Goal: Task Accomplishment & Management: Manage account settings

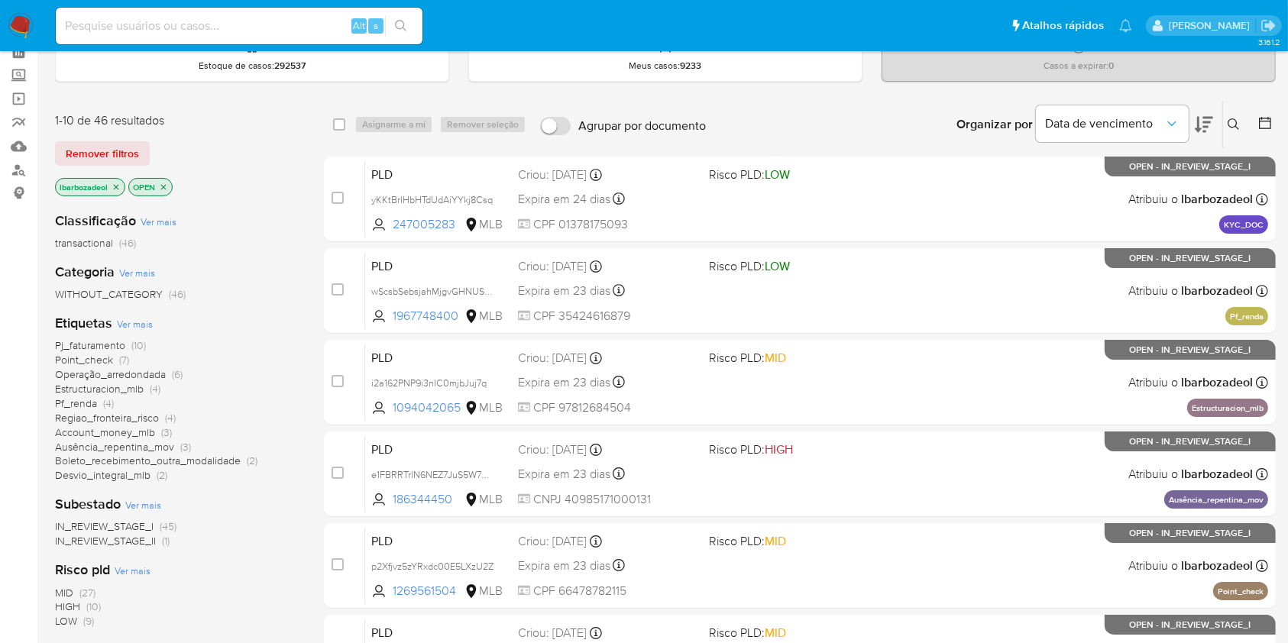
scroll to position [79, 0]
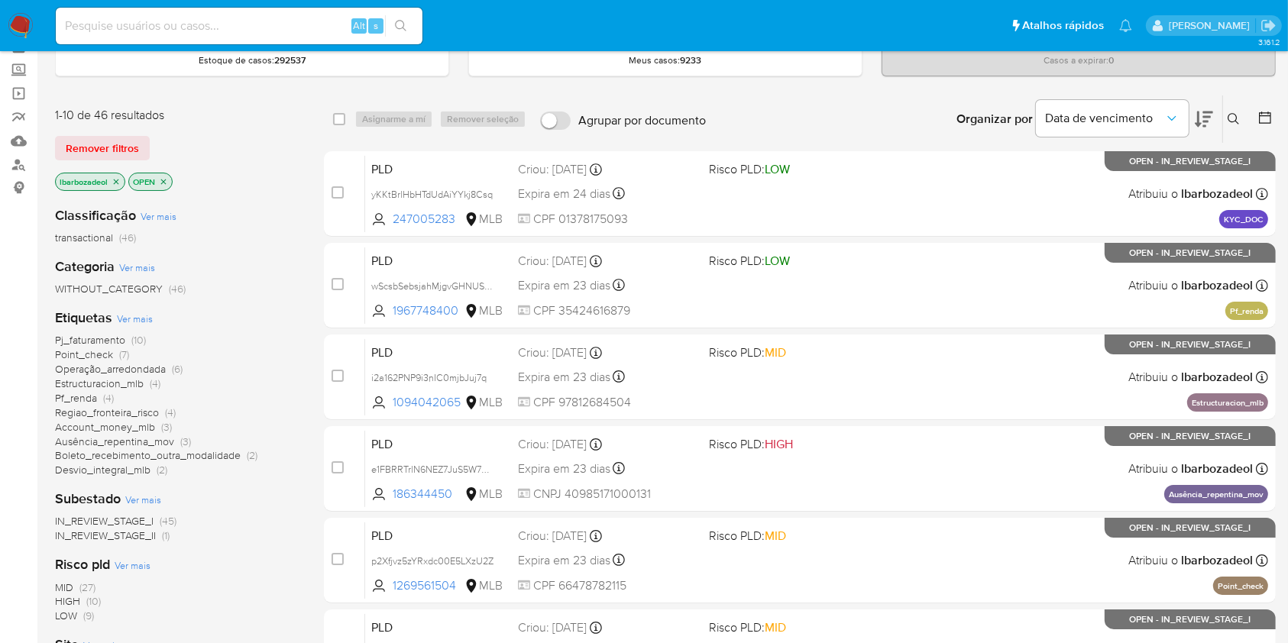
click at [153, 417] on span "Regiao_fronteira_risco" at bounding box center [107, 412] width 104 height 15
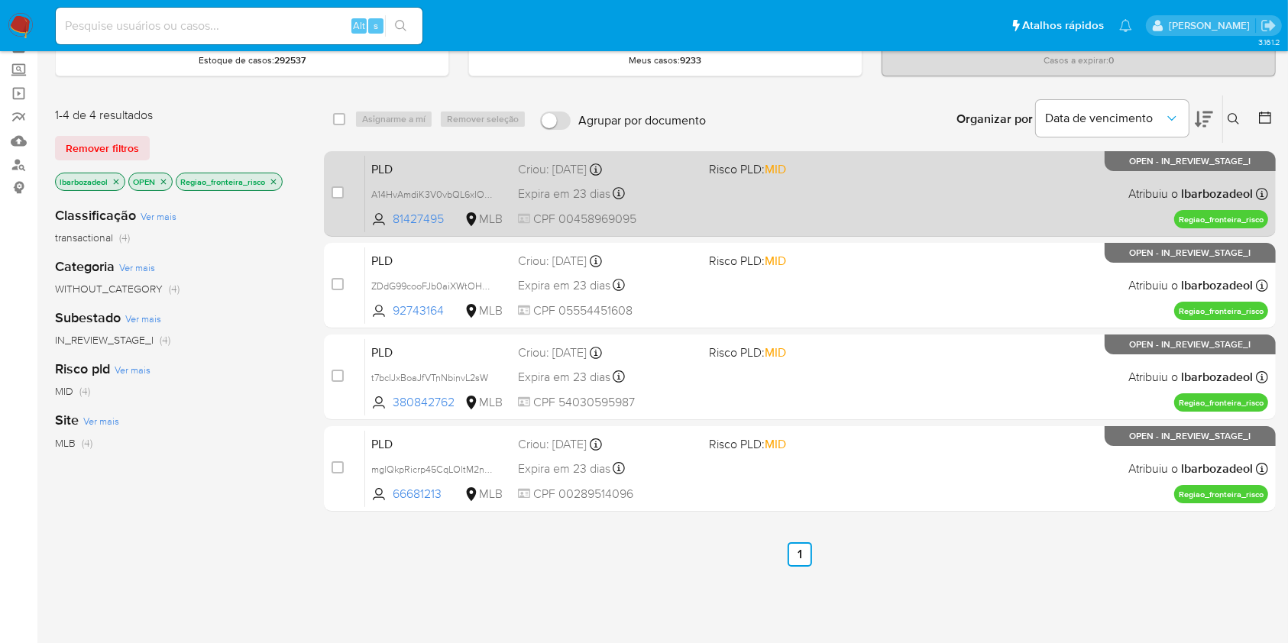
click at [839, 196] on div "PLD A14HvAmdiK3V0vbQL6xIOgwr 81427495 MLB Risco PLD: MID Criou: 12/09/2025 Crio…" at bounding box center [816, 193] width 903 height 77
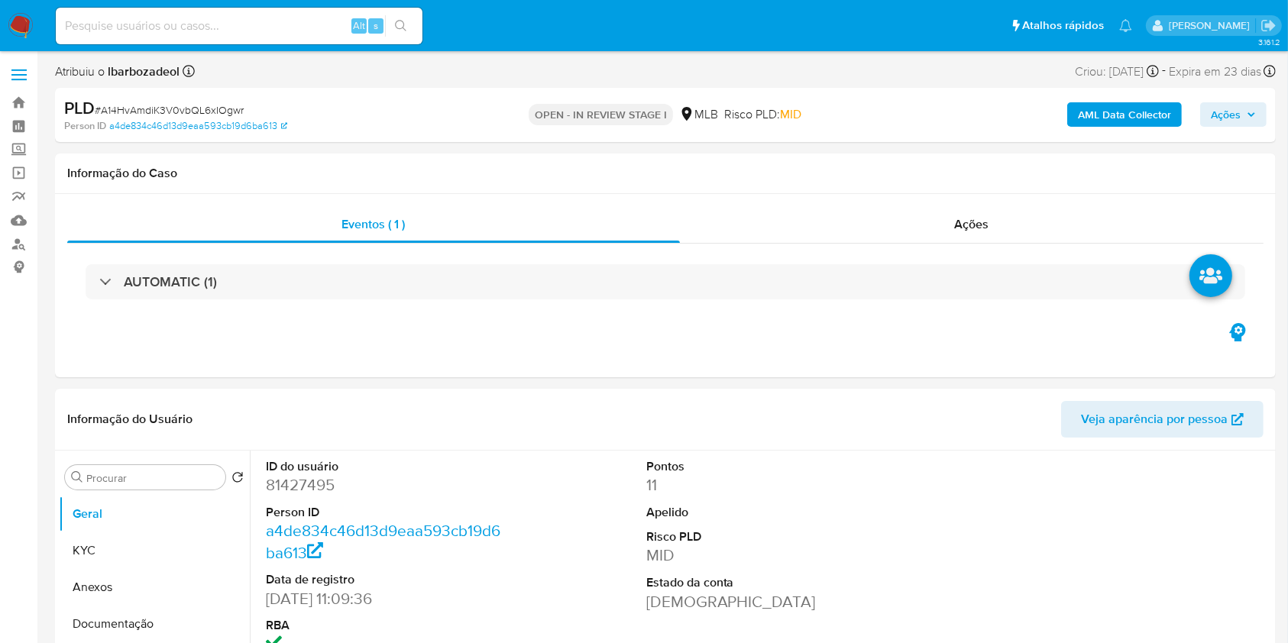
select select "10"
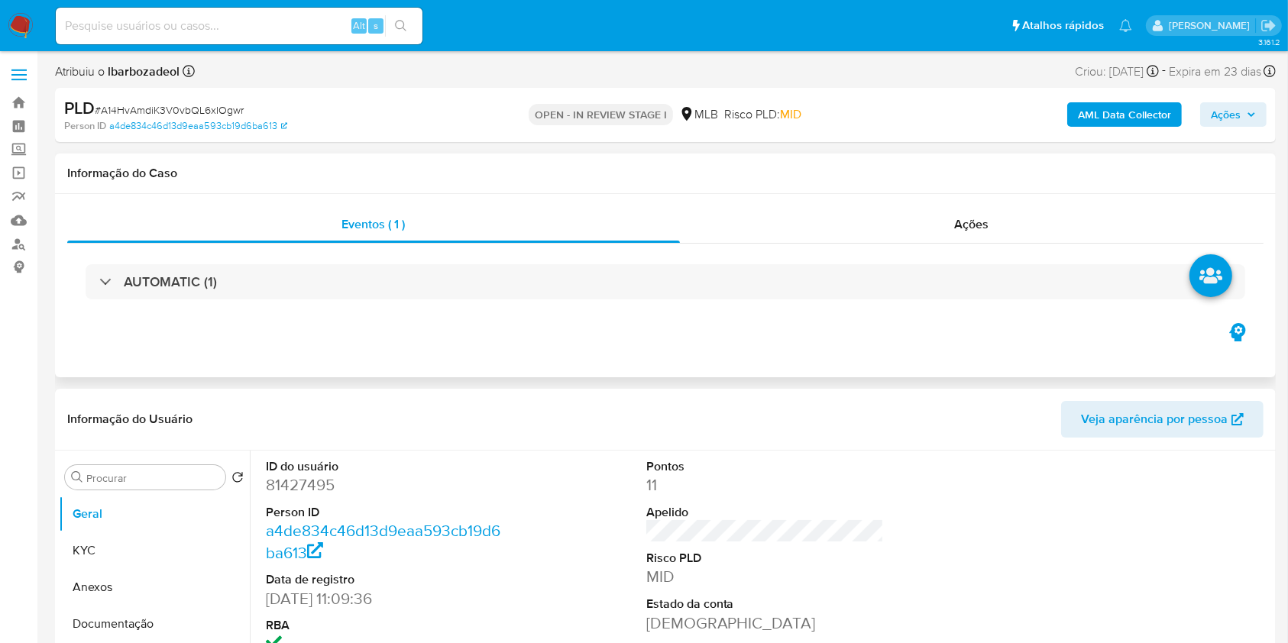
click at [849, 194] on div "Eventos ( 1 ) Ações AUTOMATIC (1)" at bounding box center [665, 285] width 1220 height 183
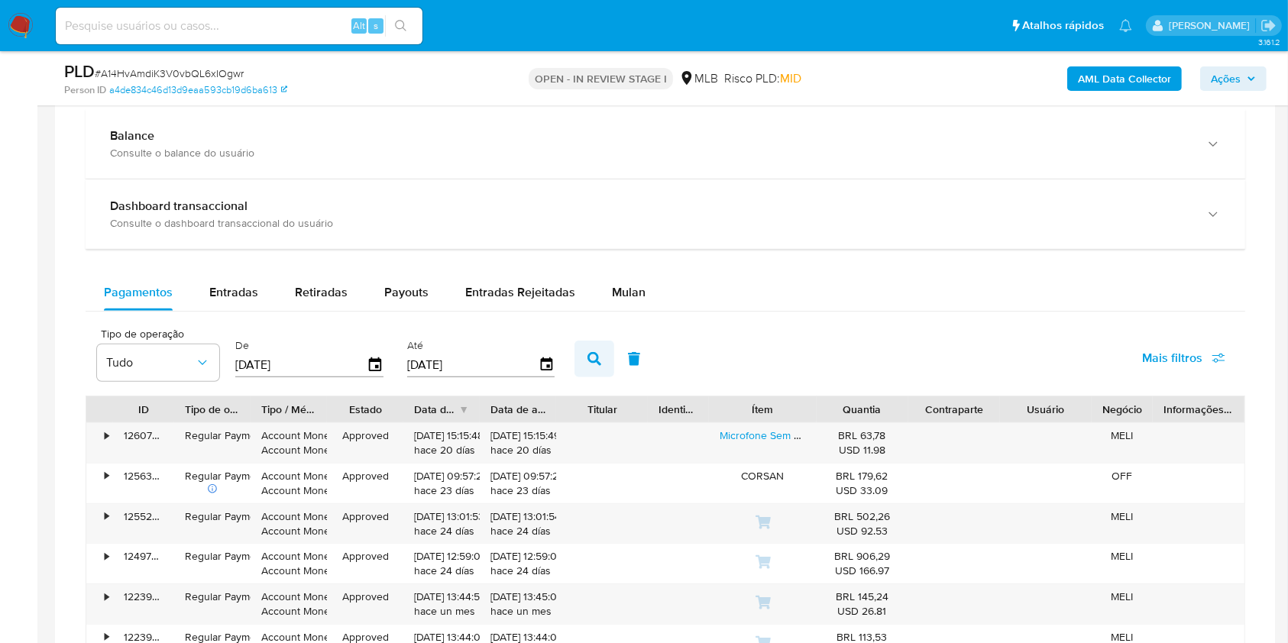
scroll to position [1146, 0]
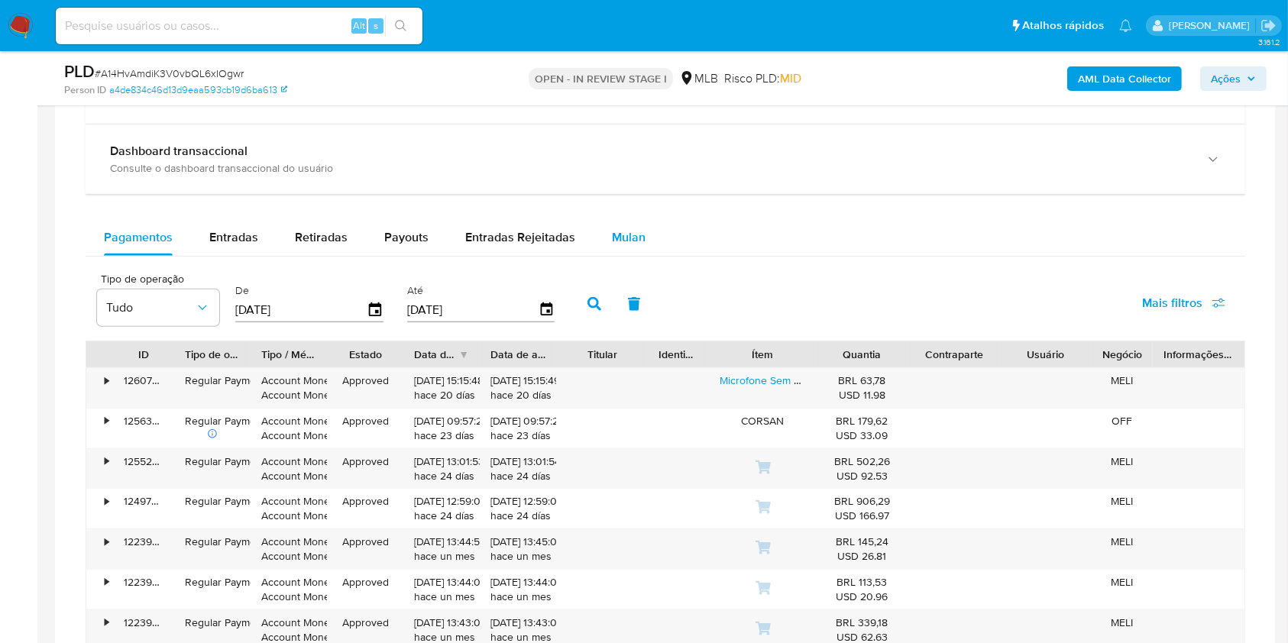
click at [619, 246] on div "Mulan" at bounding box center [629, 237] width 34 height 37
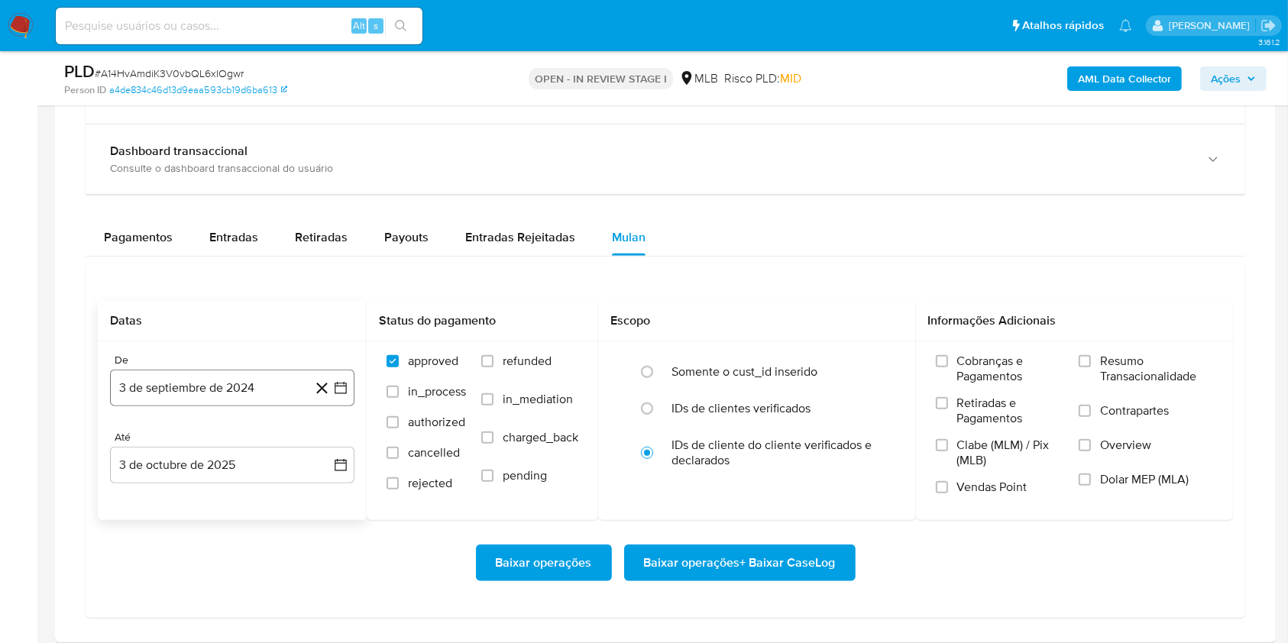
click at [237, 382] on button "3 de septiembre de 2024" at bounding box center [232, 388] width 244 height 37
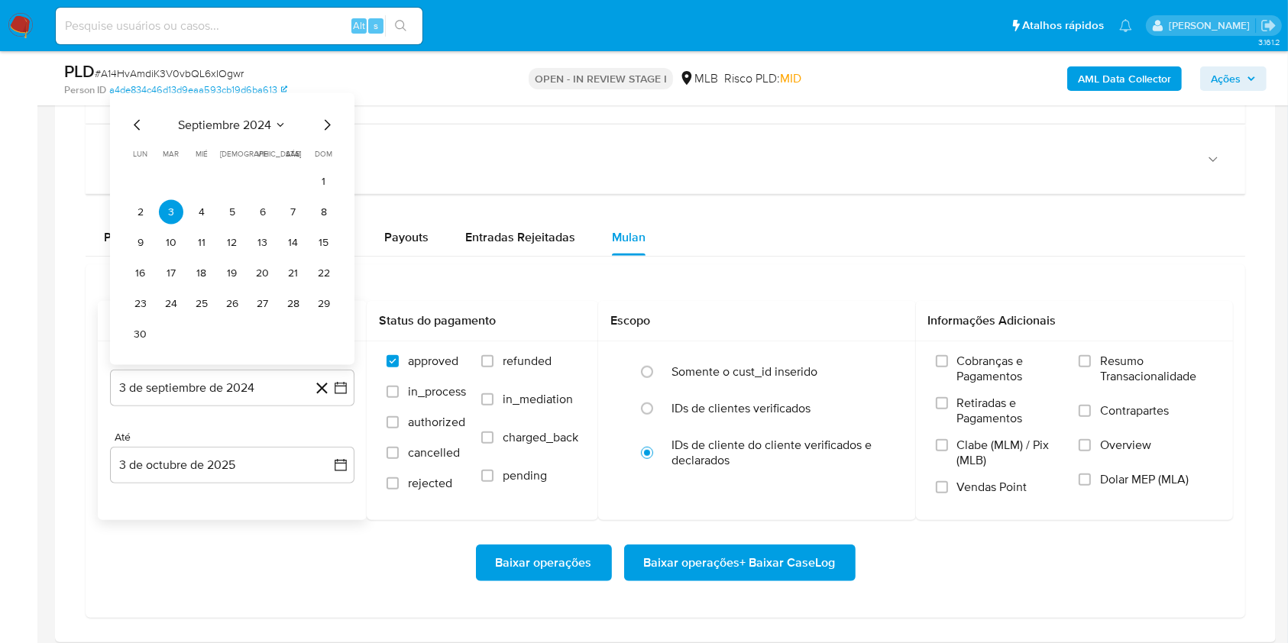
click at [235, 132] on div "septiembre 2024" at bounding box center [232, 125] width 208 height 18
click at [244, 120] on span "septiembre 2024" at bounding box center [224, 125] width 93 height 15
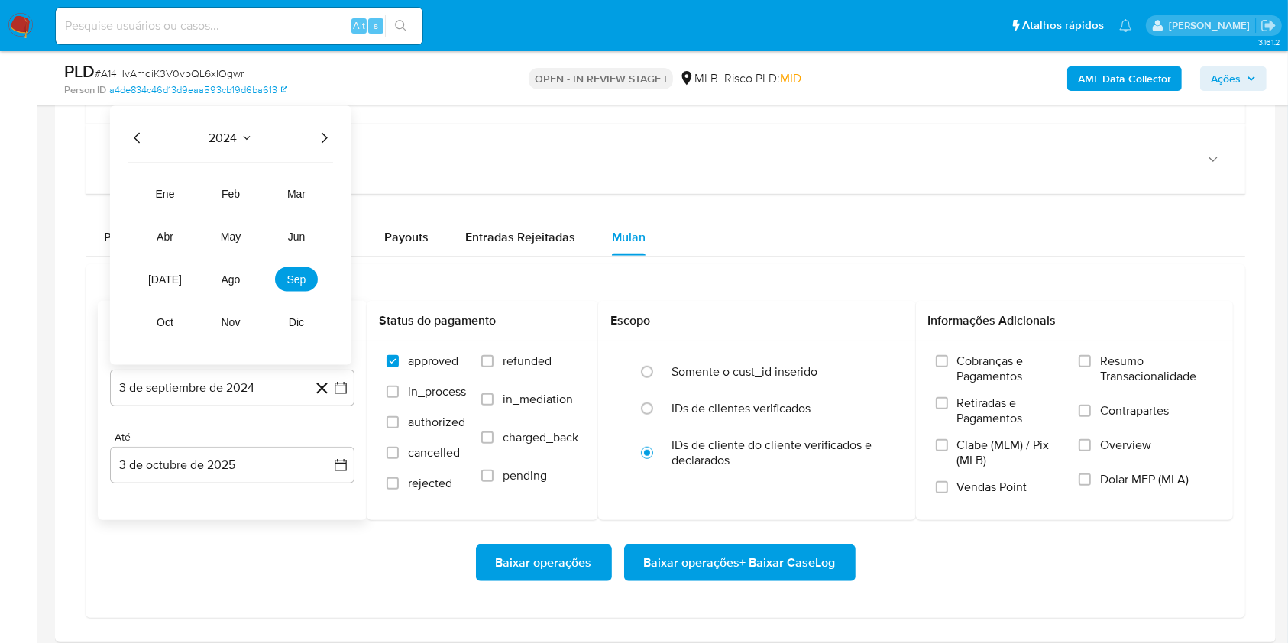
click at [326, 134] on icon "Año siguiente" at bounding box center [324, 138] width 18 height 18
click at [221, 279] on span "ago" at bounding box center [230, 279] width 19 height 12
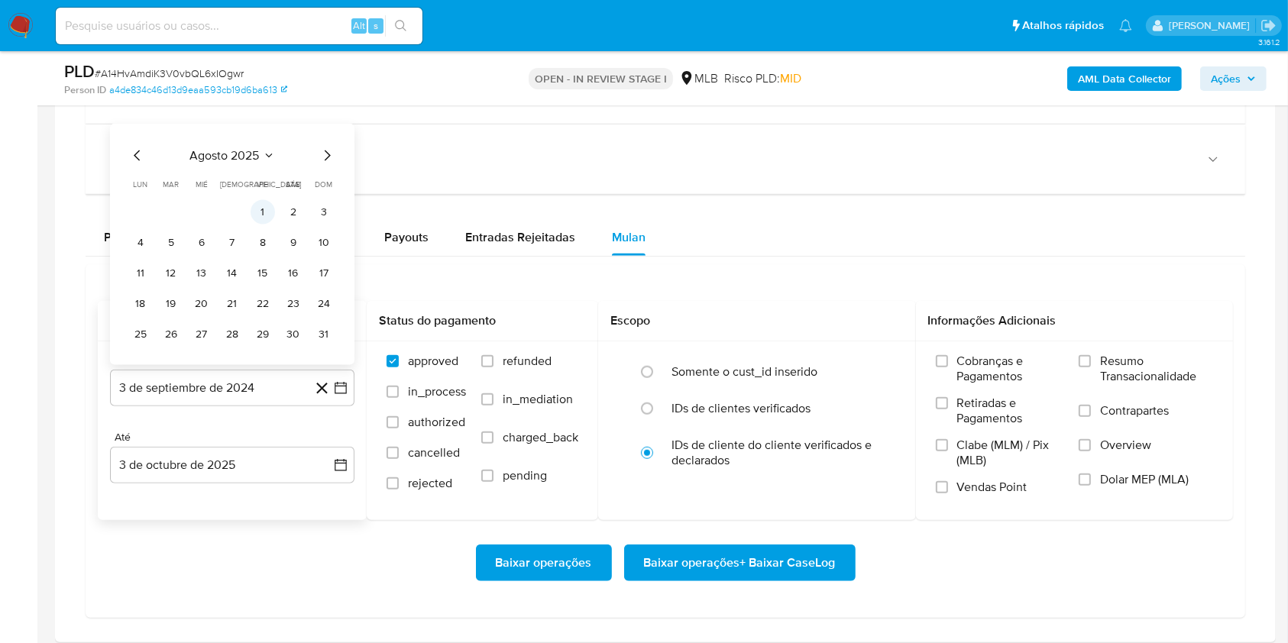
click at [257, 220] on button "1" at bounding box center [263, 212] width 24 height 24
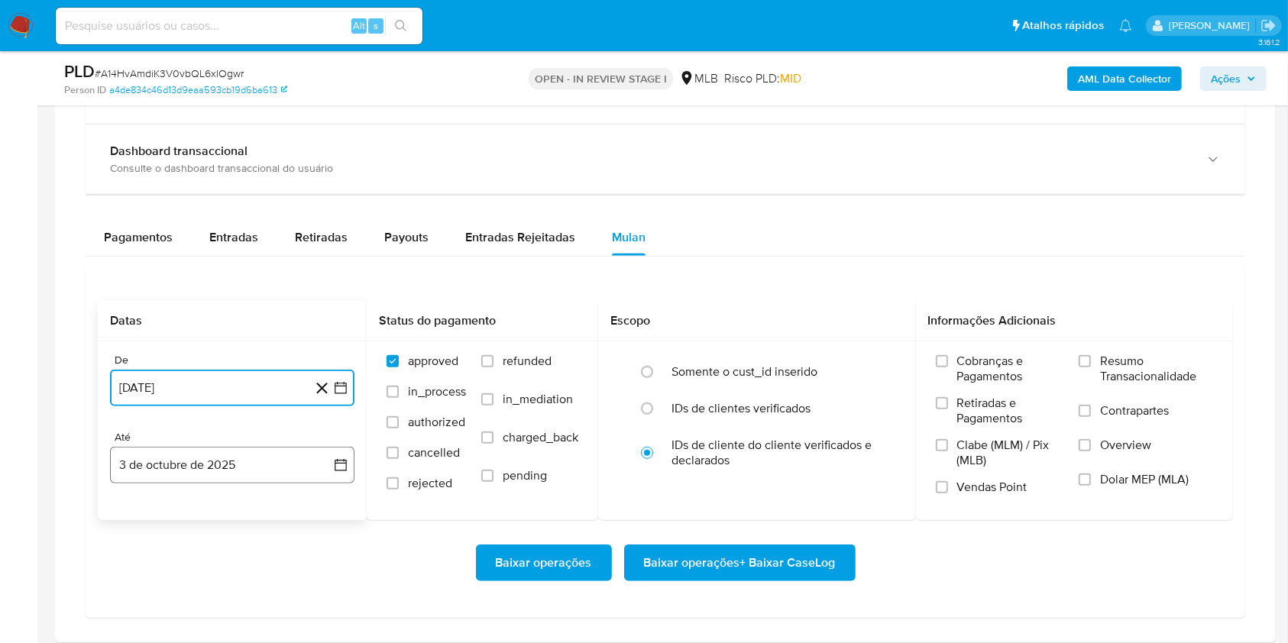
click at [203, 451] on button "3 de octubre de 2025" at bounding box center [232, 465] width 244 height 37
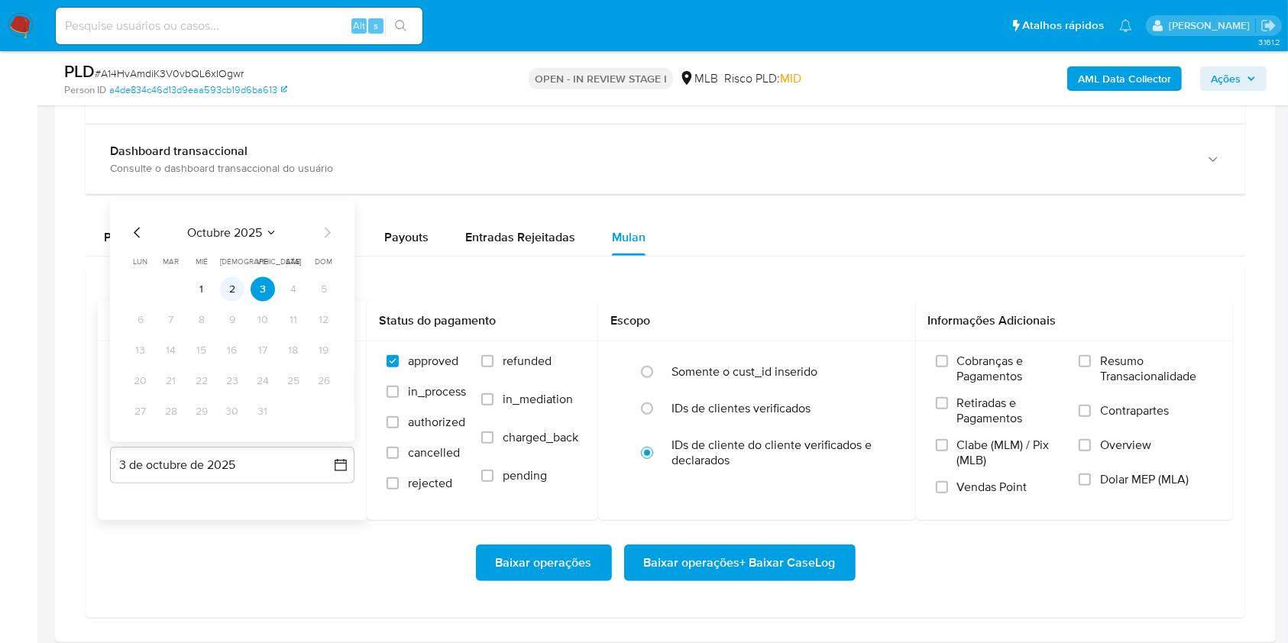
click at [237, 286] on button "2" at bounding box center [232, 289] width 24 height 24
click at [1128, 364] on span "Resumo Transacionalidade" at bounding box center [1156, 369] width 113 height 31
click at [1091, 364] on input "Resumo Transacionalidade" at bounding box center [1084, 361] width 12 height 12
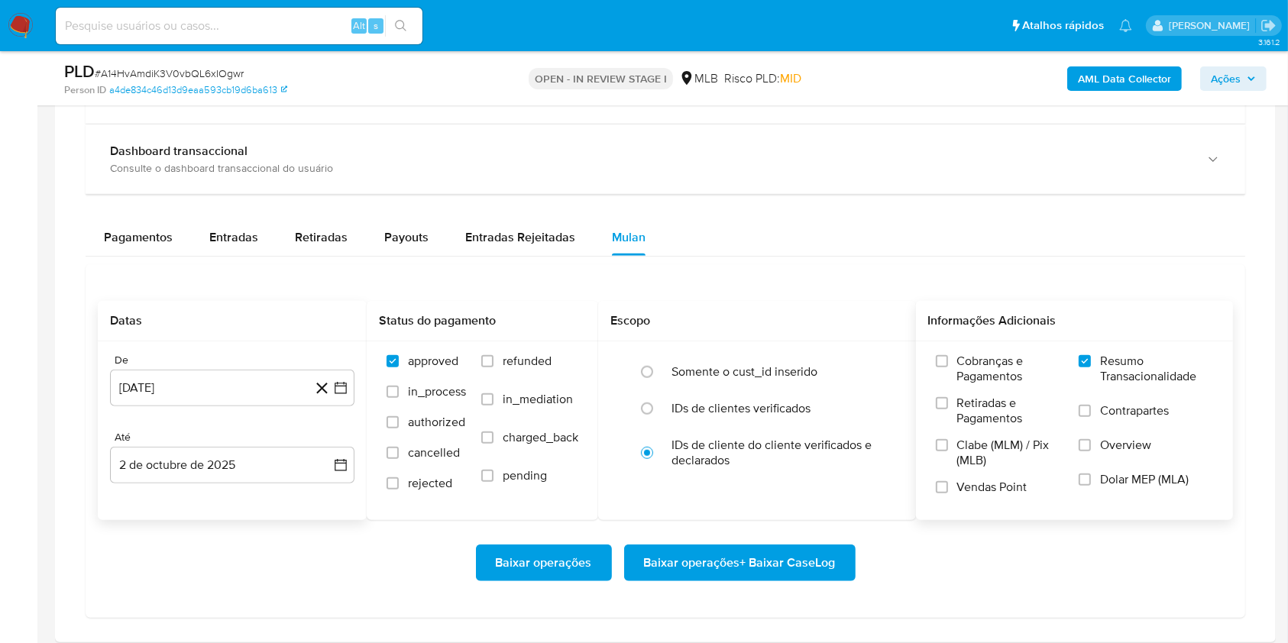
click at [715, 565] on span "Baixar operações + Baixar CaseLog" at bounding box center [740, 563] width 192 height 34
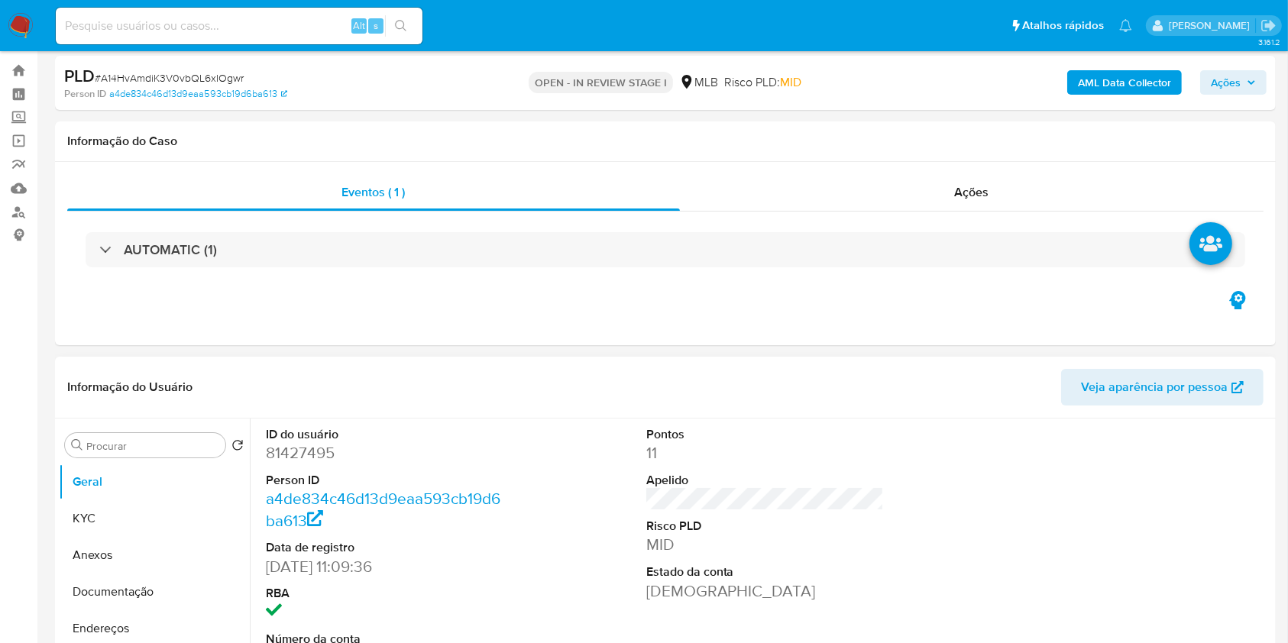
scroll to position [0, 0]
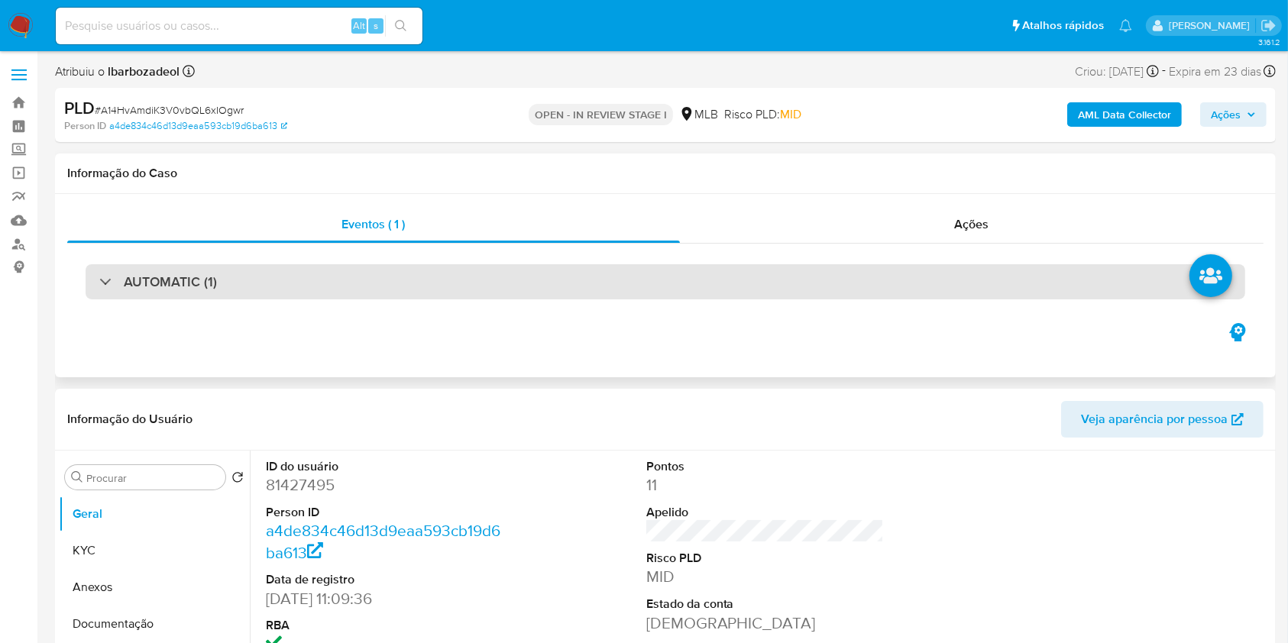
click at [699, 289] on div "AUTOMATIC (1)" at bounding box center [665, 281] width 1159 height 35
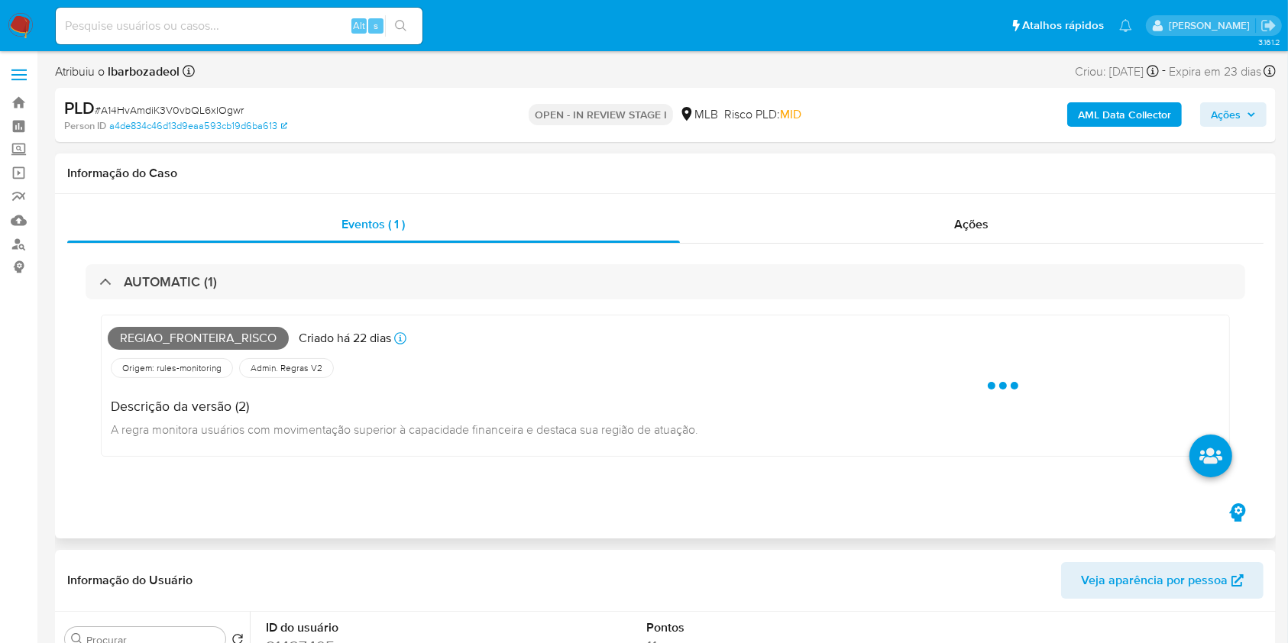
click at [252, 331] on span "Regiao_fronteira_risco" at bounding box center [198, 338] width 181 height 23
click at [251, 331] on span "Regiao_fronteira_risco" at bounding box center [198, 338] width 181 height 23
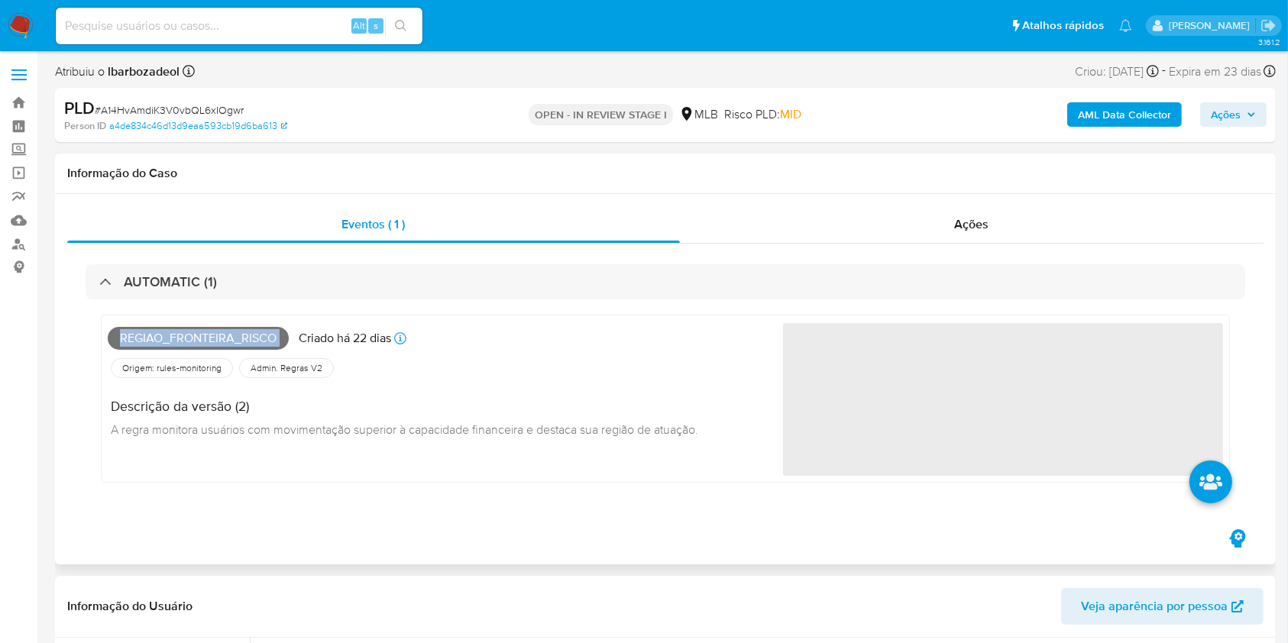
copy span "Regiao_fronteira_risco"
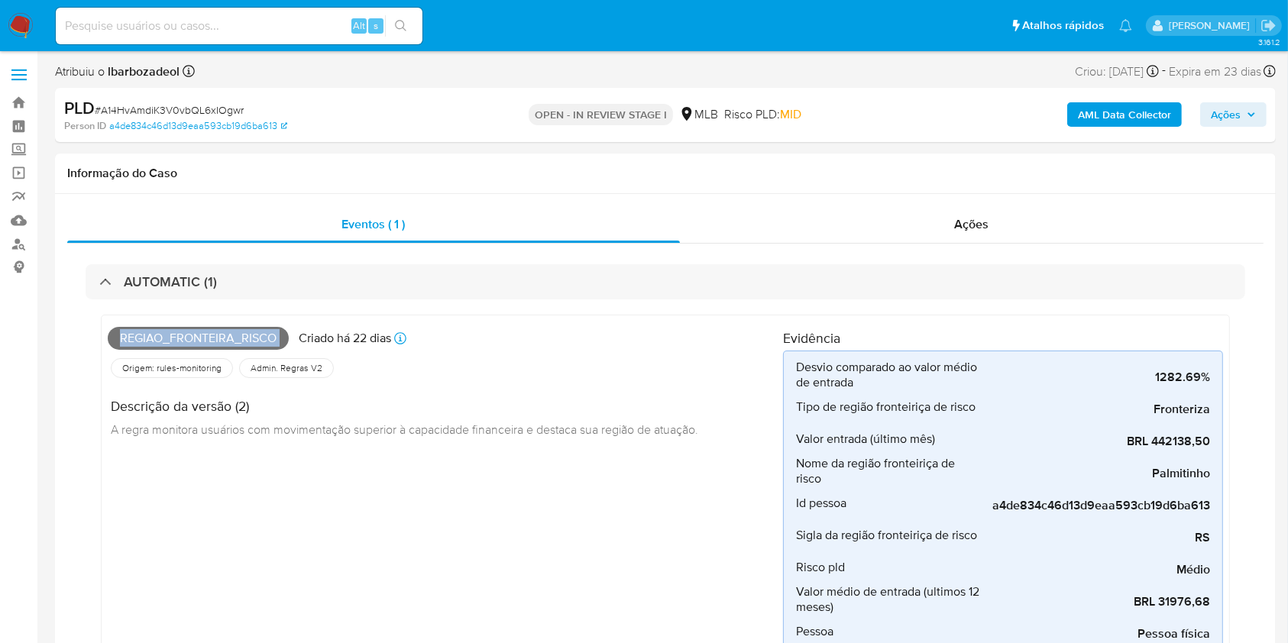
click at [1250, 112] on icon "button" at bounding box center [1250, 114] width 9 height 9
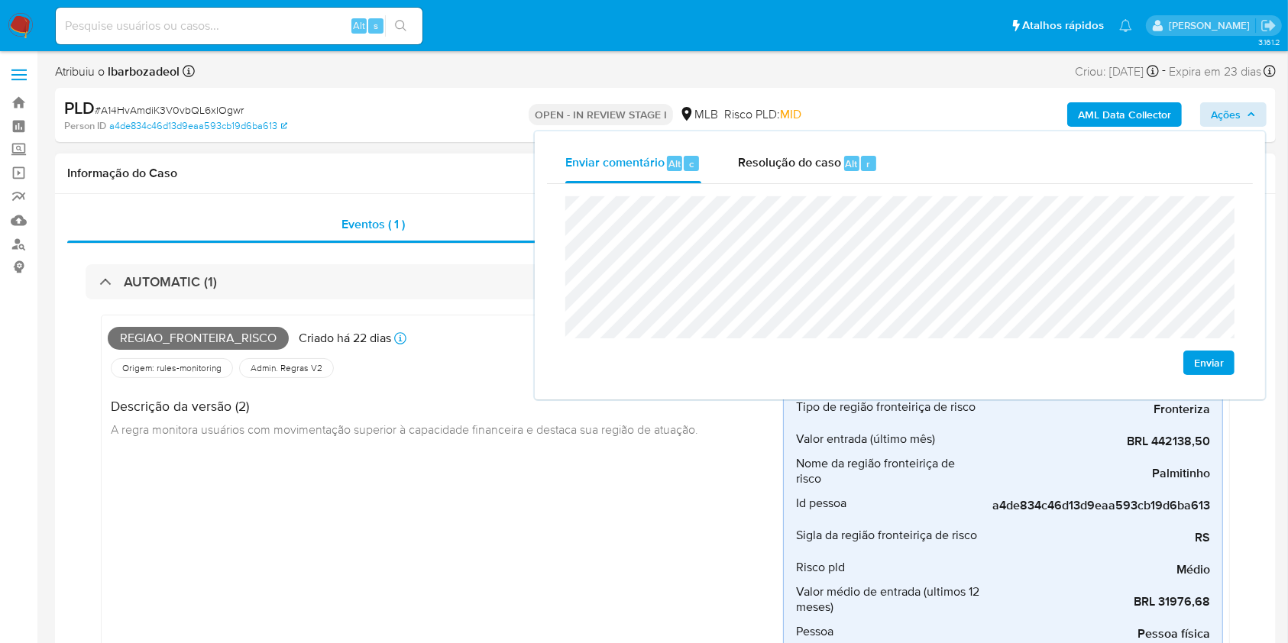
click at [330, 521] on div "Regiao_fronteira_risco Criado há 22 dias Criado: 12/09/2025 00:39:28 Origem: ru…" at bounding box center [445, 537] width 675 height 431
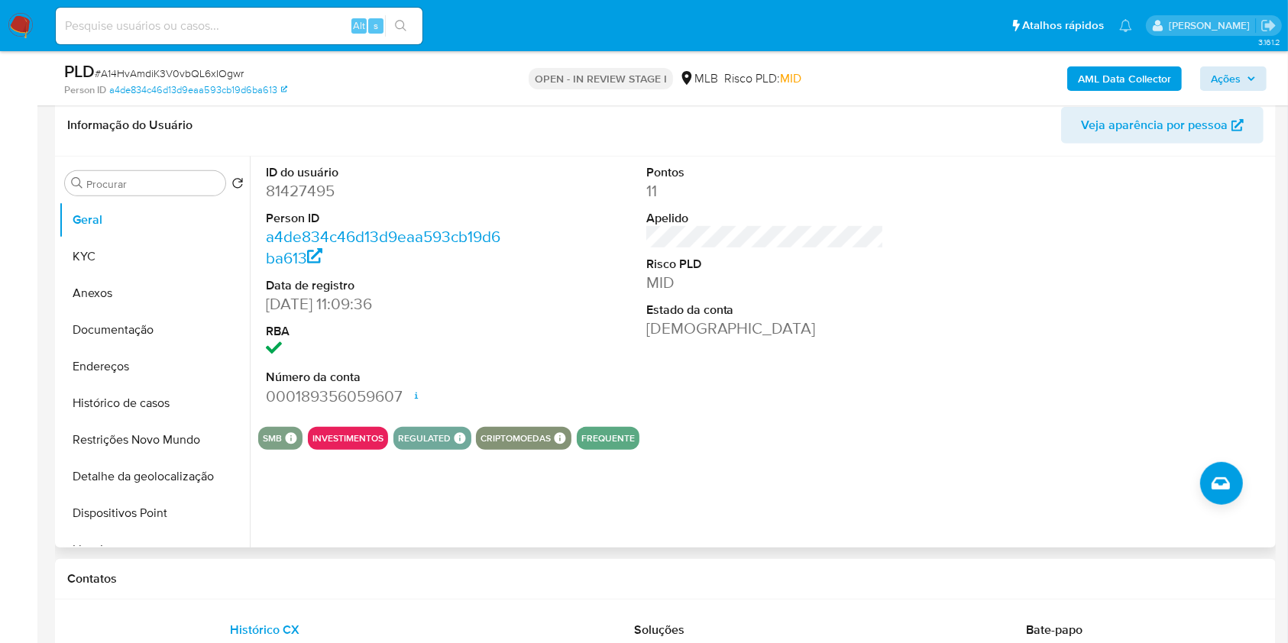
scroll to position [703, 0]
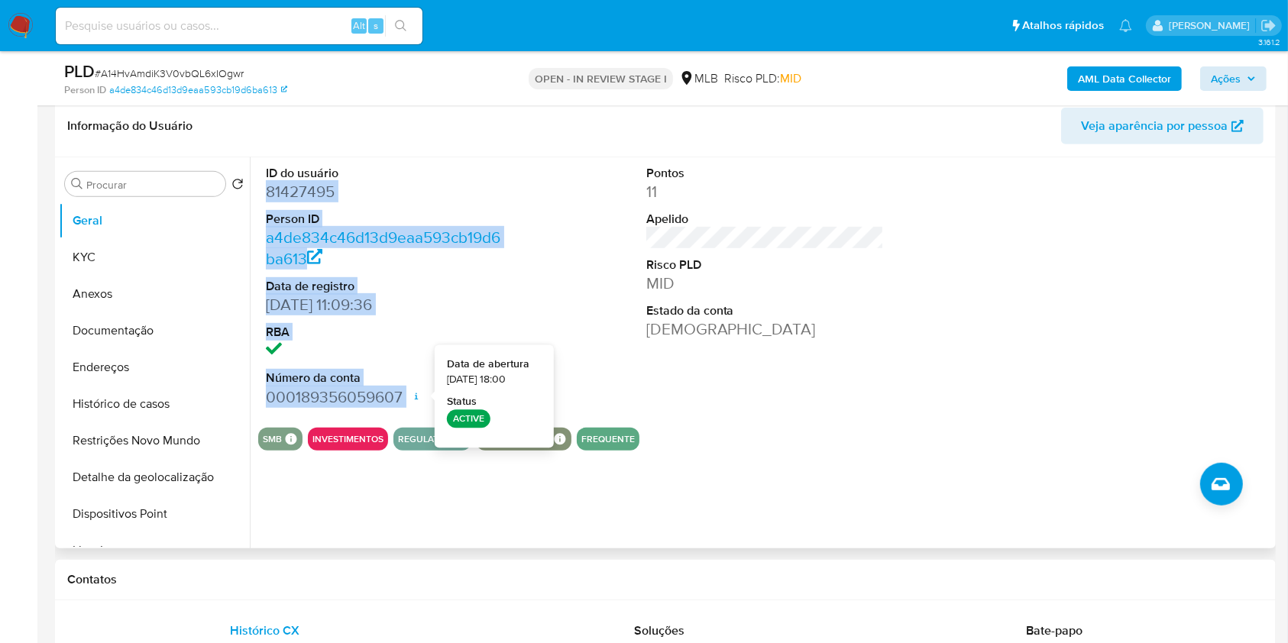
drag, startPoint x: 263, startPoint y: 197, endPoint x: 409, endPoint y: 402, distance: 252.4
click at [409, 402] on div "ID do usuário 81427495 Person ID a4de834c46d13d9eaa593cb19d6ba613 Data de regis…" at bounding box center [385, 286] width 254 height 258
copy dl "81427495 Person ID a4de834c46d13d9eaa593cb19d6ba613 Data de registro 07/06/2005…"
click at [1237, 81] on span "Ações" at bounding box center [1226, 78] width 30 height 24
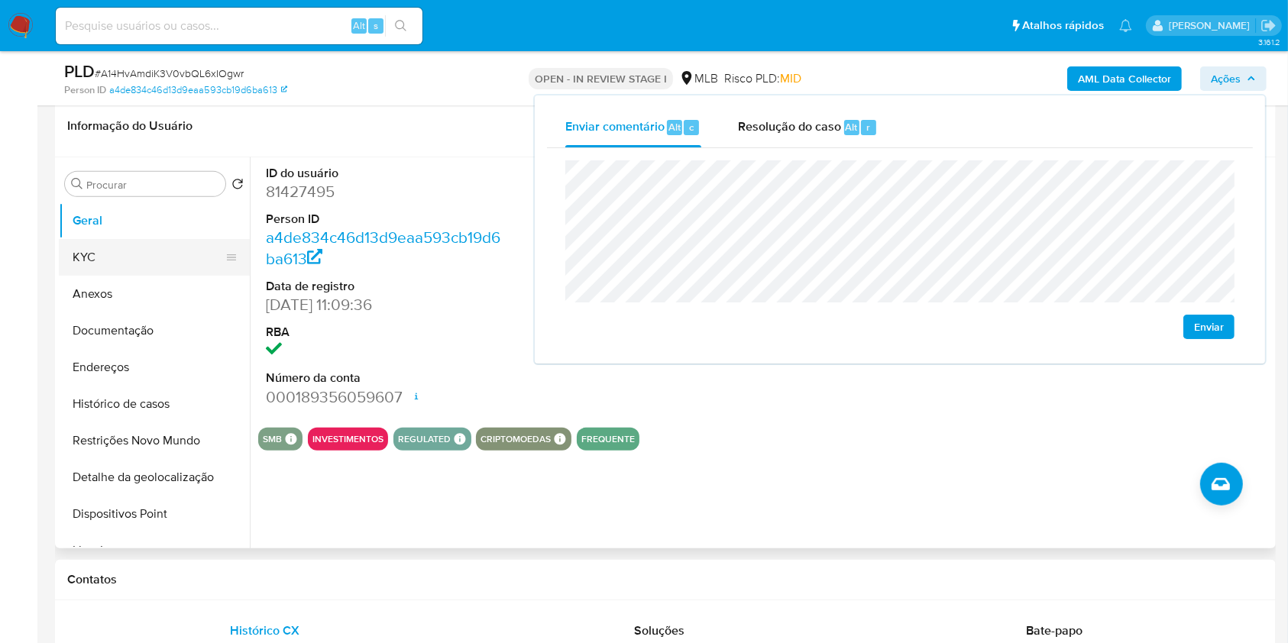
click at [105, 254] on button "KYC" at bounding box center [148, 257] width 179 height 37
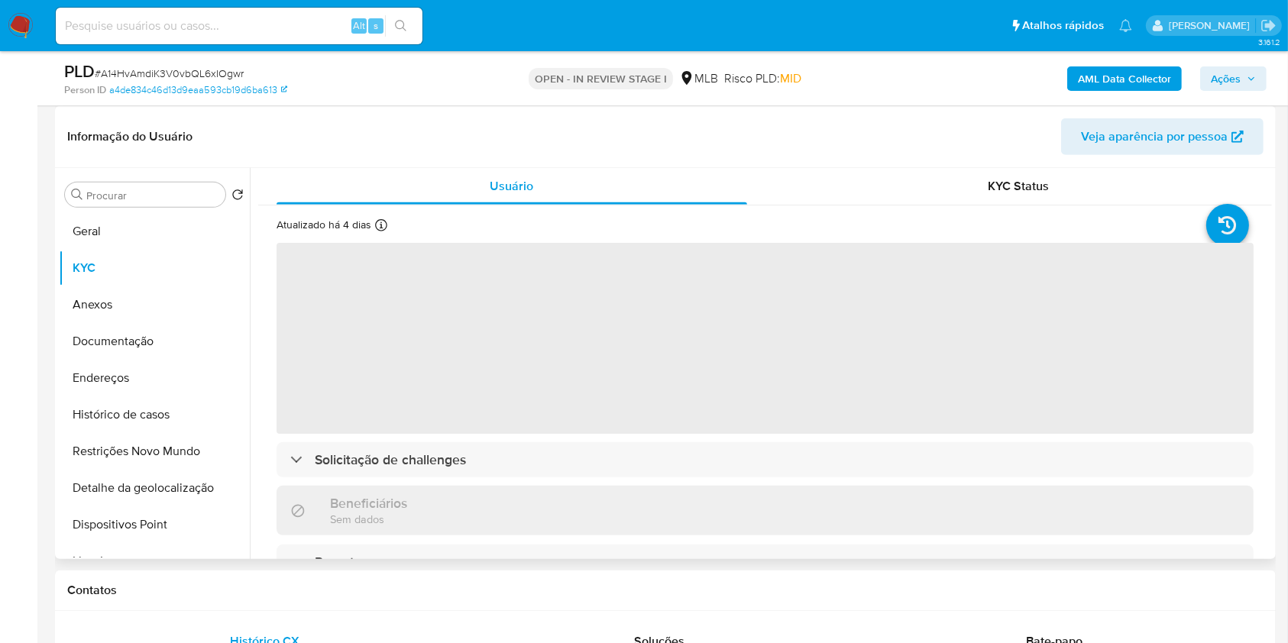
scroll to position [670, 0]
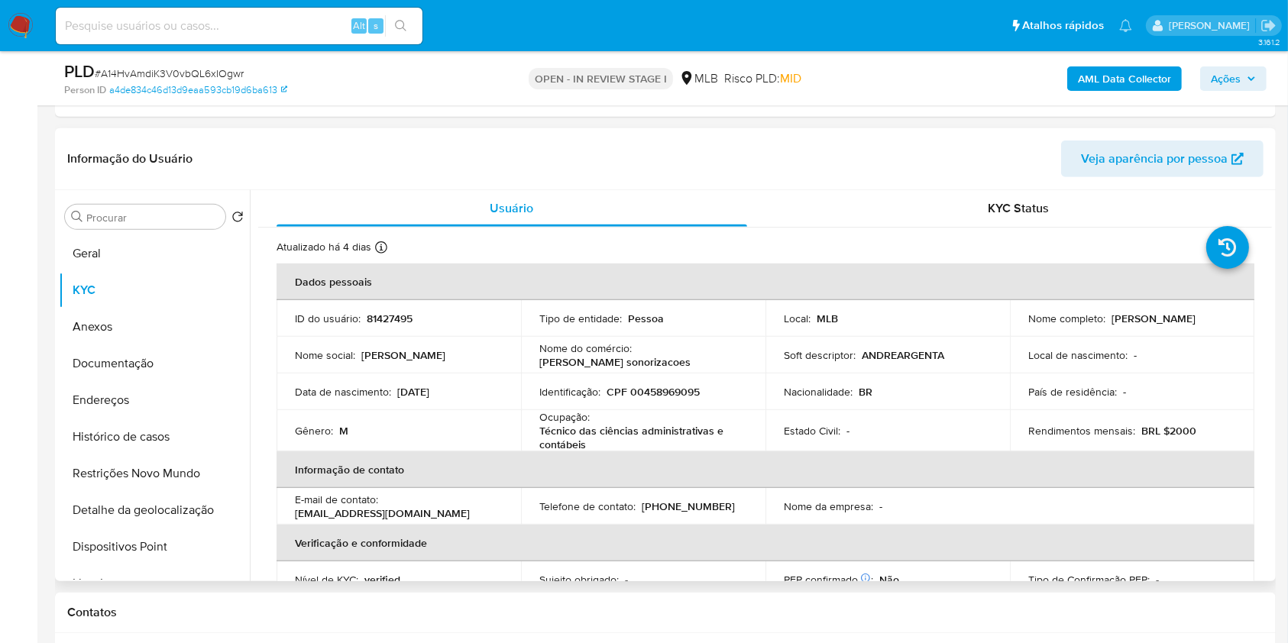
click at [673, 392] on p "CPF 00458969095" at bounding box center [652, 392] width 93 height 14
copy p "00458969095"
click at [1209, 66] on button "Ações" at bounding box center [1233, 78] width 66 height 24
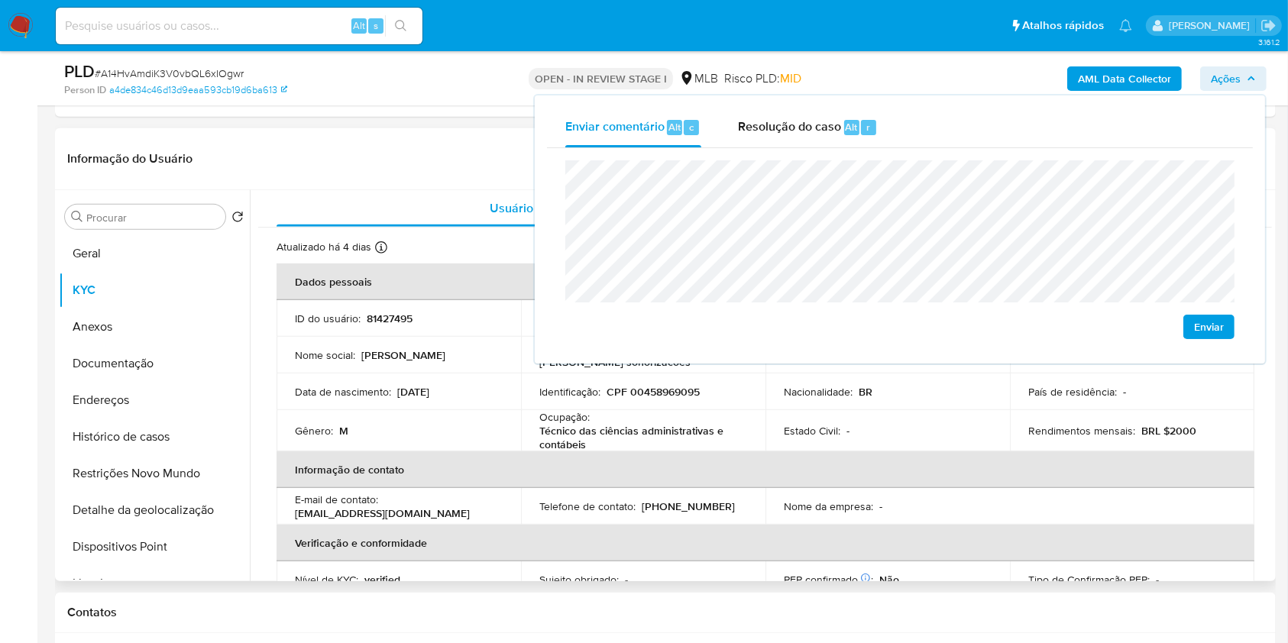
click at [671, 451] on th "Informação de contato" at bounding box center [765, 469] width 978 height 37
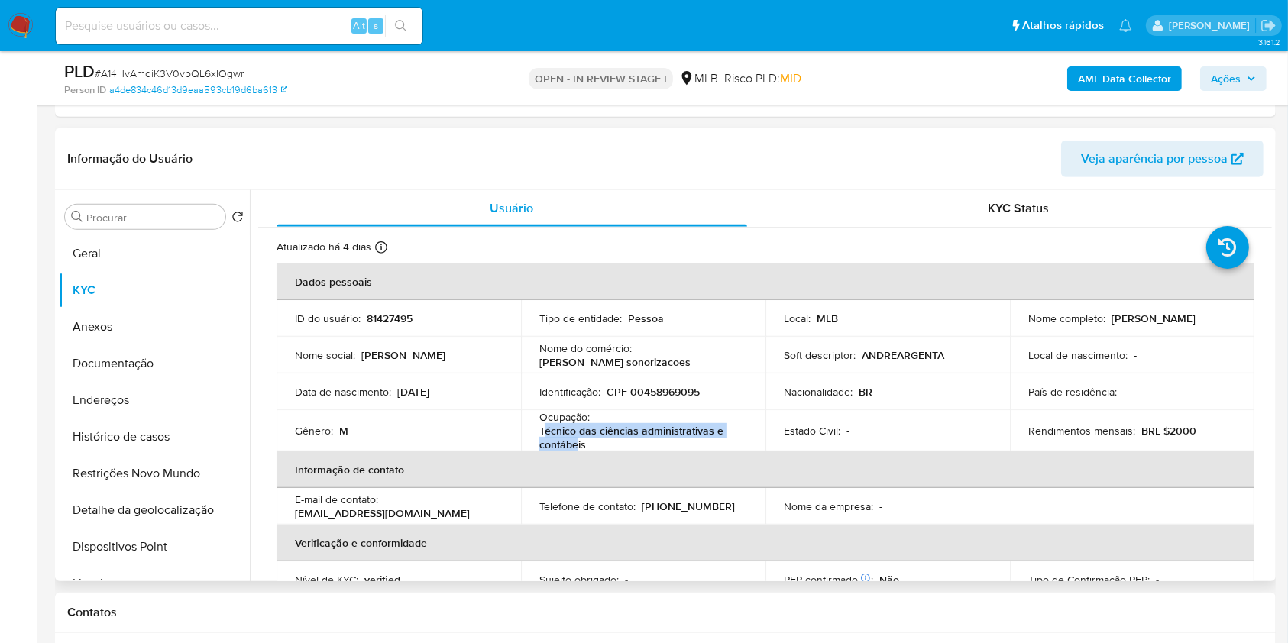
drag, startPoint x: 541, startPoint y: 431, endPoint x: 574, endPoint y: 437, distance: 34.2
click at [574, 437] on p "Técnico das ciências administrativas e contábeis" at bounding box center [640, 437] width 202 height 27
drag, startPoint x: 534, startPoint y: 428, endPoint x: 598, endPoint y: 444, distance: 65.9
click at [598, 444] on td "Ocupação : Técnico das ciências administrativas e contábeis" at bounding box center [643, 430] width 244 height 41
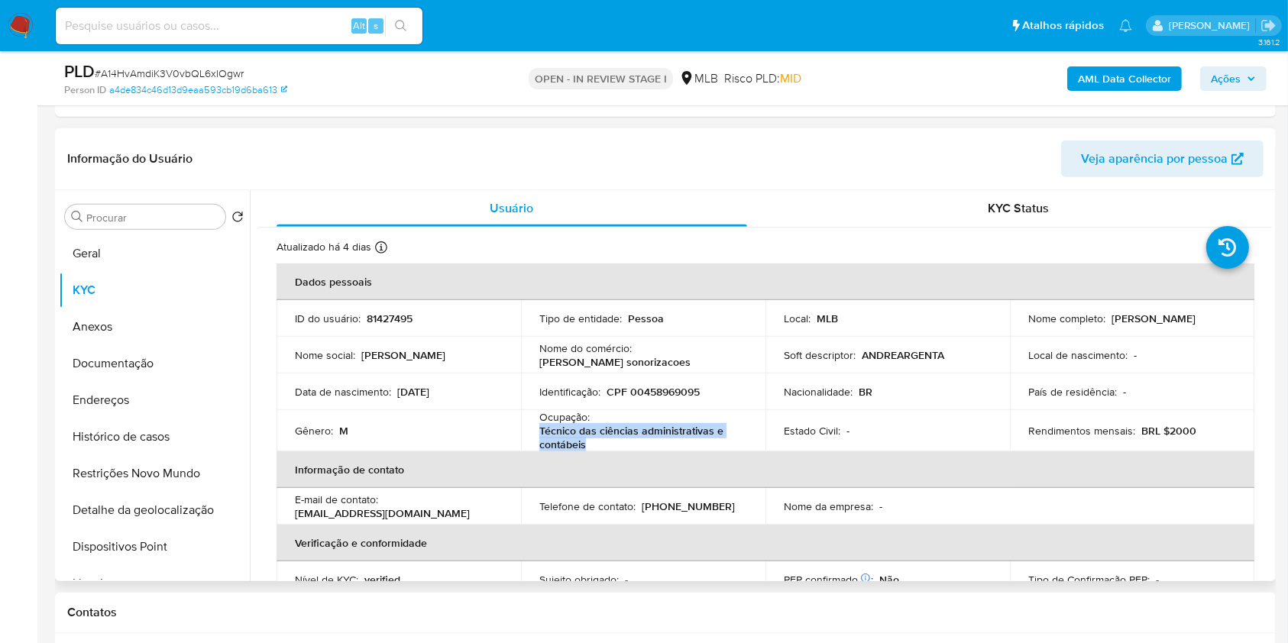
copy p "Técnico das ciências administrativas e contábeis"
click at [1258, 82] on button "Ações" at bounding box center [1233, 78] width 66 height 24
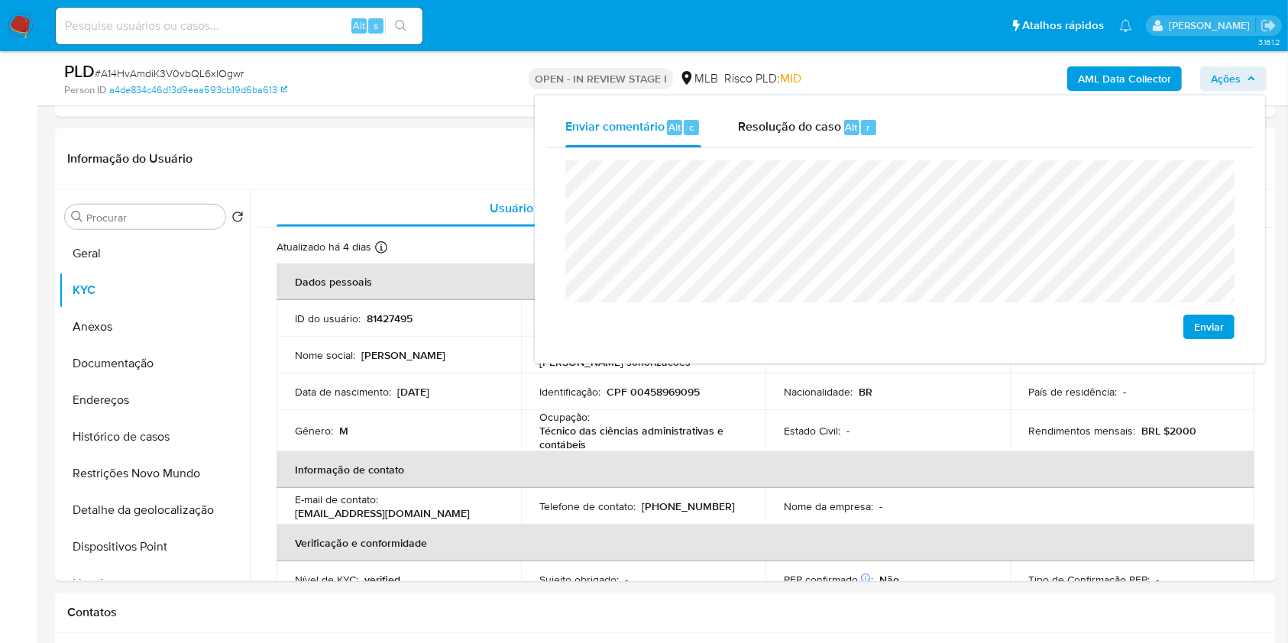
click at [0, 0] on lt-span "econômica" at bounding box center [0, 0] width 0 height 0
click at [829, 364] on div "Enviar comentário Alt c Resolução do caso Alt r Enviar" at bounding box center [899, 229] width 733 height 271
click at [831, 400] on td "Nacionalidade : BR" at bounding box center [887, 391] width 244 height 37
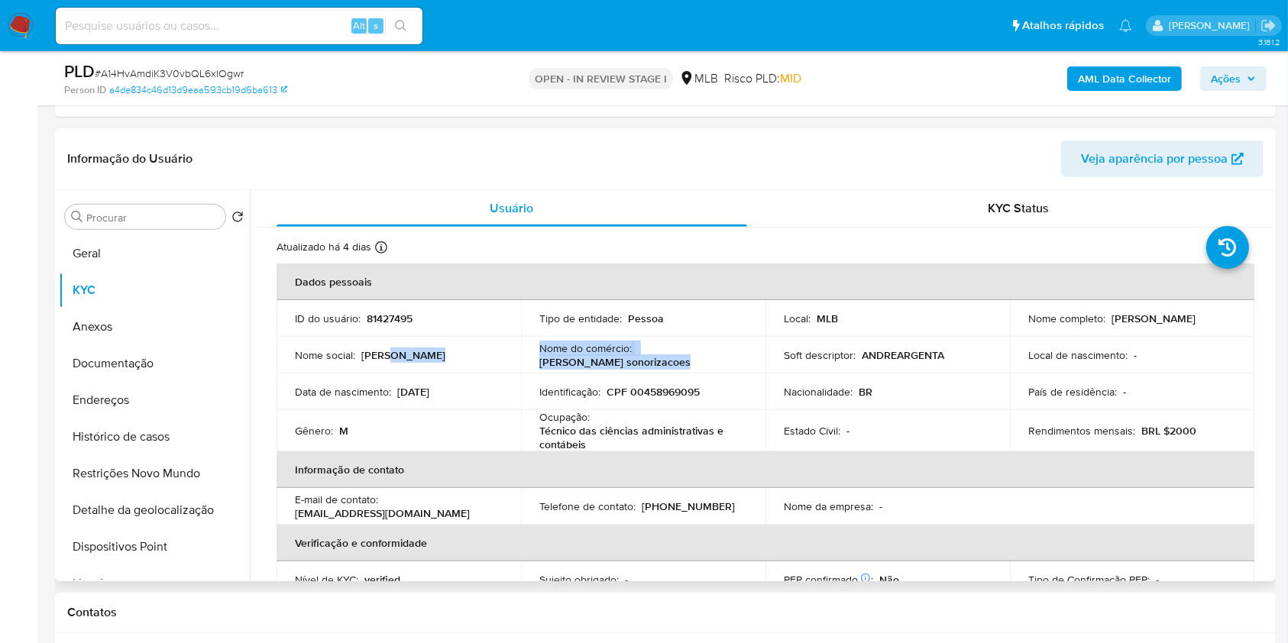
drag, startPoint x: 678, startPoint y: 362, endPoint x: 516, endPoint y: 345, distance: 162.8
click at [516, 345] on tr "Nome social : Andre Nome do comércio : Andre argenta sonorizacoes Soft descript…" at bounding box center [765, 355] width 978 height 37
copy tr "Nome do comércio : Andre argenta sonorizacoes"
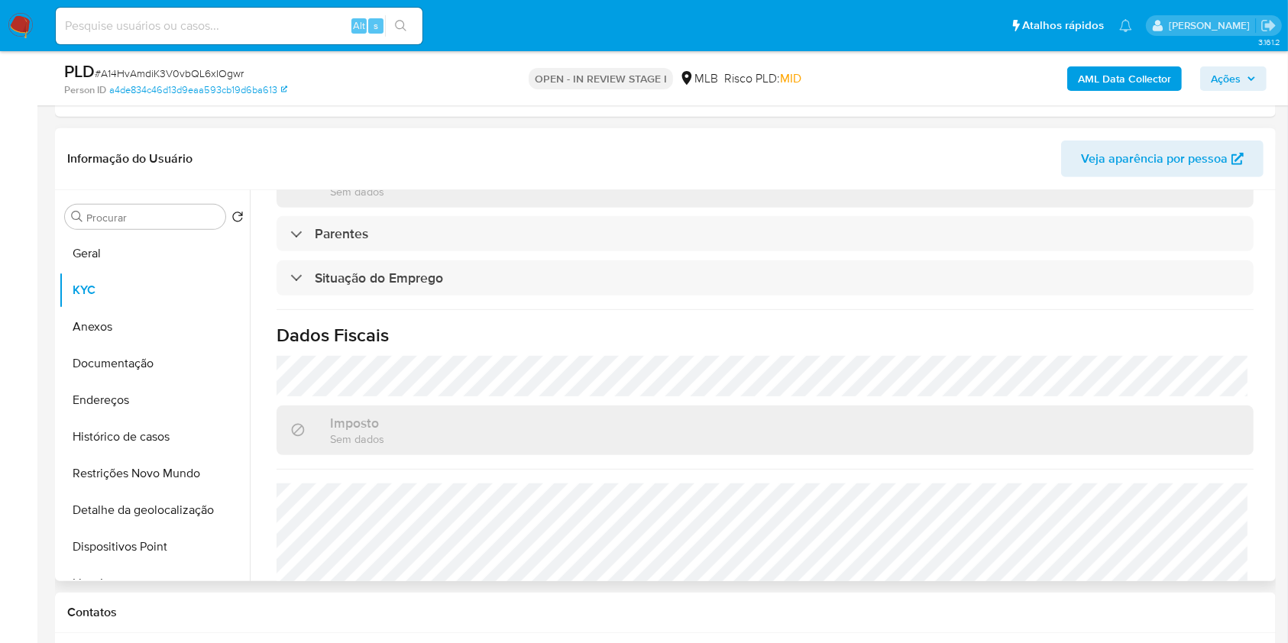
scroll to position [654, 0]
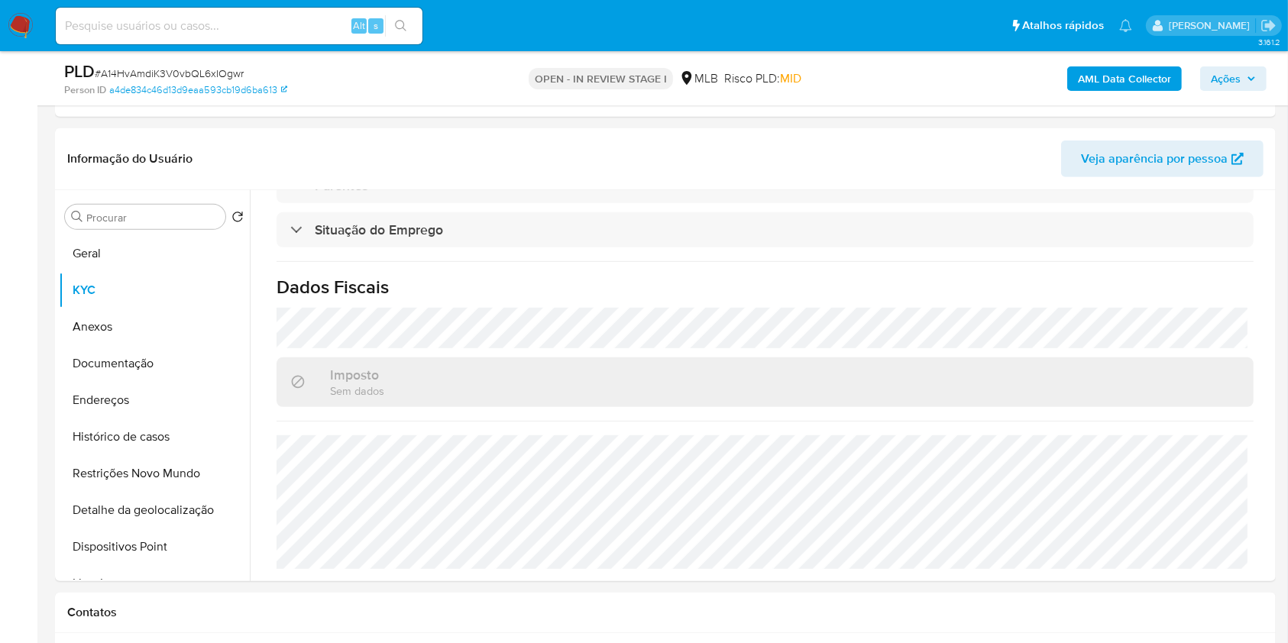
click at [1229, 79] on span "Ações" at bounding box center [1226, 78] width 30 height 24
click at [145, 424] on button "Histórico de casos" at bounding box center [148, 437] width 179 height 37
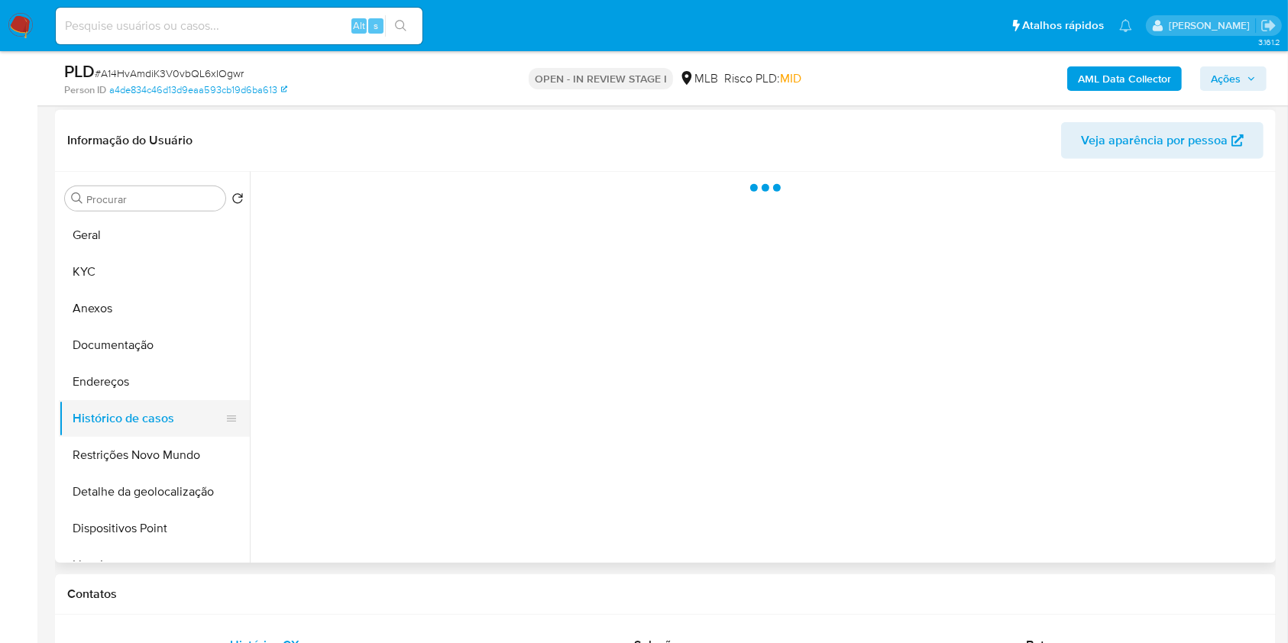
click at [147, 400] on button "Histórico de casos" at bounding box center [148, 418] width 179 height 37
click at [147, 380] on button "Endereços" at bounding box center [148, 382] width 179 height 37
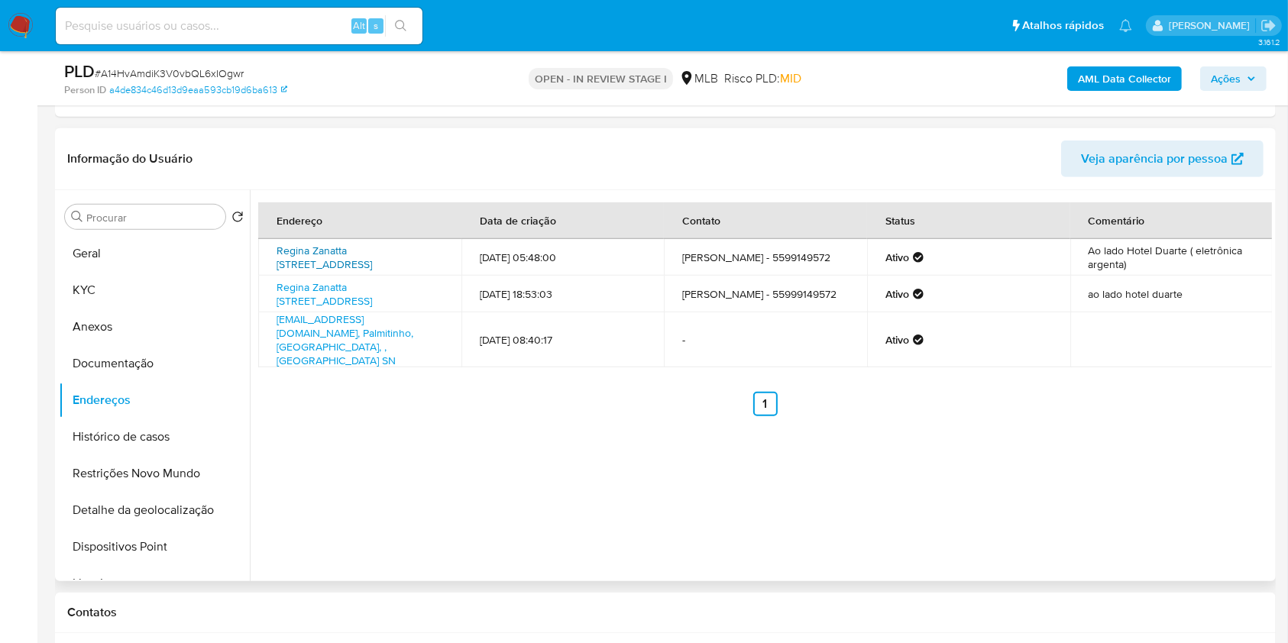
click at [336, 248] on link "Regina Zanatta Zancan 53, Palmitinho, Rio Grande Do Sul, 98430000, Brasil 53" at bounding box center [323, 257] width 95 height 29
click at [348, 292] on link "Regina Zanatta Zancan 53, Palmitinho, Rio Grande Do Sul, 98430000, Brasil 53" at bounding box center [323, 294] width 95 height 29
click at [328, 341] on link "Djandre630@hotmail.com, Palmitinho, Rio Grande Do Sul, , Brasil SN" at bounding box center [344, 340] width 137 height 57
drag, startPoint x: 275, startPoint y: 287, endPoint x: 325, endPoint y: 312, distance: 55.7
click at [325, 312] on td "Regina Zanatta Zancan 53, Palmitinho, Rio Grande Do Sul, 98430000, Brasil 53" at bounding box center [359, 294] width 203 height 37
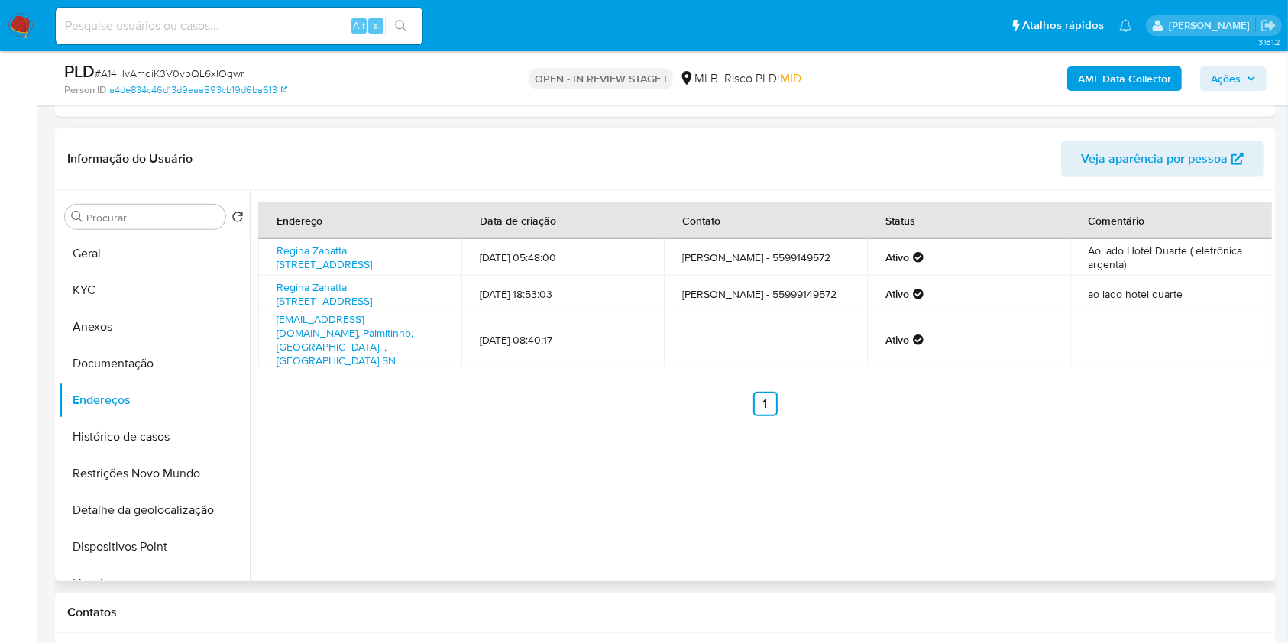
copy link "Regina Zanatta Zancan 53, Palmitinho, Rio Grande Do Sul, 98430000"
click at [108, 286] on button "KYC" at bounding box center [148, 290] width 179 height 37
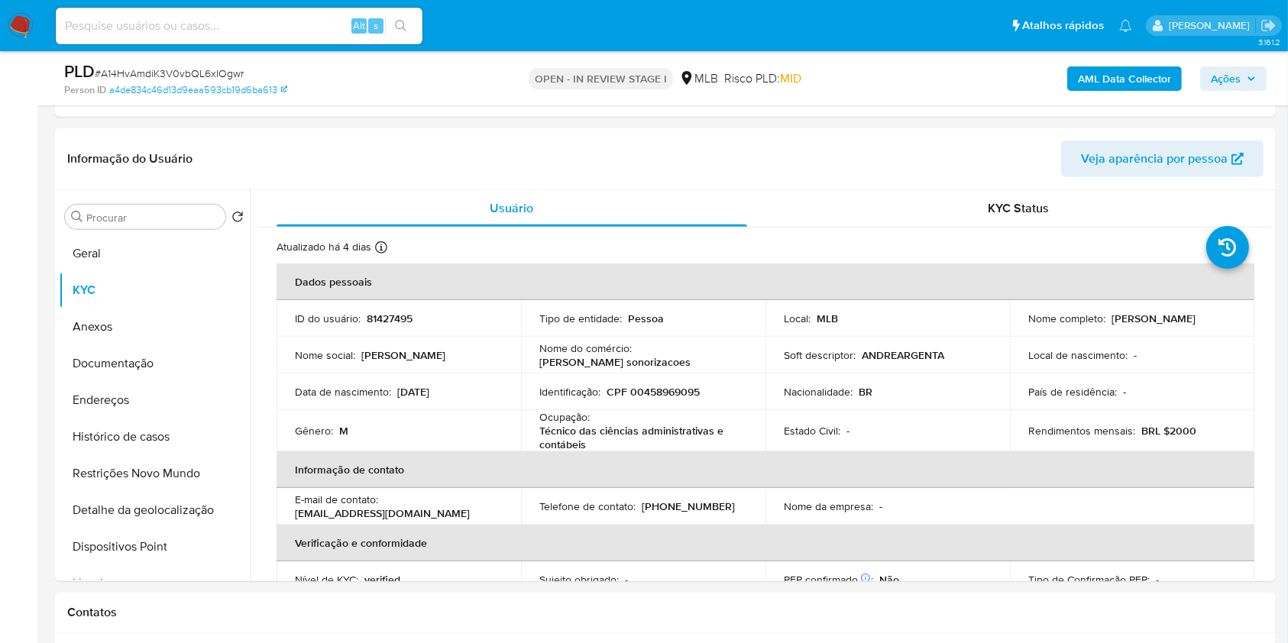
click at [1240, 79] on span "Ações" at bounding box center [1226, 78] width 30 height 24
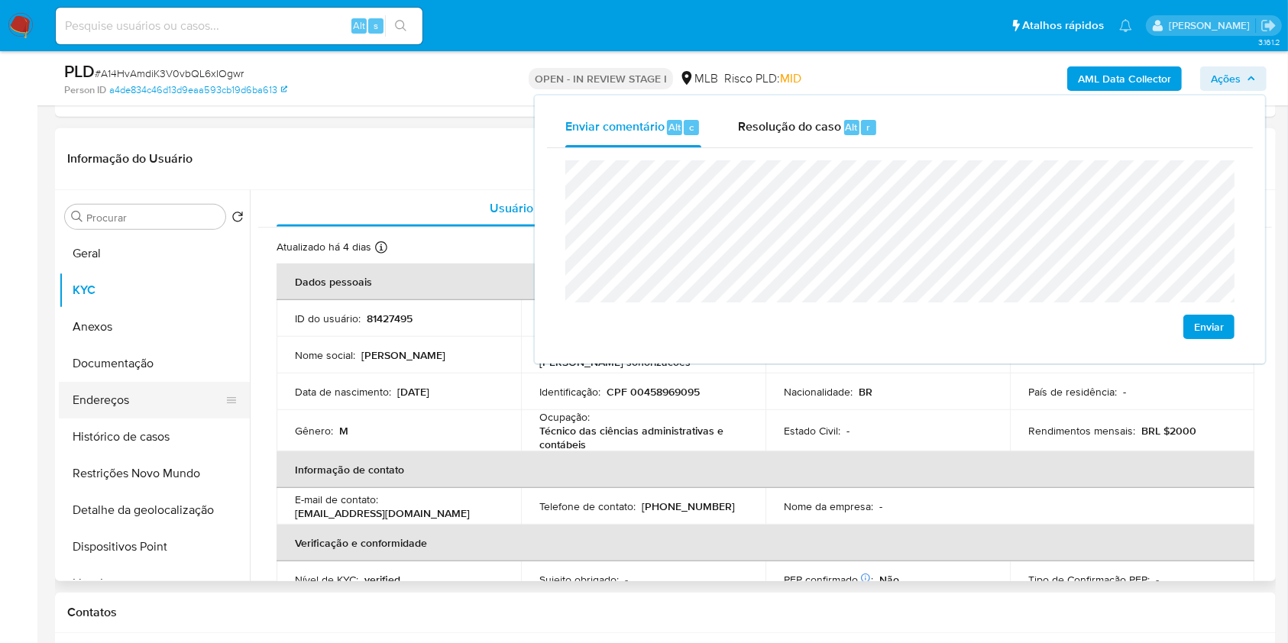
click at [157, 416] on button "Endereços" at bounding box center [148, 400] width 179 height 37
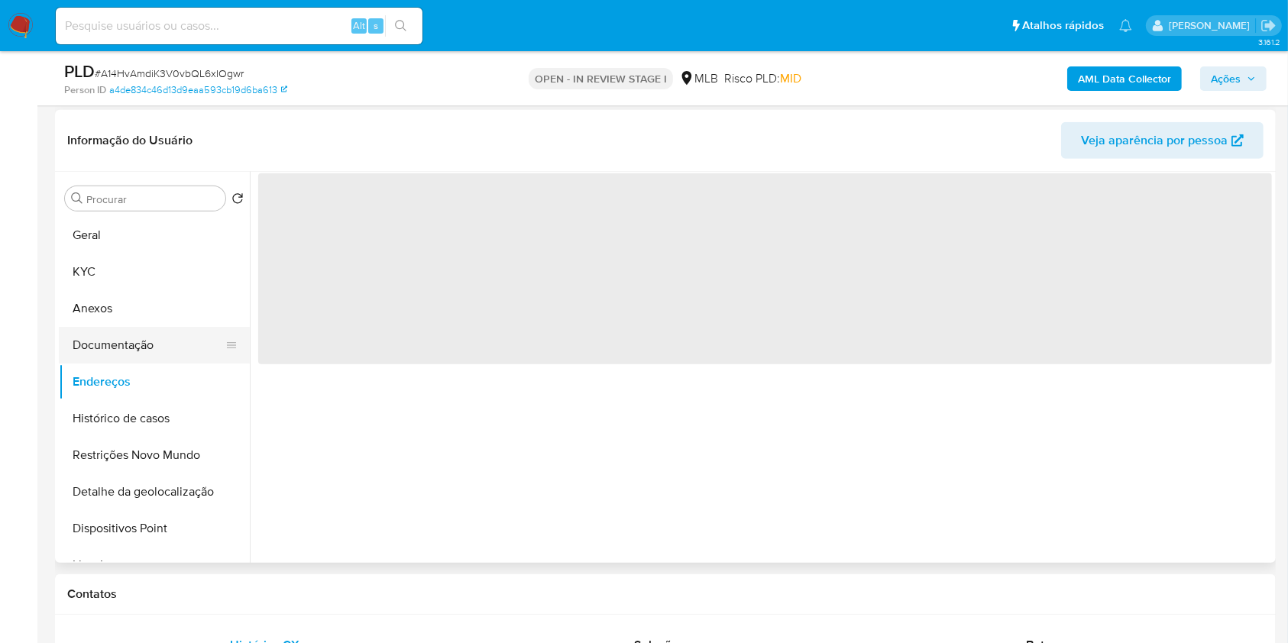
click at [165, 340] on button "Documentação" at bounding box center [148, 345] width 179 height 37
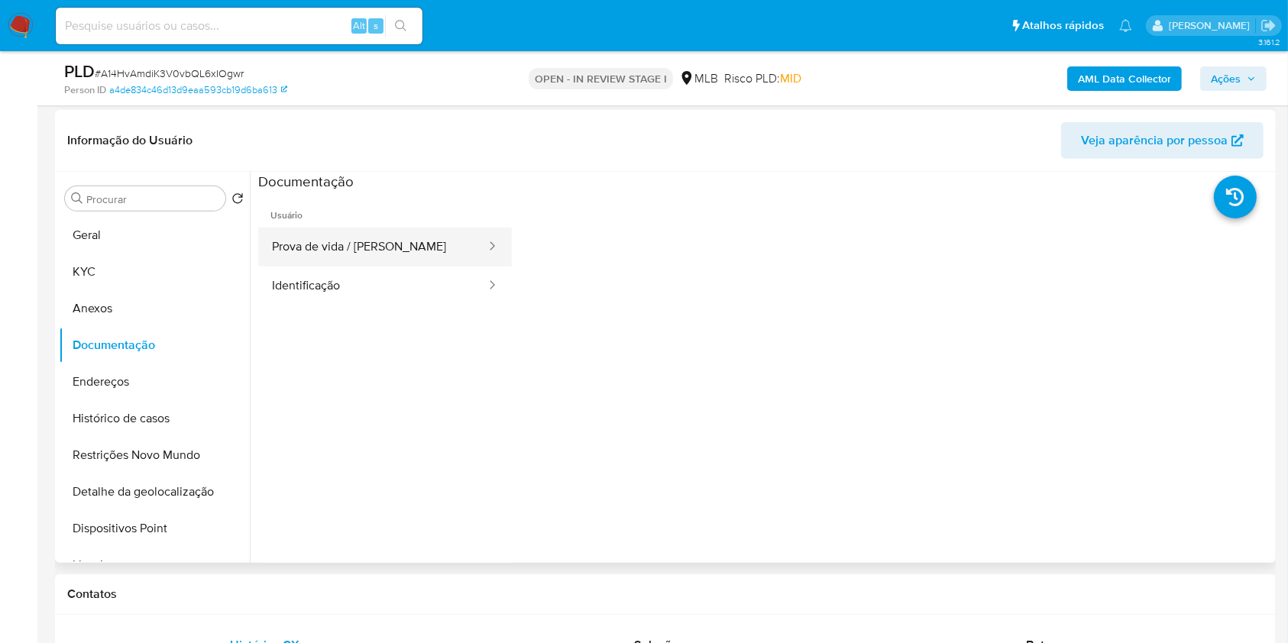
click at [394, 241] on button "Prova de vida / Selfie" at bounding box center [372, 247] width 229 height 39
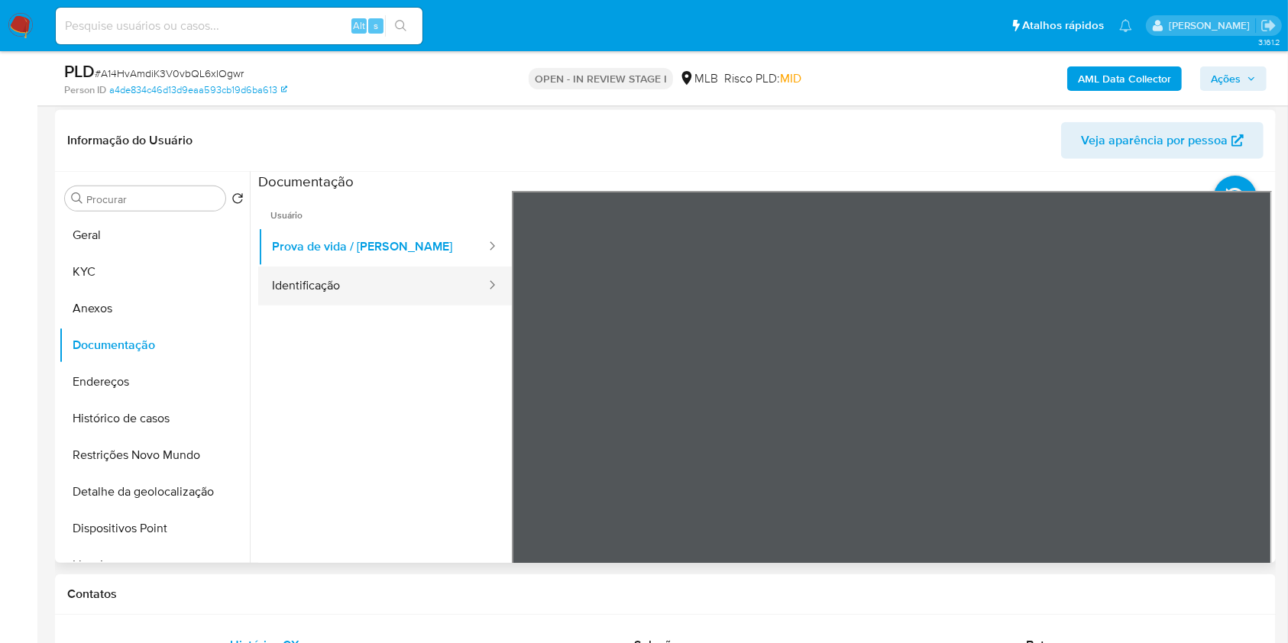
click at [335, 289] on button "Identificação" at bounding box center [372, 286] width 229 height 39
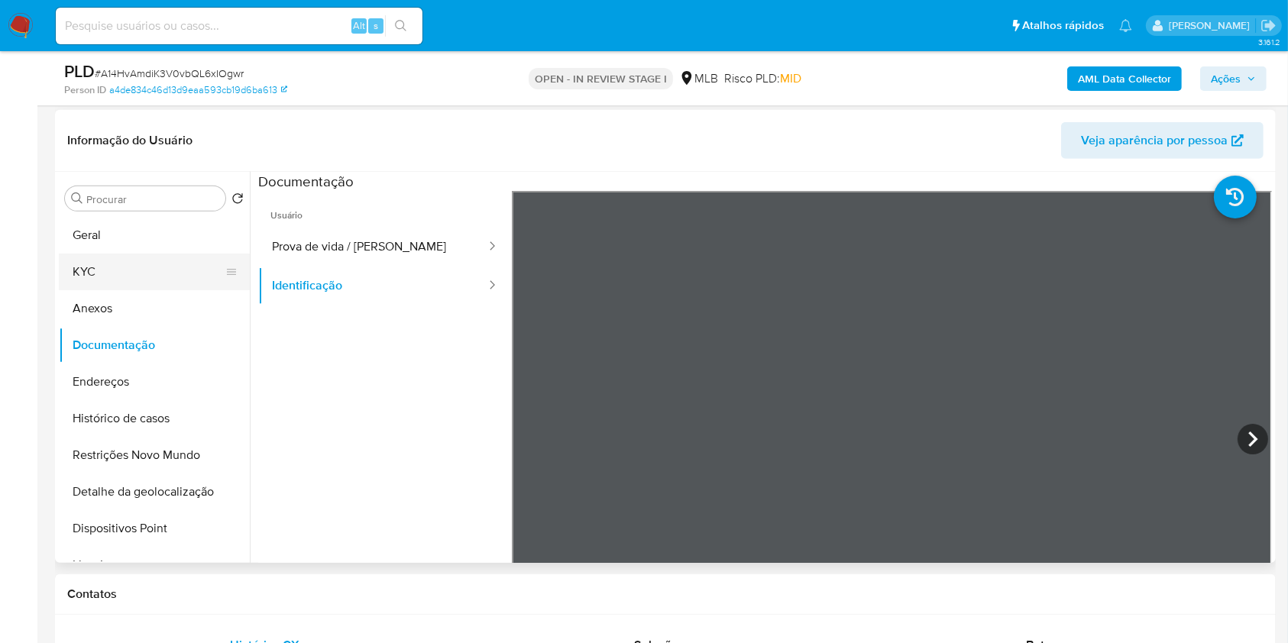
click at [164, 270] on button "KYC" at bounding box center [148, 272] width 179 height 37
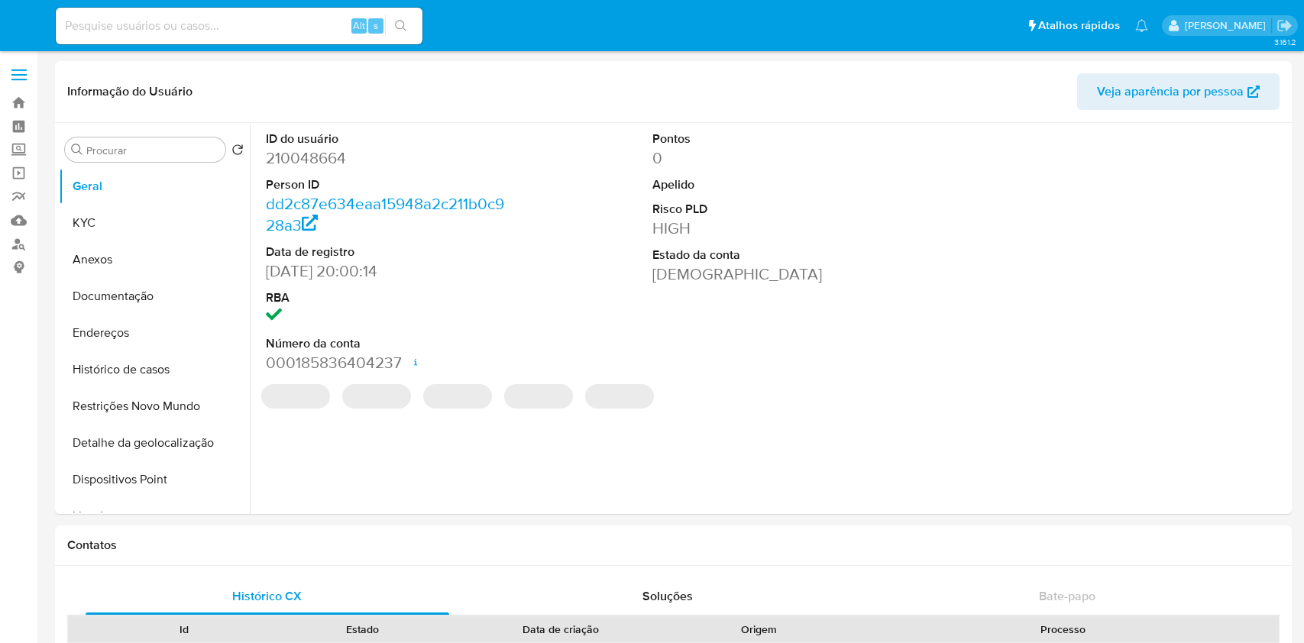
select select "10"
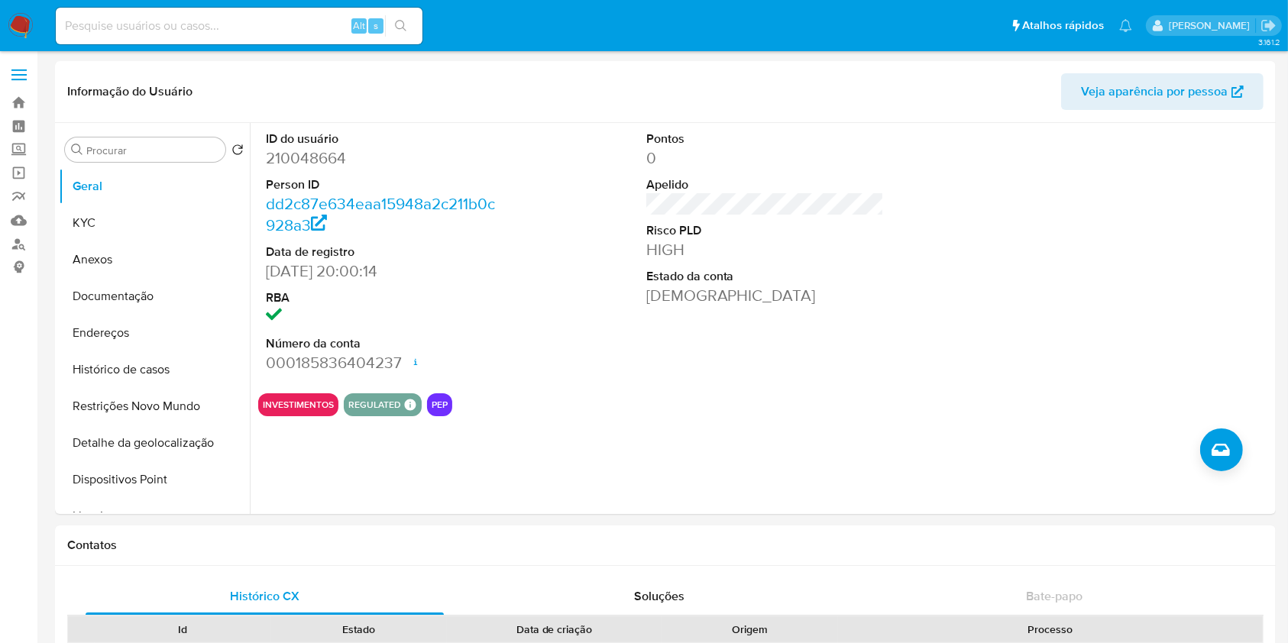
click at [286, 19] on input at bounding box center [239, 26] width 367 height 20
paste input "1176454577"
type input "1176454577"
drag, startPoint x: 397, startPoint y: 18, endPoint x: 419, endPoint y: 6, distance: 24.9
click at [398, 18] on button "search-icon" at bounding box center [400, 25] width 31 height 21
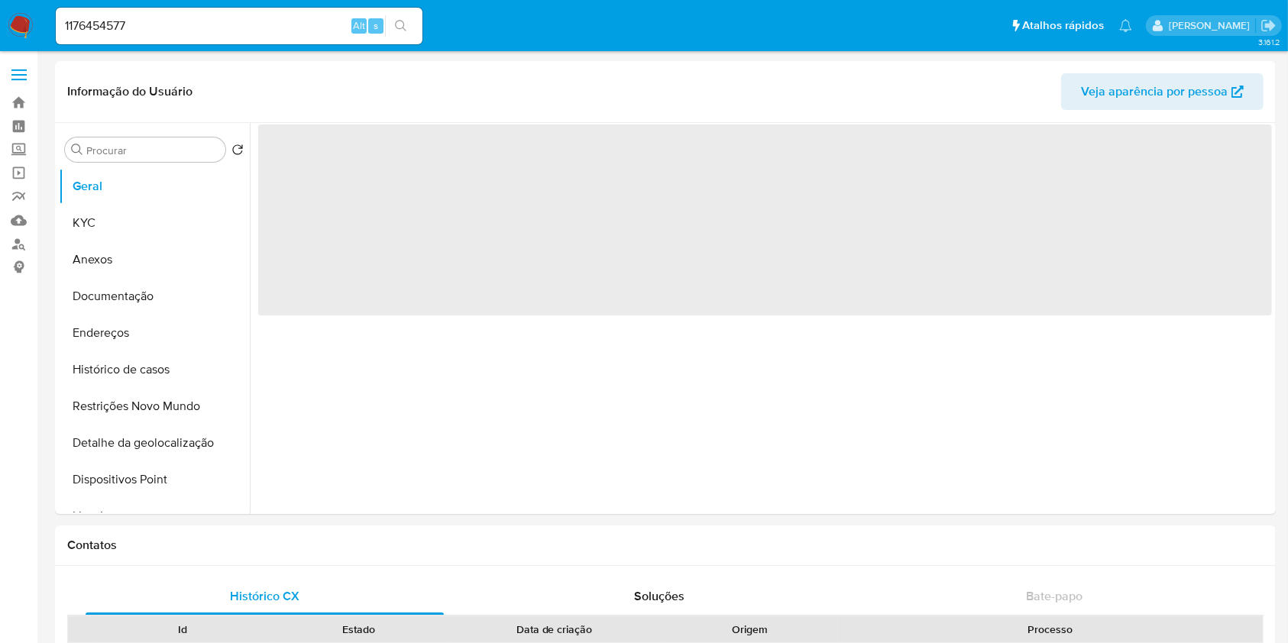
select select "10"
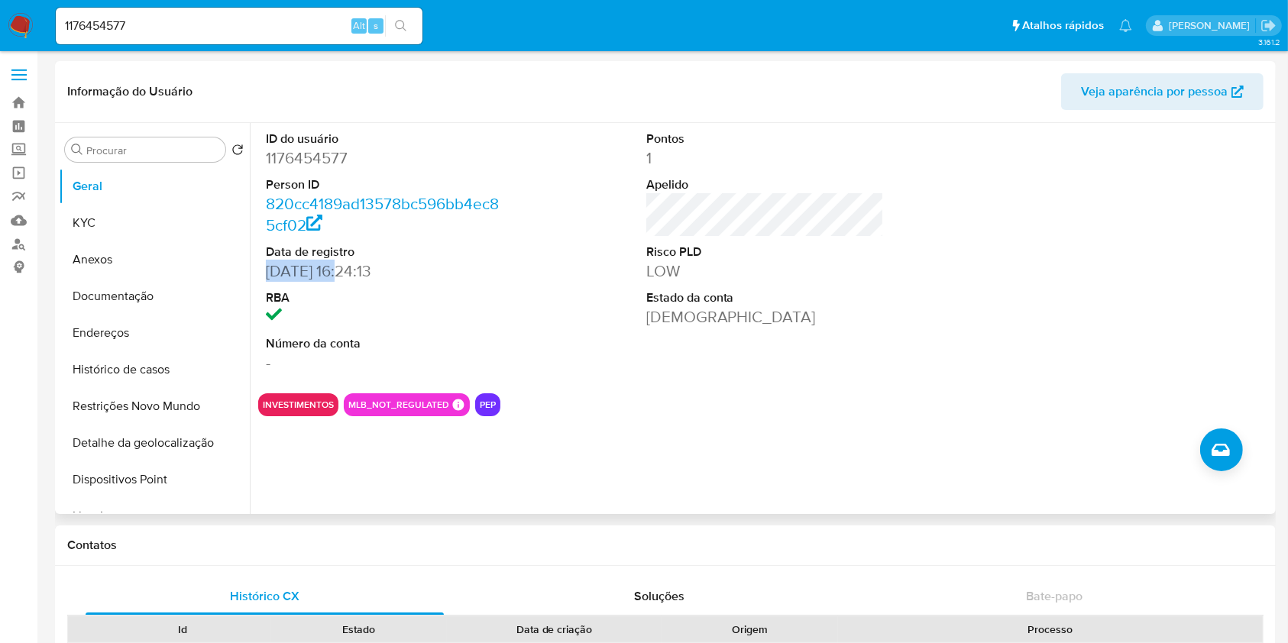
drag, startPoint x: 351, startPoint y: 269, endPoint x: 267, endPoint y: 272, distance: 84.8
click at [267, 272] on dd "09/08/2022 16:24:13" at bounding box center [385, 270] width 238 height 21
copy dd "09/08/2022"
click at [122, 205] on button "KYC" at bounding box center [148, 223] width 179 height 37
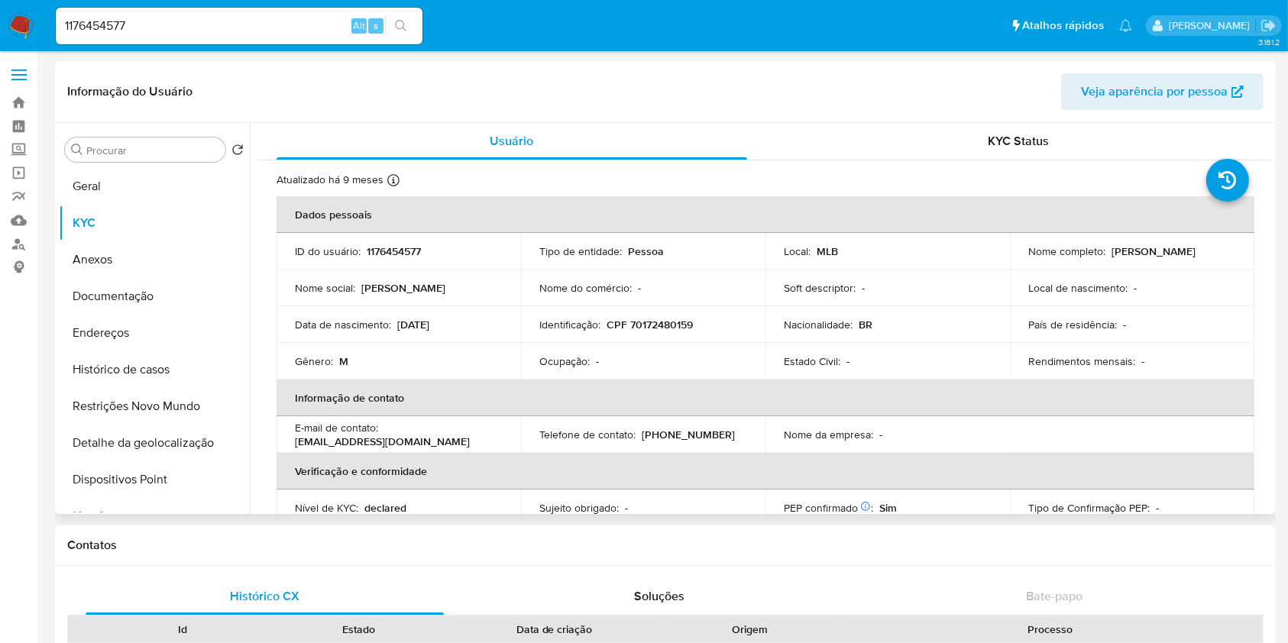
click at [415, 247] on p "1176454577" at bounding box center [394, 251] width 54 height 14
copy p "1176454577"
click at [183, 284] on button "Documentação" at bounding box center [148, 296] width 179 height 37
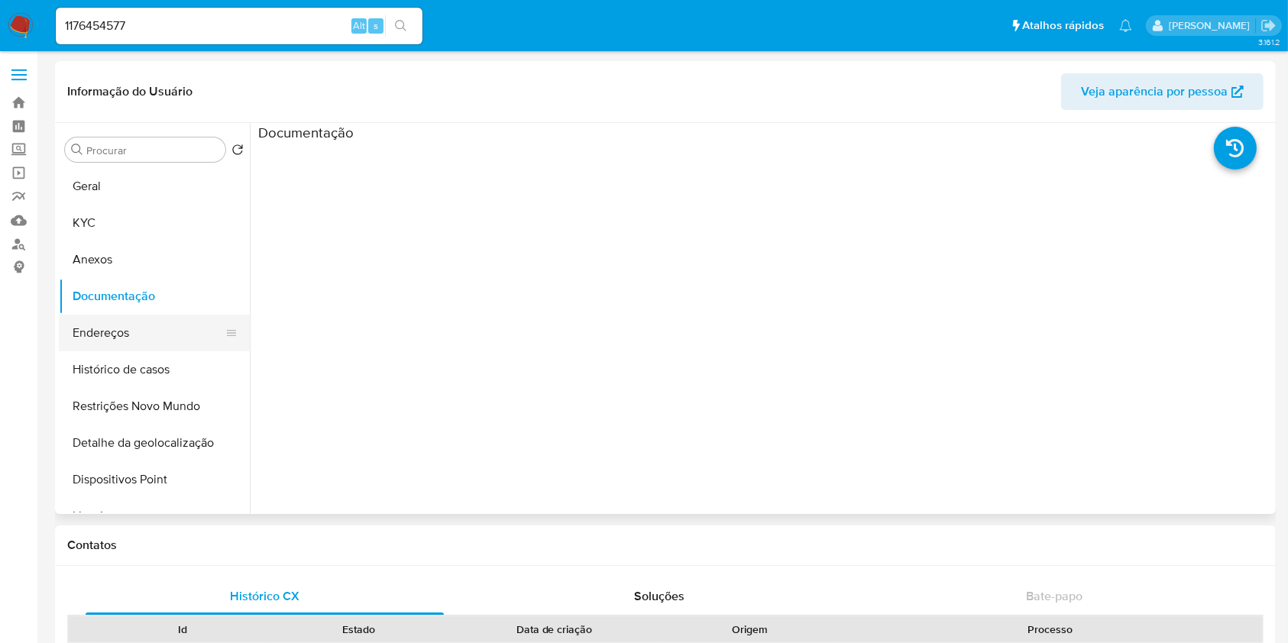
click at [163, 339] on button "Endereços" at bounding box center [148, 333] width 179 height 37
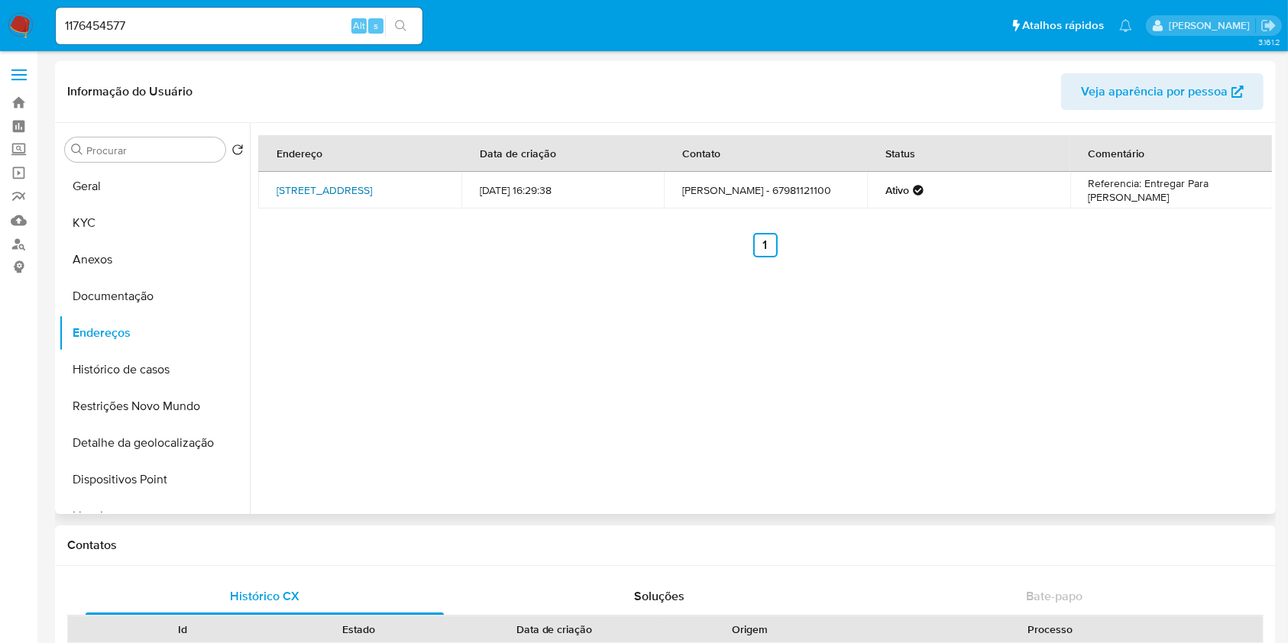
click at [296, 198] on link "Rua Angra Azul 208, Angra Dos Reis, Rio De Janeiro, 23942315, Brasil 208" at bounding box center [323, 190] width 95 height 15
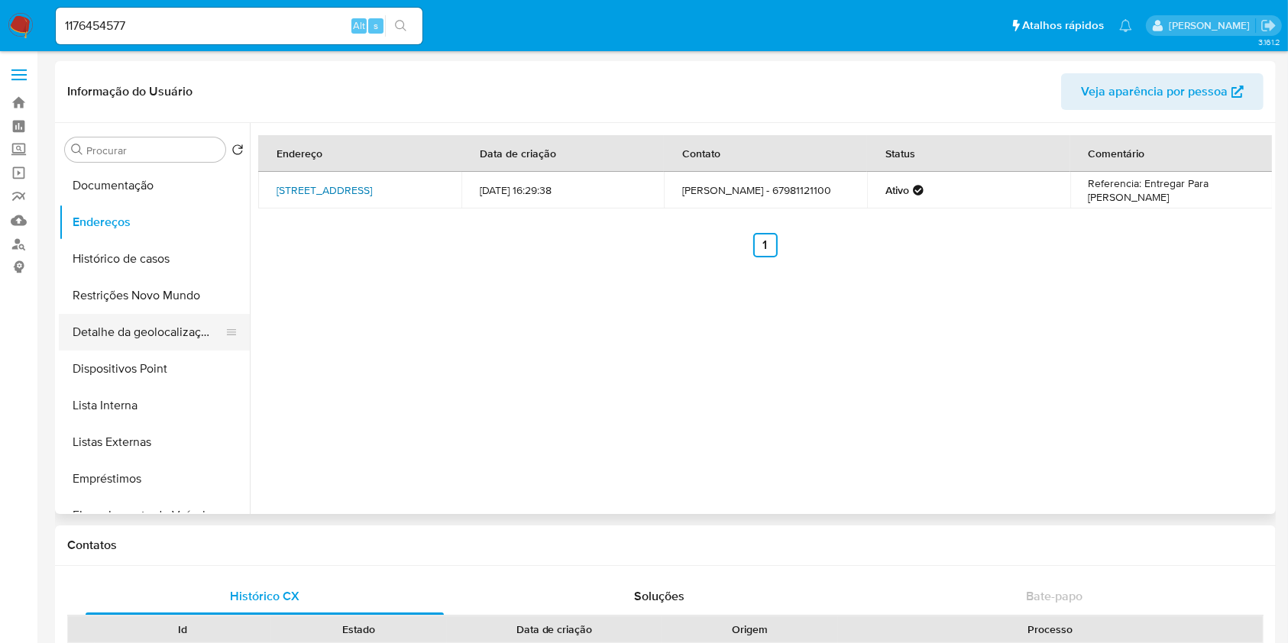
scroll to position [112, 0]
click at [147, 412] on button "Lista Interna" at bounding box center [148, 404] width 179 height 37
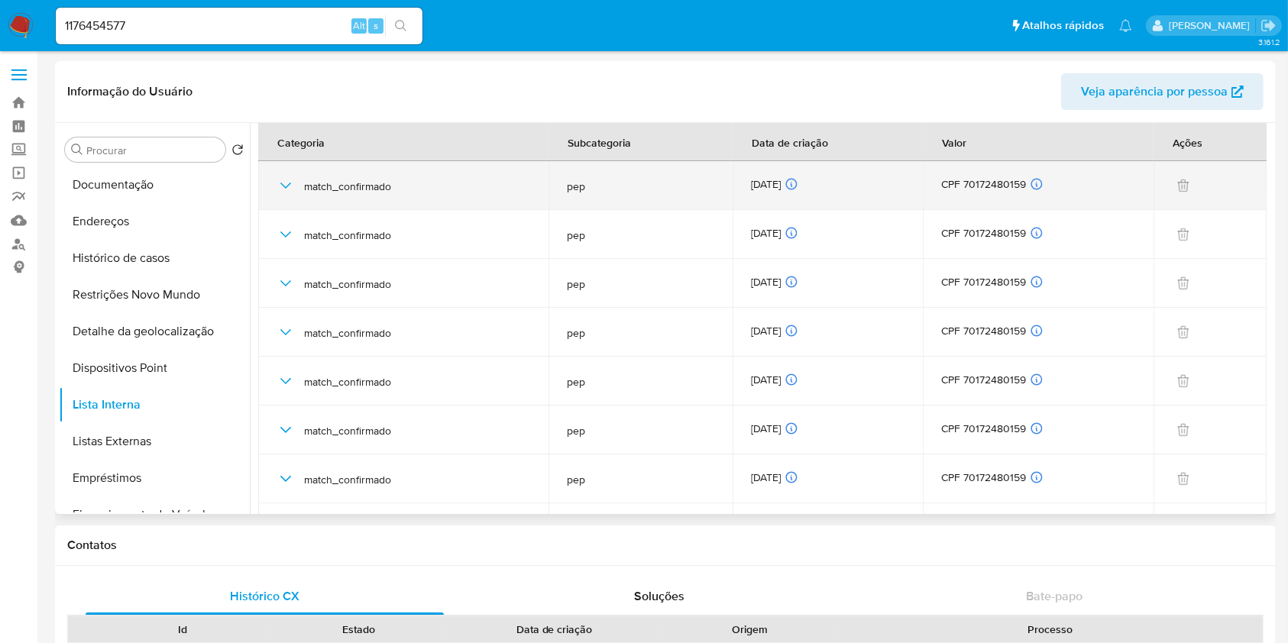
click at [781, 189] on div "27/09/2025 27/09/2025 03:26:10" at bounding box center [828, 185] width 154 height 17
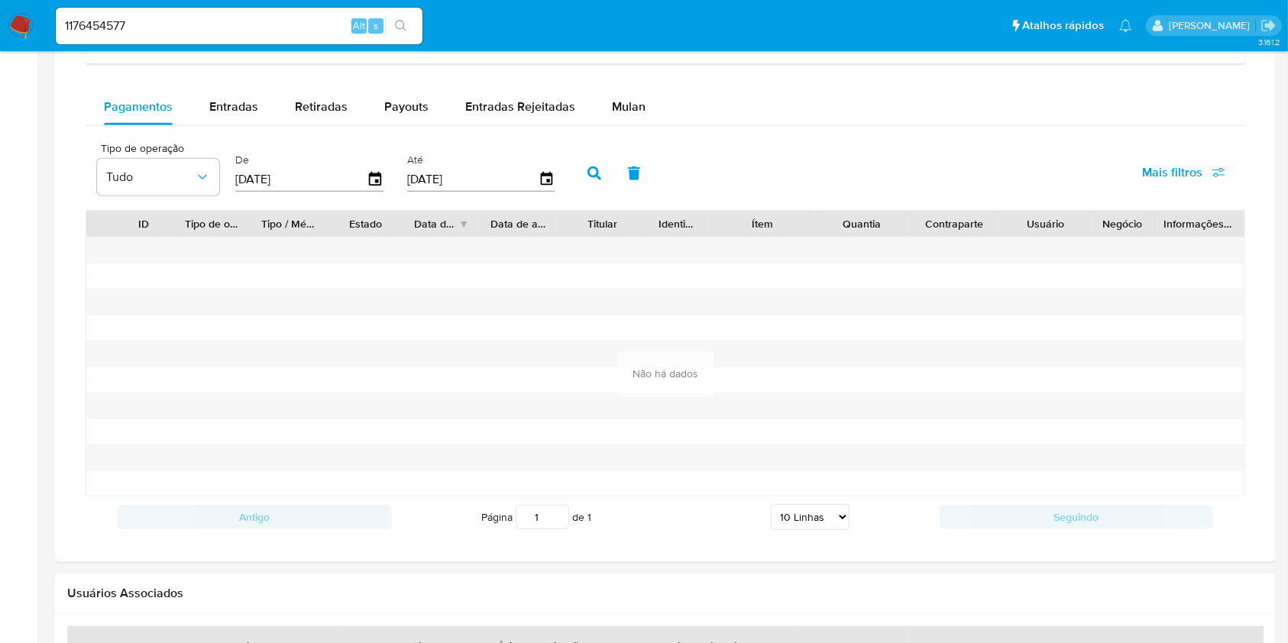
scroll to position [994, 0]
click at [204, 66] on div "Balance Consulte o balance do usuário Dashboard transaccional Consulte o dashbo…" at bounding box center [665, 230] width 1159 height 614
click at [247, 101] on span "Entradas" at bounding box center [233, 106] width 49 height 18
select select "10"
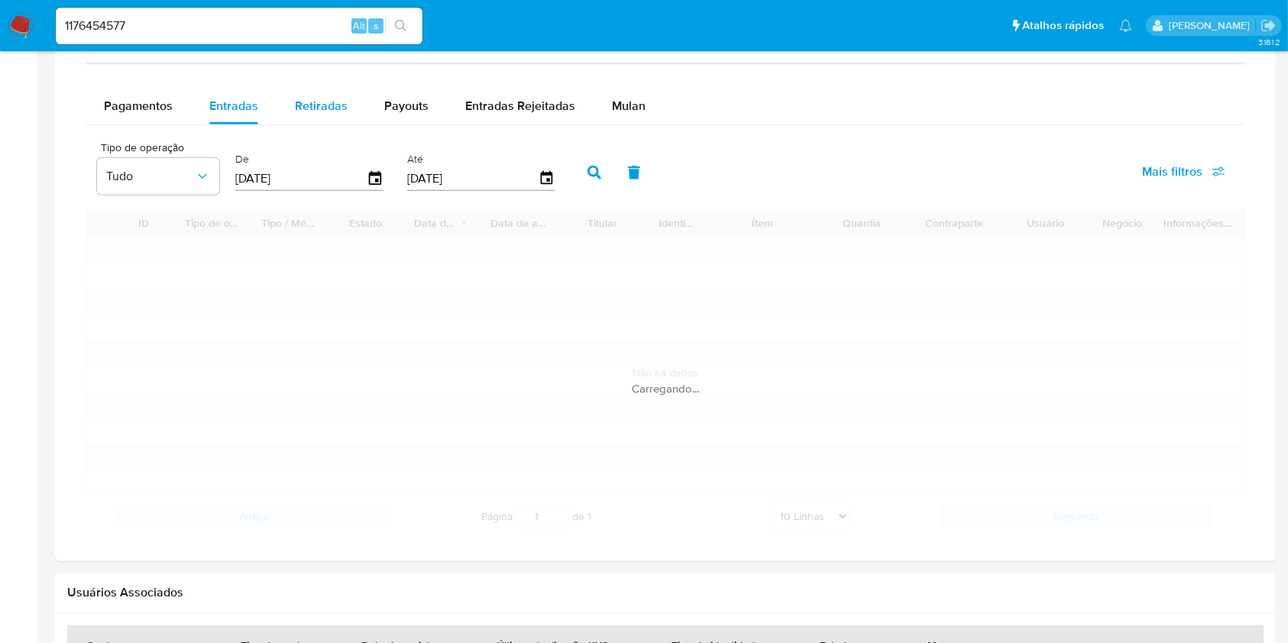
click at [322, 102] on span "Retiradas" at bounding box center [321, 106] width 53 height 18
select select "10"
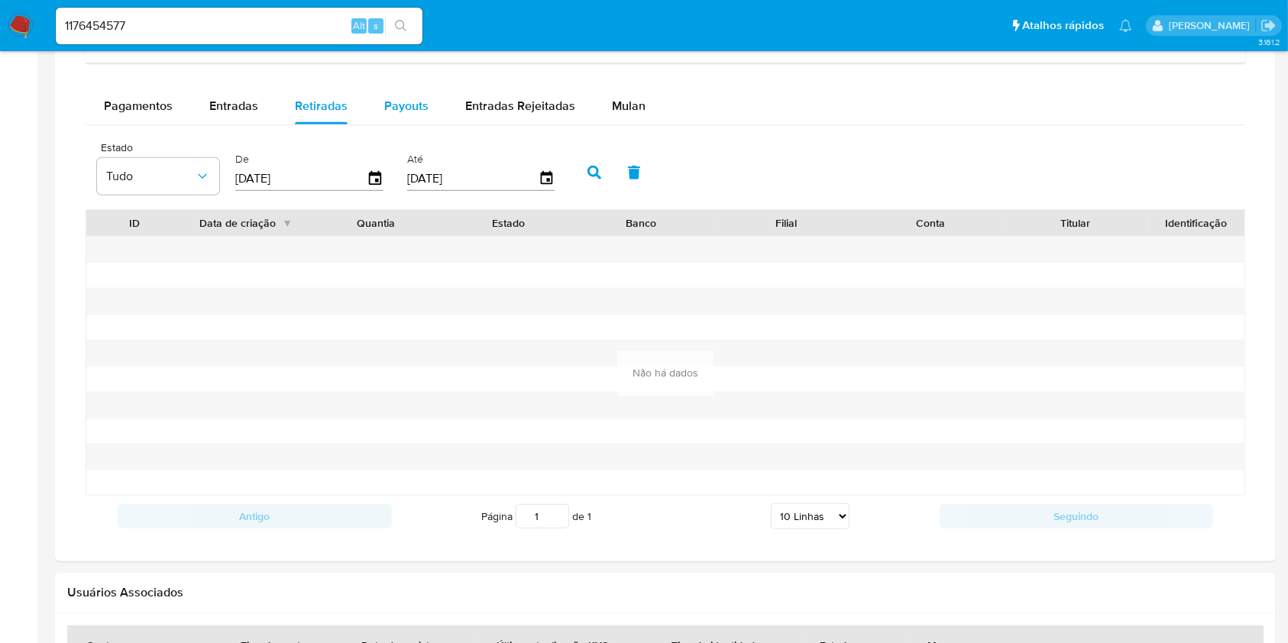
click at [415, 107] on span "Payouts" at bounding box center [406, 106] width 44 height 18
select select "10"
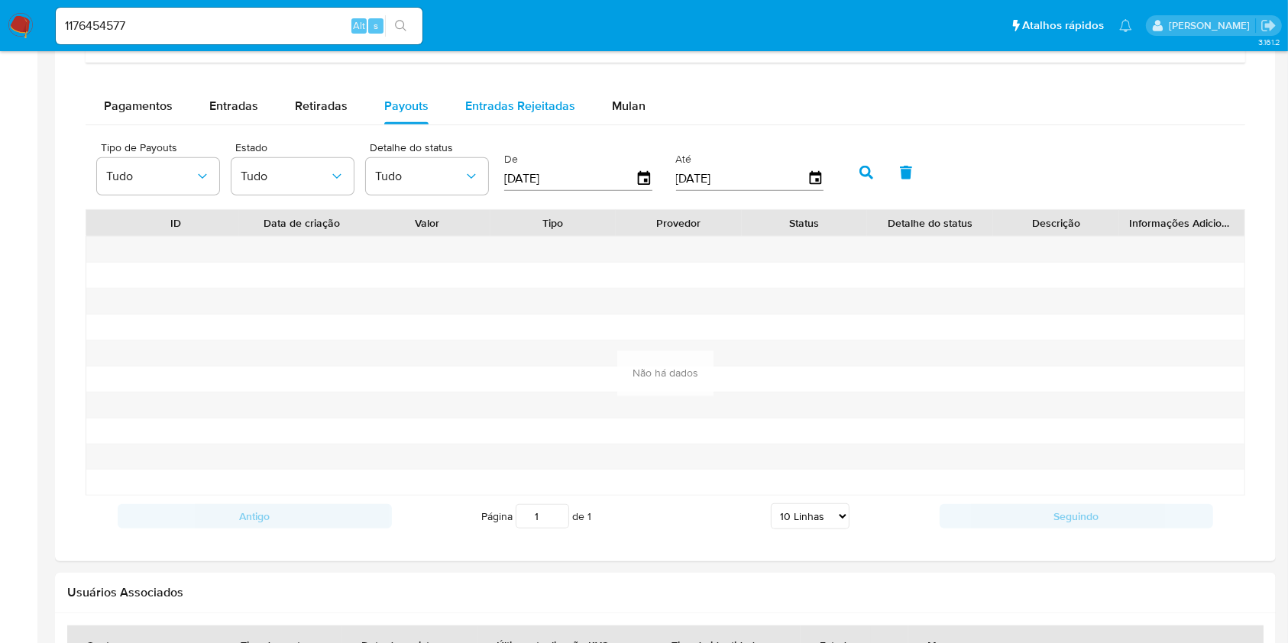
click at [534, 104] on span "Entradas Rejeitadas" at bounding box center [520, 106] width 110 height 18
select select "10"
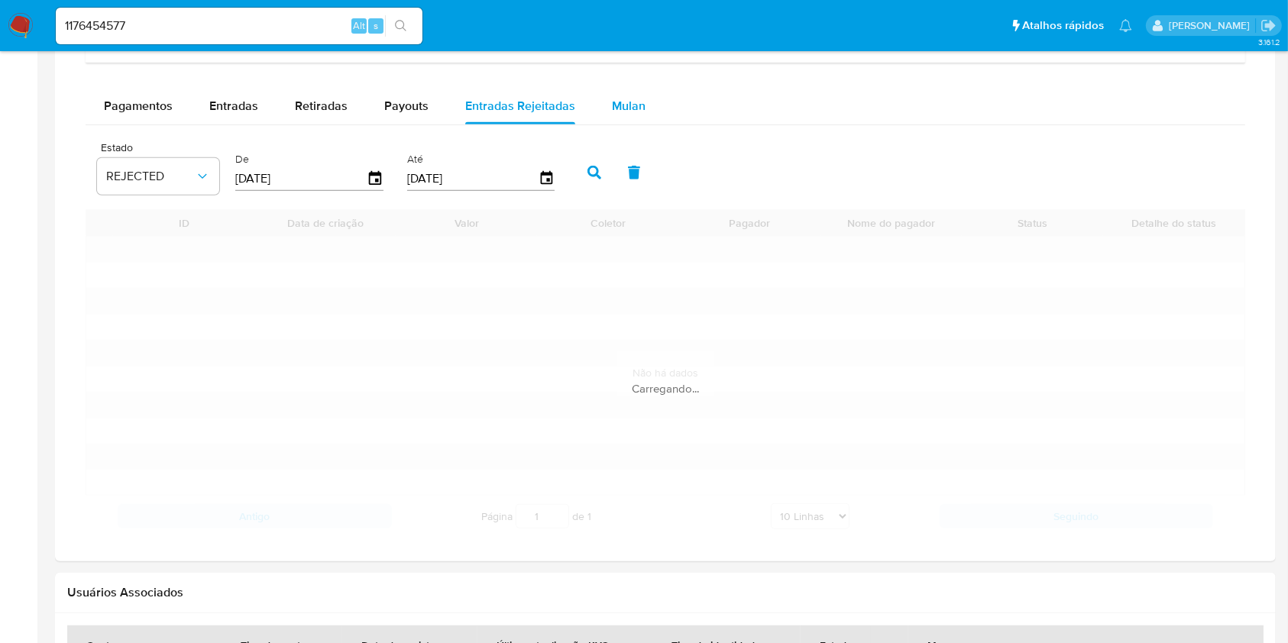
click at [612, 103] on span "Mulan" at bounding box center [629, 106] width 34 height 18
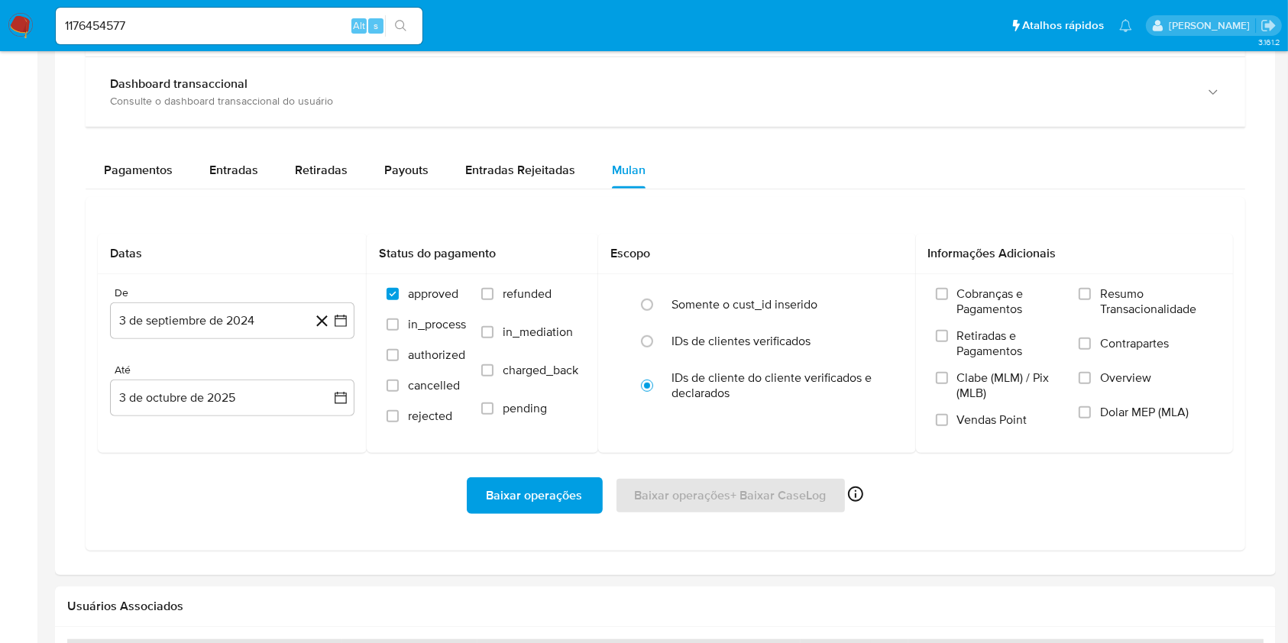
scroll to position [929, 0]
drag, startPoint x: 226, startPoint y: 162, endPoint x: 237, endPoint y: 170, distance: 13.6
click at [226, 163] on span "Entradas" at bounding box center [233, 171] width 49 height 18
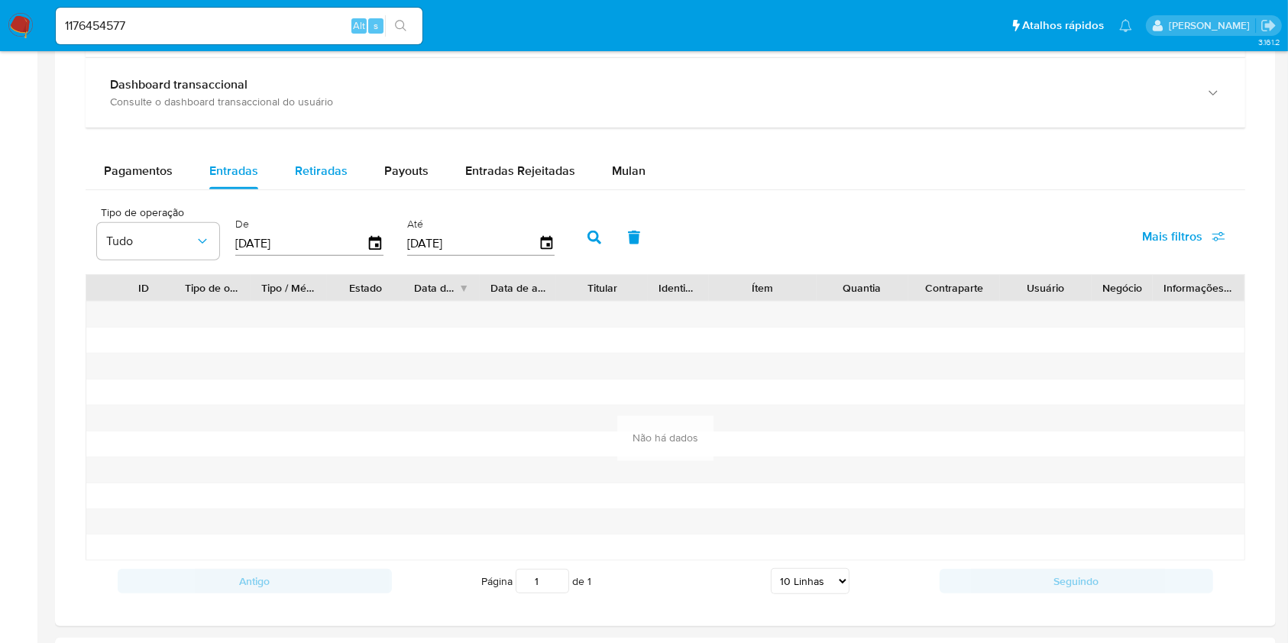
click at [295, 176] on span "Retiradas" at bounding box center [321, 171] width 53 height 18
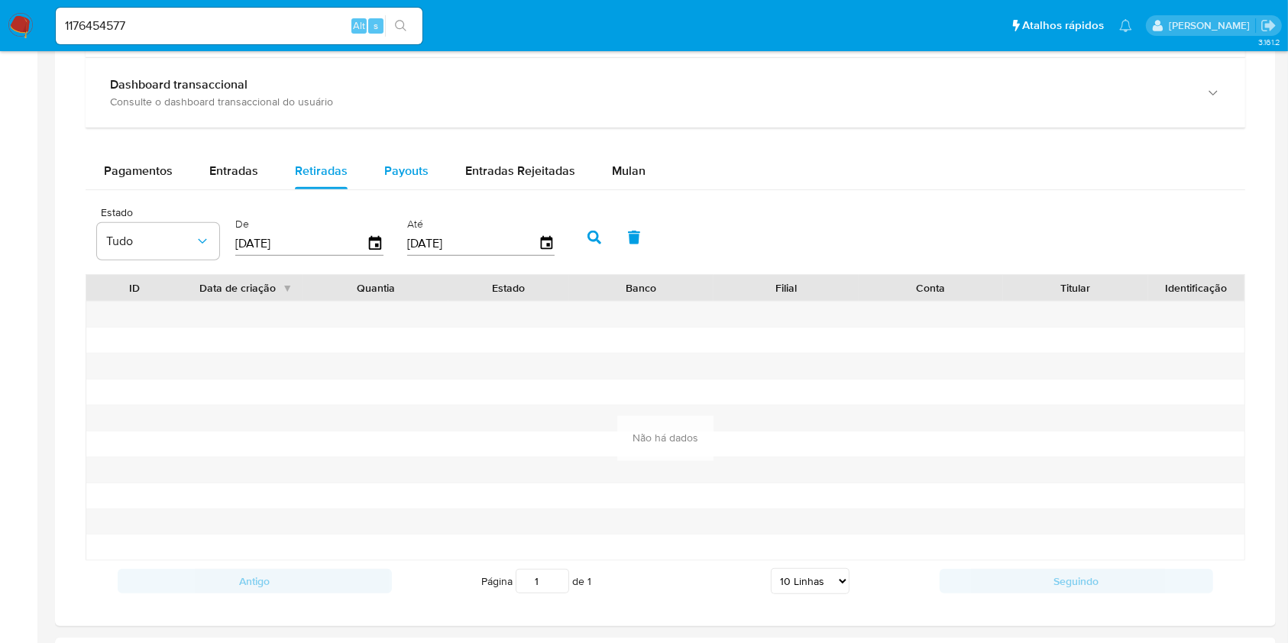
click at [413, 171] on span "Payouts" at bounding box center [406, 171] width 44 height 18
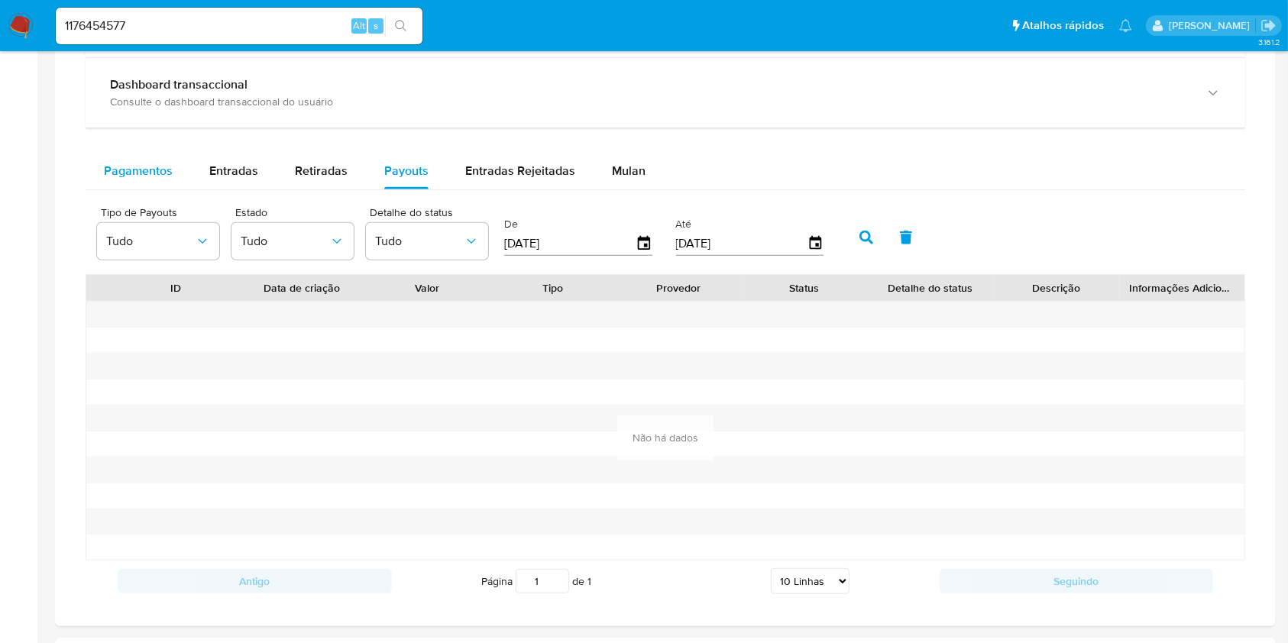
drag, startPoint x: 66, startPoint y: 169, endPoint x: 88, endPoint y: 169, distance: 22.1
click at [77, 169] on div at bounding box center [665, 266] width 1220 height 719
click at [186, 176] on button "Pagamentos" at bounding box center [138, 171] width 105 height 37
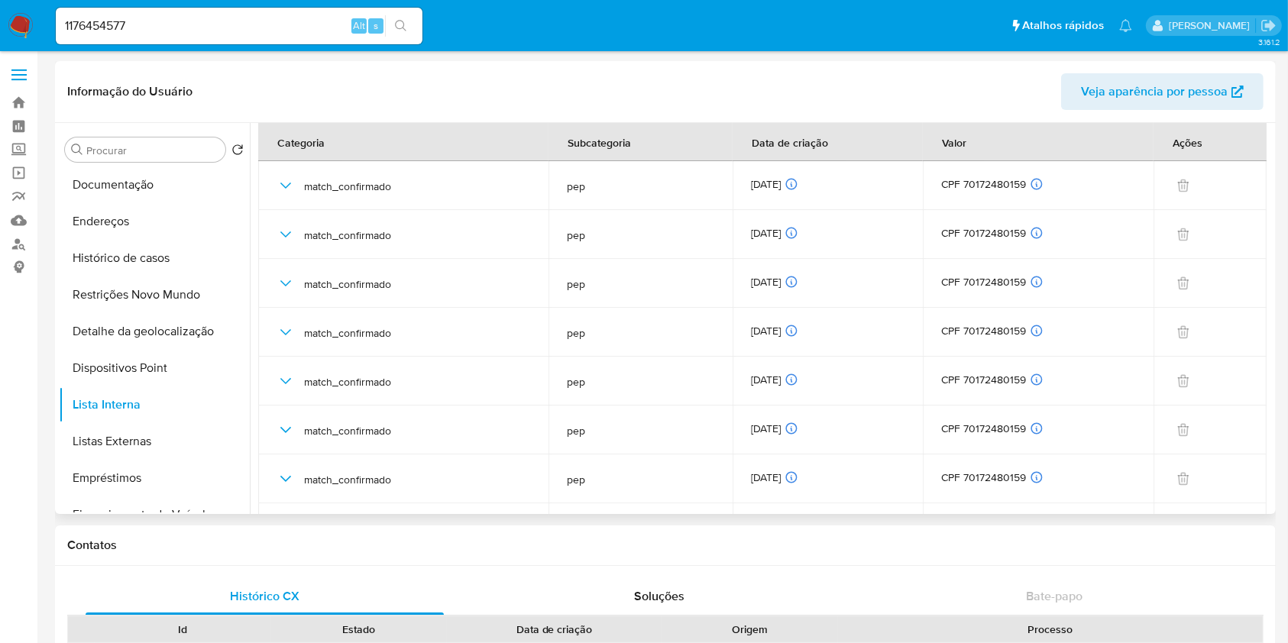
scroll to position [0, 0]
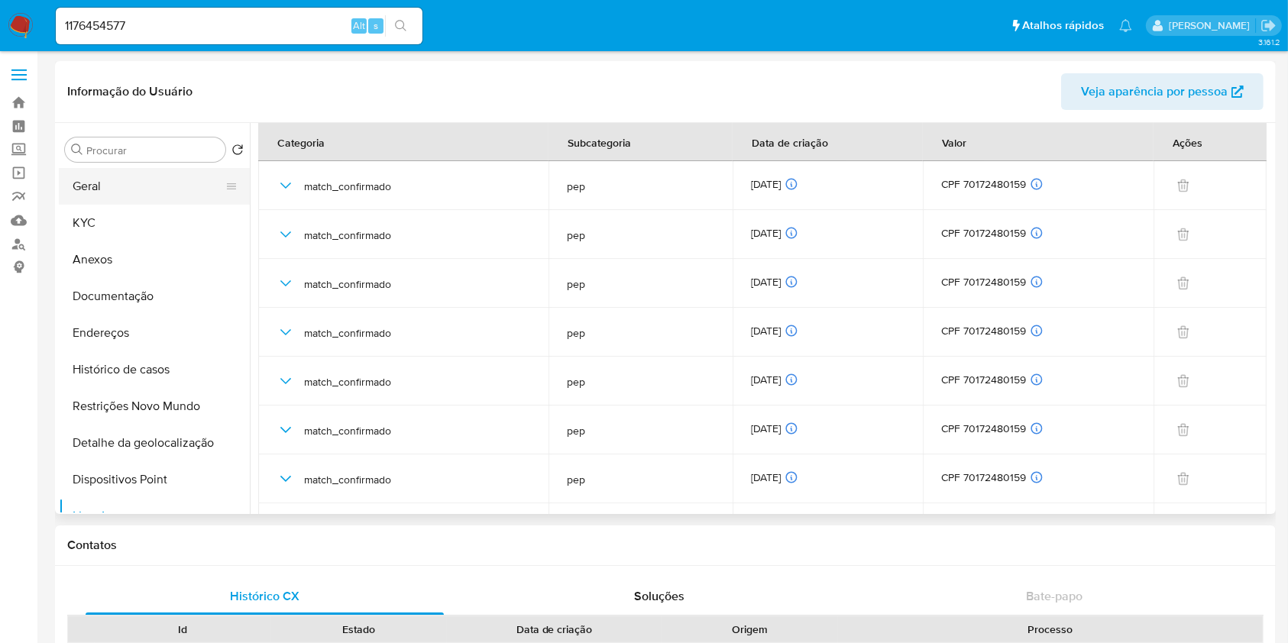
click at [168, 189] on button "Geral" at bounding box center [148, 186] width 179 height 37
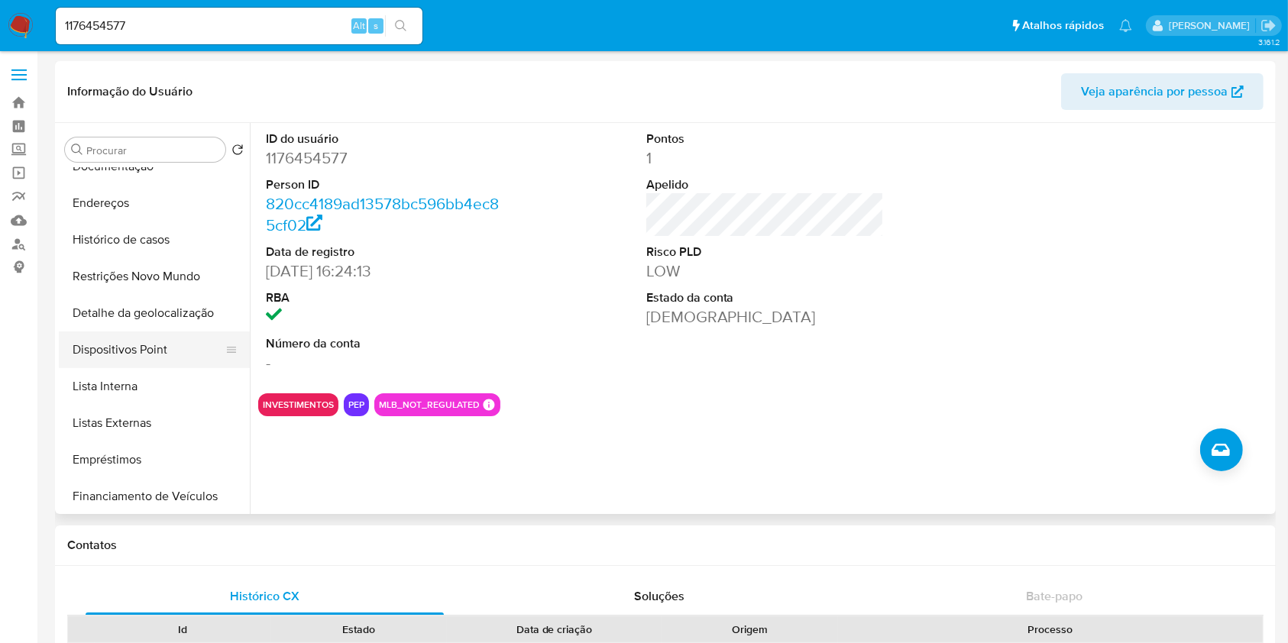
scroll to position [154, 0]
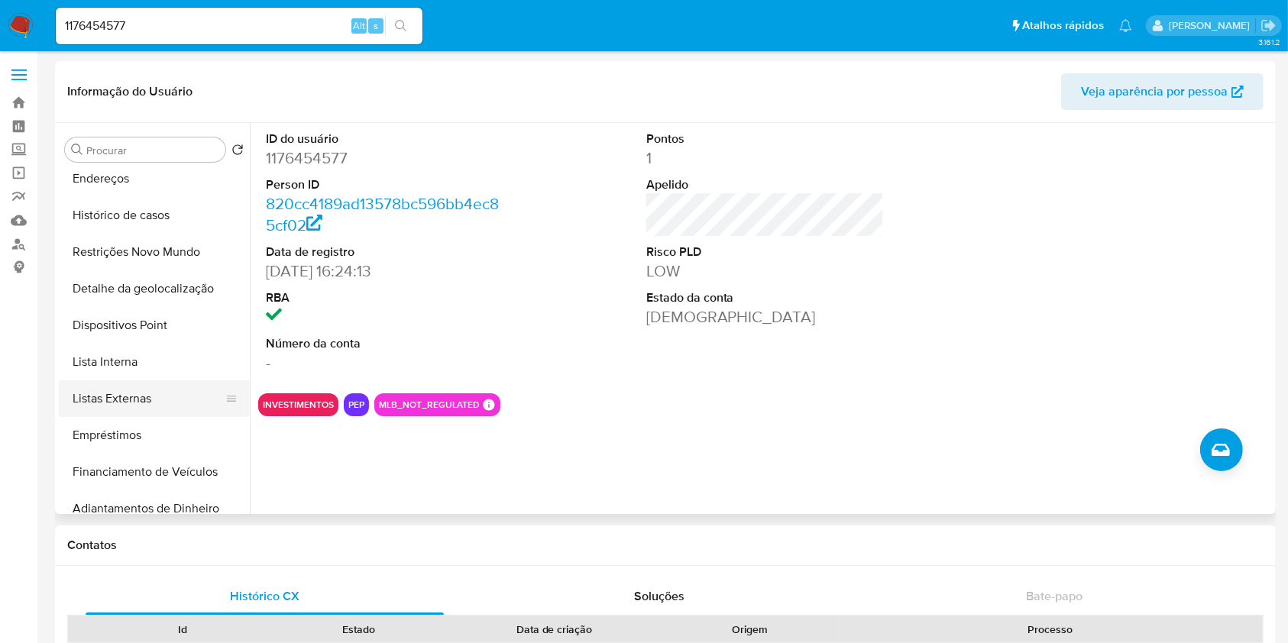
click at [169, 396] on button "Listas Externas" at bounding box center [148, 398] width 179 height 37
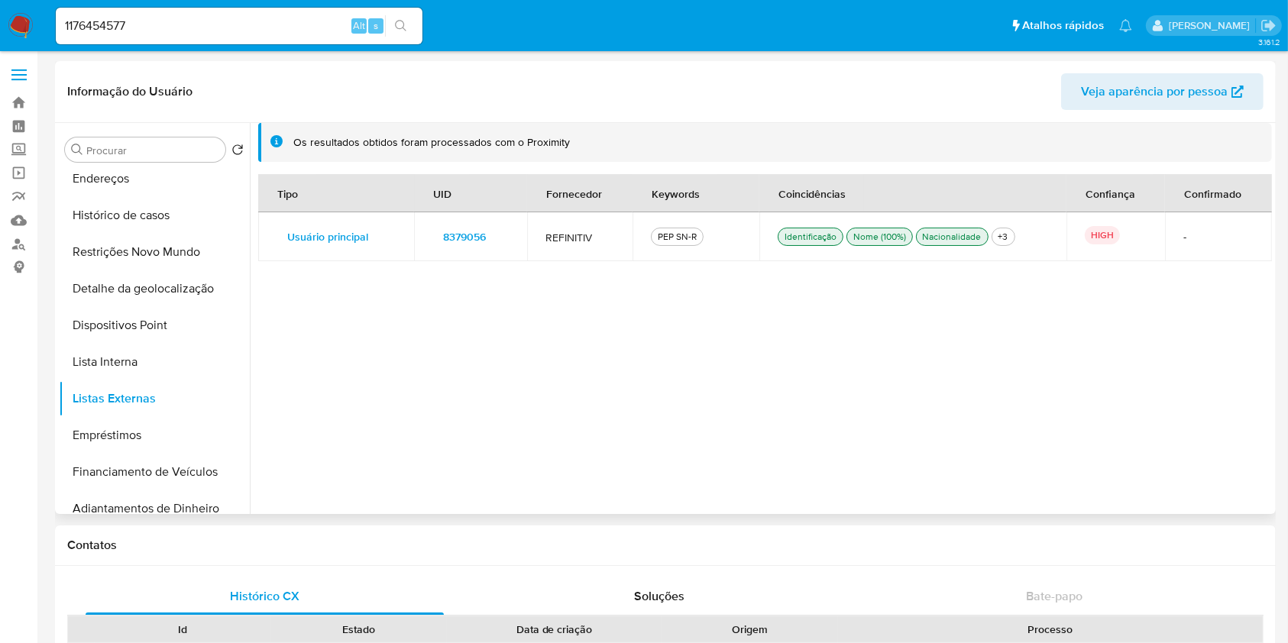
click at [481, 237] on span "8379056" at bounding box center [464, 236] width 43 height 21
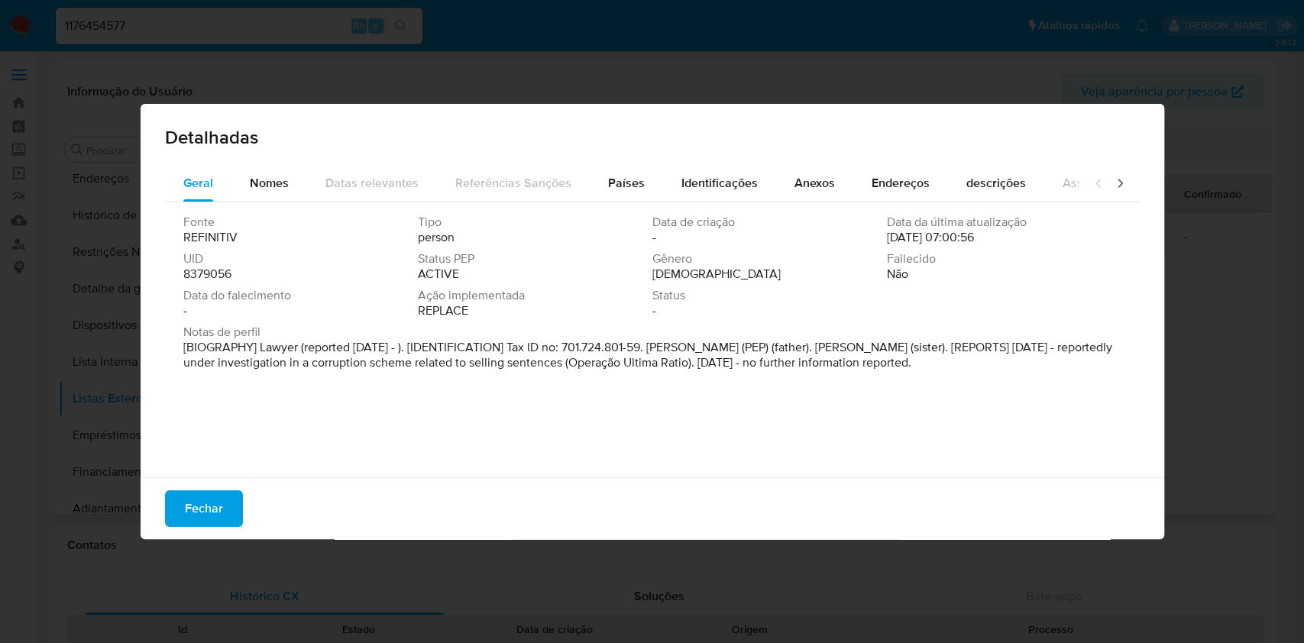
click at [228, 274] on span "8379056" at bounding box center [207, 274] width 48 height 15
click at [228, 273] on span "8379056" at bounding box center [207, 274] width 48 height 15
click at [237, 499] on button "Fechar" at bounding box center [204, 508] width 78 height 37
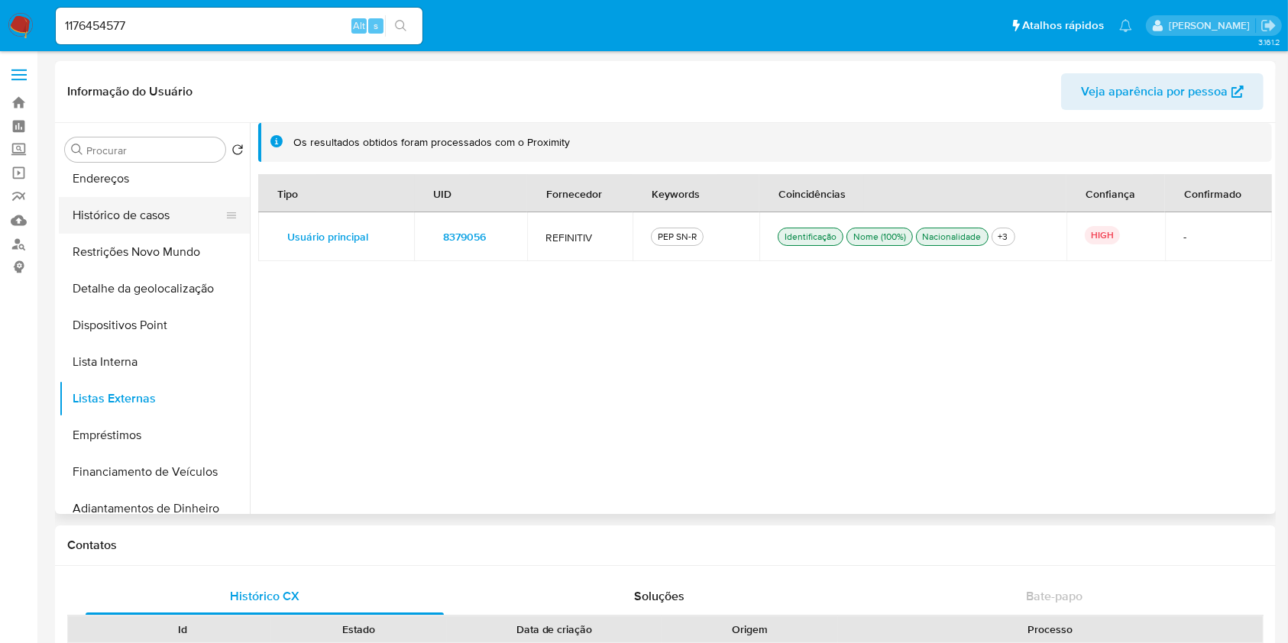
scroll to position [0, 0]
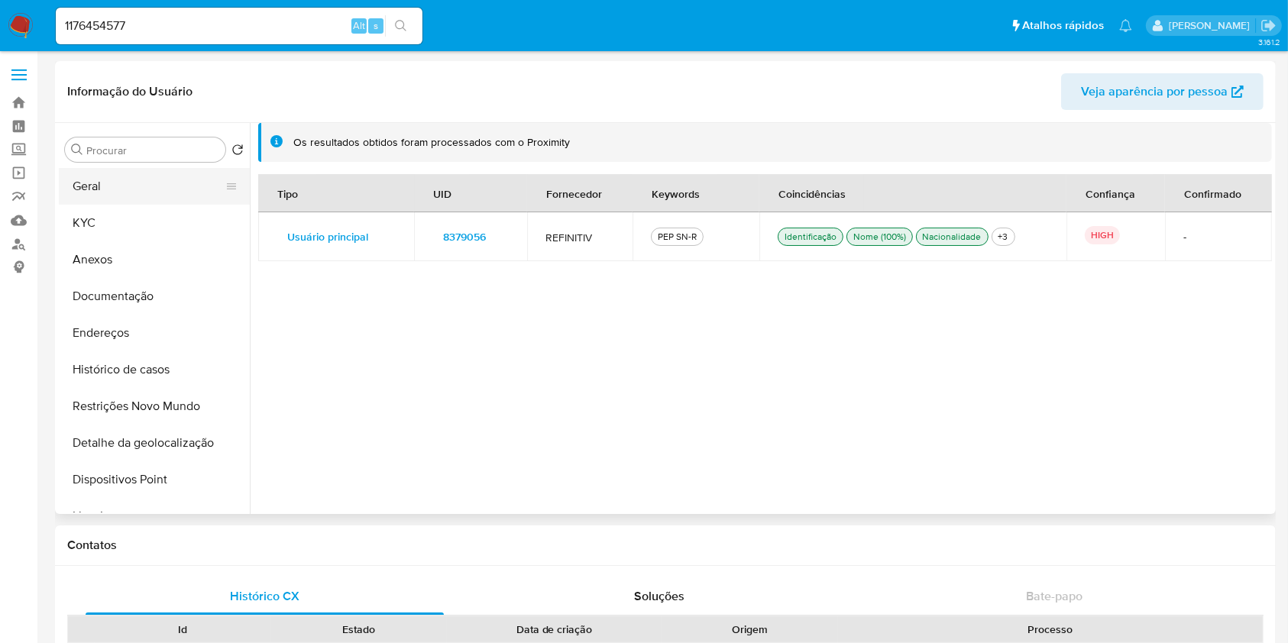
click at [141, 183] on button "Geral" at bounding box center [148, 186] width 179 height 37
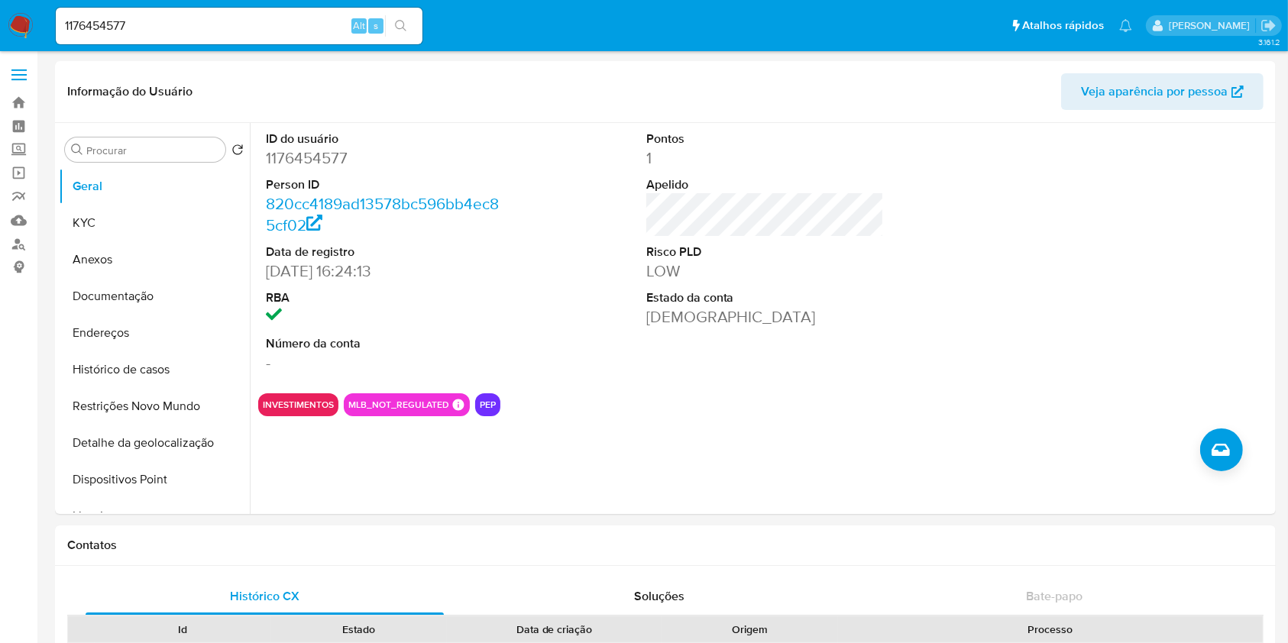
click at [290, 25] on input "1176454577" at bounding box center [239, 26] width 367 height 20
paste input "81474829"
type input "81474829"
click at [397, 21] on icon "search-icon" at bounding box center [400, 25] width 11 height 11
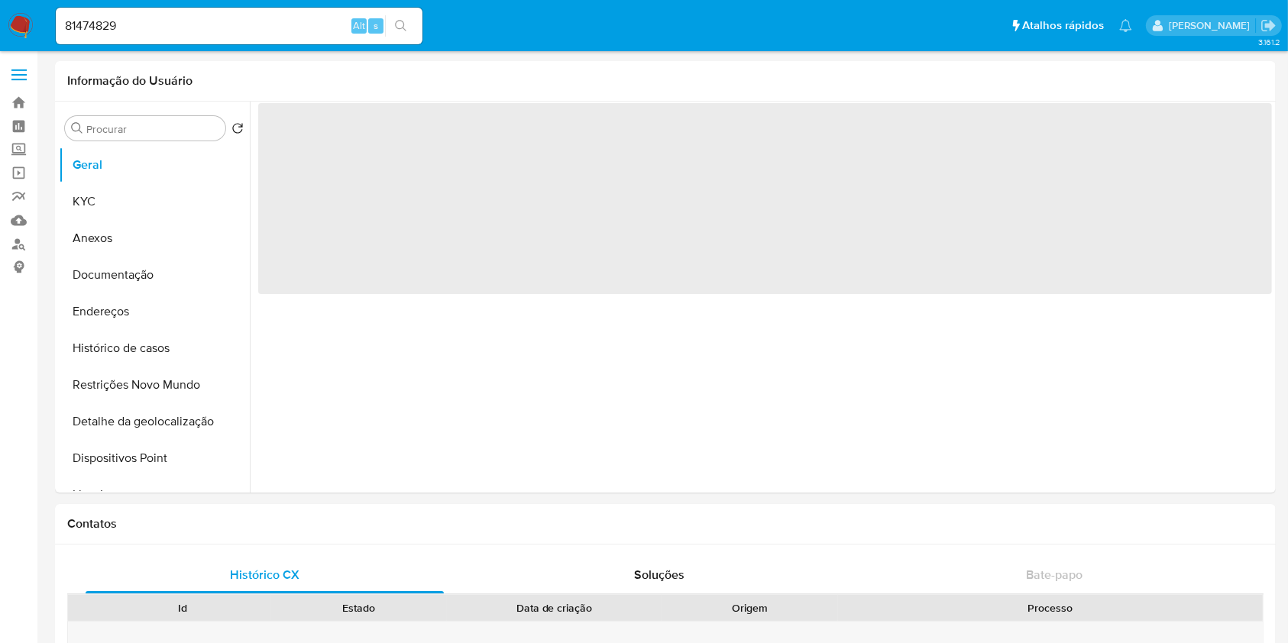
select select "10"
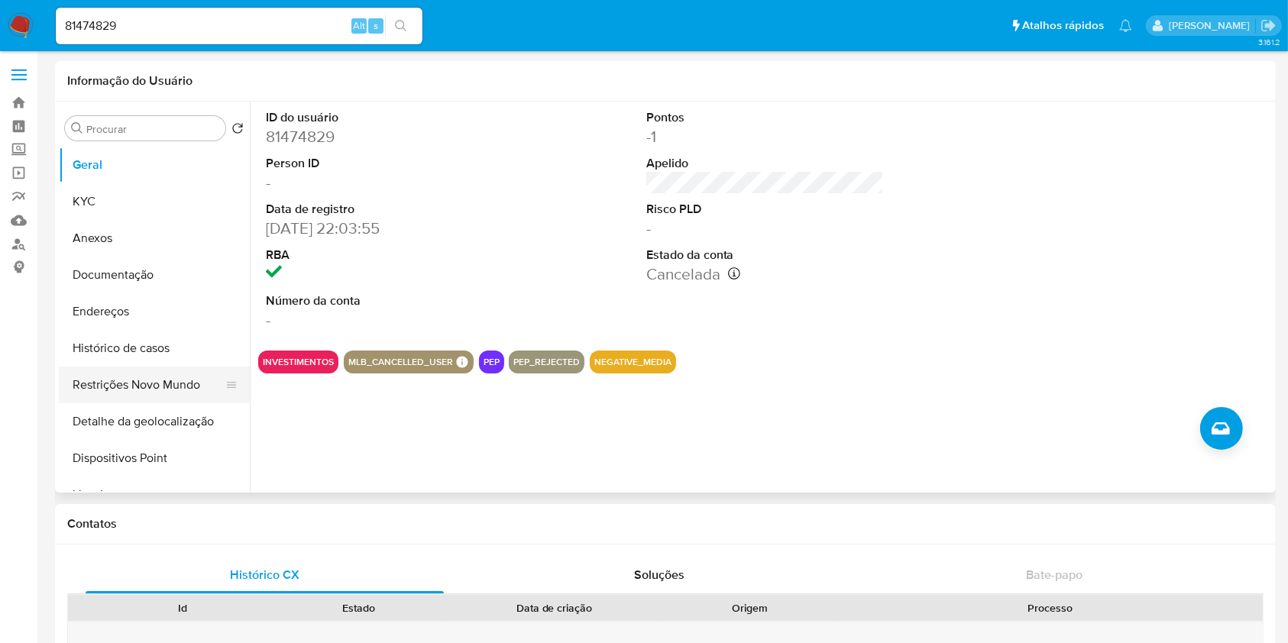
click at [127, 388] on button "Restrições Novo Mundo" at bounding box center [148, 385] width 179 height 37
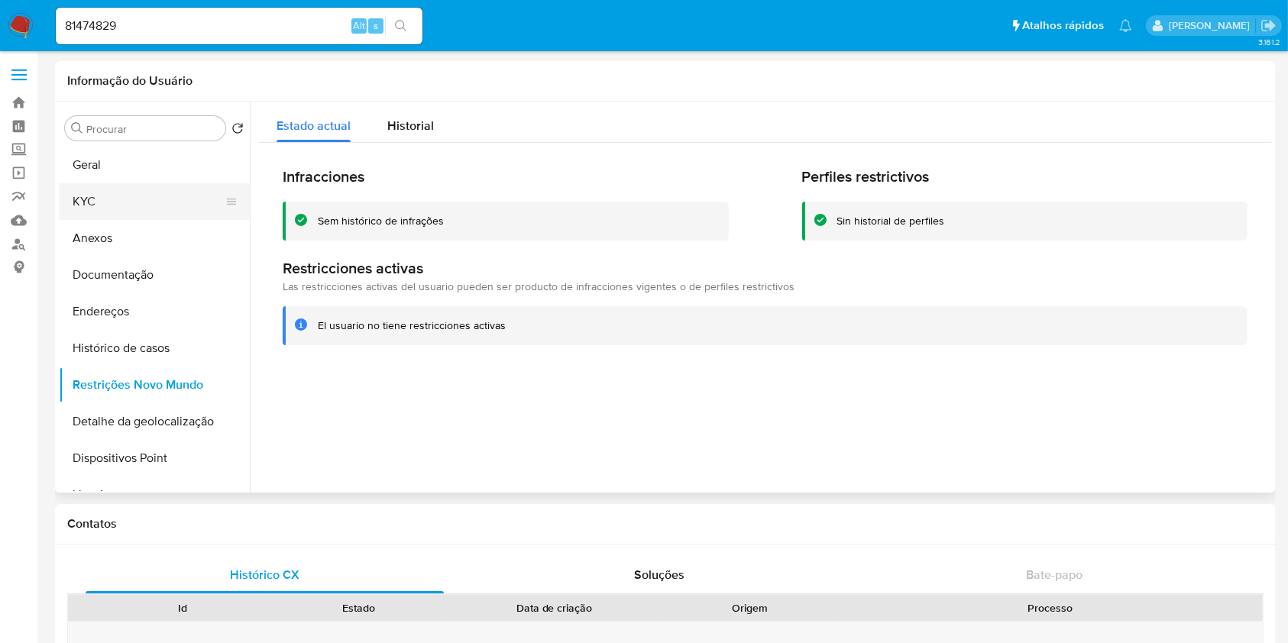
click at [183, 200] on button "KYC" at bounding box center [148, 201] width 179 height 37
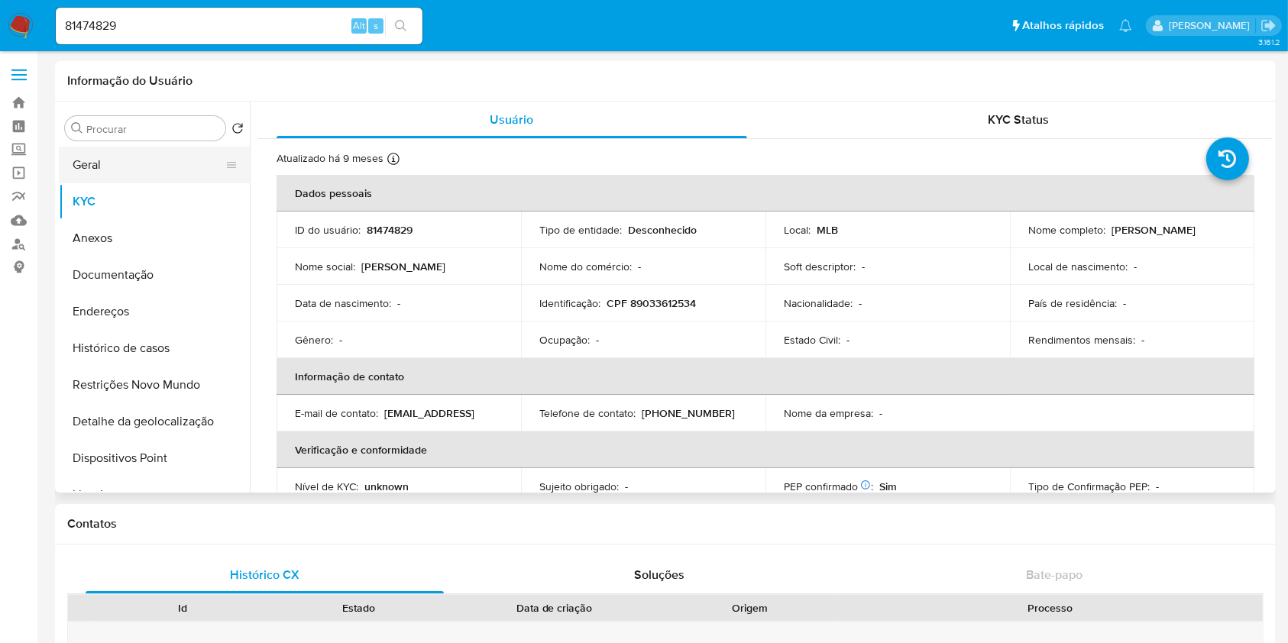
click at [152, 174] on button "Geral" at bounding box center [148, 165] width 179 height 37
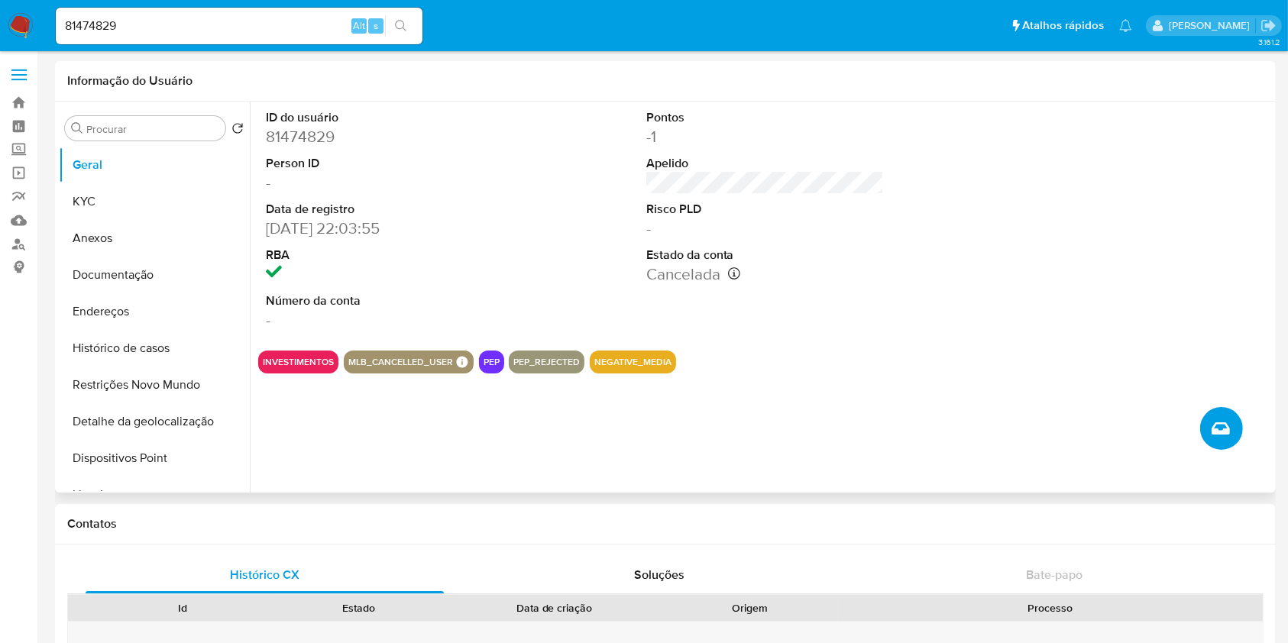
click at [1230, 422] on button "Criar caso manual" at bounding box center [1221, 428] width 43 height 43
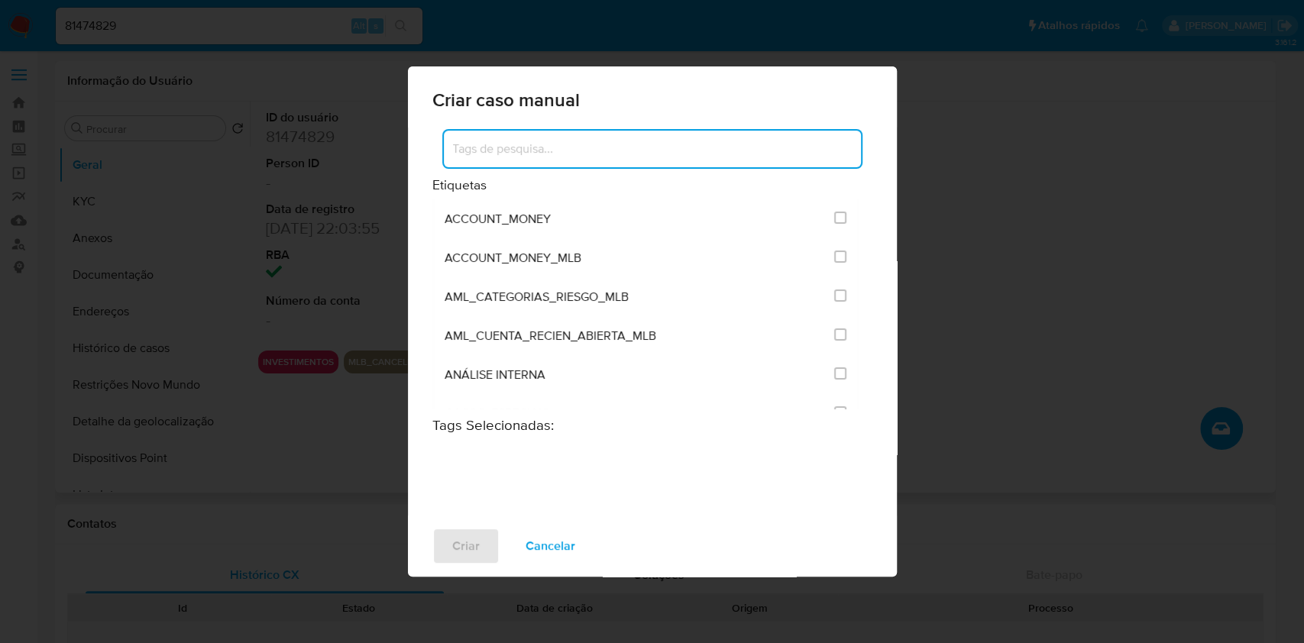
click at [559, 144] on input at bounding box center [652, 149] width 417 height 20
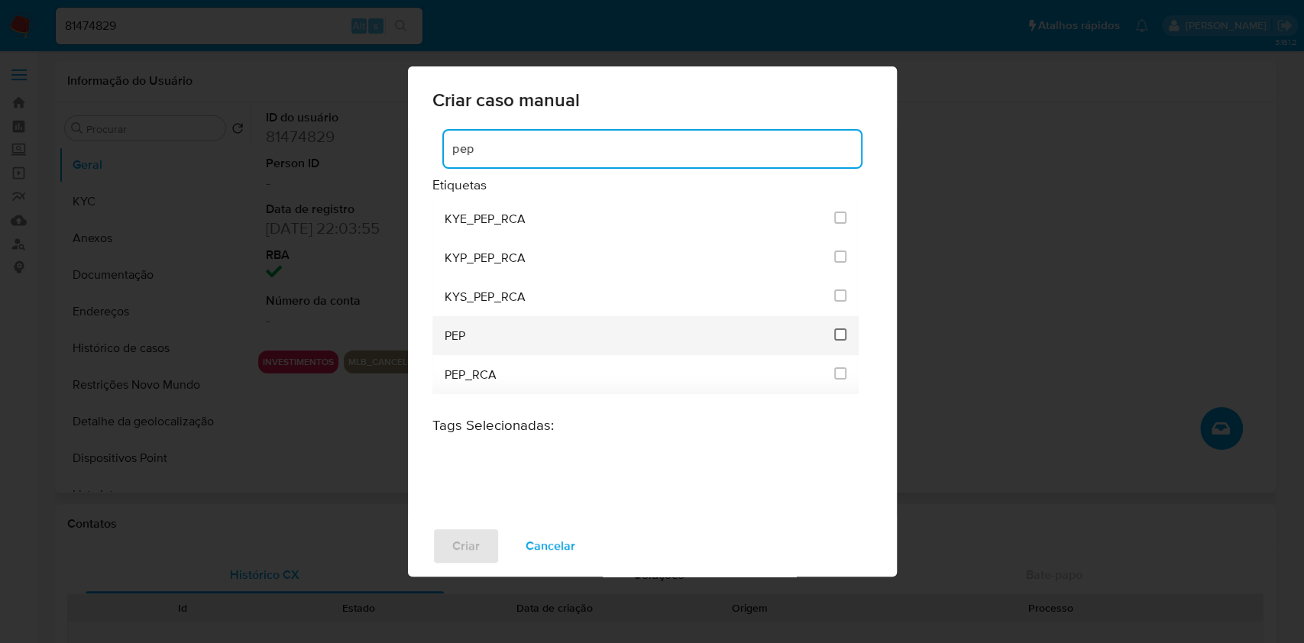
type input "pep"
click at [838, 333] on input "2512" at bounding box center [840, 334] width 12 height 12
checkbox input "true"
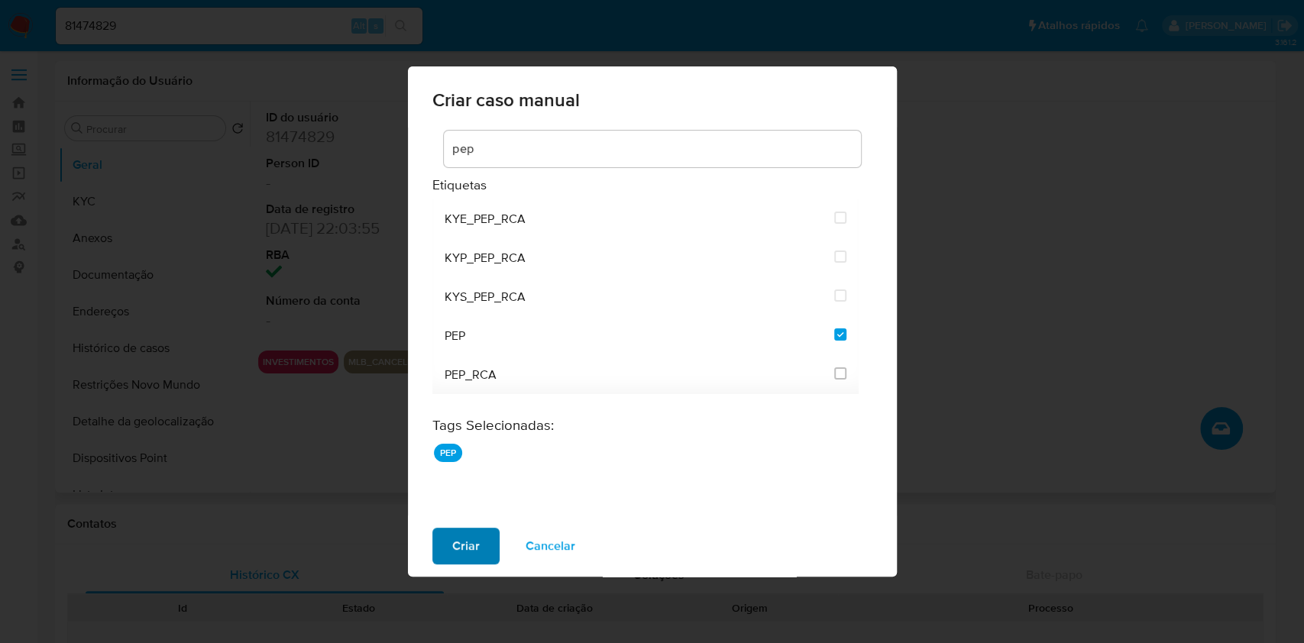
click at [480, 541] on button "Criar" at bounding box center [465, 546] width 67 height 37
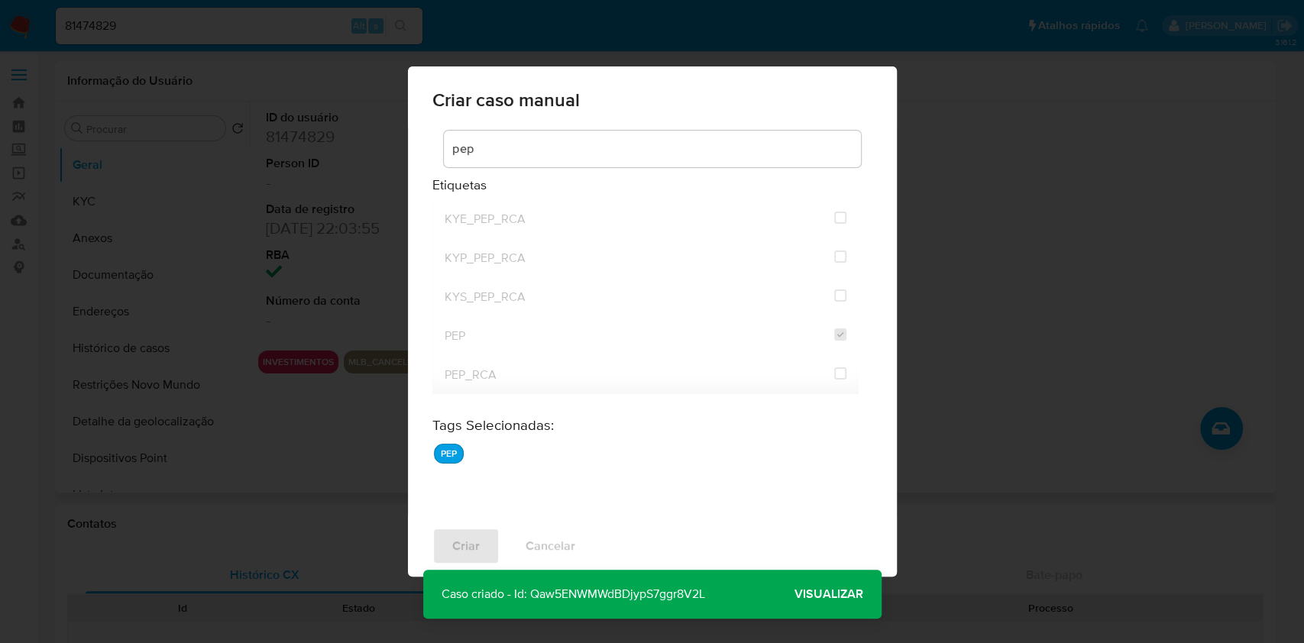
click at [845, 594] on span "Visualizar" at bounding box center [828, 594] width 69 height 0
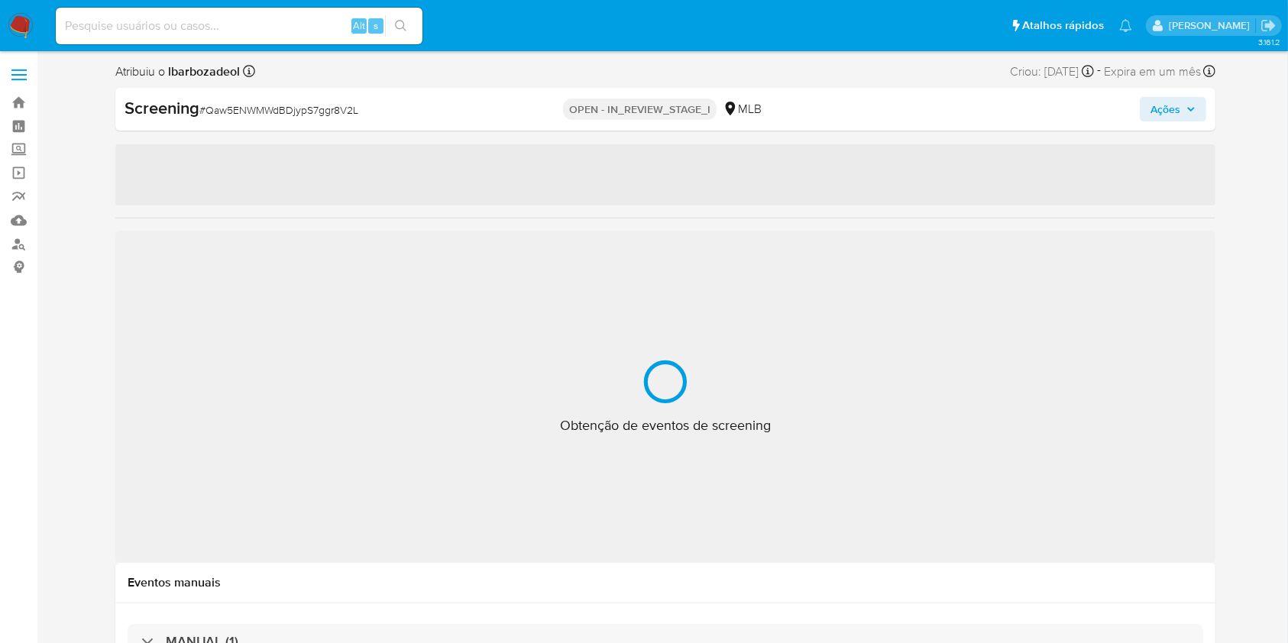
select select "10"
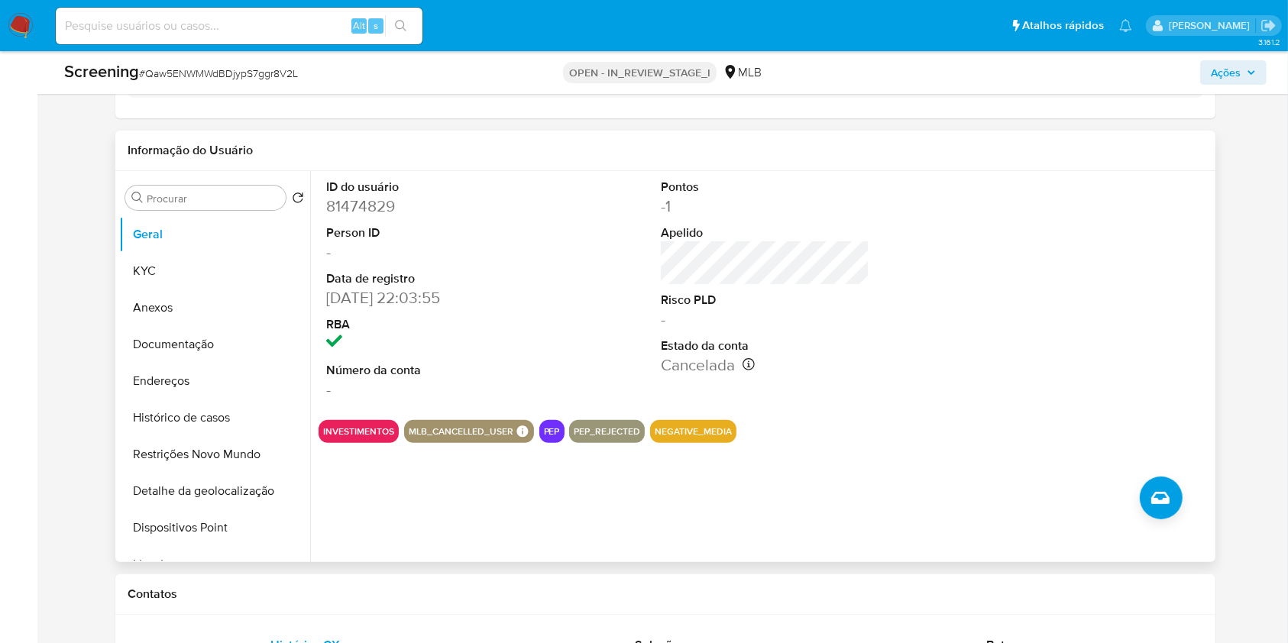
scroll to position [373, 0]
click at [367, 206] on dd "81474829" at bounding box center [430, 205] width 208 height 21
copy dd "81474829"
drag, startPoint x: 125, startPoint y: 232, endPoint x: 145, endPoint y: 269, distance: 41.7
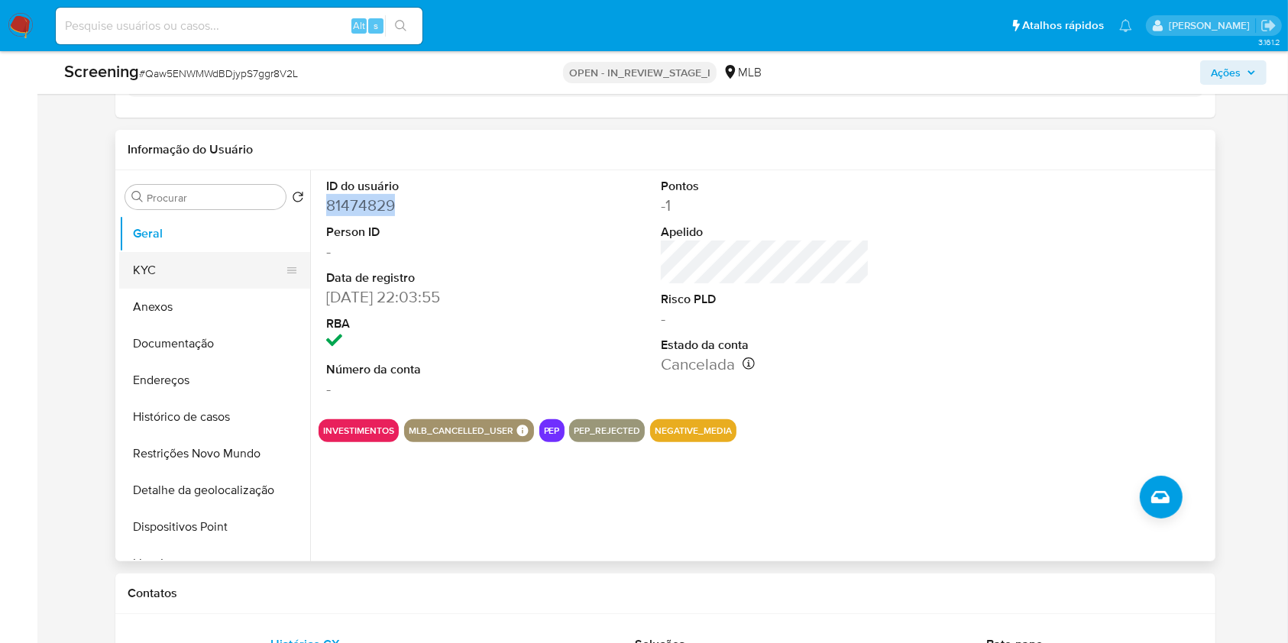
click at [128, 240] on button "Geral" at bounding box center [214, 233] width 191 height 37
click at [145, 269] on button "KYC" at bounding box center [208, 270] width 179 height 37
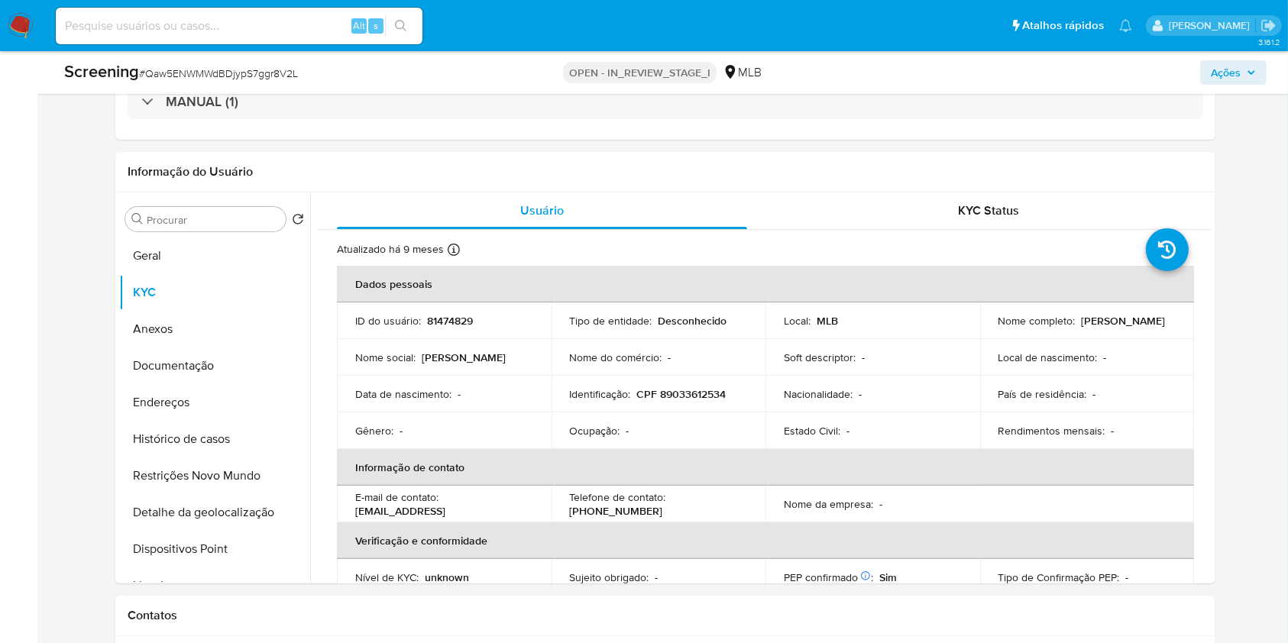
scroll to position [289, 0]
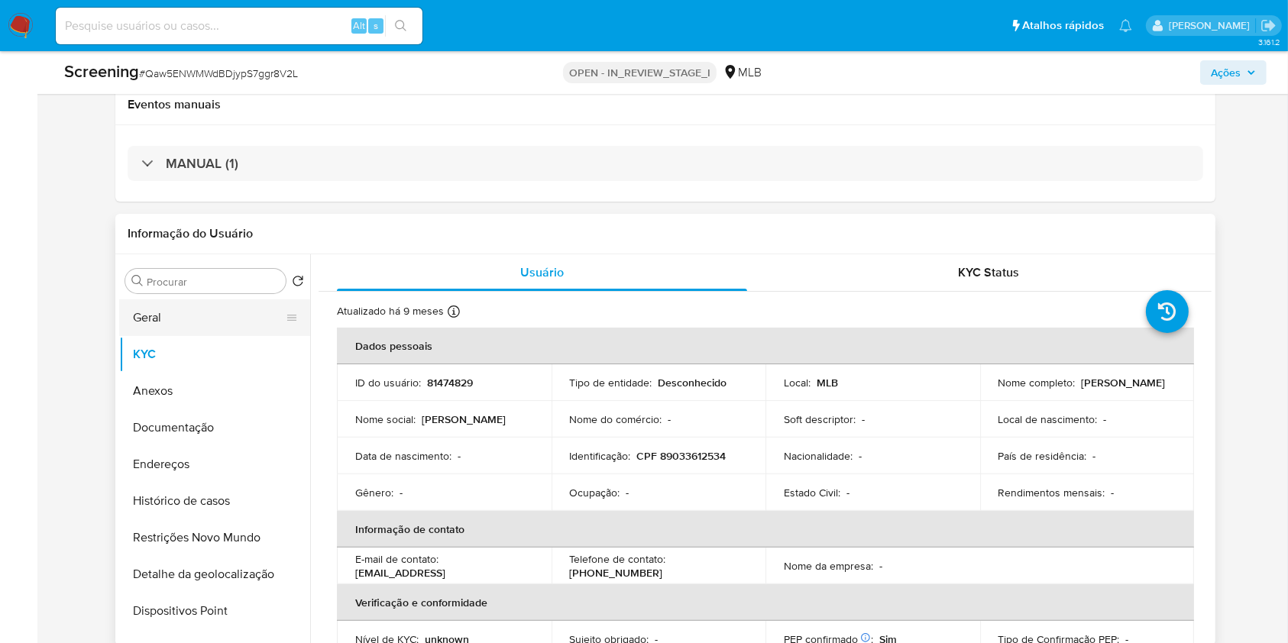
click at [204, 315] on button "Geral" at bounding box center [208, 317] width 179 height 37
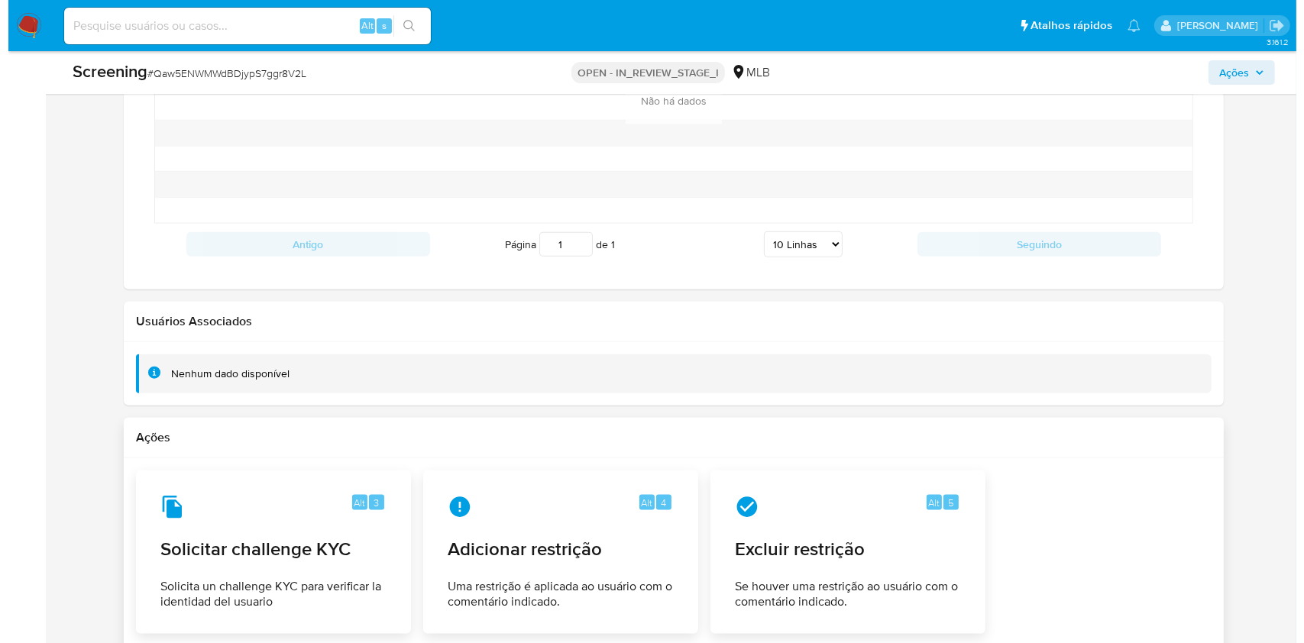
scroll to position [1989, 0]
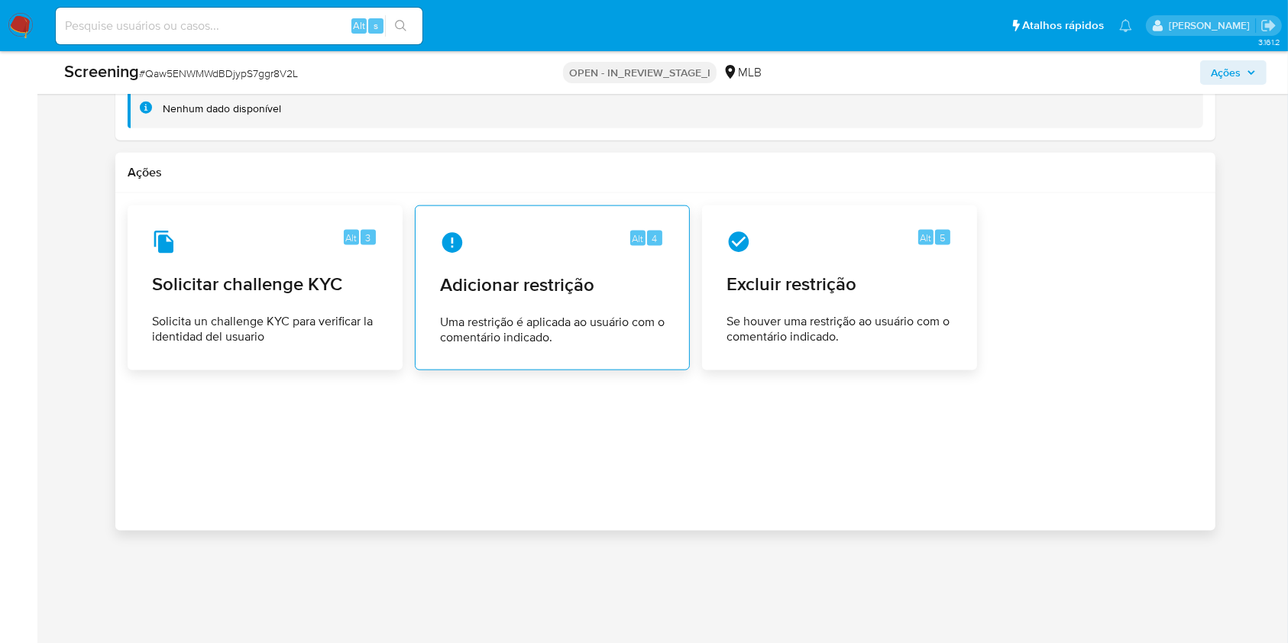
click at [561, 275] on span "Adicionar restrição" at bounding box center [552, 284] width 225 height 23
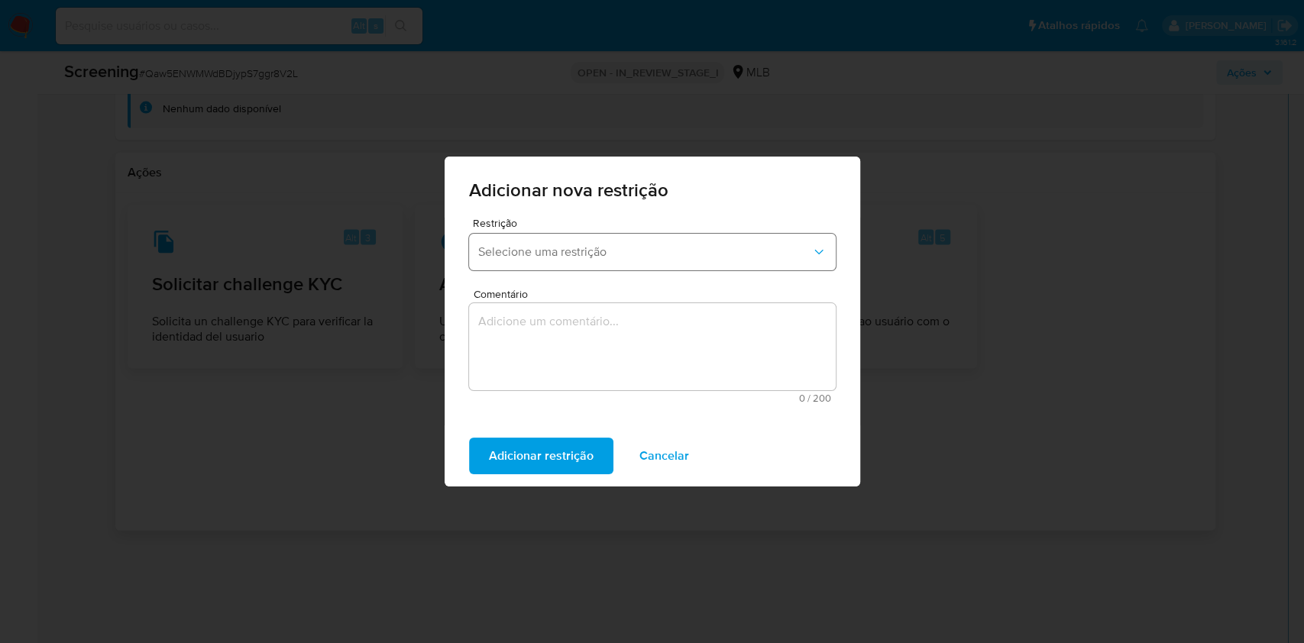
click at [571, 247] on span "Selecione uma restrição" at bounding box center [644, 251] width 333 height 15
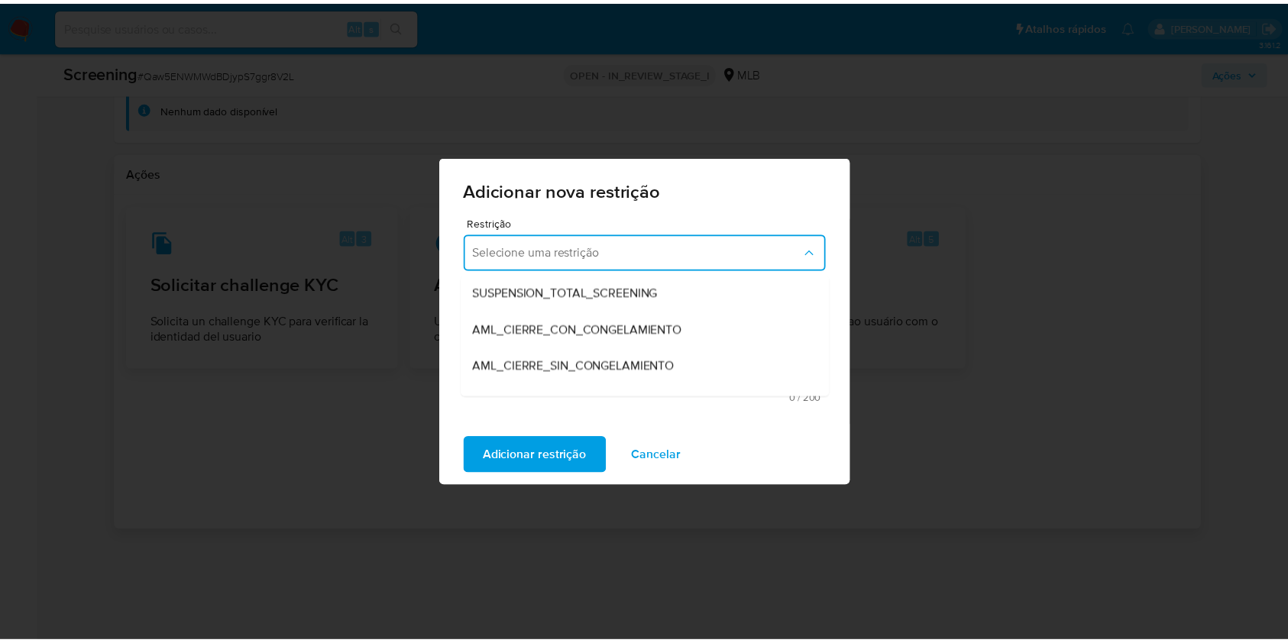
scroll to position [85, 0]
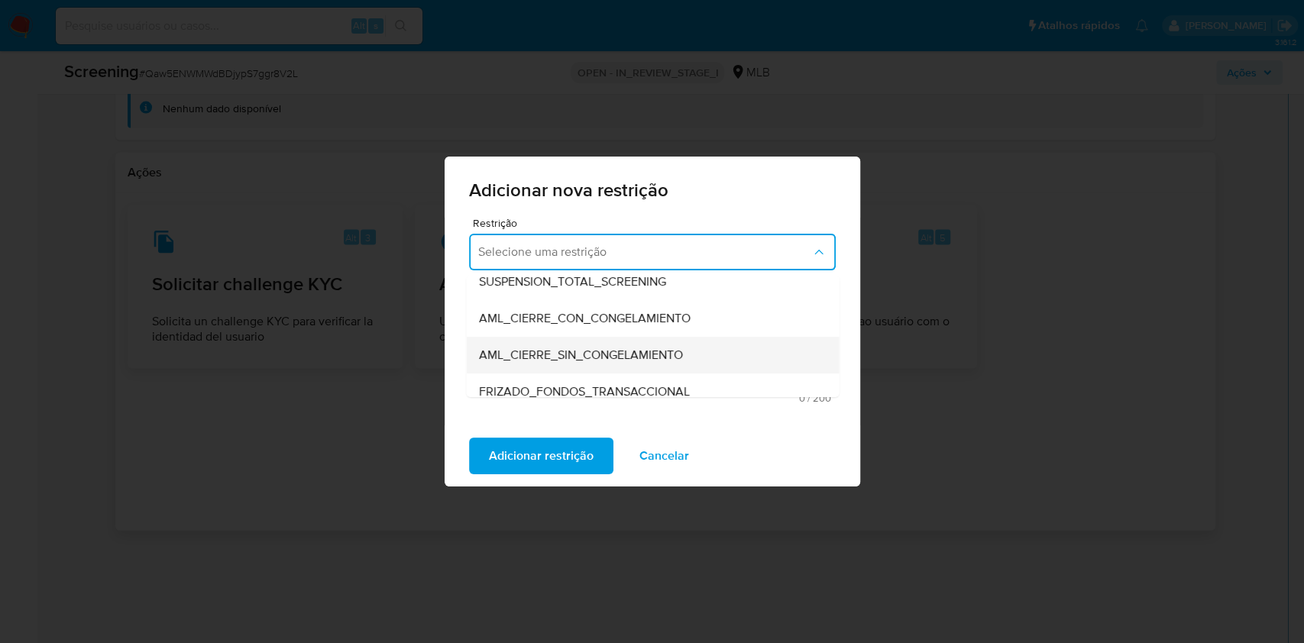
click at [729, 351] on div "AML_CIERRE_SIN_CONGELAMIENTO" at bounding box center [647, 355] width 339 height 37
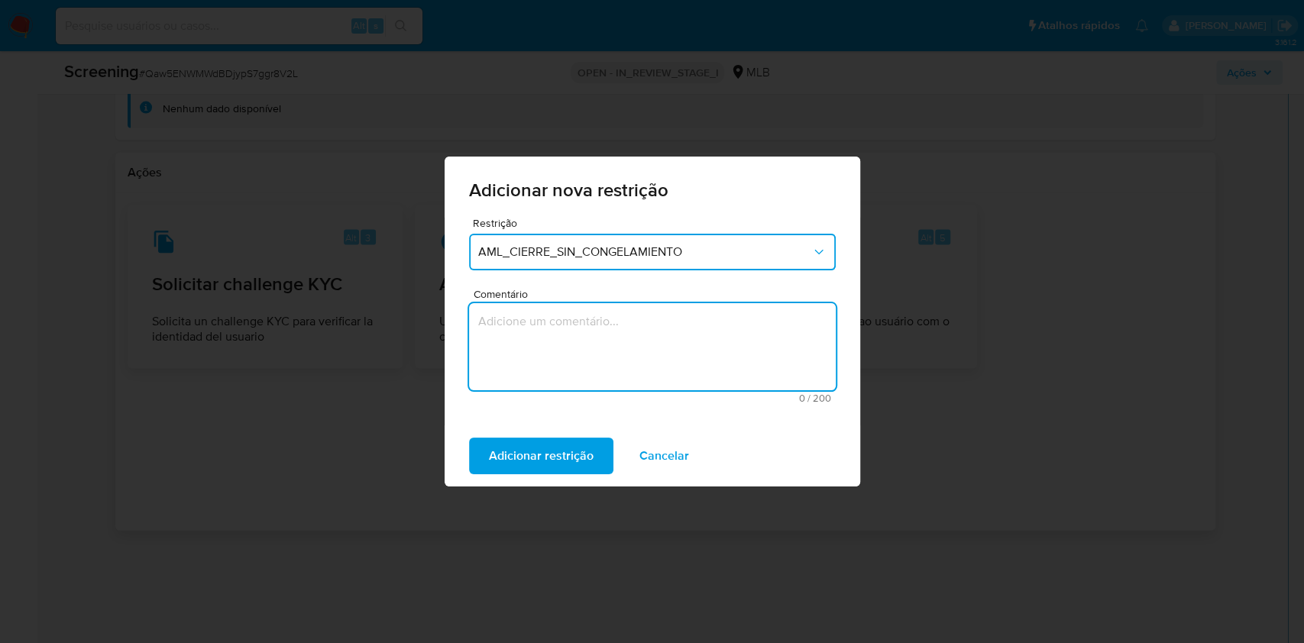
click at [701, 351] on textarea "Comentário" at bounding box center [652, 346] width 367 height 87
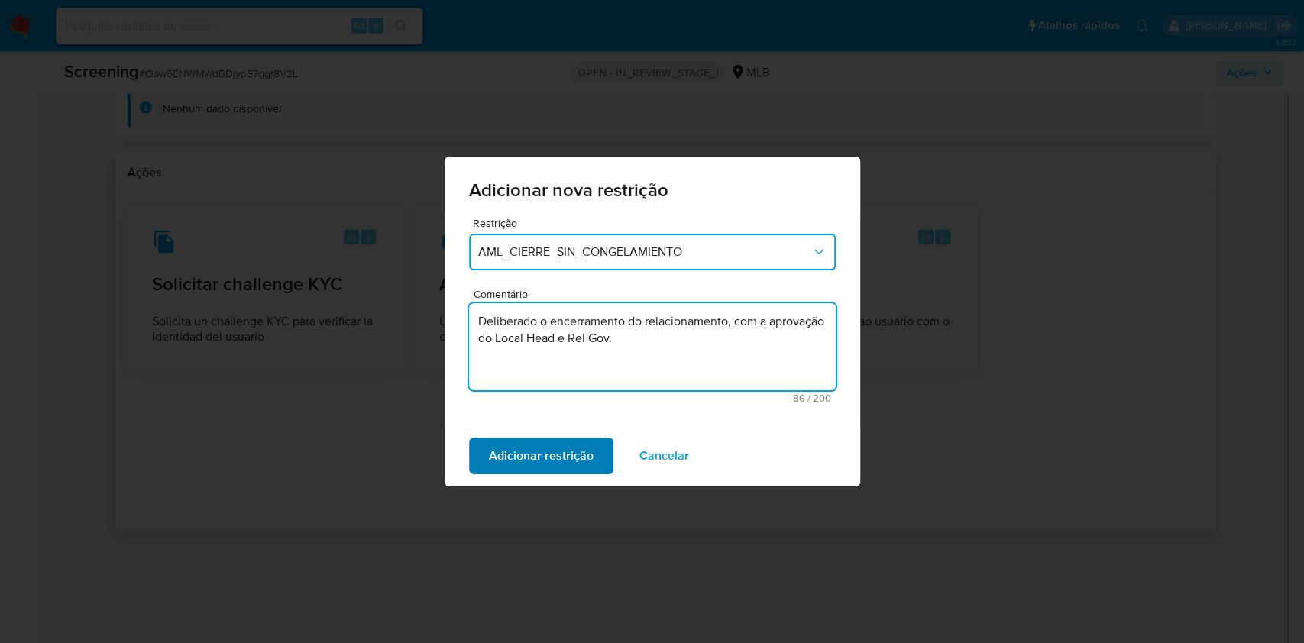
type textarea "Deliberado o encerramento do relacionamento, com a aprovação do Local Head e Re…"
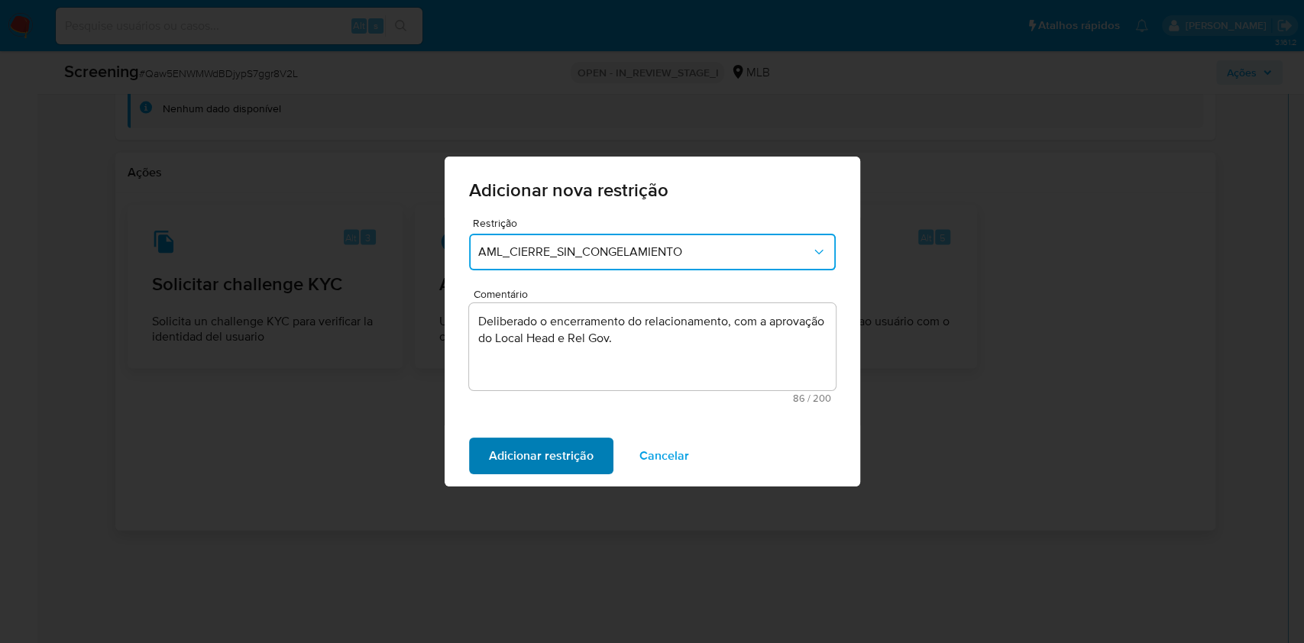
click at [554, 455] on span "Adicionar restrição" at bounding box center [541, 456] width 105 height 34
click at [515, 453] on span "Confirmar" at bounding box center [516, 456] width 55 height 34
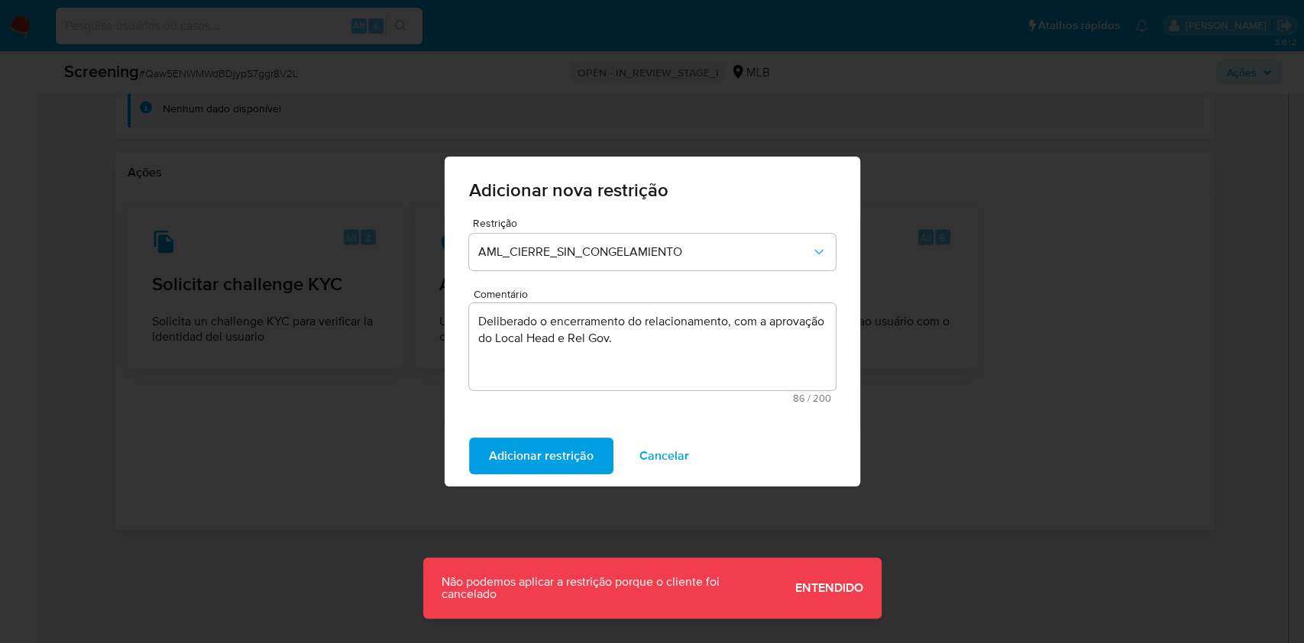
click at [666, 446] on span "Cancelar" at bounding box center [664, 456] width 50 height 34
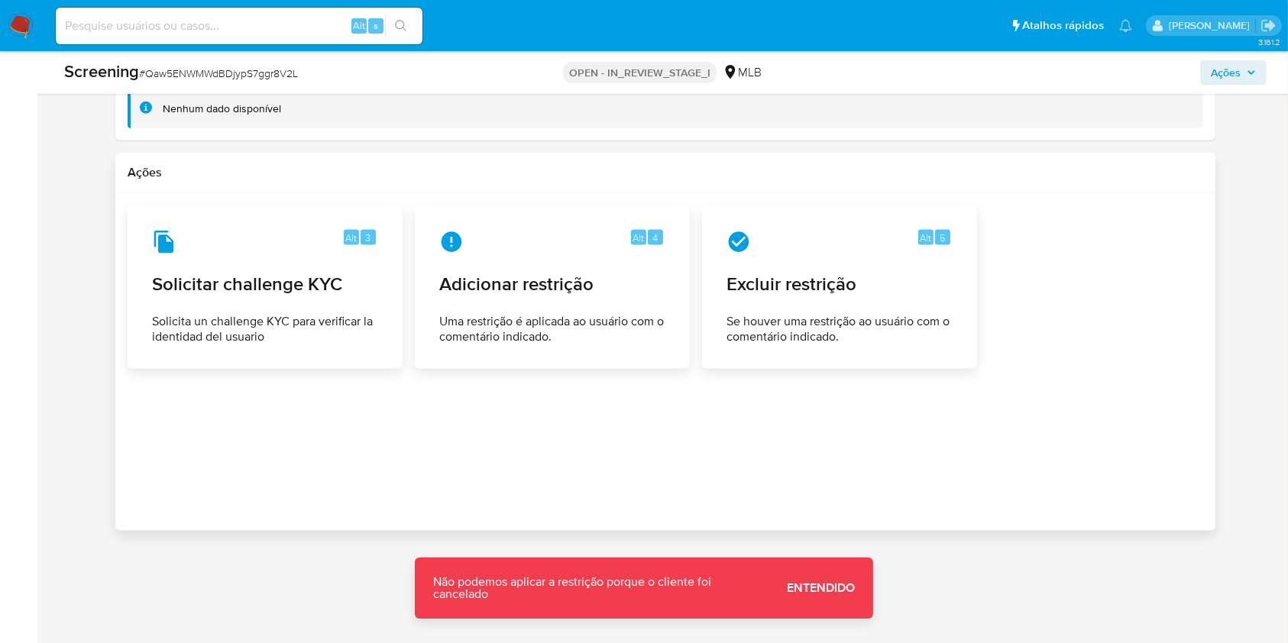
click at [1120, 205] on div "Alt 3 Solicitar challenge KYC Solicita un challenge KYC para verificar la ident…" at bounding box center [665, 286] width 1075 height 163
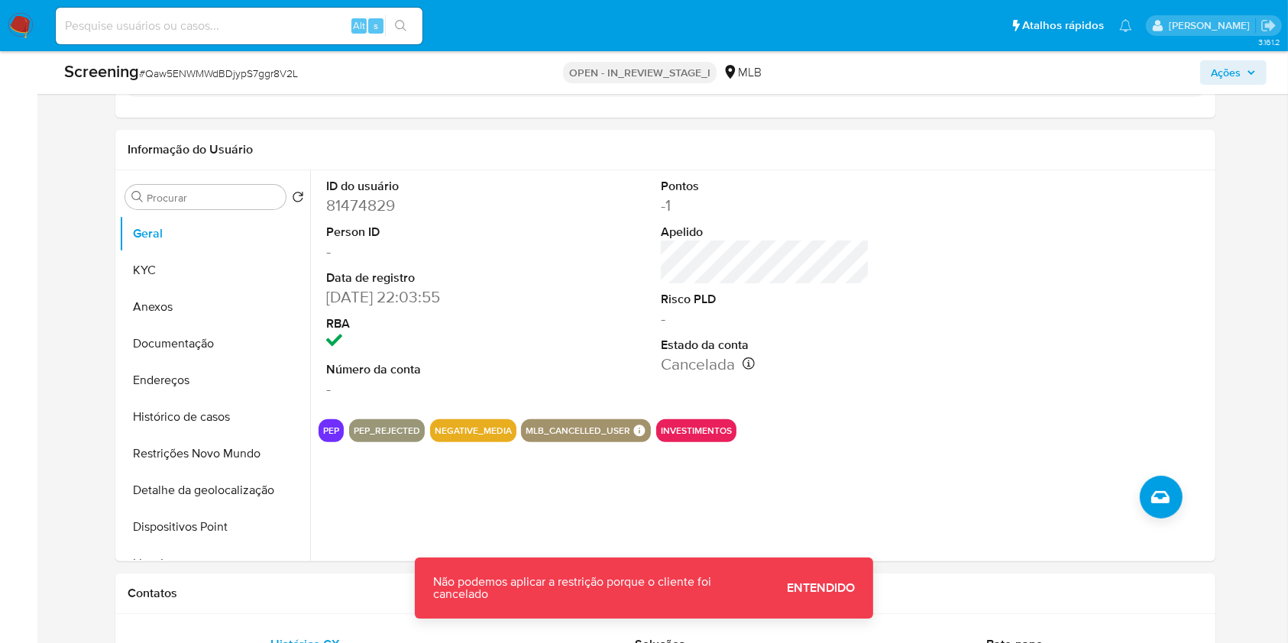
scroll to position [370, 0]
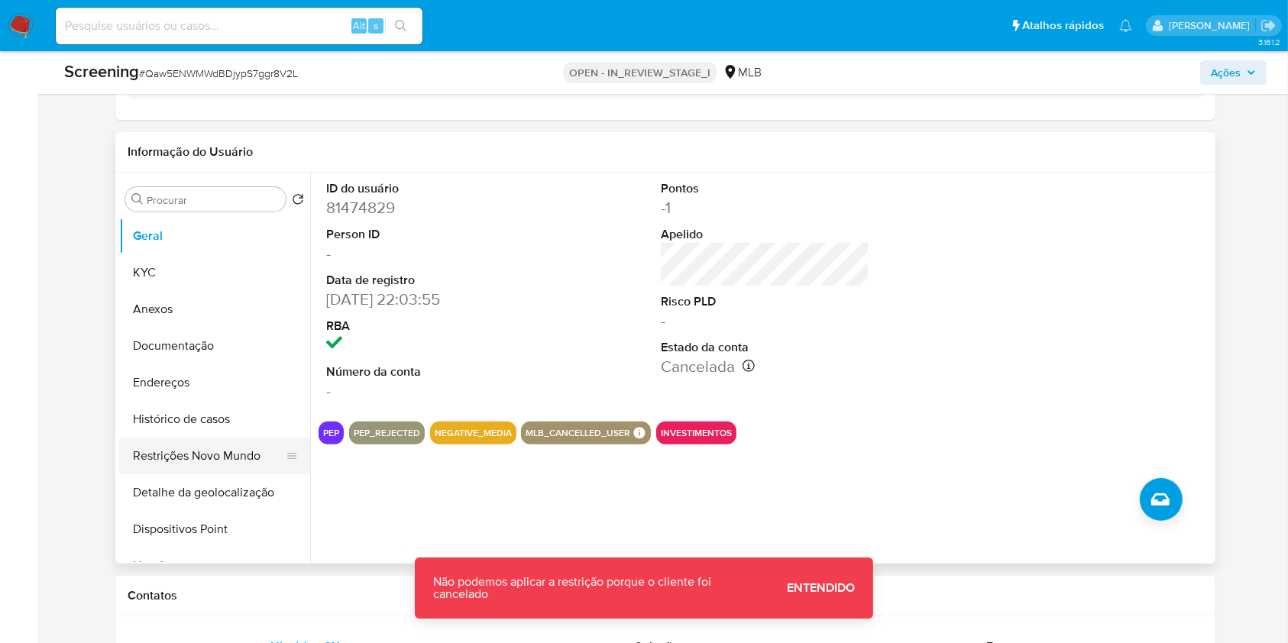
click at [199, 445] on button "Restrições Novo Mundo" at bounding box center [208, 456] width 179 height 37
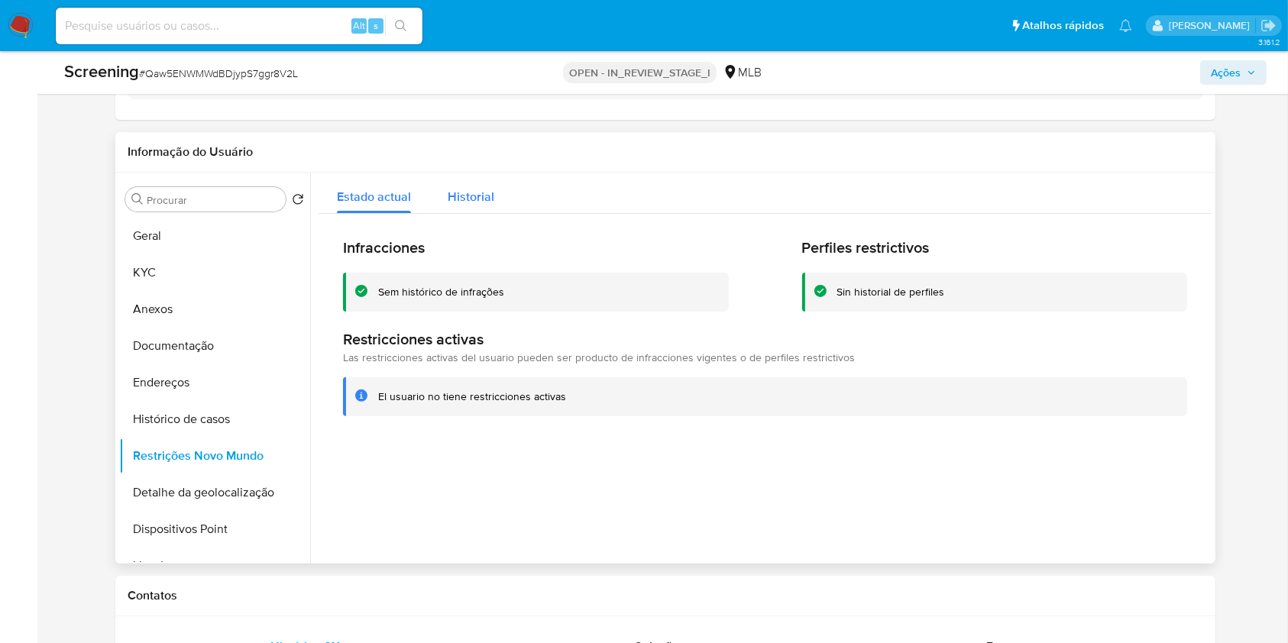
click at [471, 186] on div "Historial" at bounding box center [471, 193] width 47 height 40
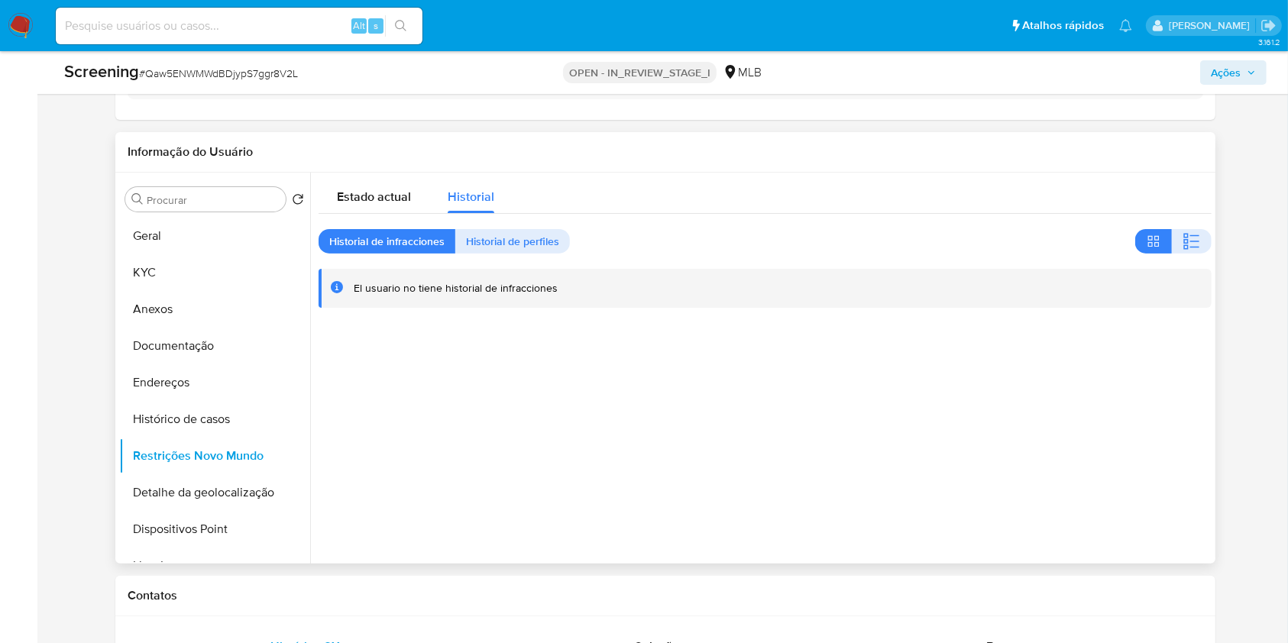
scroll to position [383, 0]
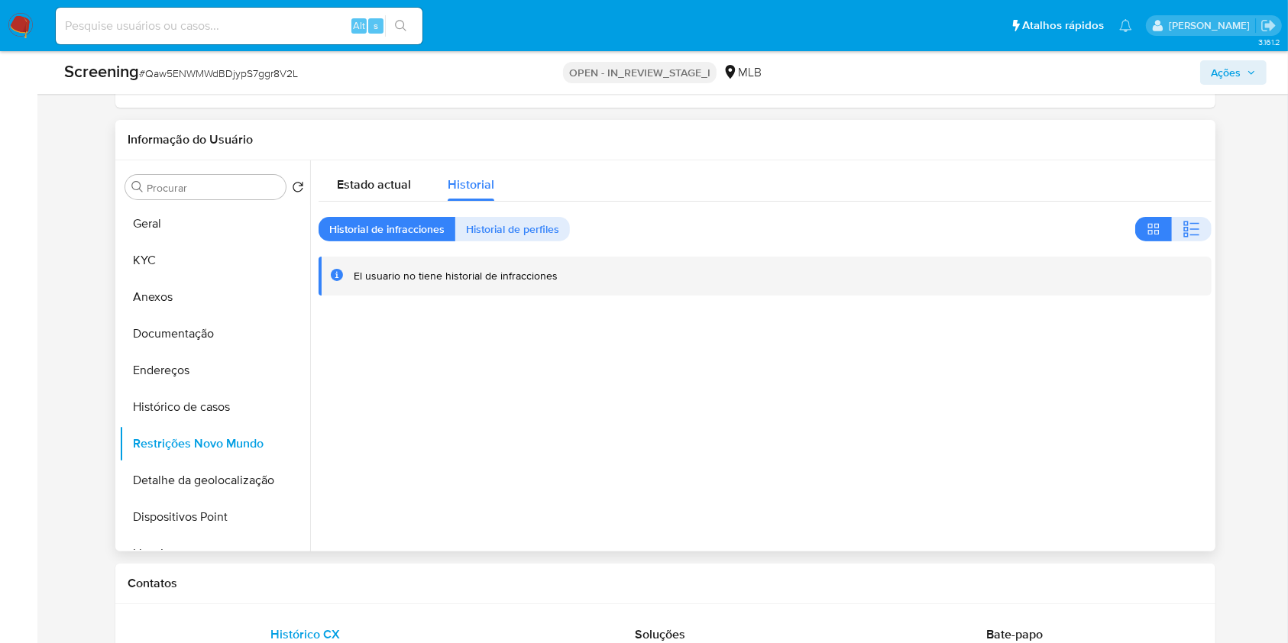
click at [531, 247] on div "Estado actual Historial Historial de infracciones Historial de perfiles El usua…" at bounding box center [764, 227] width 893 height 135
click at [525, 229] on span "Historial de perfiles" at bounding box center [512, 228] width 93 height 21
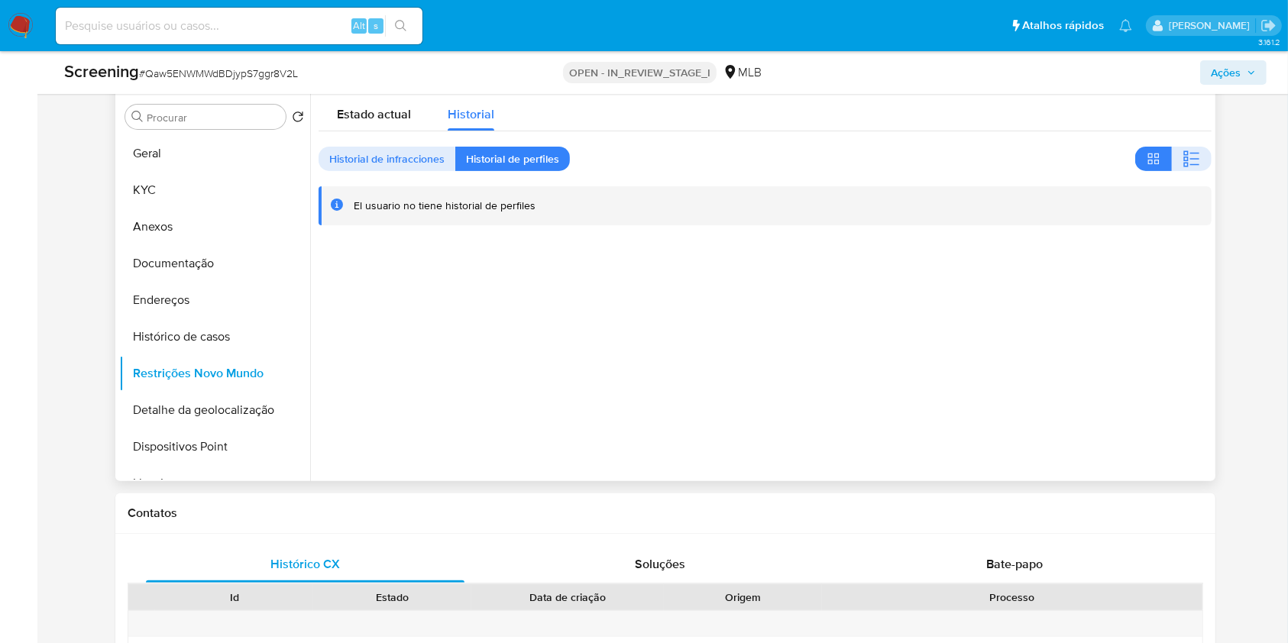
scroll to position [454, 0]
click at [177, 150] on button "Geral" at bounding box center [208, 152] width 179 height 37
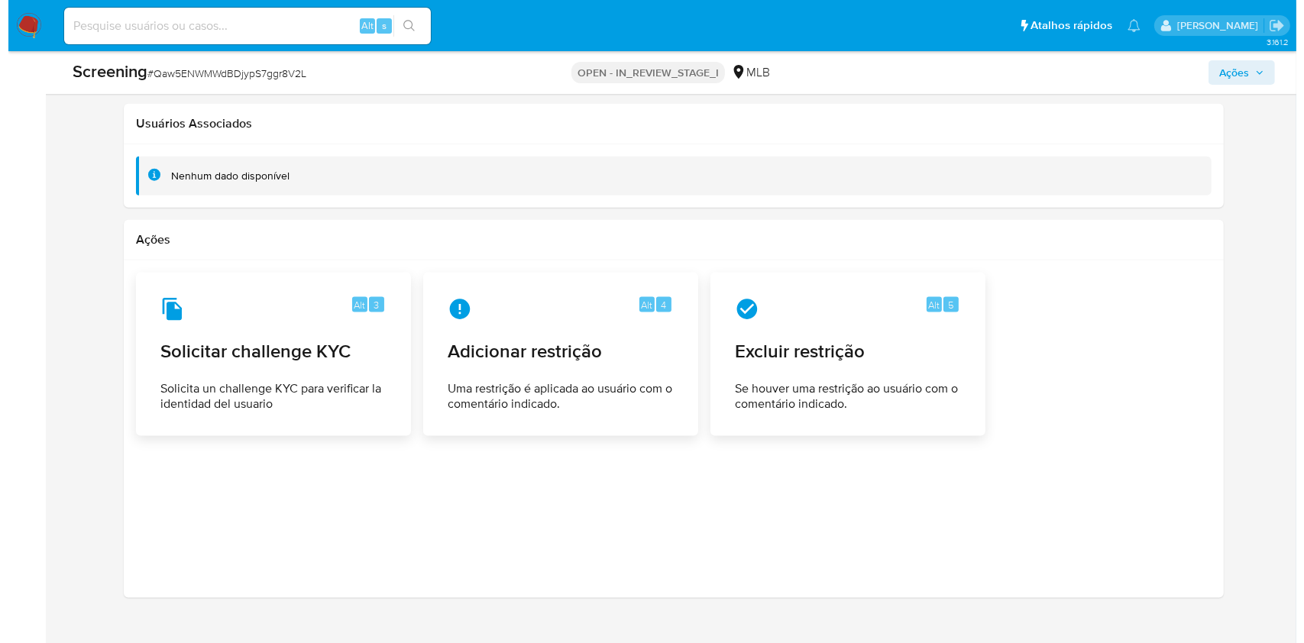
scroll to position [1989, 0]
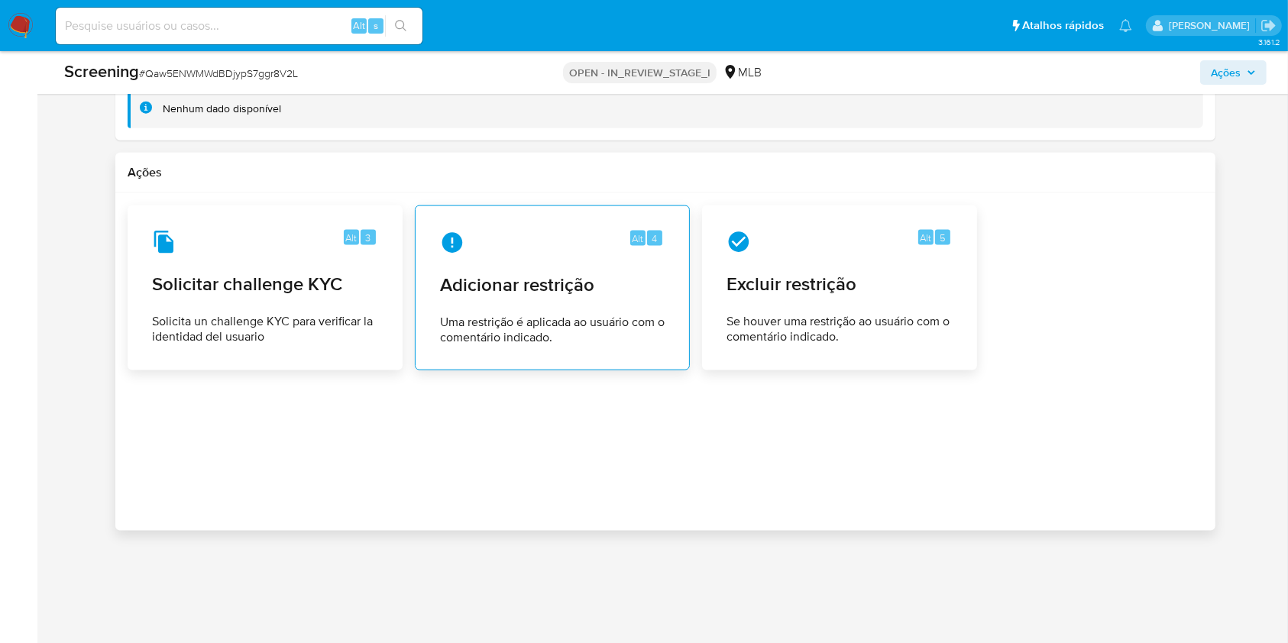
click at [596, 306] on div "Alt 4 Adicionar restrição Uma restrição é aplicada ao usuário com o comentário …" at bounding box center [552, 287] width 249 height 139
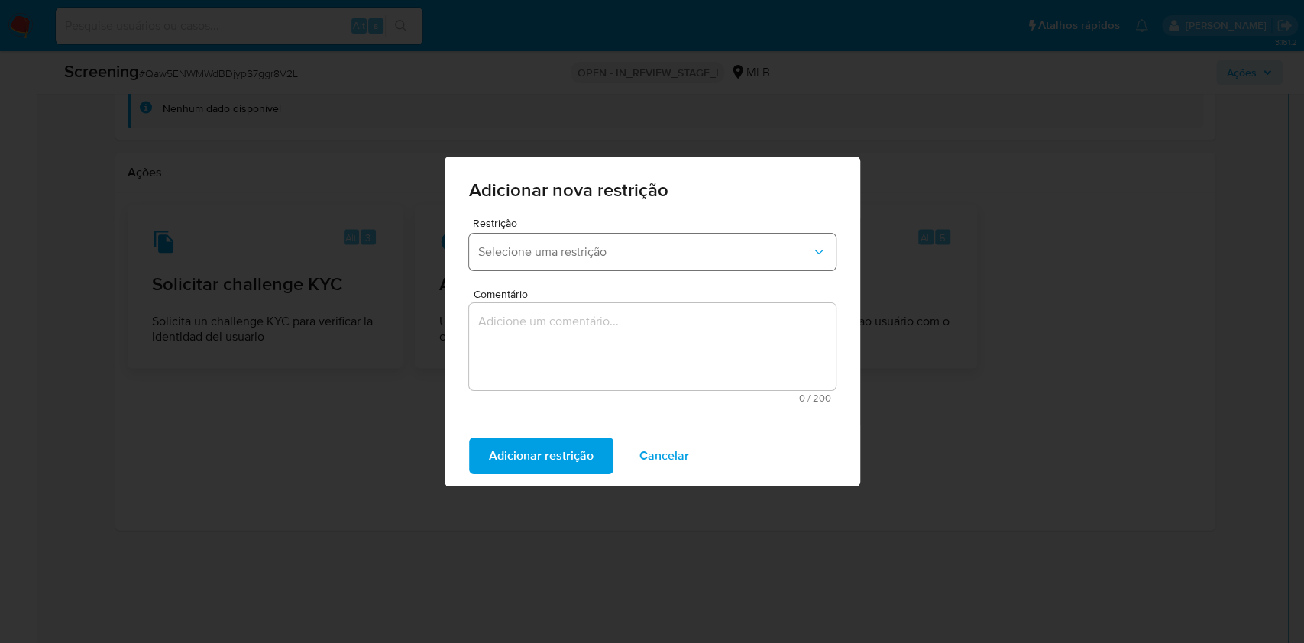
click at [558, 267] on button "Selecione uma restrição" at bounding box center [652, 252] width 367 height 37
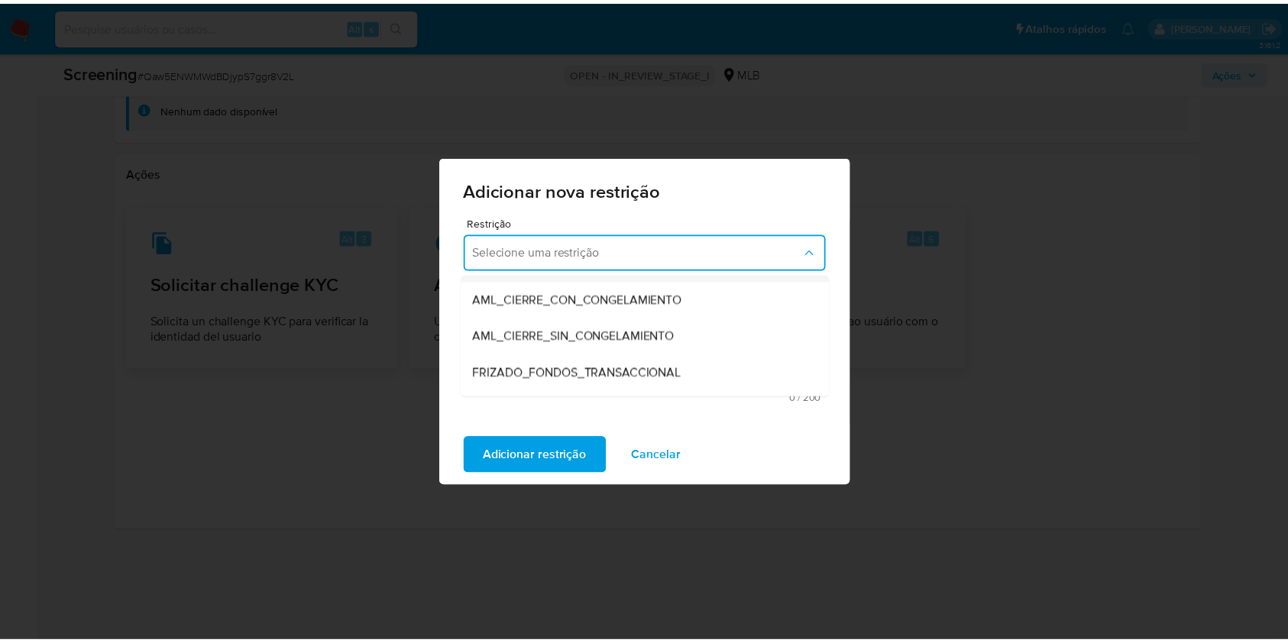
scroll to position [105, 0]
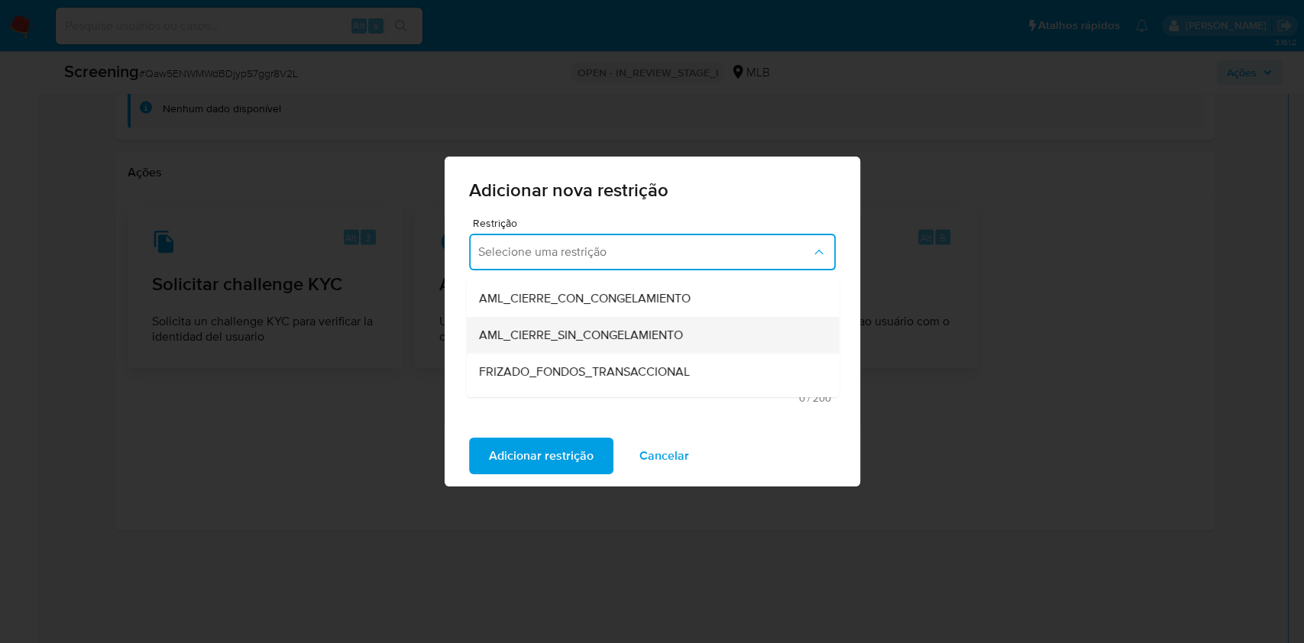
click at [593, 331] on span "AML_CIERRE_SIN_CONGELAMIENTO" at bounding box center [580, 335] width 204 height 15
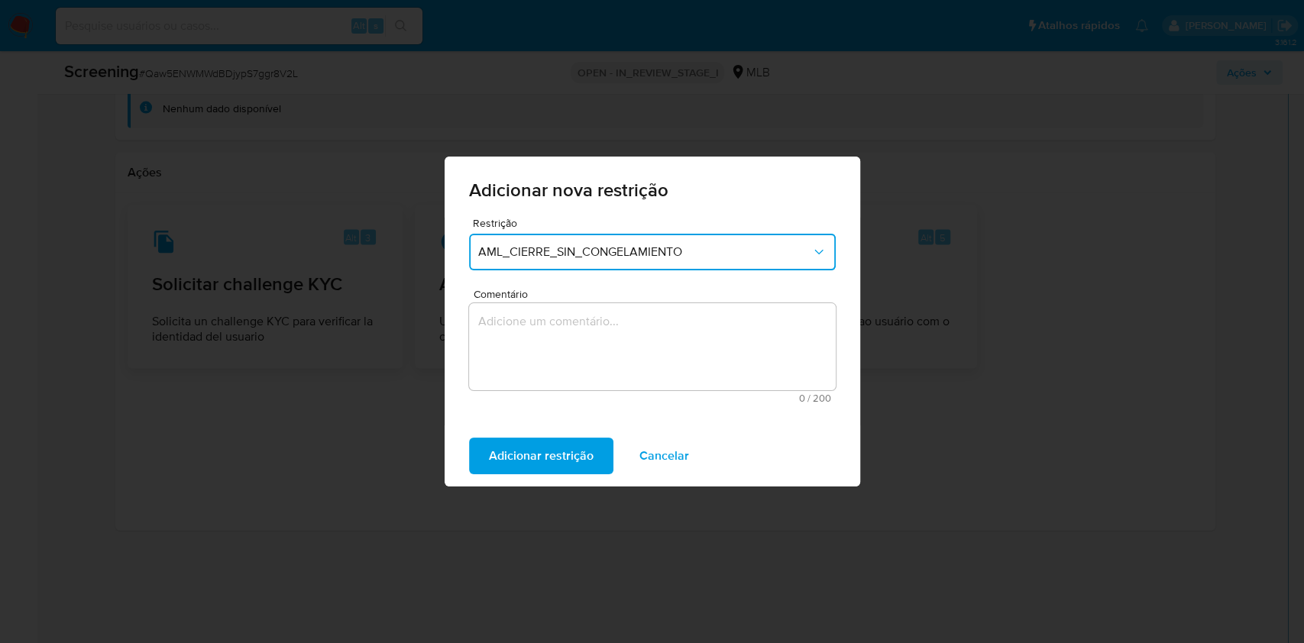
click at [580, 334] on textarea "Comentário" at bounding box center [652, 346] width 367 height 87
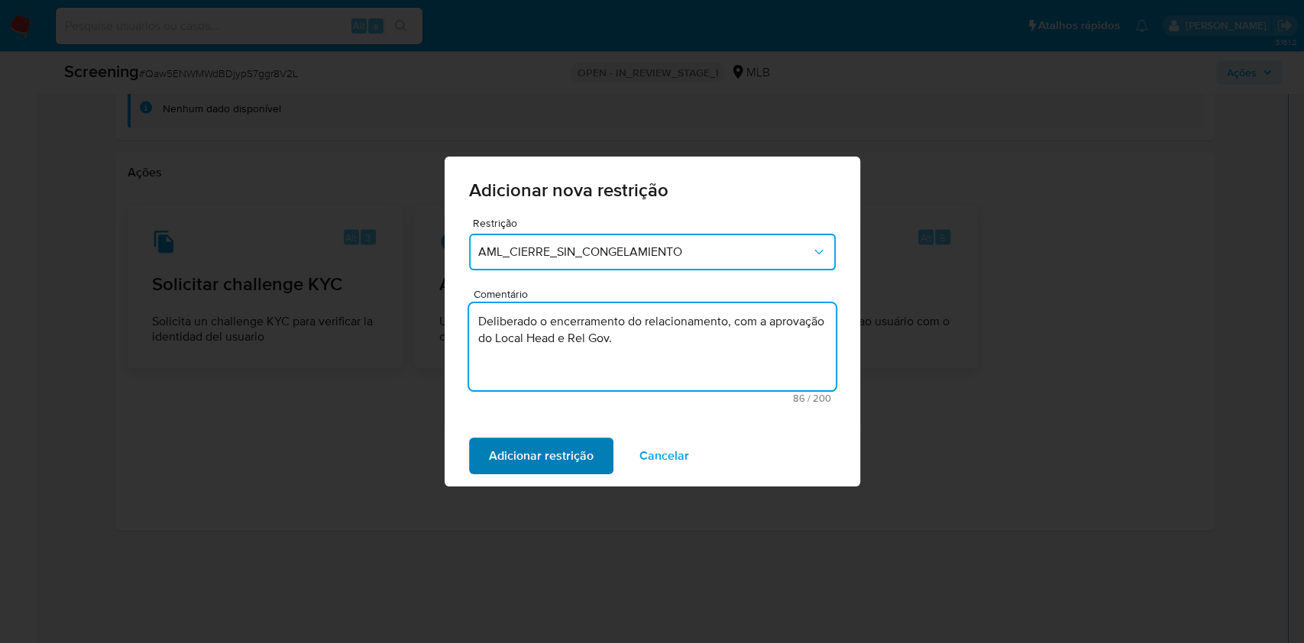
type textarea "Deliberado o encerramento do relacionamento, com a aprovação do Local Head e Re…"
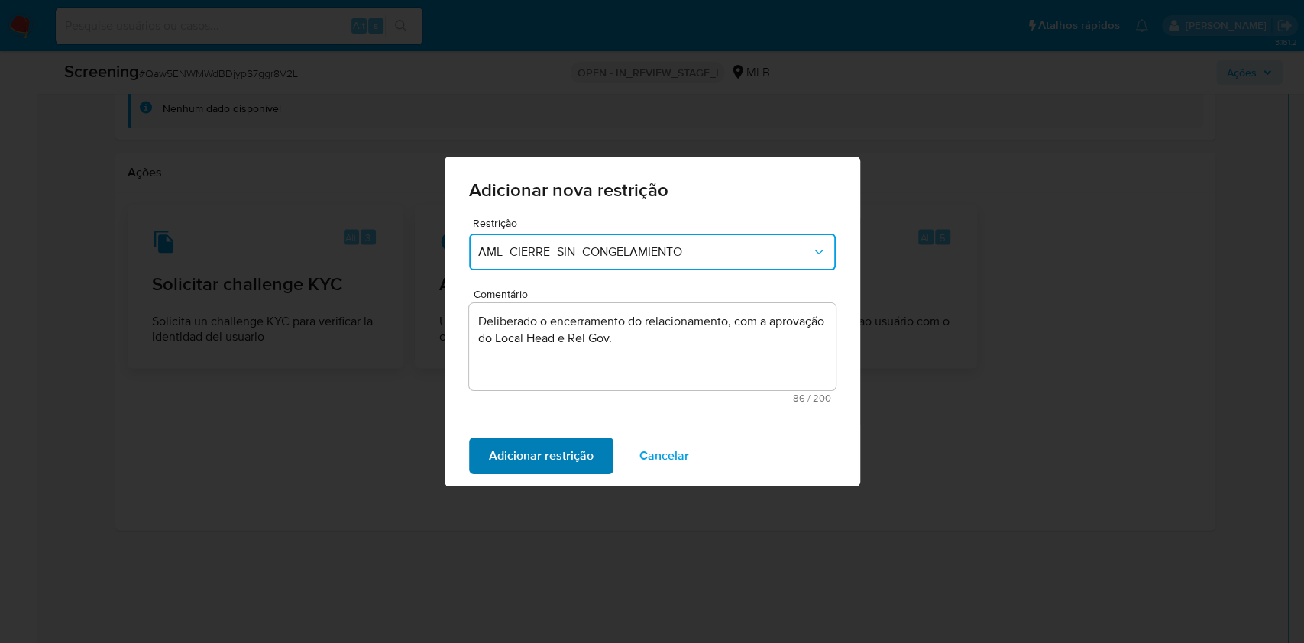
click at [541, 461] on span "Adicionar restrição" at bounding box center [541, 456] width 105 height 34
click at [541, 461] on span "Confirmar" at bounding box center [516, 456] width 55 height 34
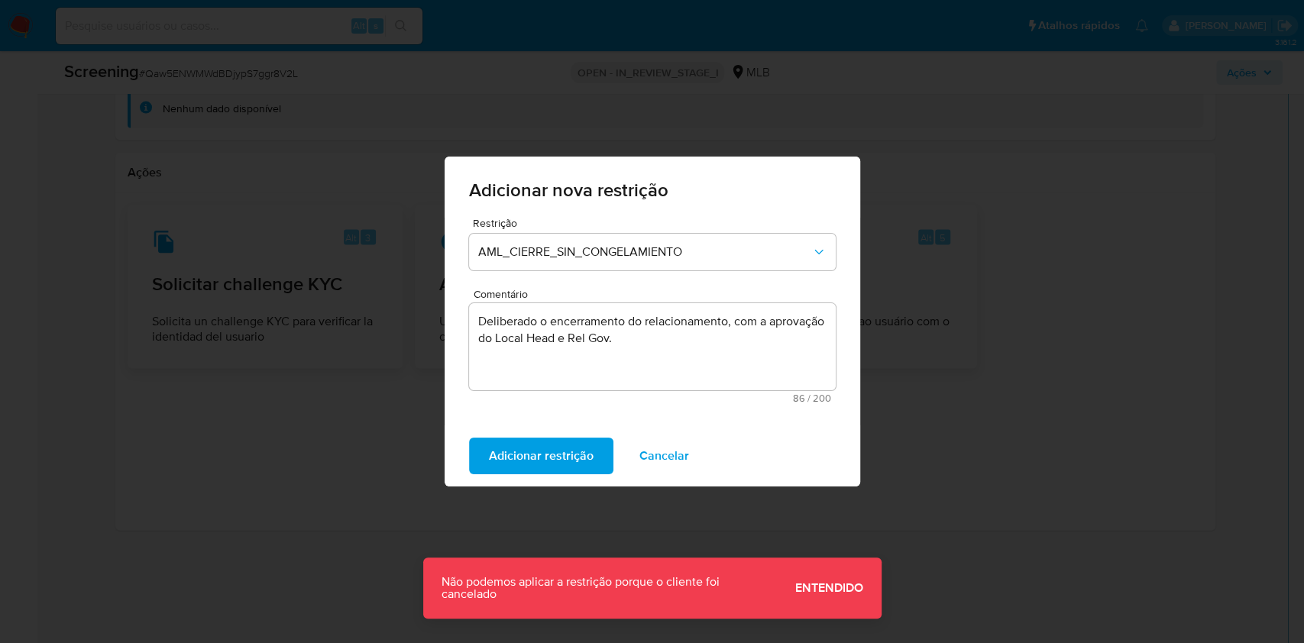
click at [672, 449] on span "Cancelar" at bounding box center [664, 456] width 50 height 34
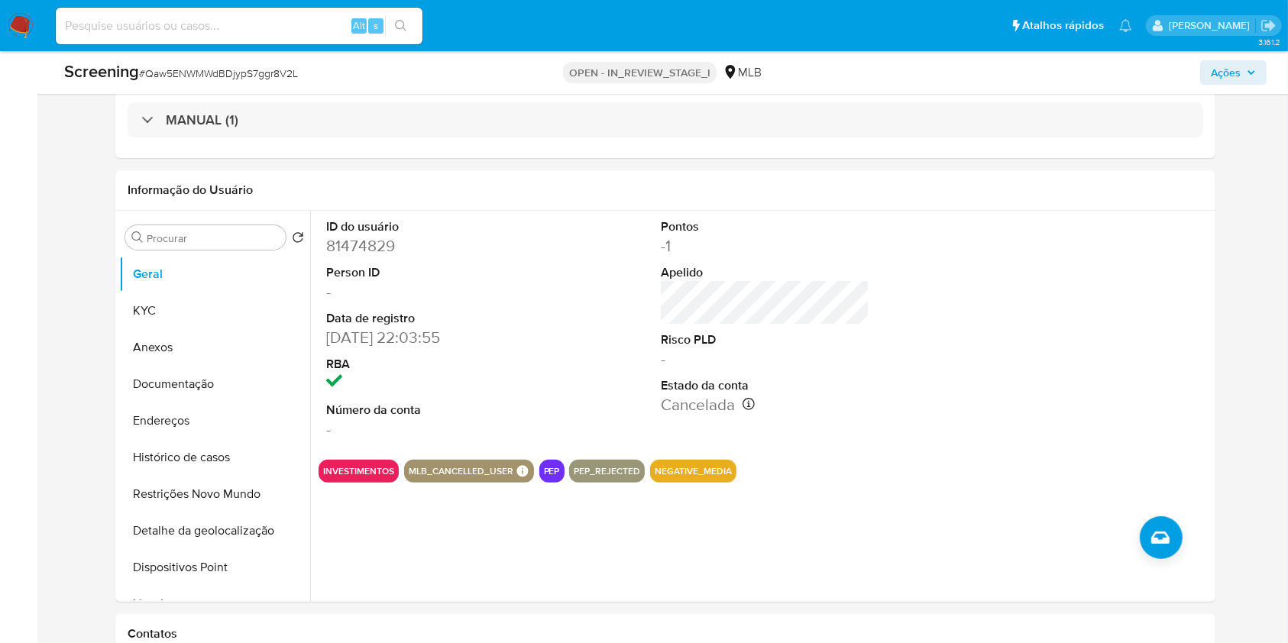
scroll to position [322, 0]
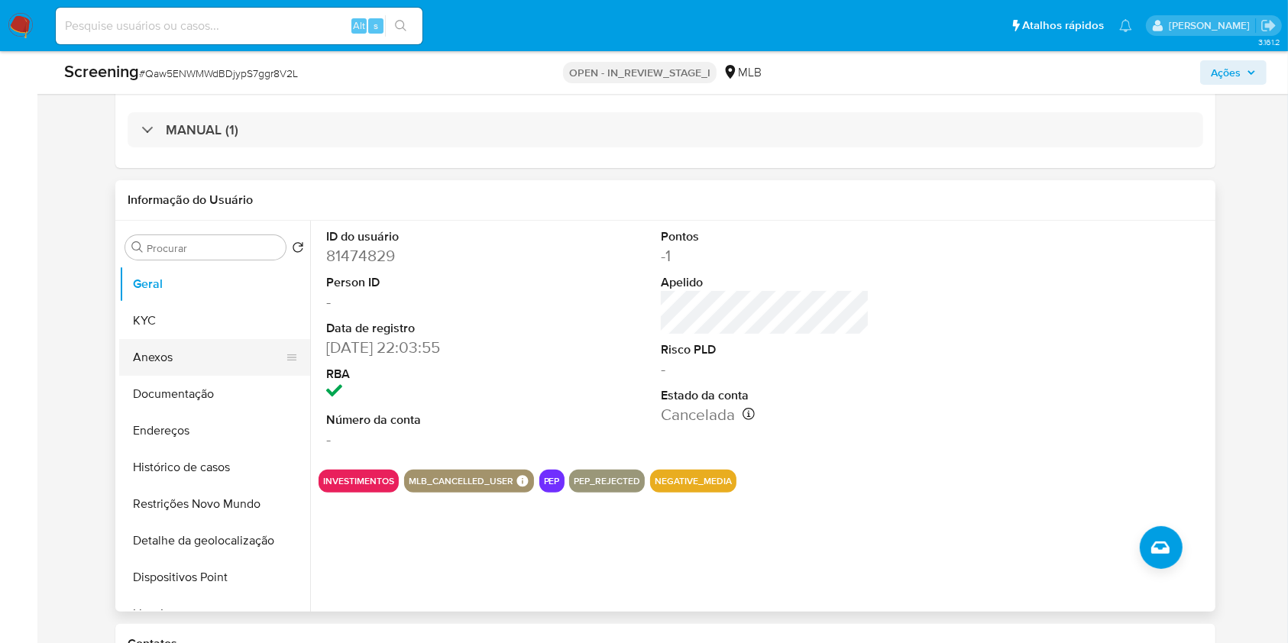
click at [202, 349] on button "Anexos" at bounding box center [208, 357] width 179 height 37
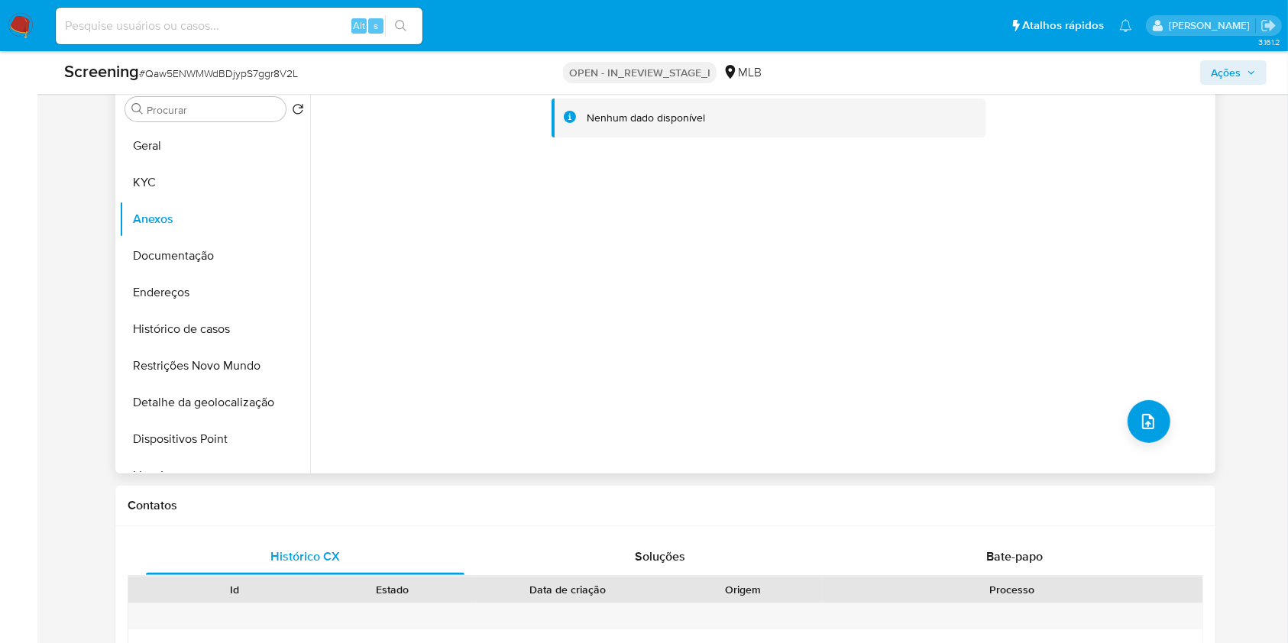
scroll to position [470, 0]
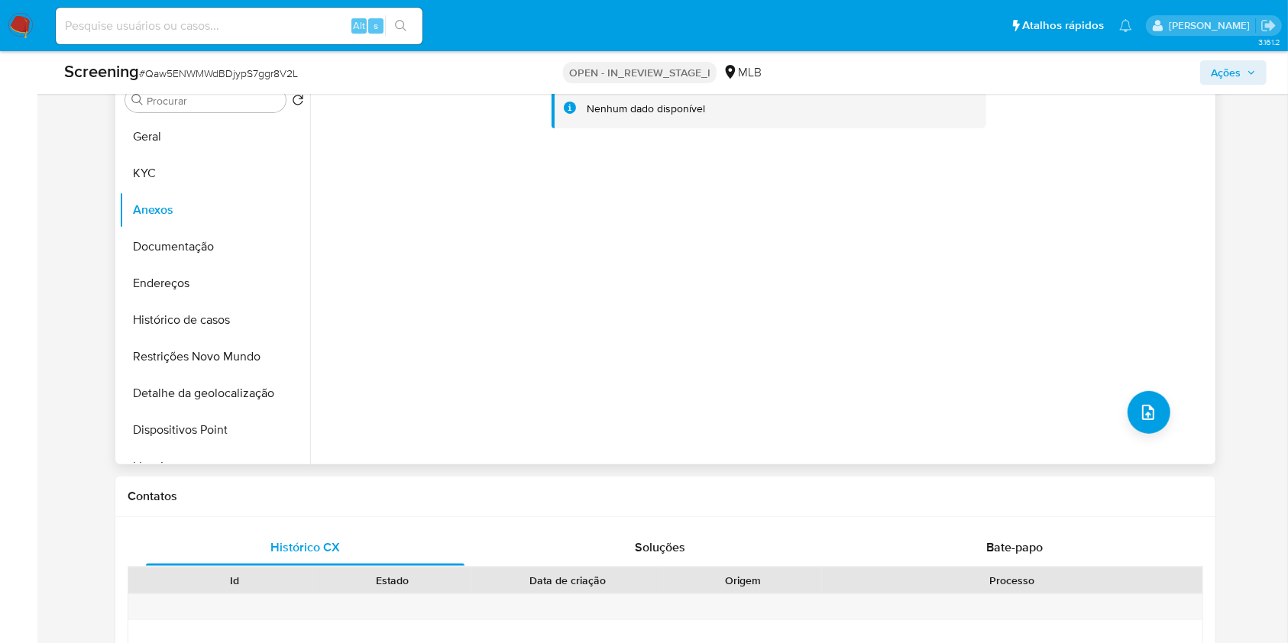
click at [1185, 257] on div "Nenhum dado disponível" at bounding box center [760, 268] width 901 height 391
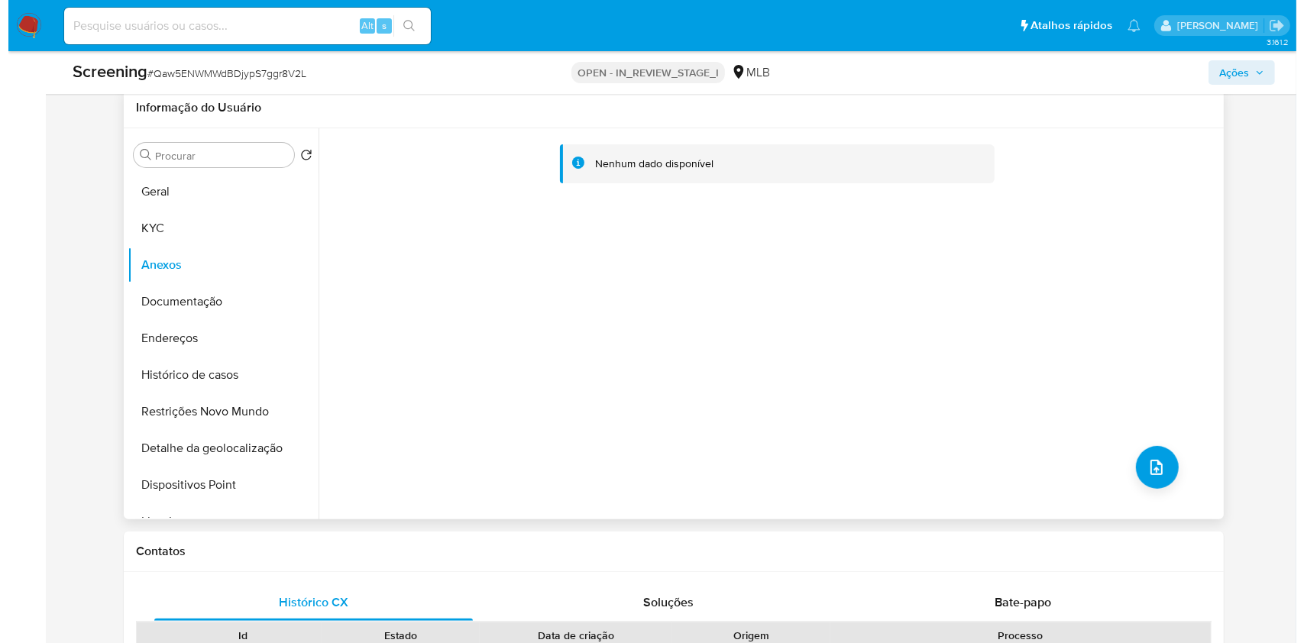
scroll to position [414, 0]
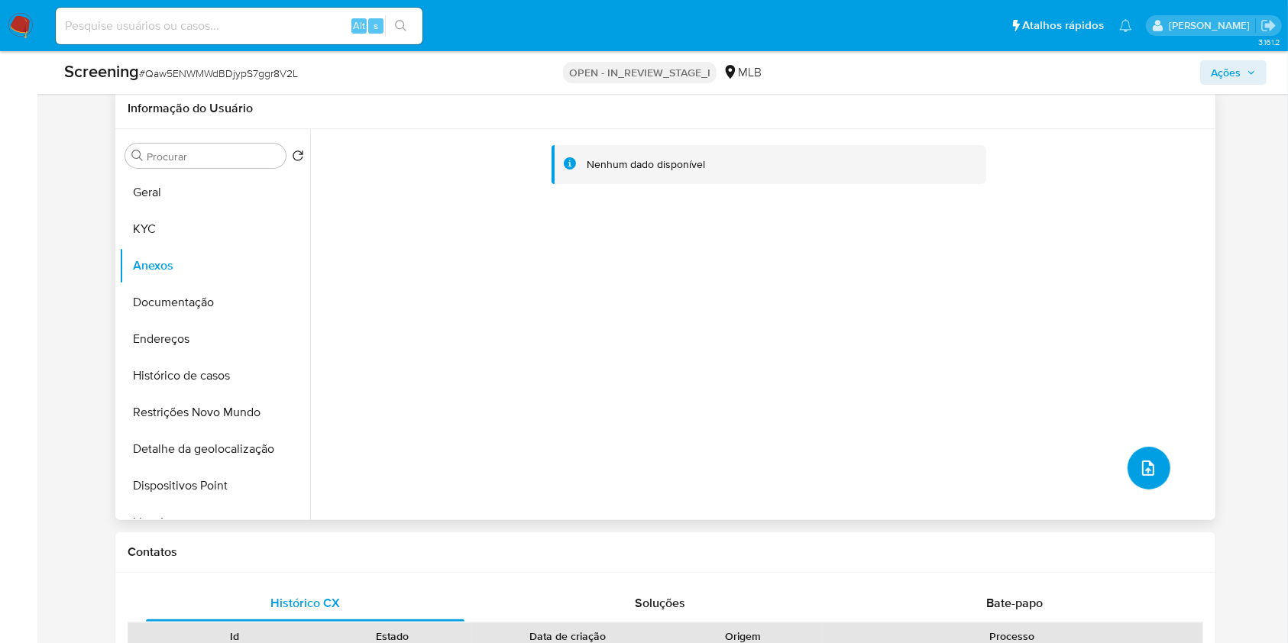
click at [1139, 474] on icon "upload-file" at bounding box center [1148, 468] width 18 height 18
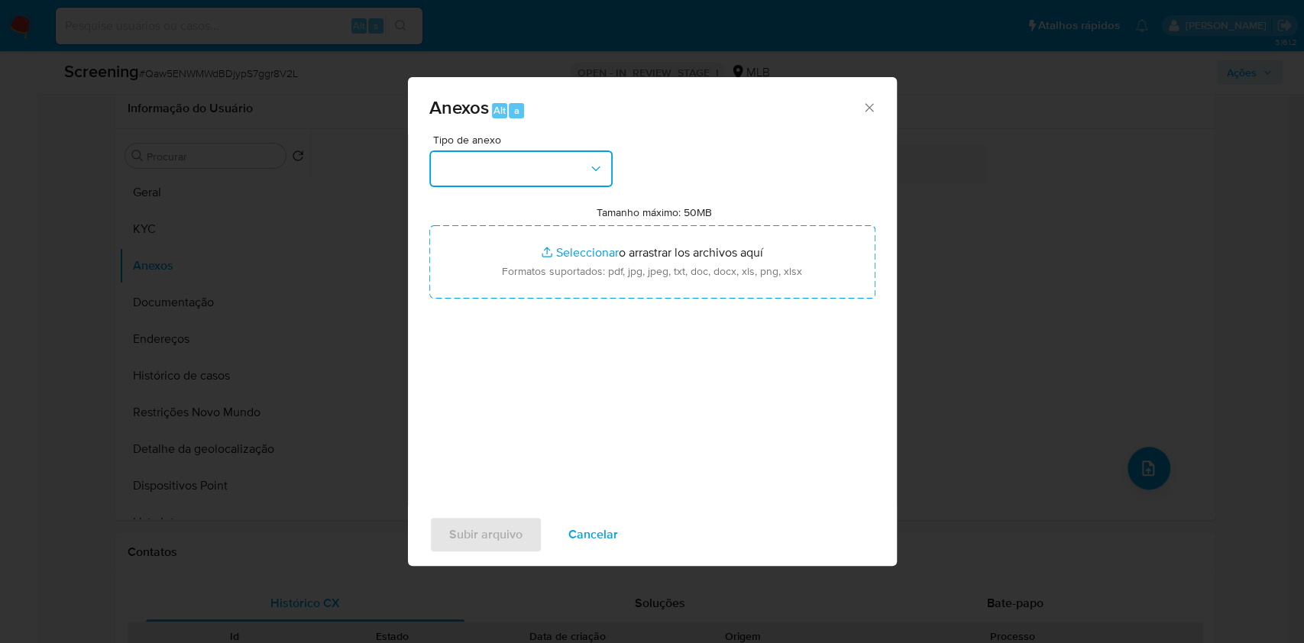
click at [536, 183] on button "button" at bounding box center [520, 168] width 183 height 37
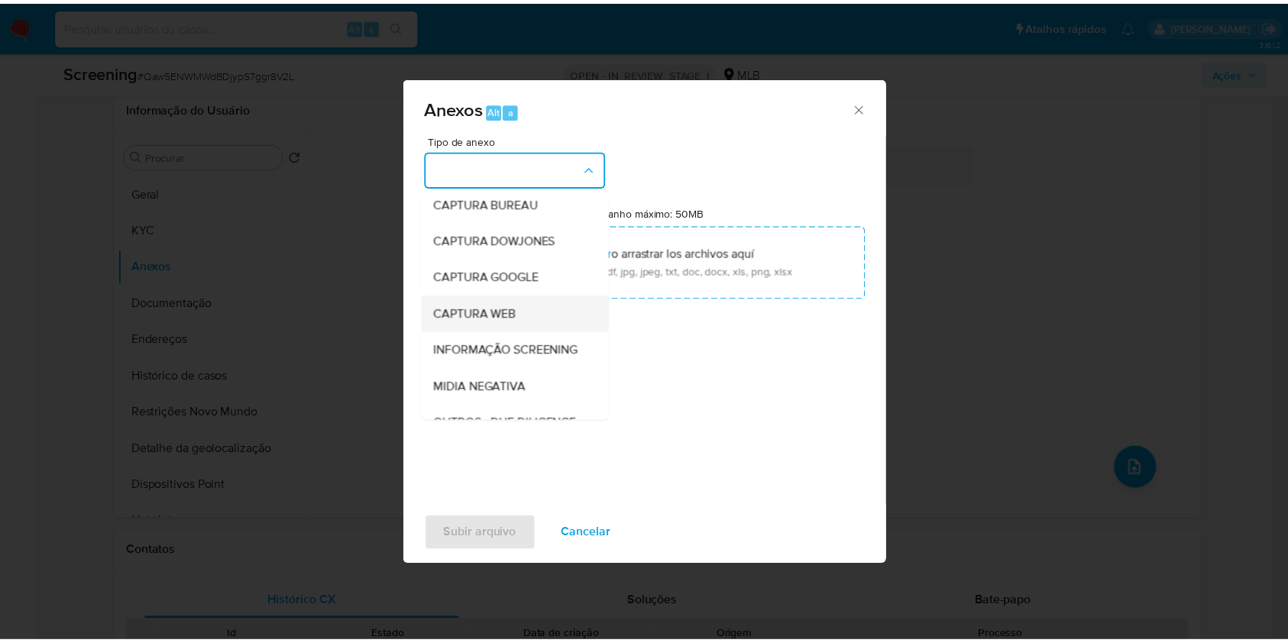
scroll to position [24, 0]
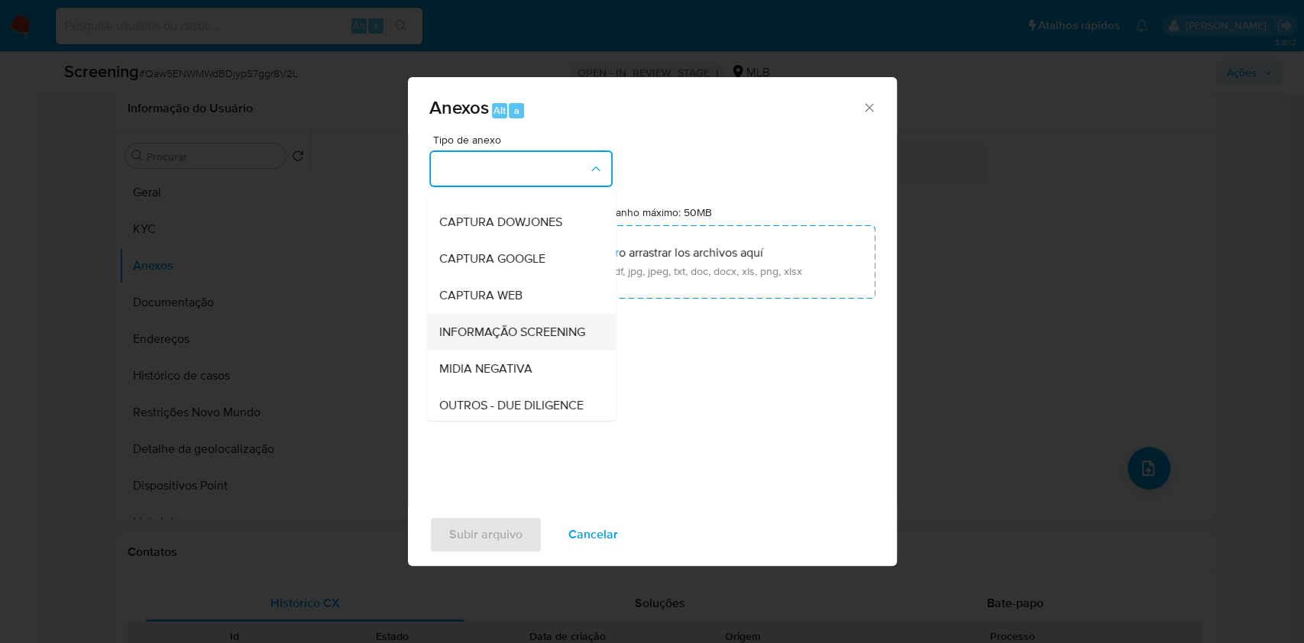
click at [507, 340] on span "INFORMAÇÃO SCREENING" at bounding box center [511, 332] width 146 height 15
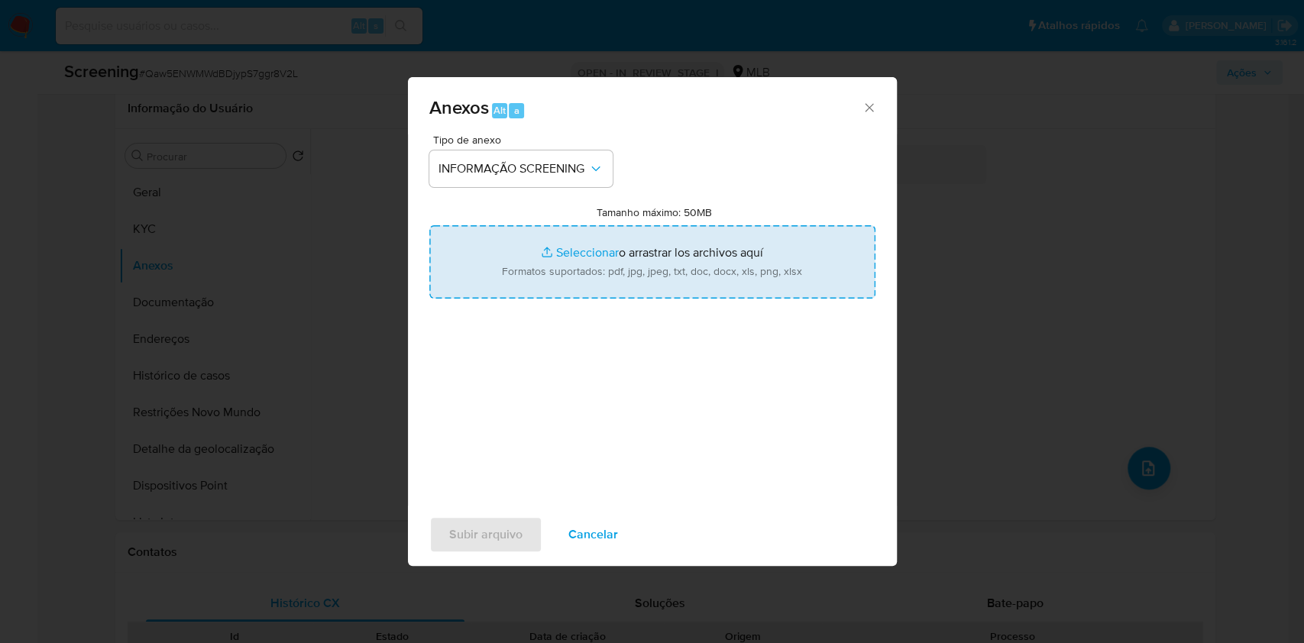
click at [545, 272] on input "Tamanho máximo: 50MB Seleccionar archivos" at bounding box center [652, 261] width 446 height 73
type input "C:\fakepath\E-mail de Mercadolibre SRL - Proposta de encerramento de relacionam…"
click at [613, 289] on input "Tamanho máximo: 50MB Seleccionar archivos" at bounding box center [652, 261] width 446 height 73
type input "C:\fakepath\Resultado Softon - PEPs - Setembro_2025 - Deliberação Monit. (2).pdf"
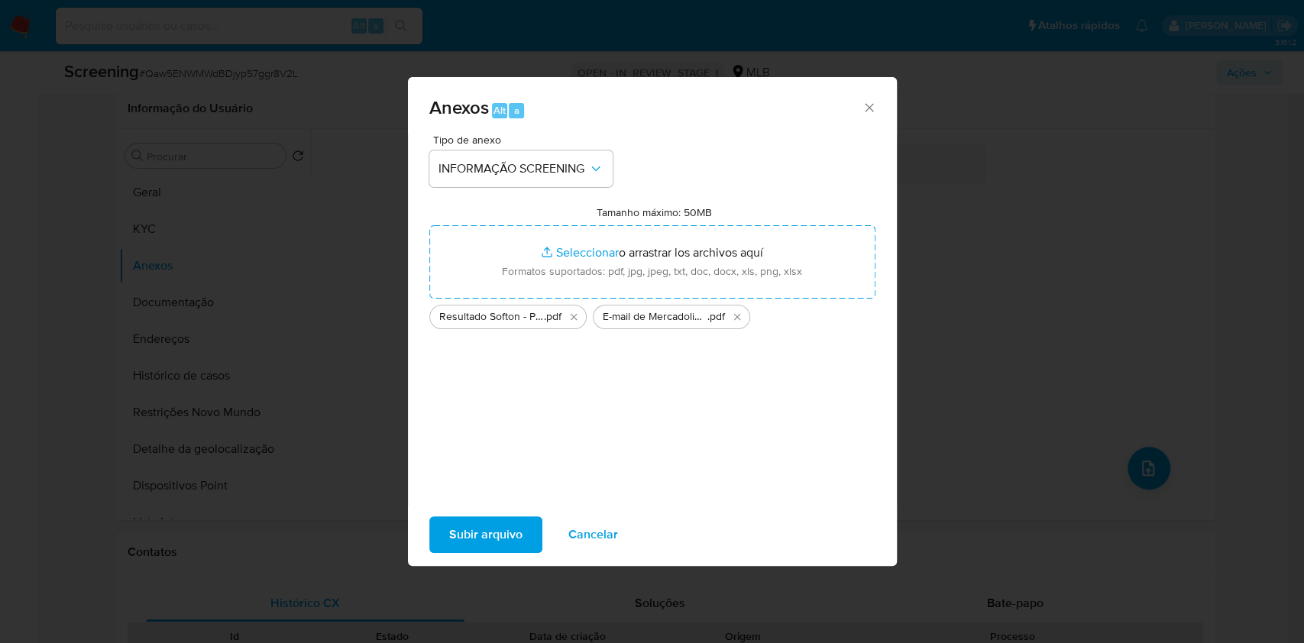
click at [515, 535] on span "Subir arquivo" at bounding box center [485, 535] width 73 height 34
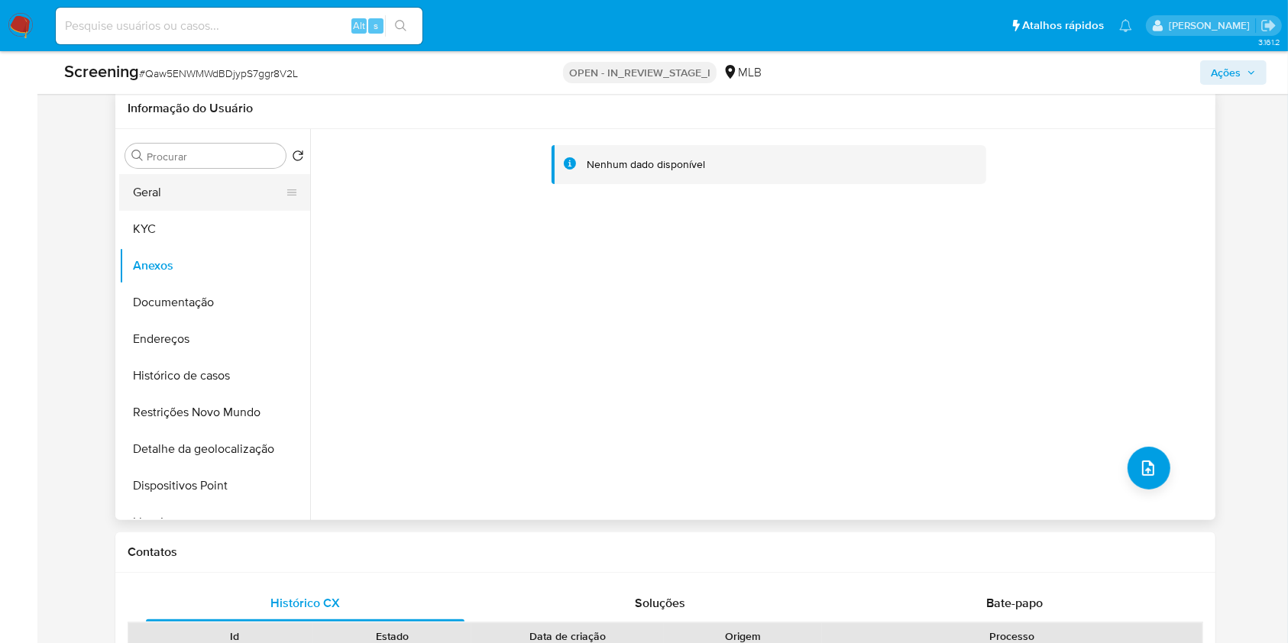
click at [187, 194] on button "Geral" at bounding box center [208, 192] width 179 height 37
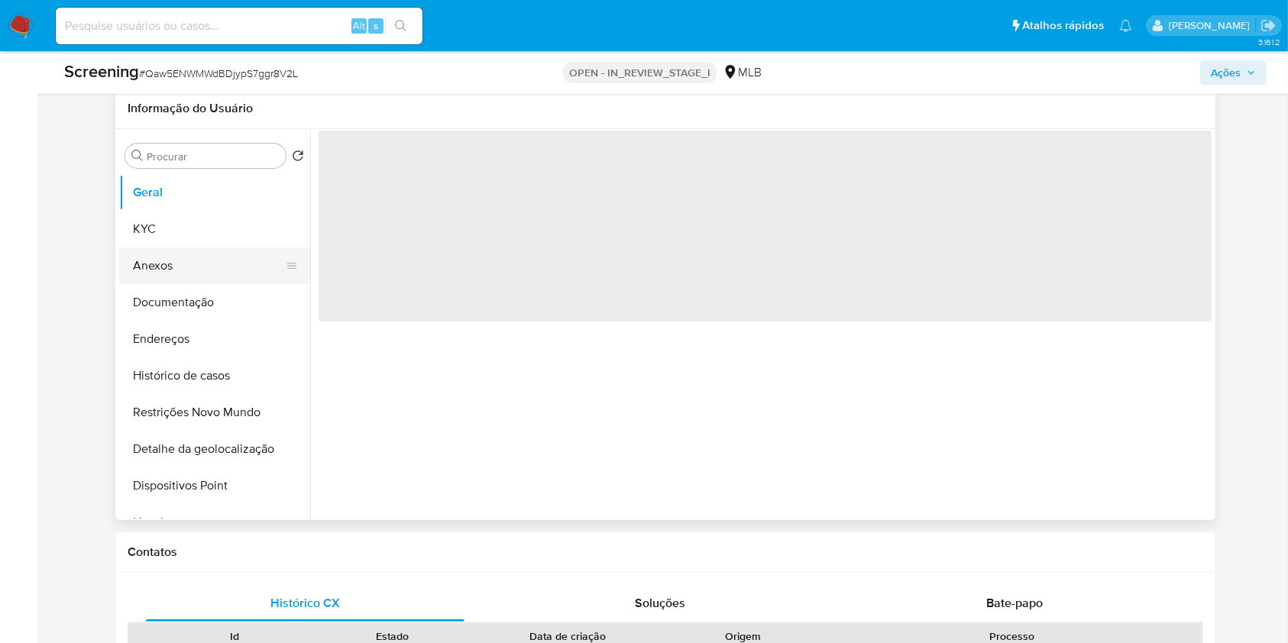
click at [194, 271] on button "Anexos" at bounding box center [208, 265] width 179 height 37
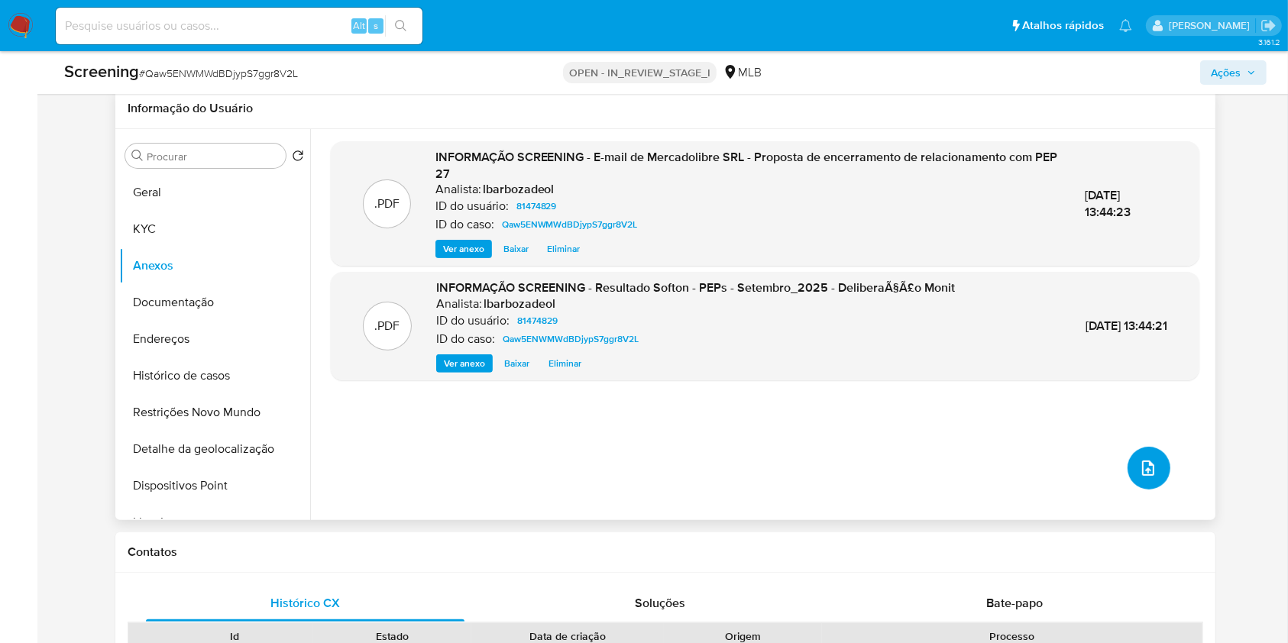
click at [1149, 470] on icon "upload-file" at bounding box center [1148, 468] width 18 height 18
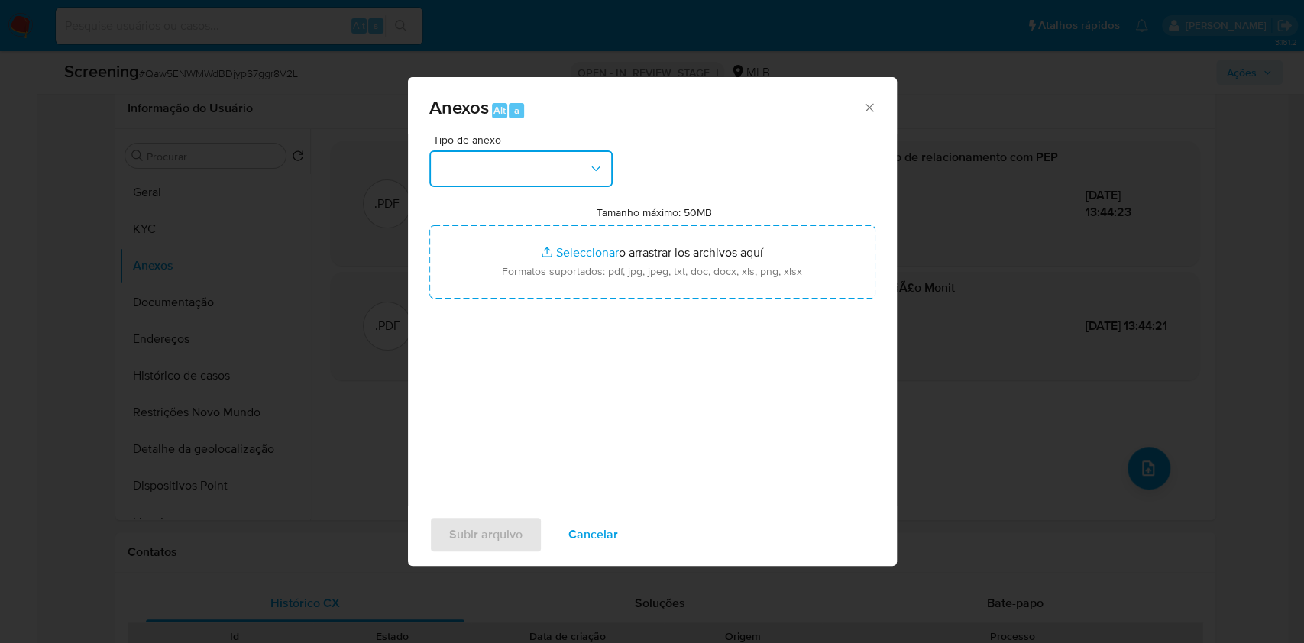
click at [554, 167] on button "button" at bounding box center [520, 168] width 183 height 37
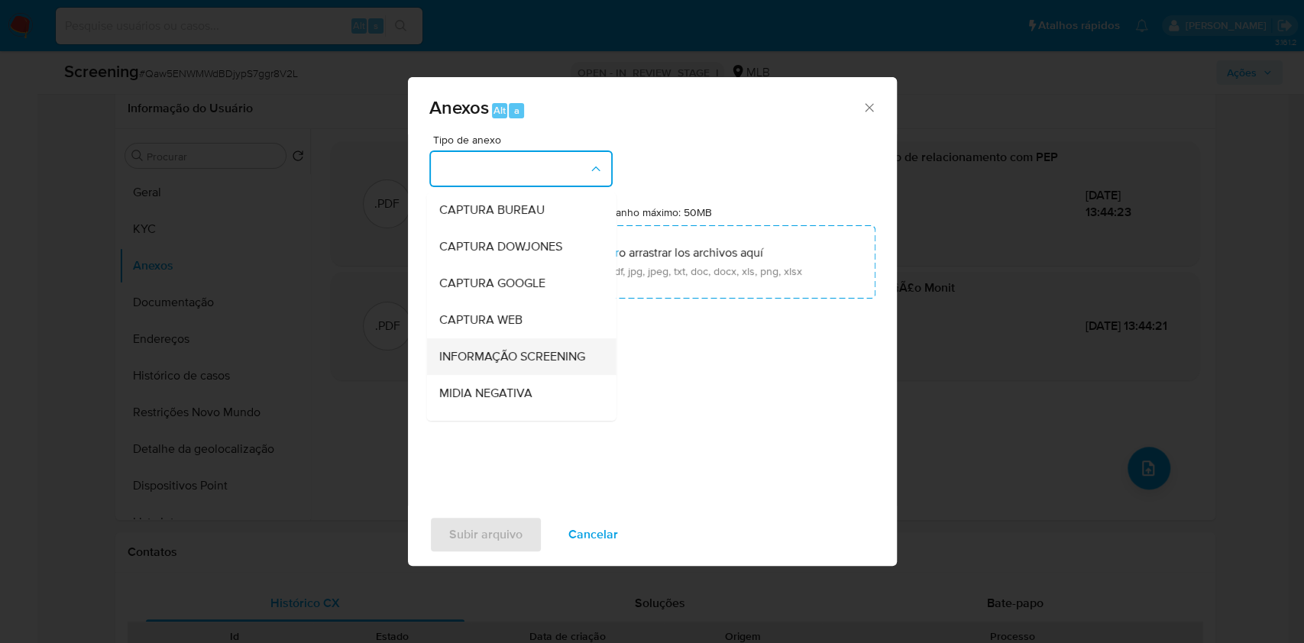
click at [532, 375] on div "INFORMAÇÃO SCREENING" at bounding box center [516, 356] width 156 height 37
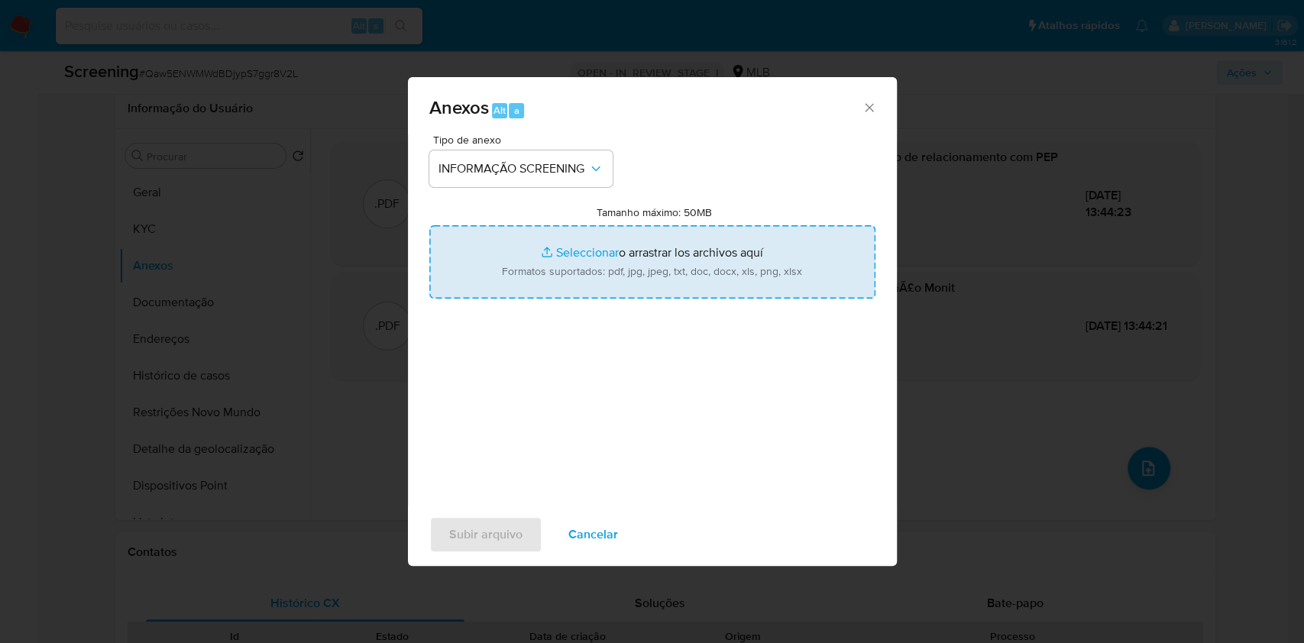
click at [596, 286] on input "Tamanho máximo: 50MB Seleccionar archivos" at bounding box center [652, 261] width 446 height 73
type input "C:\fakepath\image.png"
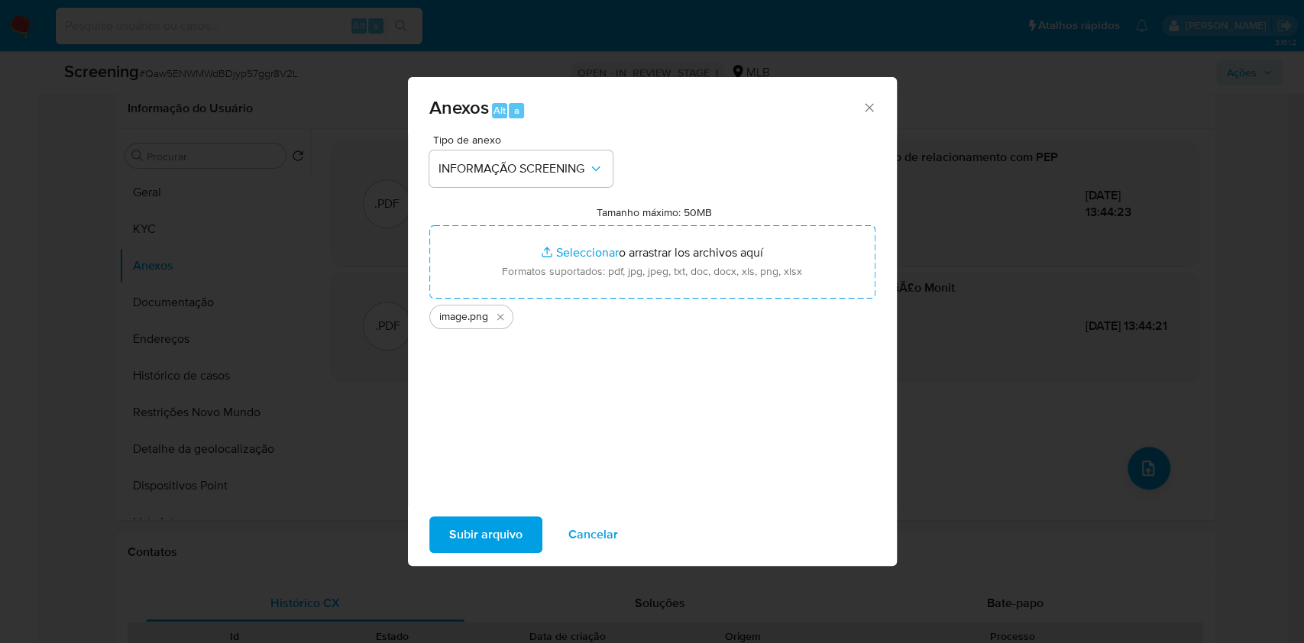
click at [474, 518] on span "Subir arquivo" at bounding box center [485, 535] width 73 height 34
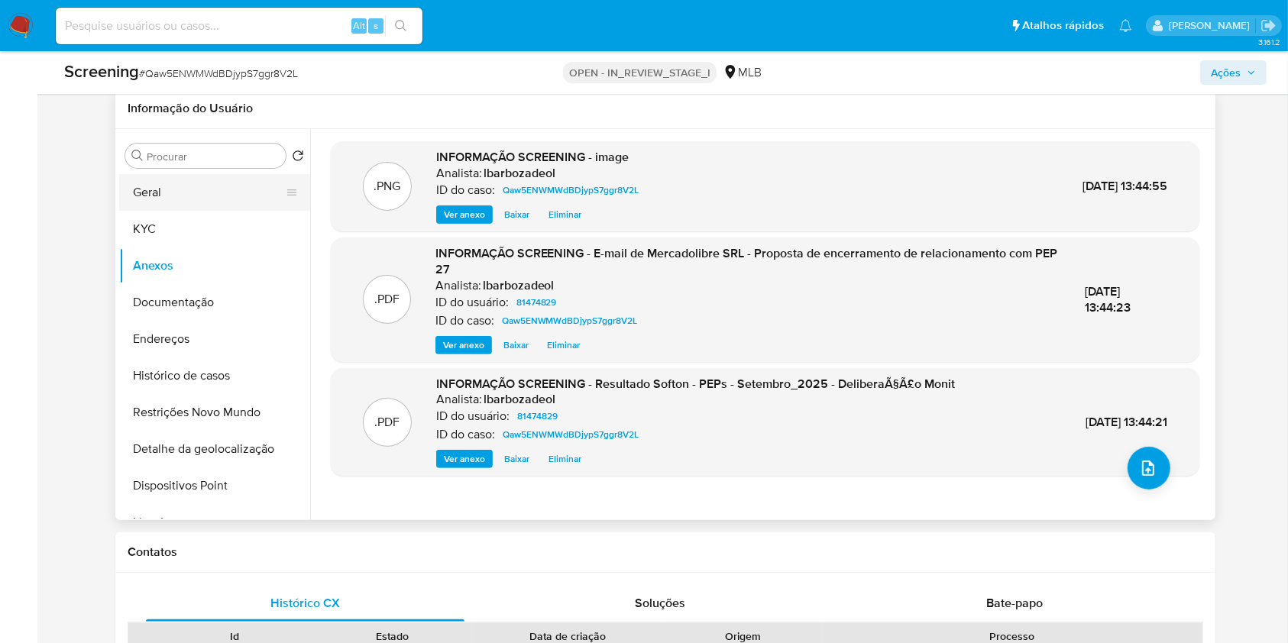
click at [159, 192] on button "Geral" at bounding box center [208, 192] width 179 height 37
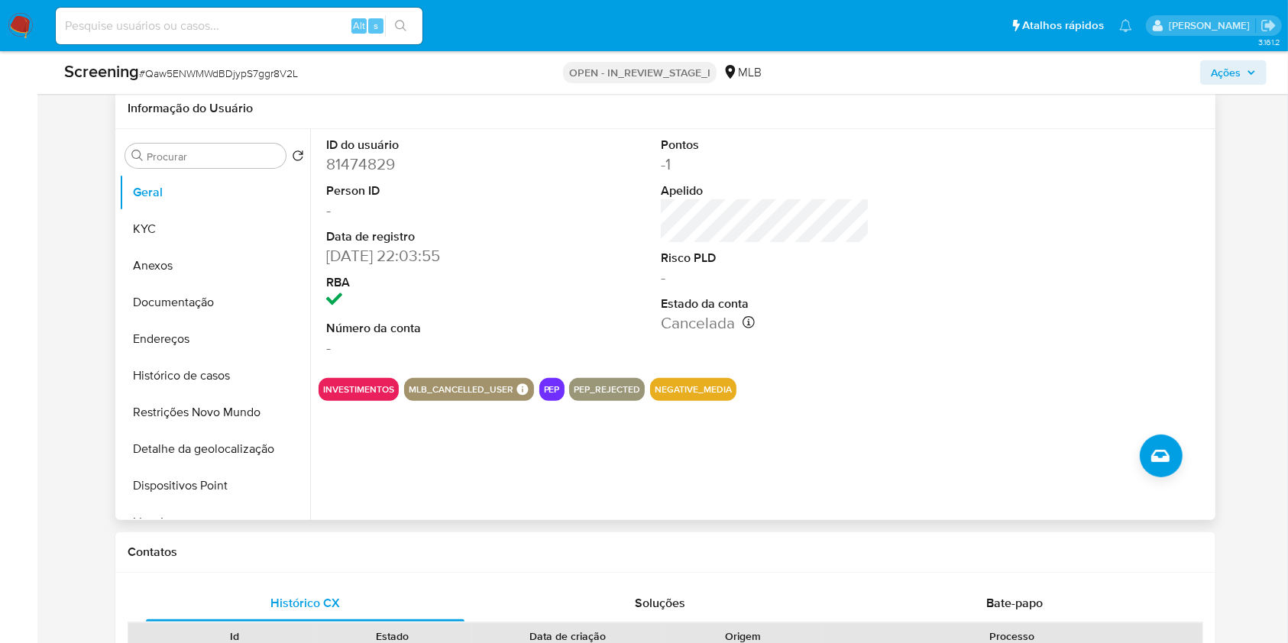
click at [1152, 170] on div at bounding box center [1099, 247] width 223 height 237
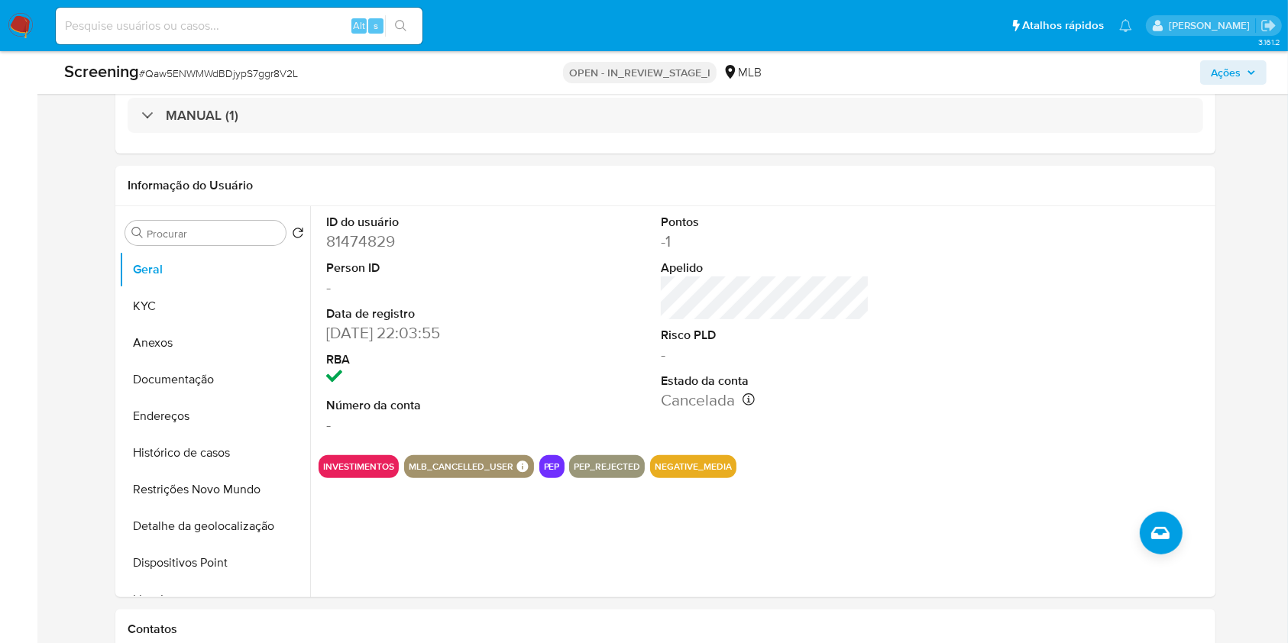
click at [1233, 67] on span "Ações" at bounding box center [1226, 72] width 30 height 24
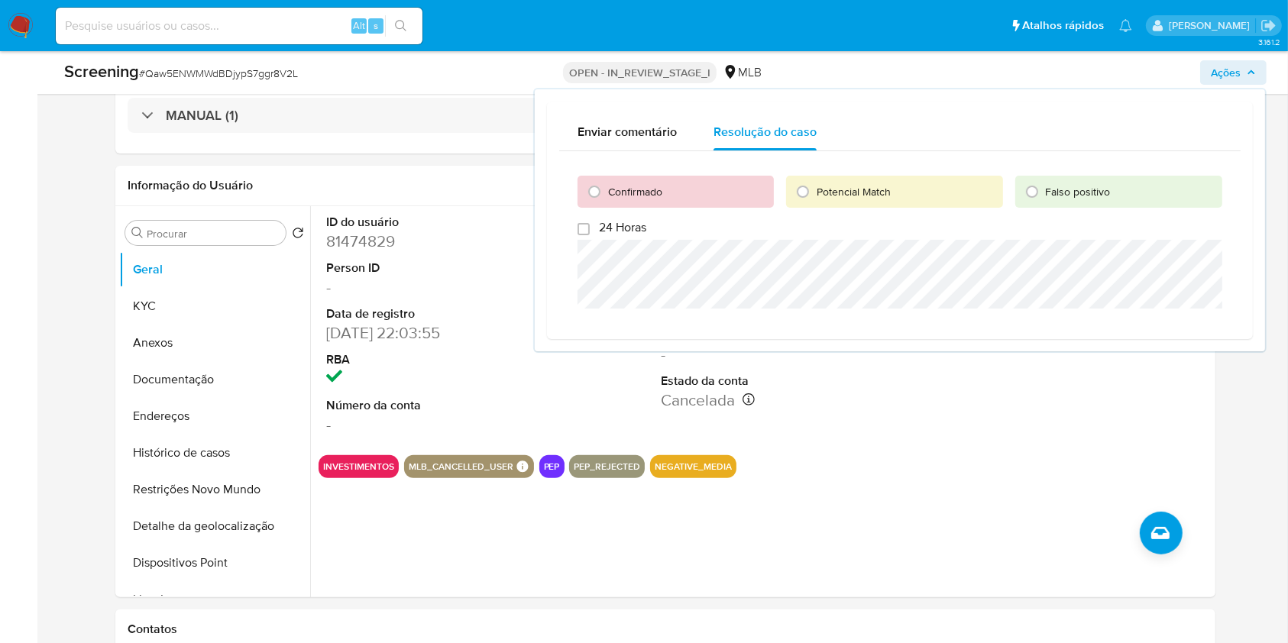
click at [613, 192] on span "Confirmado" at bounding box center [635, 191] width 54 height 15
click at [606, 192] on input "Confirmado" at bounding box center [594, 191] width 24 height 24
radio input "true"
drag, startPoint x: 1226, startPoint y: 220, endPoint x: 1175, endPoint y: 230, distance: 52.1
click at [1225, 220] on div "Confirmado Potencial Match Falso positivo 24 Horas Cerrar caso" at bounding box center [899, 259] width 681 height 217
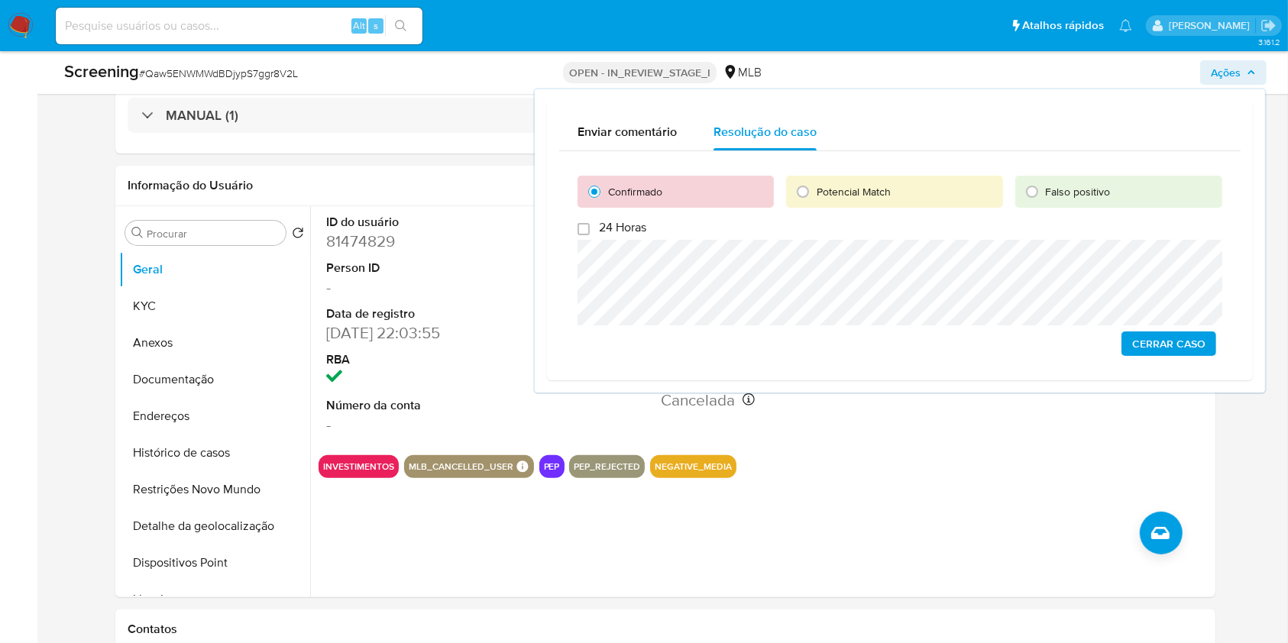
click at [1200, 340] on span "Cerrar caso" at bounding box center [1168, 343] width 73 height 21
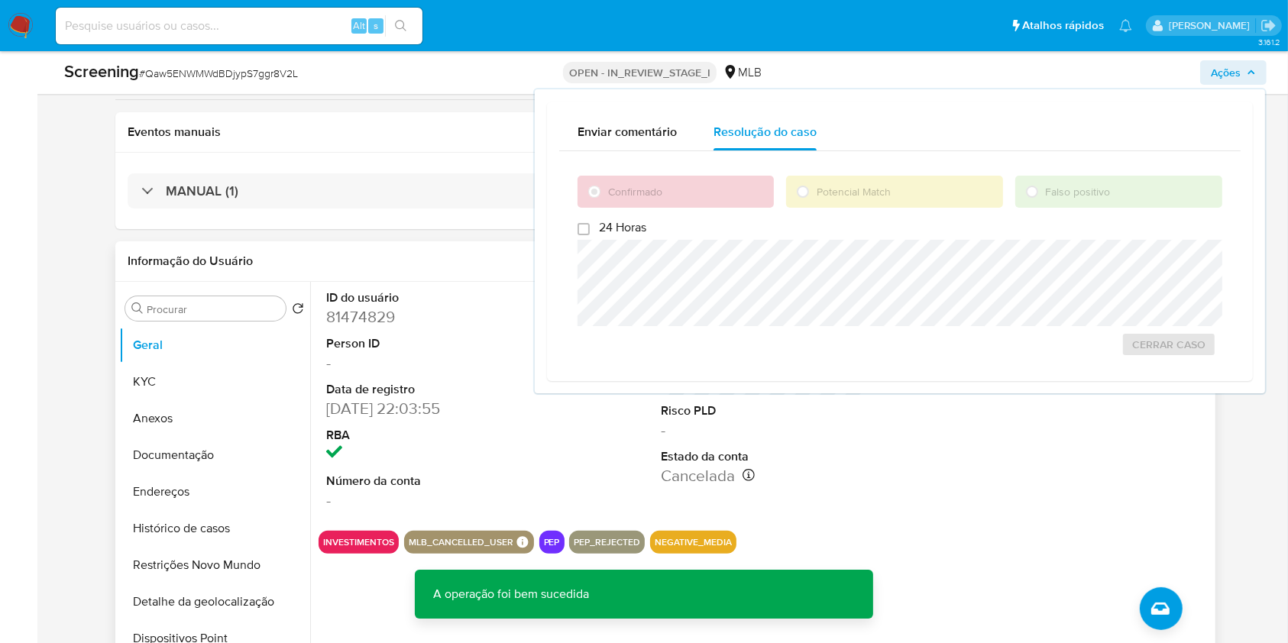
scroll to position [308, 0]
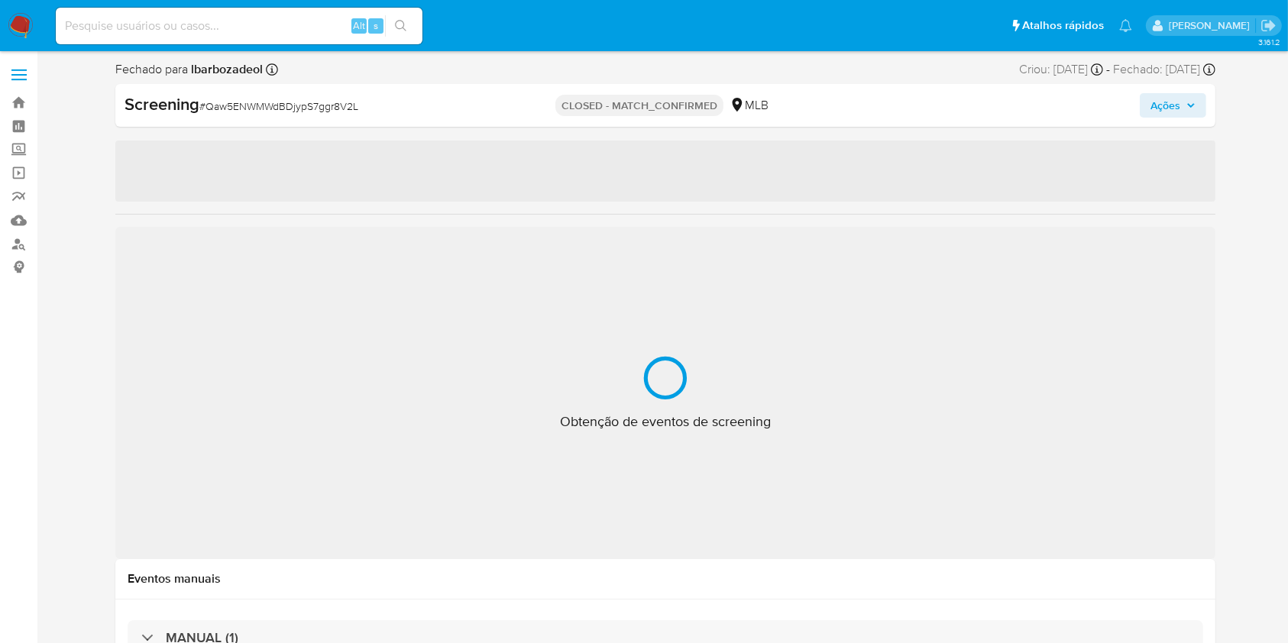
select select "10"
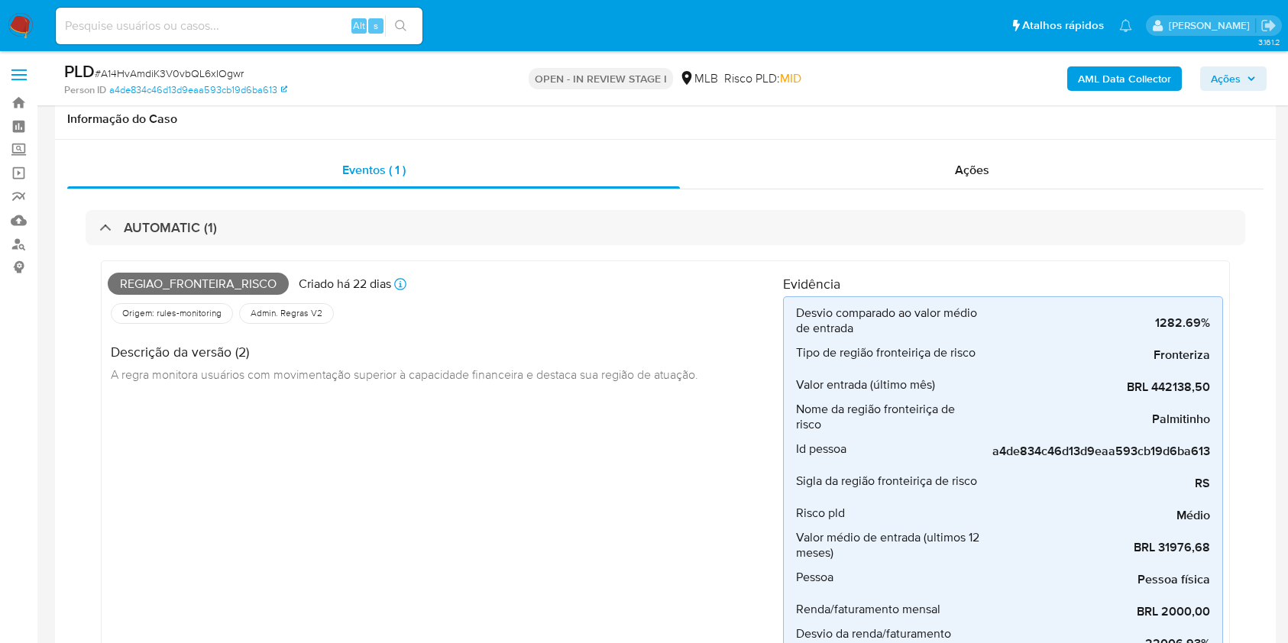
scroll to position [670, 0]
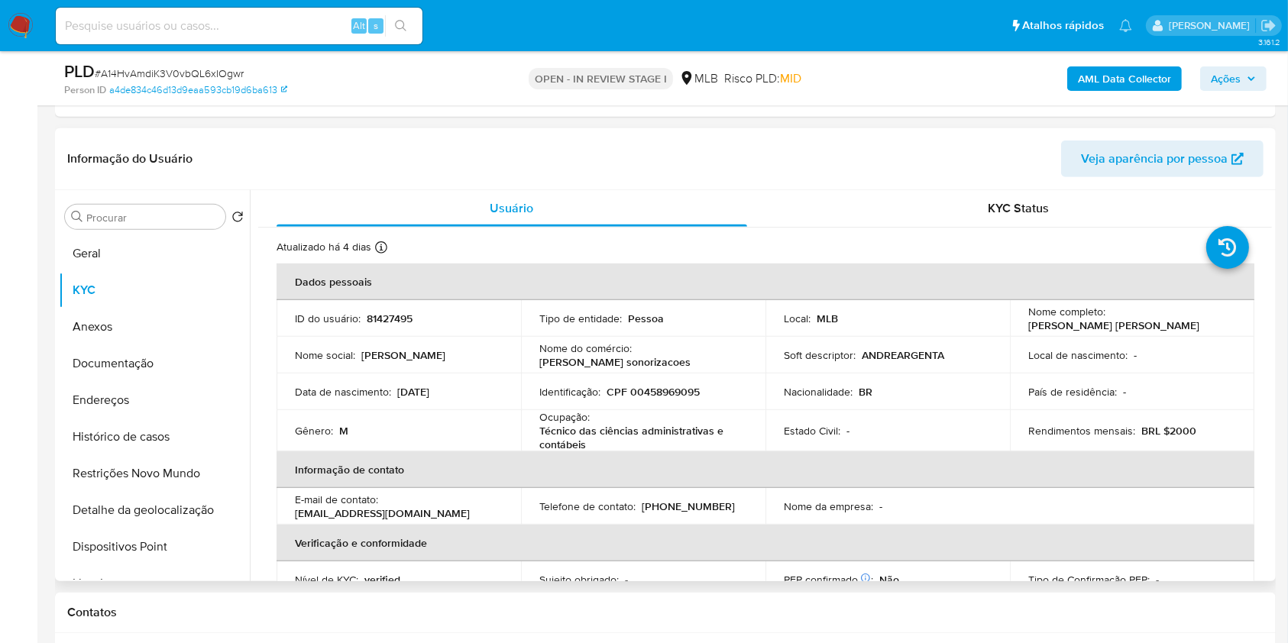
click at [1246, 539] on th "Verificação e conformidade" at bounding box center [765, 543] width 978 height 37
click at [118, 260] on button "Geral" at bounding box center [148, 253] width 179 height 37
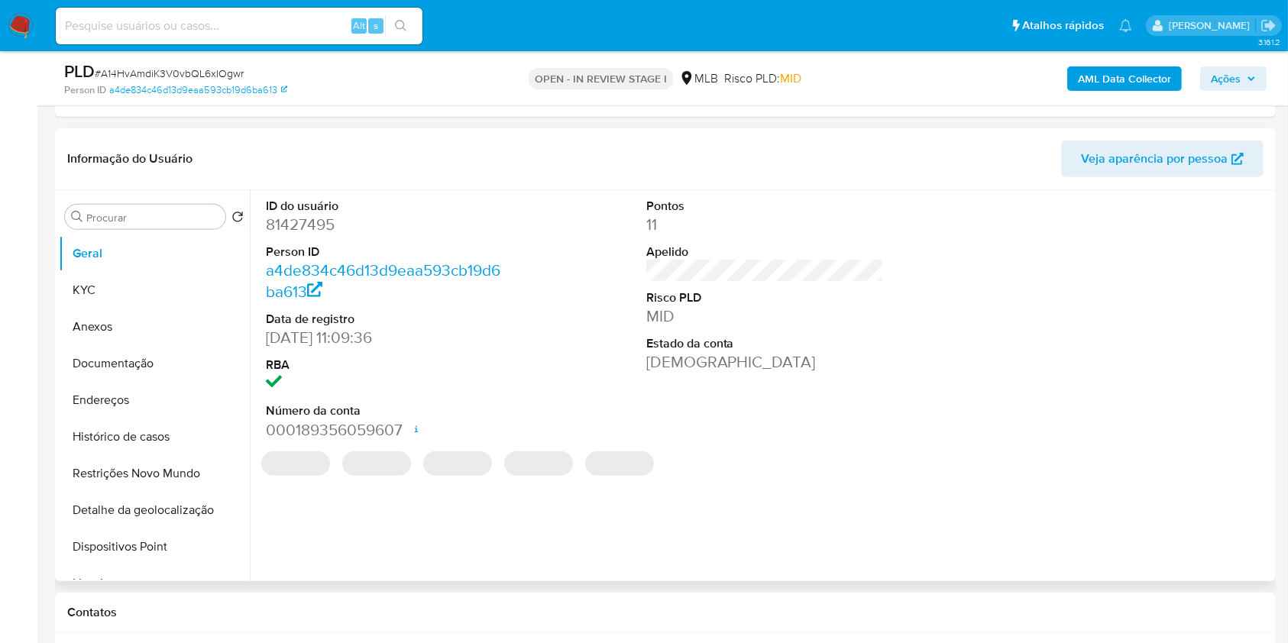
scroll to position [739, 0]
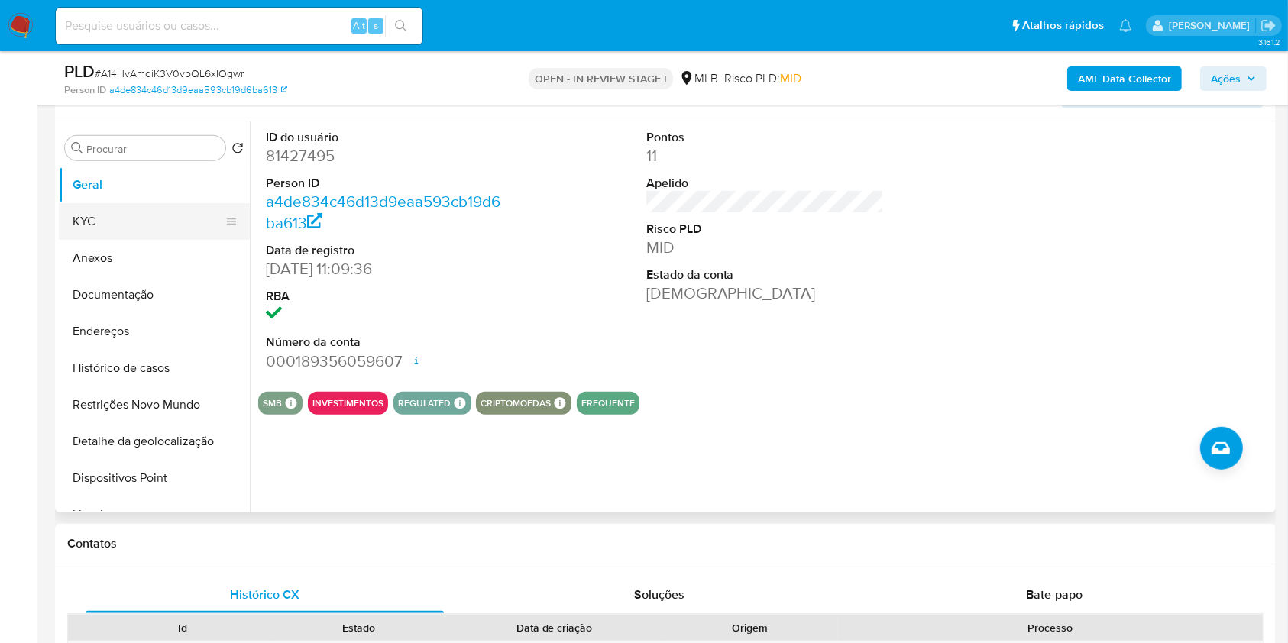
click at [153, 226] on button "KYC" at bounding box center [148, 221] width 179 height 37
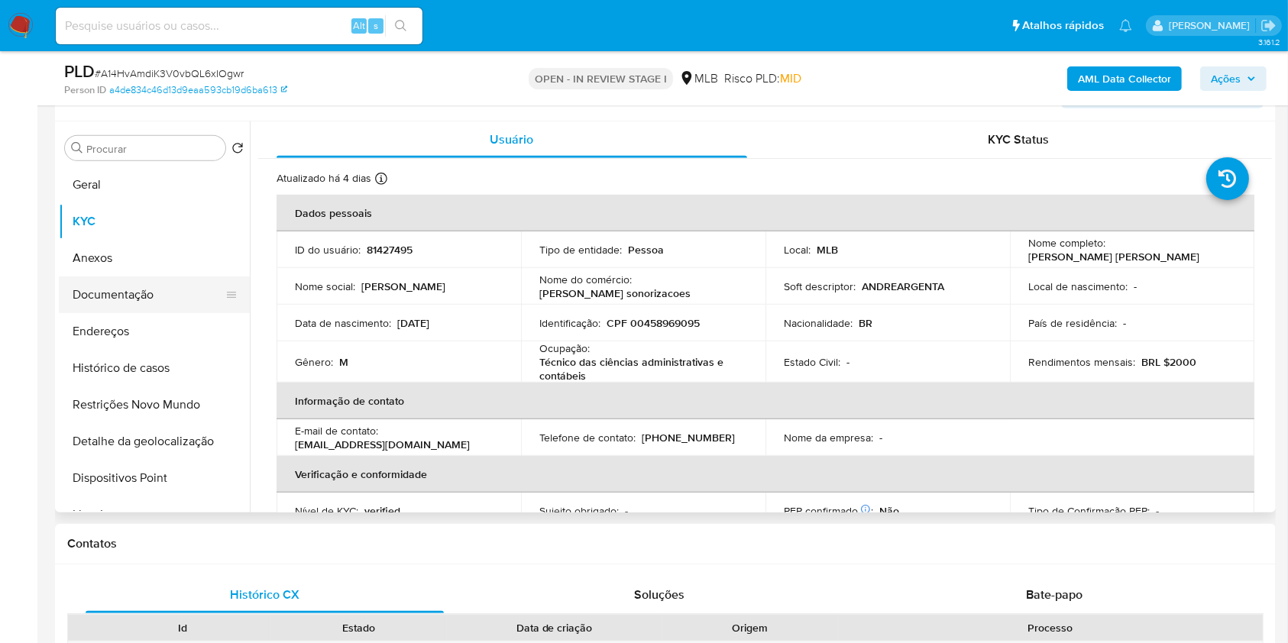
click at [141, 293] on button "Documentação" at bounding box center [148, 294] width 179 height 37
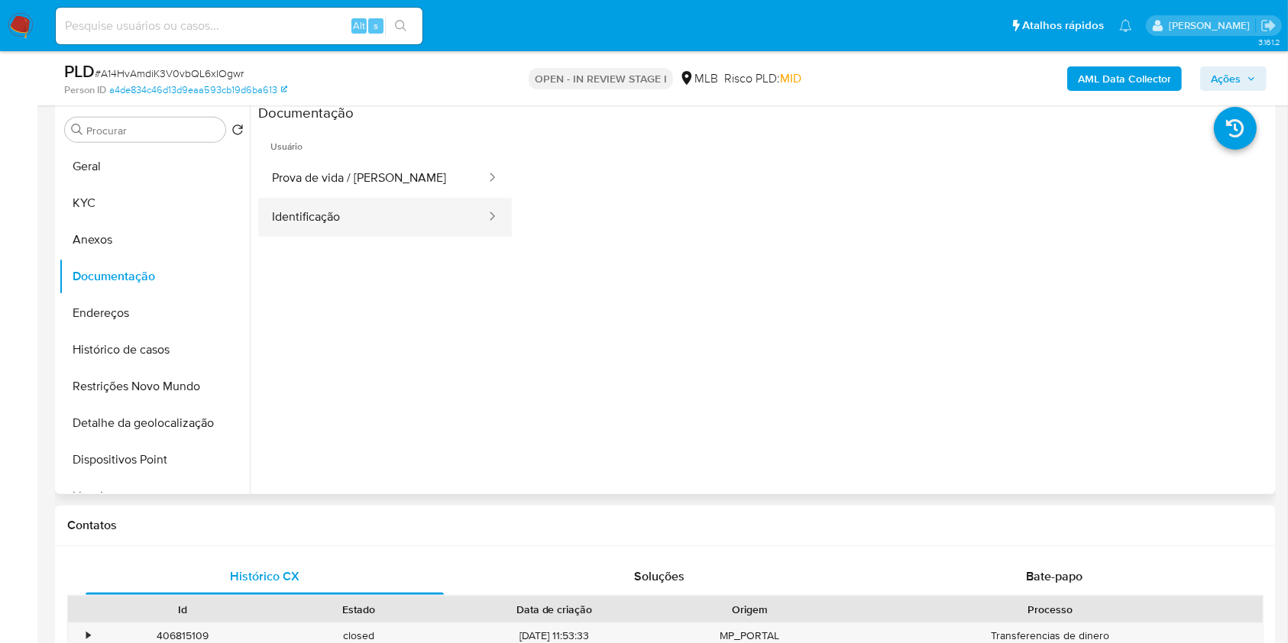
click at [404, 189] on button "Prova de vida / [PERSON_NAME]" at bounding box center [372, 178] width 229 height 39
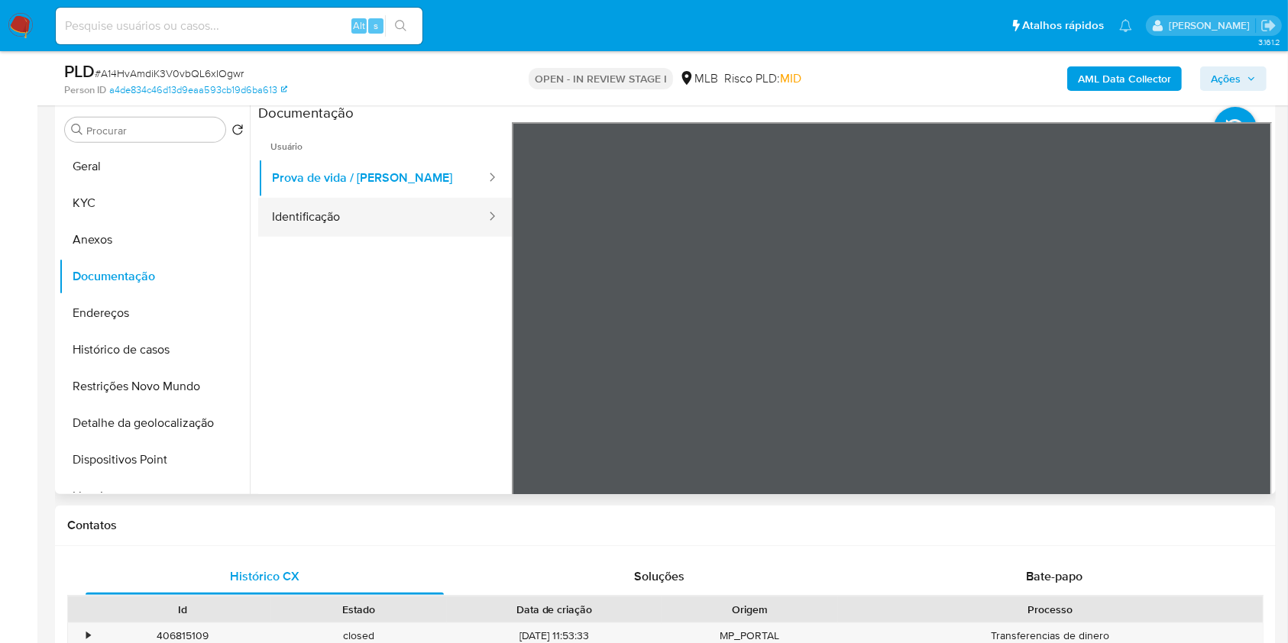
click at [402, 222] on button "Identificação" at bounding box center [372, 217] width 229 height 39
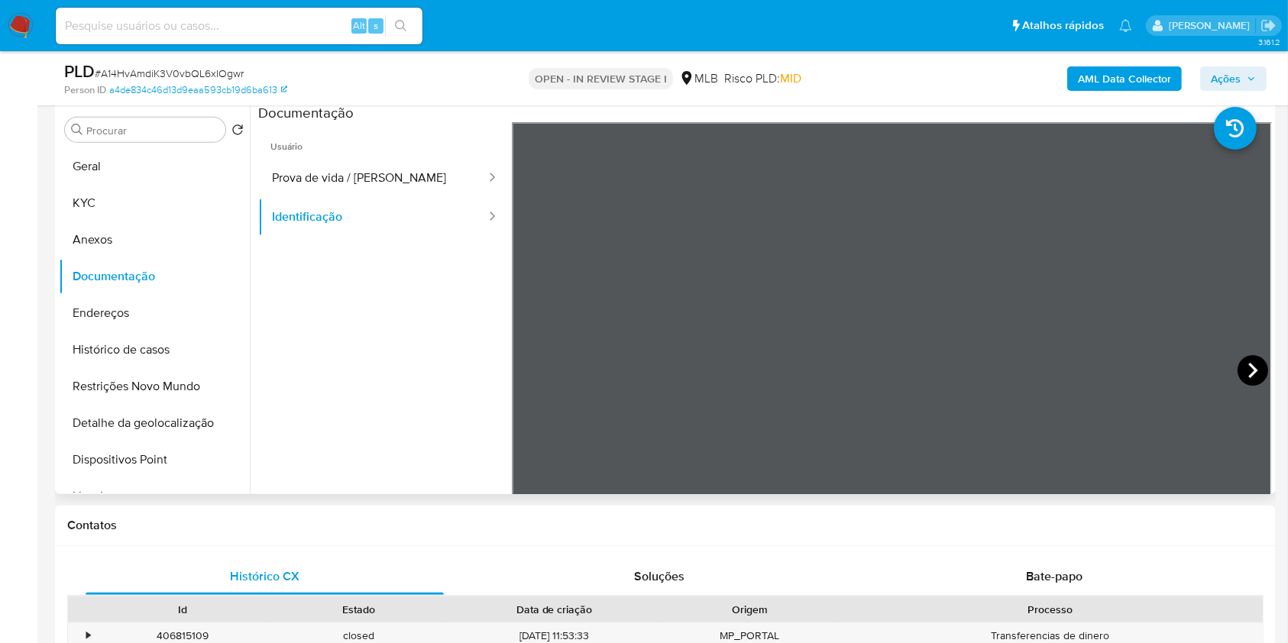
click at [1237, 363] on icon at bounding box center [1252, 370] width 31 height 31
click at [540, 359] on icon at bounding box center [531, 370] width 31 height 31
click at [169, 368] on button "Restrições Novo Mundo" at bounding box center [148, 386] width 179 height 37
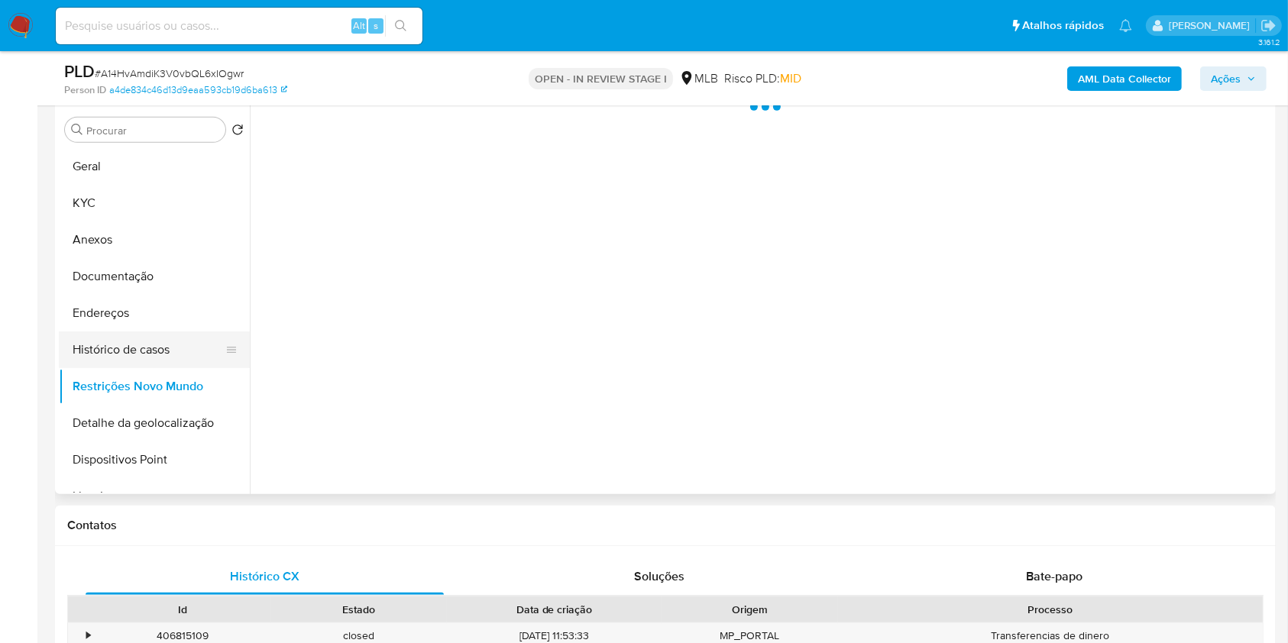
click at [169, 357] on button "Histórico de casos" at bounding box center [148, 349] width 179 height 37
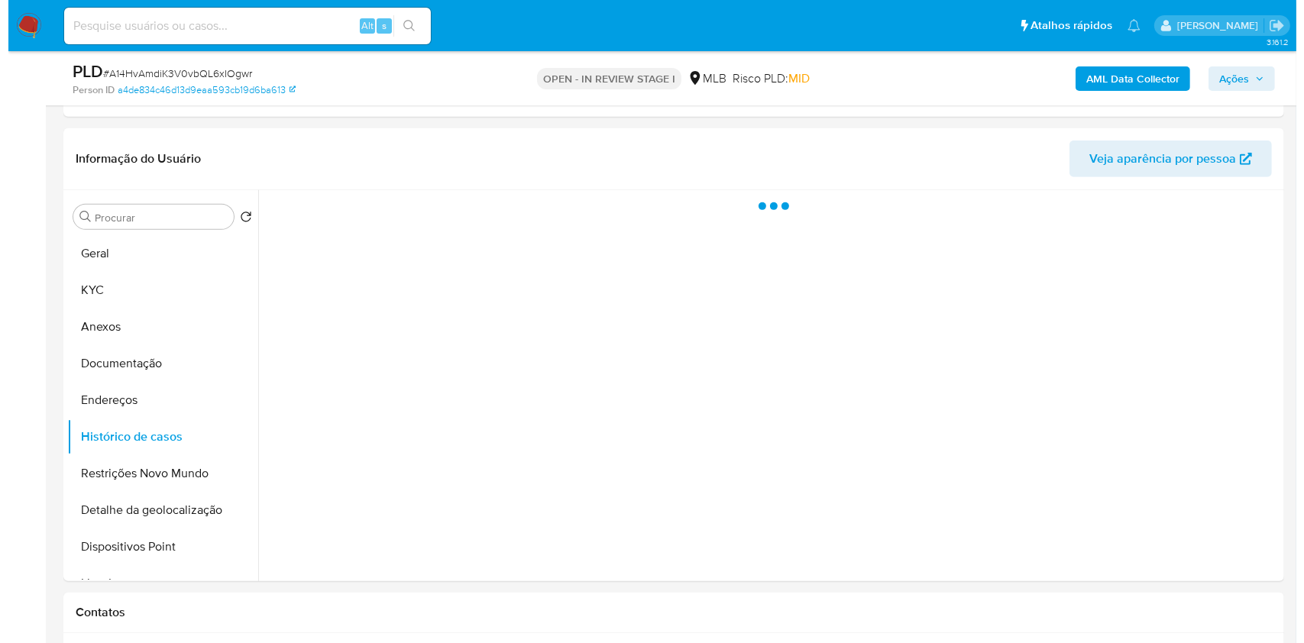
scroll to position [651, 0]
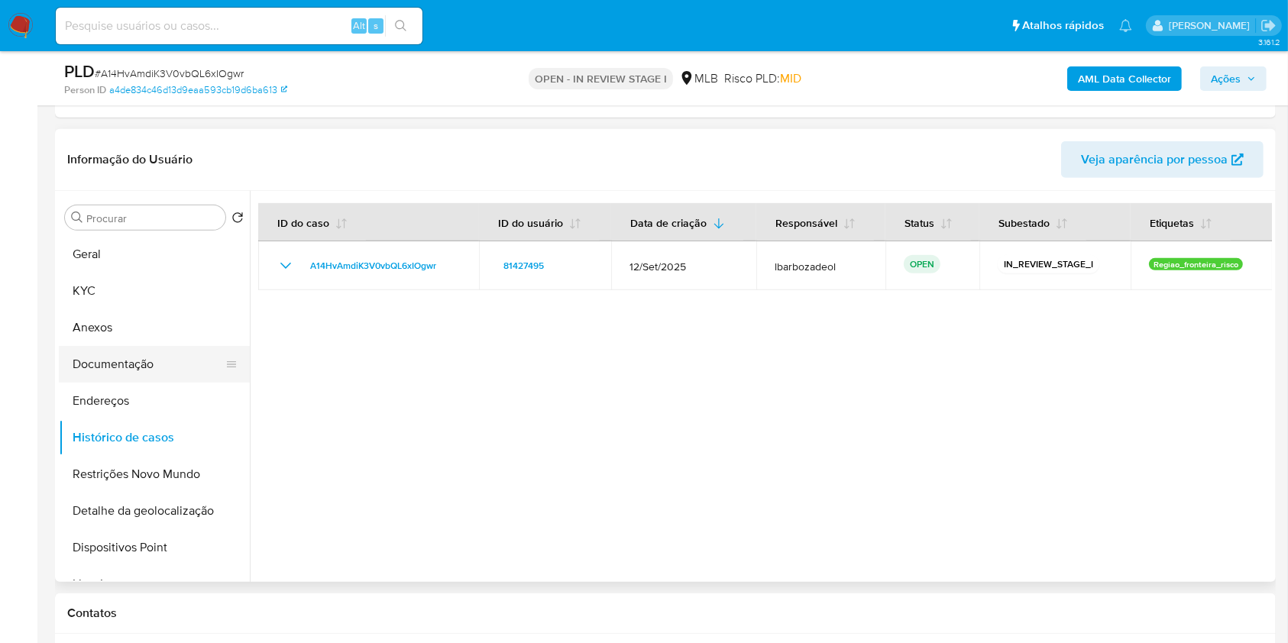
click at [160, 354] on button "Documentação" at bounding box center [148, 364] width 179 height 37
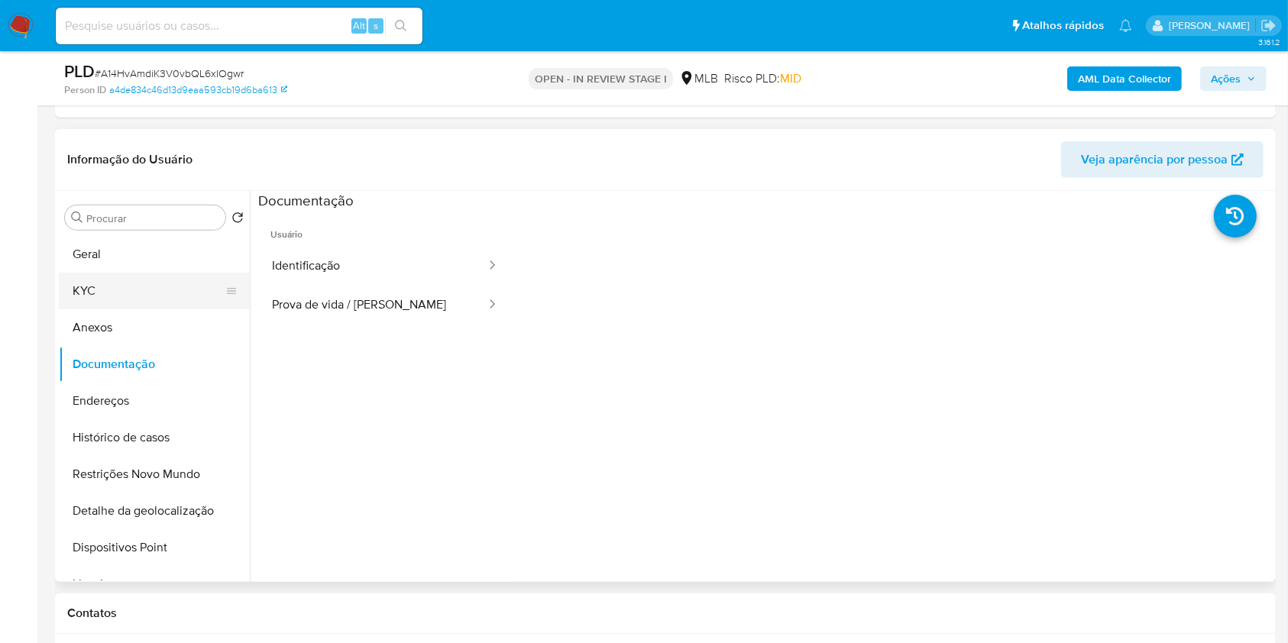
click at [143, 276] on button "KYC" at bounding box center [148, 291] width 179 height 37
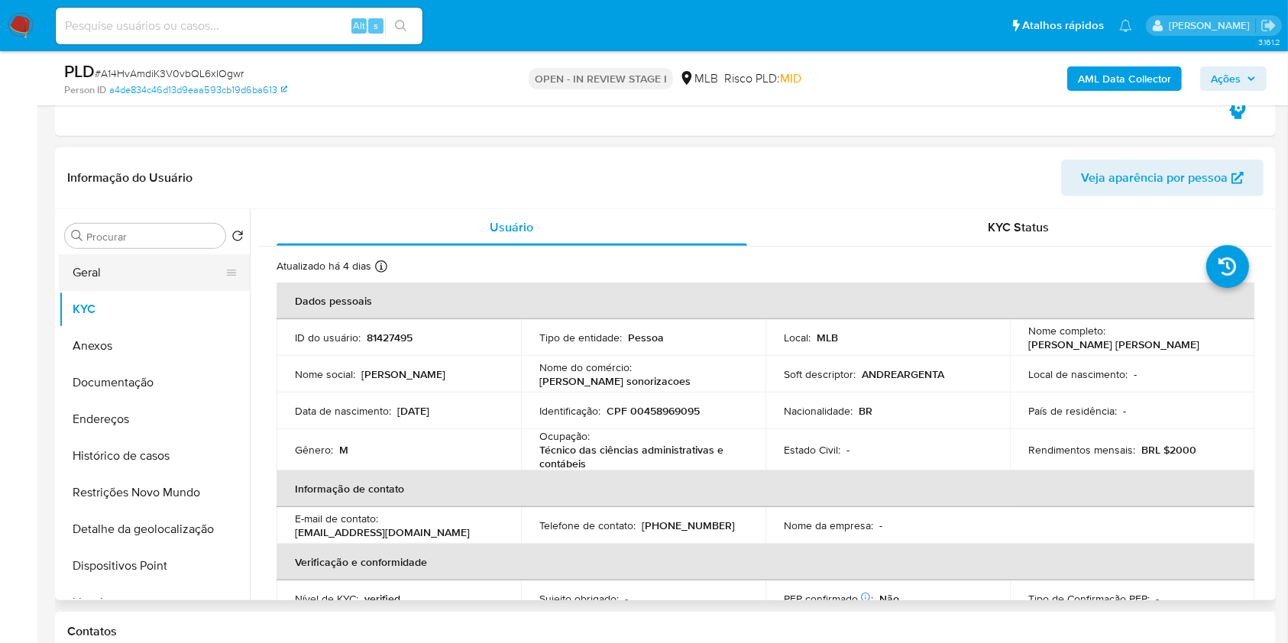
click at [163, 270] on button "Geral" at bounding box center [148, 272] width 179 height 37
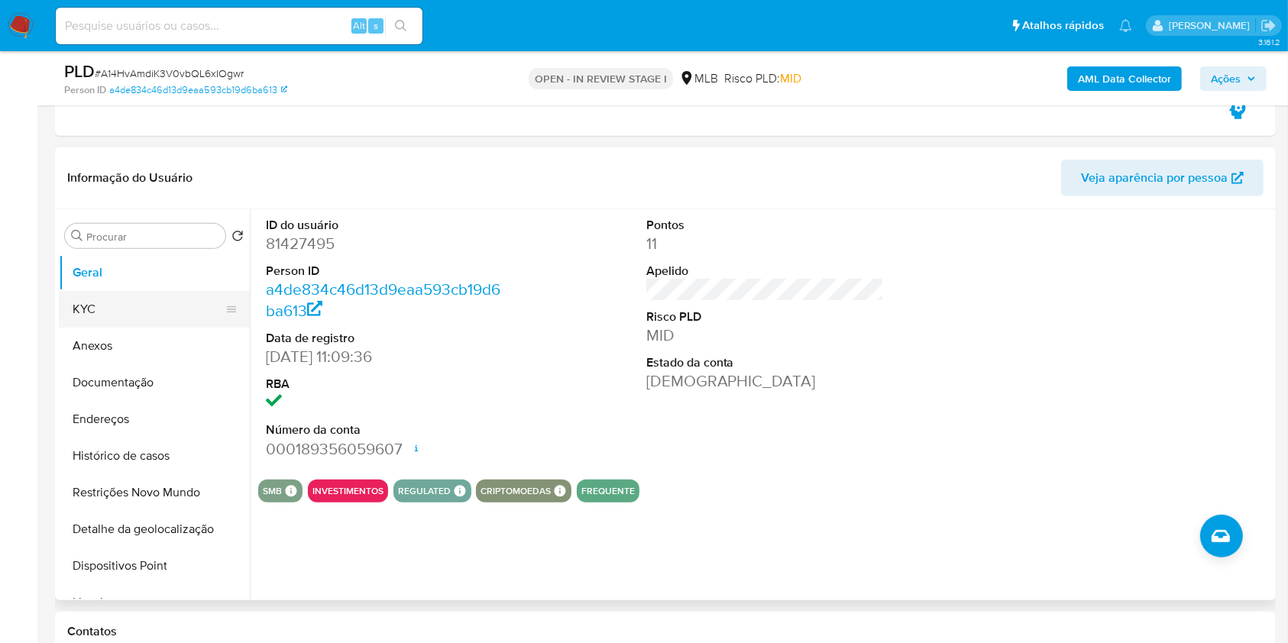
click at [92, 302] on button "KYC" at bounding box center [148, 309] width 179 height 37
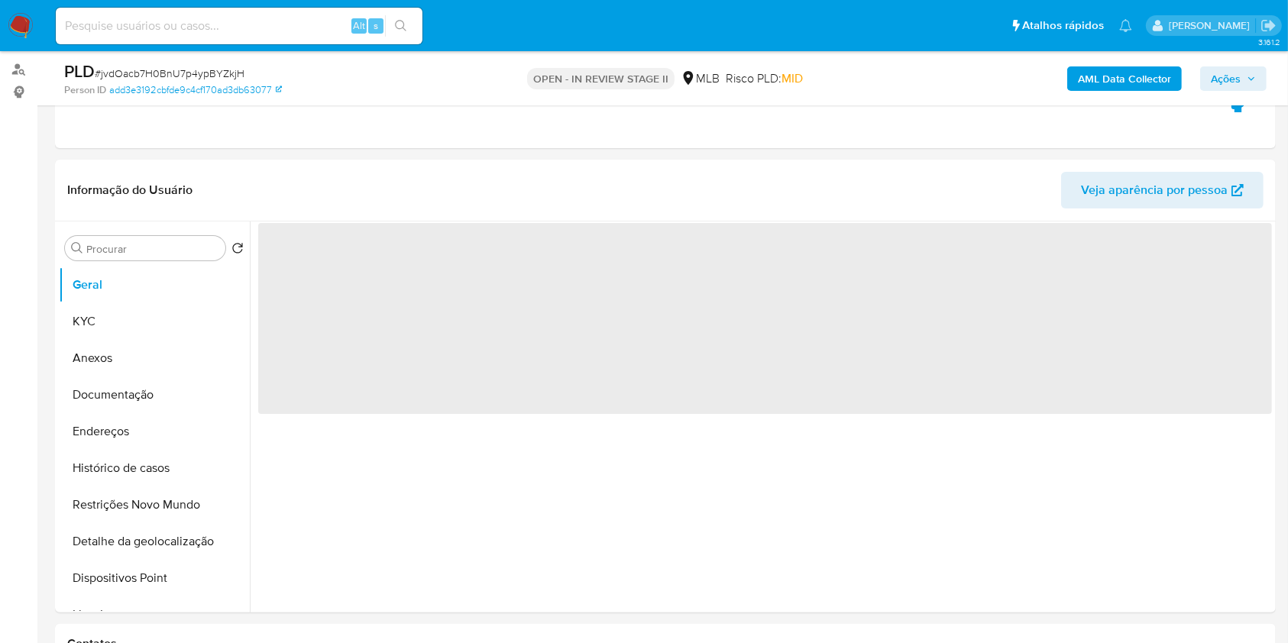
select select "10"
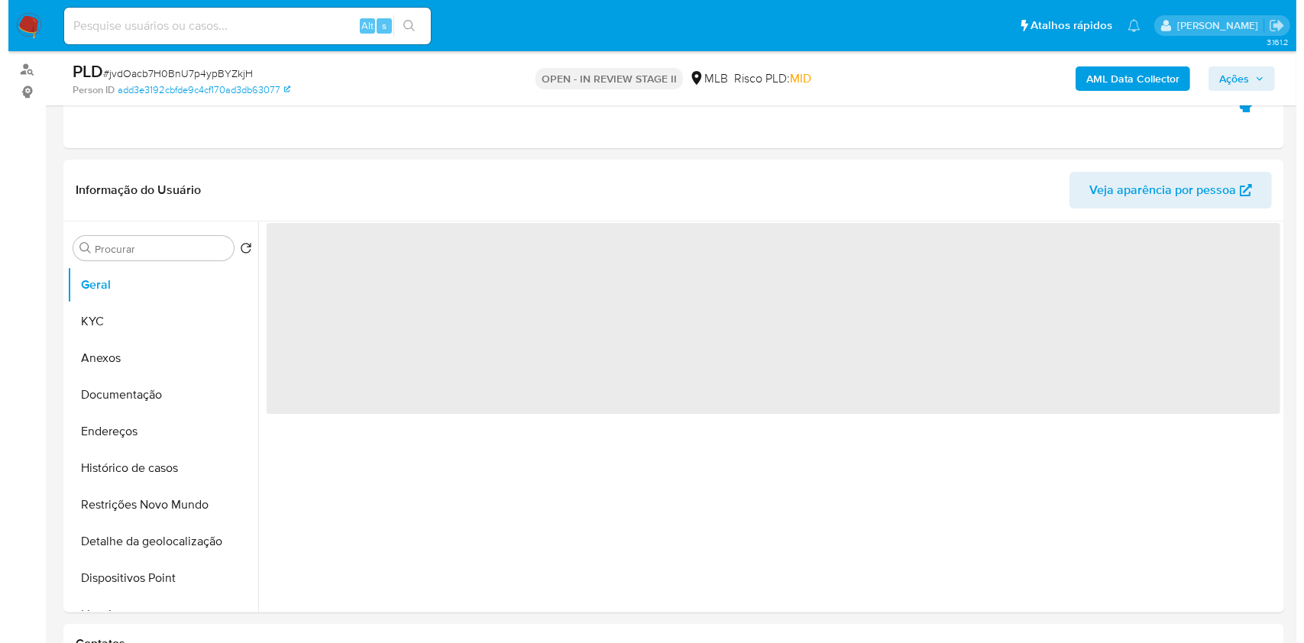
scroll to position [219, 0]
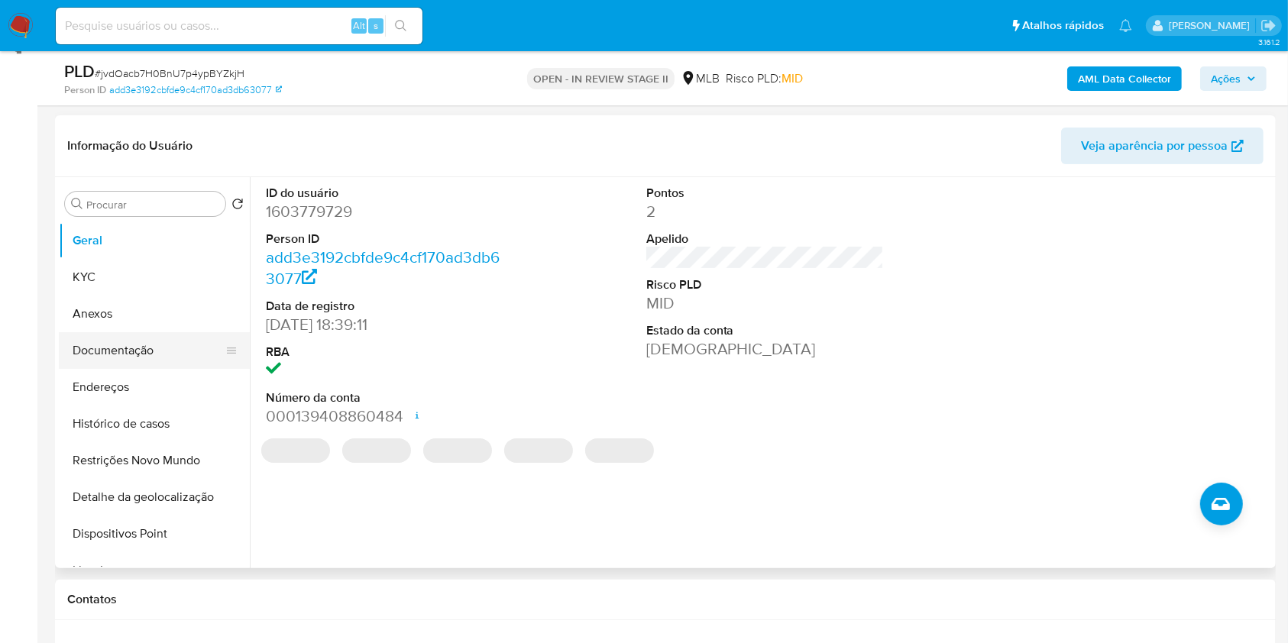
click at [121, 339] on button "Documentação" at bounding box center [148, 350] width 179 height 37
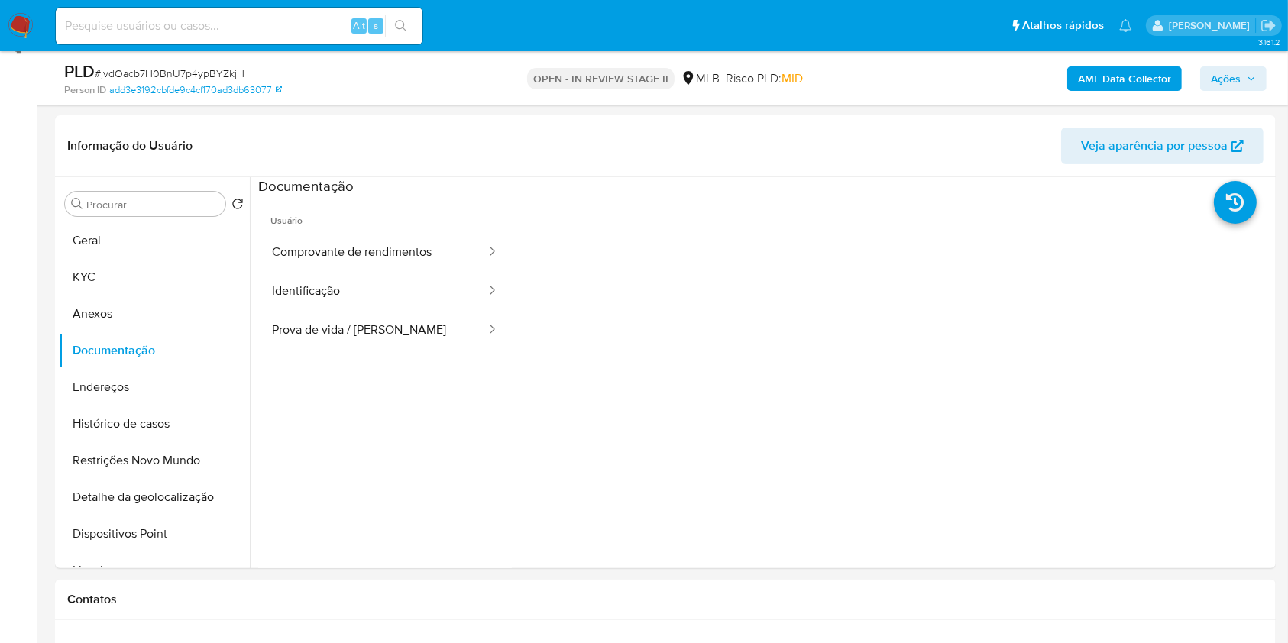
click at [1130, 79] on b "AML Data Collector" at bounding box center [1124, 78] width 93 height 24
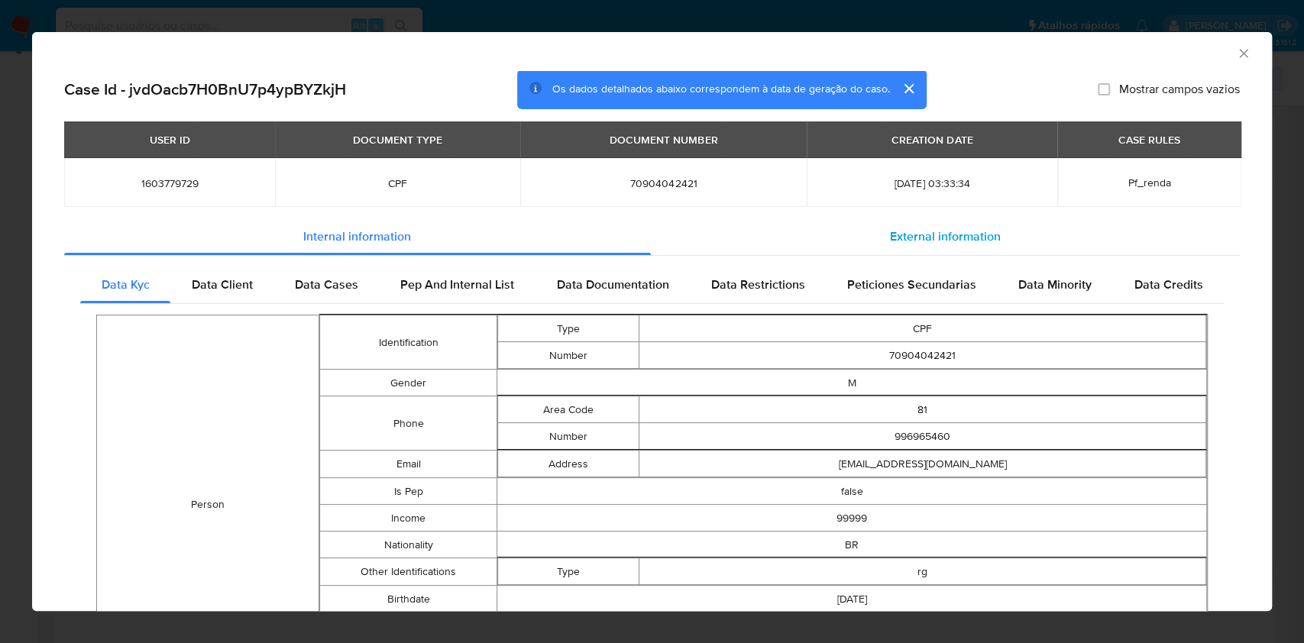
click at [835, 253] on div "External information" at bounding box center [946, 236] width 590 height 37
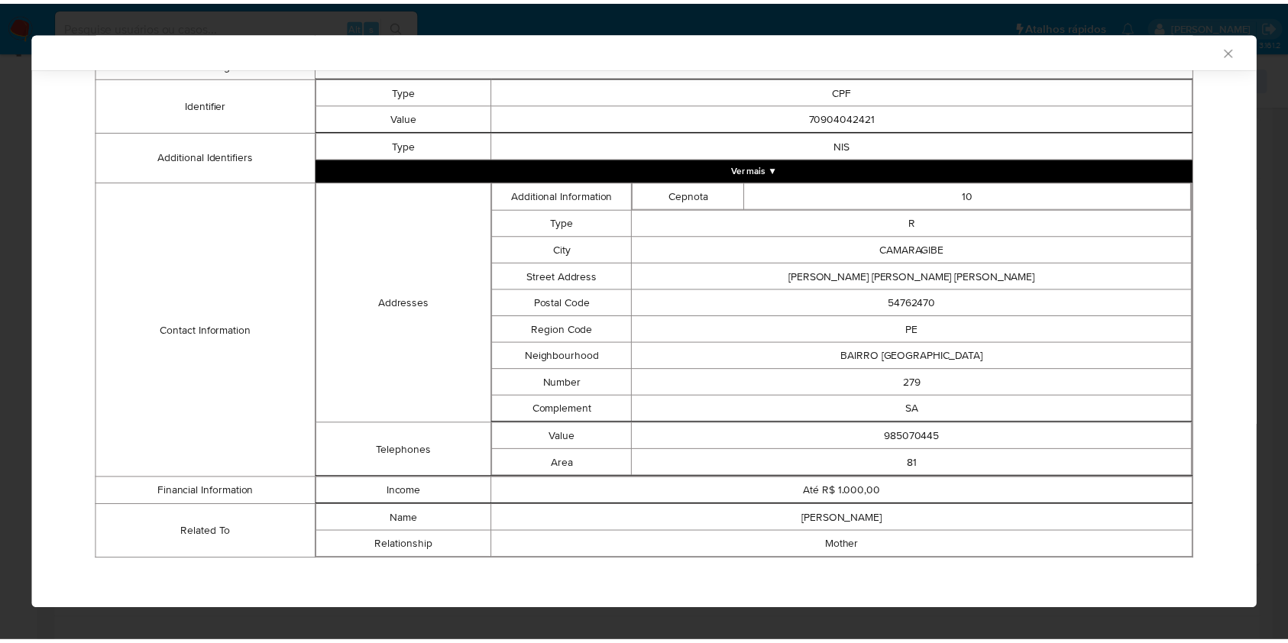
scroll to position [0, 0]
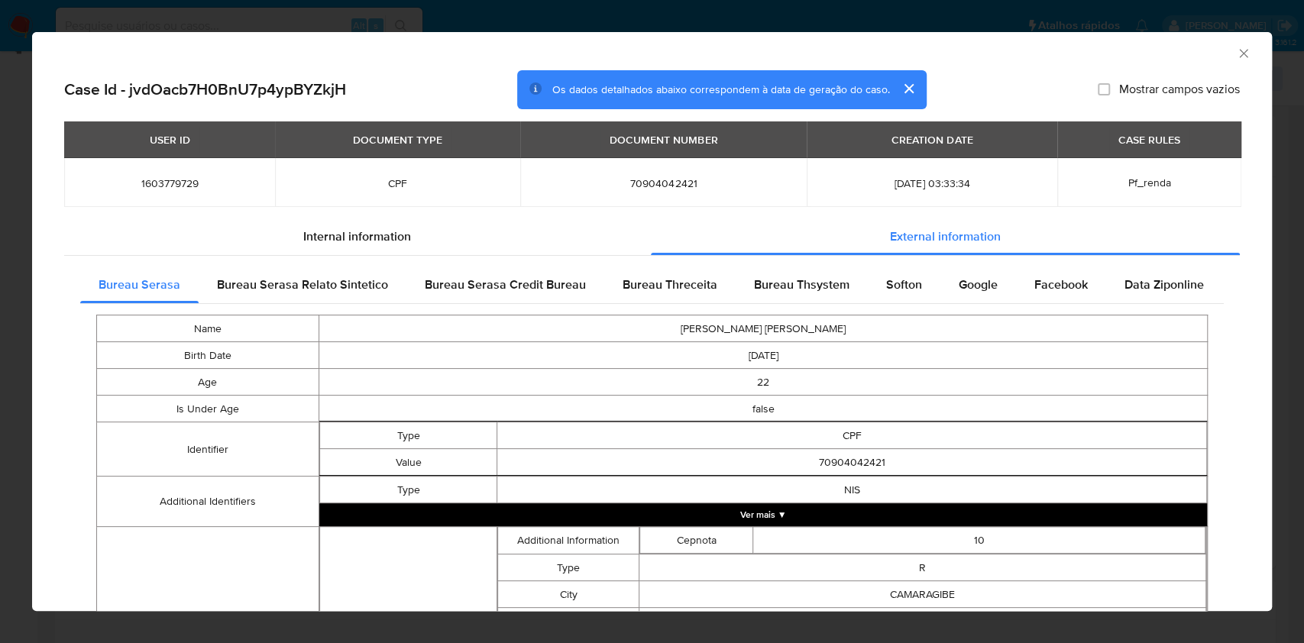
click at [1239, 52] on icon "Fechar a janela" at bounding box center [1243, 53] width 8 height 8
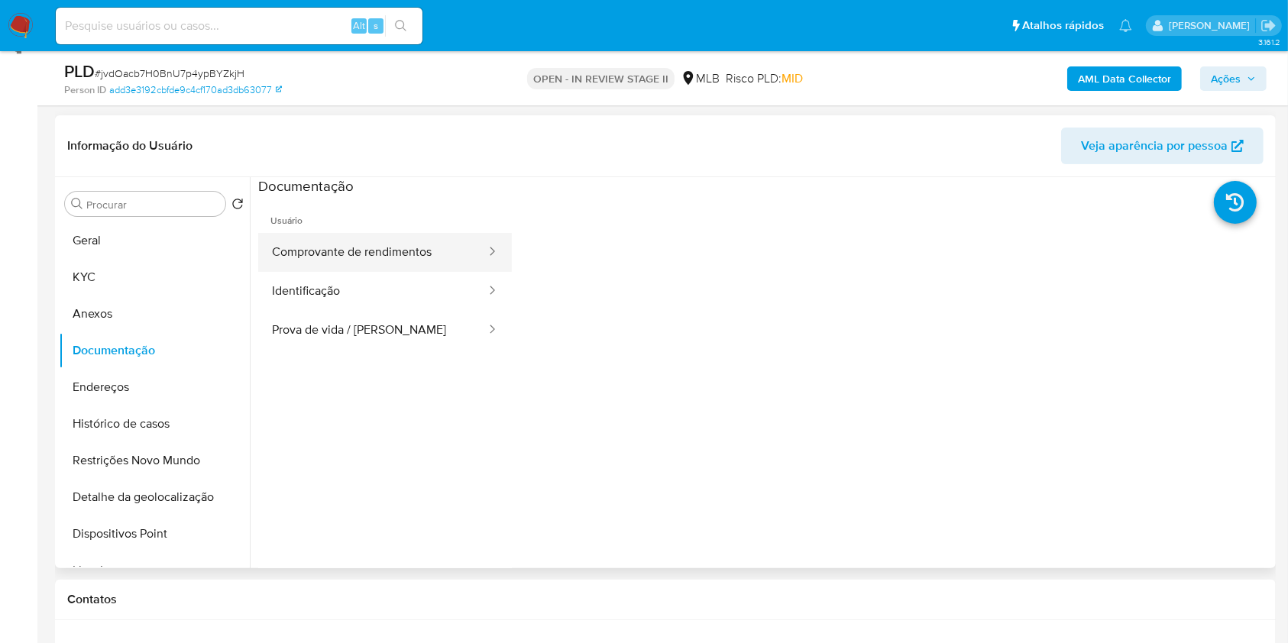
click at [390, 246] on button "Comprovante de rendimentos" at bounding box center [372, 252] width 229 height 39
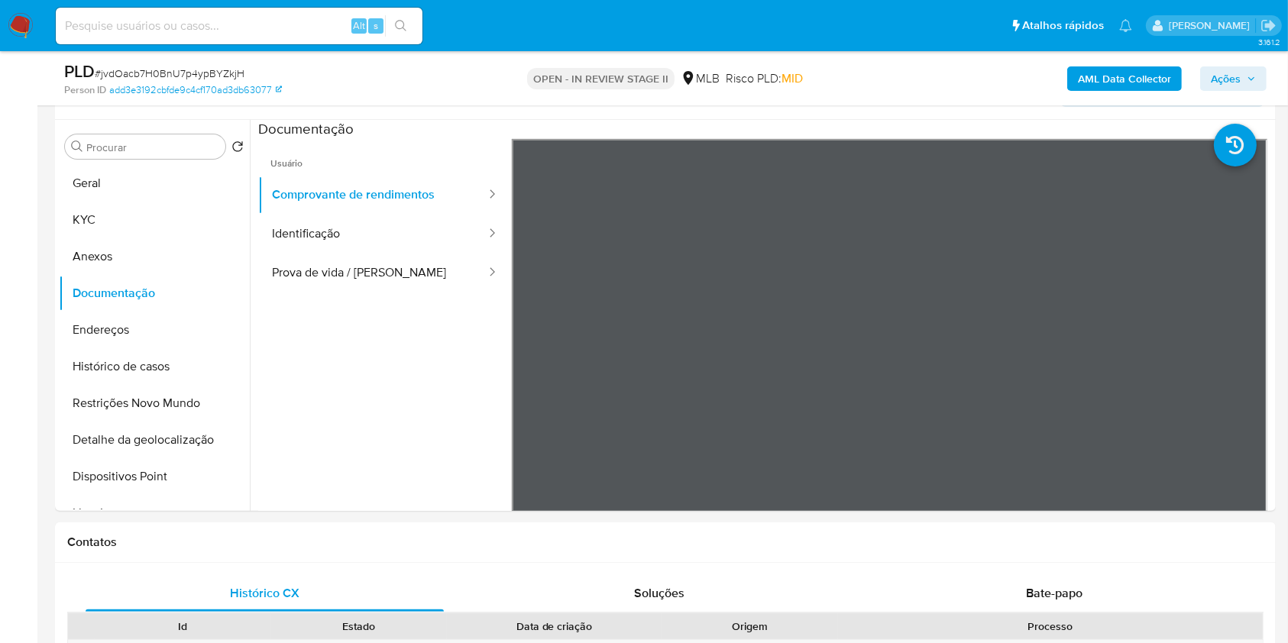
scroll to position [251, 0]
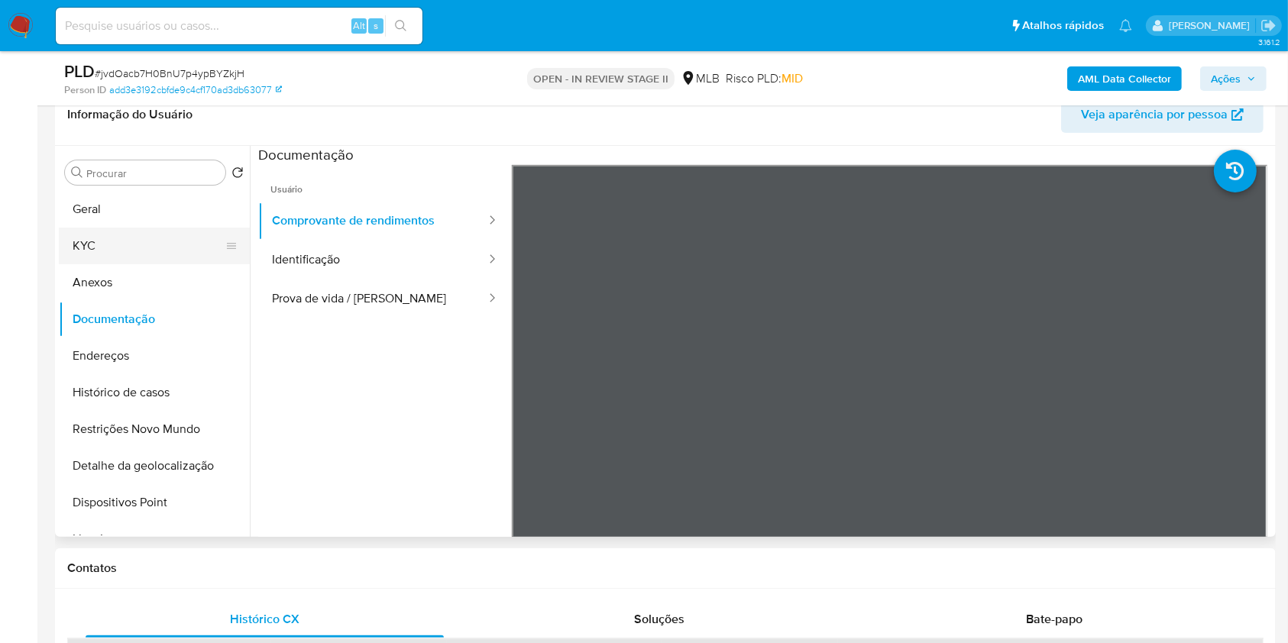
click at [106, 231] on button "KYC" at bounding box center [148, 246] width 179 height 37
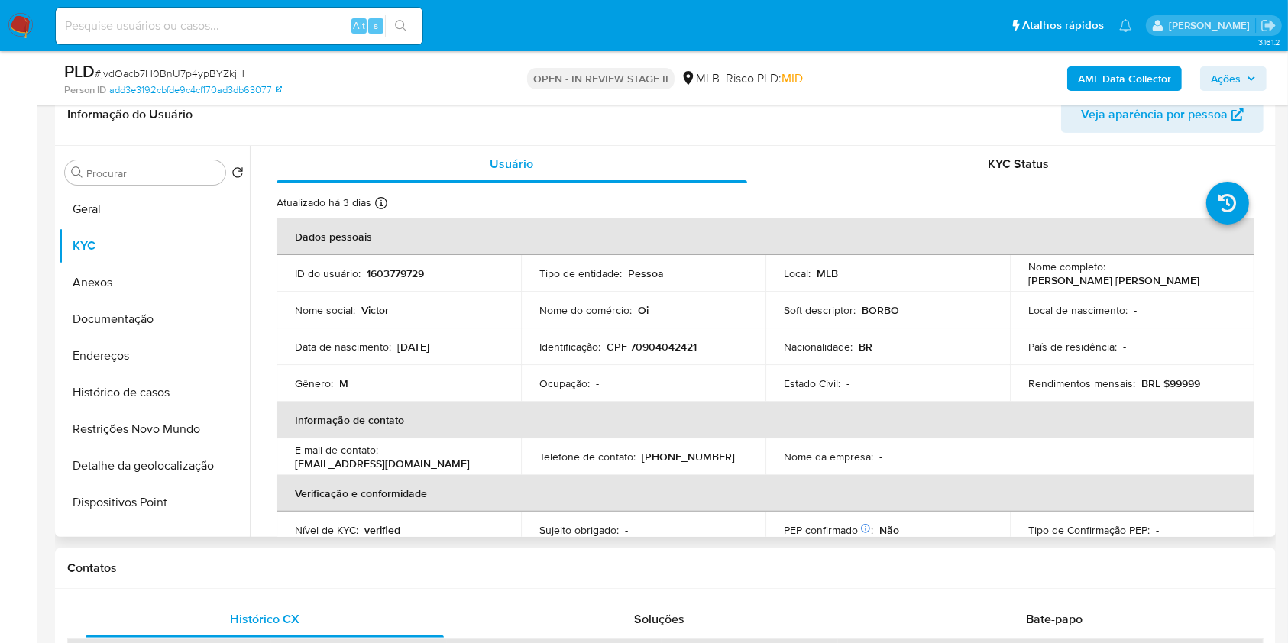
click at [380, 307] on p "Victor" at bounding box center [374, 310] width 27 height 14
copy p "Victor"
click at [933, 150] on div "KYC Status" at bounding box center [1019, 164] width 470 height 37
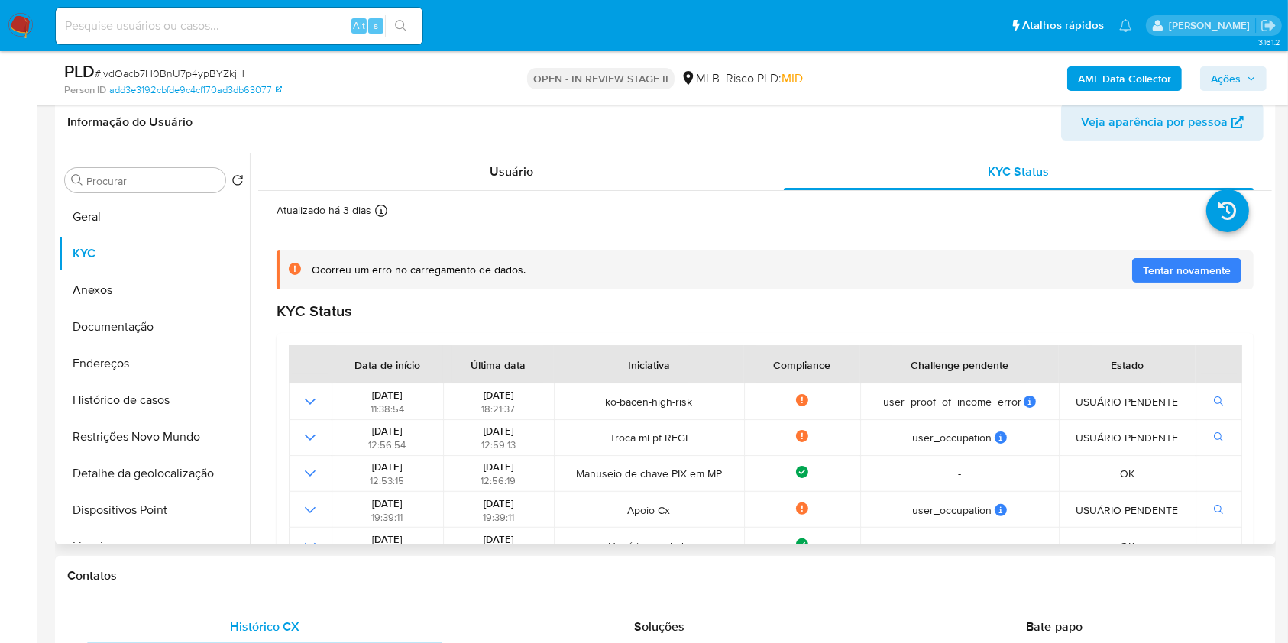
scroll to position [186, 0]
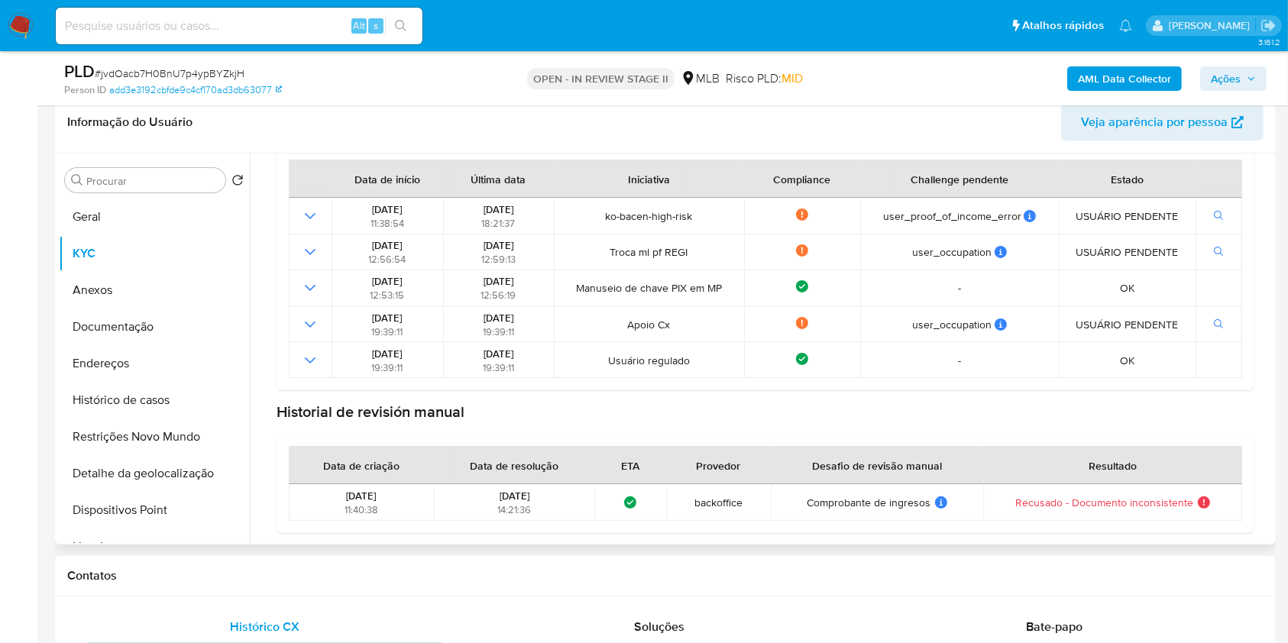
click at [1136, 500] on span "Recusado - Documento inconsistente" at bounding box center [1105, 503] width 178 height 14
click at [1127, 447] on div "Resultado" at bounding box center [1112, 465] width 85 height 37
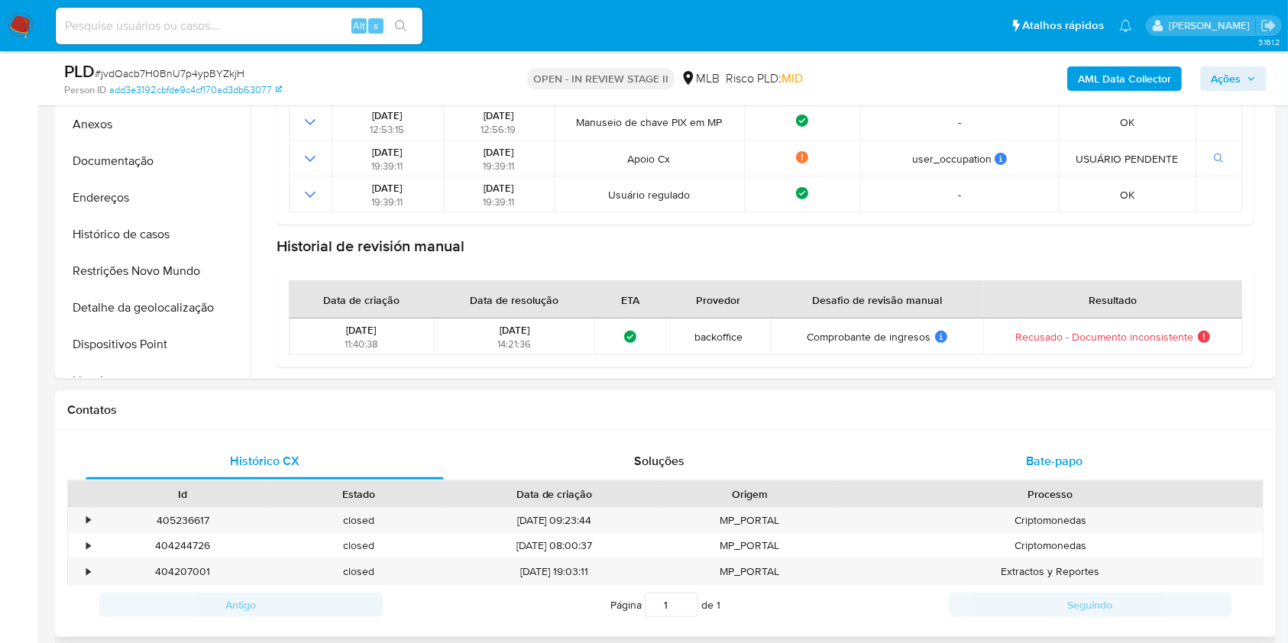
click at [1015, 461] on div "Bate-papo" at bounding box center [1054, 461] width 358 height 37
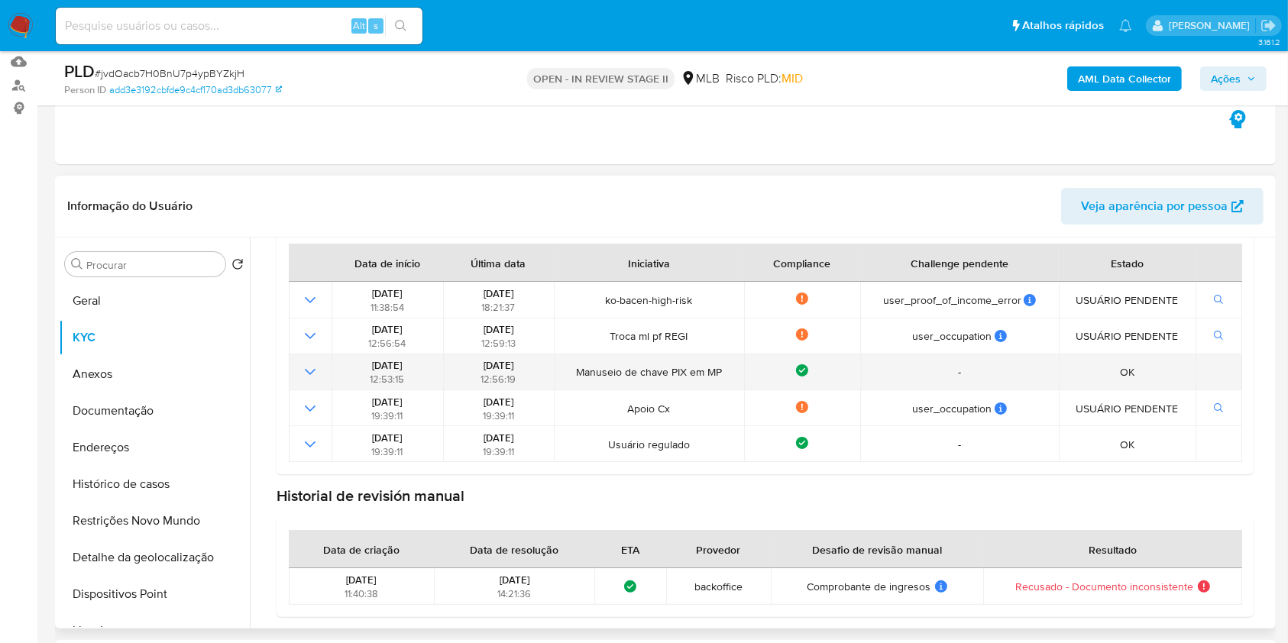
scroll to position [156, 0]
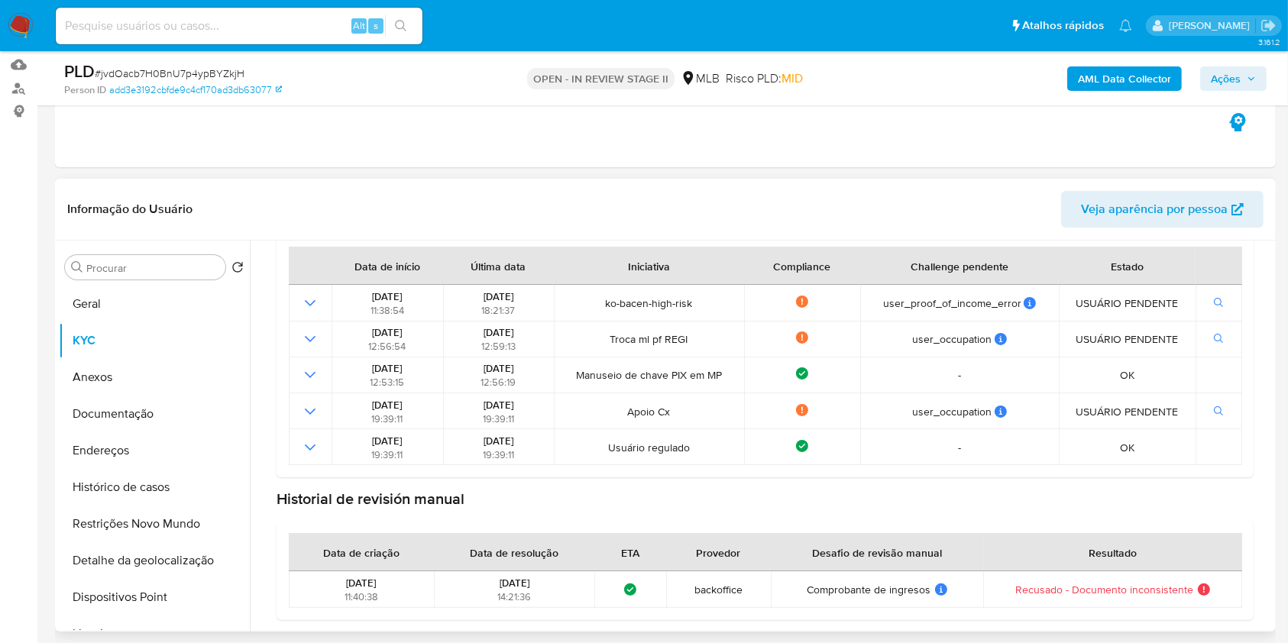
click at [512, 584] on span "29/09/2025" at bounding box center [514, 583] width 30 height 15
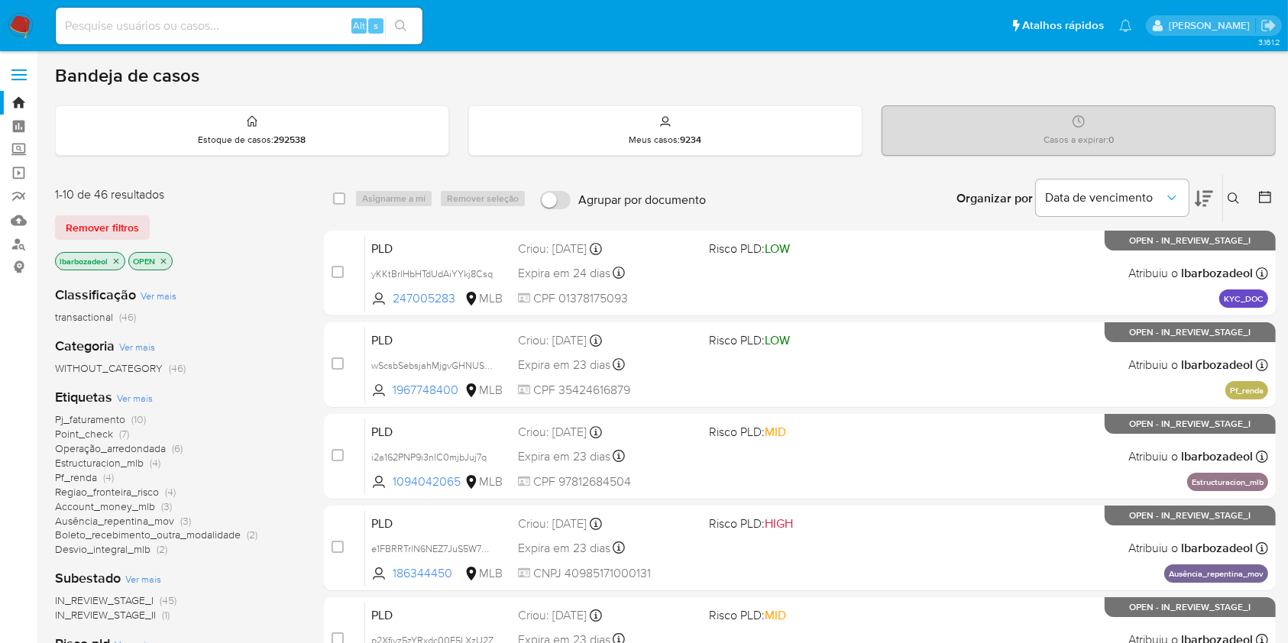
click at [1235, 199] on icon at bounding box center [1232, 197] width 11 height 11
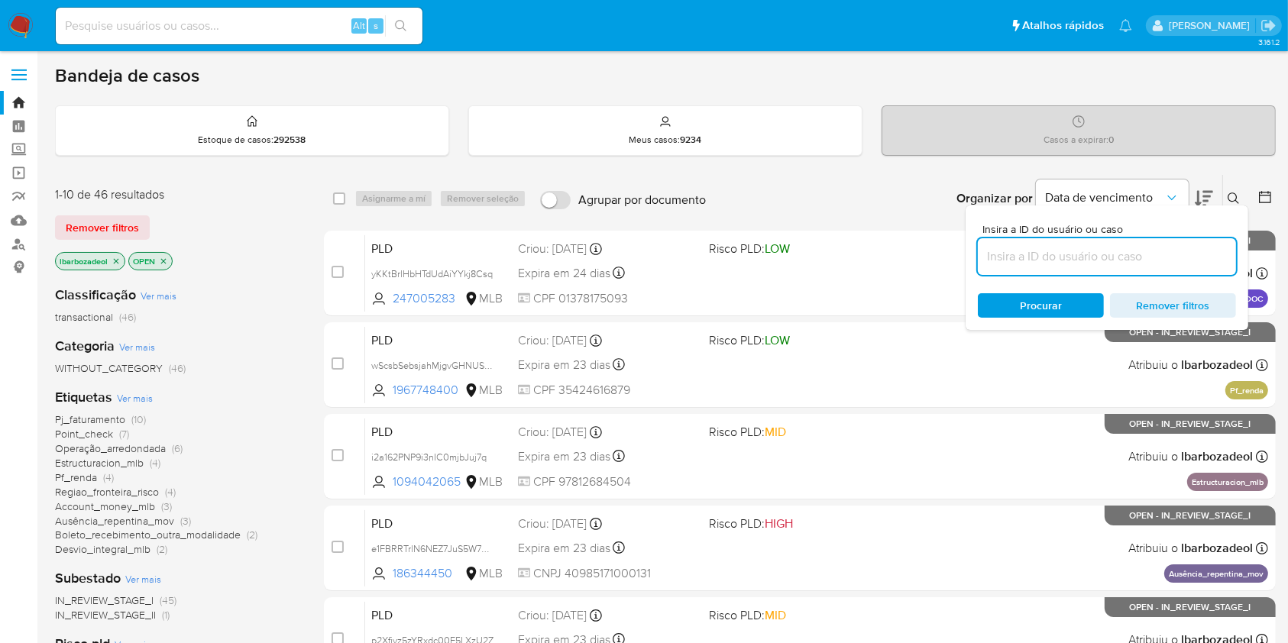
click at [1060, 255] on input at bounding box center [1107, 257] width 258 height 20
type input "jvdOacb7H0BnU7p4ypBYZkjH"
click at [1036, 301] on span "Procurar" at bounding box center [1041, 305] width 42 height 24
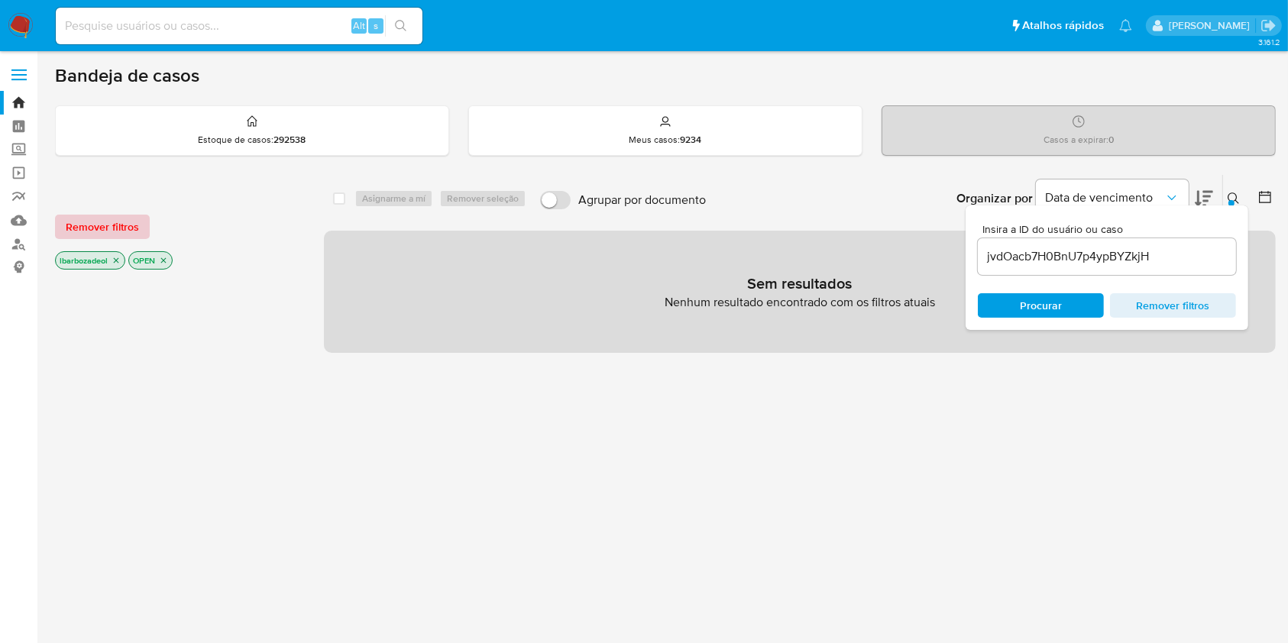
click at [114, 234] on span "Remover filtros" at bounding box center [102, 226] width 73 height 21
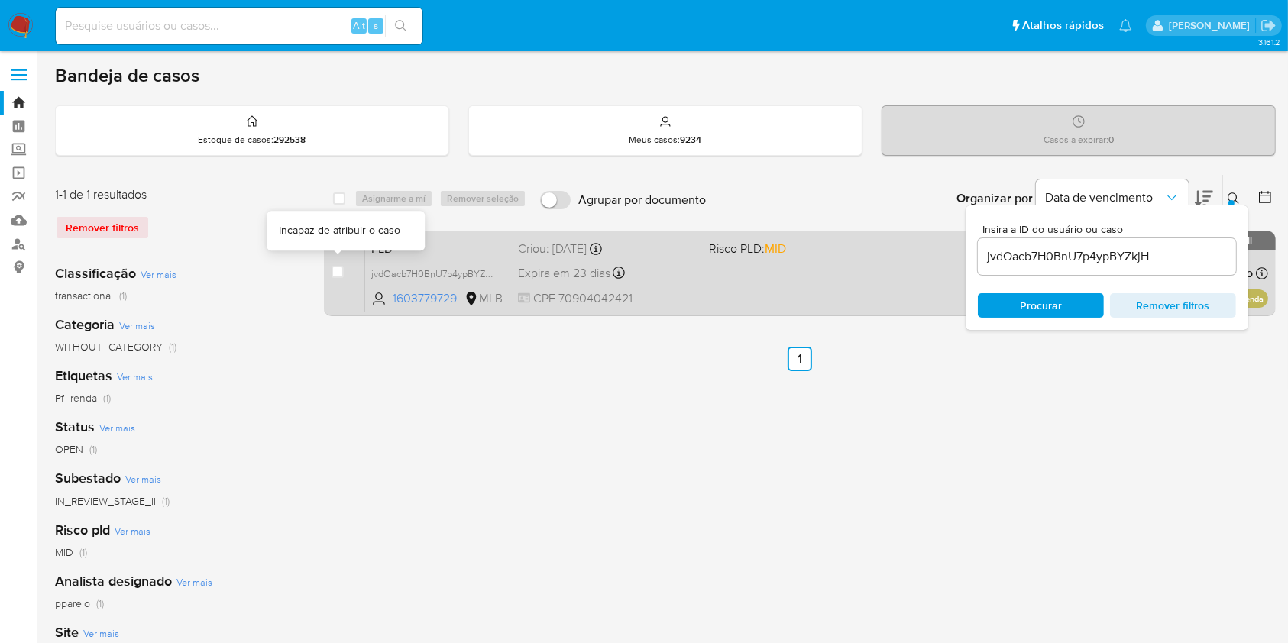
click at [340, 277] on div "case-item-checkbox" at bounding box center [337, 271] width 12 height 15
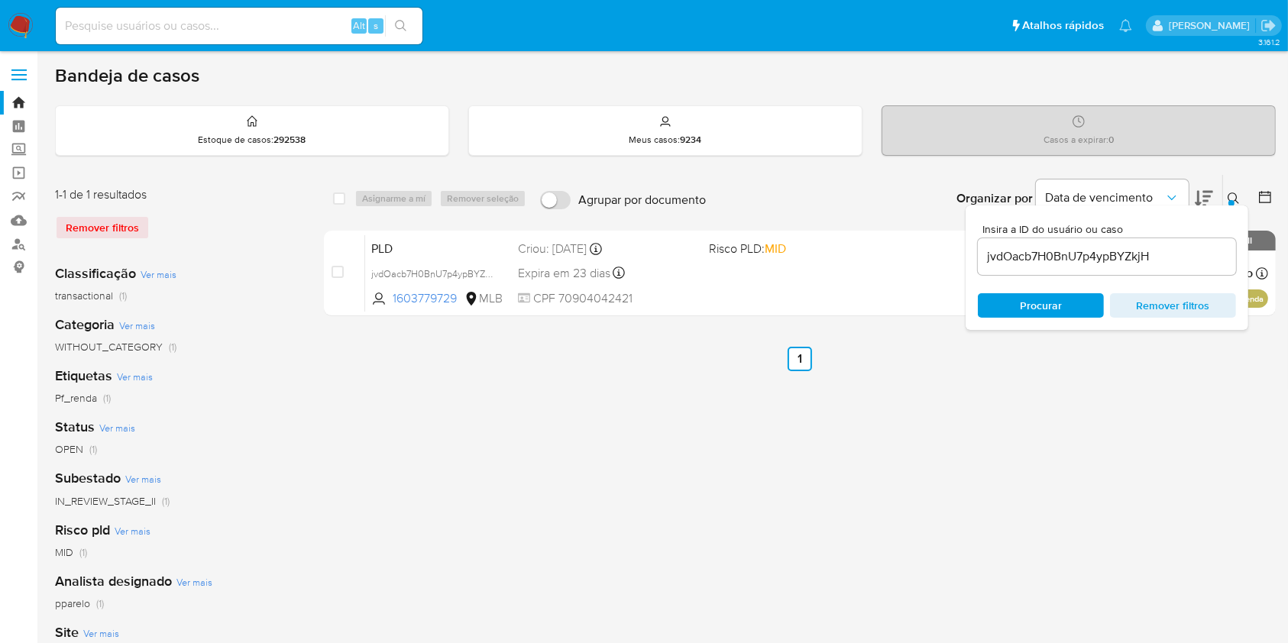
click at [1265, 396] on div "select-all-cases-checkbox Asignarme a mí Remover seleção Agrupar por documento …" at bounding box center [800, 509] width 952 height 671
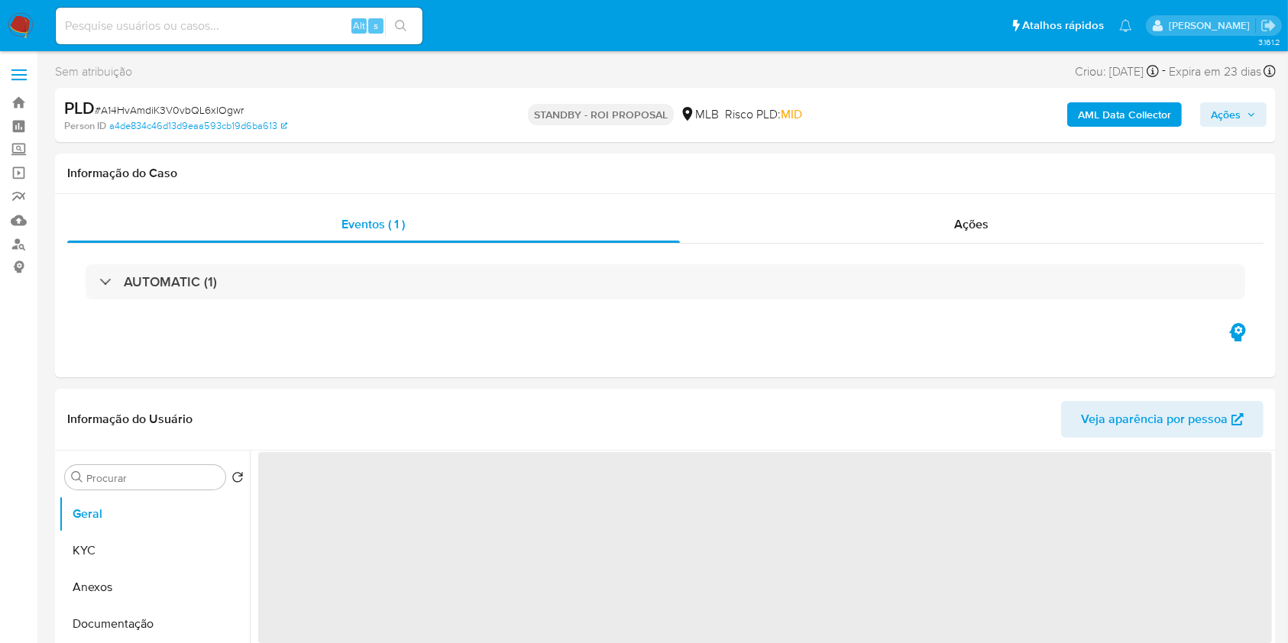
select select "10"
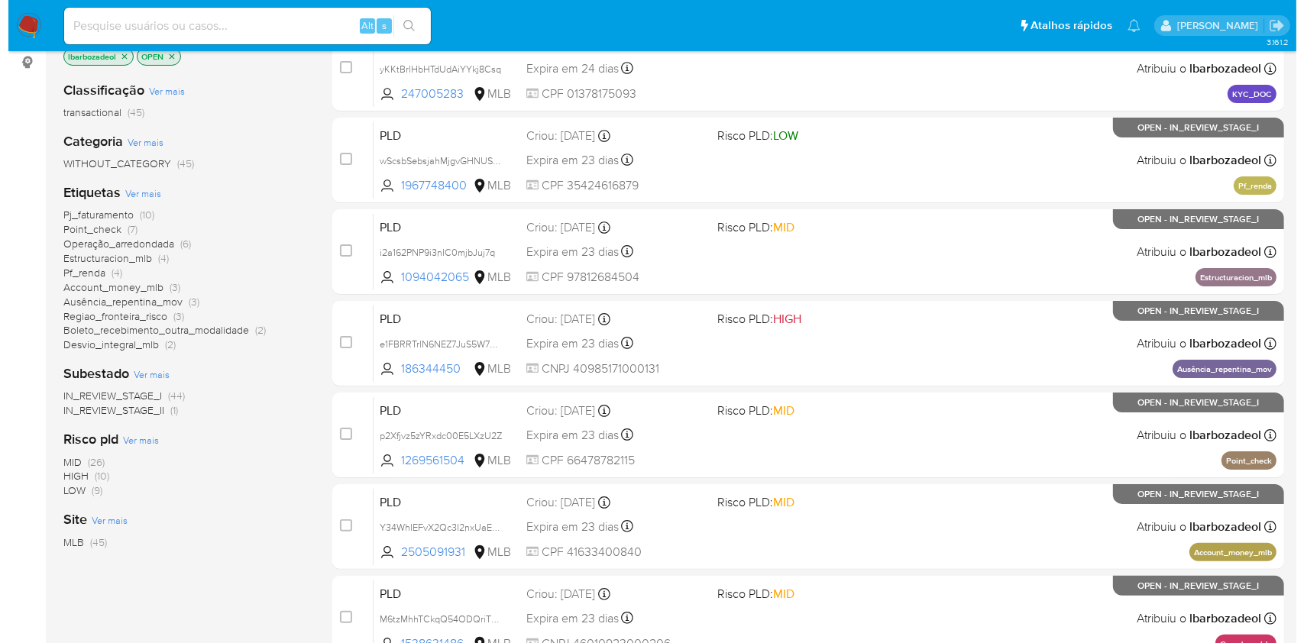
scroll to position [203, 0]
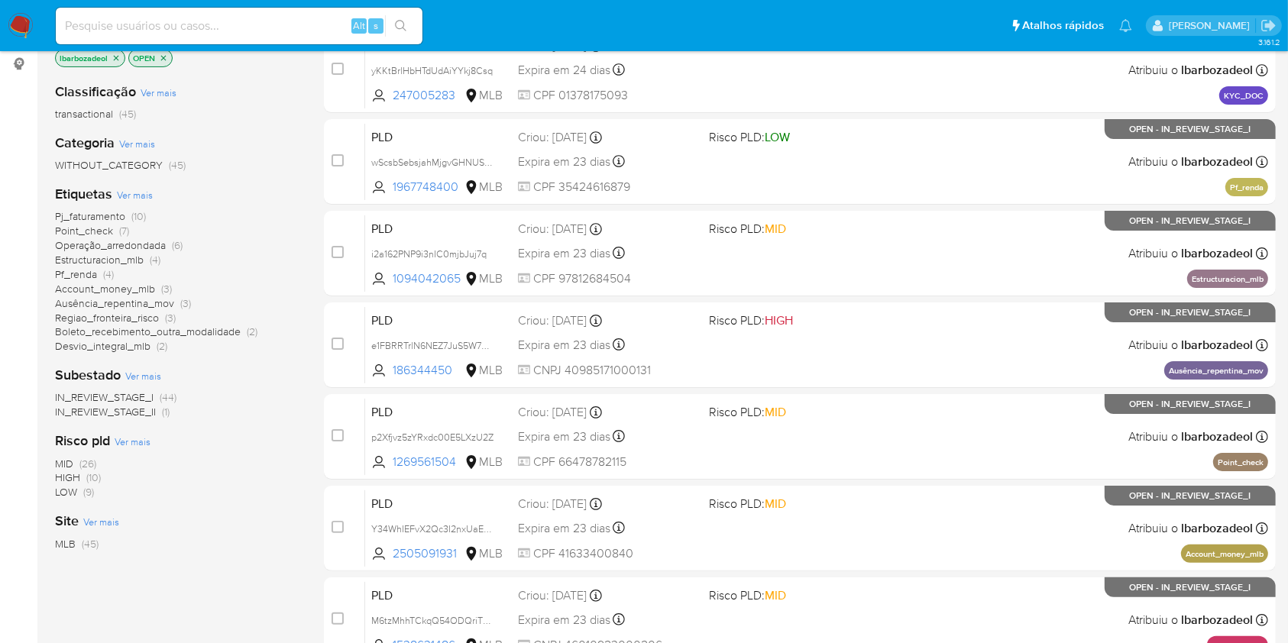
click at [134, 192] on span "Ver mais" at bounding box center [135, 195] width 36 height 14
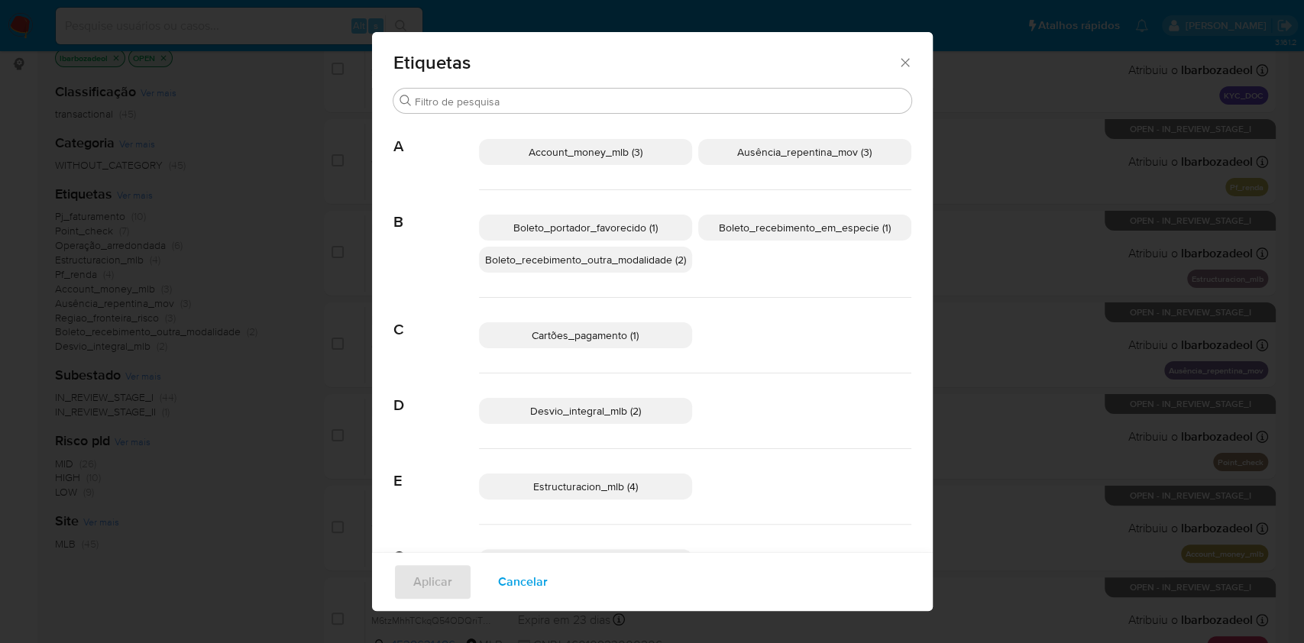
click at [745, 150] on span "Ausência_repentina_mov (3)" at bounding box center [804, 151] width 134 height 15
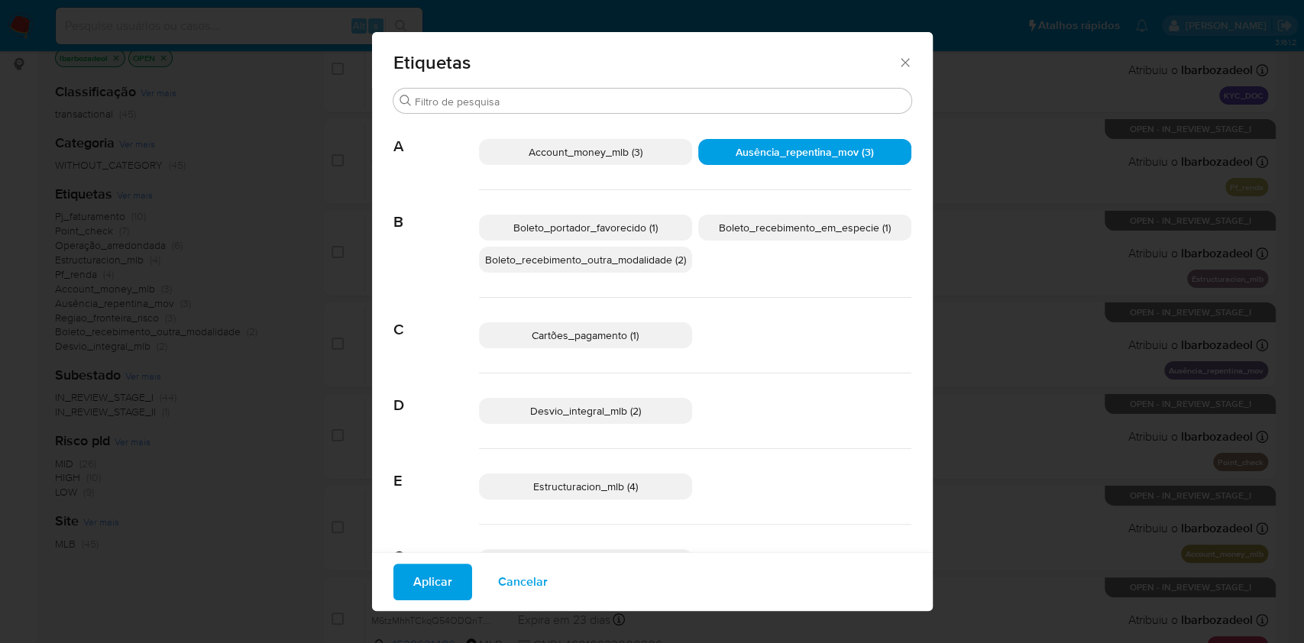
click at [435, 575] on span "Aplicar" at bounding box center [432, 582] width 39 height 34
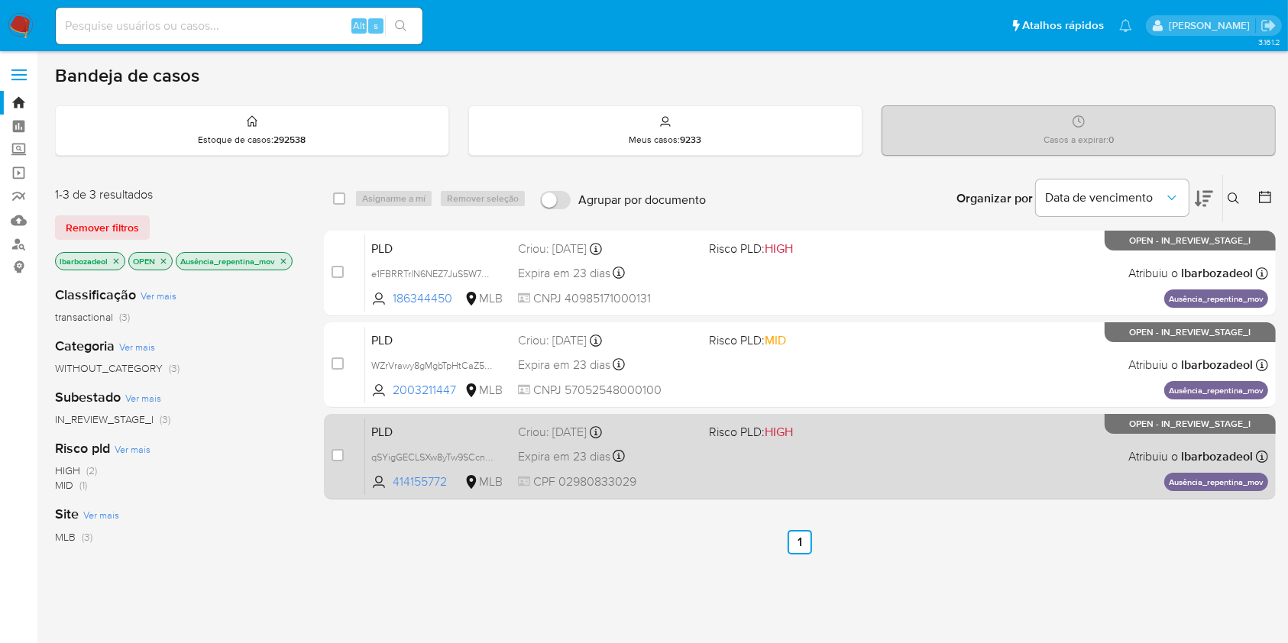
click at [871, 458] on div "PLD qSYigGECLSXw8yTw9SCcnm1L 414155772 MLB Risco PLD: HIGH Criou: [DATE] Criou:…" at bounding box center [816, 456] width 903 height 77
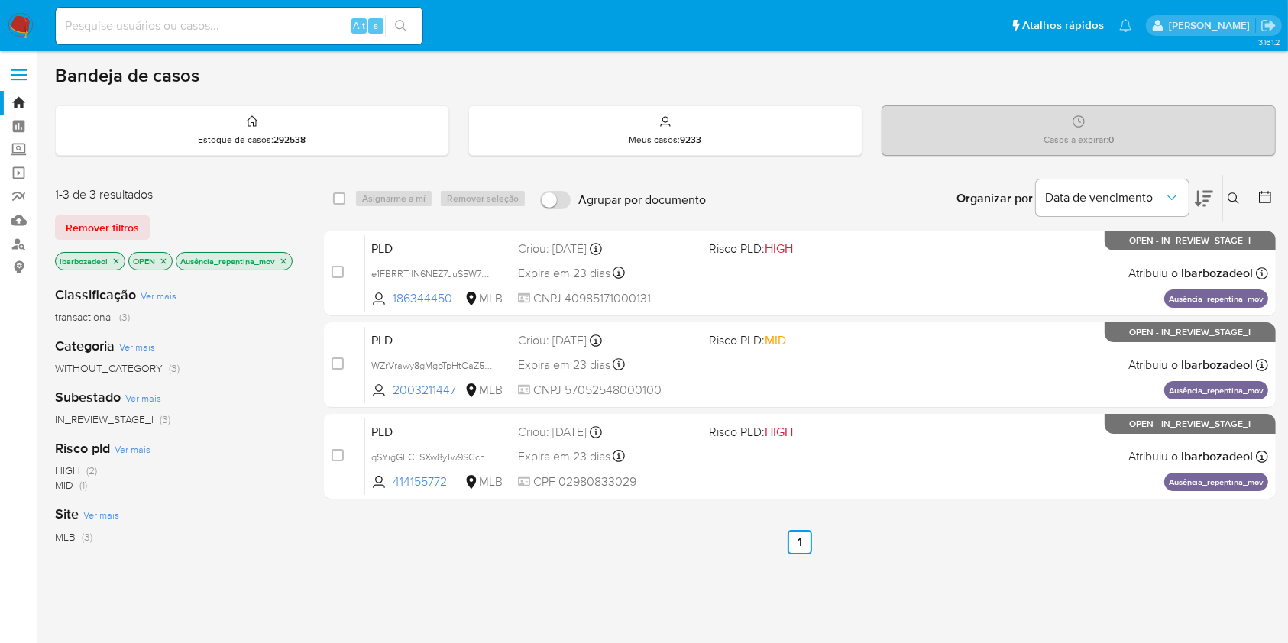
click at [286, 258] on icon "close-filter" at bounding box center [283, 260] width 5 height 5
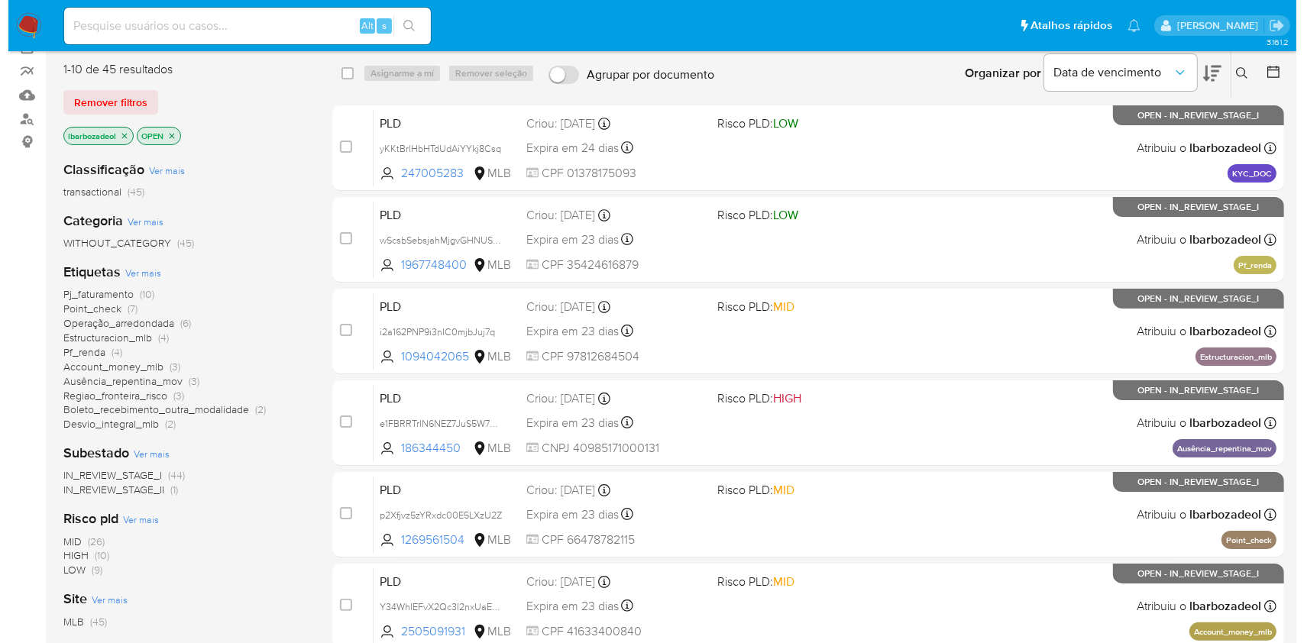
scroll to position [126, 0]
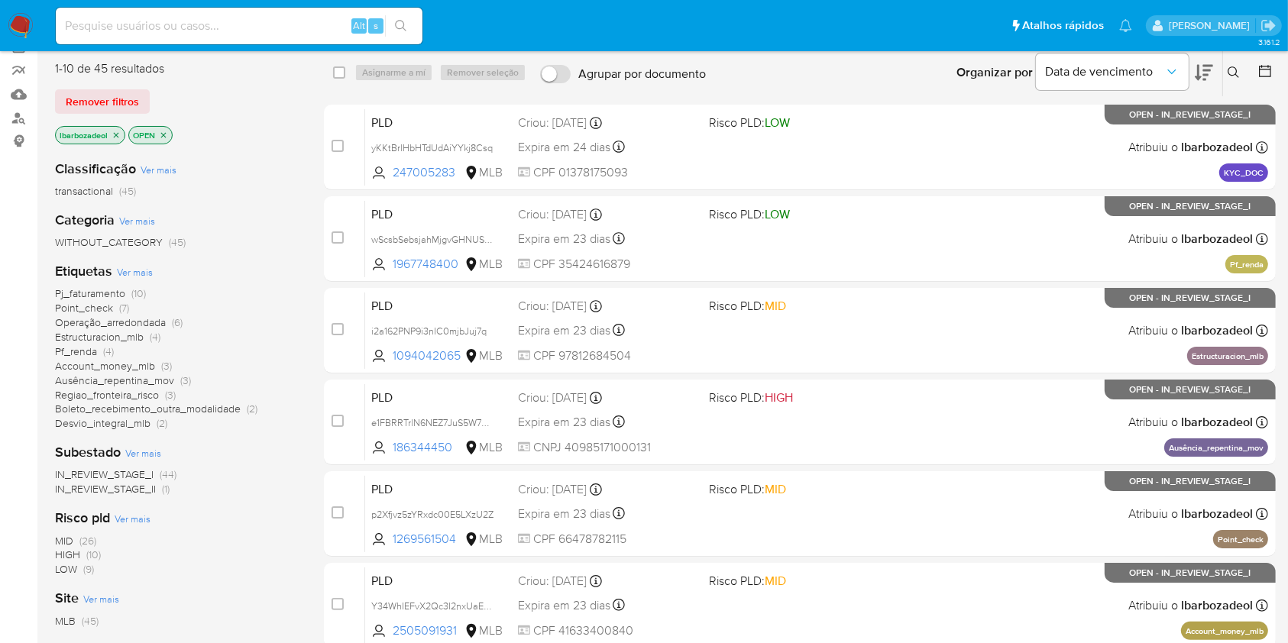
click at [147, 425] on span "Desvio_integral_mlb" at bounding box center [102, 422] width 95 height 15
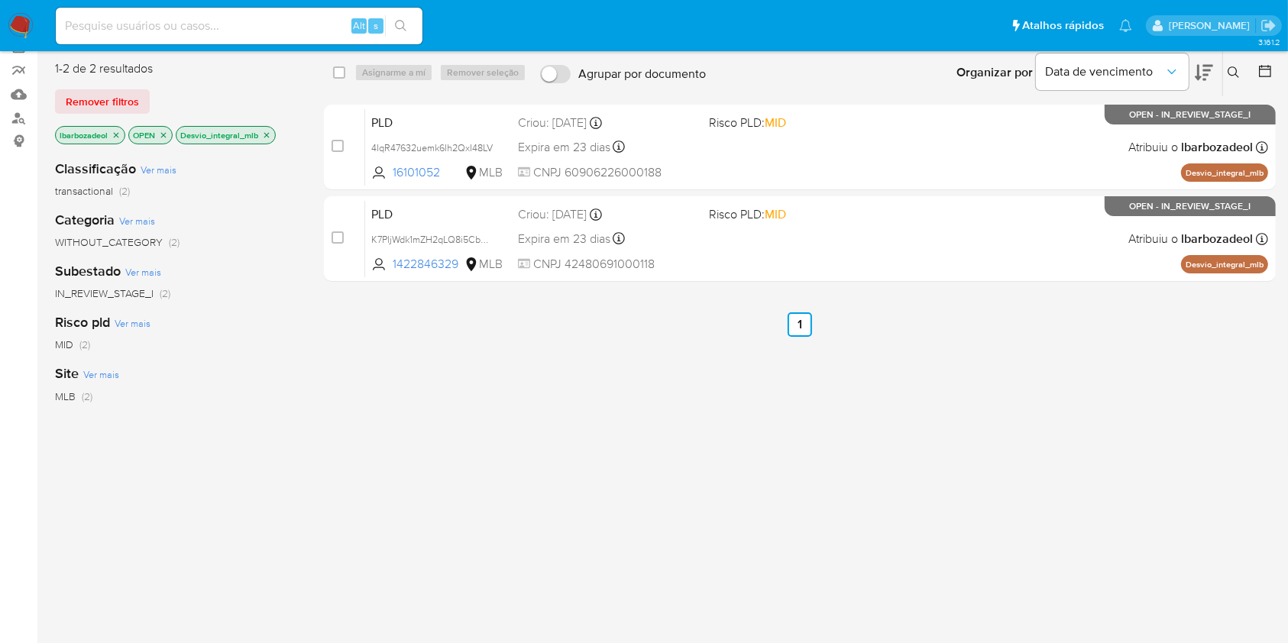
click at [267, 137] on icon "close-filter" at bounding box center [266, 135] width 9 height 9
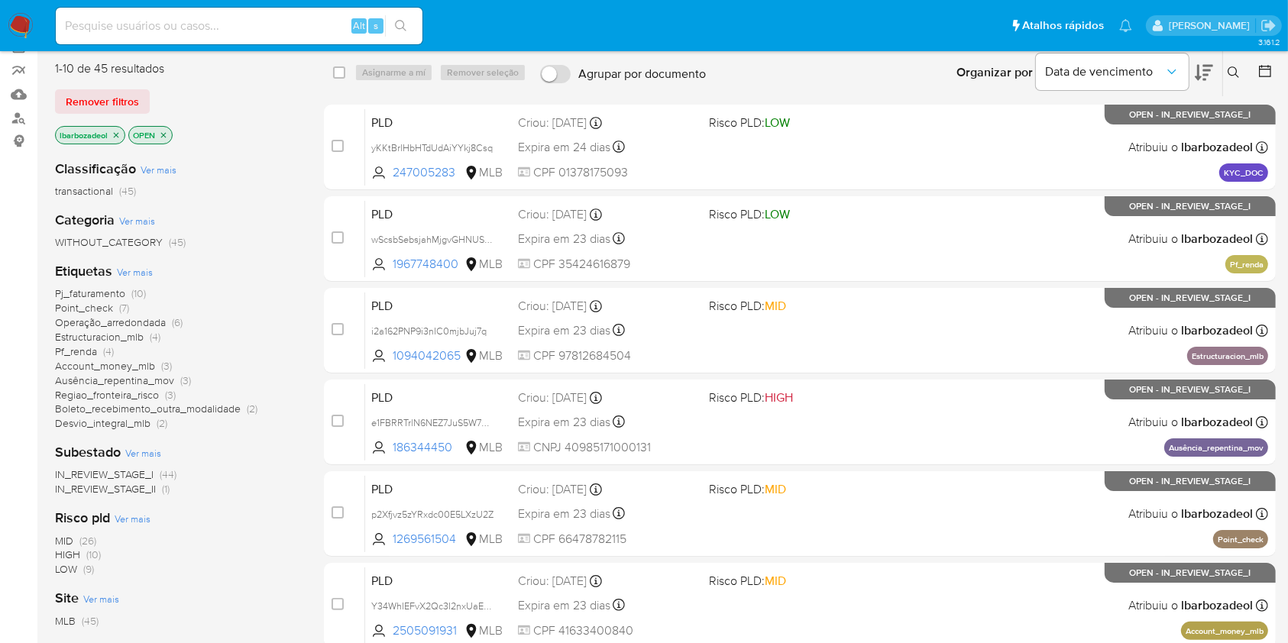
click at [147, 269] on span "Ver mais" at bounding box center [135, 272] width 36 height 14
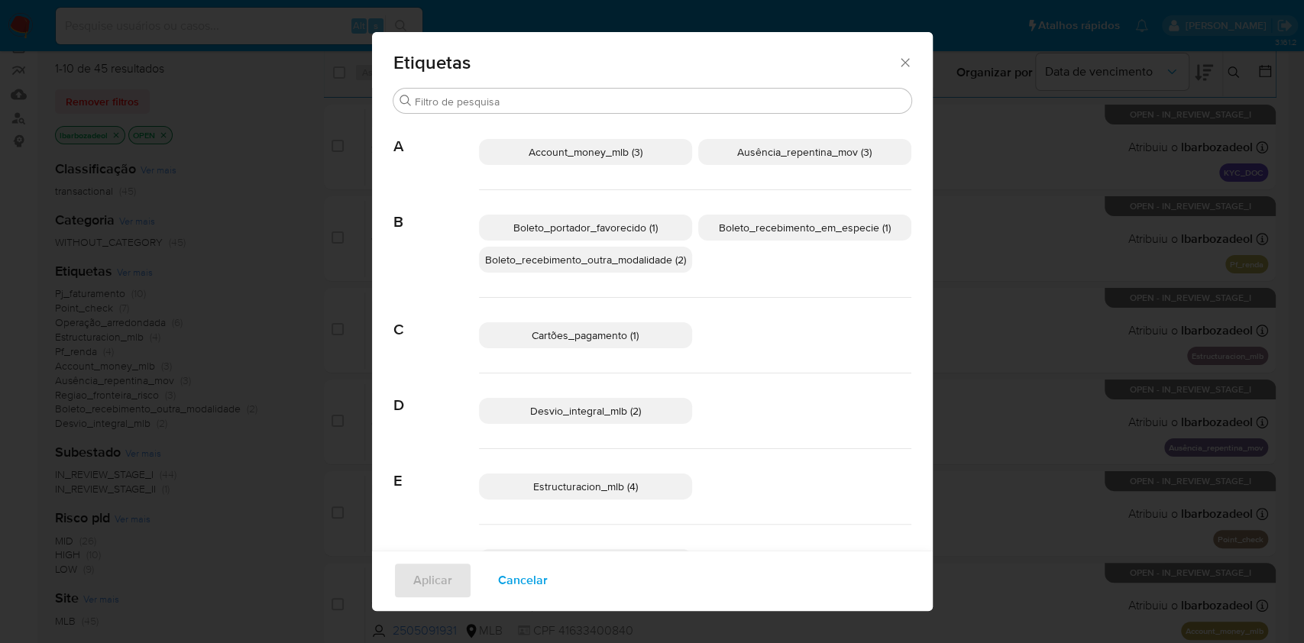
click at [637, 257] on span "Boleto_recebimento_outra_modalidade (2)" at bounding box center [585, 259] width 201 height 15
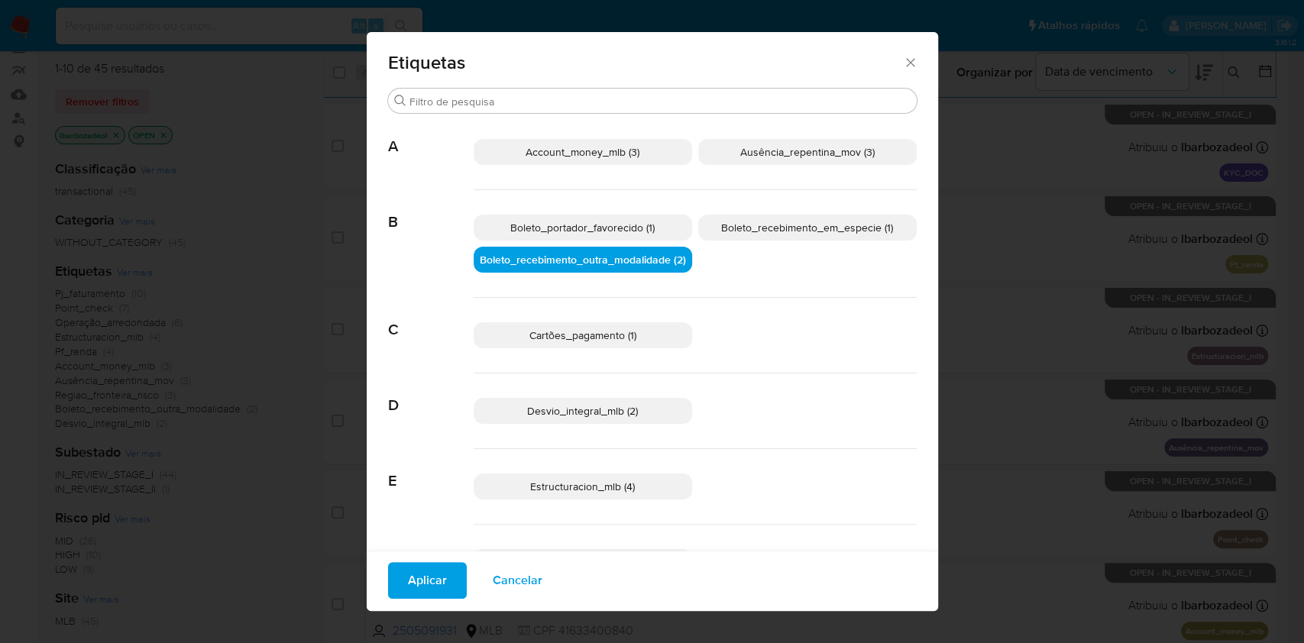
click at [408, 590] on span "Aplicar" at bounding box center [427, 581] width 39 height 34
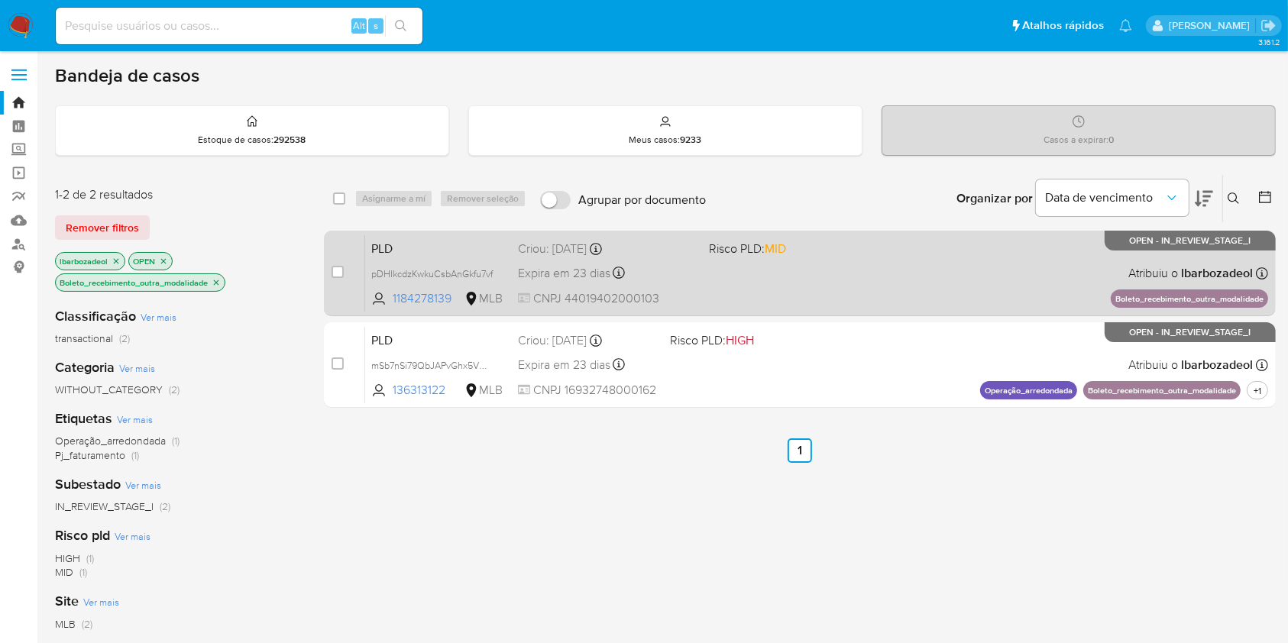
click at [885, 281] on div "PLD pDHIkcdzKwkuCsbAnGkfu7vf 1184278139 MLB Risco PLD: MID Criou: [DATE] Criou:…" at bounding box center [816, 272] width 903 height 77
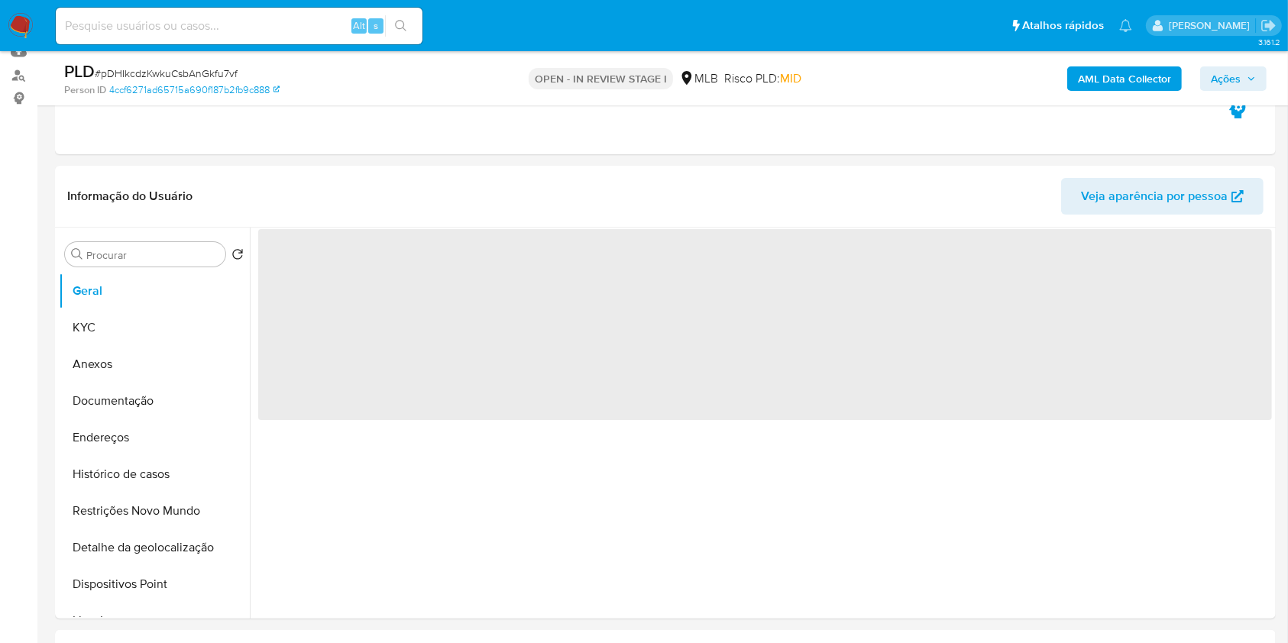
select select "10"
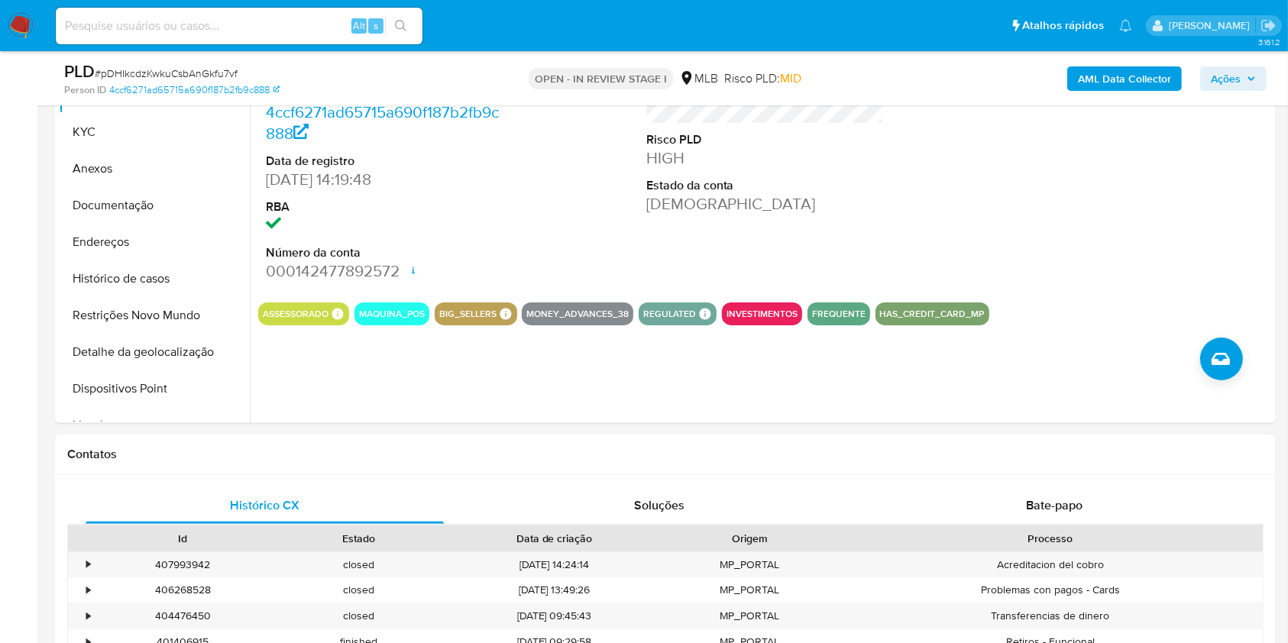
scroll to position [260, 0]
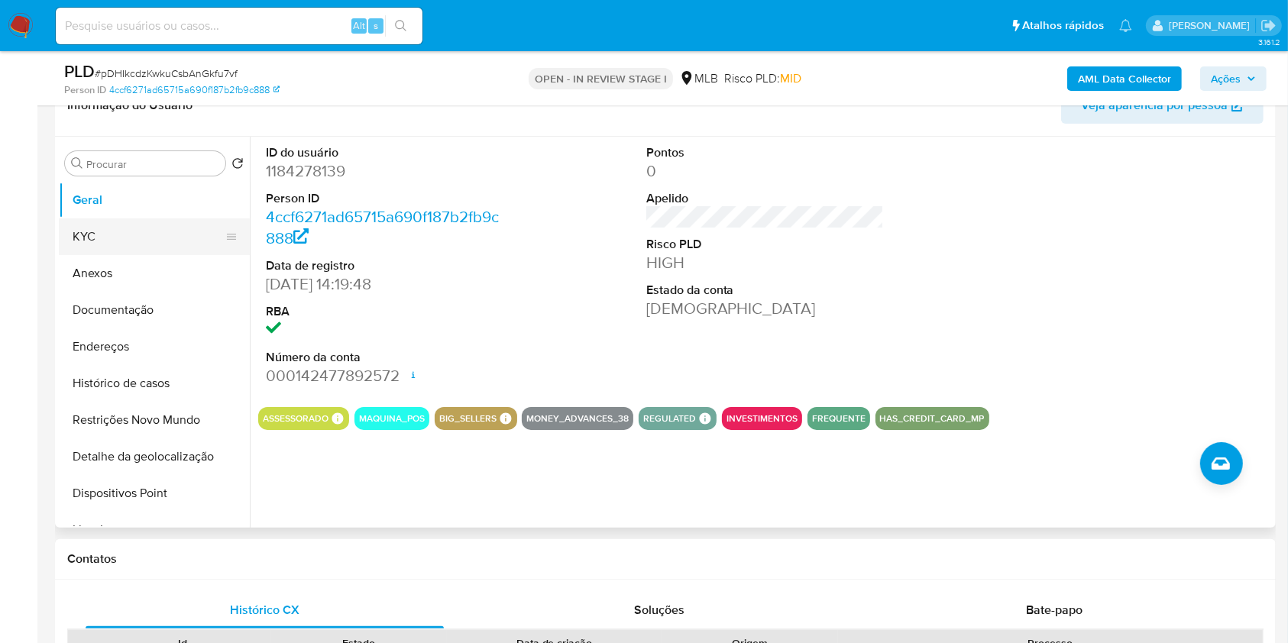
click at [131, 233] on button "KYC" at bounding box center [148, 236] width 179 height 37
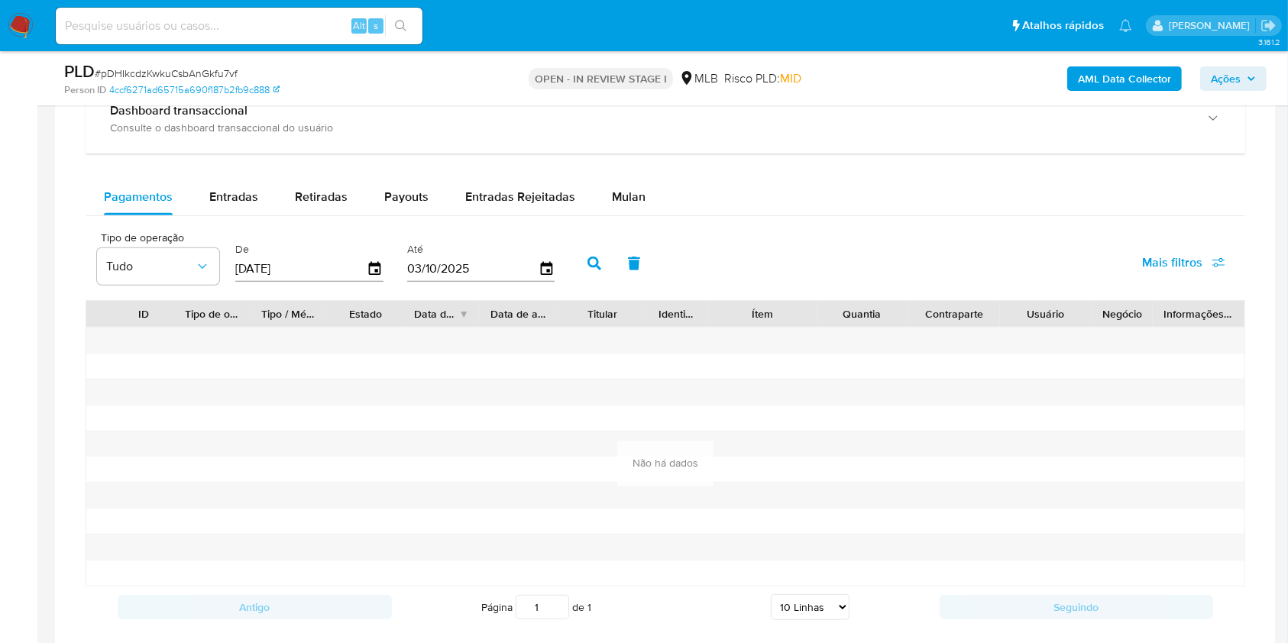
scroll to position [1217, 0]
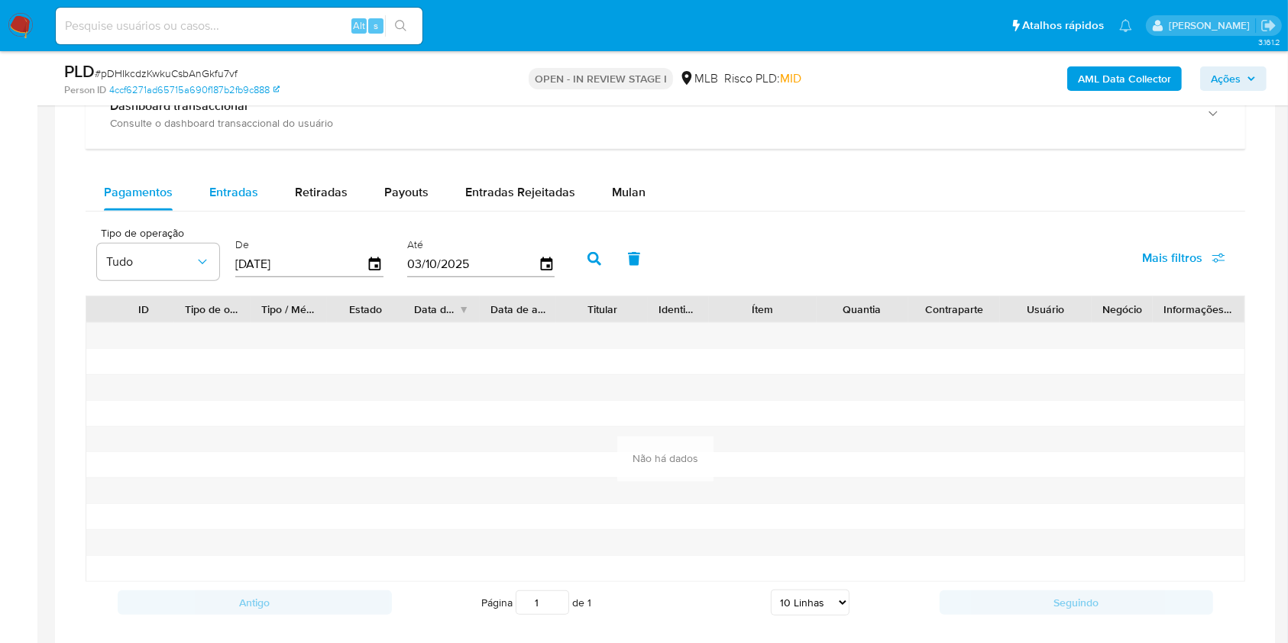
click at [228, 183] on span "Entradas" at bounding box center [233, 192] width 49 height 18
select select "10"
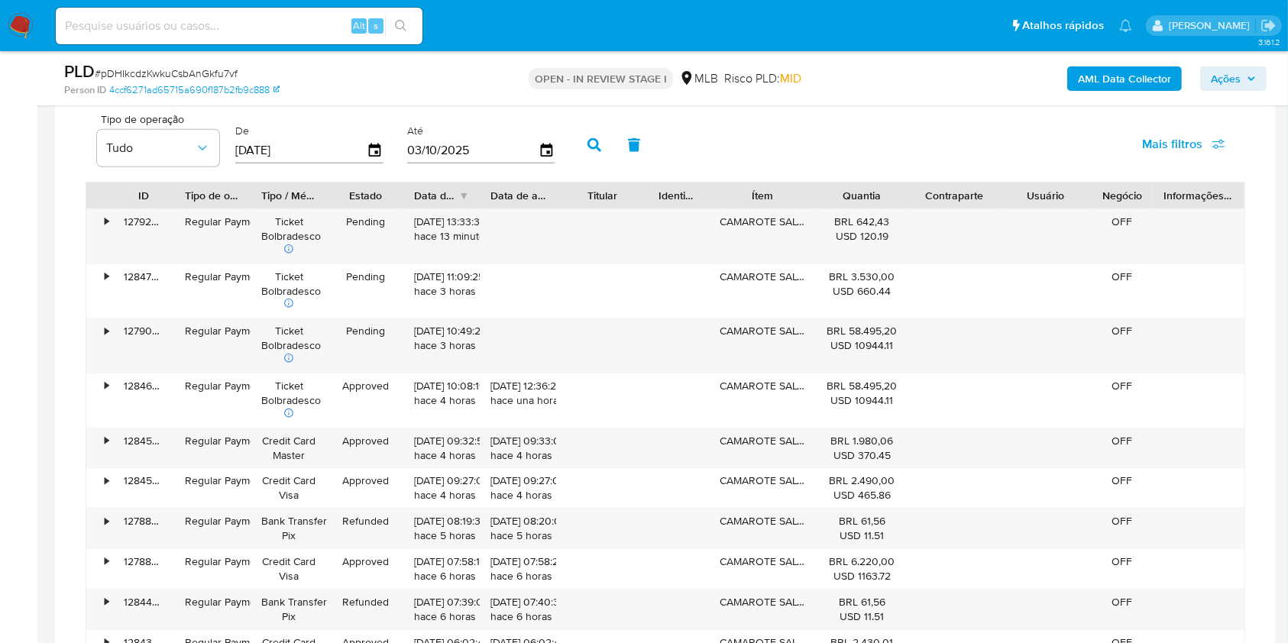
scroll to position [1345, 0]
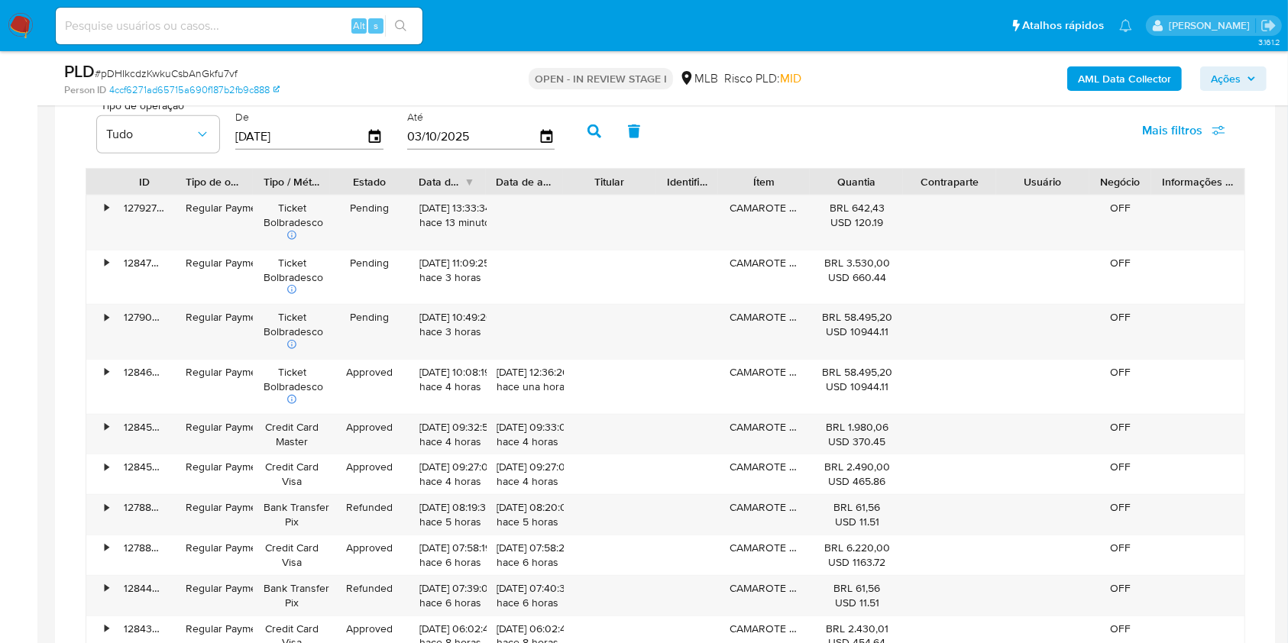
drag, startPoint x: 807, startPoint y: 181, endPoint x: 790, endPoint y: 186, distance: 16.9
click at [790, 186] on div "Ítem" at bounding box center [764, 182] width 92 height 26
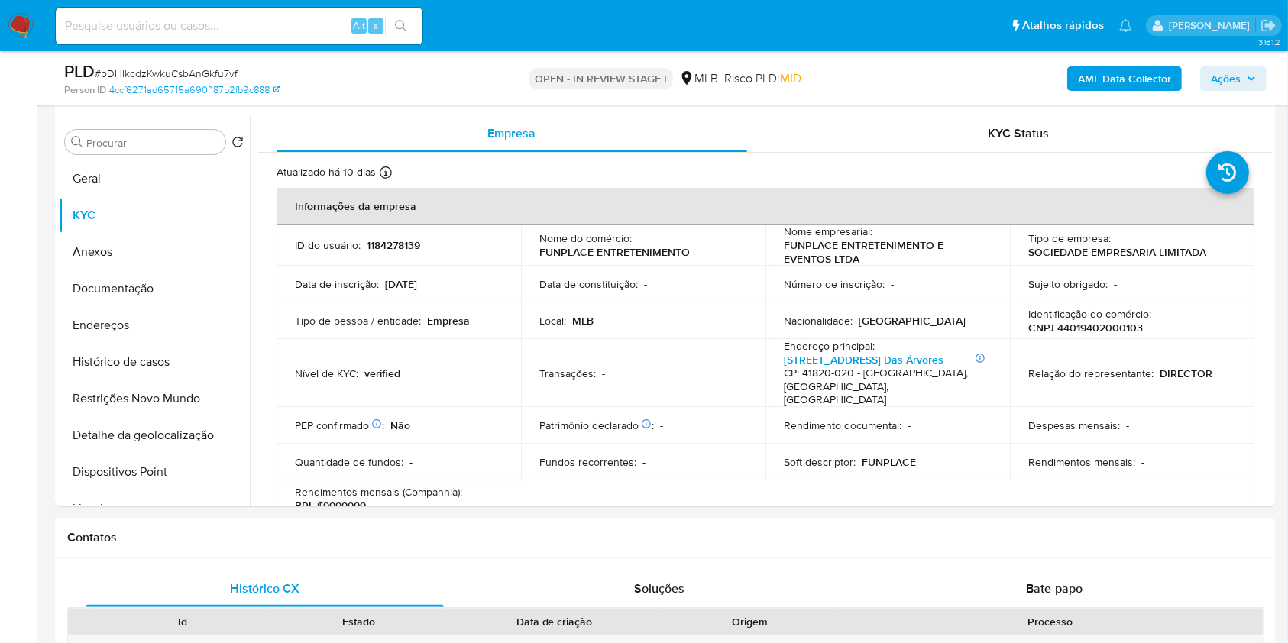
scroll to position [0, 0]
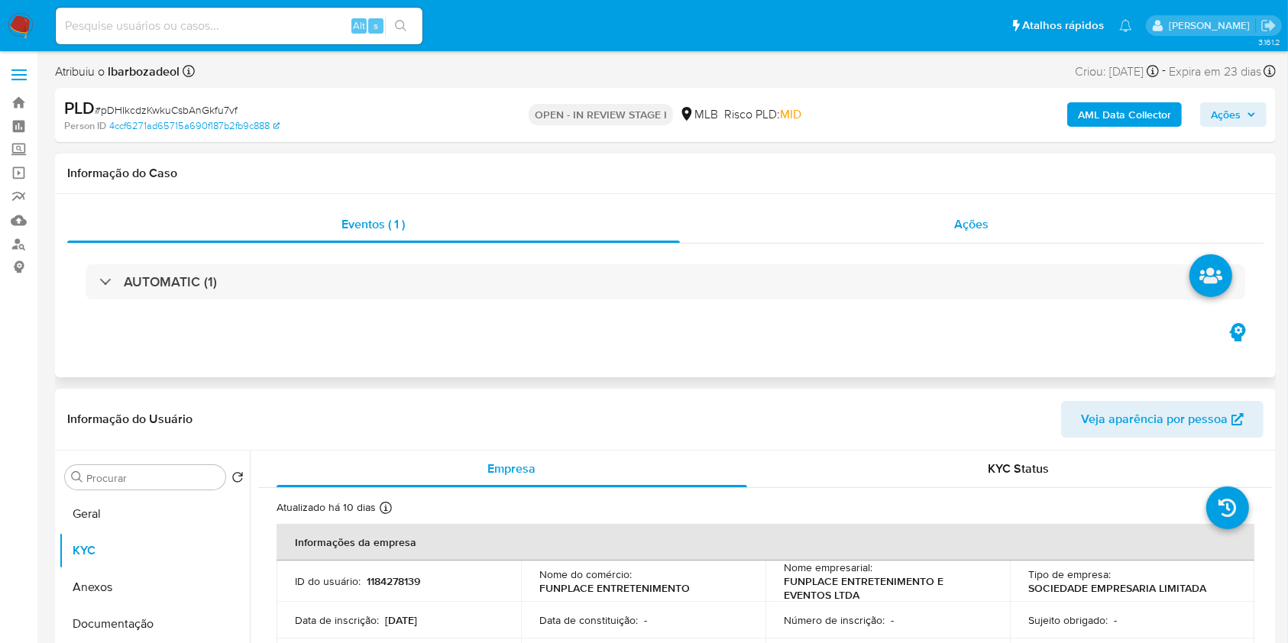
click at [832, 238] on div "Ações" at bounding box center [972, 224] width 584 height 37
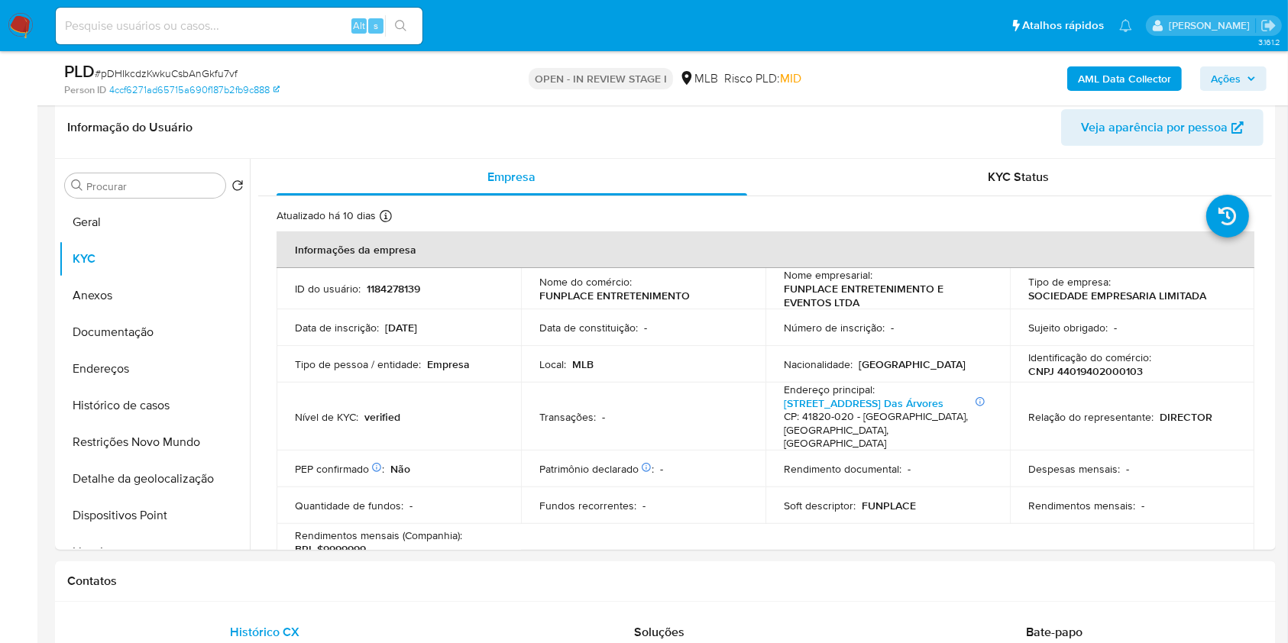
scroll to position [351, 0]
click at [164, 401] on button "Histórico de casos" at bounding box center [148, 404] width 179 height 37
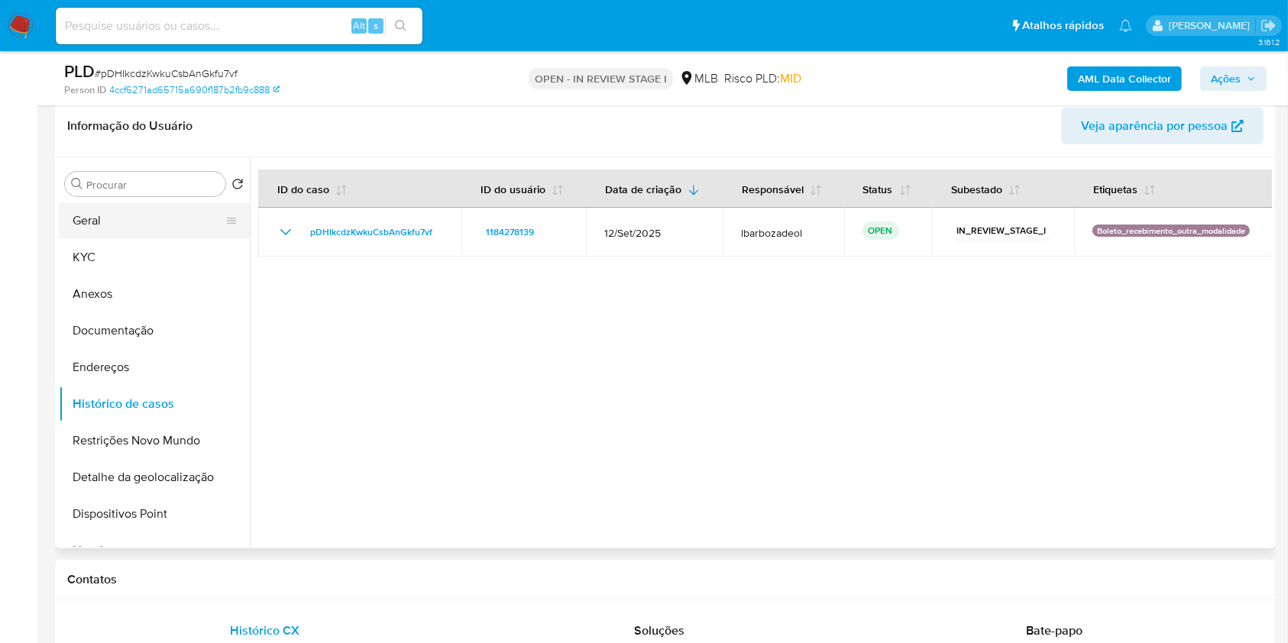
click at [98, 212] on button "Geral" at bounding box center [148, 220] width 179 height 37
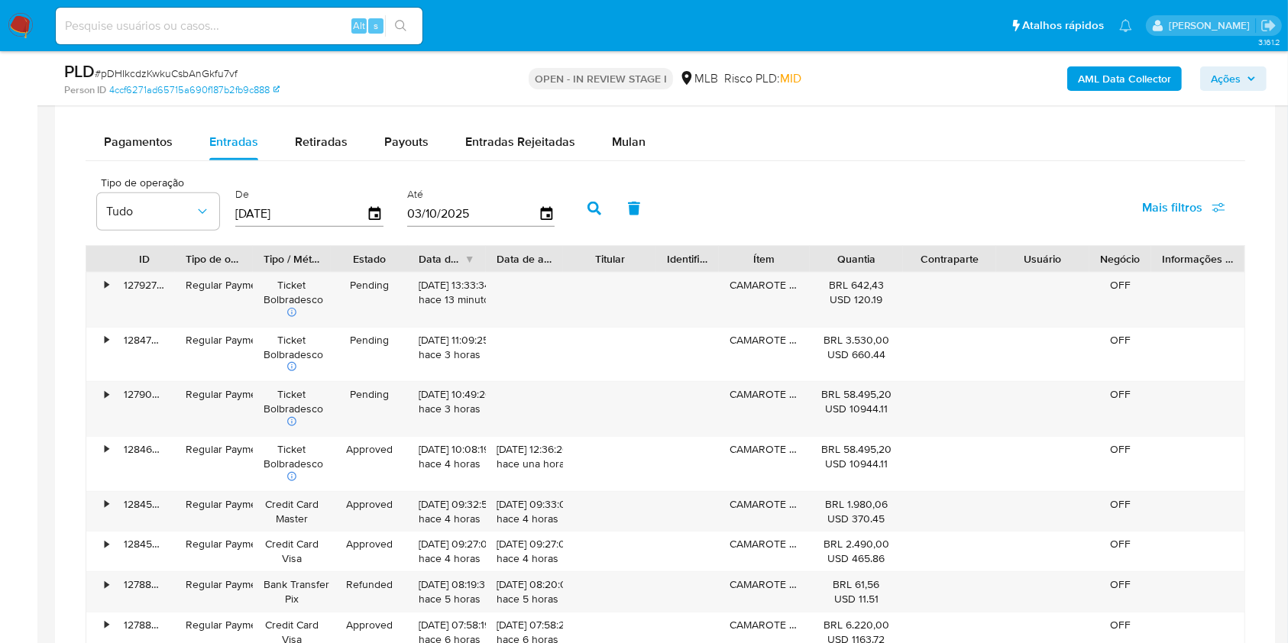
scroll to position [1396, 0]
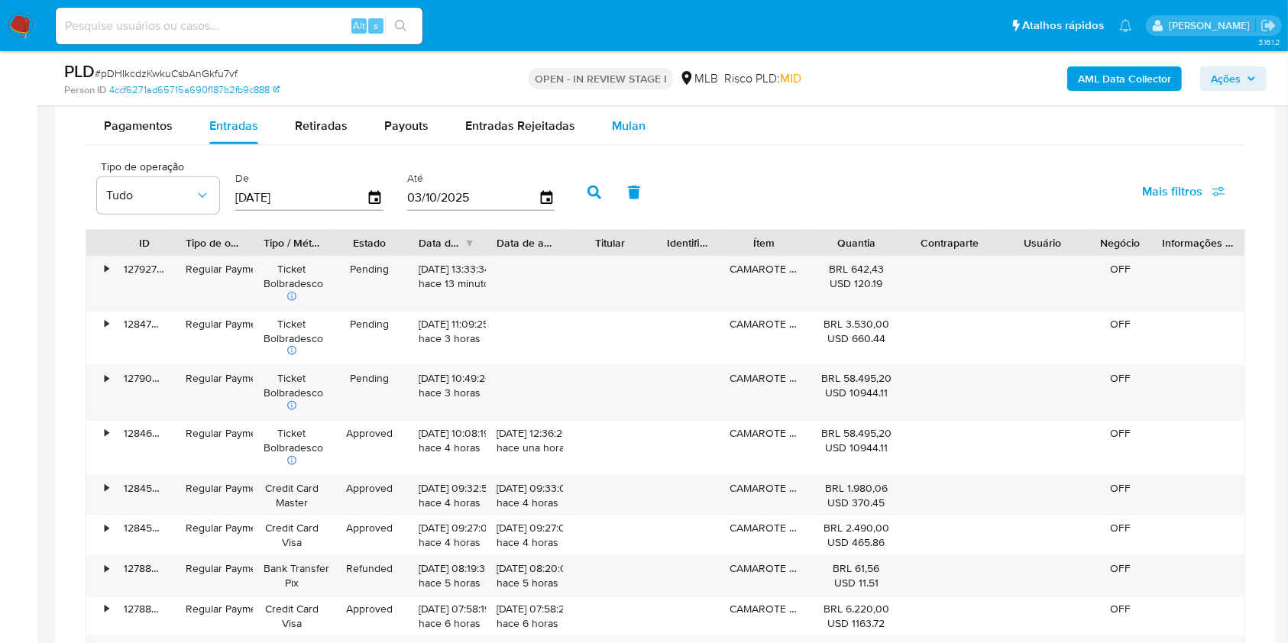
click at [645, 115] on button "Mulan" at bounding box center [628, 126] width 70 height 37
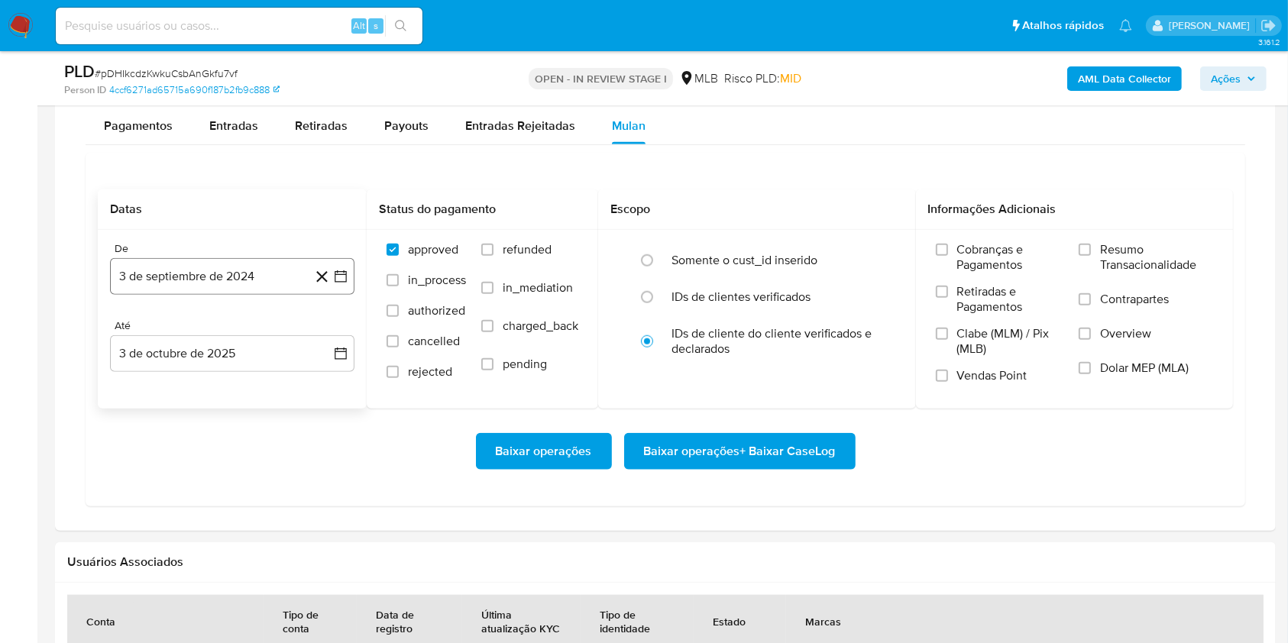
click at [253, 272] on button "3 de septiembre de 2024" at bounding box center [232, 276] width 244 height 37
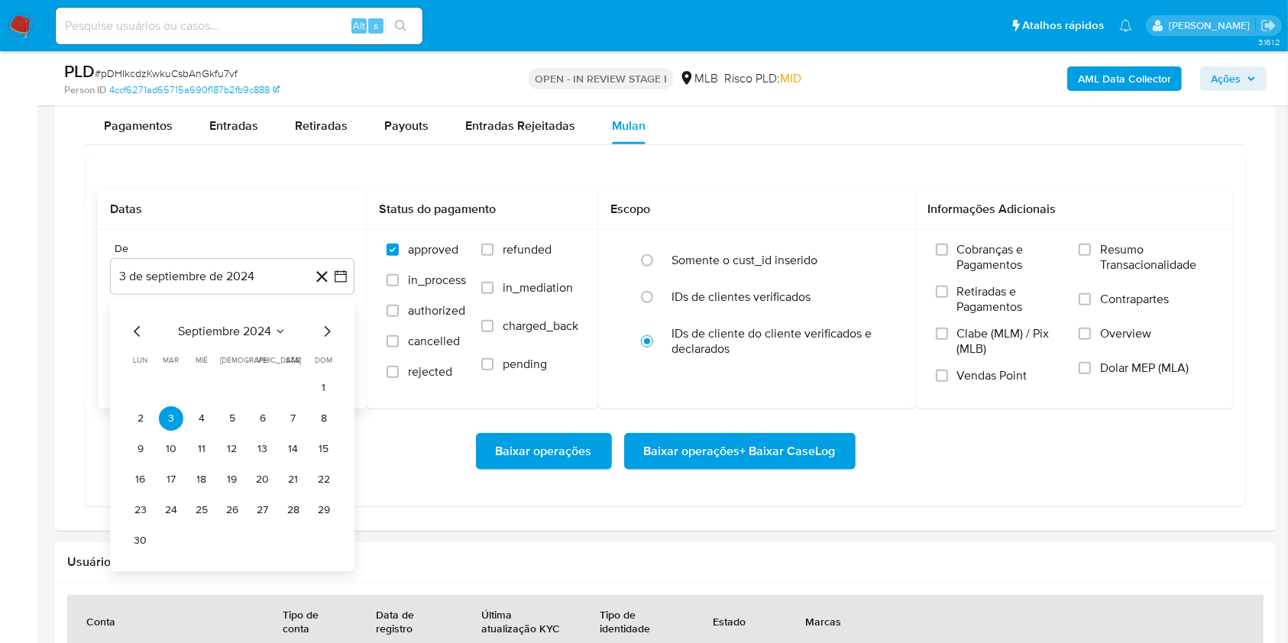
click at [261, 324] on span "septiembre 2024" at bounding box center [224, 331] width 93 height 15
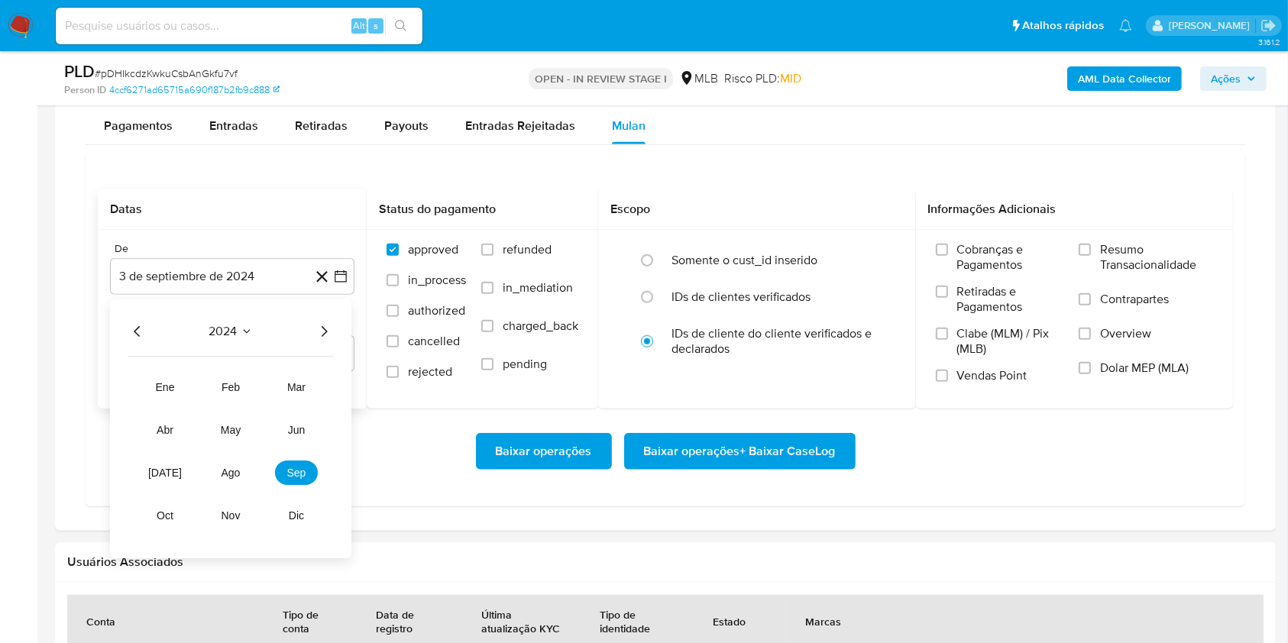
click at [318, 327] on icon "Año siguiente" at bounding box center [324, 331] width 18 height 18
click at [226, 476] on span "ago" at bounding box center [230, 473] width 19 height 12
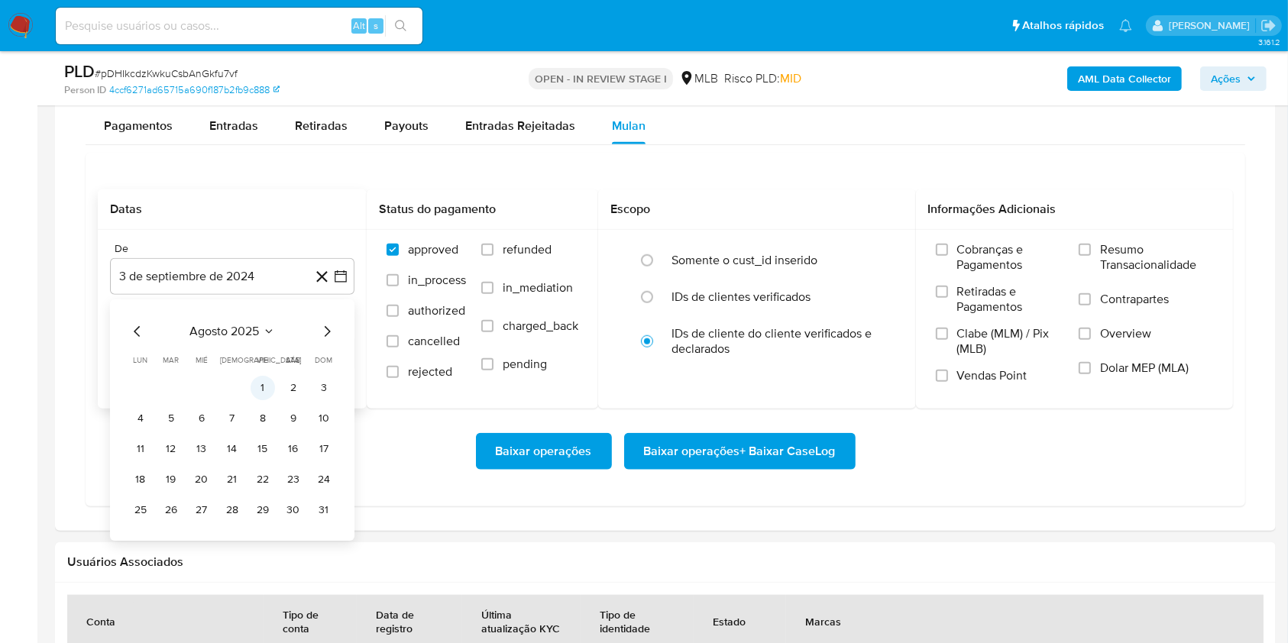
click at [257, 380] on button "1" at bounding box center [263, 388] width 24 height 24
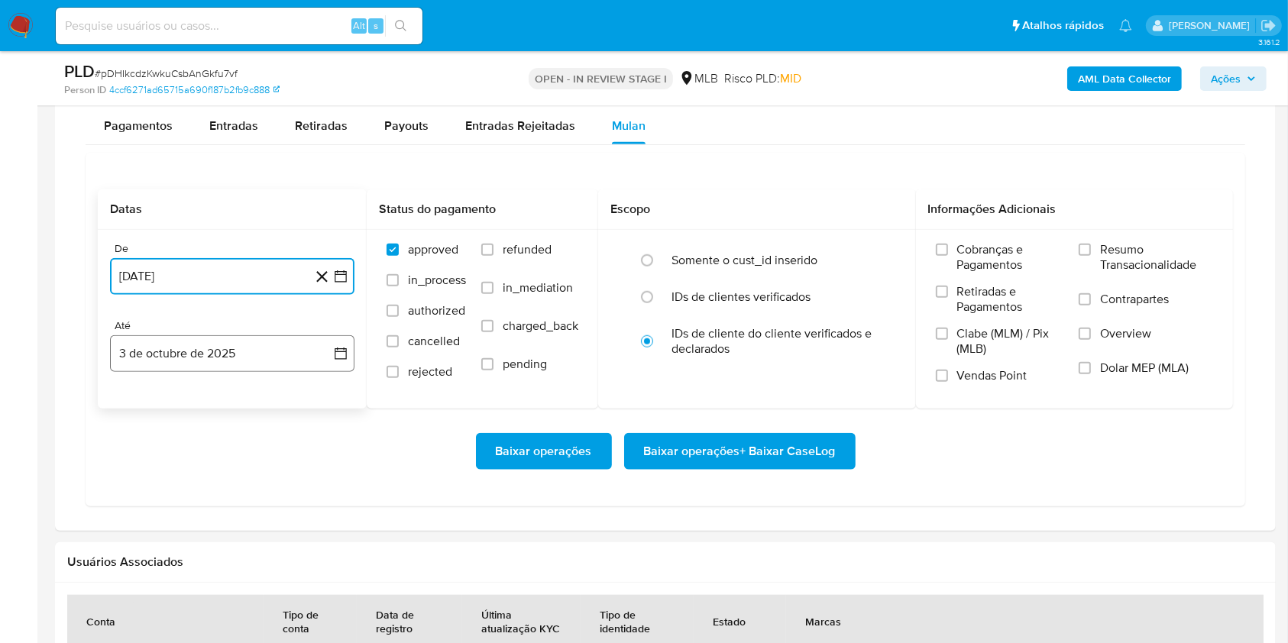
click at [202, 348] on button "3 de octubre de 2025" at bounding box center [232, 353] width 244 height 37
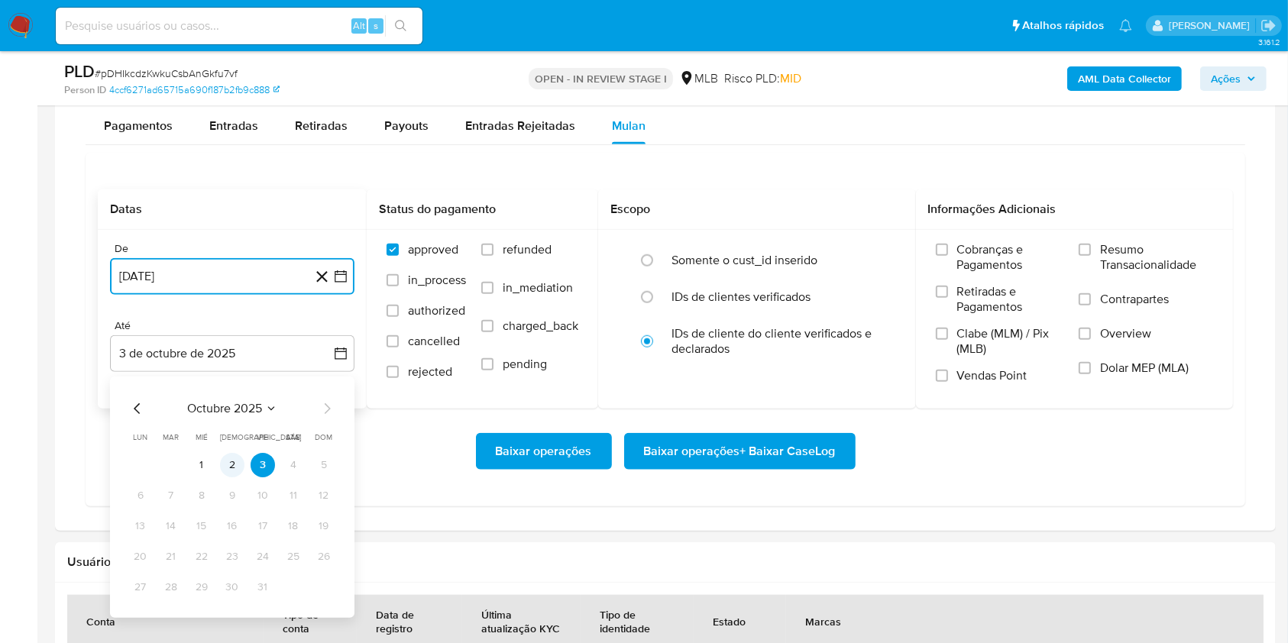
click at [240, 461] on button "2" at bounding box center [232, 465] width 24 height 24
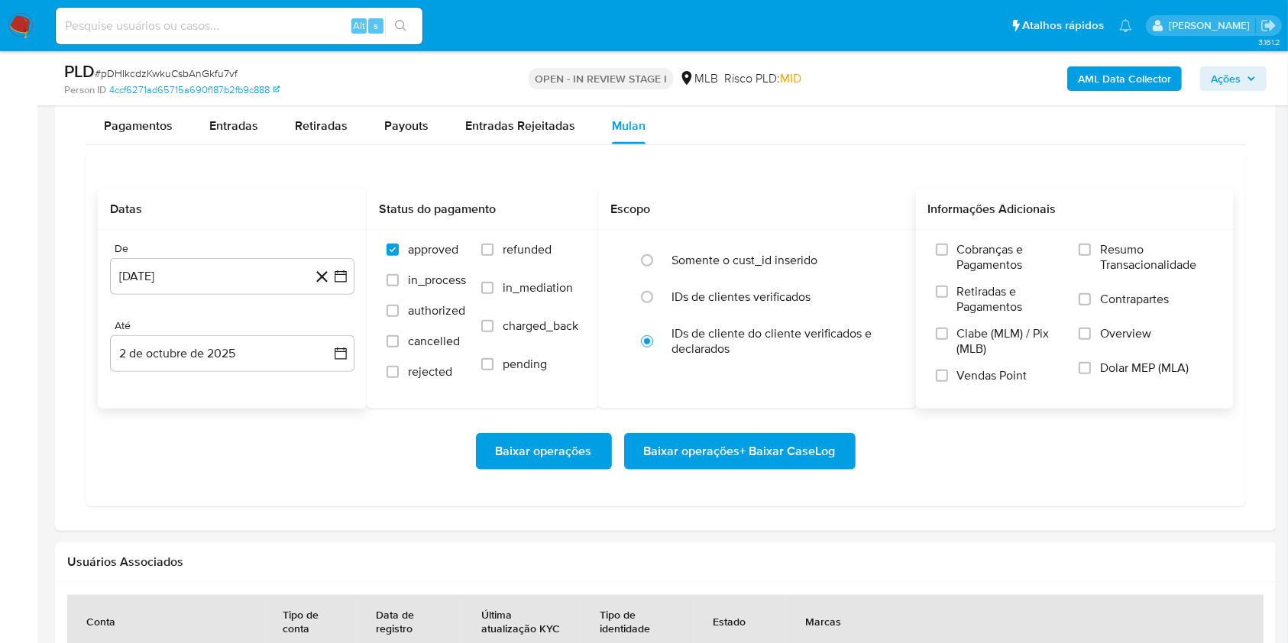
click at [1103, 247] on span "Resumo Transacionalidade" at bounding box center [1156, 257] width 113 height 31
click at [1091, 247] on input "Resumo Transacionalidade" at bounding box center [1084, 250] width 12 height 12
click at [781, 440] on span "Baixar operações + Baixar CaseLog" at bounding box center [740, 452] width 192 height 34
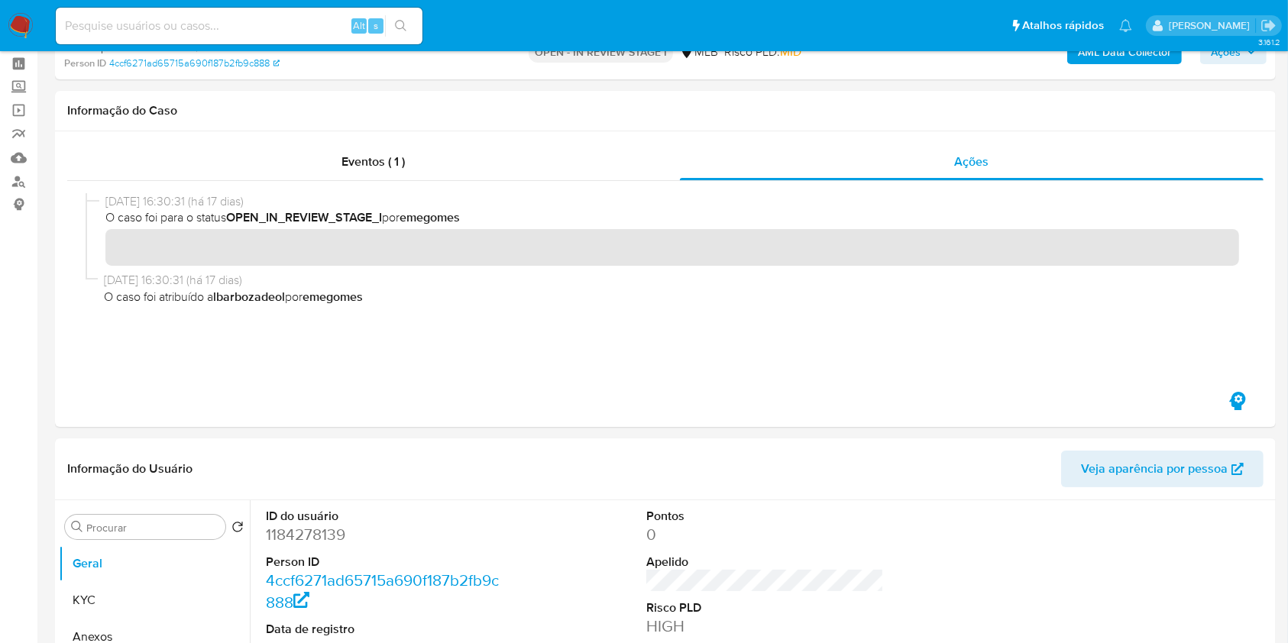
scroll to position [0, 0]
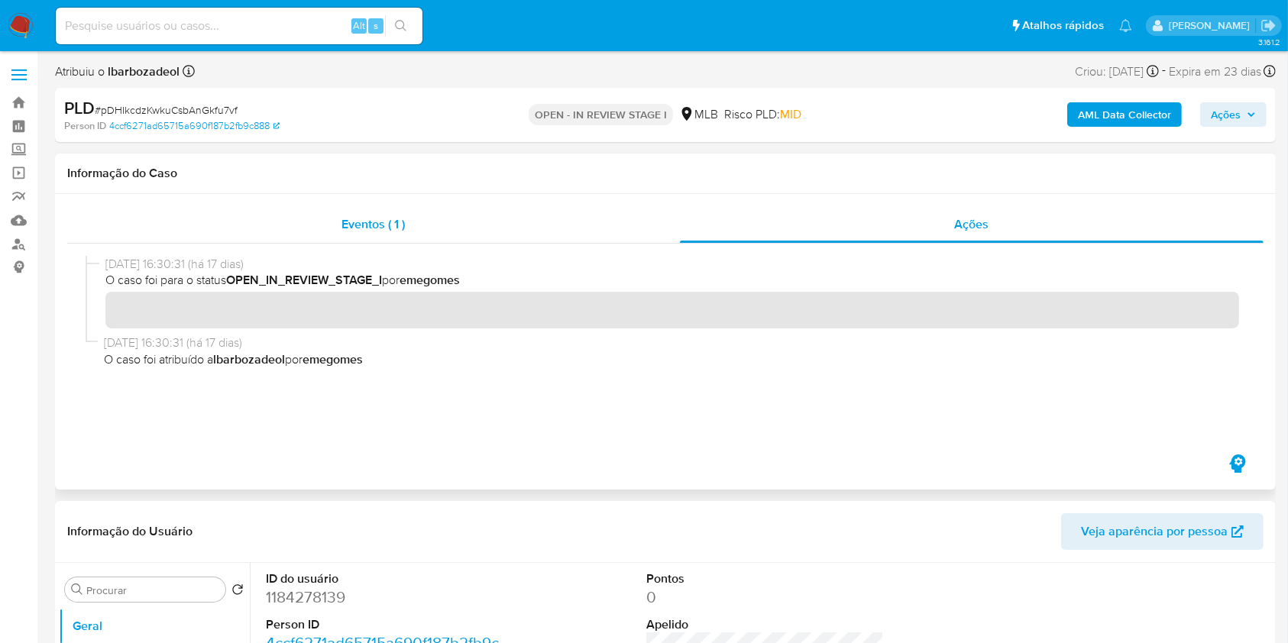
click at [392, 217] on span "Eventos ( 1 )" at bounding box center [373, 224] width 63 height 18
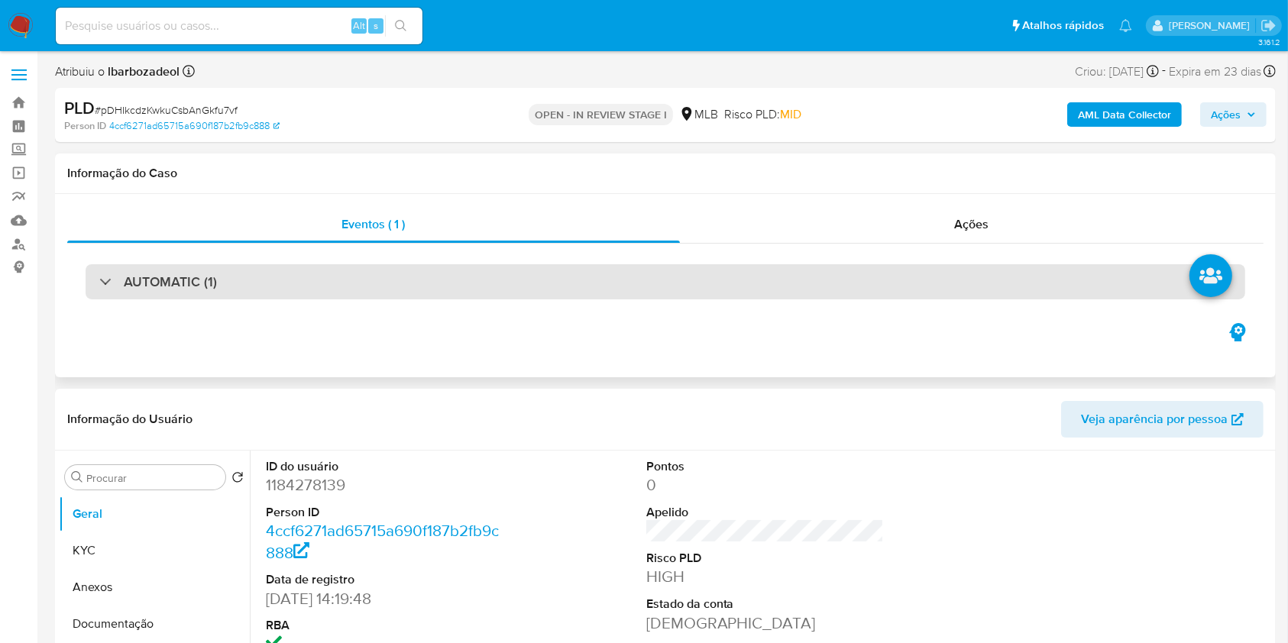
click at [590, 283] on div "AUTOMATIC (1)" at bounding box center [665, 281] width 1159 height 35
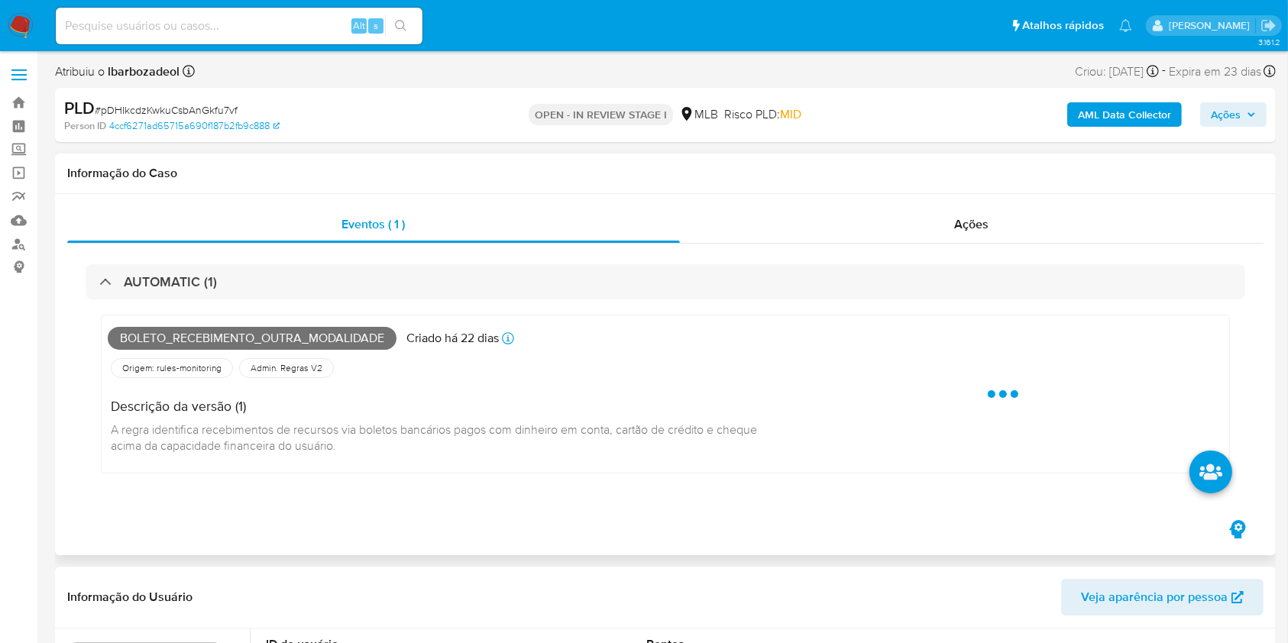
click at [335, 338] on span "Boleto_recebimento_outra_modalidade" at bounding box center [252, 338] width 289 height 23
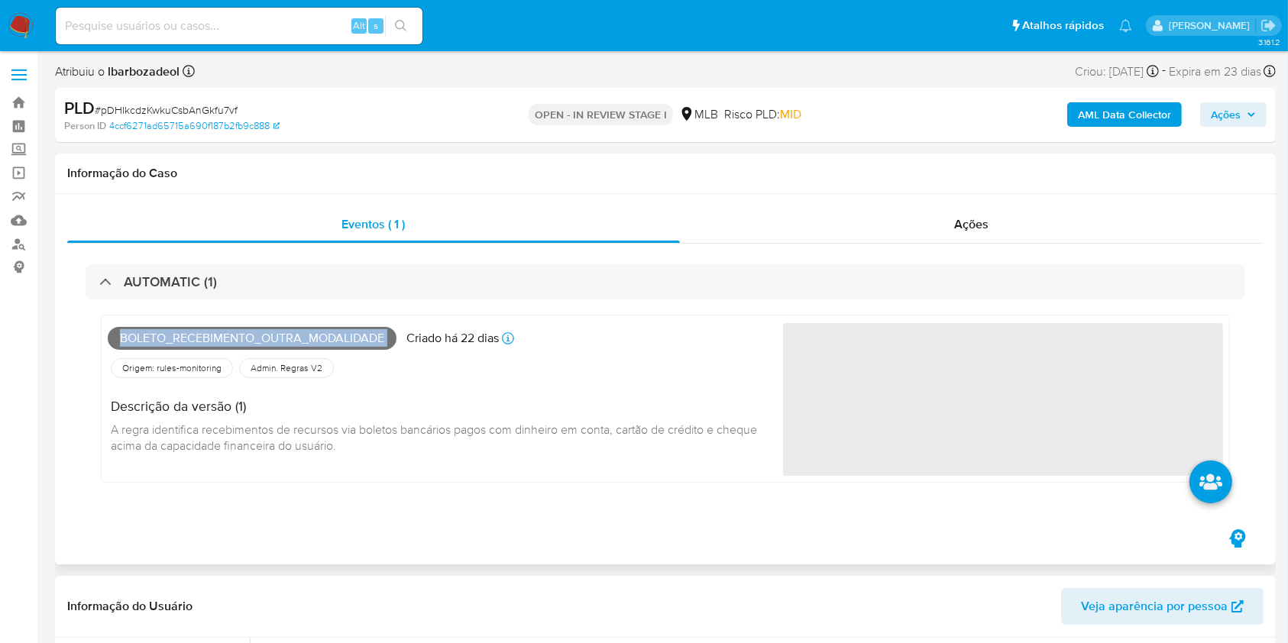
click at [335, 338] on span "Boleto_recebimento_outra_modalidade" at bounding box center [252, 338] width 289 height 23
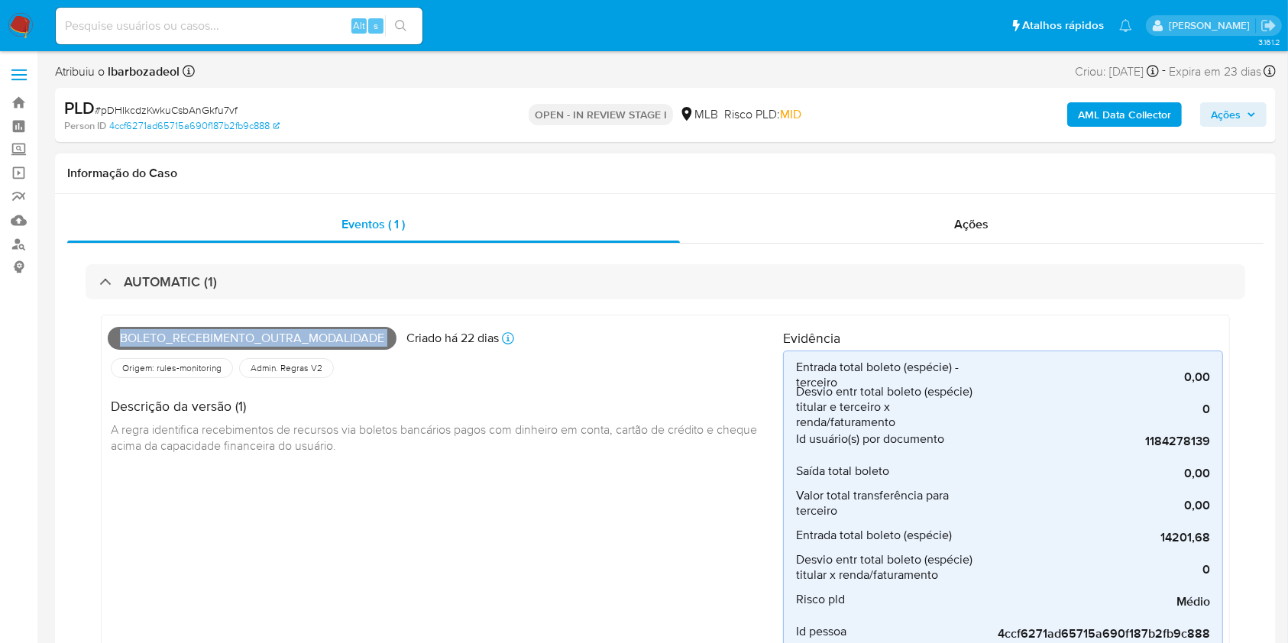
copy span "Boleto_recebimento_outra_modalidade"
click at [1216, 113] on span "Ações" at bounding box center [1226, 114] width 30 height 24
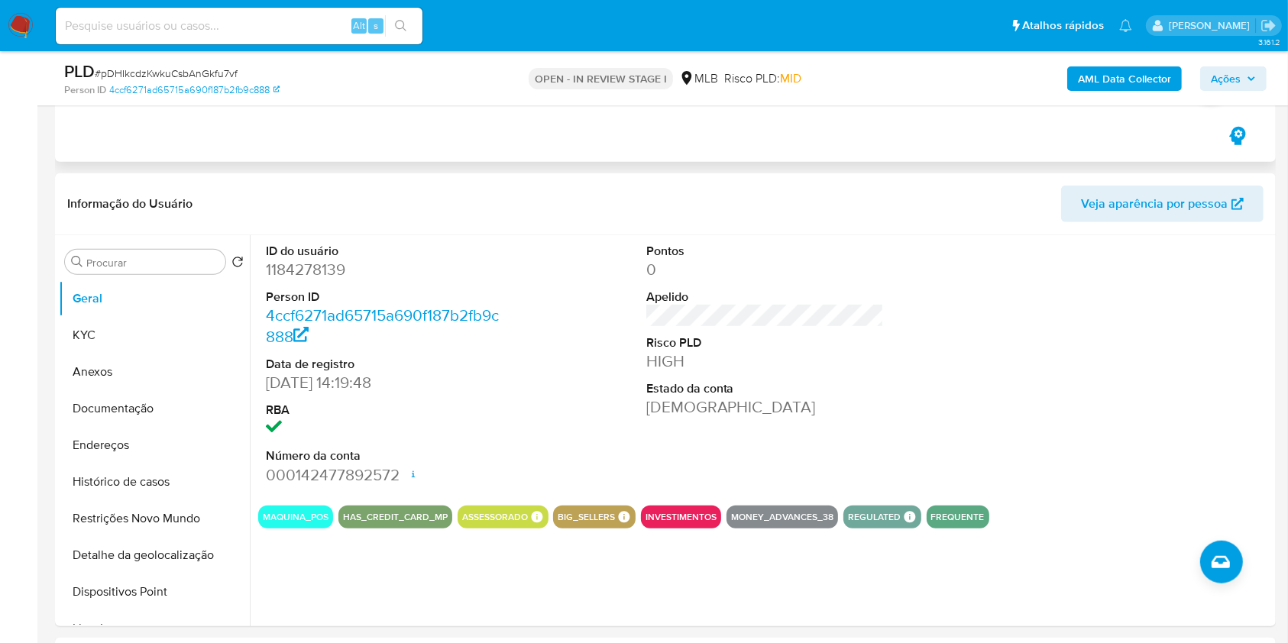
scroll to position [1106, 0]
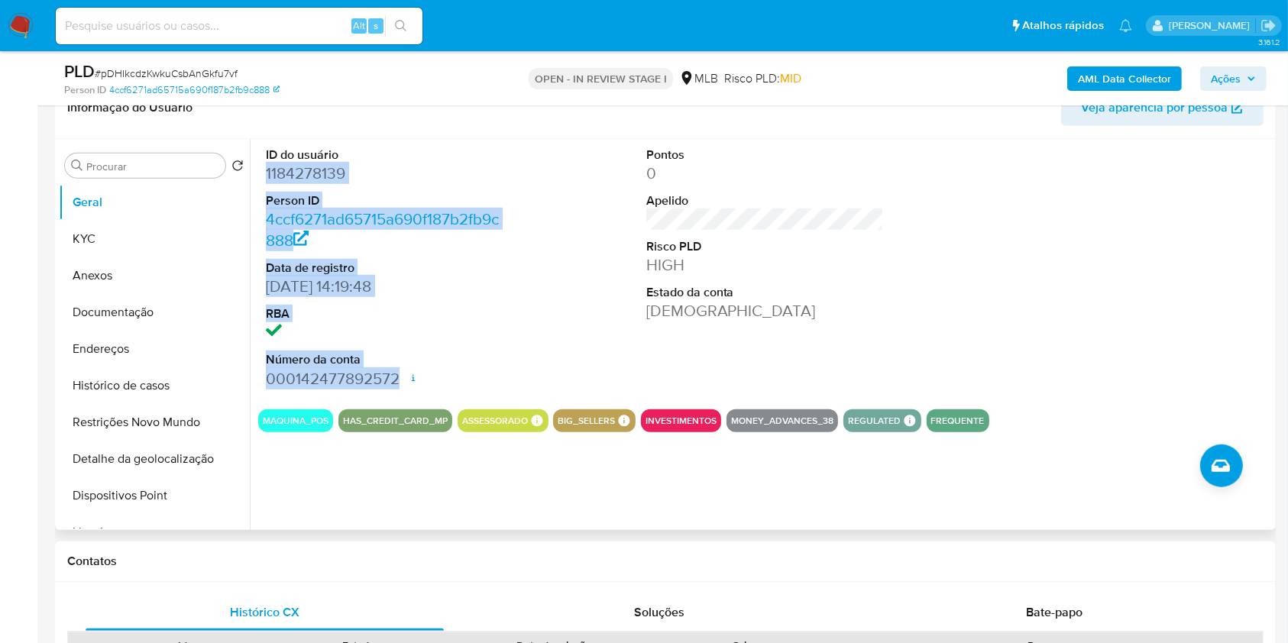
drag, startPoint x: 260, startPoint y: 173, endPoint x: 404, endPoint y: 378, distance: 250.0
click at [404, 378] on div "ID do usuário 1184278139 Person ID 4ccf6271ad65715a690f187b2fb9c888 Data de reg…" at bounding box center [385, 268] width 254 height 258
copy dl "1184278139 Person ID 4ccf6271ad65715a690f187b2fb9c888 Data de registro 22/08/20…"
click at [1211, 76] on span "Ações" at bounding box center [1226, 78] width 30 height 24
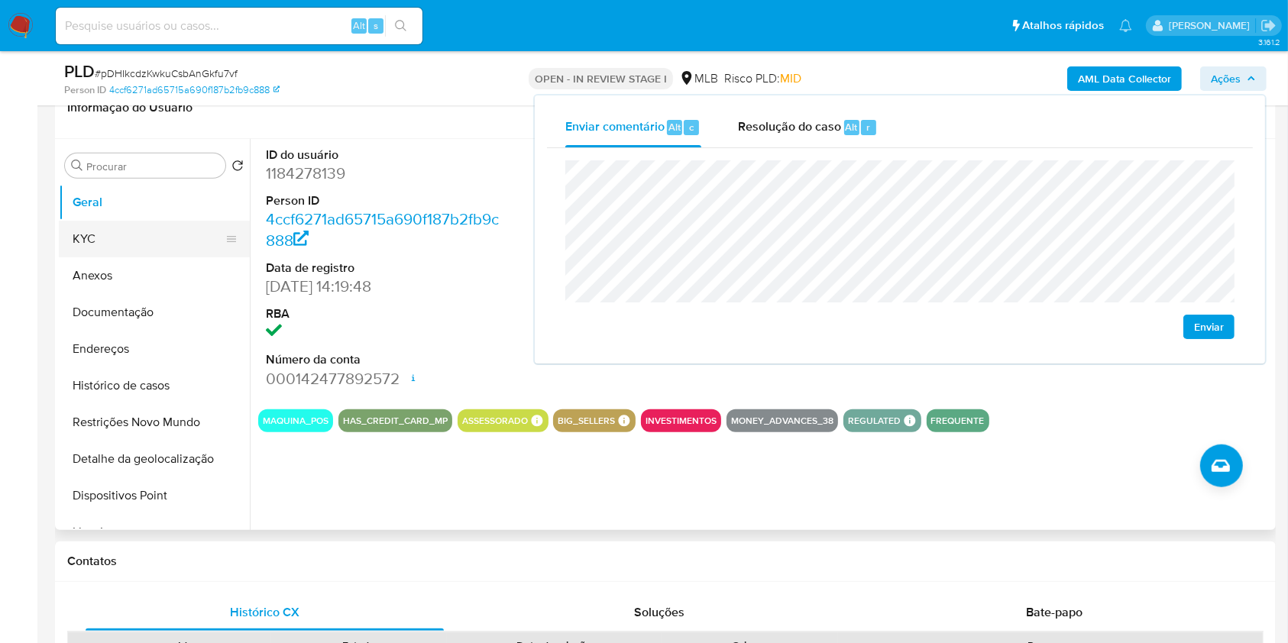
click at [175, 234] on button "KYC" at bounding box center [148, 239] width 179 height 37
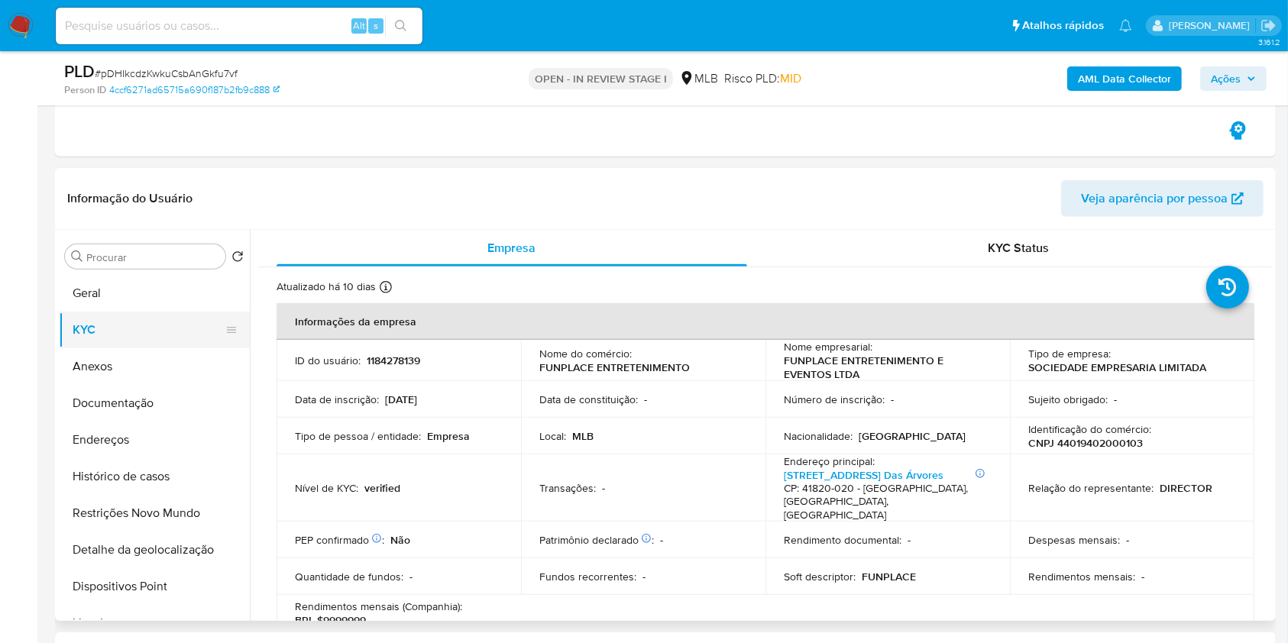
scroll to position [1007, 0]
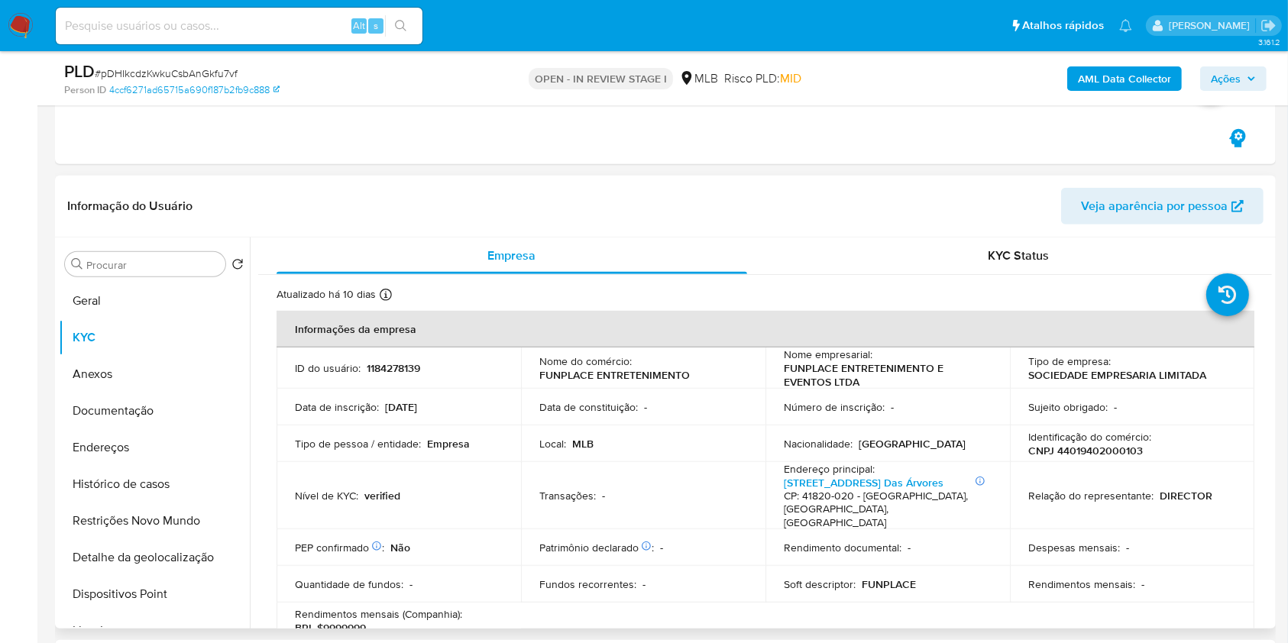
click at [709, 499] on td "Transações : -" at bounding box center [643, 496] width 244 height 68
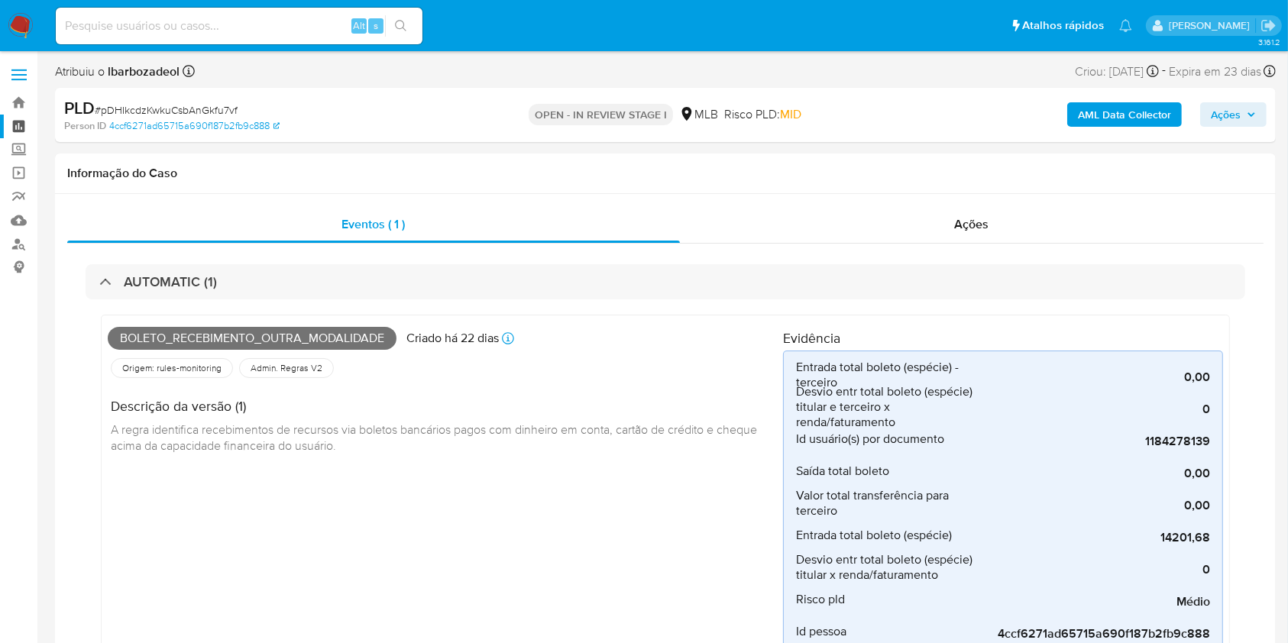
click at [24, 127] on link "Painel" at bounding box center [91, 127] width 182 height 24
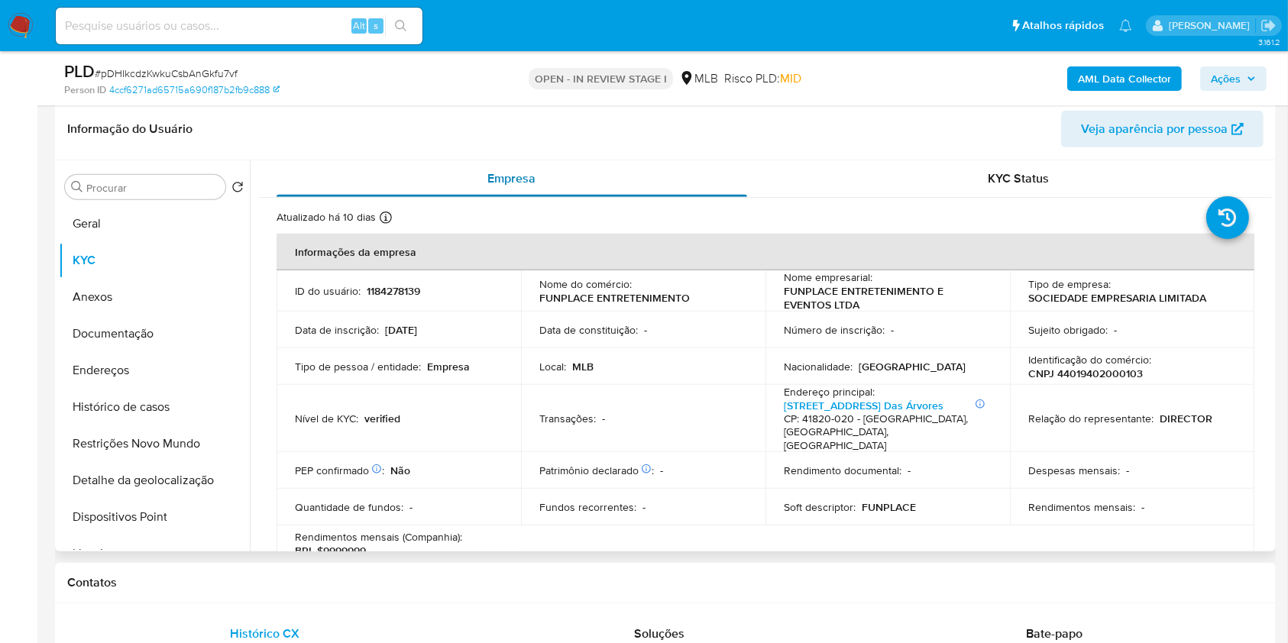
scroll to position [1046, 0]
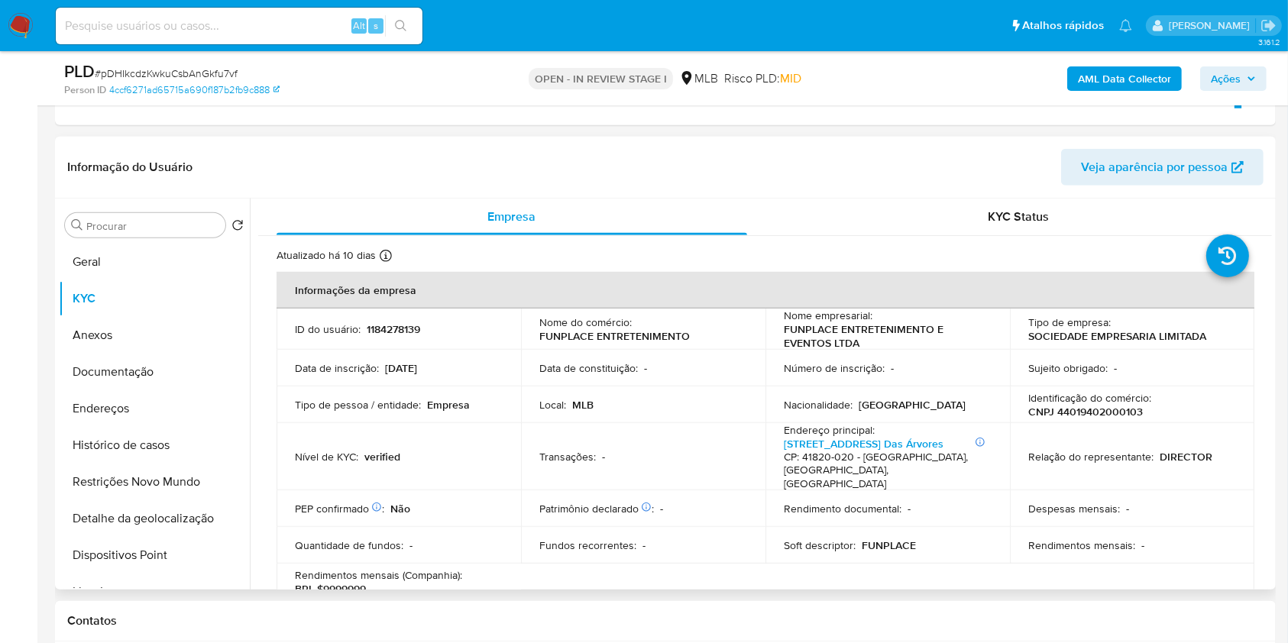
click at [715, 168] on header "Informação do Usuário Veja aparência por pessoa" at bounding box center [665, 167] width 1196 height 37
click at [1072, 415] on p "CNPJ 44019402000103" at bounding box center [1085, 412] width 115 height 14
copy p "44019402000103"
click at [1230, 84] on span "Ações" at bounding box center [1226, 78] width 30 height 24
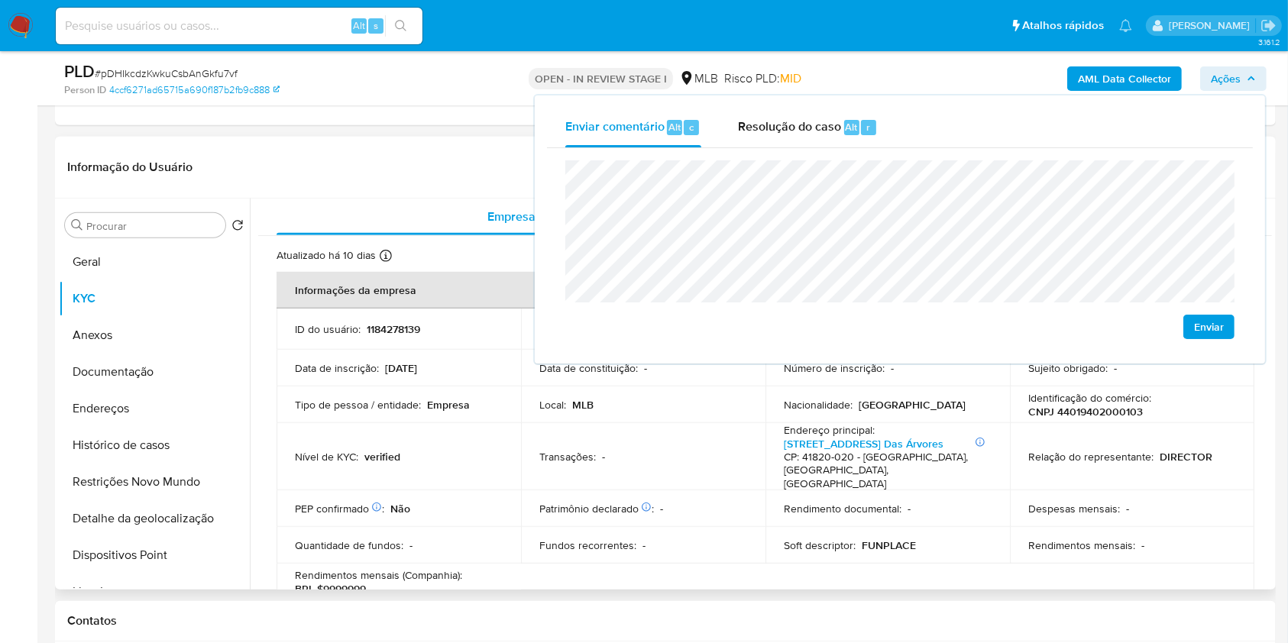
click at [480, 490] on td "PEP confirmado Obtido de listas internas : Não" at bounding box center [398, 508] width 244 height 37
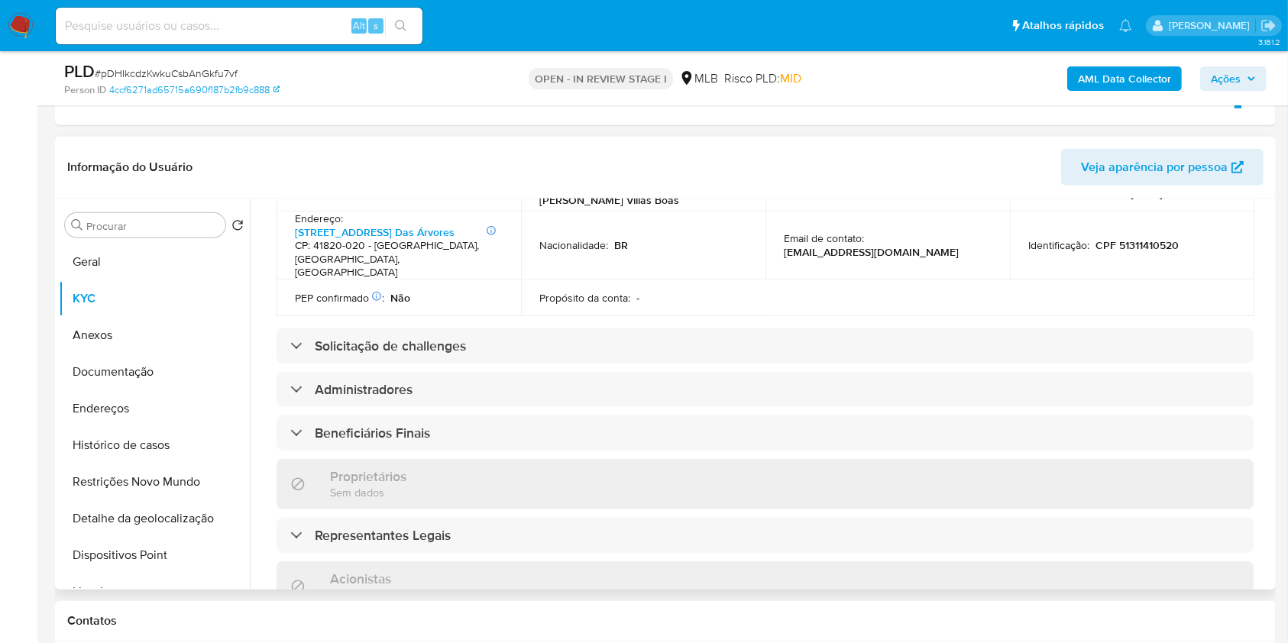
scroll to position [565, 0]
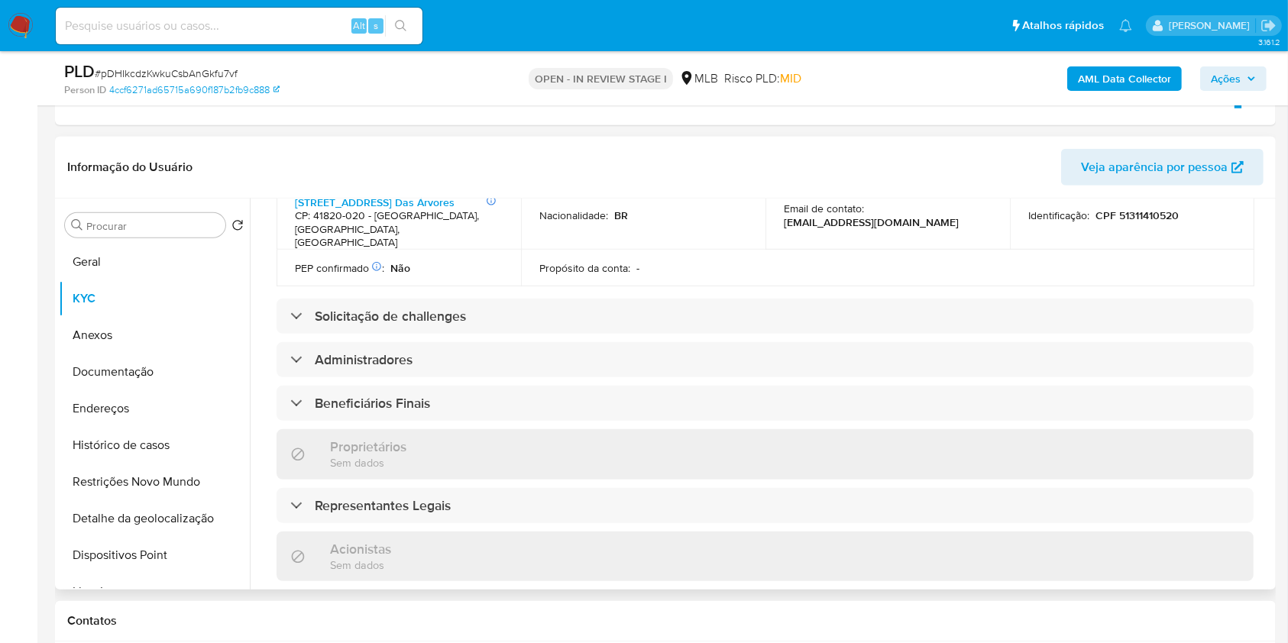
click at [483, 488] on div "Representantes Legais" at bounding box center [764, 505] width 977 height 35
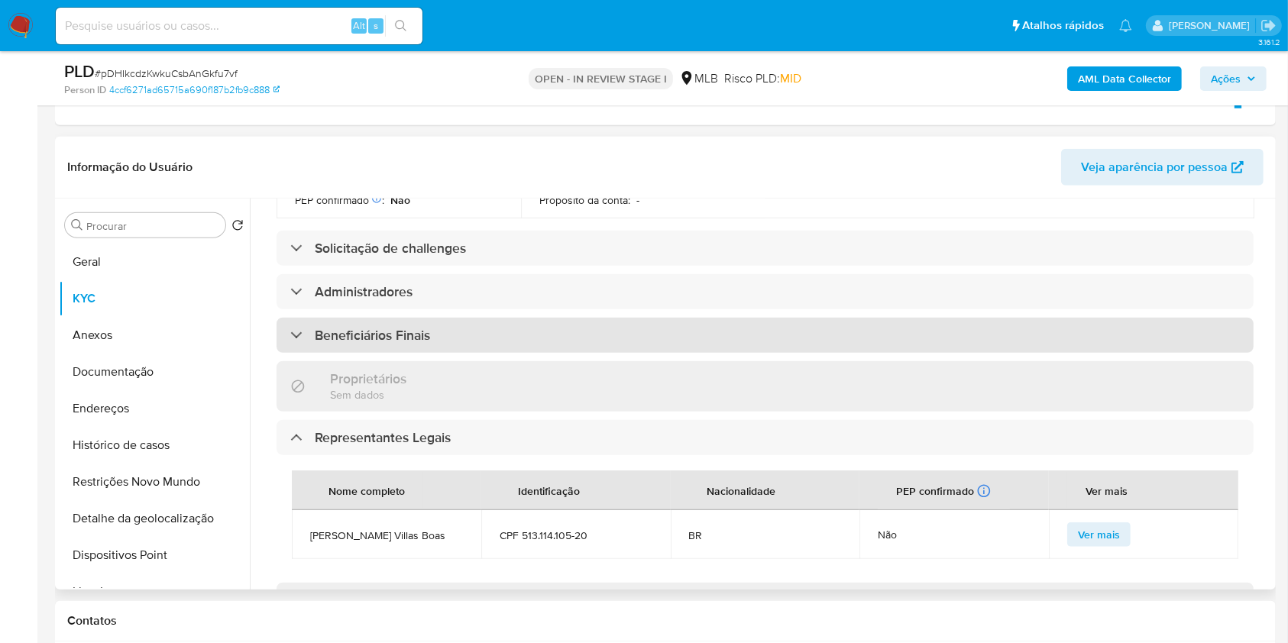
scroll to position [635, 0]
click at [587, 316] on div "Beneficiários Finais" at bounding box center [764, 333] width 977 height 35
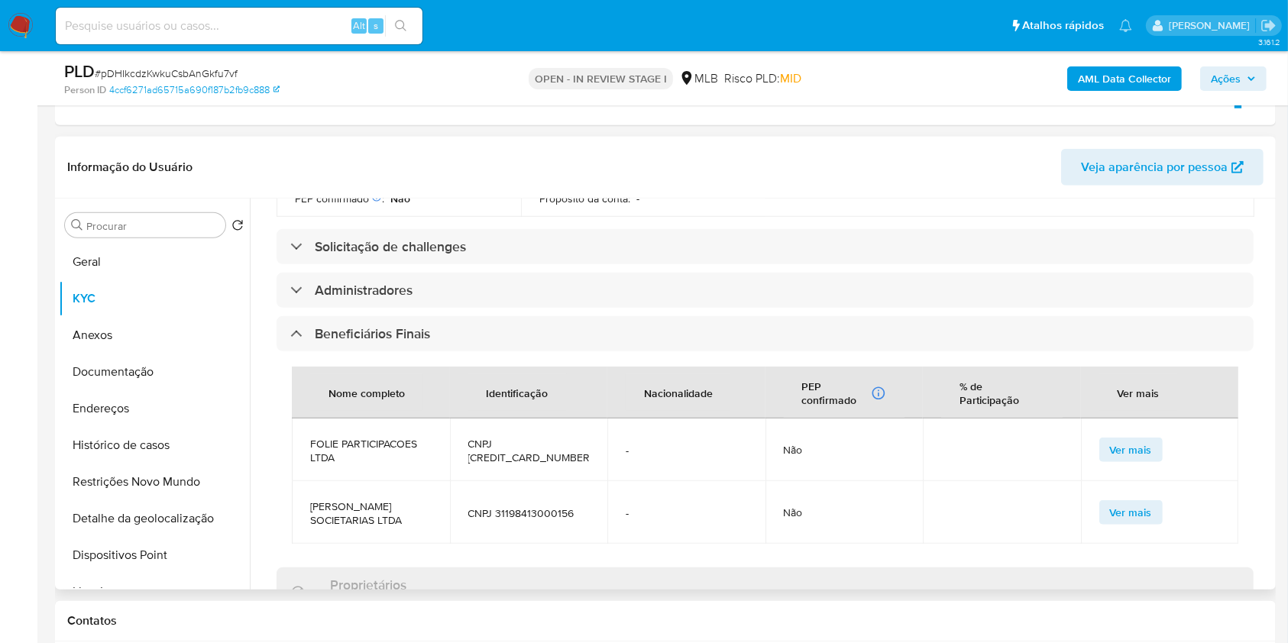
scroll to position [556, 0]
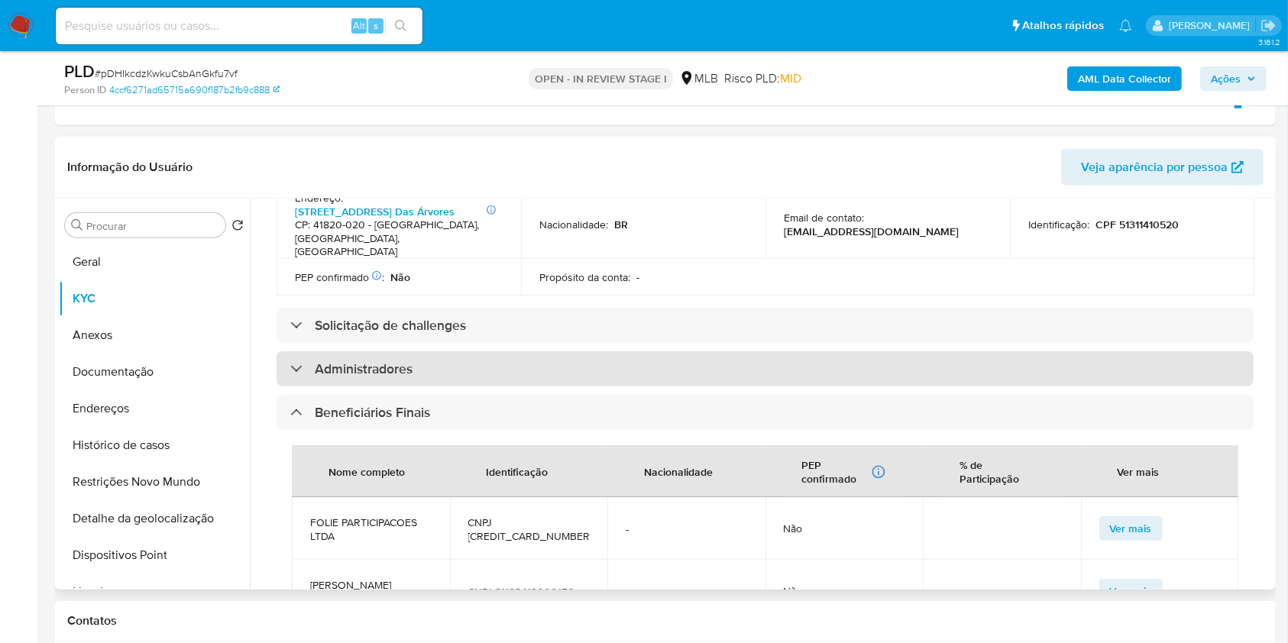
click at [556, 351] on div "Administradores" at bounding box center [764, 368] width 977 height 35
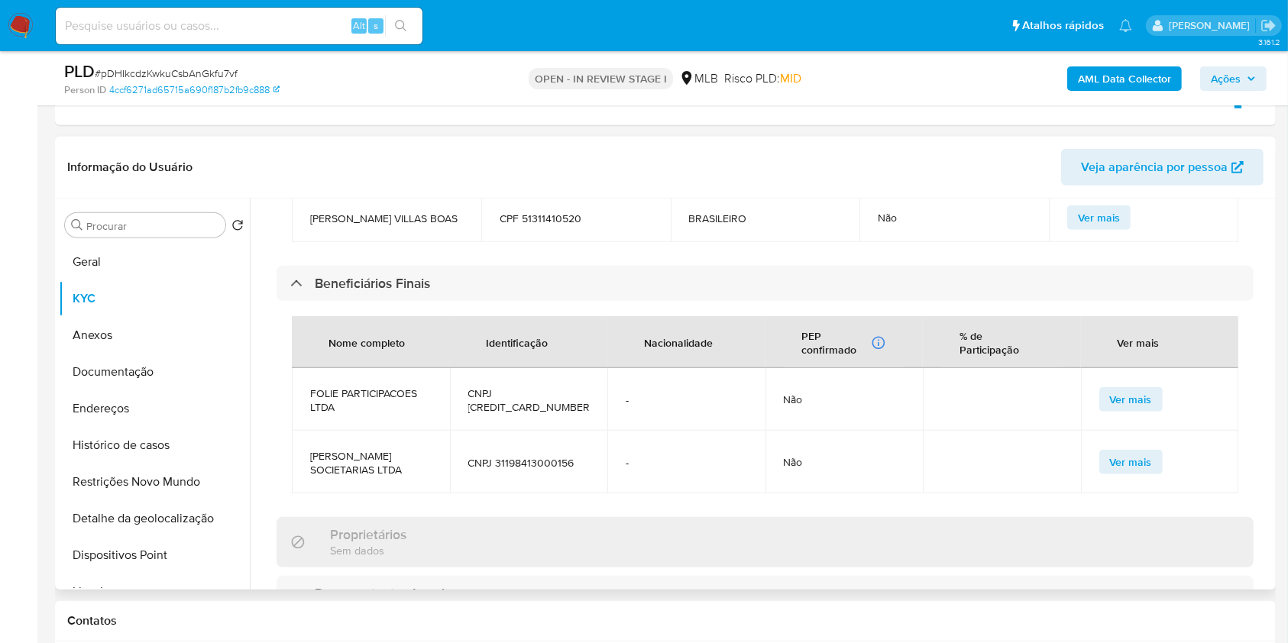
scroll to position [826, 0]
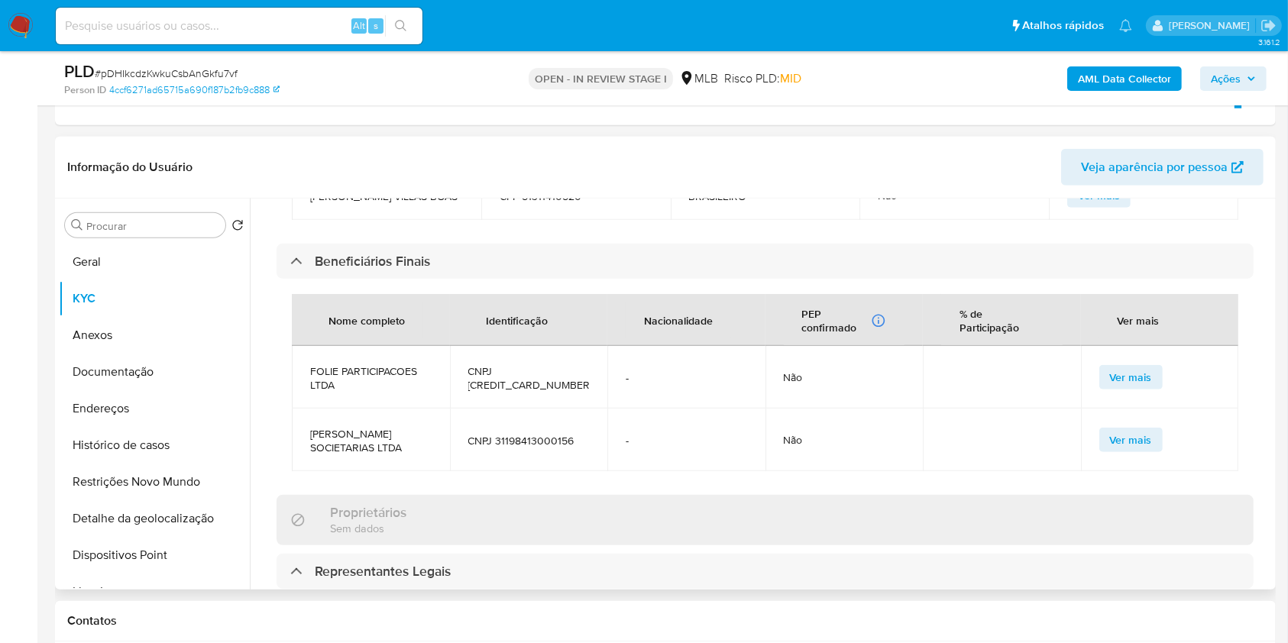
drag, startPoint x: 628, startPoint y: 345, endPoint x: 623, endPoint y: 338, distance: 8.3
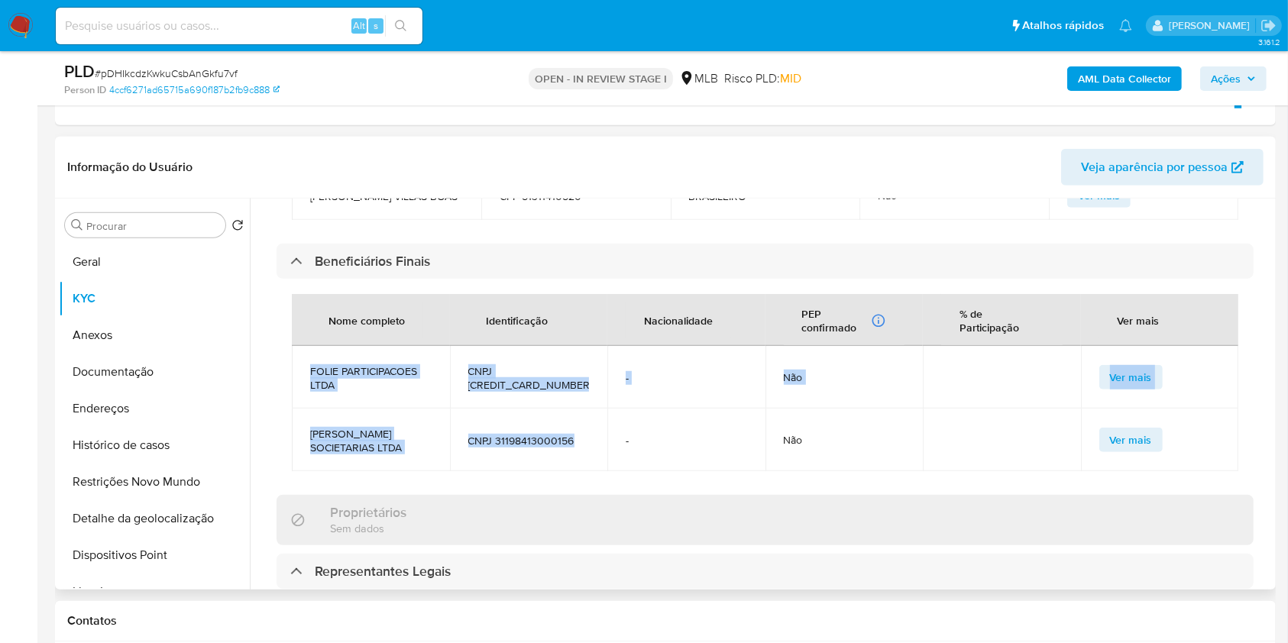
drag, startPoint x: 623, startPoint y: 338, endPoint x: 310, endPoint y: 360, distance: 313.9
click at [310, 360] on tbody "FOLIE PARTICIPACOES LTDA CNPJ 30036056000167 - Não Ver mais LUZIR PARTICIPACOES…" at bounding box center [765, 408] width 946 height 125
copy tbody "FOLIE PARTICIPACOES LTDA CNPJ 30036056000167 - Não Ver mais LUZIR PARTICIPACOES…"
drag, startPoint x: 359, startPoint y: 455, endPoint x: 399, endPoint y: 454, distance: 39.7
click at [358, 455] on td "LUZIR PARTICIPACOES SOCIETARIAS LTDA" at bounding box center [371, 440] width 158 height 63
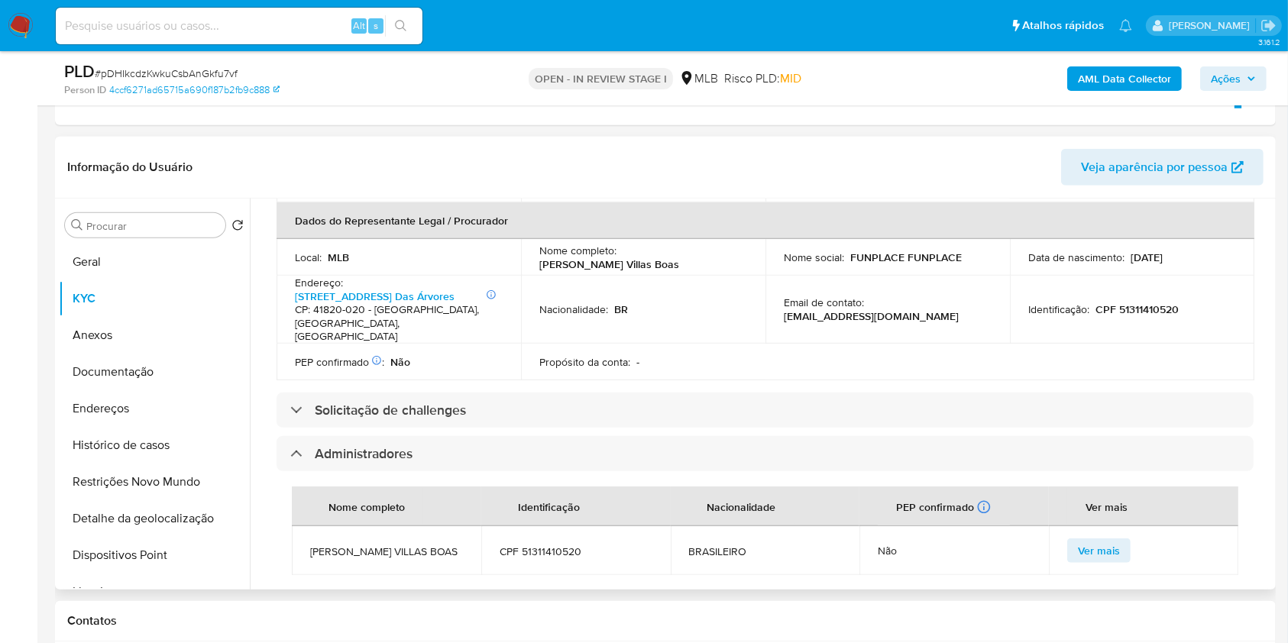
scroll to position [470, 0]
click at [1155, 303] on p "CPF 51311410520" at bounding box center [1136, 310] width 83 height 14
click at [1152, 303] on p "CPF 51311410520" at bounding box center [1136, 310] width 83 height 14
copy p "51311410520"
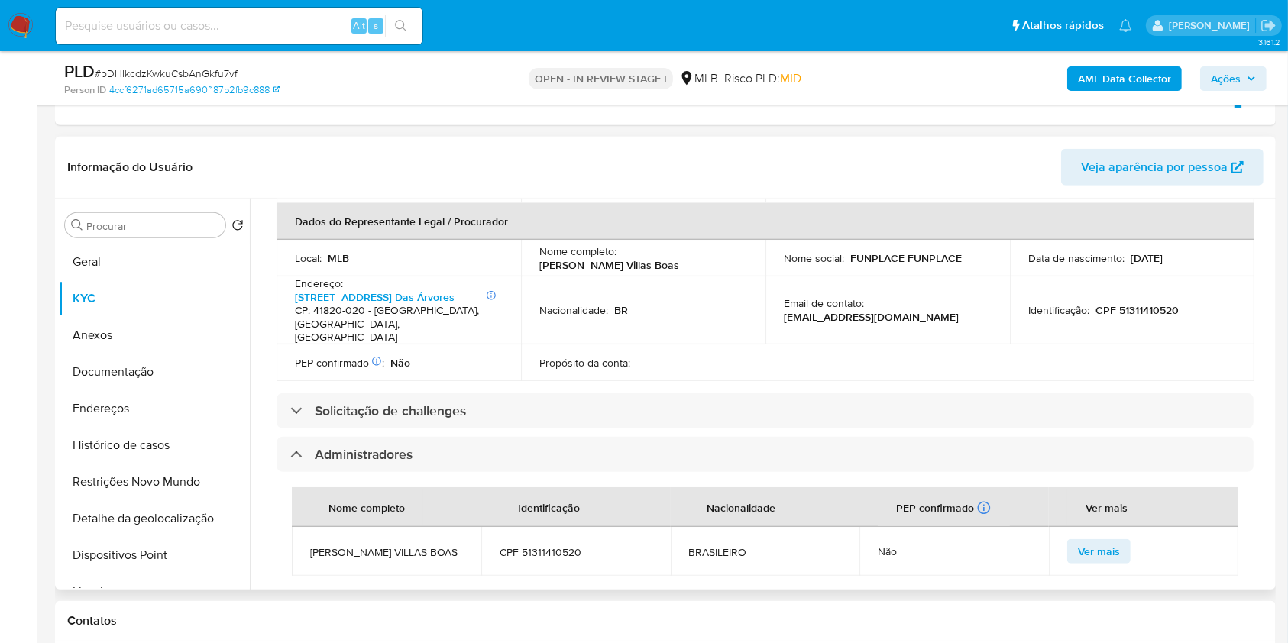
click at [377, 159] on header "Informação do Usuário Veja aparência por pessoa" at bounding box center [665, 167] width 1196 height 37
click at [1231, 79] on span "Ações" at bounding box center [1226, 78] width 30 height 24
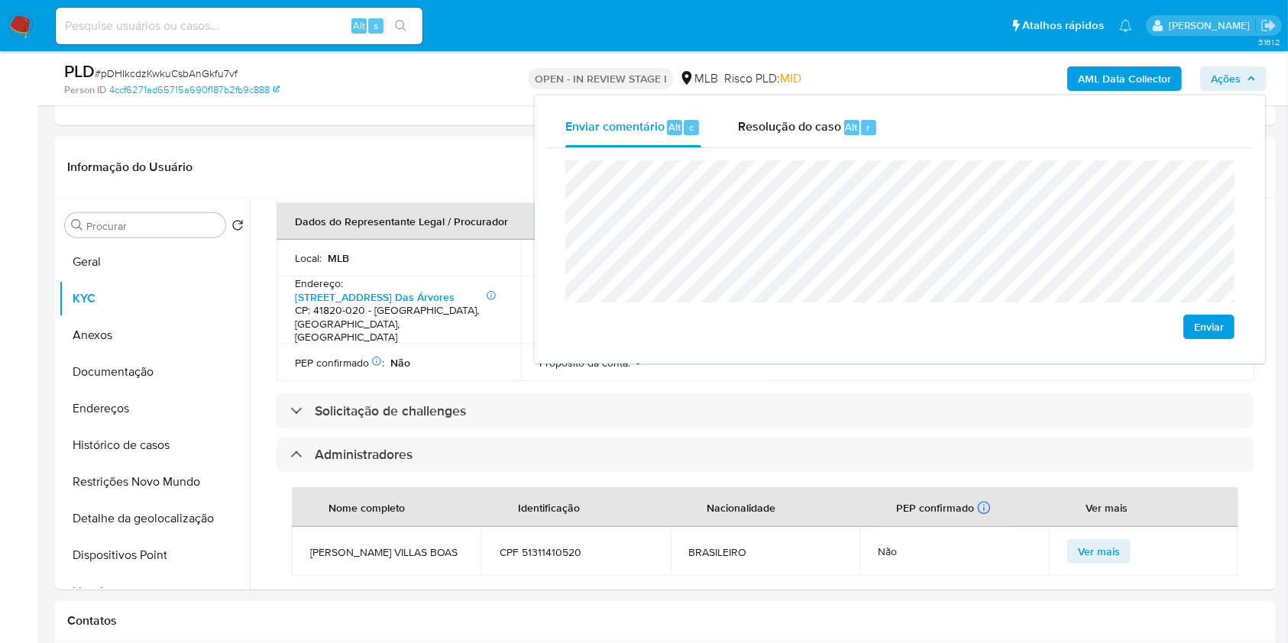
click at [0, 0] on lt-span "econômica" at bounding box center [0, 0] width 0 height 0
click at [432, 276] on div "Endereço : Informações Adicionais: Sala 1015 Av Tancredo Neves 1632, Caminho Da…" at bounding box center [399, 310] width 208 height 68
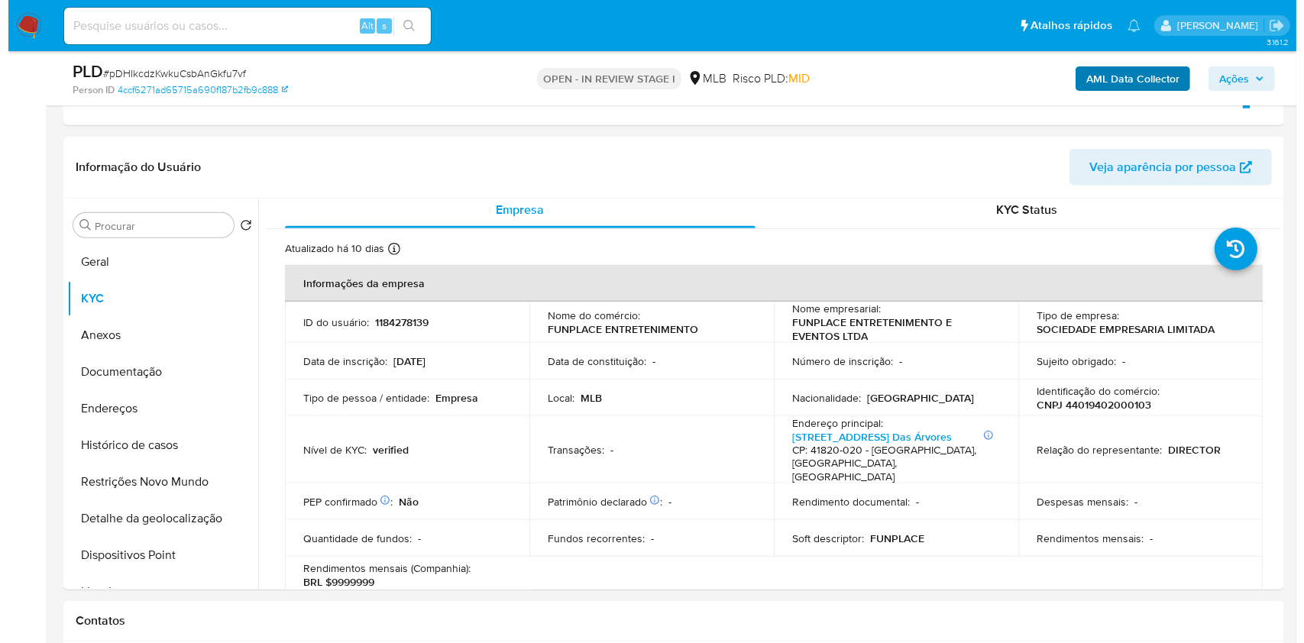
scroll to position [0, 0]
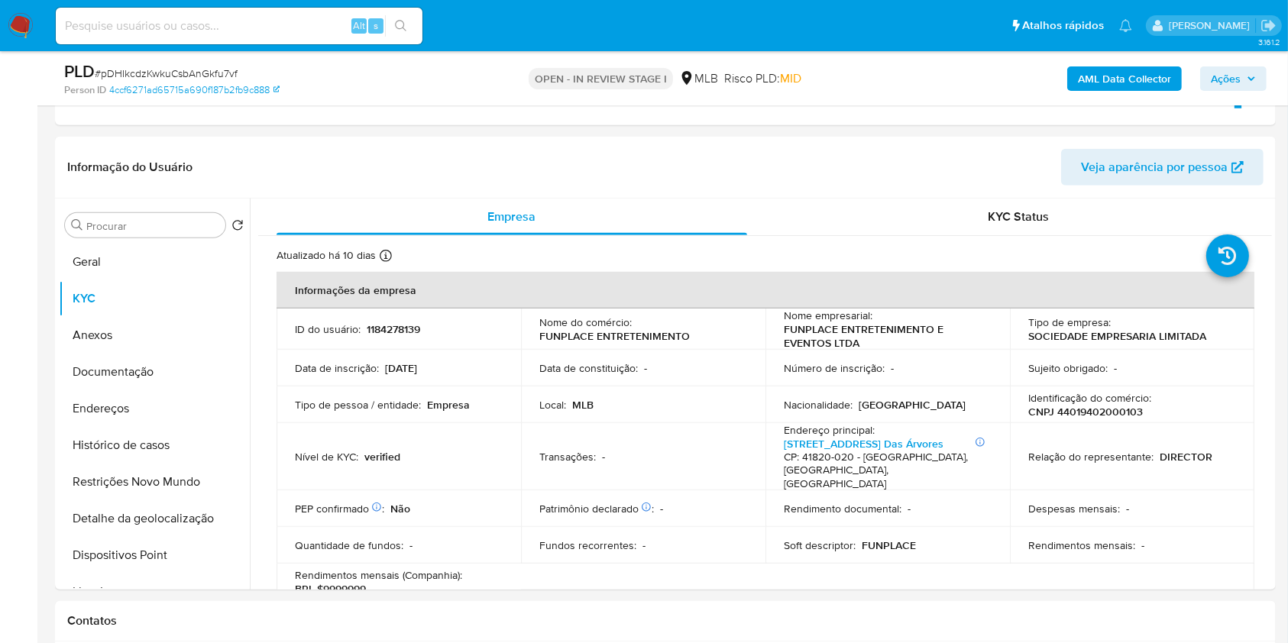
click at [1121, 81] on b "AML Data Collector" at bounding box center [1124, 78] width 93 height 24
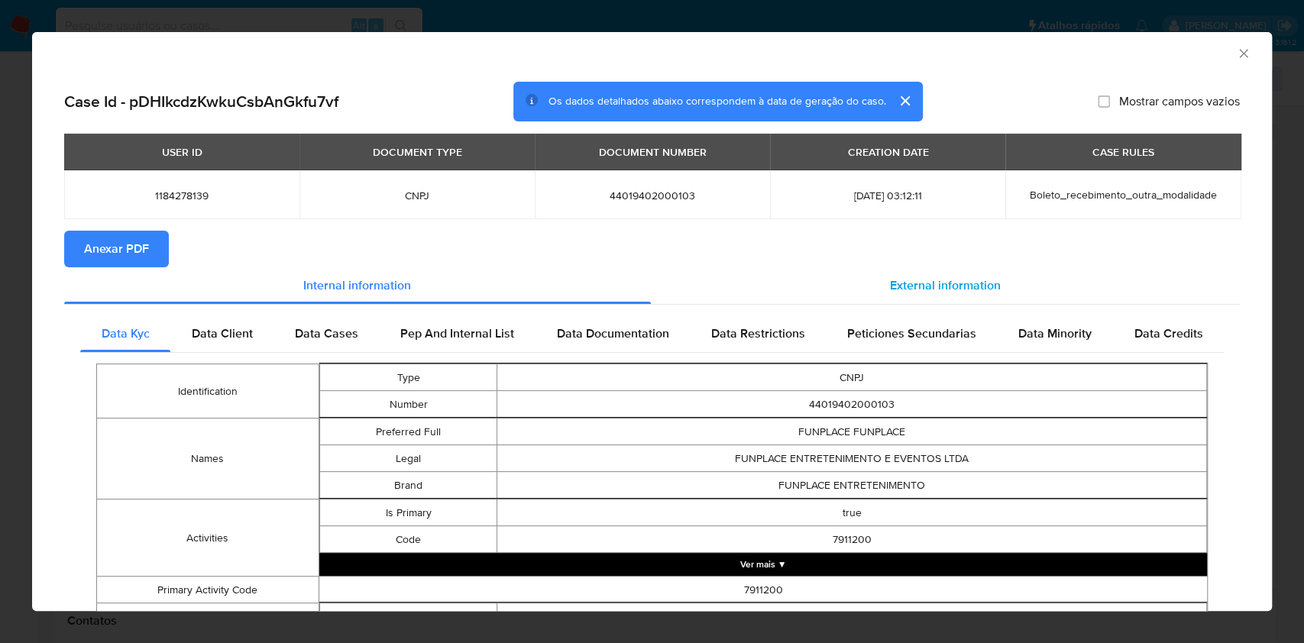
click at [821, 295] on div "External information" at bounding box center [946, 285] width 590 height 37
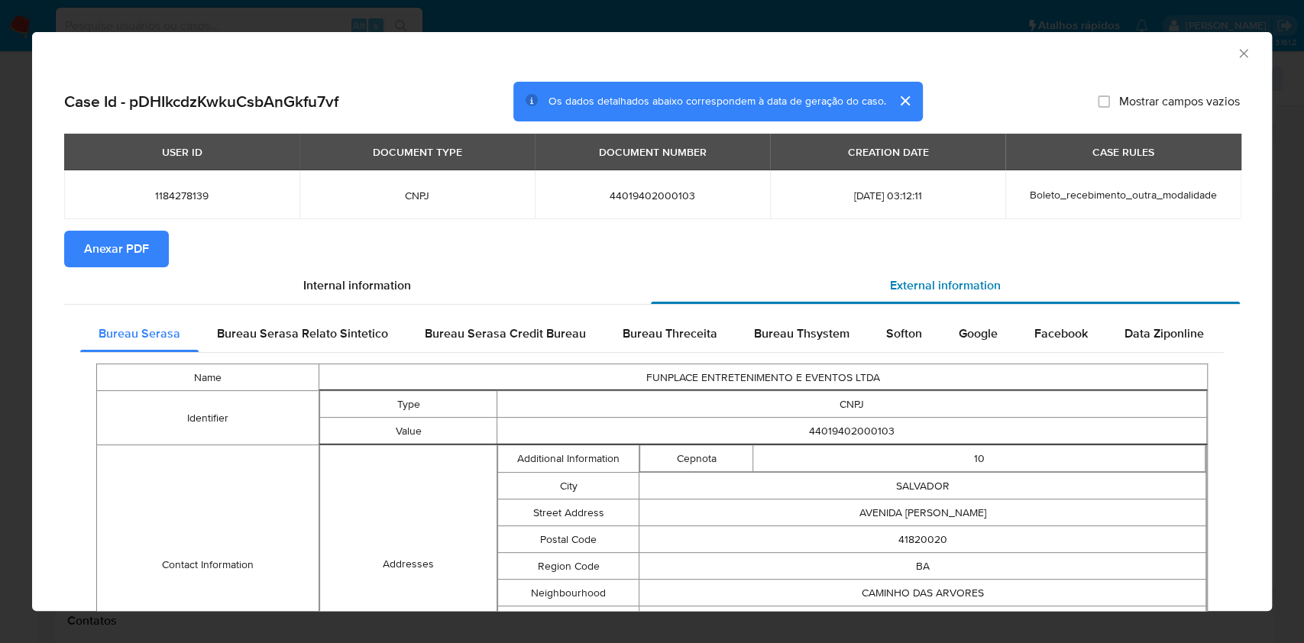
click at [821, 295] on div "External information" at bounding box center [946, 285] width 590 height 37
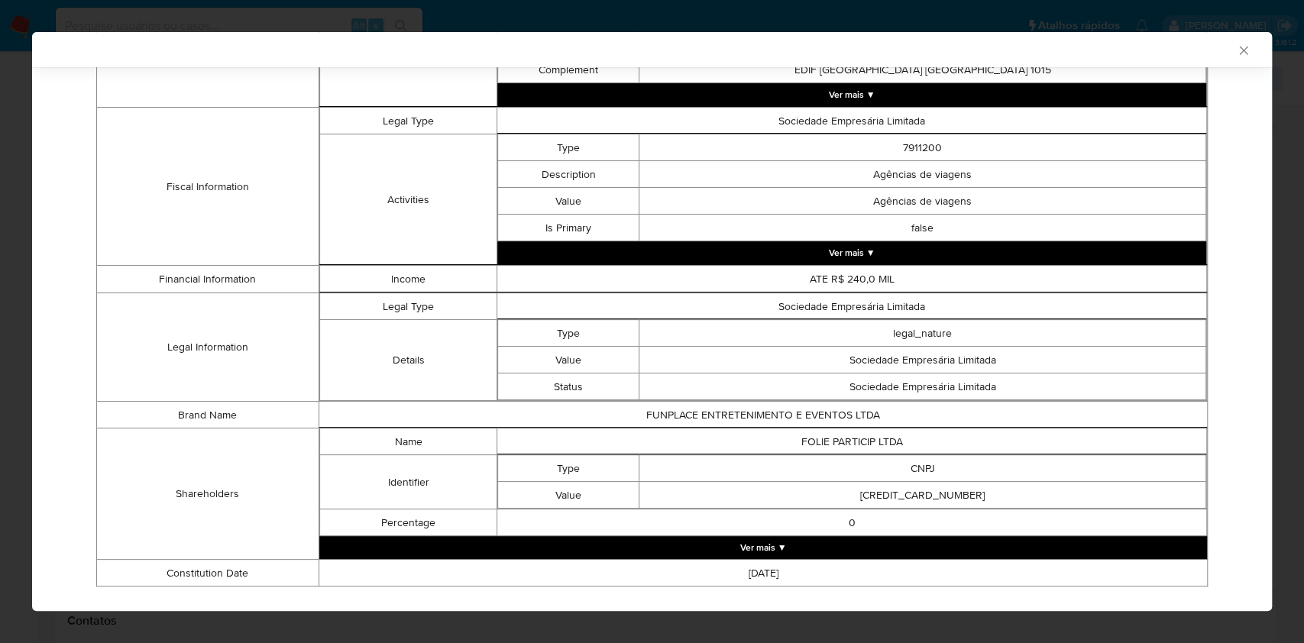
scroll to position [574, 0]
click at [855, 276] on td "ATE R$ 240,0 MIL" at bounding box center [852, 279] width 710 height 27
copy td "ATE R$ 240,0 MIL"
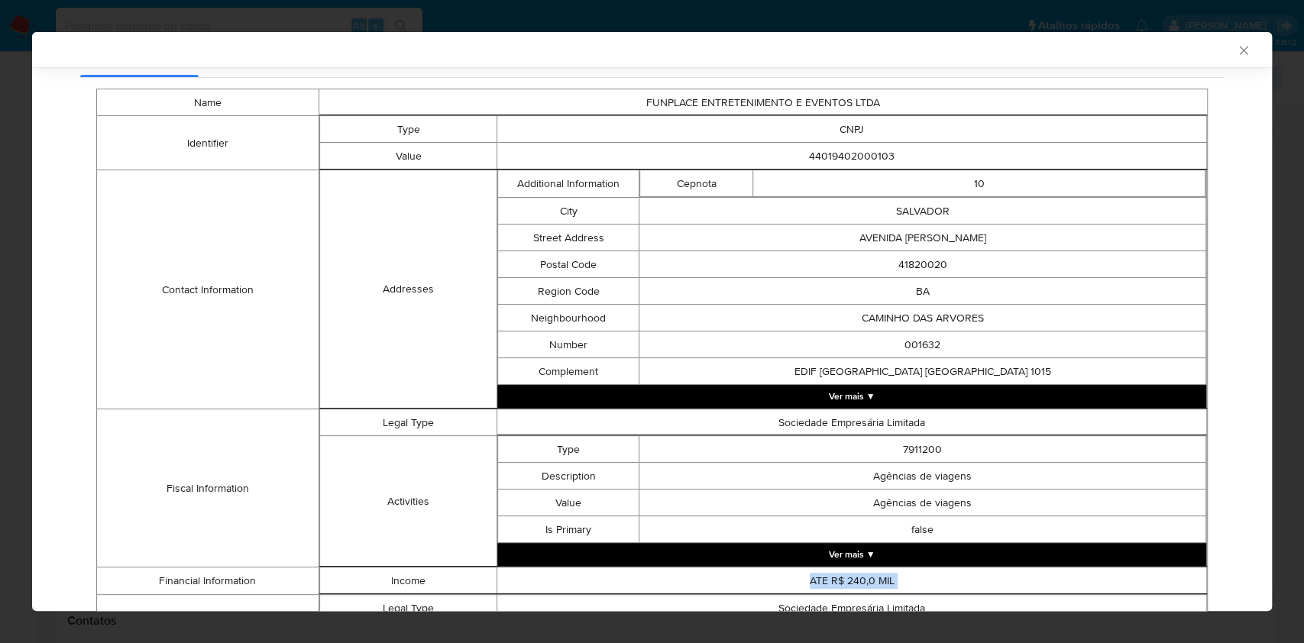
scroll to position [228, 0]
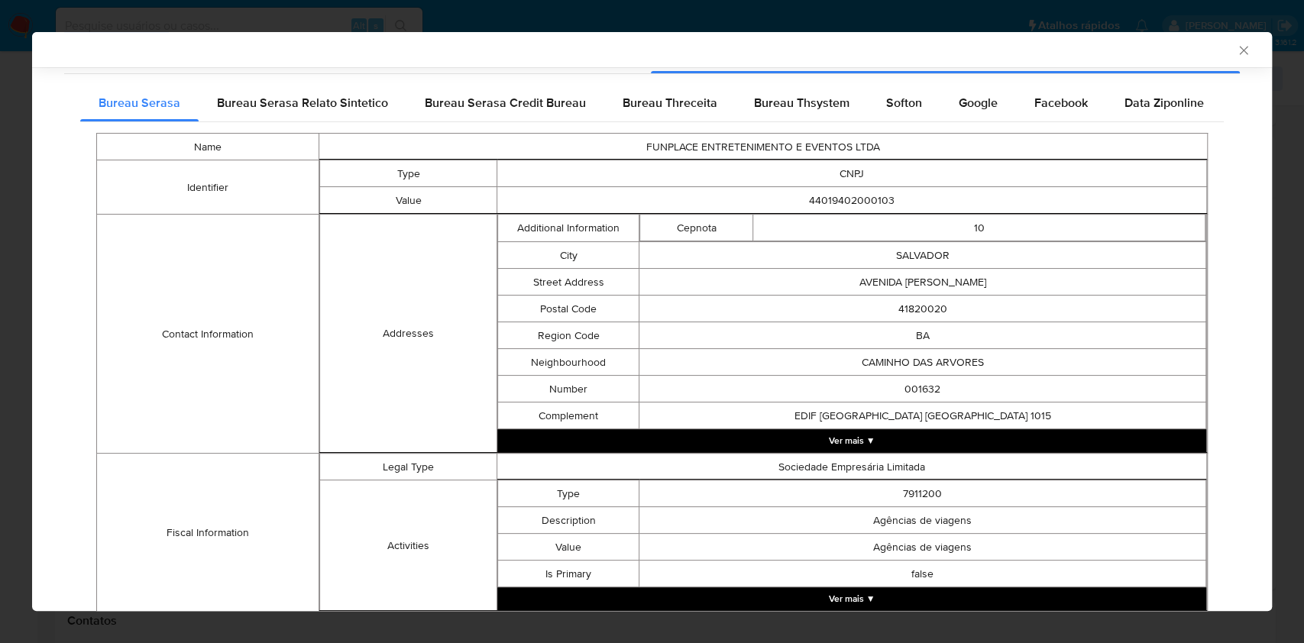
click at [293, 122] on div "Name FUNPLACE ENTRETENIMENTO E EVENTOS LTDA Identifier Type CNPJ Value 44019402…" at bounding box center [651, 532] width 1143 height 821
click at [293, 119] on div "Bureau Serasa Relato Sintetico" at bounding box center [303, 103] width 208 height 37
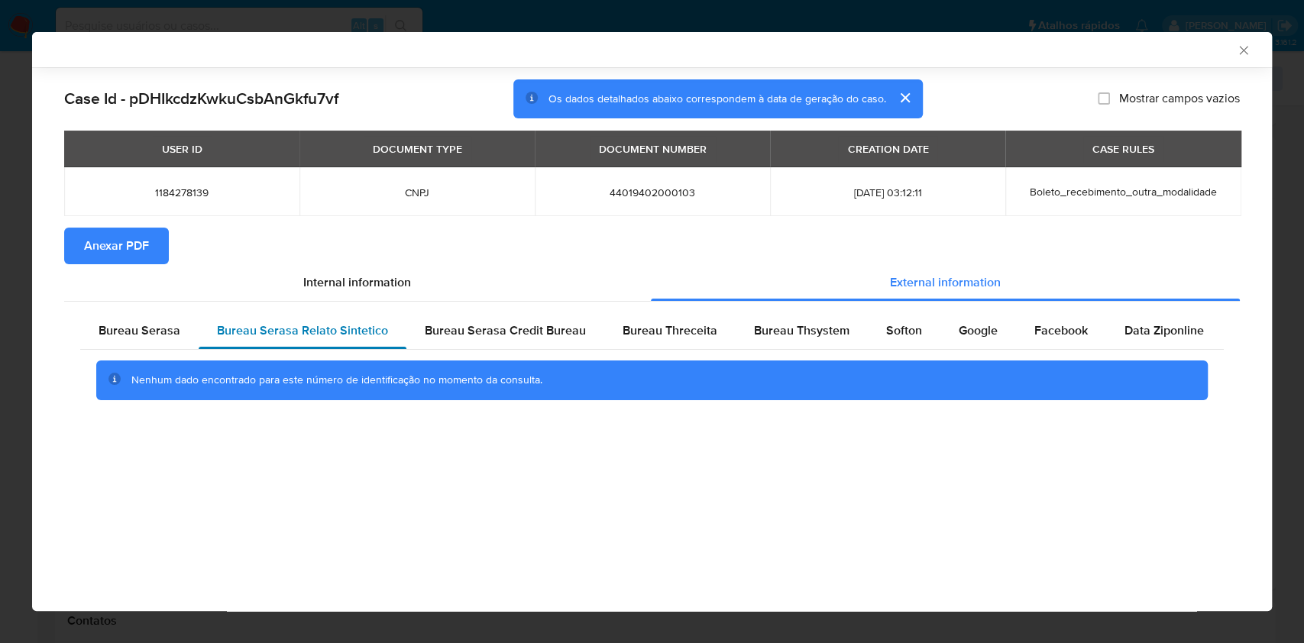
scroll to position [0, 0]
click at [474, 330] on span "Bureau Serasa Credit Bureau" at bounding box center [505, 331] width 161 height 18
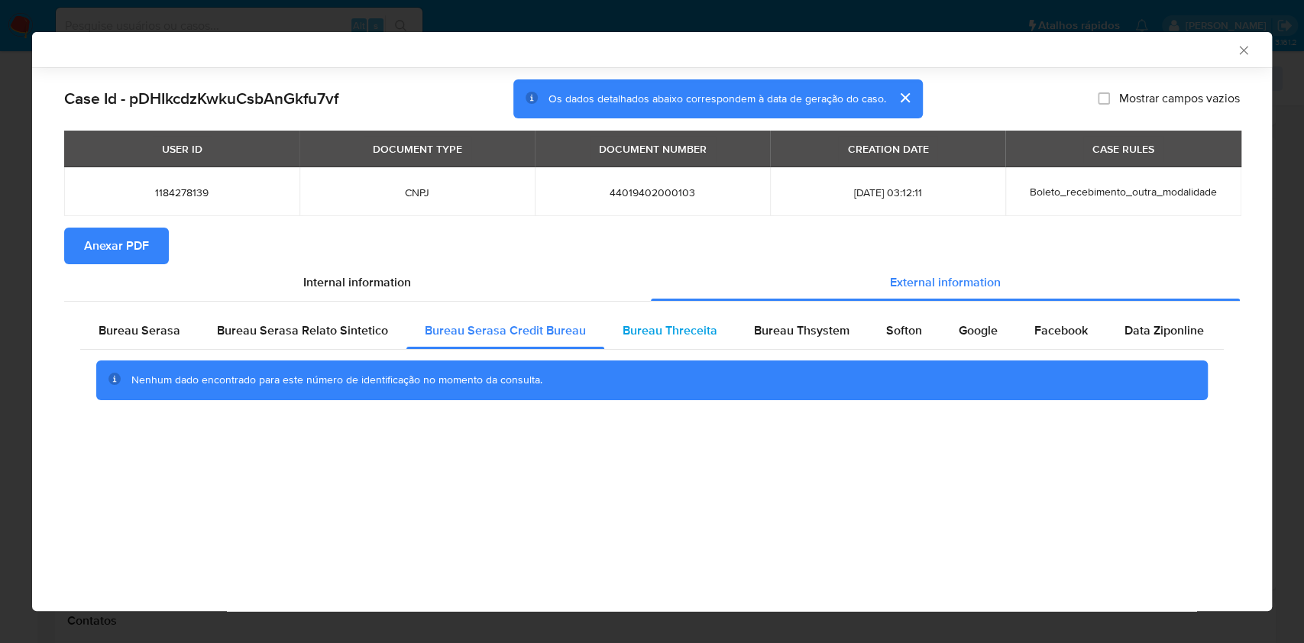
click at [644, 333] on span "Bureau Threceita" at bounding box center [669, 331] width 95 height 18
click at [807, 320] on div "Bureau Thsystem" at bounding box center [801, 330] width 132 height 37
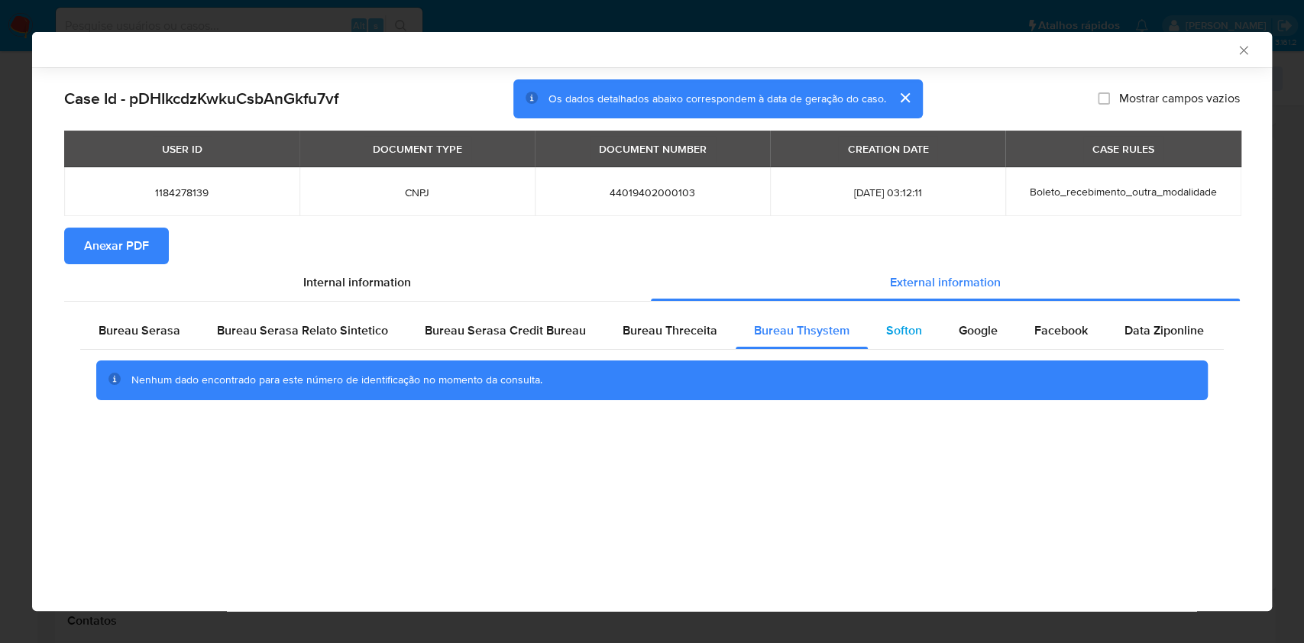
click at [893, 331] on span "Softon" at bounding box center [904, 331] width 36 height 18
click at [959, 331] on span "Google" at bounding box center [978, 331] width 39 height 18
drag, startPoint x: 1091, startPoint y: 331, endPoint x: 1122, endPoint y: 333, distance: 31.4
click at [1122, 333] on div "Bureau Serasa Bureau Serasa Relato Sintetico Bureau Serasa Credit Bureau Bureau…" at bounding box center [651, 330] width 1143 height 37
click at [1124, 333] on span "Data Ziponline" at bounding box center [1163, 331] width 79 height 18
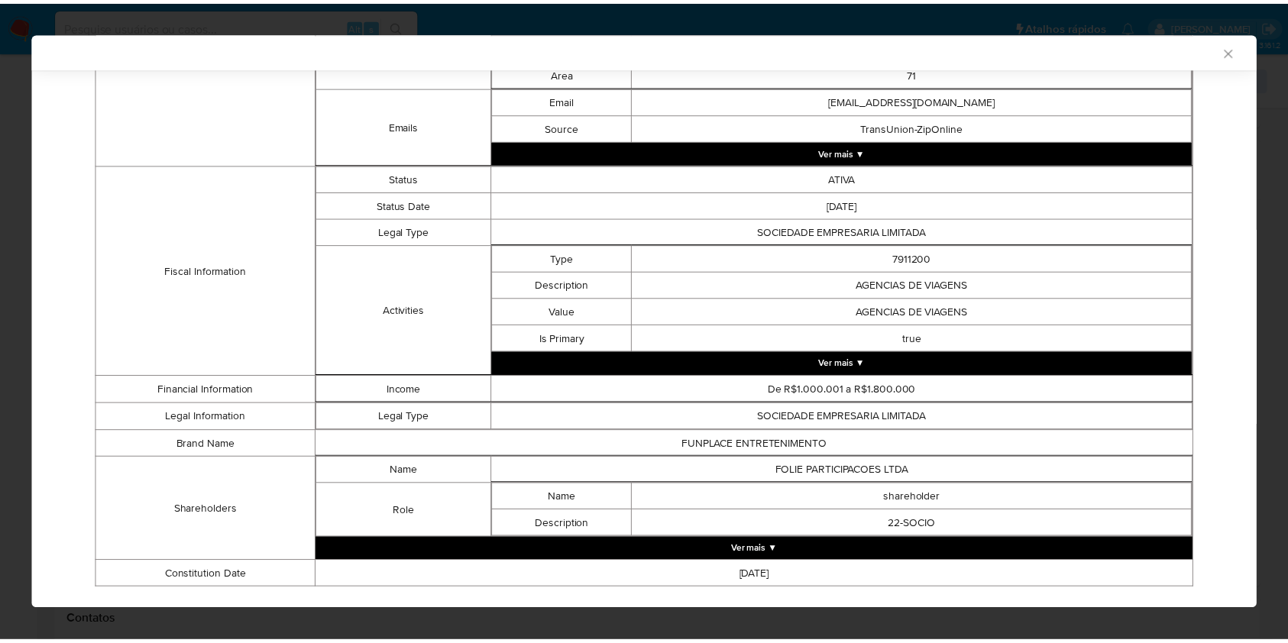
scroll to position [729, 0]
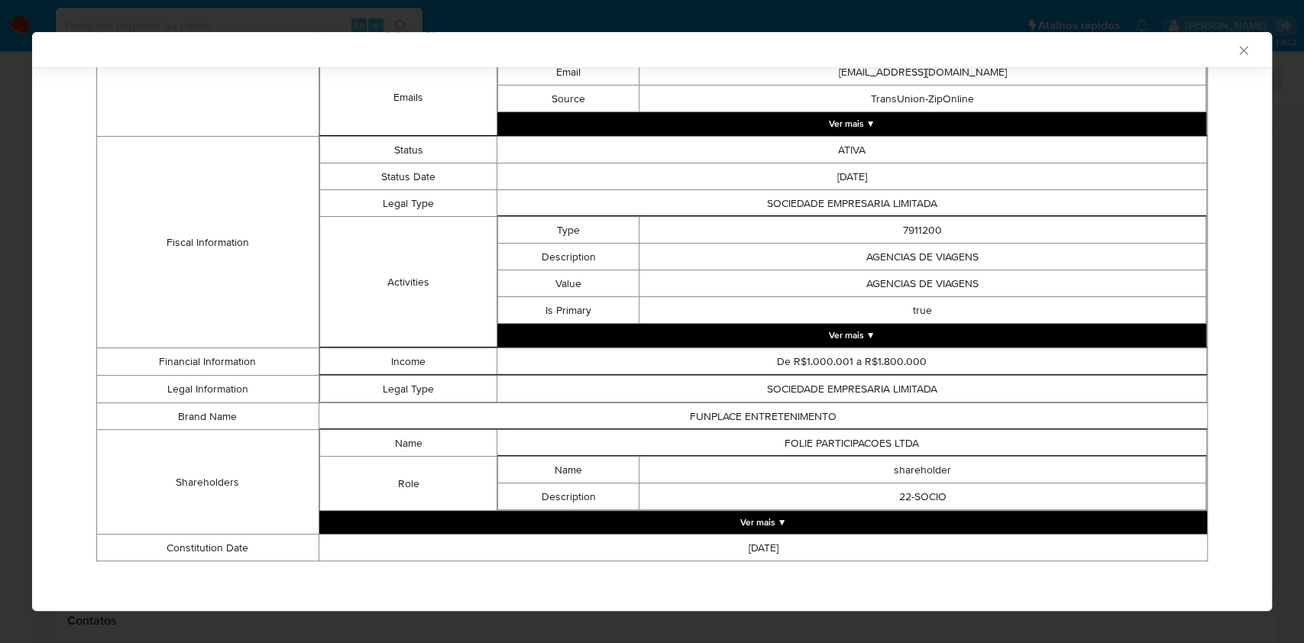
drag, startPoint x: 328, startPoint y: 295, endPoint x: 598, endPoint y: 294, distance: 270.4
click at [328, 295] on td "Activities" at bounding box center [407, 282] width 177 height 131
click at [852, 360] on td "De R$1.000.001 a R$1.800.000" at bounding box center [852, 361] width 710 height 27
click at [789, 360] on td "De R$1.000.001 a R$1.800.000" at bounding box center [852, 361] width 710 height 27
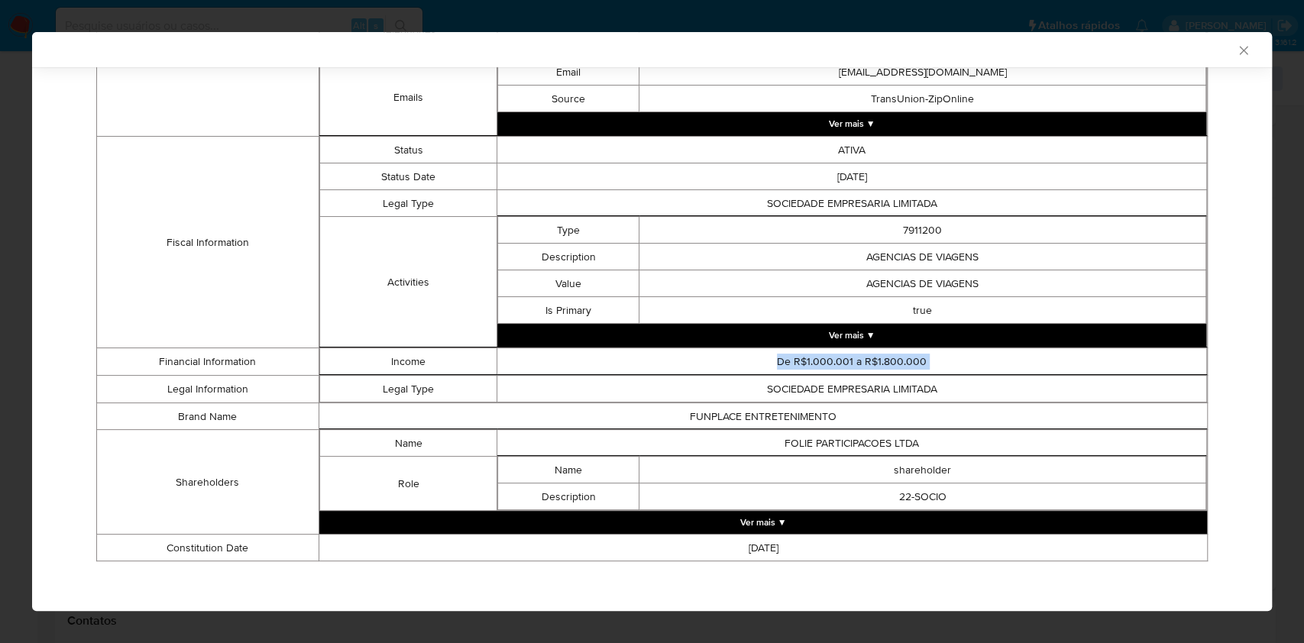
click at [789, 360] on td "De R$1.000.001 a R$1.800.000" at bounding box center [852, 361] width 710 height 27
copy td "De R$1.000.001 a R$1.800.000"
click at [419, 176] on td "Status Date" at bounding box center [407, 176] width 177 height 27
click at [1236, 52] on icon "Fechar a janela" at bounding box center [1243, 50] width 15 height 15
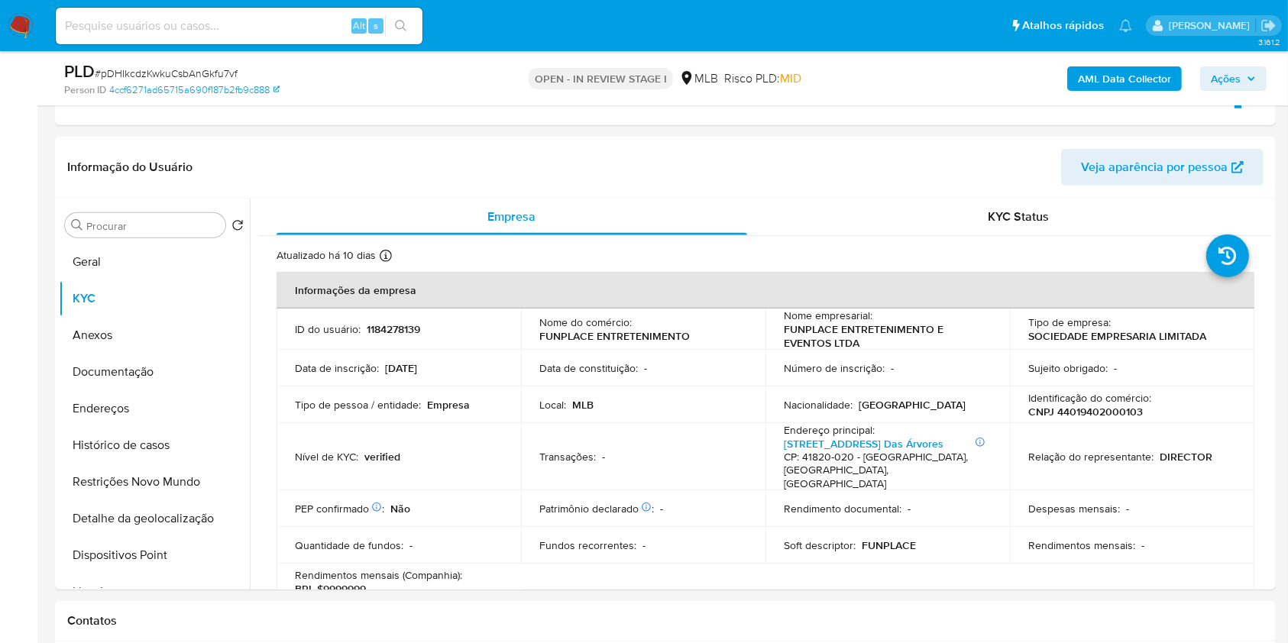
click at [1224, 81] on span "Ações" at bounding box center [1226, 78] width 30 height 24
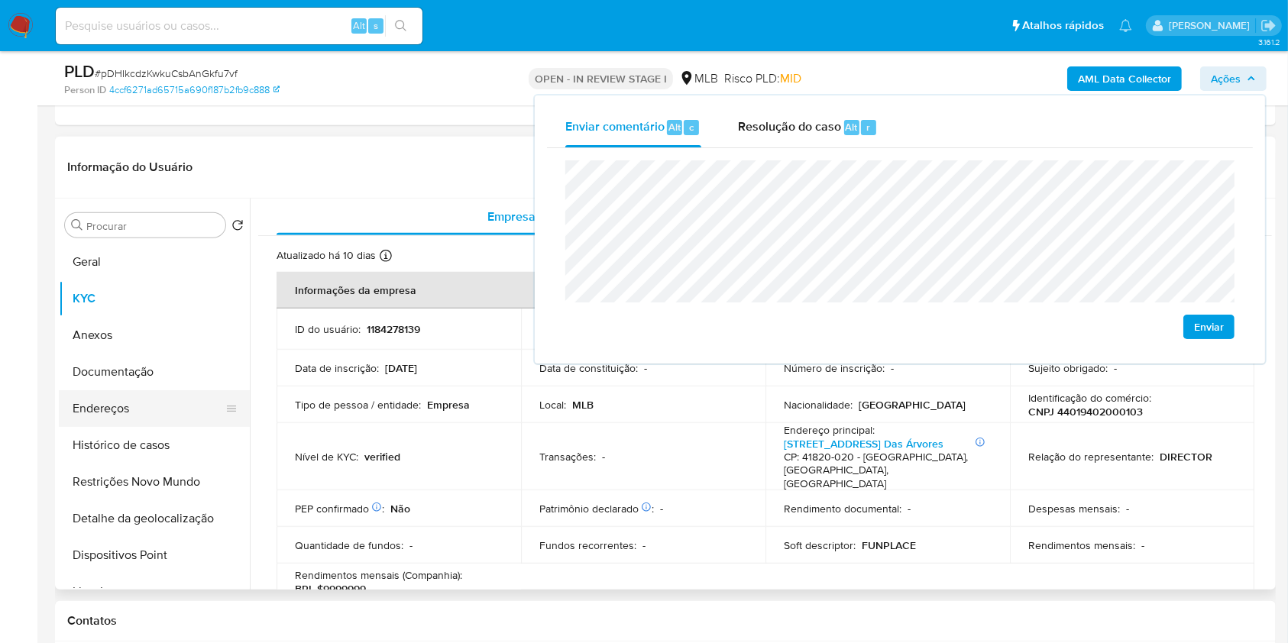
click at [143, 409] on button "Endereços" at bounding box center [148, 408] width 179 height 37
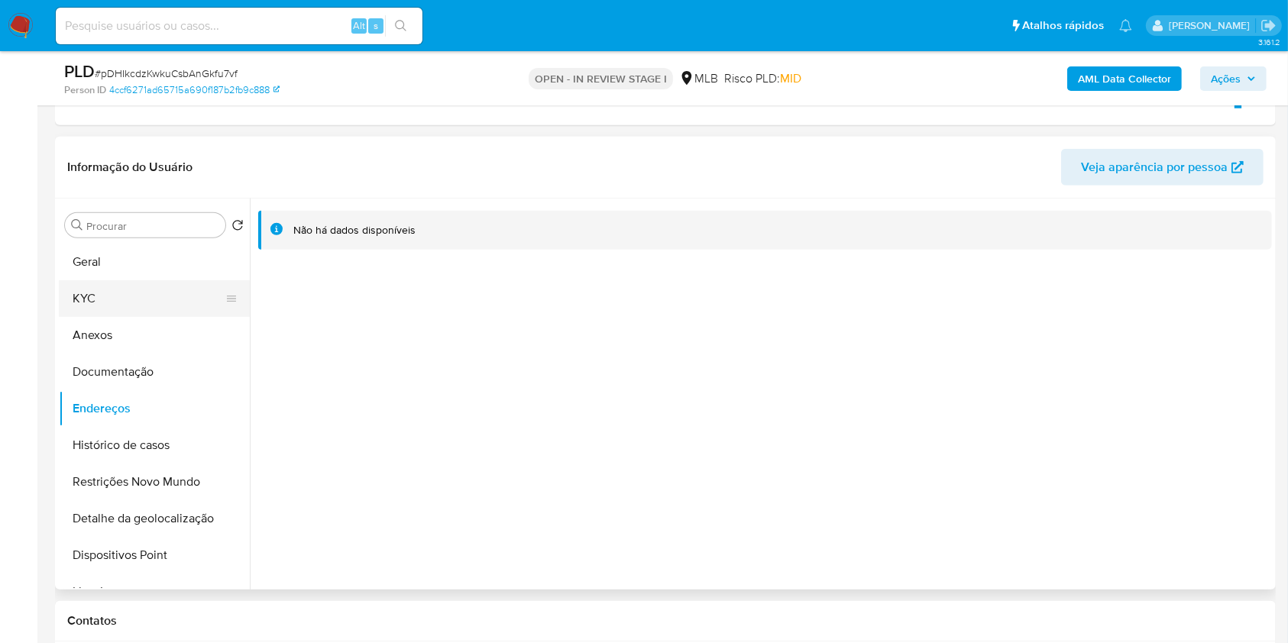
click at [159, 292] on button "KYC" at bounding box center [148, 298] width 179 height 37
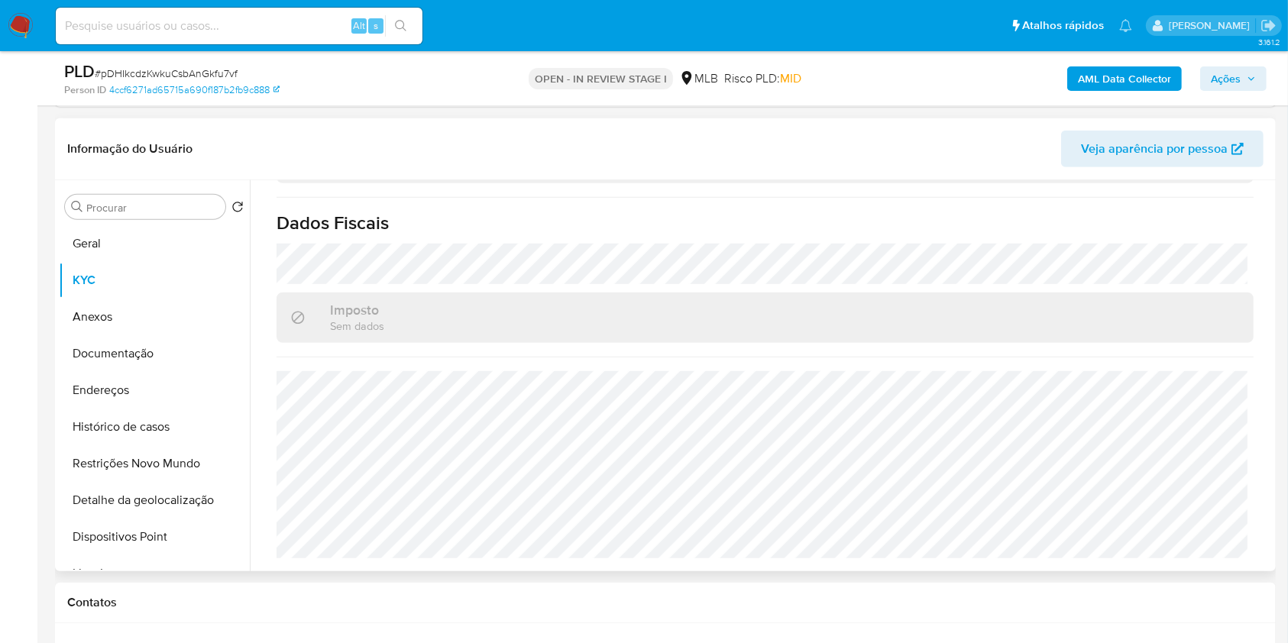
scroll to position [920, 0]
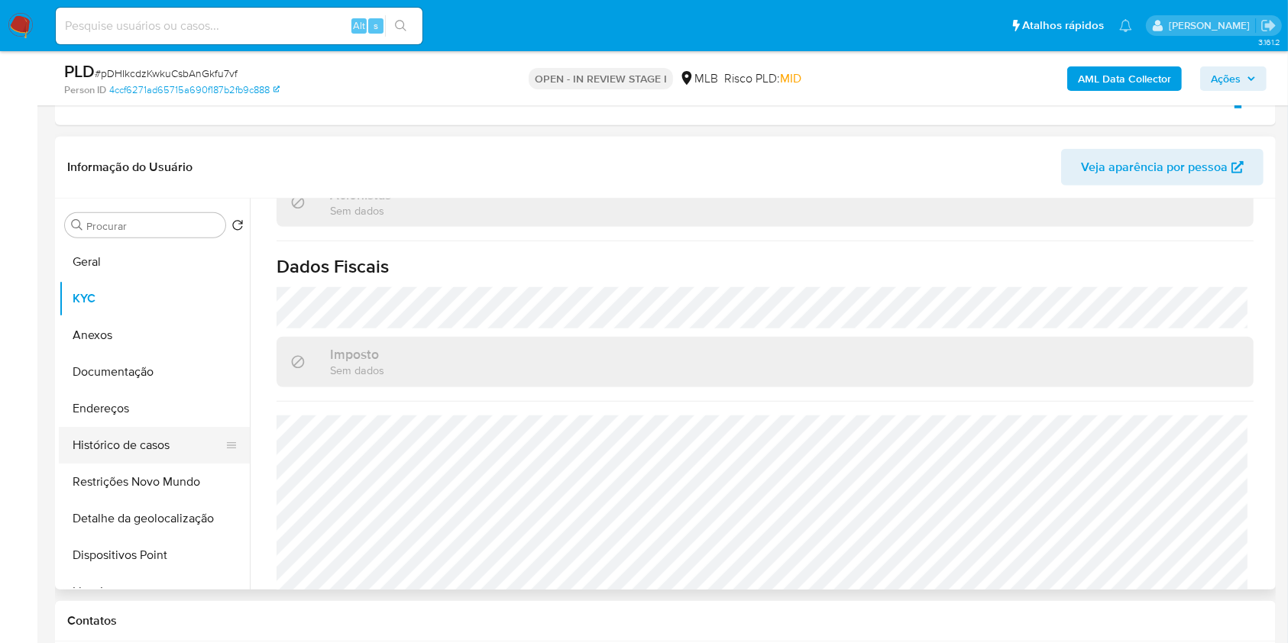
click at [133, 429] on button "Histórico de casos" at bounding box center [148, 445] width 179 height 37
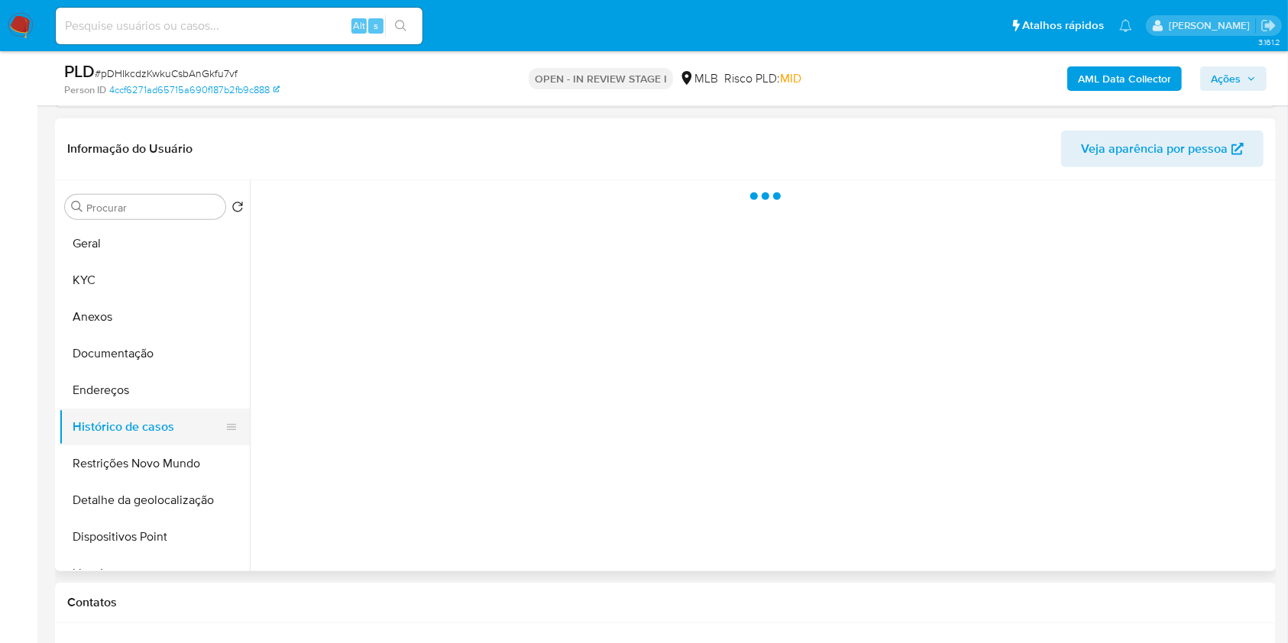
scroll to position [0, 0]
click at [138, 409] on button "Histórico de casos" at bounding box center [148, 427] width 179 height 37
click at [141, 380] on button "Endereços" at bounding box center [148, 390] width 179 height 37
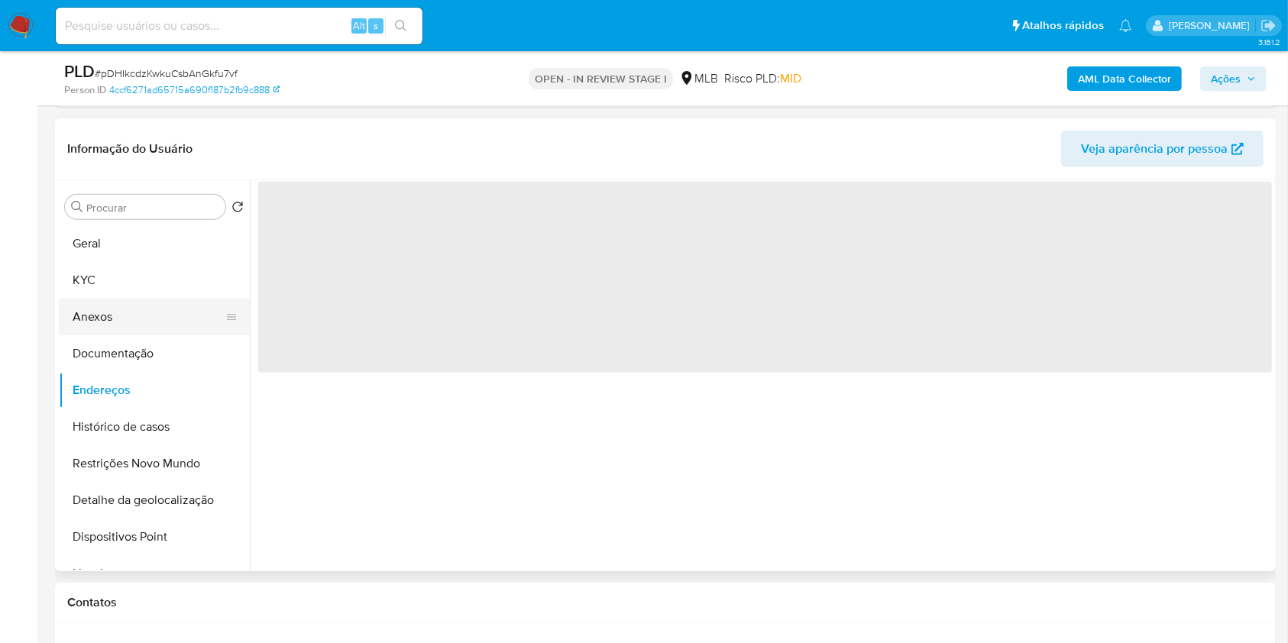
click at [143, 325] on button "Anexos" at bounding box center [148, 317] width 179 height 37
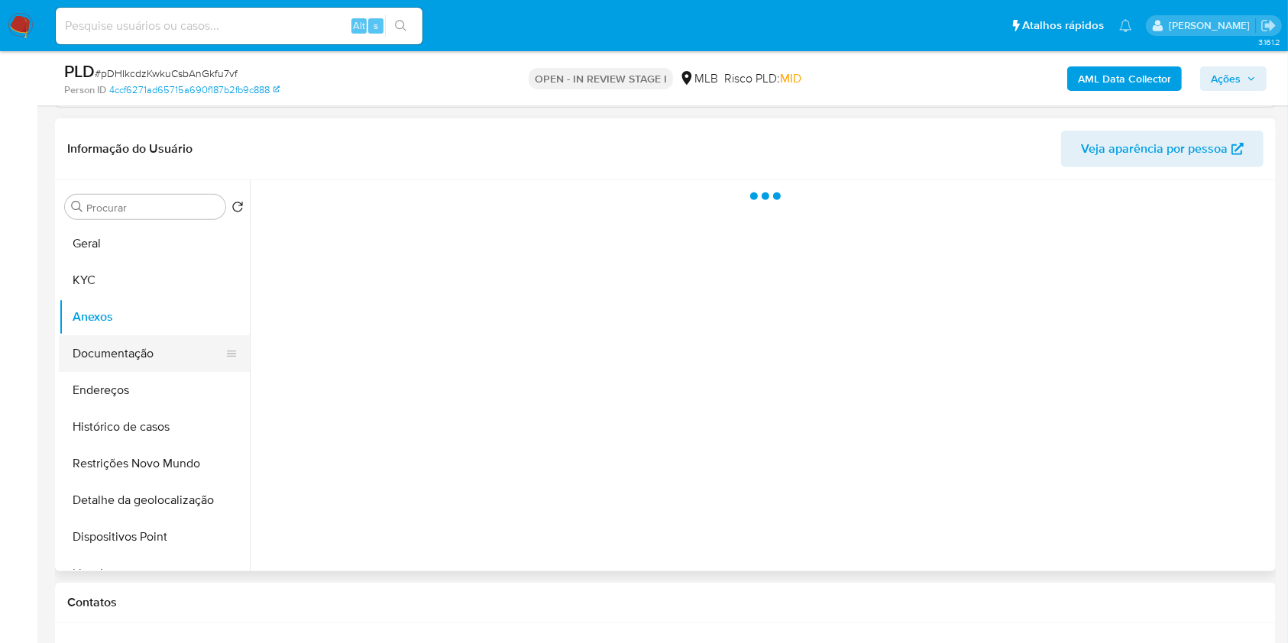
click at [152, 358] on button "Documentação" at bounding box center [148, 353] width 179 height 37
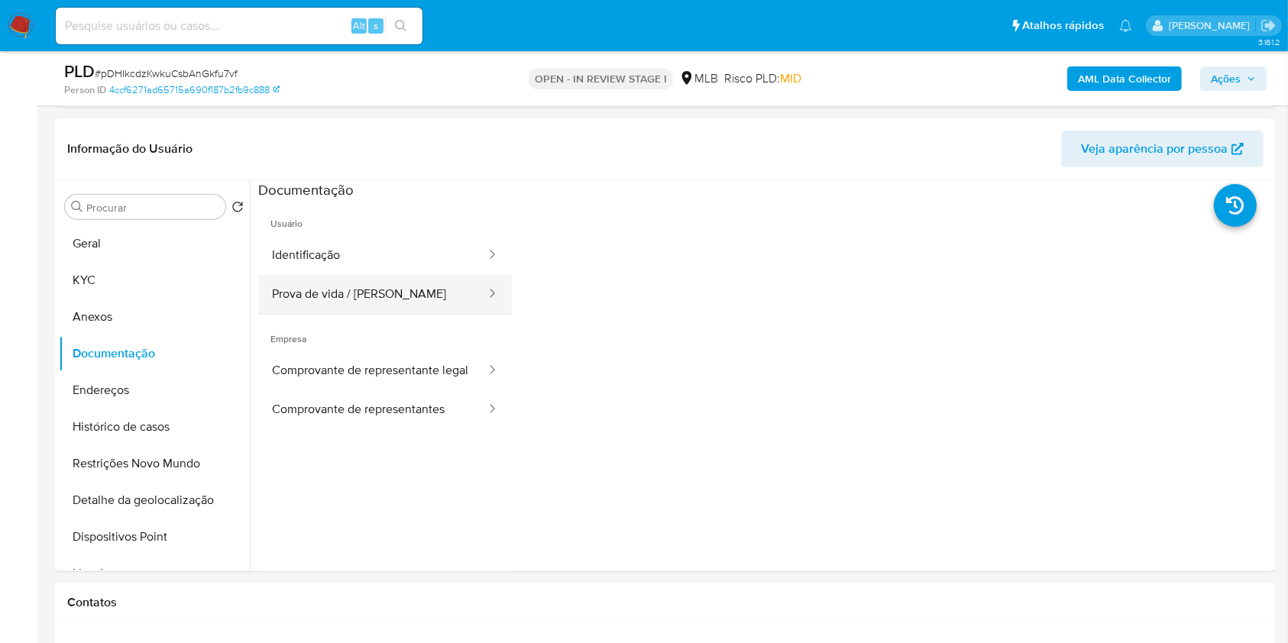
click at [392, 283] on button "Prova de vida / Selfie" at bounding box center [372, 294] width 229 height 39
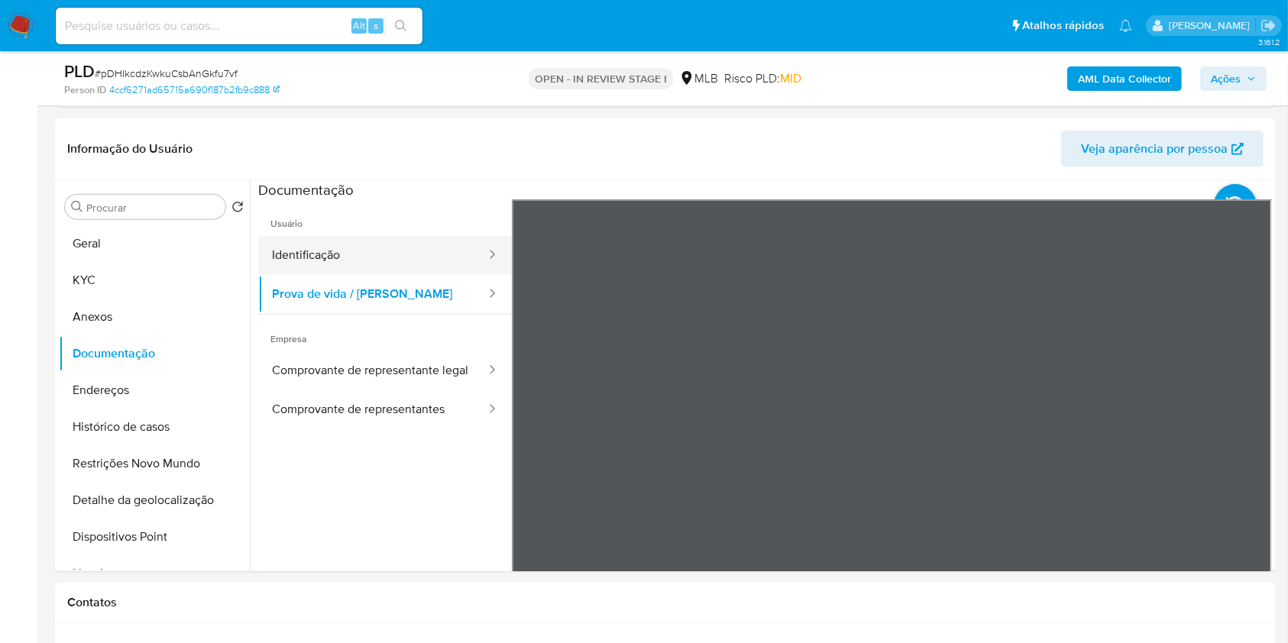
click at [450, 255] on button "Identificação" at bounding box center [372, 255] width 229 height 39
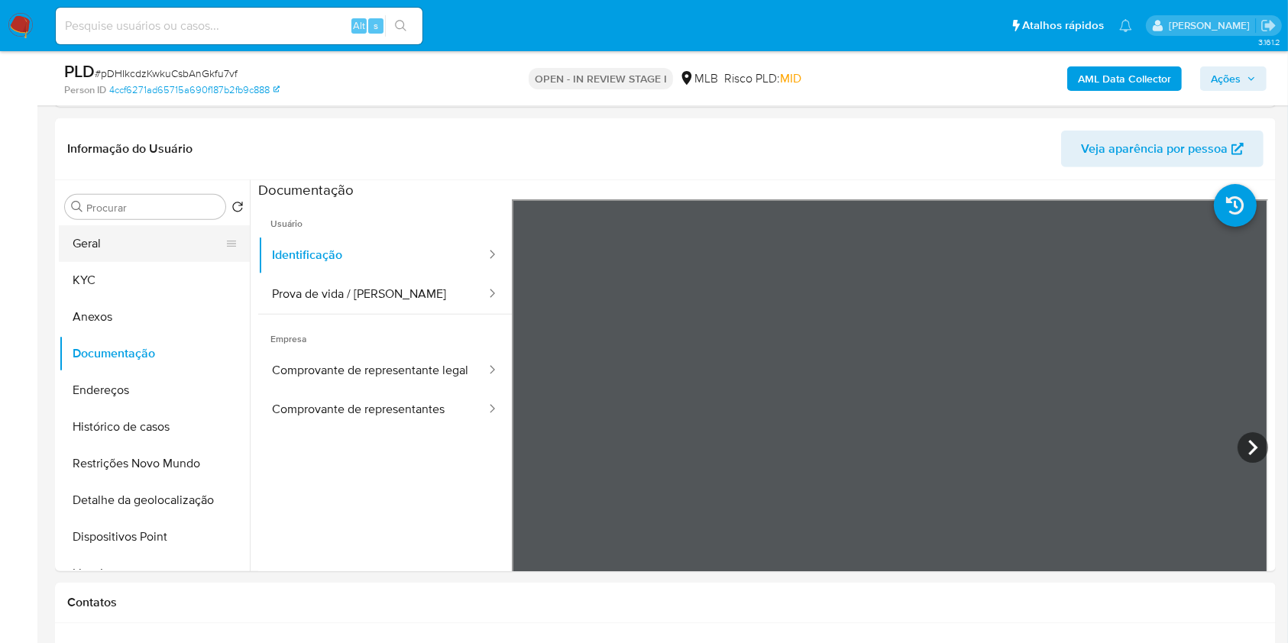
click at [171, 243] on button "Geral" at bounding box center [148, 243] width 179 height 37
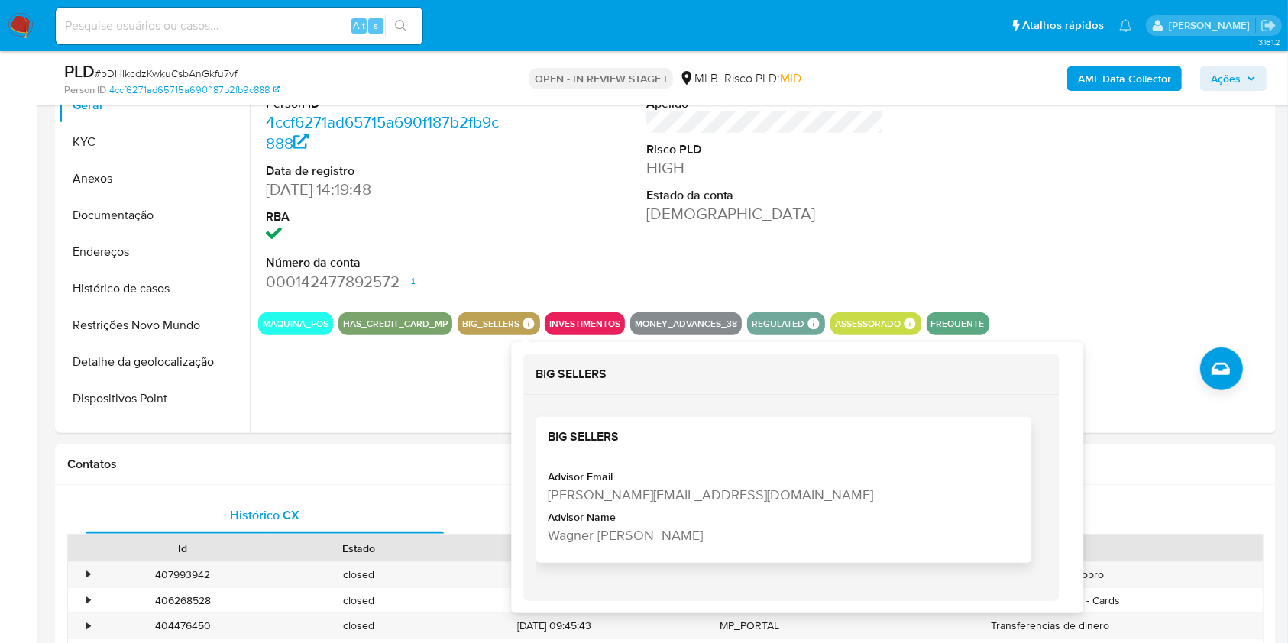
scroll to position [1217, 0]
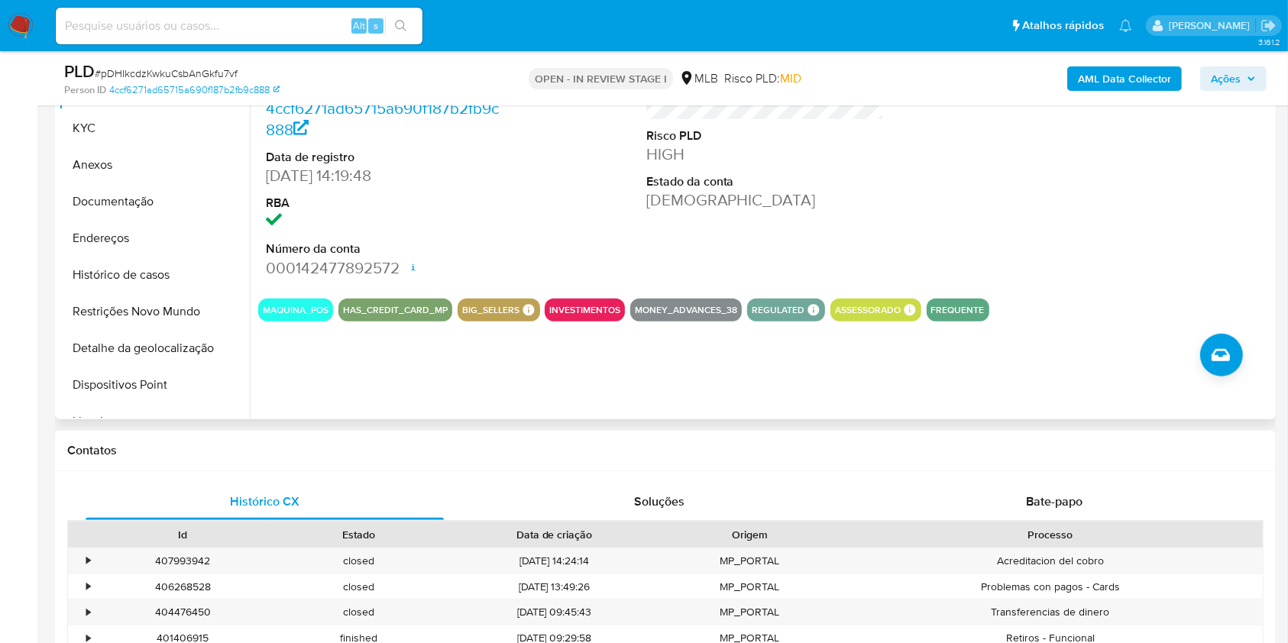
click at [1230, 186] on div at bounding box center [1145, 157] width 254 height 258
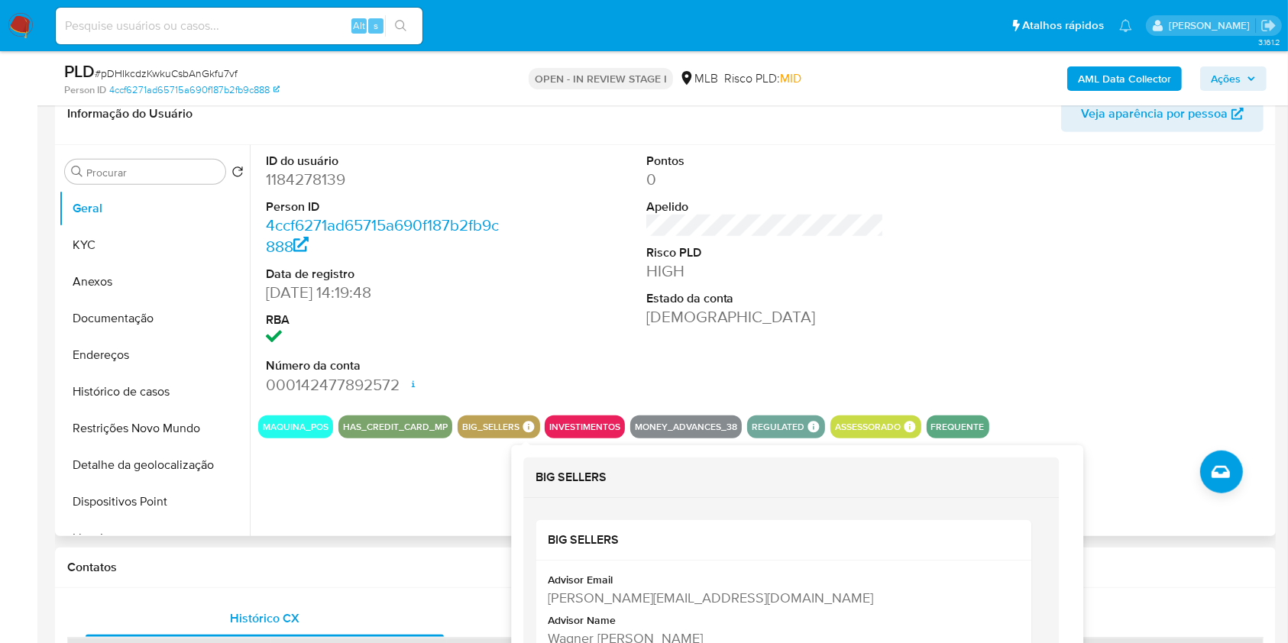
scroll to position [1101, 0]
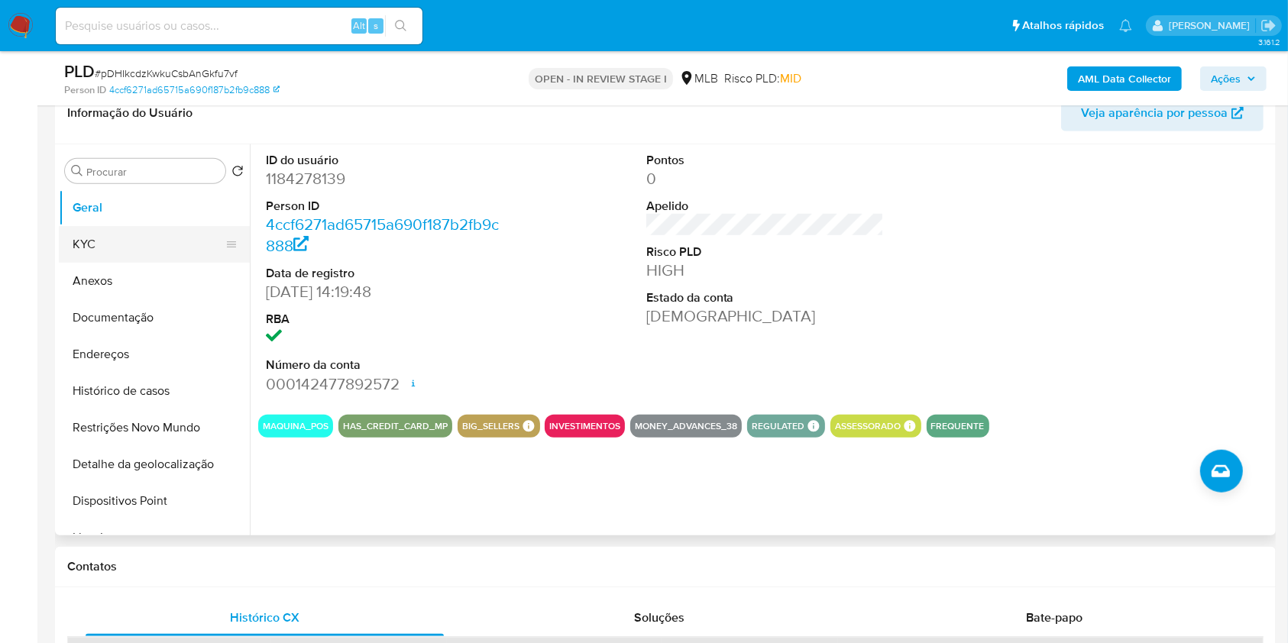
click at [119, 241] on button "KYC" at bounding box center [148, 244] width 179 height 37
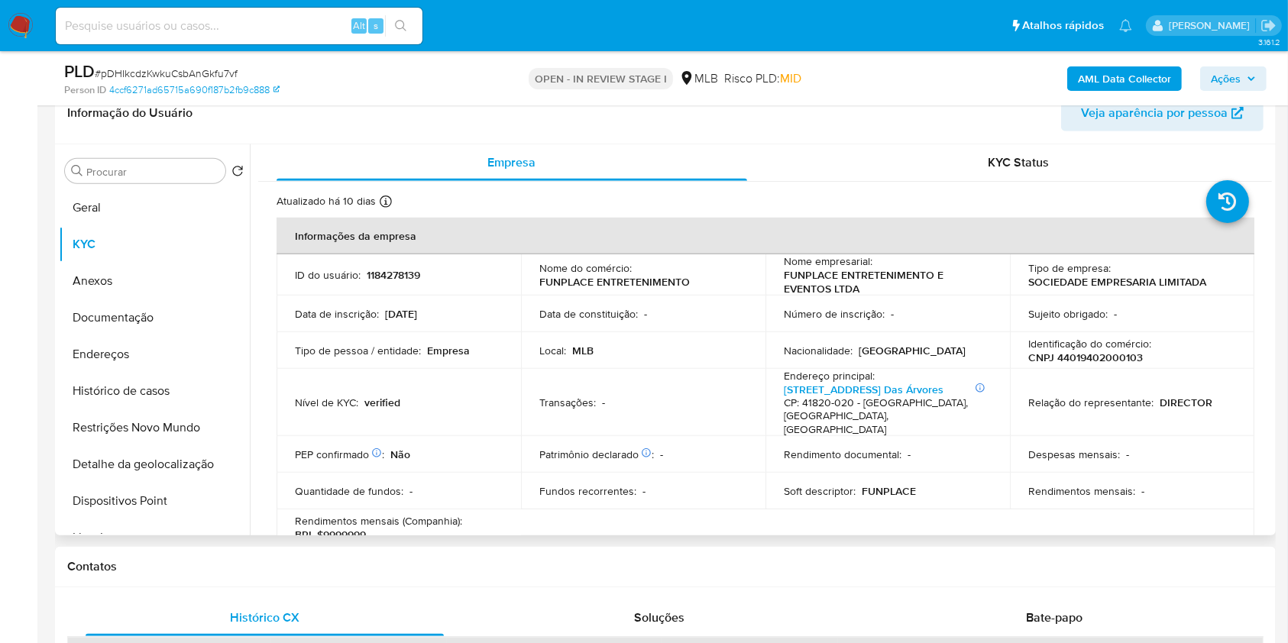
click at [616, 284] on p "FUNPLACE ENTRETENIMENTO" at bounding box center [614, 282] width 150 height 14
drag, startPoint x: 616, startPoint y: 284, endPoint x: 584, endPoint y: 286, distance: 32.2
click at [616, 284] on p "FUNPLACE ENTRETENIMENTO" at bounding box center [614, 282] width 150 height 14
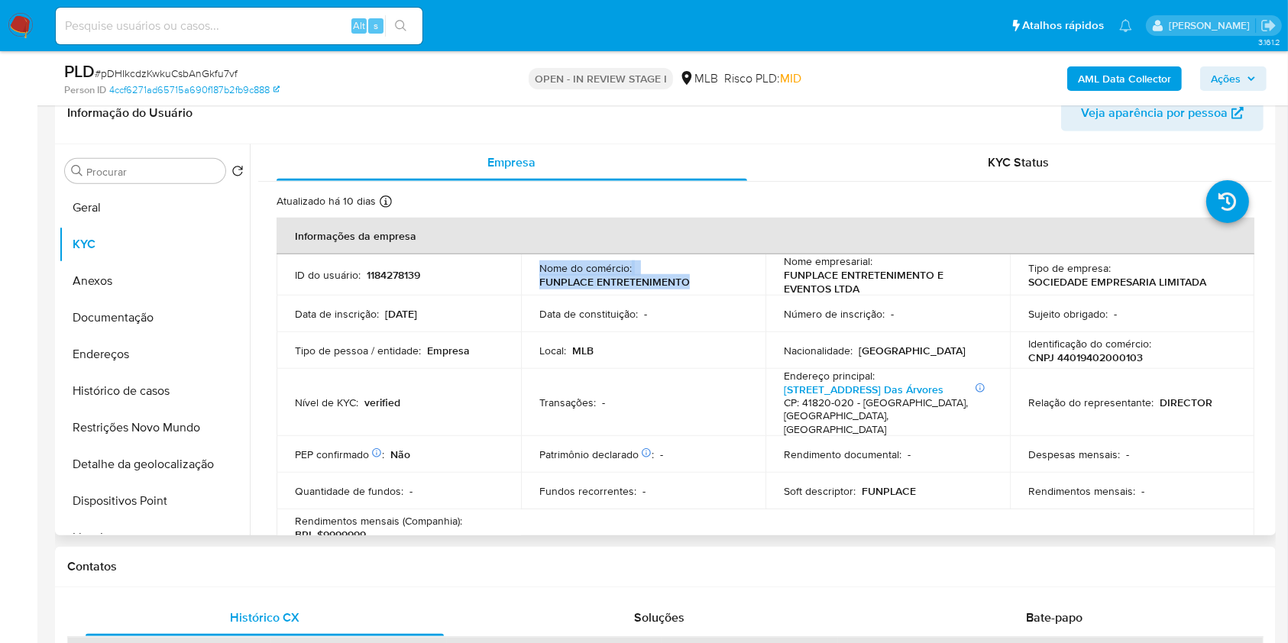
click at [545, 280] on p "FUNPLACE ENTRETENIMENTO" at bounding box center [614, 282] width 150 height 14
drag, startPoint x: 536, startPoint y: 281, endPoint x: 686, endPoint y: 280, distance: 149.7
click at [685, 280] on td "Nome do comércio : FUNPLACE ENTRETENIMENTO" at bounding box center [643, 274] width 244 height 41
copy p "FUNPLACE ENTRETENIMENTO"
click at [396, 275] on p "1184278139" at bounding box center [393, 275] width 53 height 14
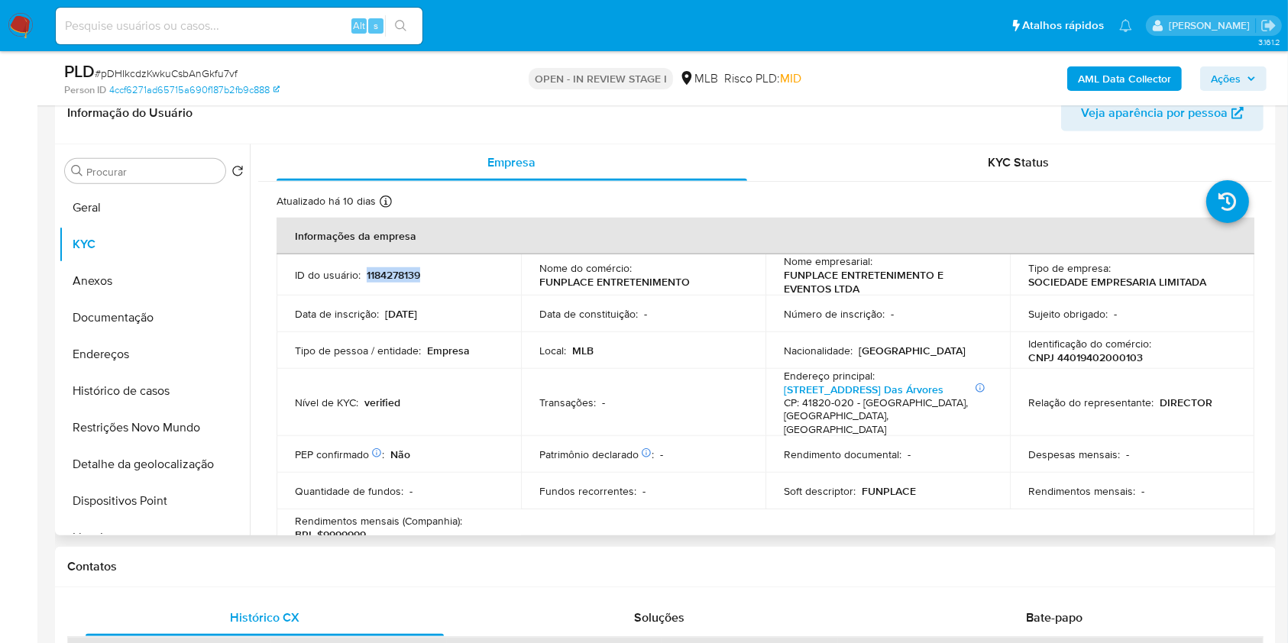
click at [396, 275] on p "1184278139" at bounding box center [393, 275] width 53 height 14
copy p "1184278139"
click at [184, 400] on button "Histórico de casos" at bounding box center [148, 391] width 179 height 37
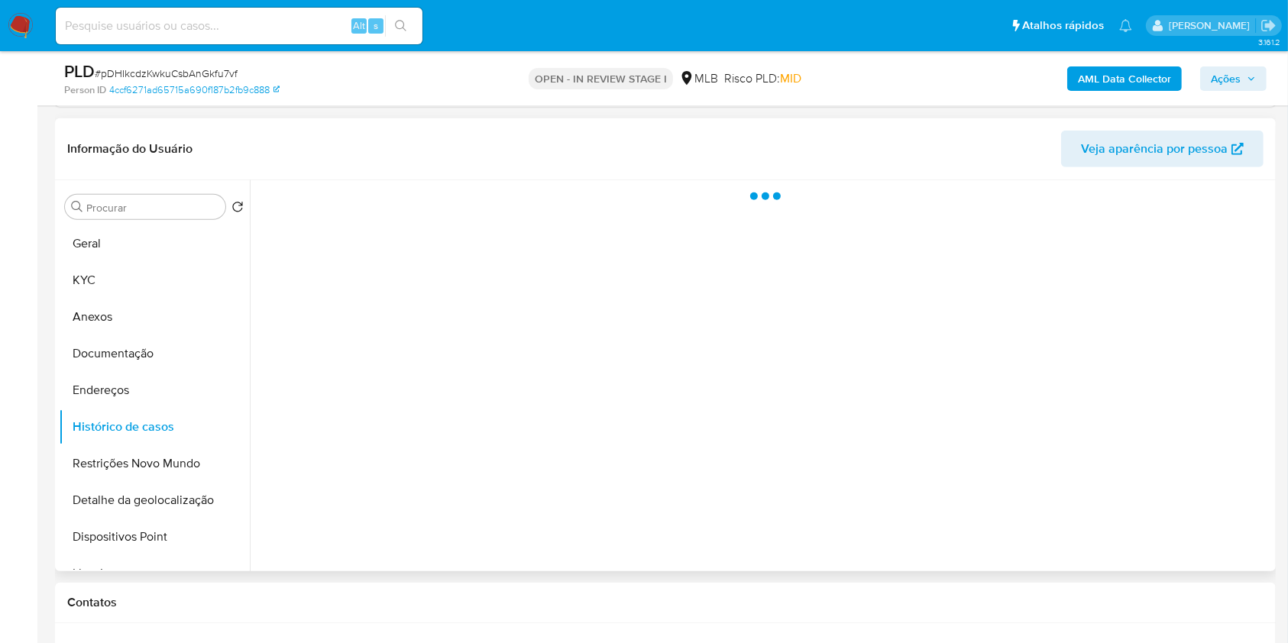
scroll to position [1038, 0]
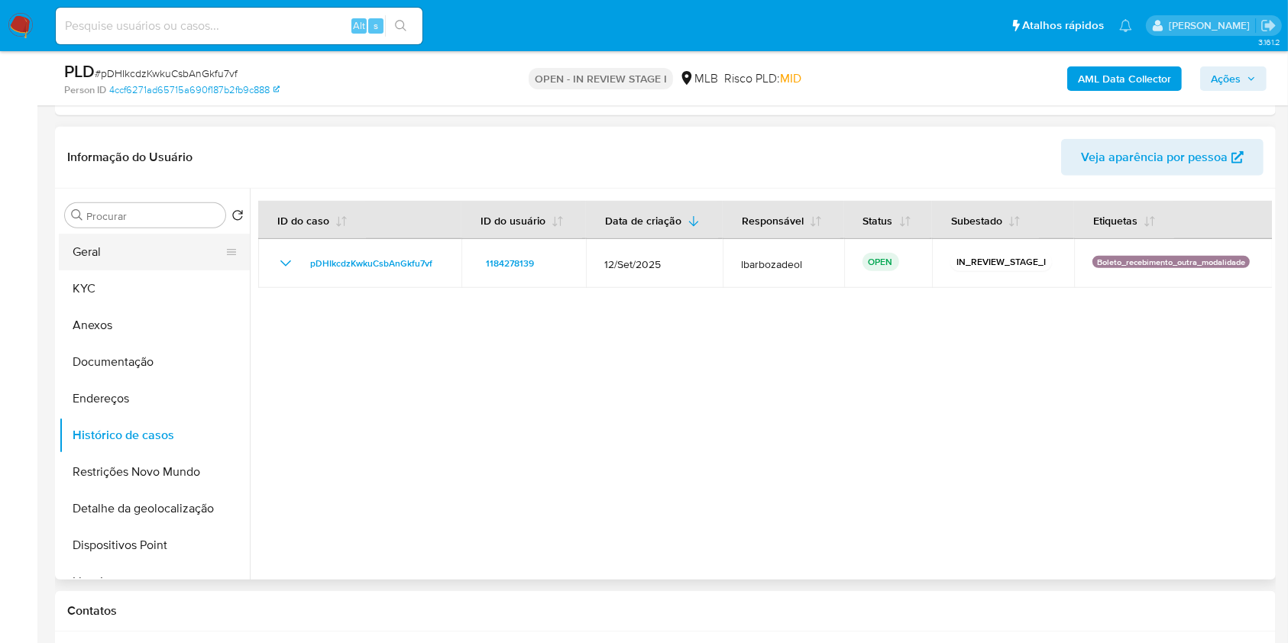
click at [125, 243] on button "Geral" at bounding box center [148, 252] width 179 height 37
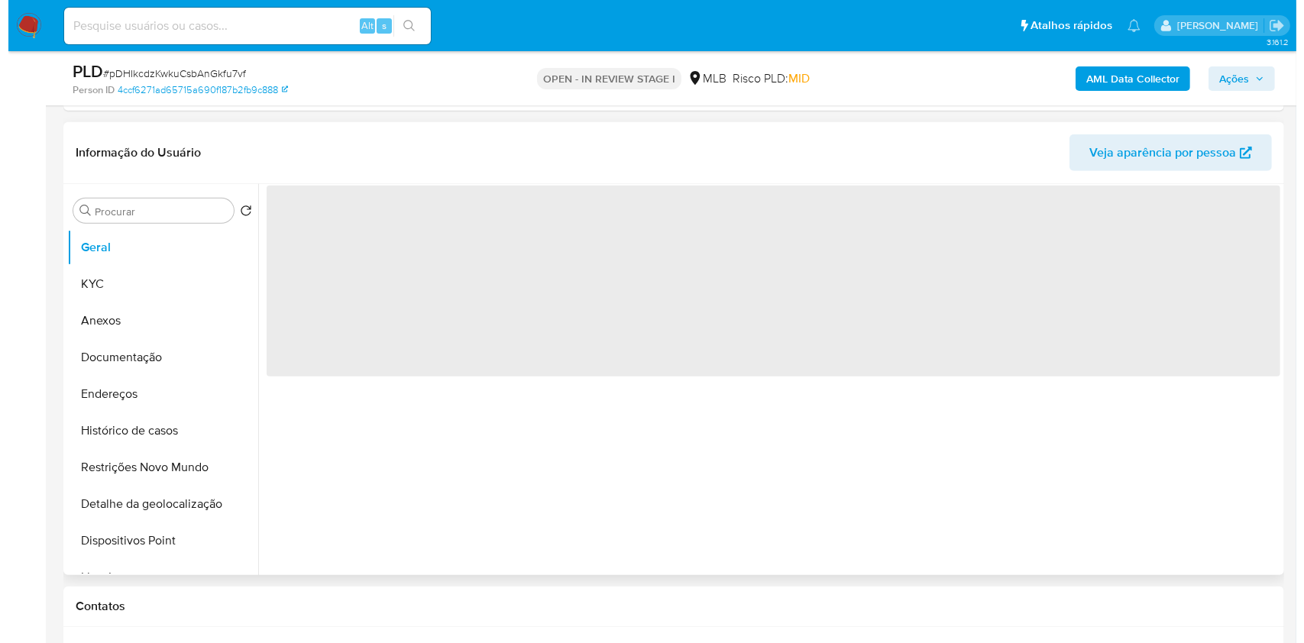
scroll to position [1042, 0]
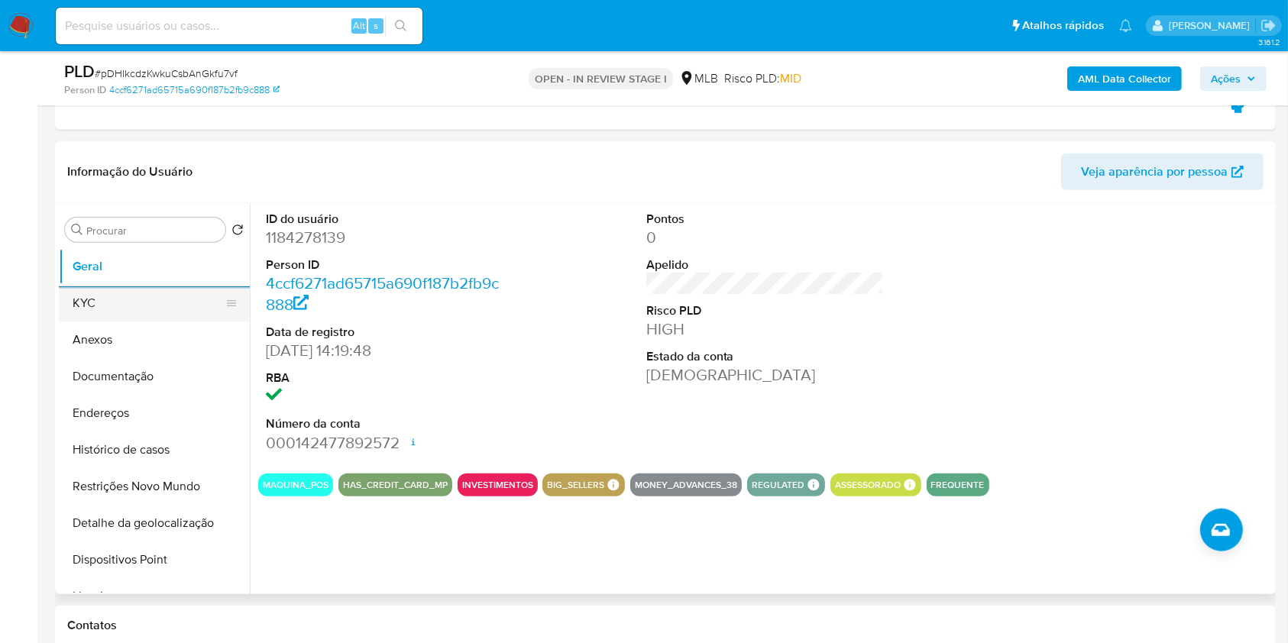
click at [168, 300] on button "KYC" at bounding box center [148, 303] width 179 height 37
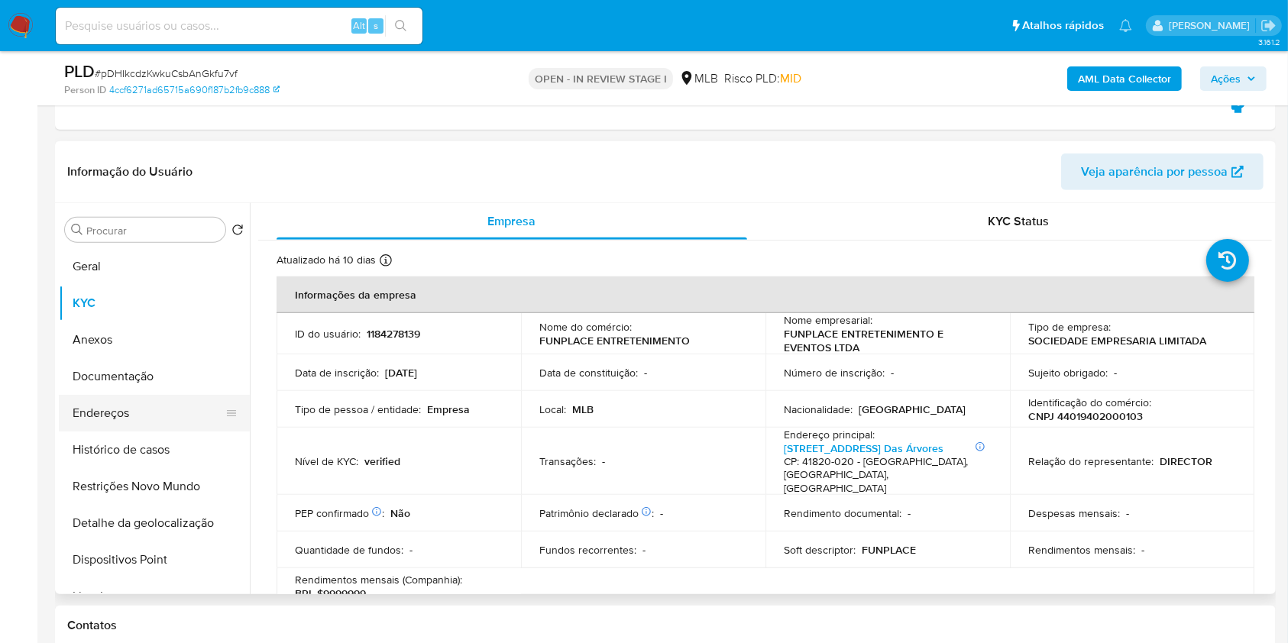
click at [181, 404] on button "Endereços" at bounding box center [148, 413] width 179 height 37
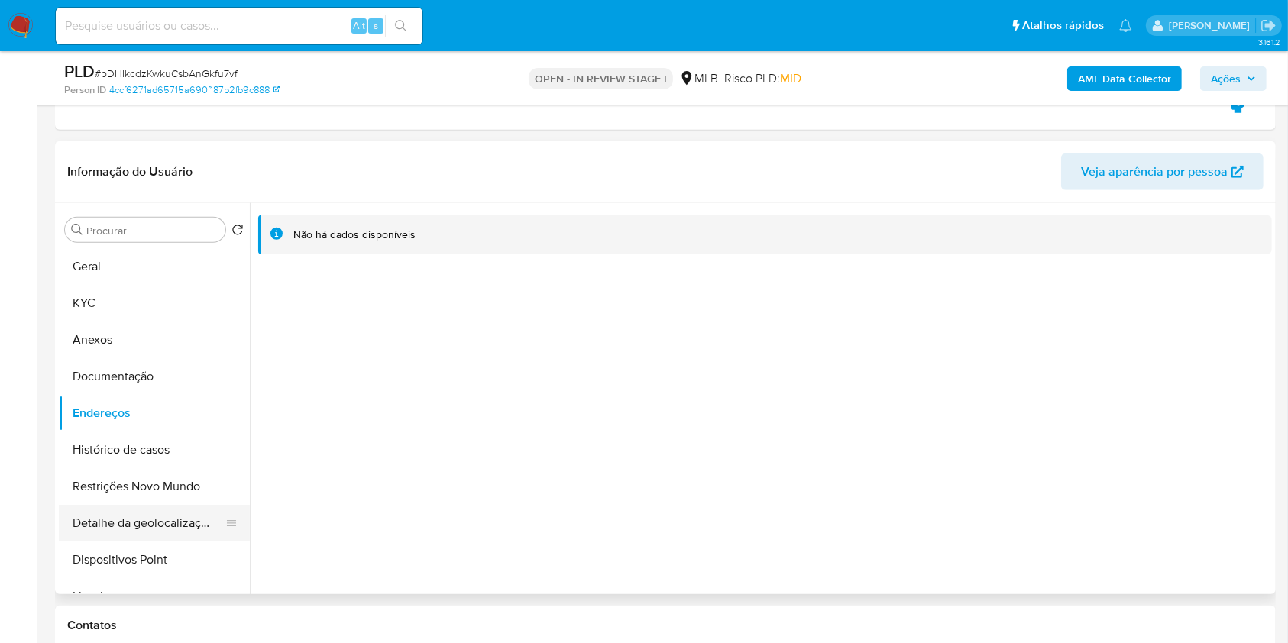
click at [164, 528] on button "Detalhe da geolocalização" at bounding box center [148, 523] width 179 height 37
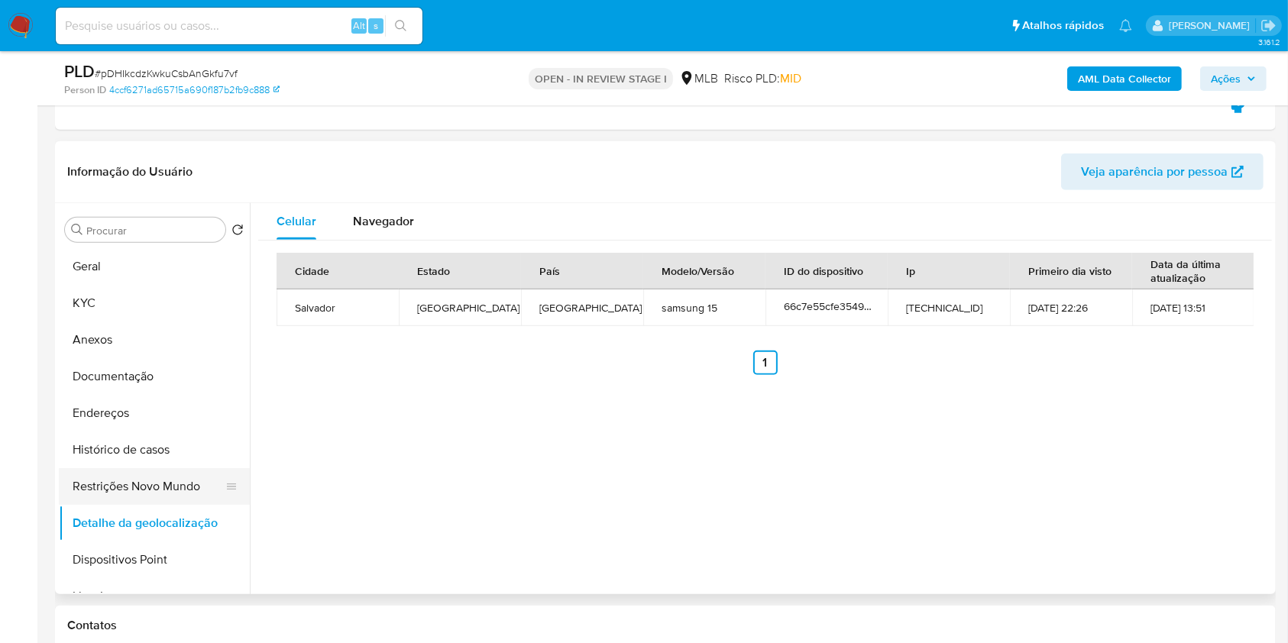
click at [154, 481] on button "Restrições Novo Mundo" at bounding box center [148, 486] width 179 height 37
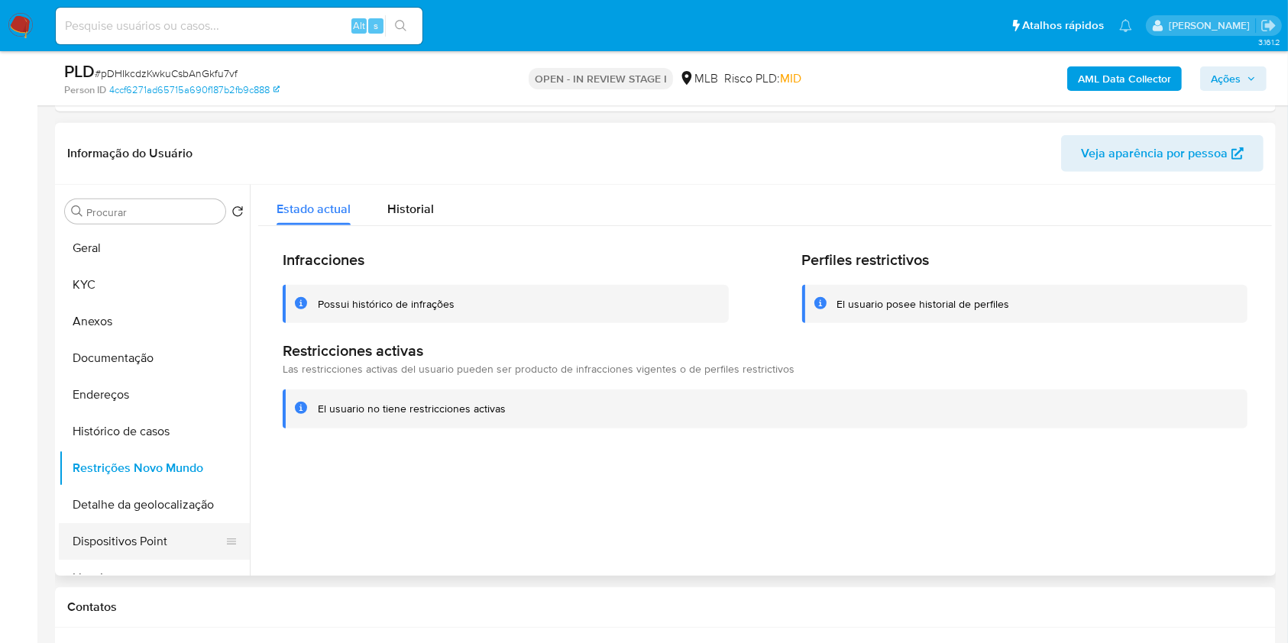
click at [79, 551] on button "Dispositivos Point" at bounding box center [148, 541] width 179 height 37
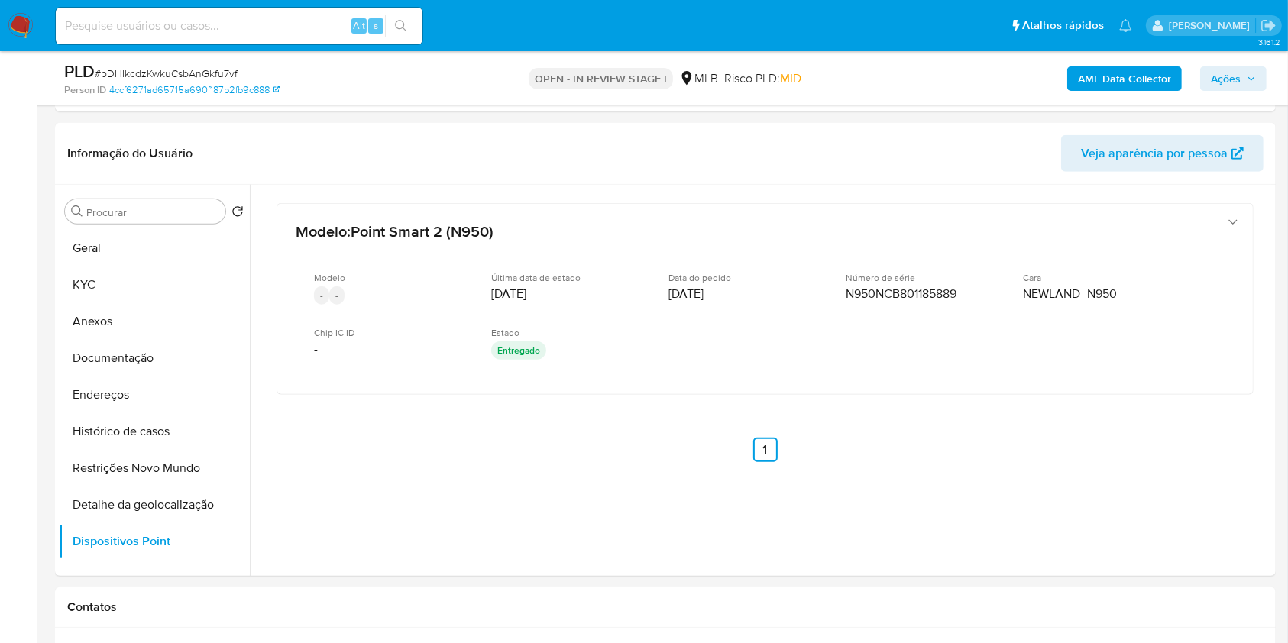
click at [1236, 70] on span "Ações" at bounding box center [1226, 78] width 30 height 24
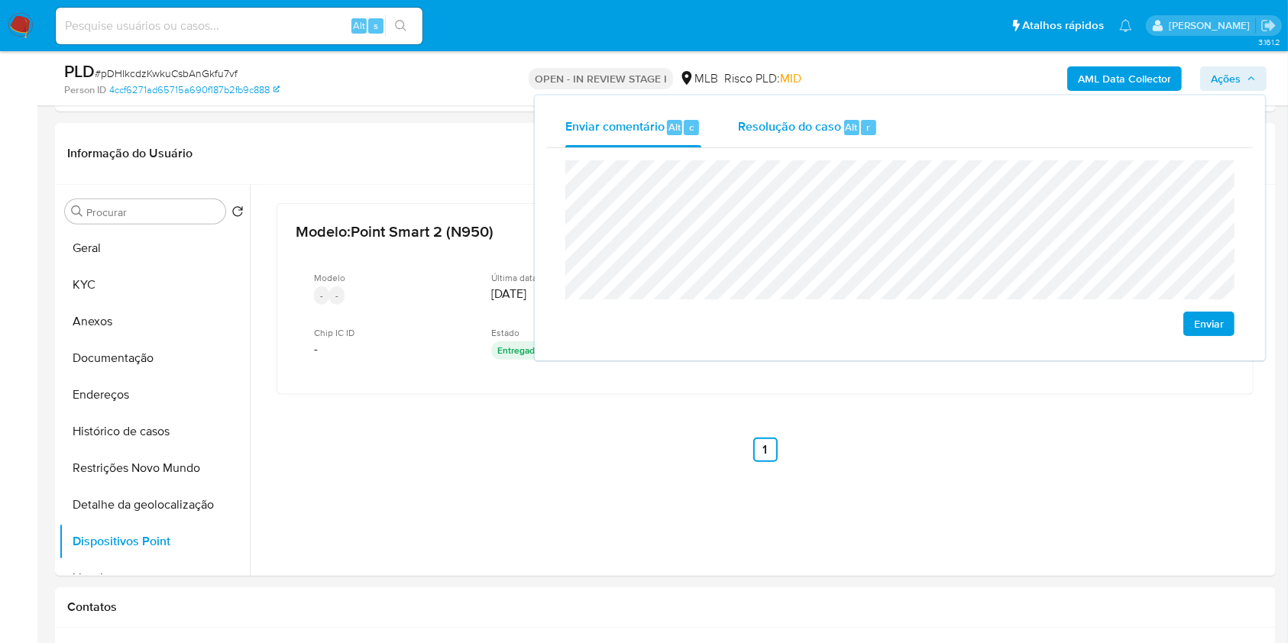
click at [849, 120] on div "Alt" at bounding box center [851, 127] width 15 height 15
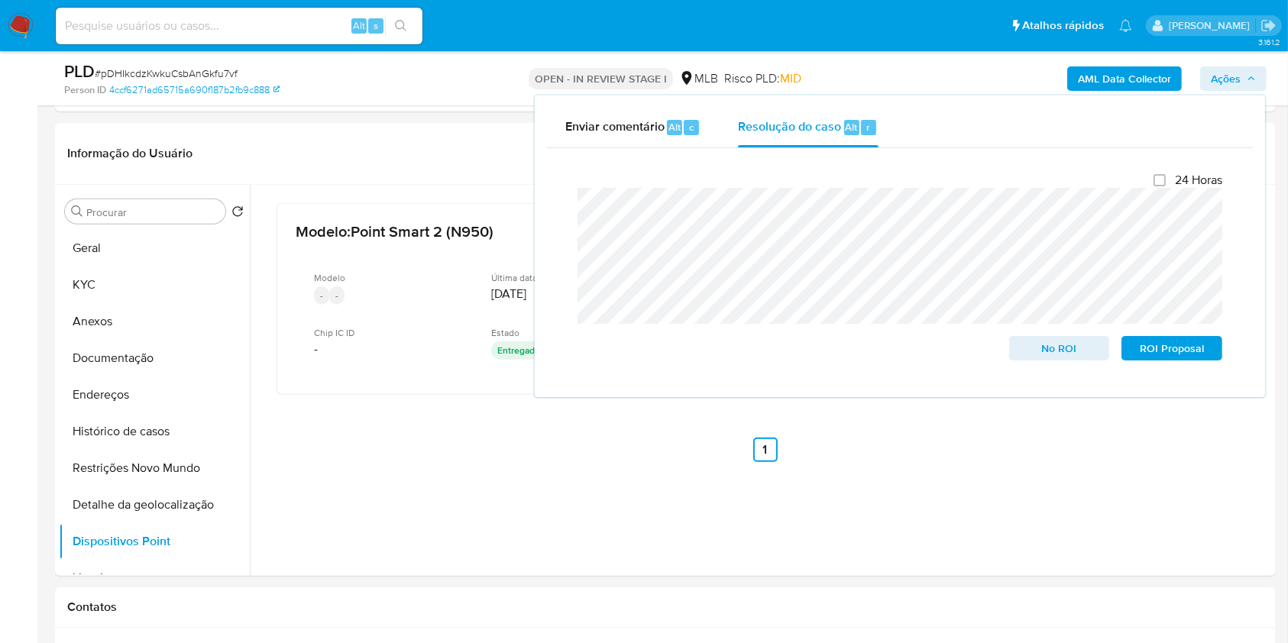
click at [903, 87] on div "AML Data Collector Ações Enviar comentário Alt c Resolução do caso Alt r Fecham…" at bounding box center [1068, 78] width 396 height 36
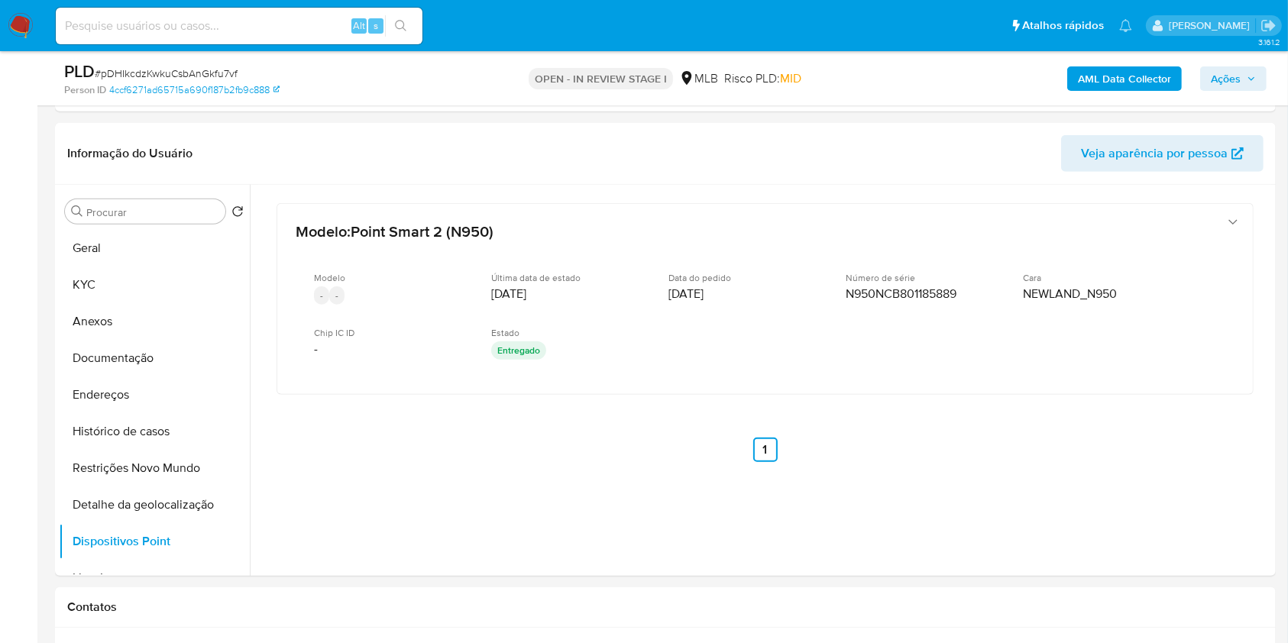
click at [1098, 86] on b "AML Data Collector" at bounding box center [1124, 78] width 93 height 24
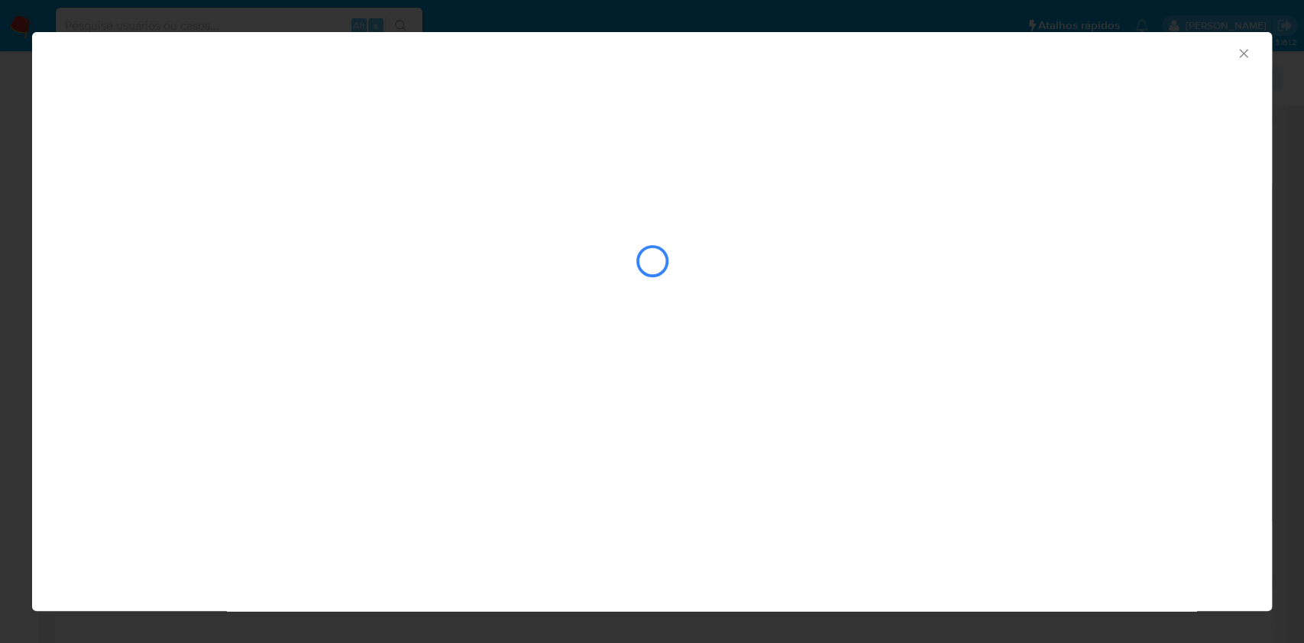
click at [306, 76] on div "AML Data Collector" at bounding box center [652, 201] width 1240 height 338
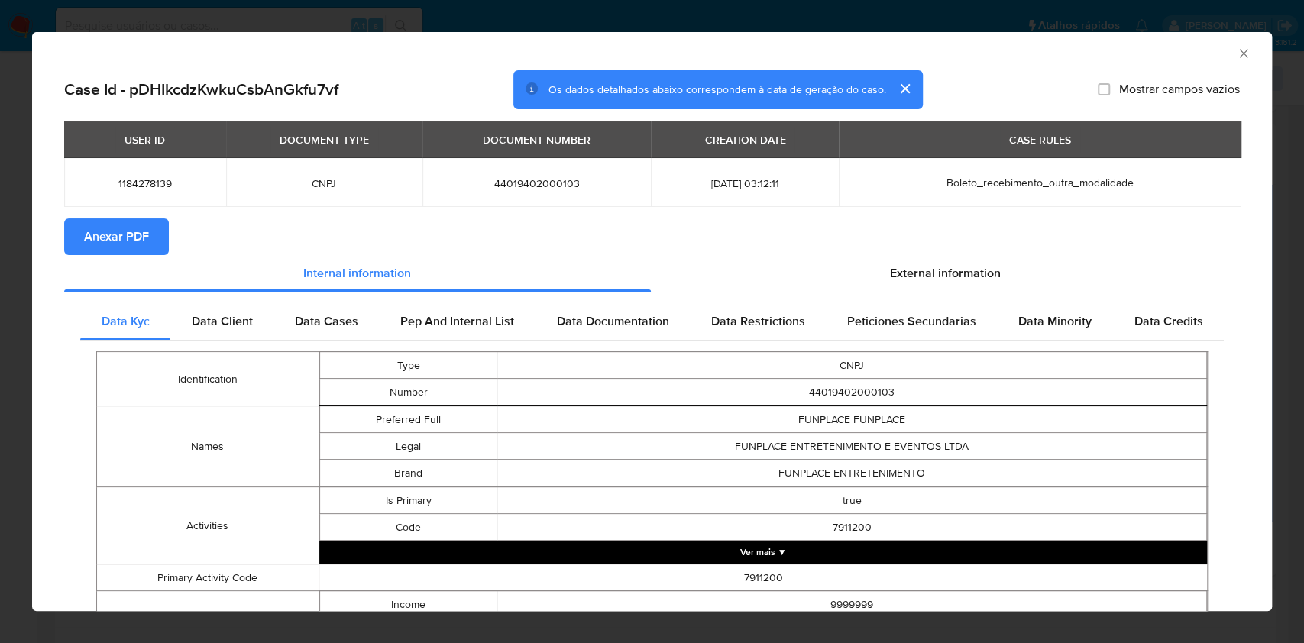
click at [136, 239] on span "Anexar PDF" at bounding box center [116, 237] width 65 height 34
click at [1236, 53] on icon "Fechar a janela" at bounding box center [1243, 53] width 15 height 15
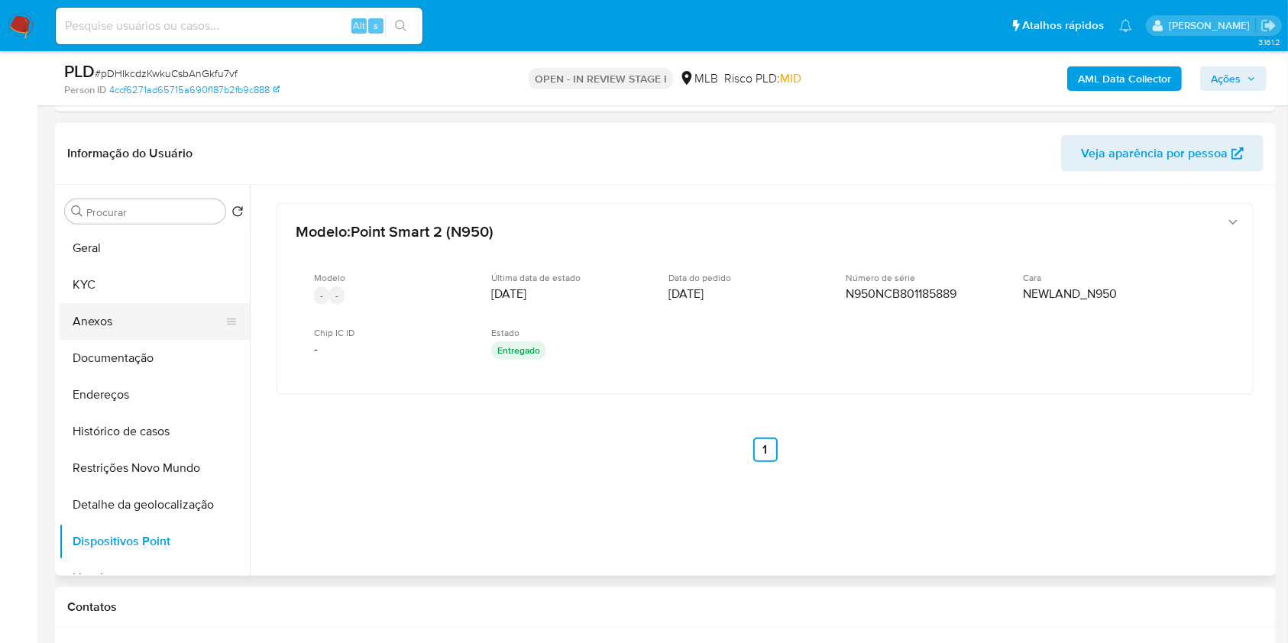
click at [134, 327] on button "Anexos" at bounding box center [148, 321] width 179 height 37
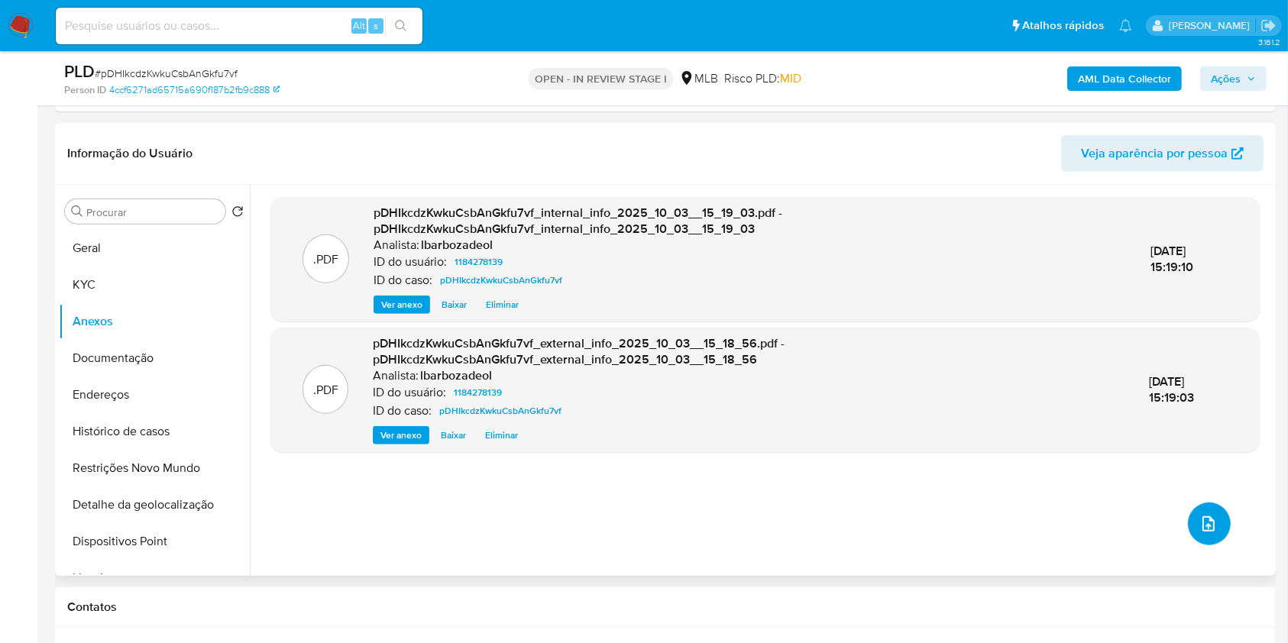
click at [1212, 536] on button "upload-file" at bounding box center [1209, 524] width 43 height 43
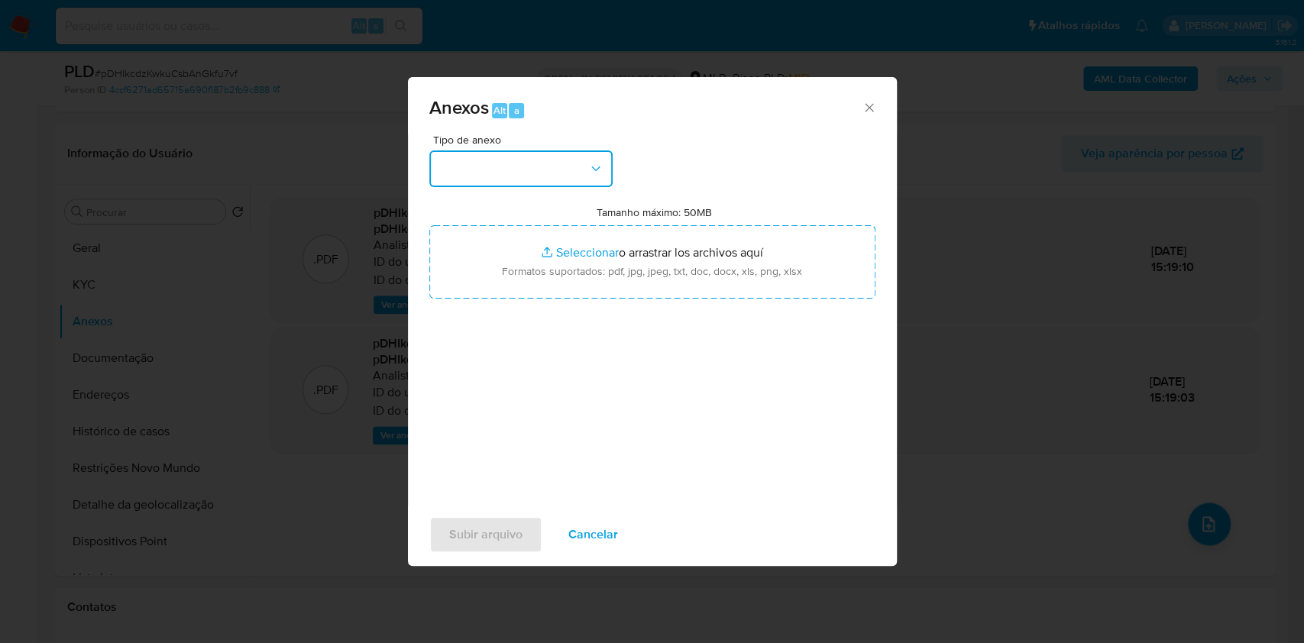
click at [596, 151] on button "button" at bounding box center [520, 168] width 183 height 37
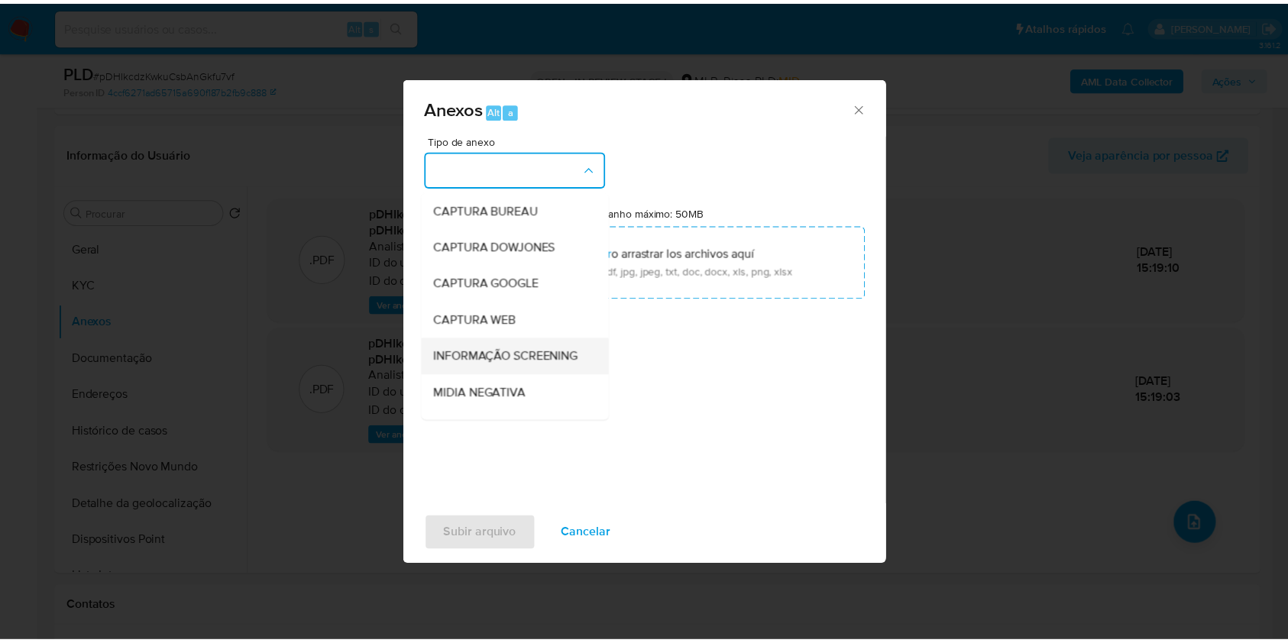
scroll to position [234, 0]
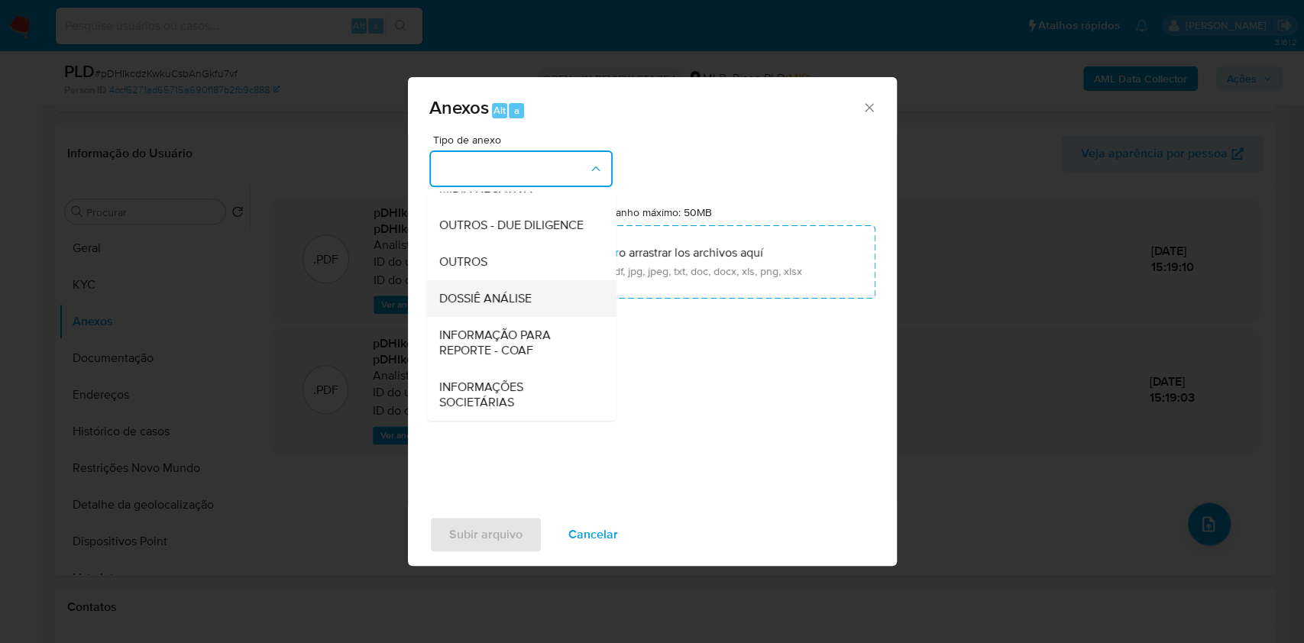
click at [527, 302] on span "DOSSIÊ ANÁLISE" at bounding box center [484, 298] width 92 height 15
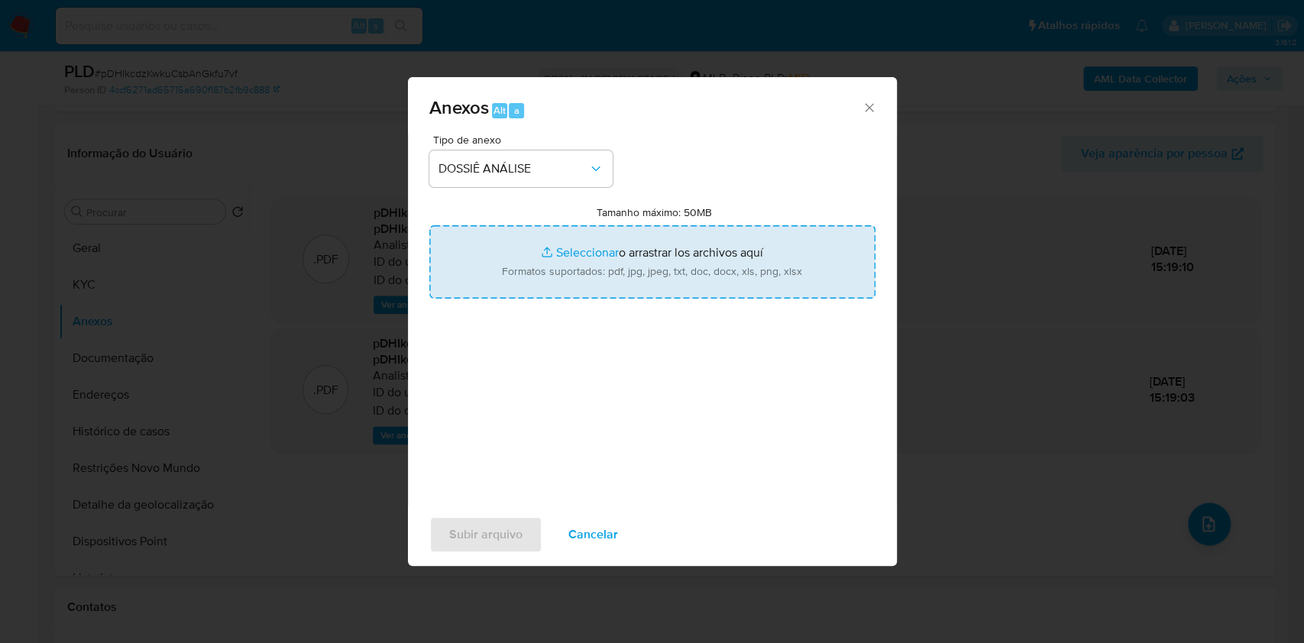
click at [581, 260] on input "Tamanho máximo: 50MB Seleccionar archivos" at bounding box center [652, 261] width 446 height 73
type input "C:\fakepath\Declinio - XXXX - CNPJ 44019402000103 - FUNPLACE ENTRETENIMENTO E E…"
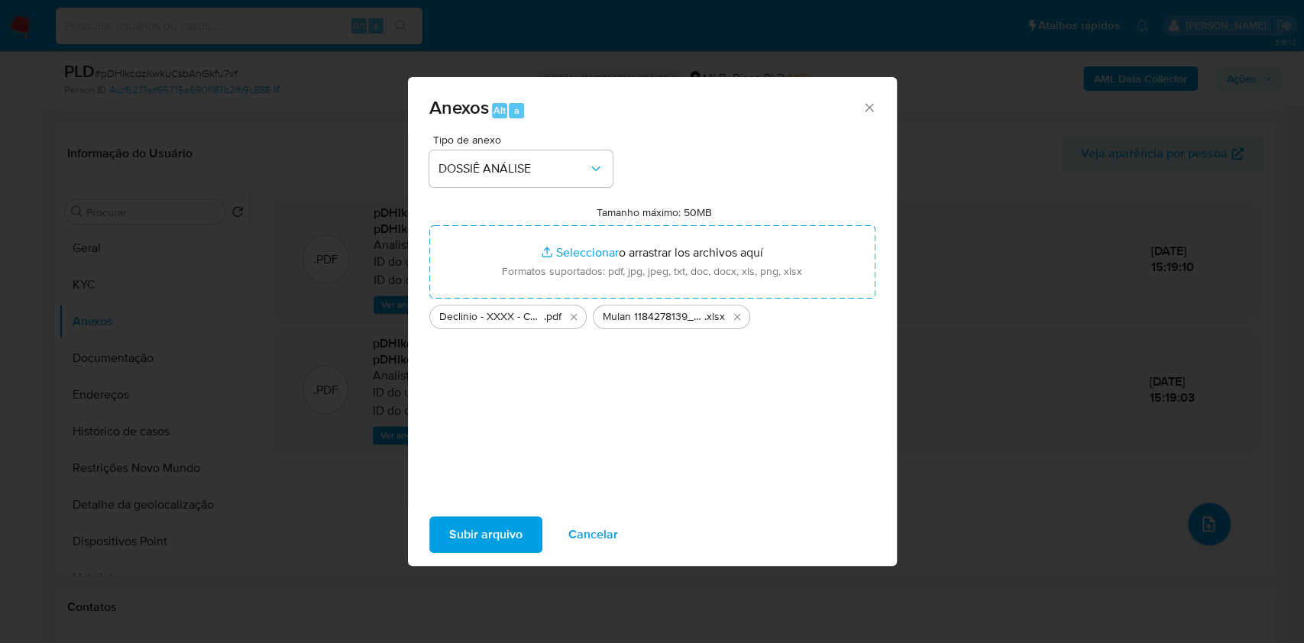
click at [499, 536] on span "Subir arquivo" at bounding box center [485, 535] width 73 height 34
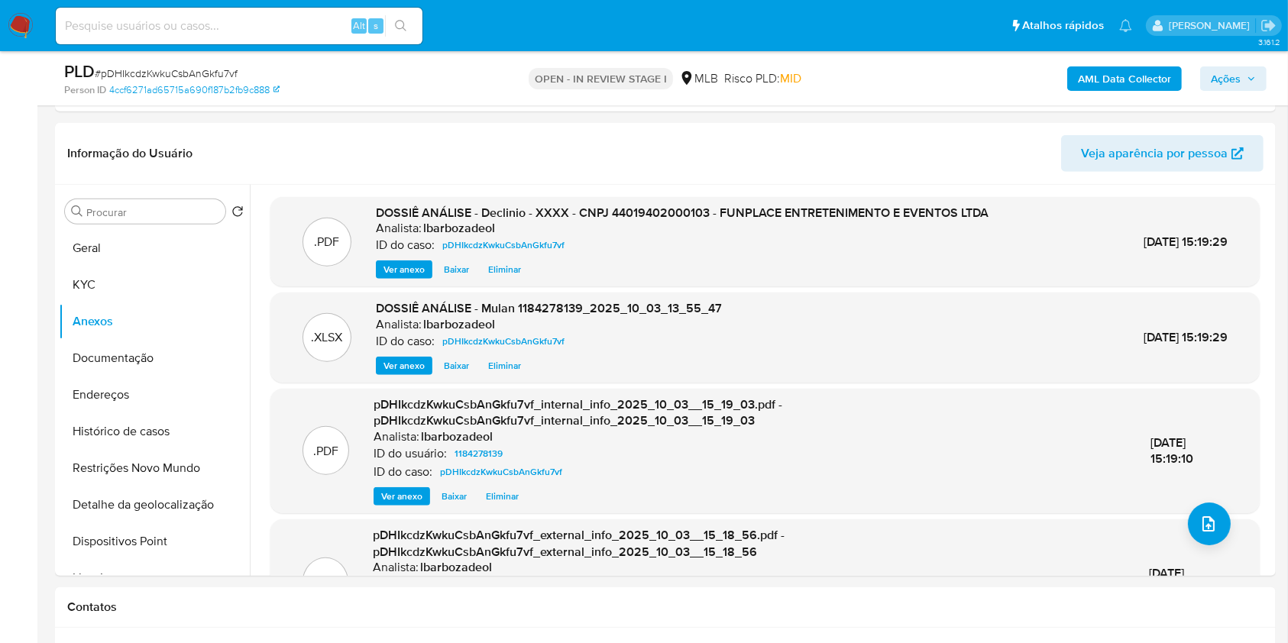
click at [1249, 76] on icon "button" at bounding box center [1250, 78] width 9 height 9
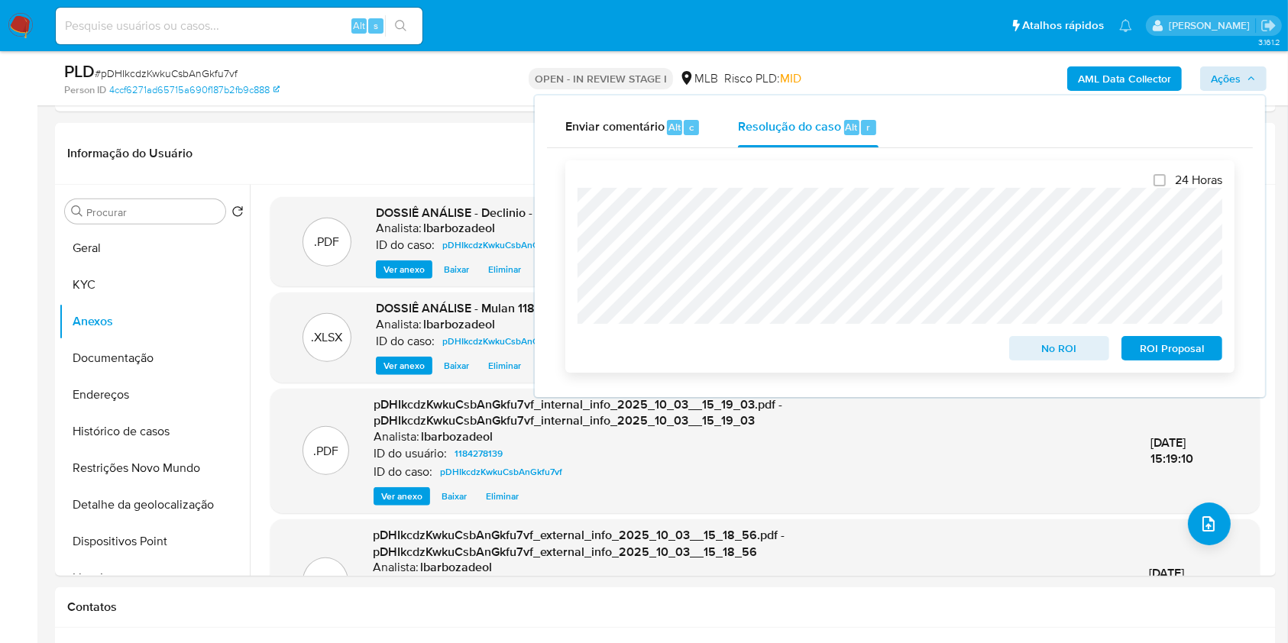
click at [1033, 345] on span "No ROI" at bounding box center [1059, 348] width 79 height 21
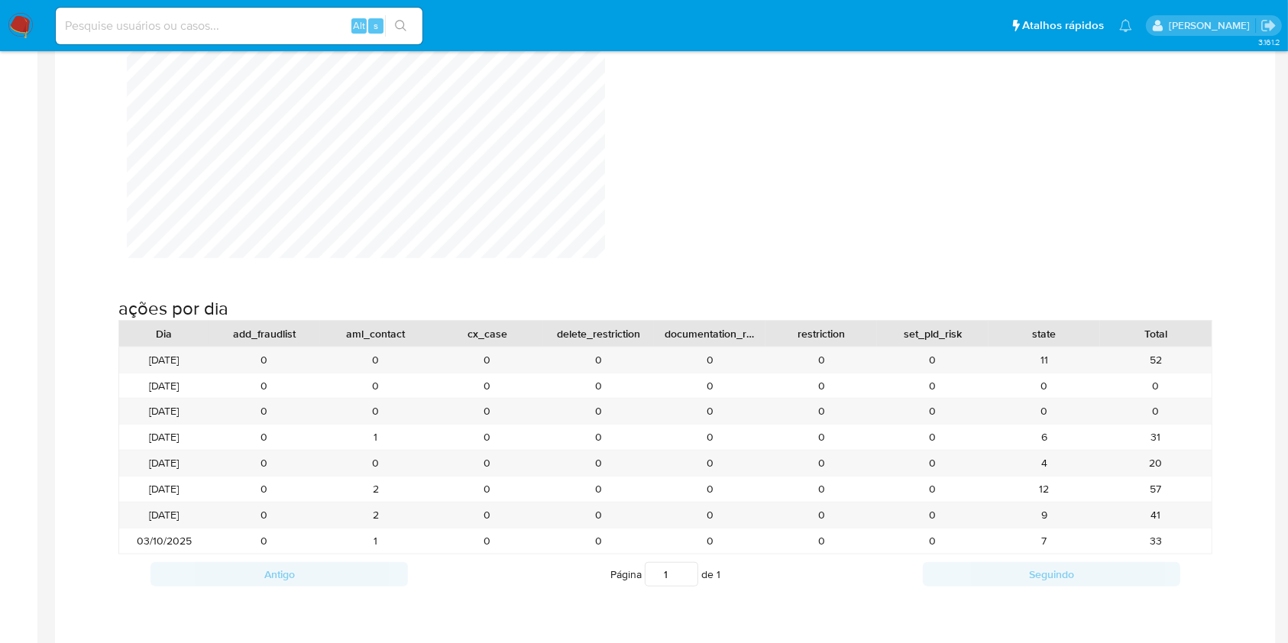
scroll to position [1505, 0]
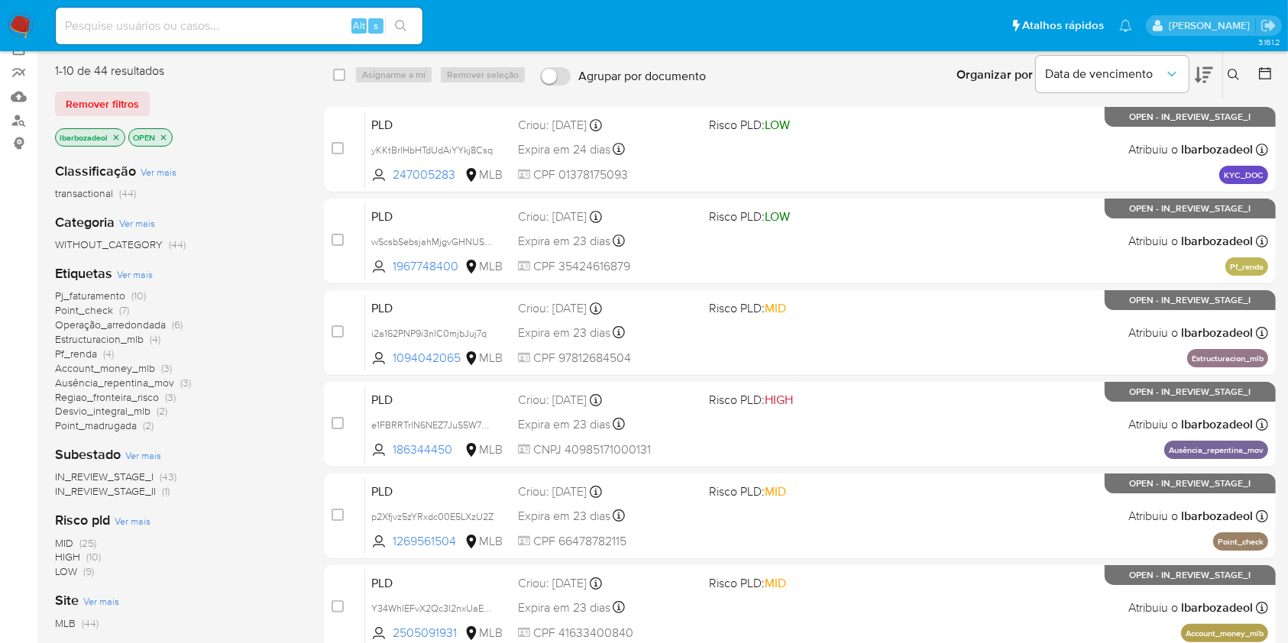
scroll to position [126, 0]
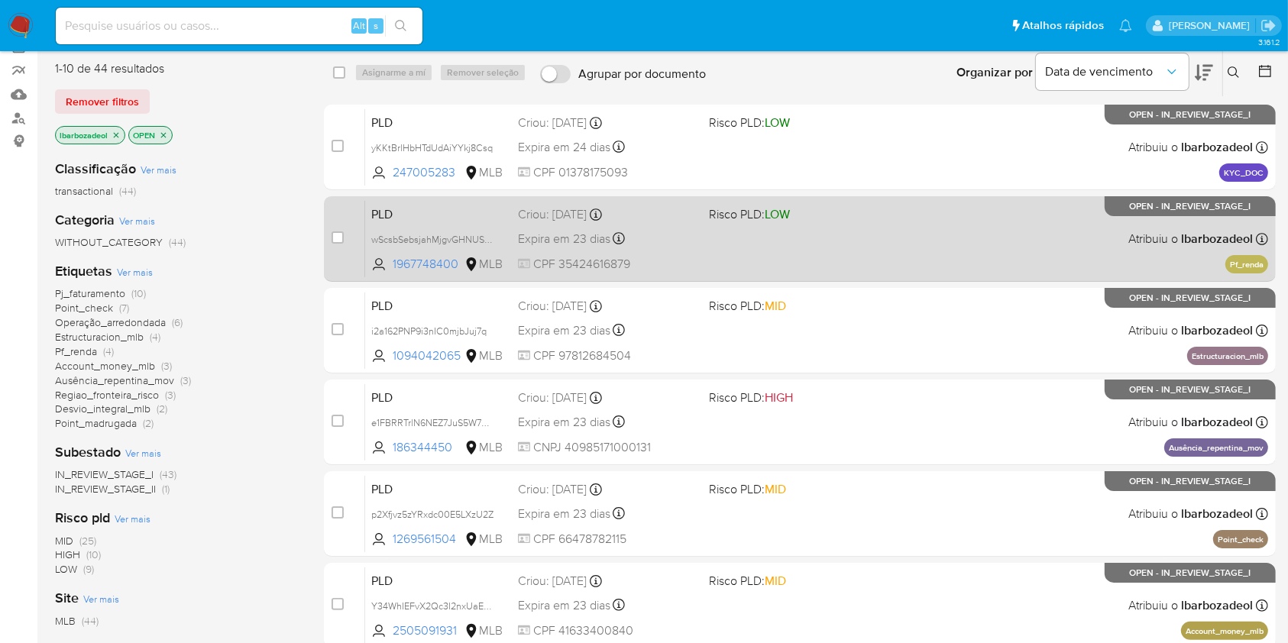
click at [824, 239] on div "PLD wScsbSebsjahMjgvGHNUSzyh 1967748400 MLB Risco PLD: LOW Criou: [DATE] Criou:…" at bounding box center [816, 238] width 903 height 77
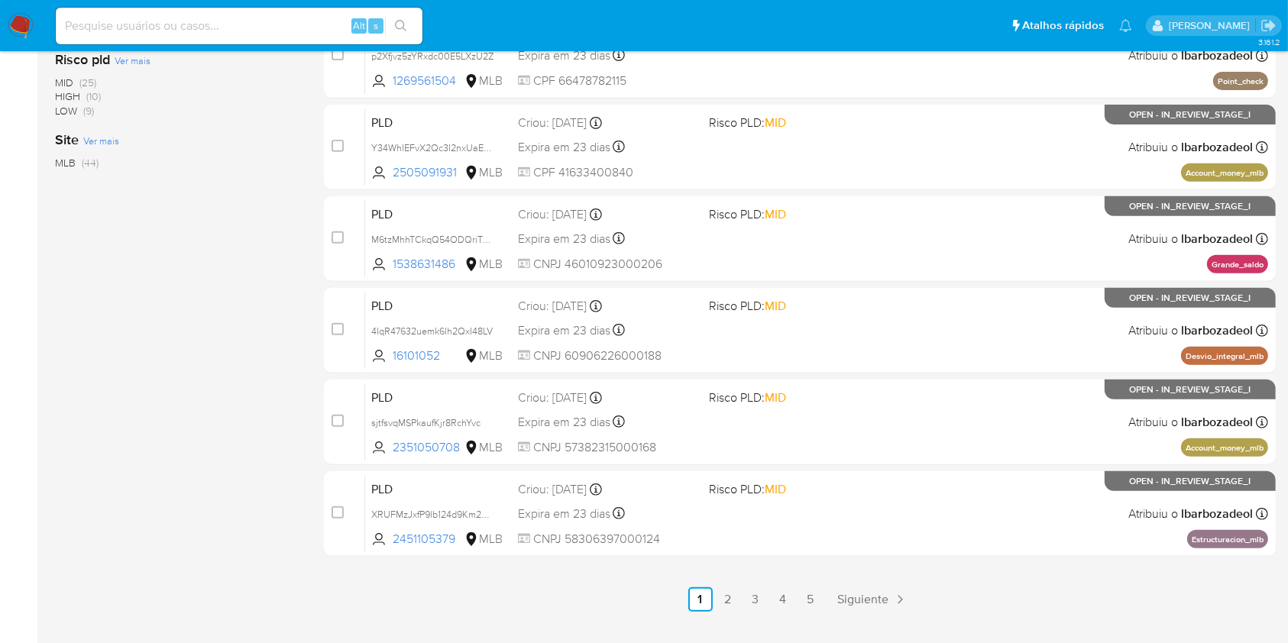
scroll to position [617, 0]
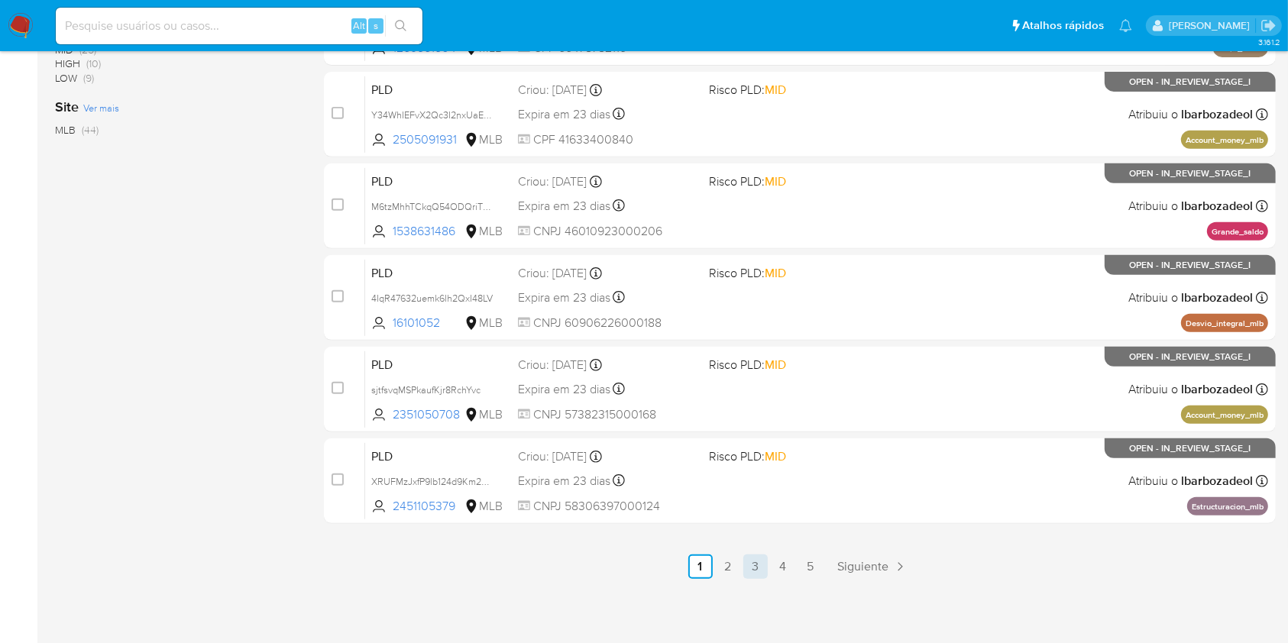
click at [744, 565] on link "3" at bounding box center [755, 566] width 24 height 24
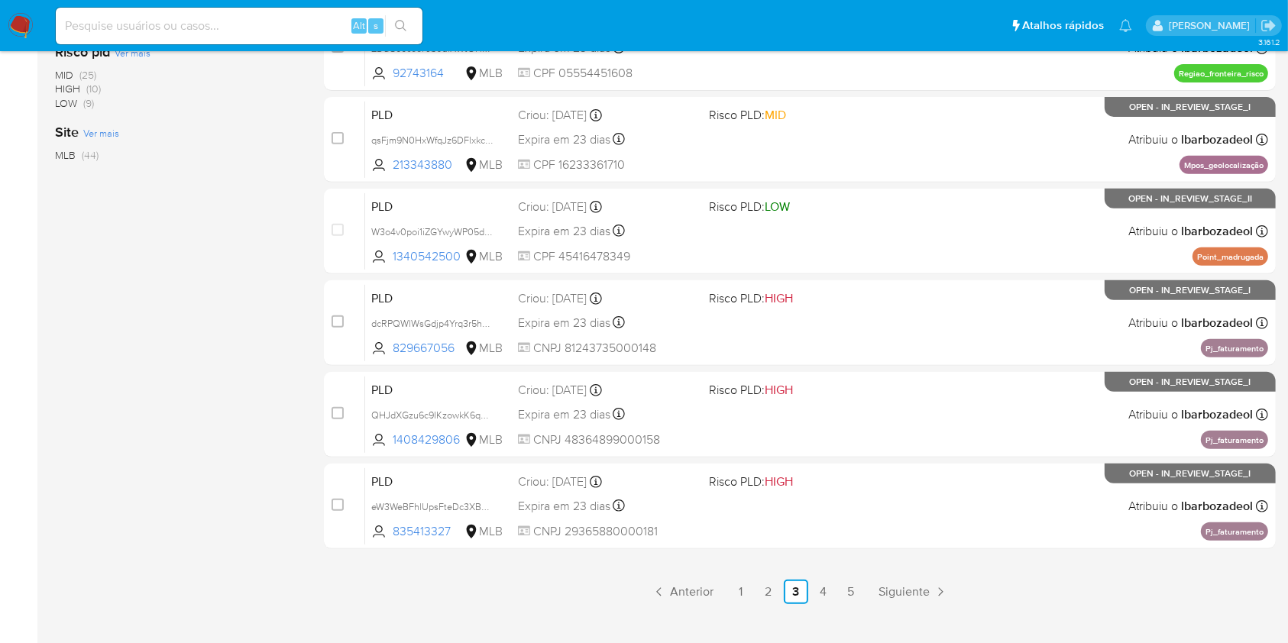
scroll to position [617, 0]
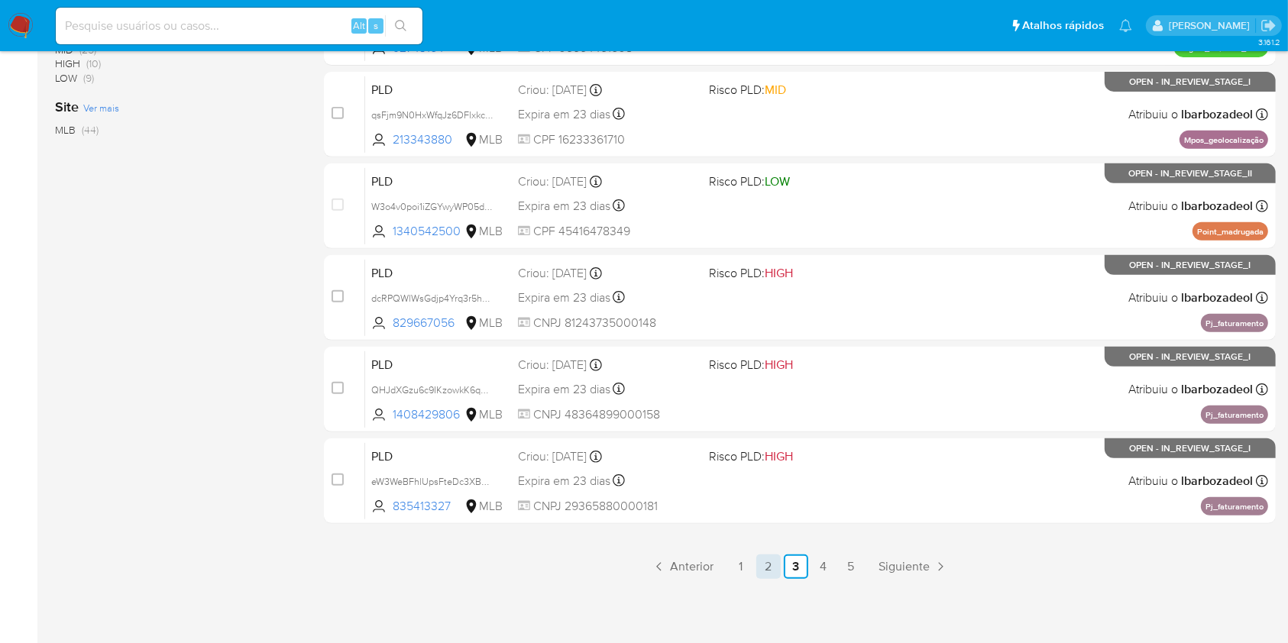
click at [765, 562] on link "2" at bounding box center [768, 566] width 24 height 24
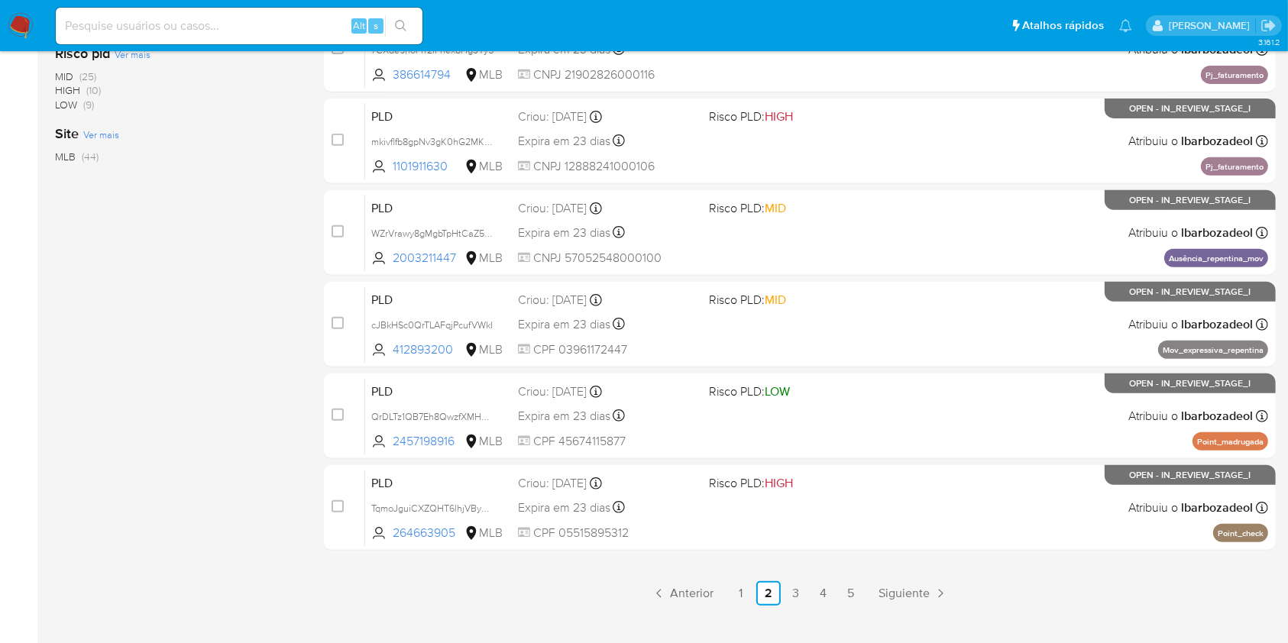
scroll to position [617, 0]
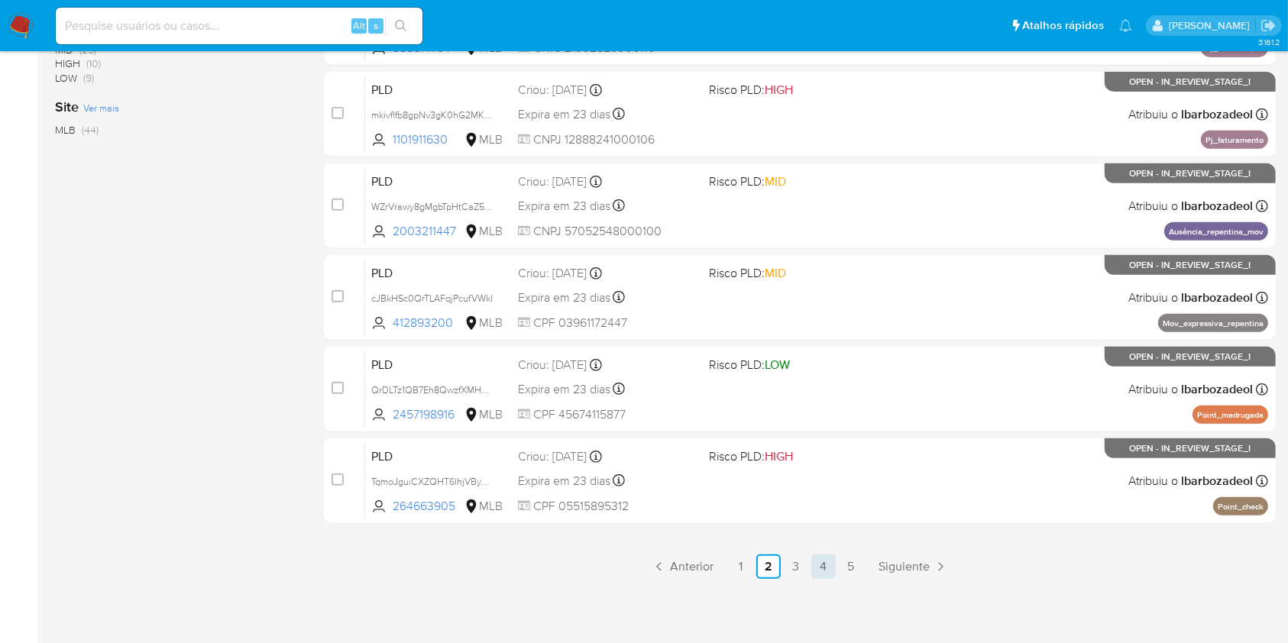
click at [823, 566] on link "4" at bounding box center [823, 566] width 24 height 24
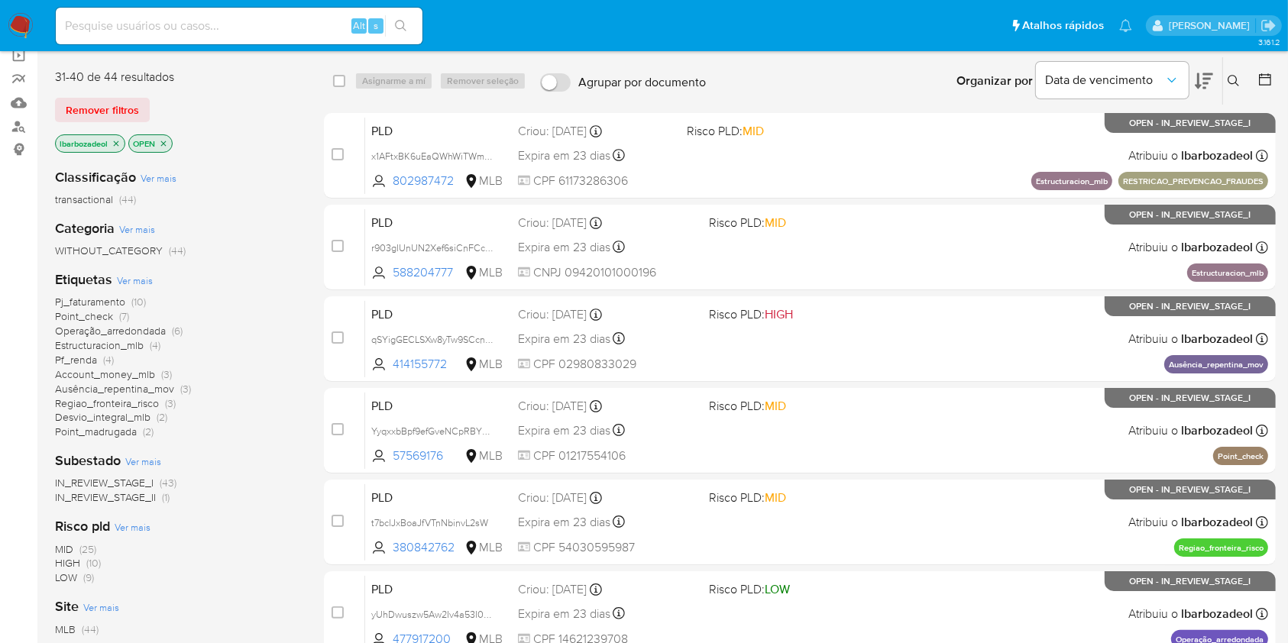
scroll to position [119, 0]
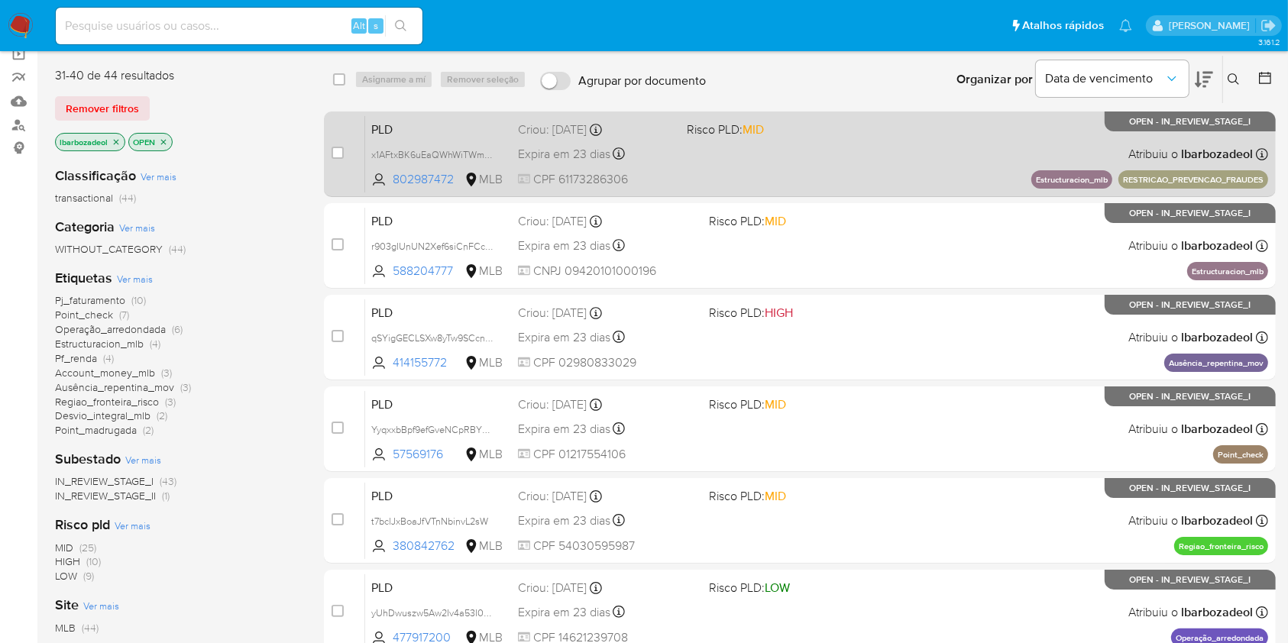
click at [991, 157] on div "PLD x1AFtxBK6uEaQWhWiTWmvBMx 802987472 MLB Risco PLD: MID Criou: [DATE] Criou: …" at bounding box center [816, 153] width 903 height 77
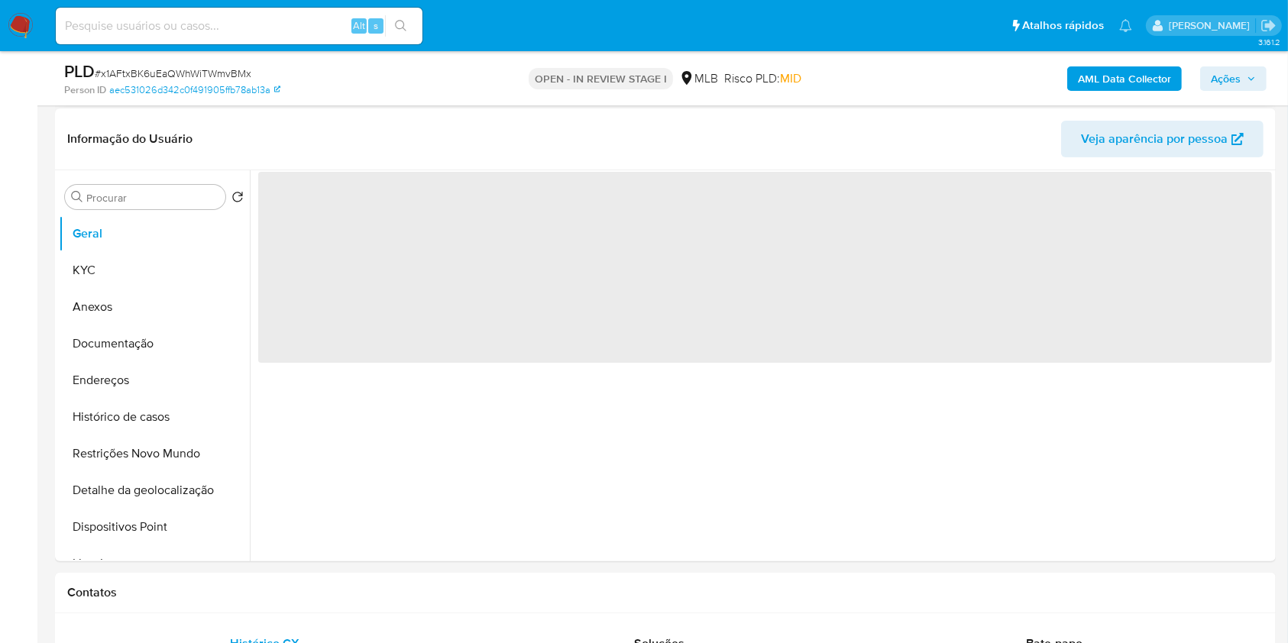
scroll to position [285, 0]
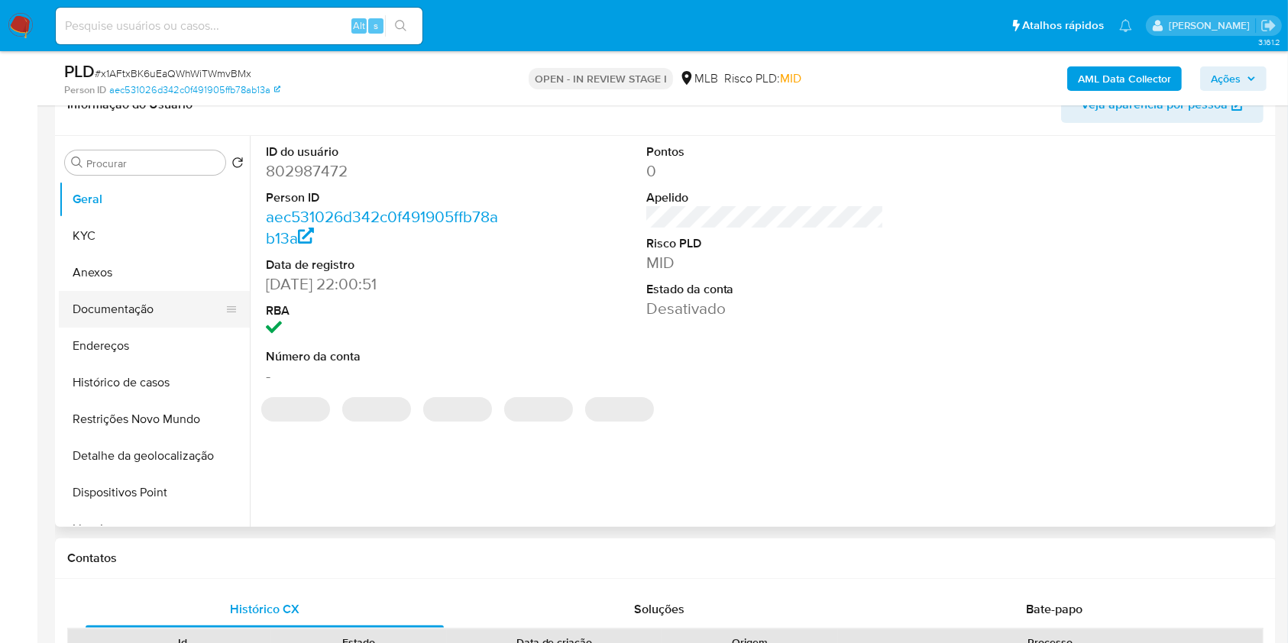
select select "10"
click at [142, 311] on button "Documentação" at bounding box center [148, 309] width 179 height 37
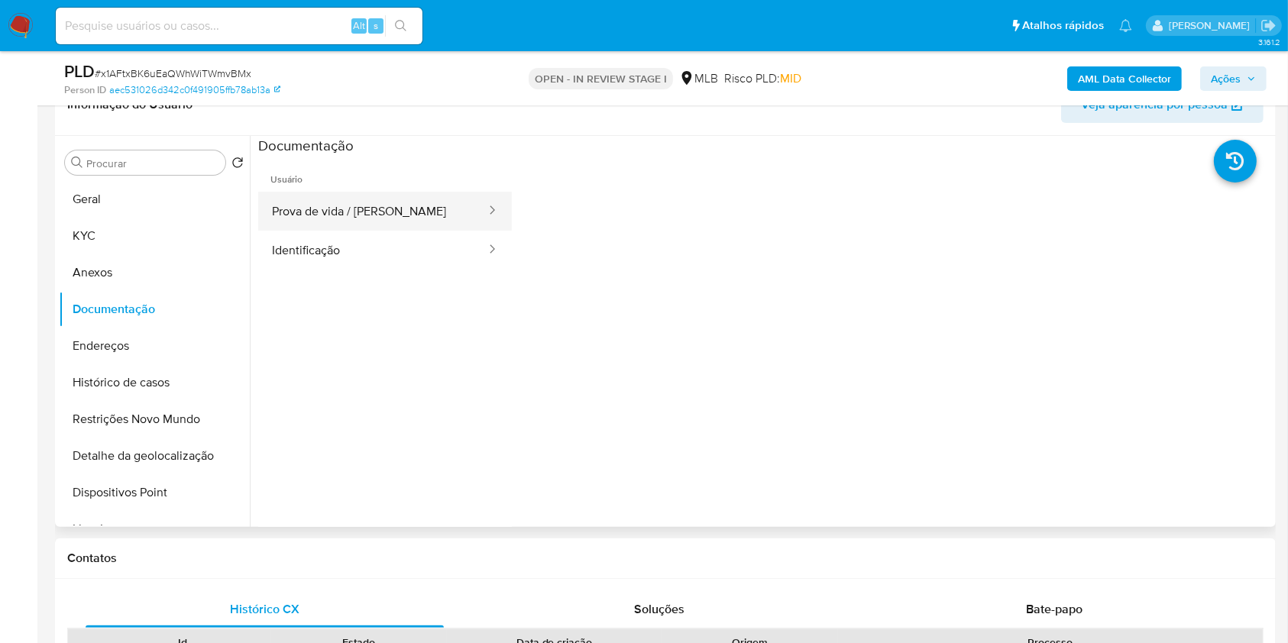
click at [369, 222] on button "Prova de vida / [PERSON_NAME]" at bounding box center [372, 211] width 229 height 39
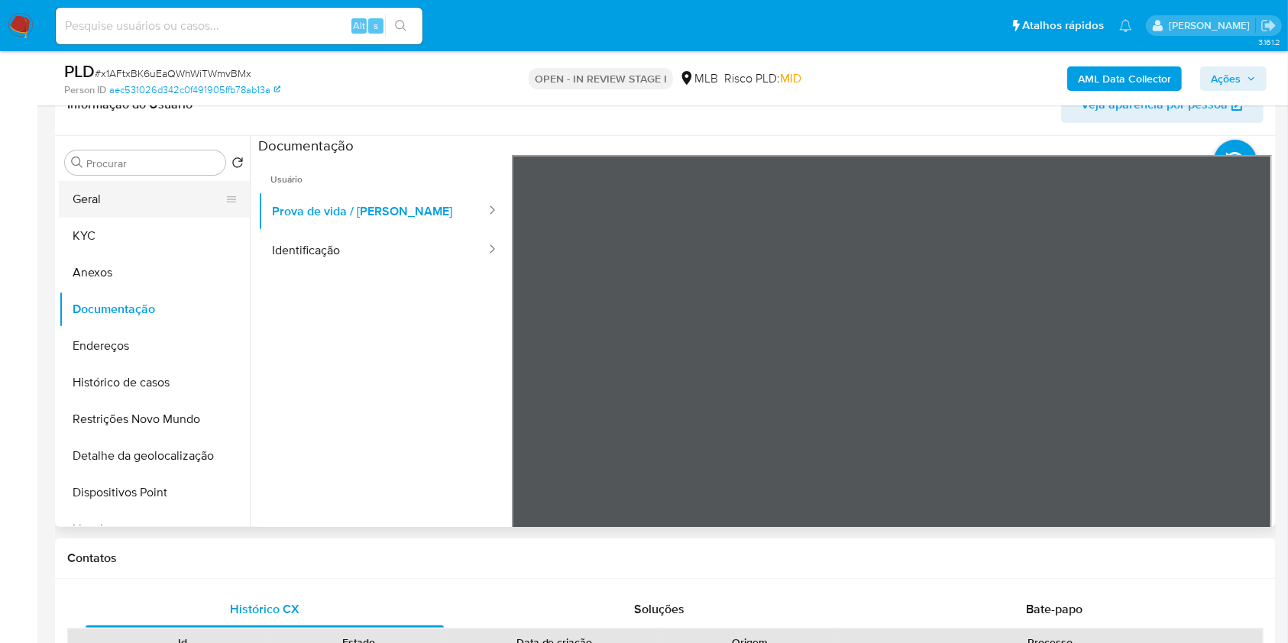
click at [120, 194] on button "Geral" at bounding box center [148, 199] width 179 height 37
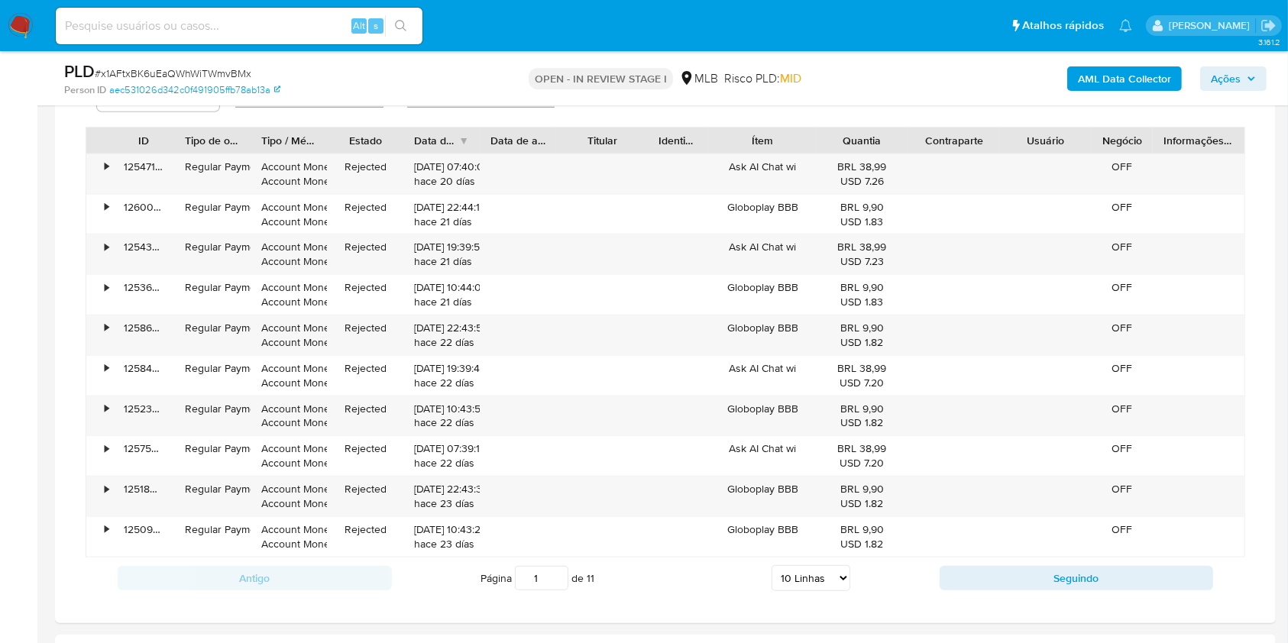
scroll to position [1191, 0]
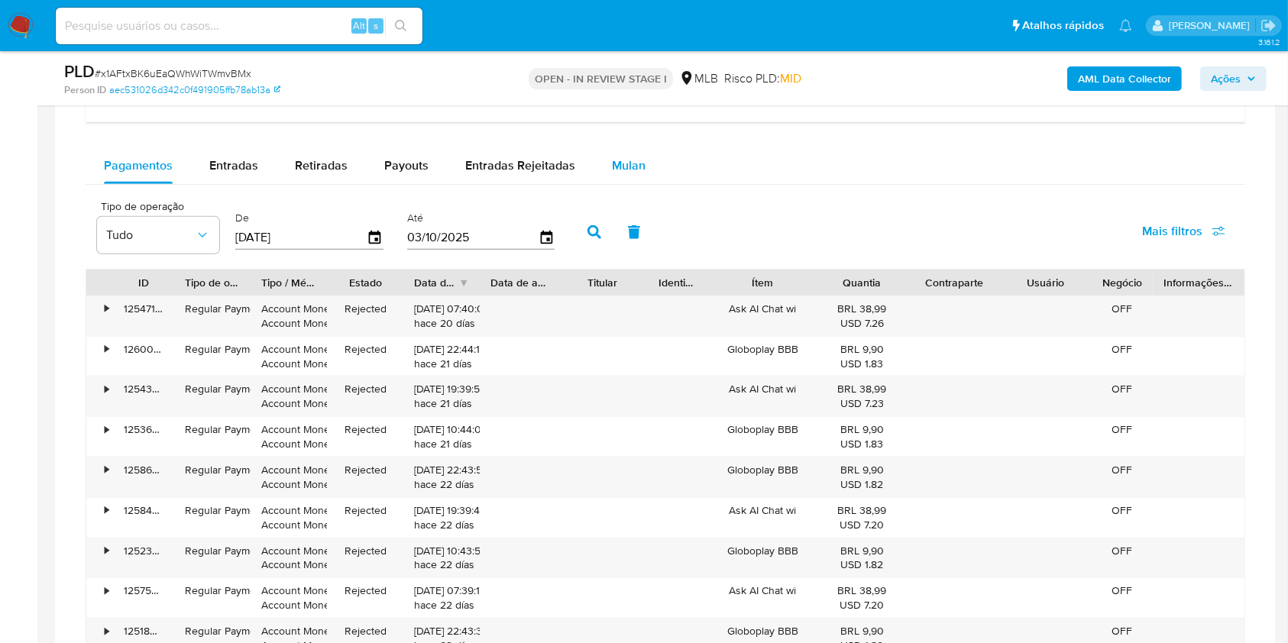
click at [624, 171] on span "Mulan" at bounding box center [629, 166] width 34 height 18
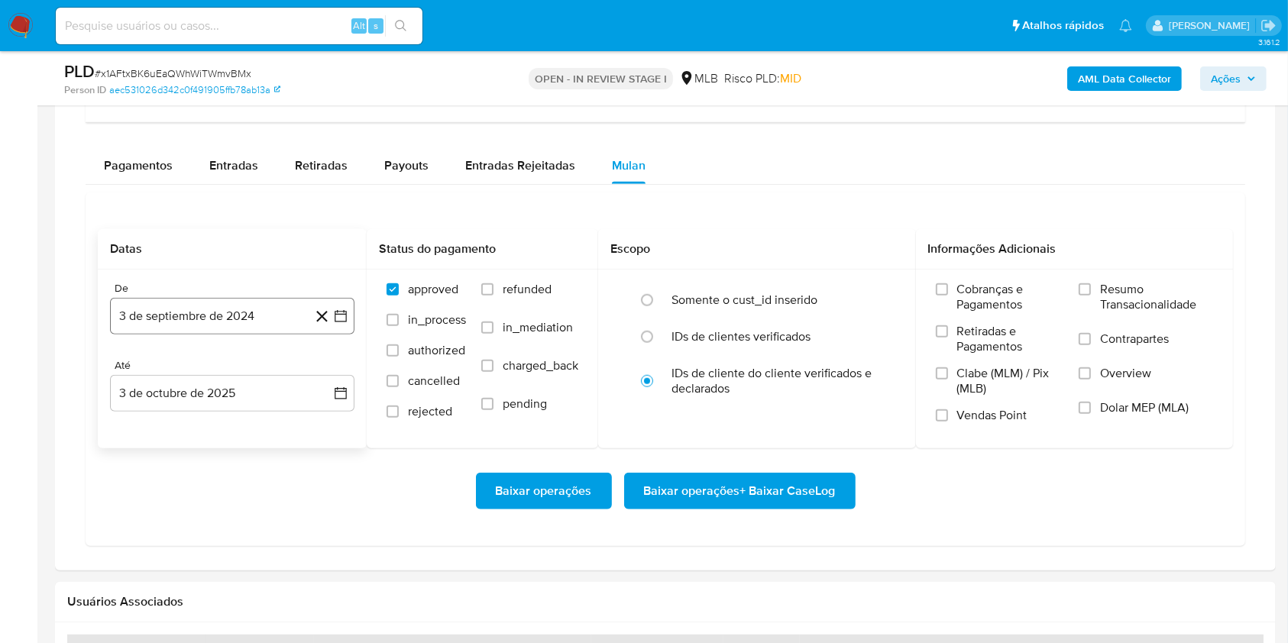
drag, startPoint x: 248, startPoint y: 305, endPoint x: 200, endPoint y: 321, distance: 50.7
click at [200, 321] on button "3 de septiembre de 2024" at bounding box center [232, 316] width 244 height 37
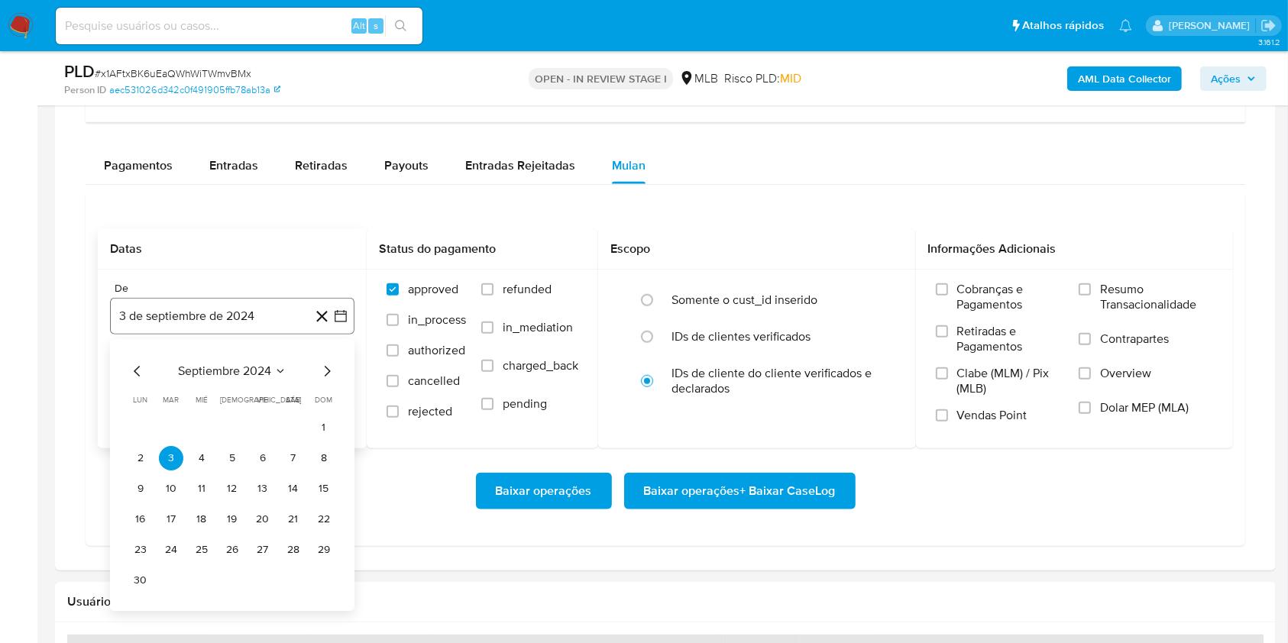
click at [200, 321] on button "3 de septiembre de 2024" at bounding box center [232, 316] width 244 height 37
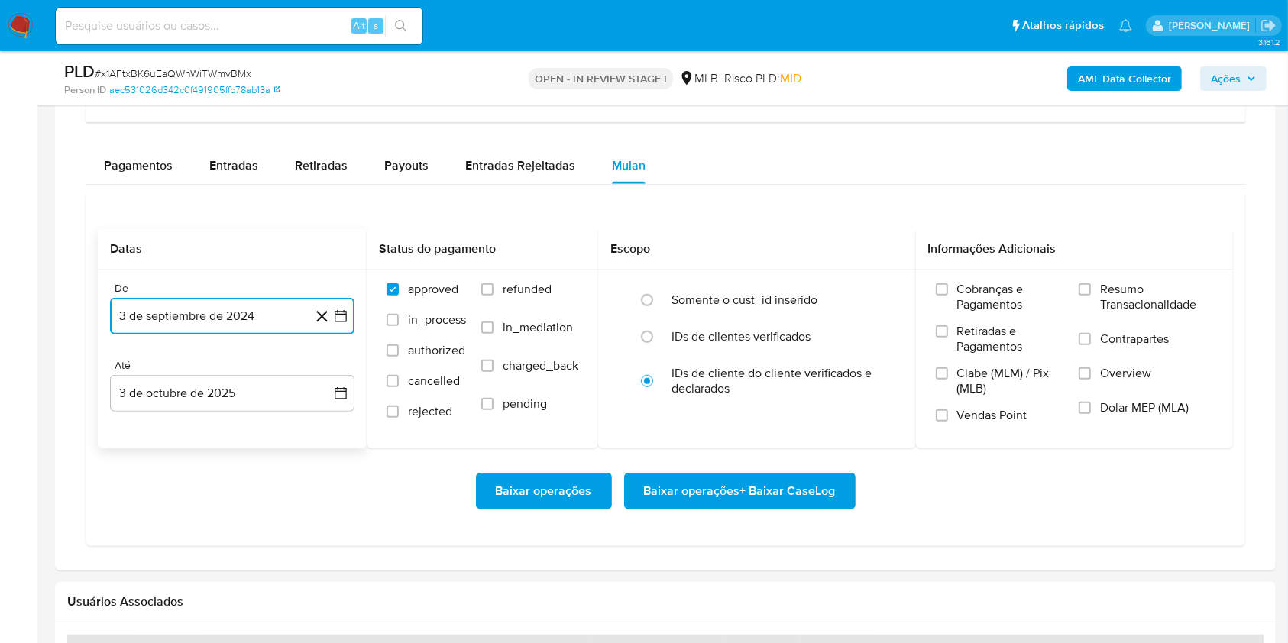
click at [200, 321] on button "3 de septiembre de 2024" at bounding box center [232, 316] width 244 height 37
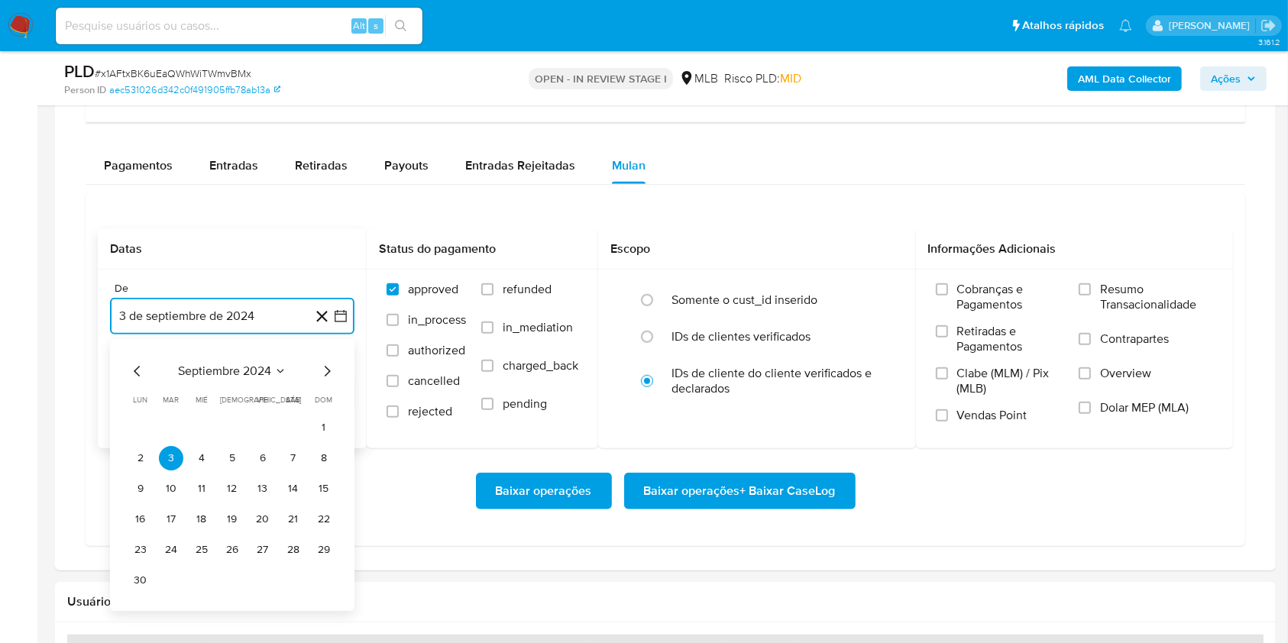
click at [231, 371] on span "septiembre 2024" at bounding box center [224, 371] width 93 height 15
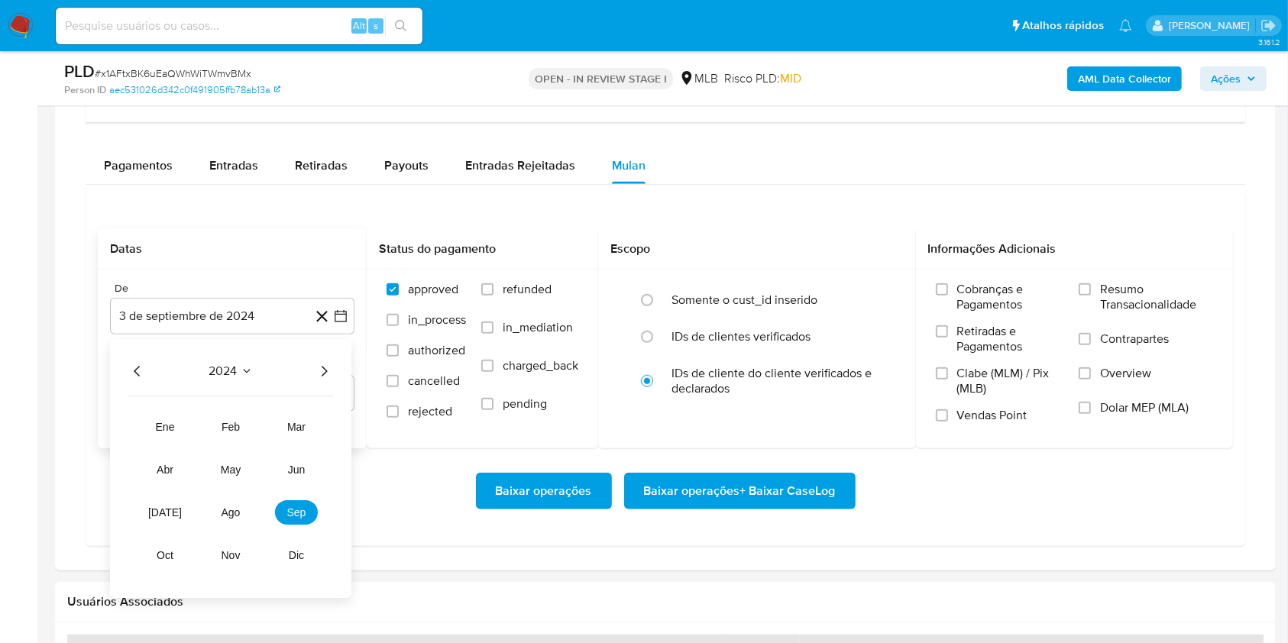
click at [323, 371] on icon "Año siguiente" at bounding box center [324, 371] width 18 height 18
click at [225, 507] on span "ago" at bounding box center [230, 512] width 19 height 12
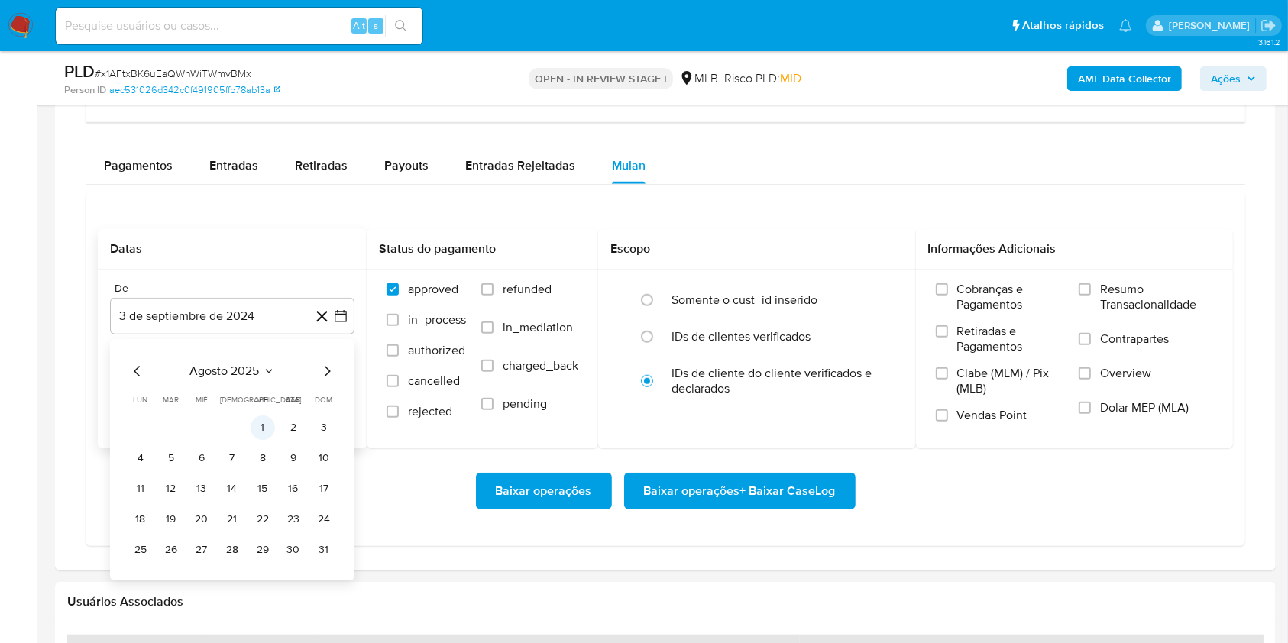
click at [257, 427] on button "1" at bounding box center [263, 427] width 24 height 24
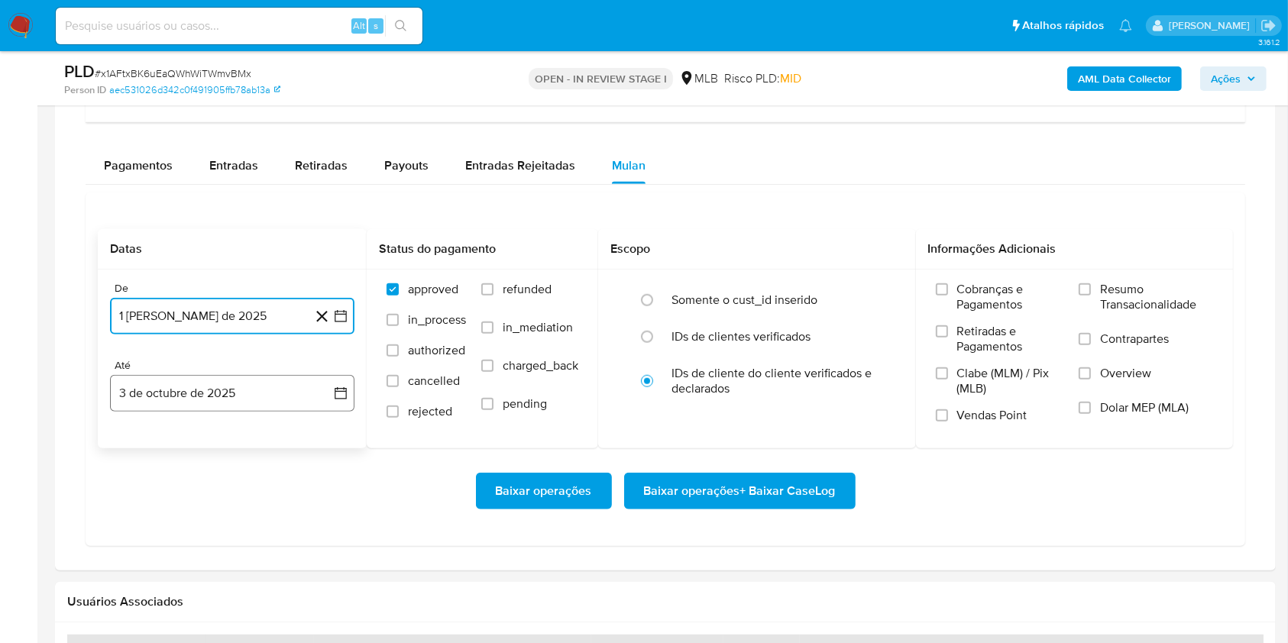
click at [212, 394] on button "3 de octubre de 2025" at bounding box center [232, 393] width 244 height 37
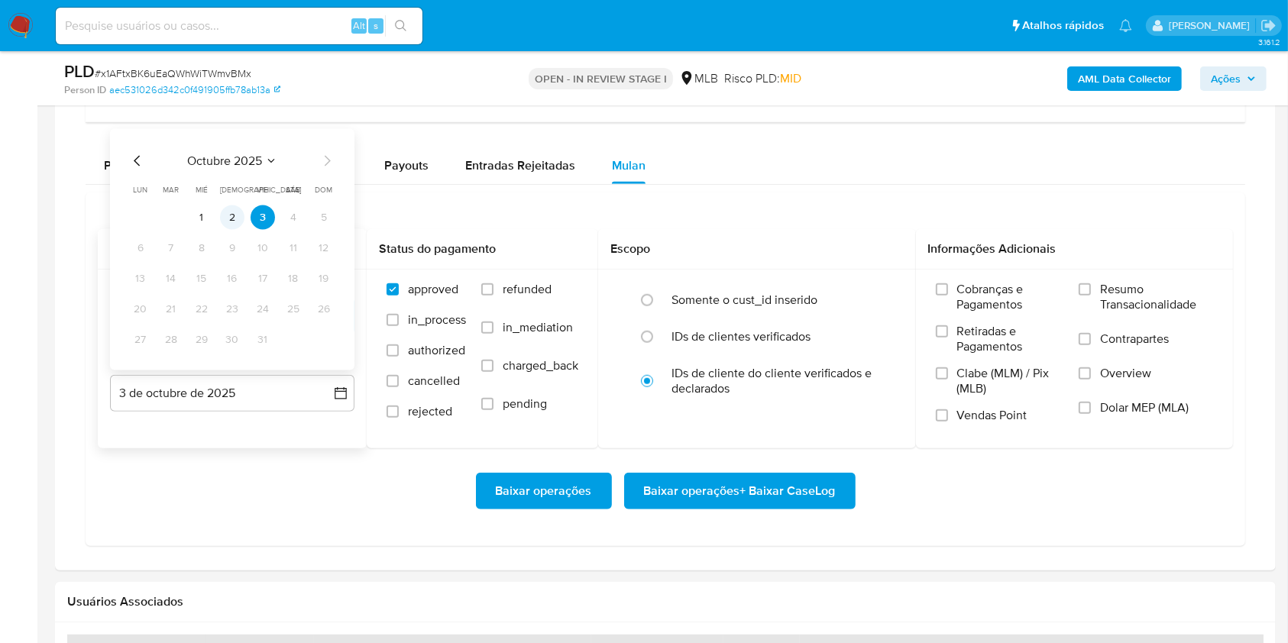
click at [231, 215] on button "2" at bounding box center [232, 217] width 24 height 24
click at [1130, 296] on span "Resumo Transacionalidade" at bounding box center [1156, 297] width 113 height 31
click at [1091, 296] on input "Resumo Transacionalidade" at bounding box center [1084, 289] width 12 height 12
click at [677, 480] on span "Baixar operações + Baixar CaseLog" at bounding box center [740, 491] width 192 height 34
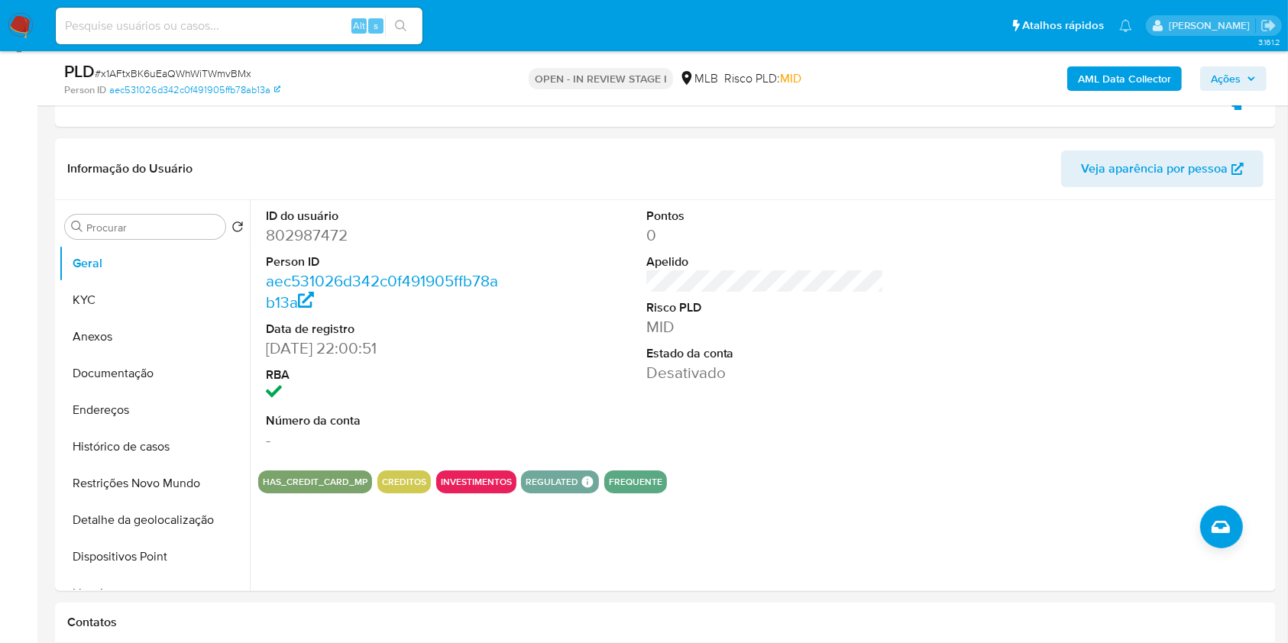
scroll to position [221, 0]
click at [166, 288] on button "KYC" at bounding box center [148, 299] width 179 height 37
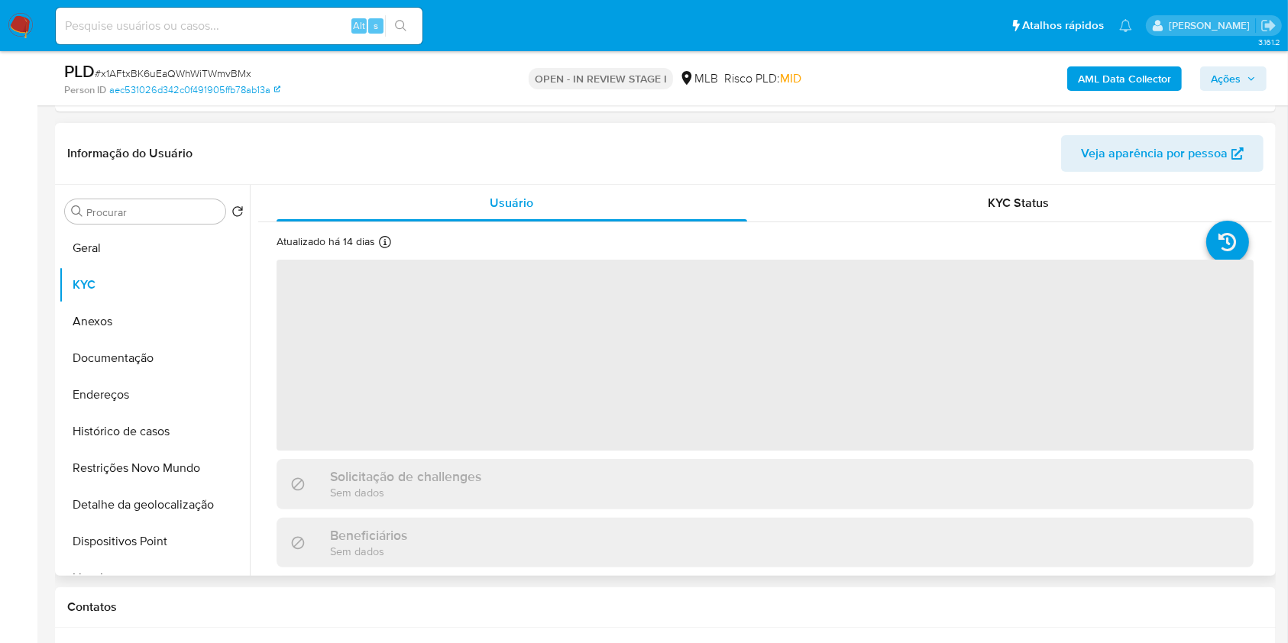
scroll to position [250, 0]
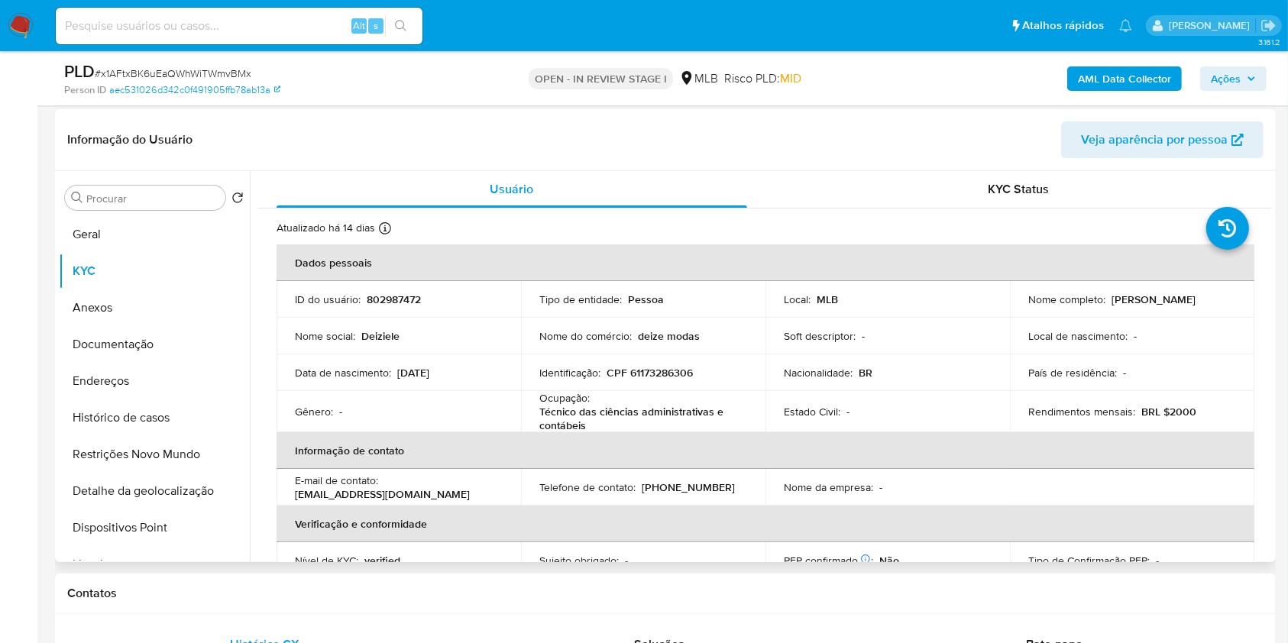
click at [665, 376] on p "CPF 61173286306" at bounding box center [649, 373] width 86 height 14
copy p "61173286306"
click at [1217, 90] on div "AML Data Collector Ações" at bounding box center [1068, 78] width 396 height 36
click at [1218, 83] on span "Ações" at bounding box center [1226, 78] width 30 height 24
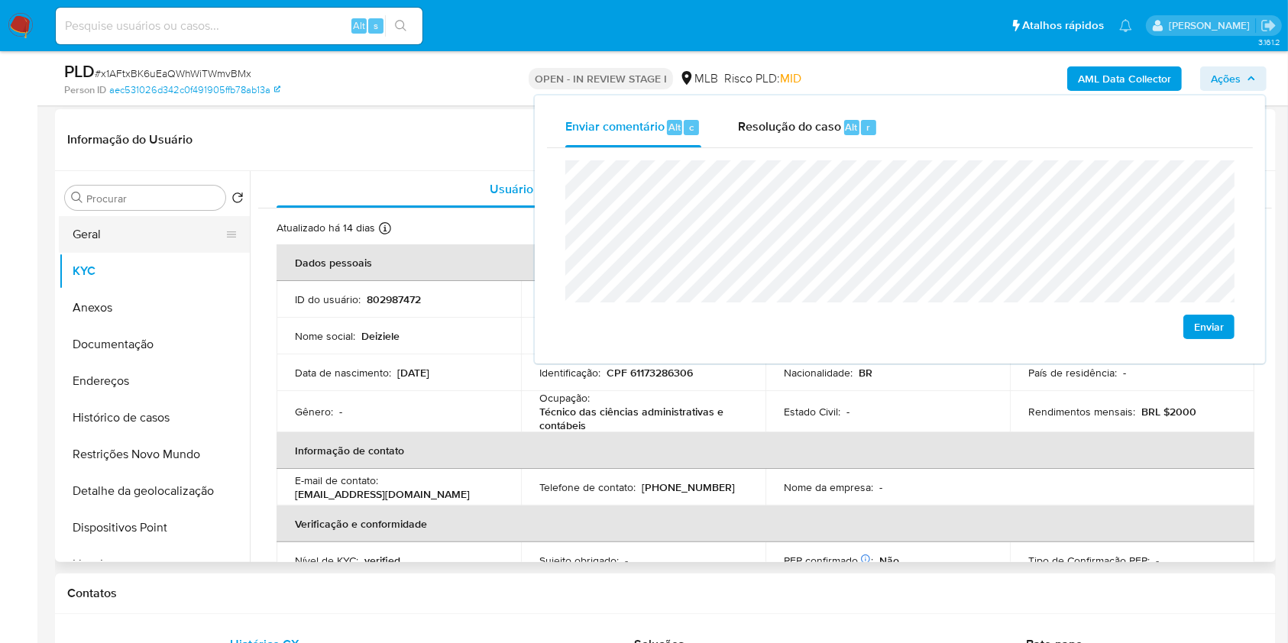
click at [183, 225] on button "Geral" at bounding box center [148, 234] width 179 height 37
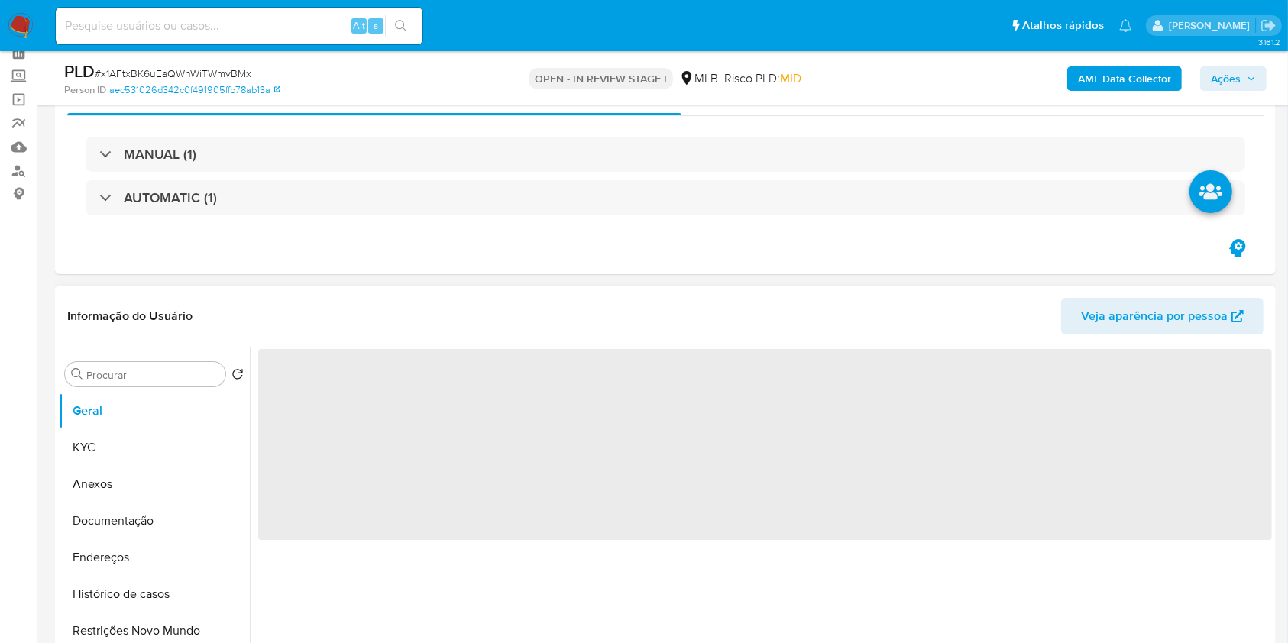
scroll to position [73, 0]
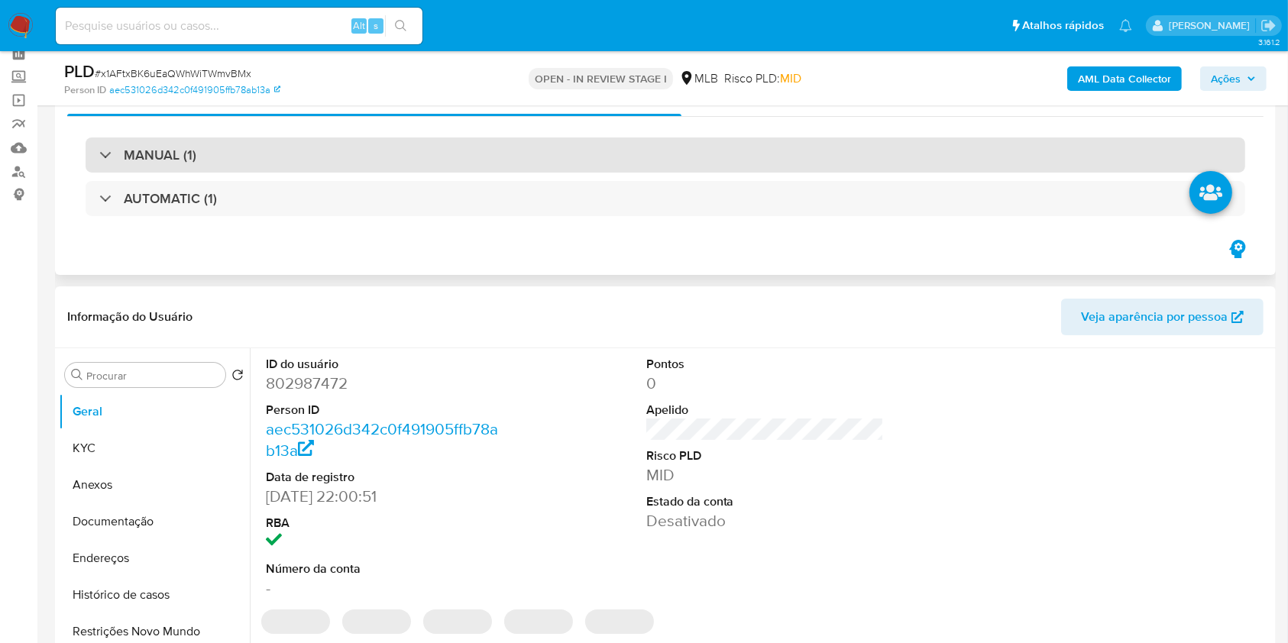
click at [258, 165] on div "MANUAL (1)" at bounding box center [665, 154] width 1159 height 35
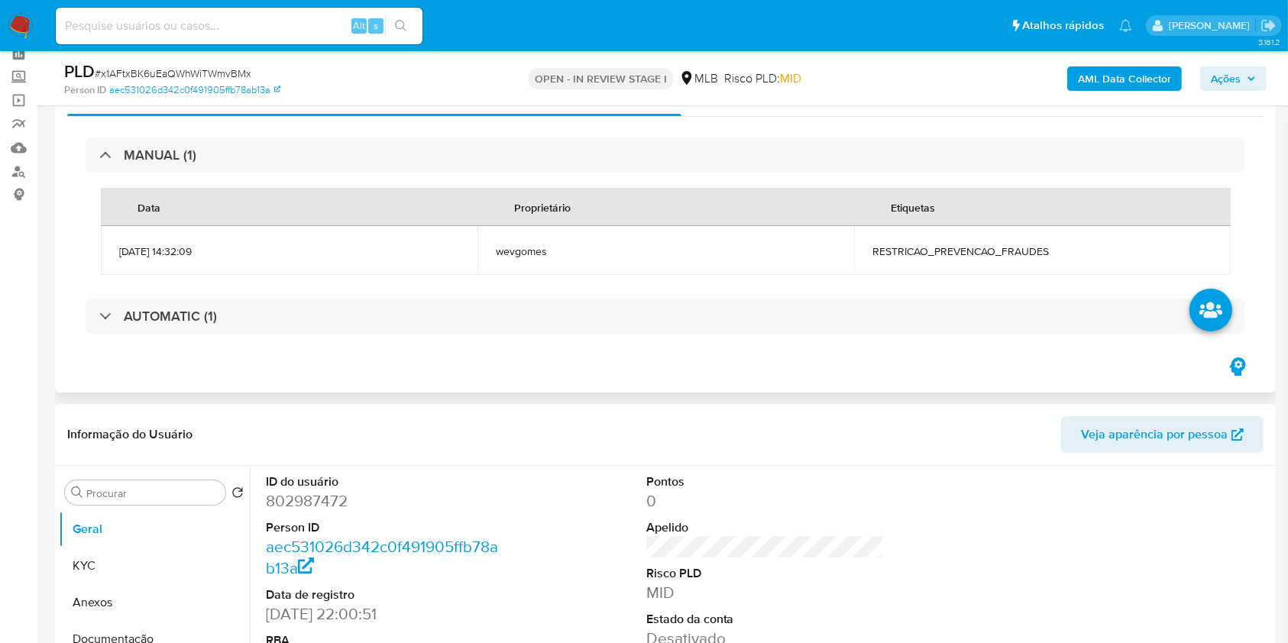
click at [929, 254] on span "RESTRICAO_PREVENCAO_FRAUDES" at bounding box center [1042, 251] width 340 height 14
copy span "RESTRICAO_PREVENCAO_FRAUDES"
click at [1246, 82] on span "Ações" at bounding box center [1233, 78] width 45 height 21
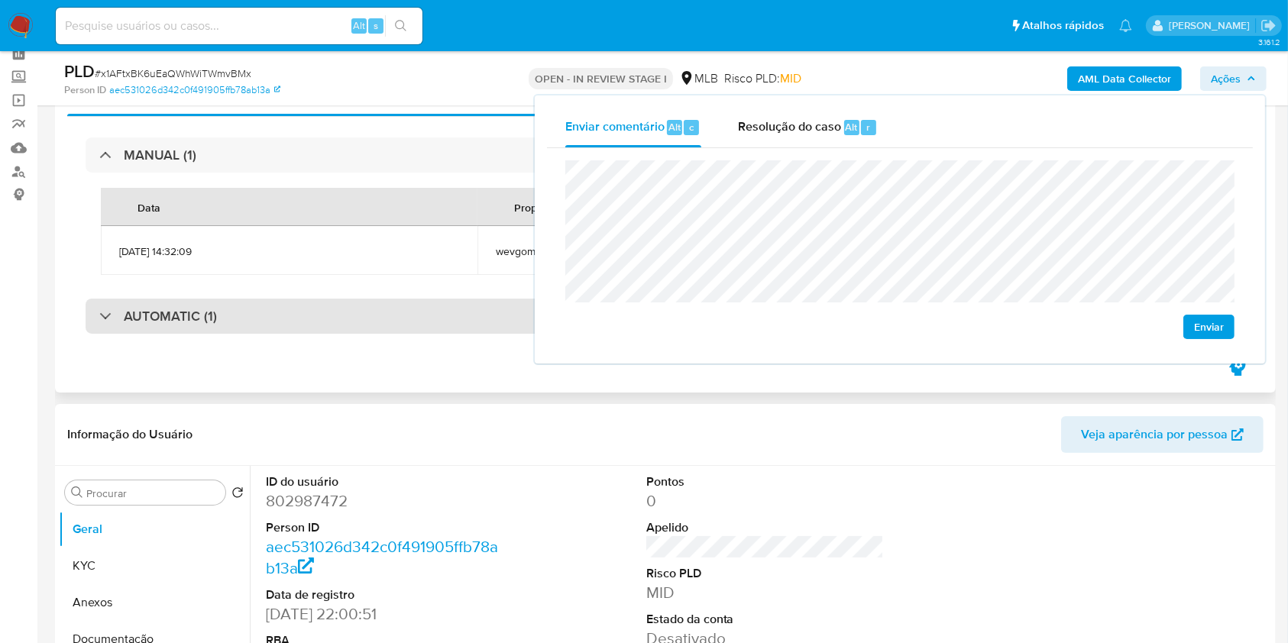
click at [475, 314] on div "AUTOMATIC (1)" at bounding box center [665, 316] width 1159 height 35
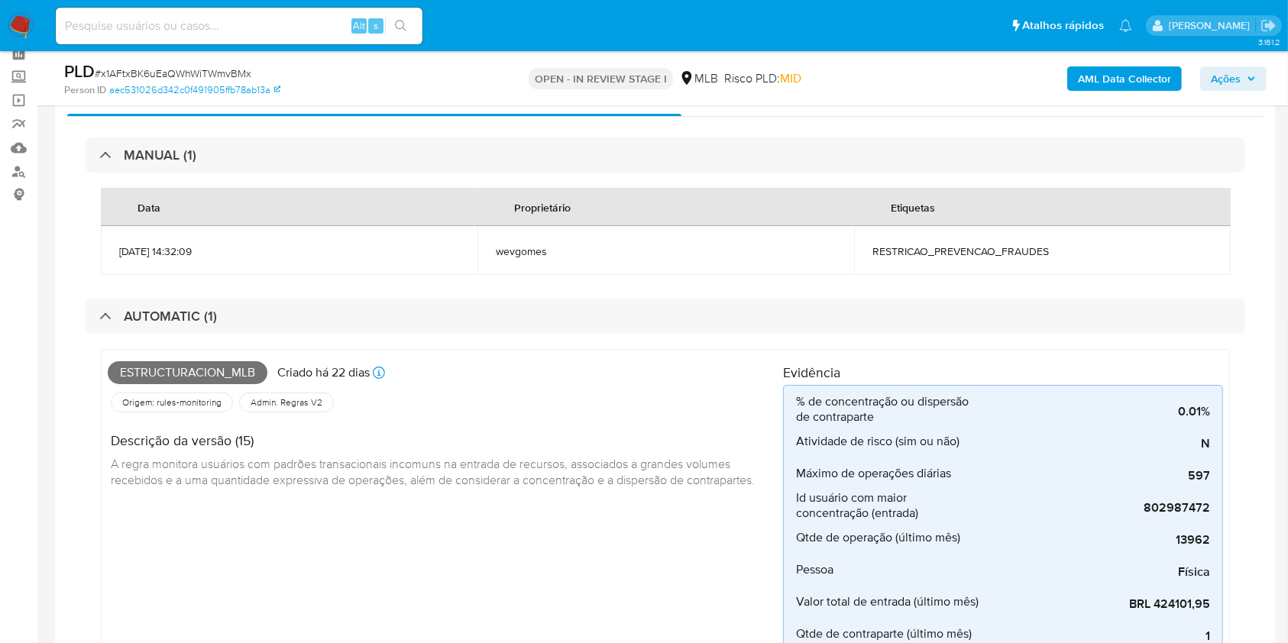
click at [197, 367] on span "Estructuracion_mlb" at bounding box center [188, 372] width 160 height 23
copy span "Estructuracion_mlb"
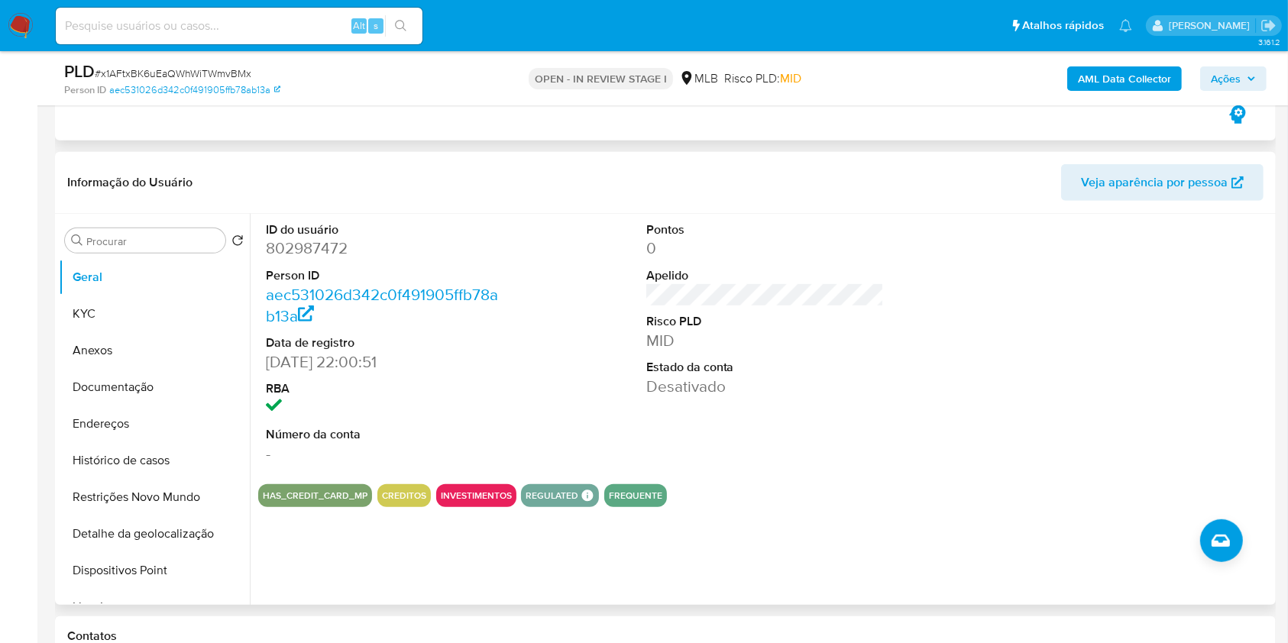
scroll to position [808, 0]
click at [1254, 75] on icon "button" at bounding box center [1250, 78] width 9 height 9
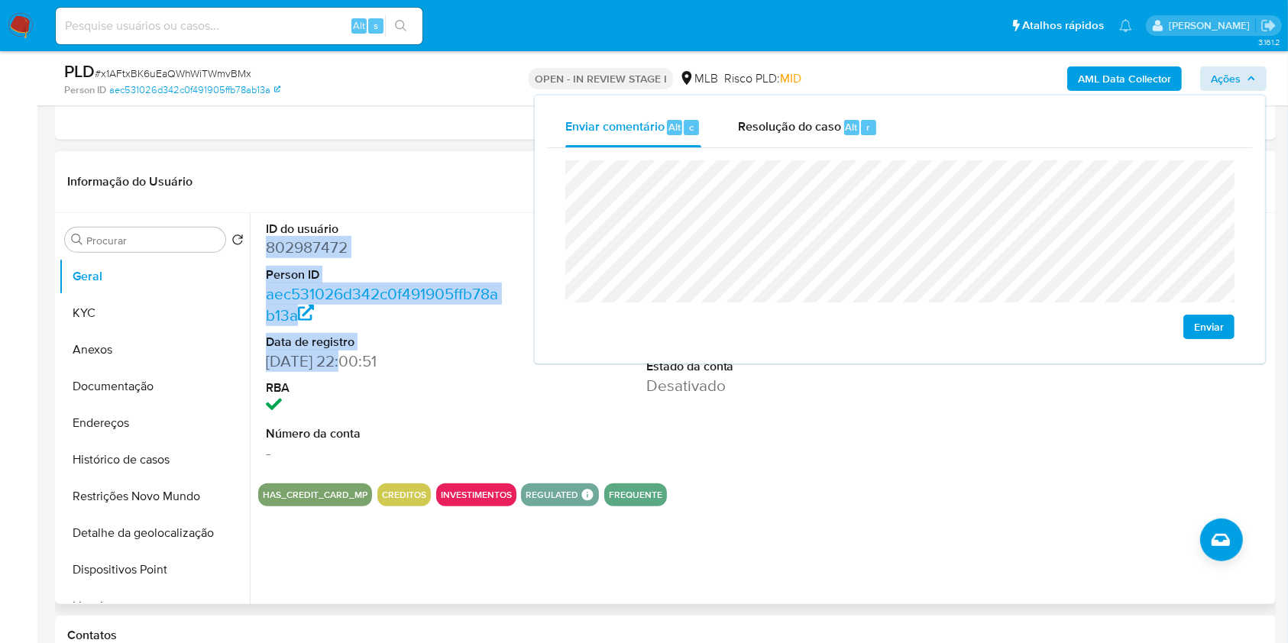
drag, startPoint x: 264, startPoint y: 247, endPoint x: 348, endPoint y: 362, distance: 142.1
click at [348, 362] on dl "ID do usuário 802987472 Person ID aec531026d342c0f491905ffb78ab13a Data de regi…" at bounding box center [385, 342] width 238 height 243
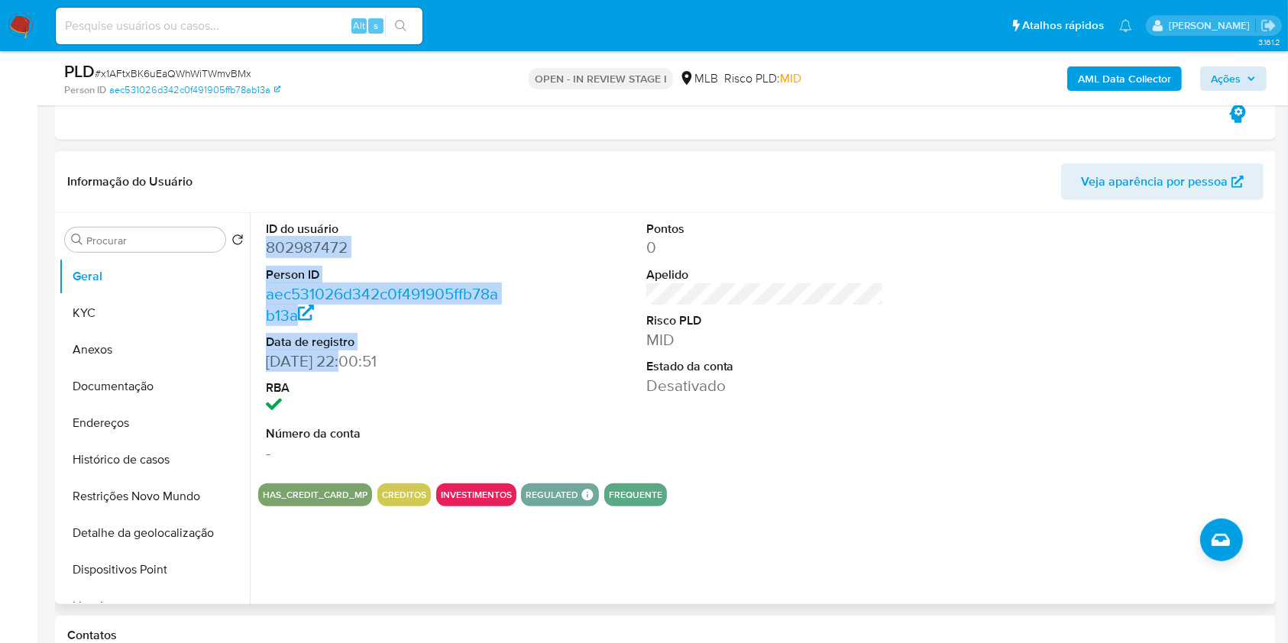
copy dl "802987472 Person ID aec531026d342c0f491905ffb78ab13a Data de registro [DATE]"
click at [1238, 70] on span "Ações" at bounding box center [1226, 78] width 30 height 24
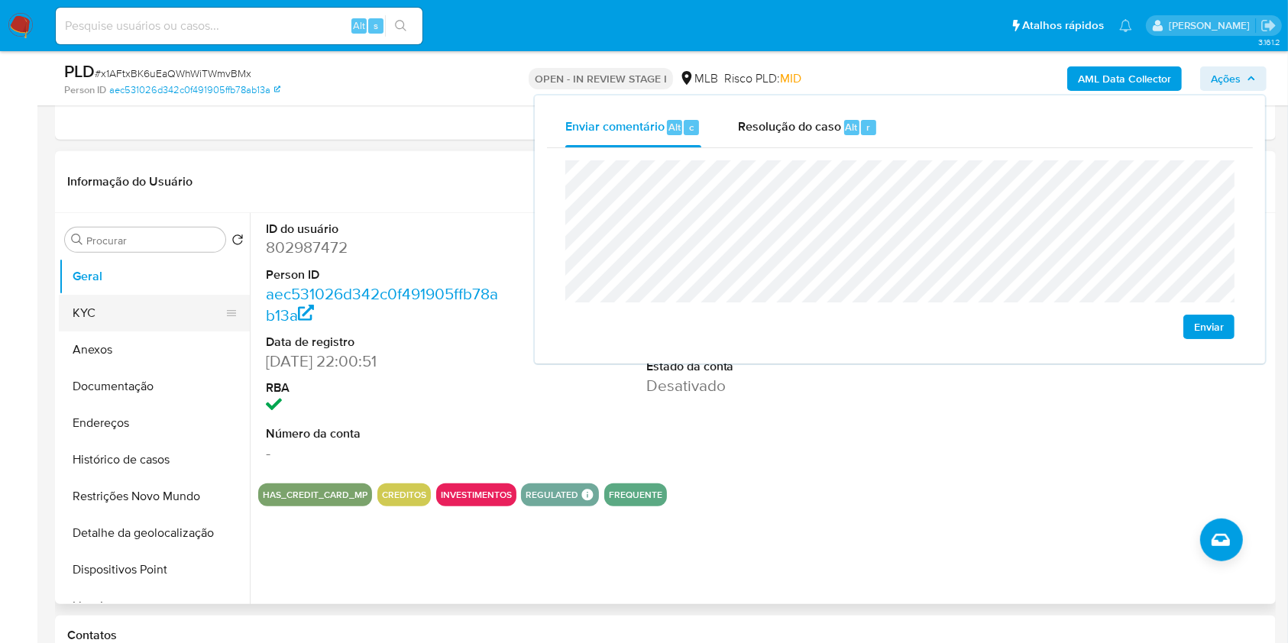
click at [140, 300] on button "KYC" at bounding box center [148, 313] width 179 height 37
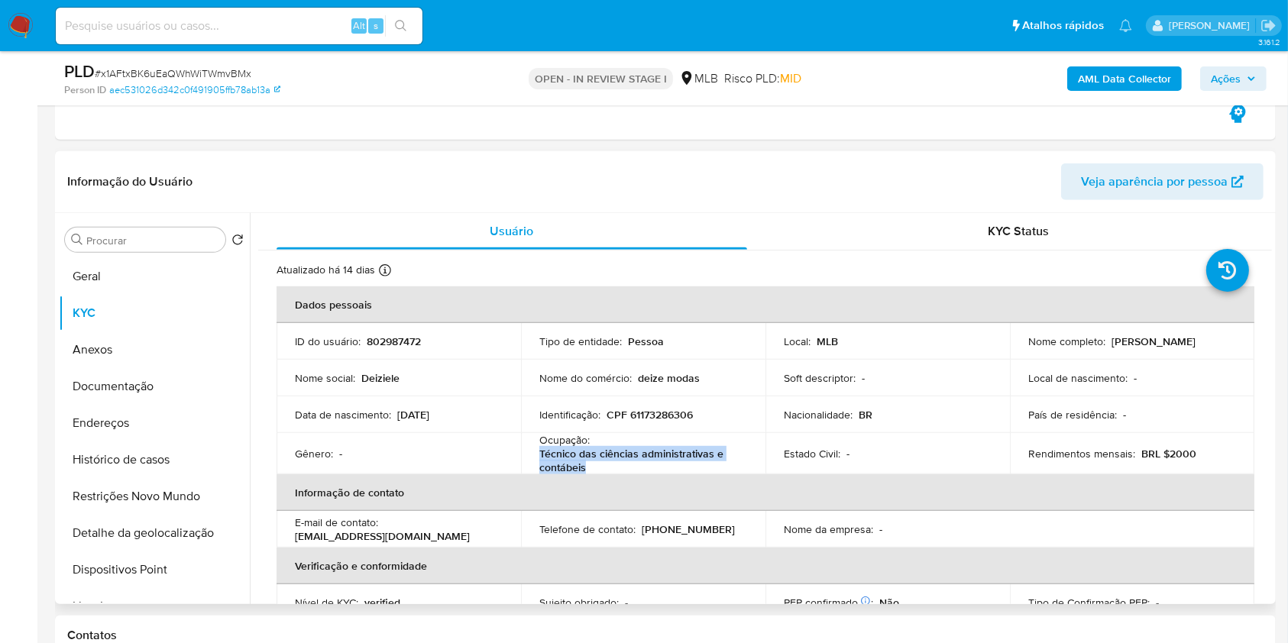
drag, startPoint x: 534, startPoint y: 455, endPoint x: 593, endPoint y: 468, distance: 60.2
click at [593, 468] on td "Ocupação : Técnico das ciências administrativas e contábeis" at bounding box center [643, 453] width 244 height 41
copy p "Técnico das ciências administrativas e contábeis"
click at [1232, 69] on span "Ações" at bounding box center [1226, 78] width 30 height 24
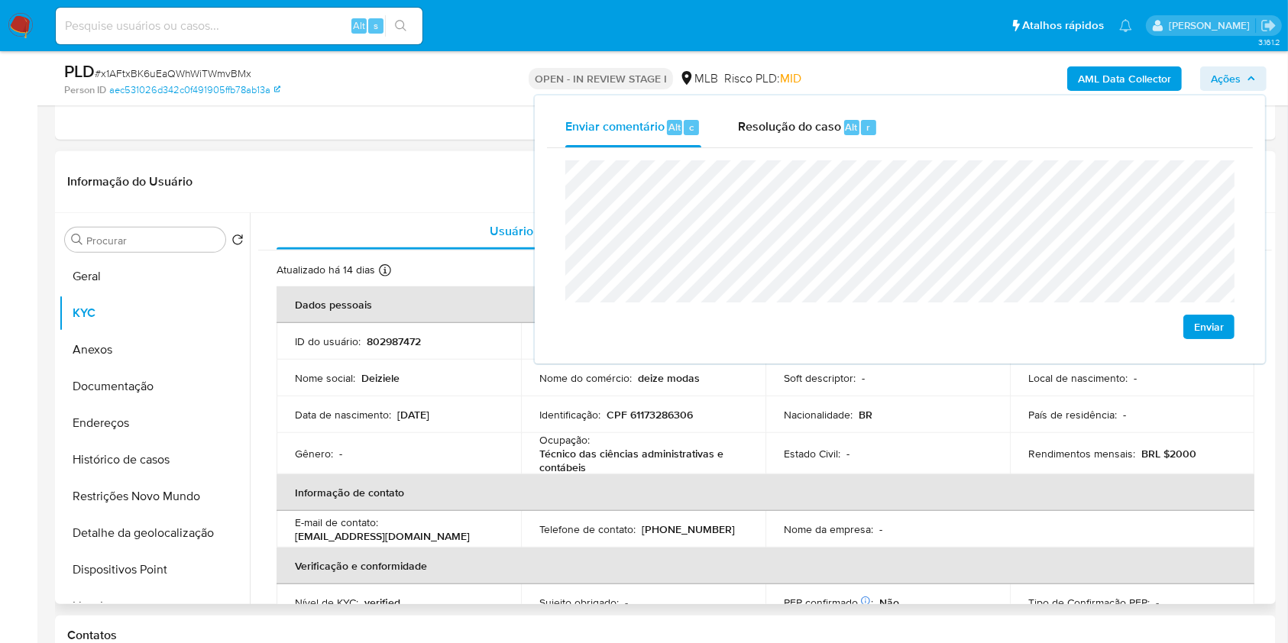
click at [794, 466] on td "Estado Civil : -" at bounding box center [887, 453] width 244 height 41
click at [1062, 402] on td "País de residência : -" at bounding box center [1132, 414] width 244 height 37
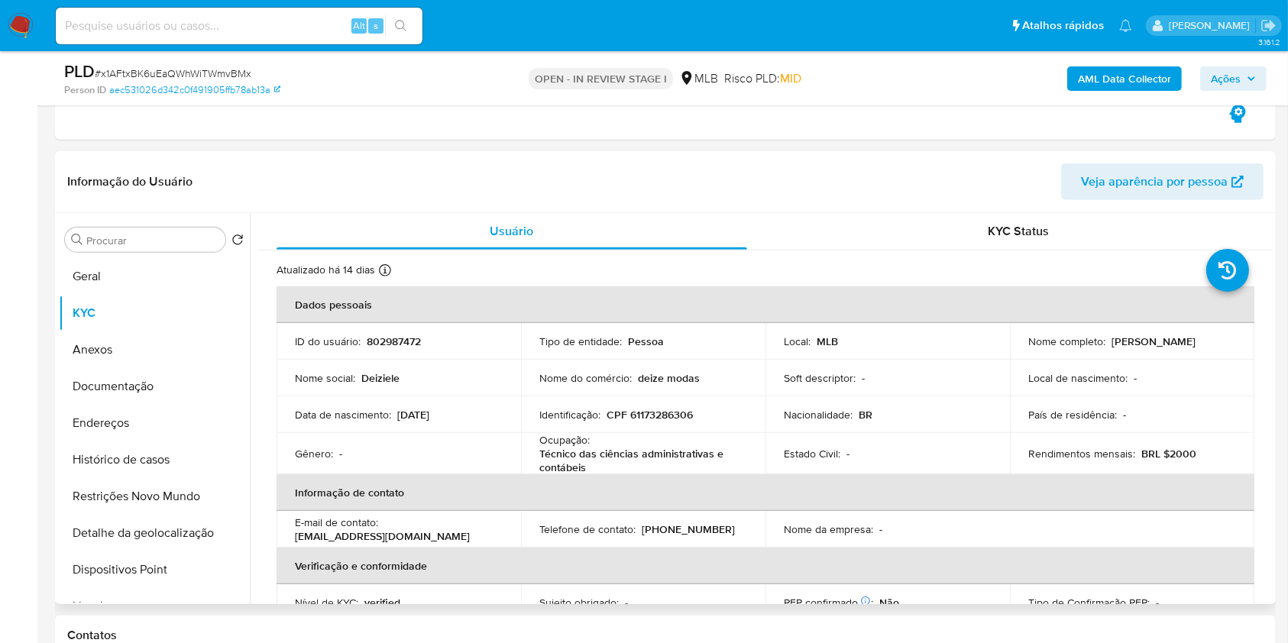
drag, startPoint x: 1271, startPoint y: 266, endPoint x: 1275, endPoint y: 386, distance: 120.0
click at [1275, 386] on div "Procurar Retornar ao pedido padrão [PERSON_NAME] Anexos Documentação Endereços …" at bounding box center [665, 408] width 1220 height 391
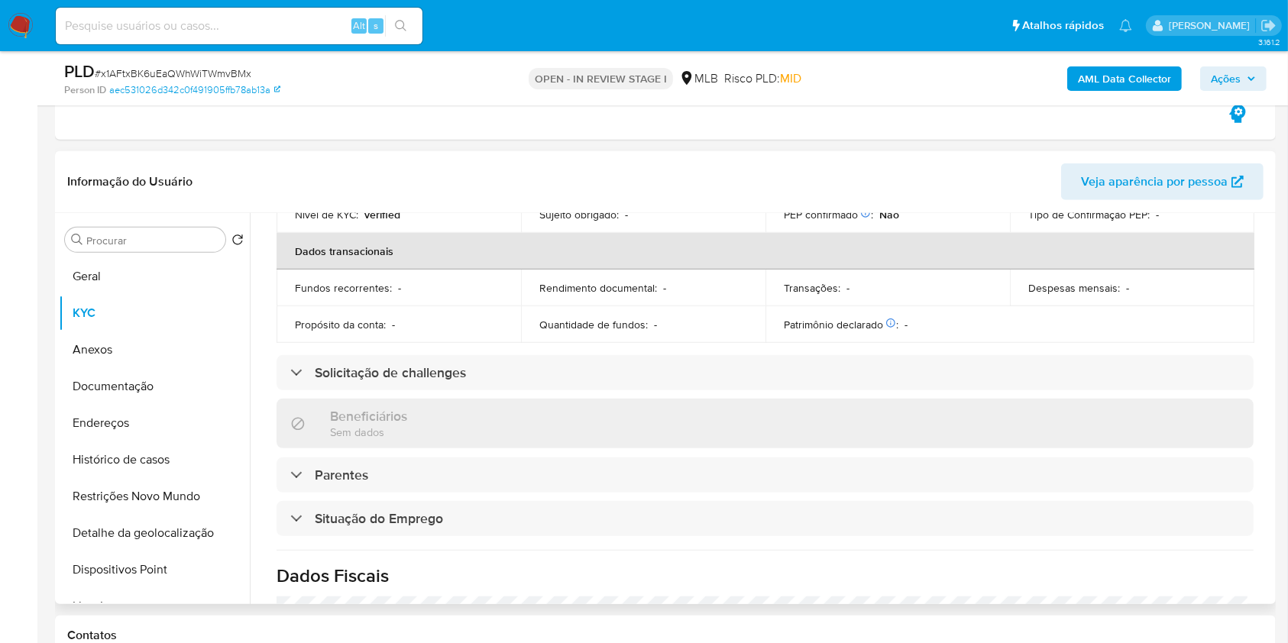
scroll to position [654, 0]
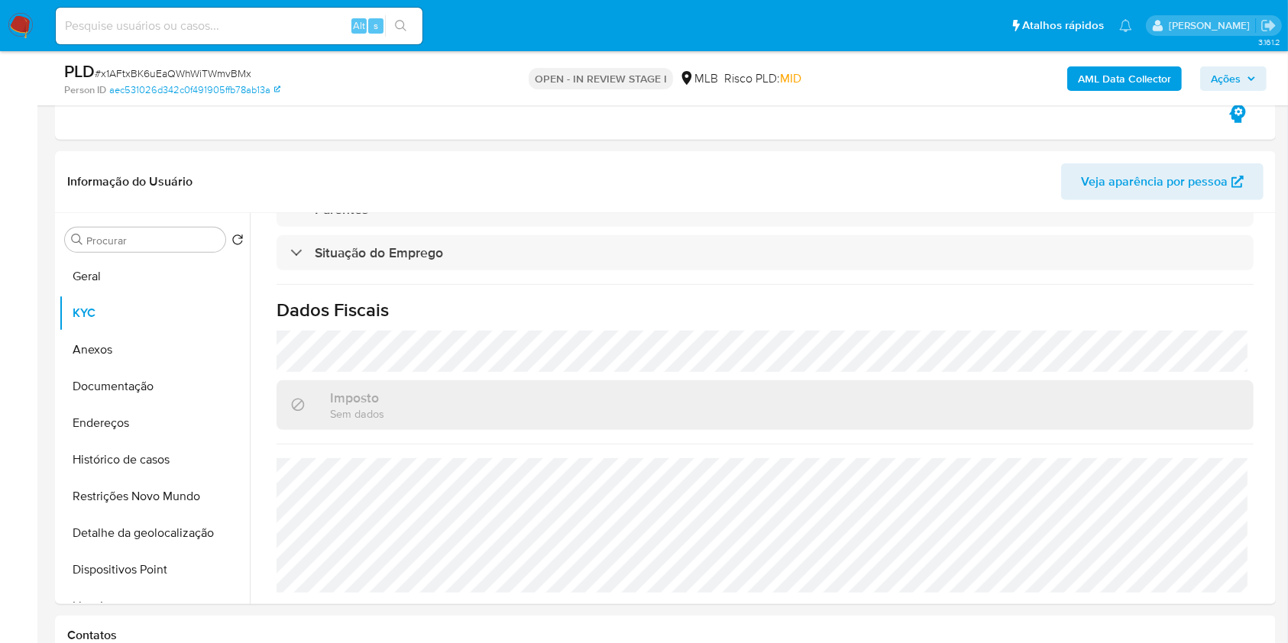
click at [1217, 82] on span "Ações" at bounding box center [1226, 78] width 30 height 24
click at [1236, 76] on span "Ações" at bounding box center [1226, 78] width 30 height 24
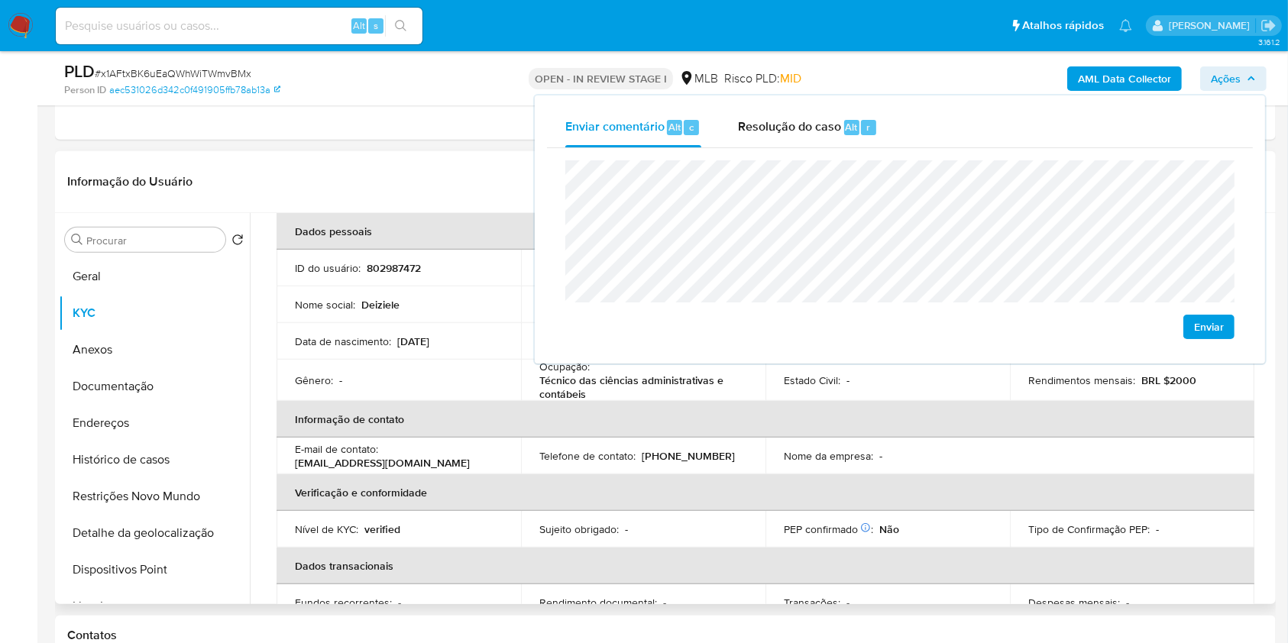
scroll to position [0, 0]
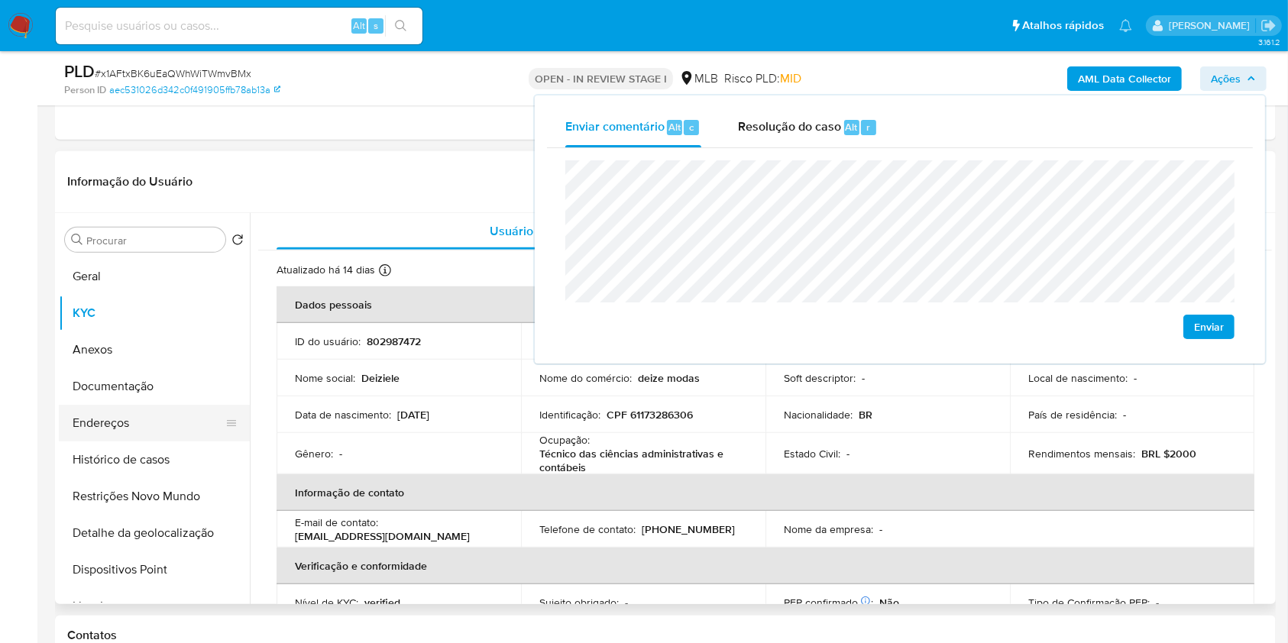
click at [115, 425] on button "Endereços" at bounding box center [148, 423] width 179 height 37
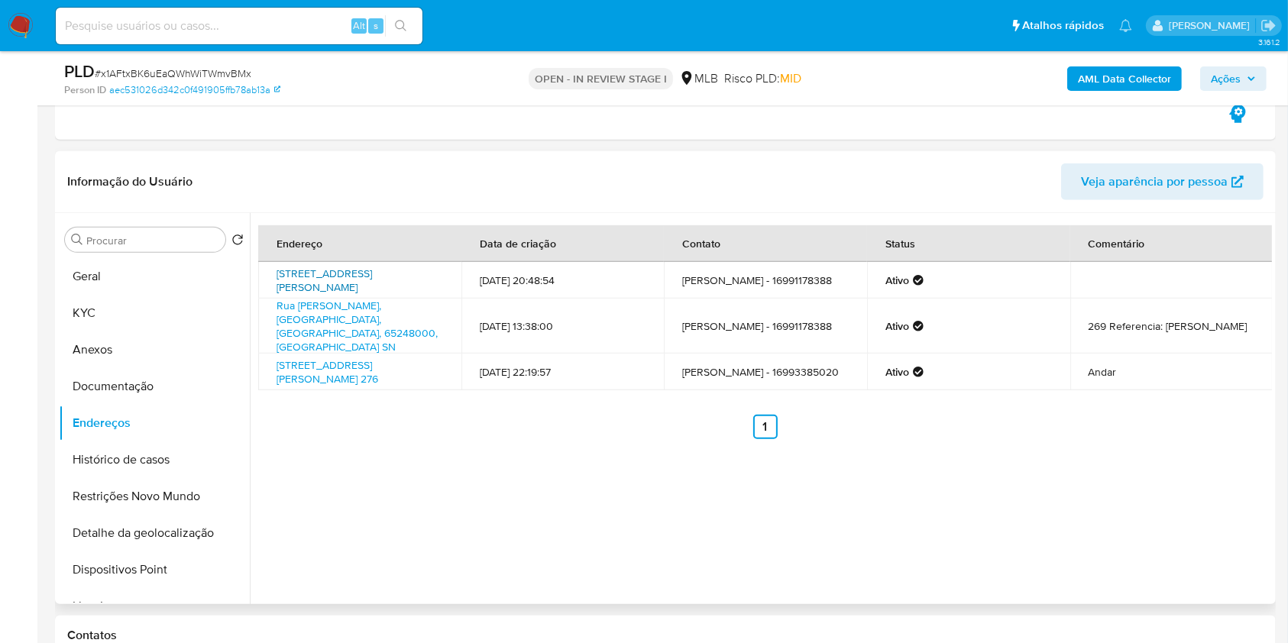
click at [372, 269] on link "[STREET_ADDRESS][PERSON_NAME]" at bounding box center [323, 280] width 95 height 29
click at [344, 322] on link "Rua [PERSON_NAME], [GEOGRAPHIC_DATA], [GEOGRAPHIC_DATA], 65248000, [GEOGRAPHIC_…" at bounding box center [356, 326] width 161 height 57
click at [342, 357] on link "[STREET_ADDRESS][PERSON_NAME] 276" at bounding box center [327, 371] width 102 height 29
click at [125, 379] on button "Documentação" at bounding box center [148, 386] width 179 height 37
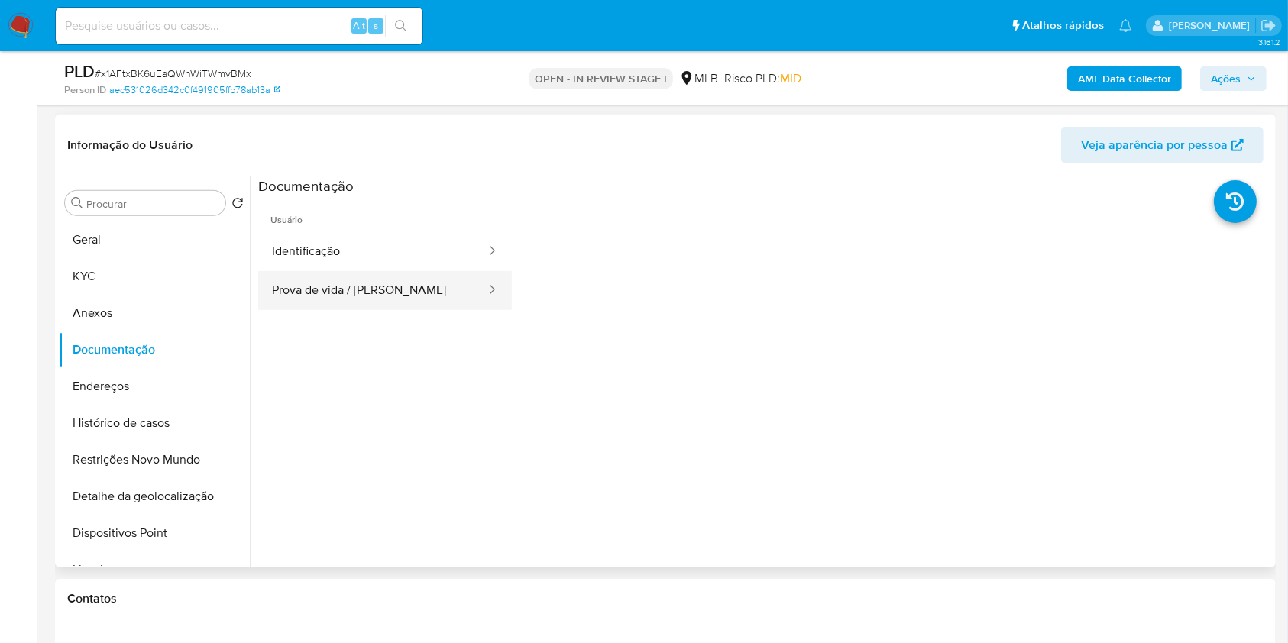
click at [360, 291] on button "Prova de vida / [PERSON_NAME]" at bounding box center [372, 290] width 229 height 39
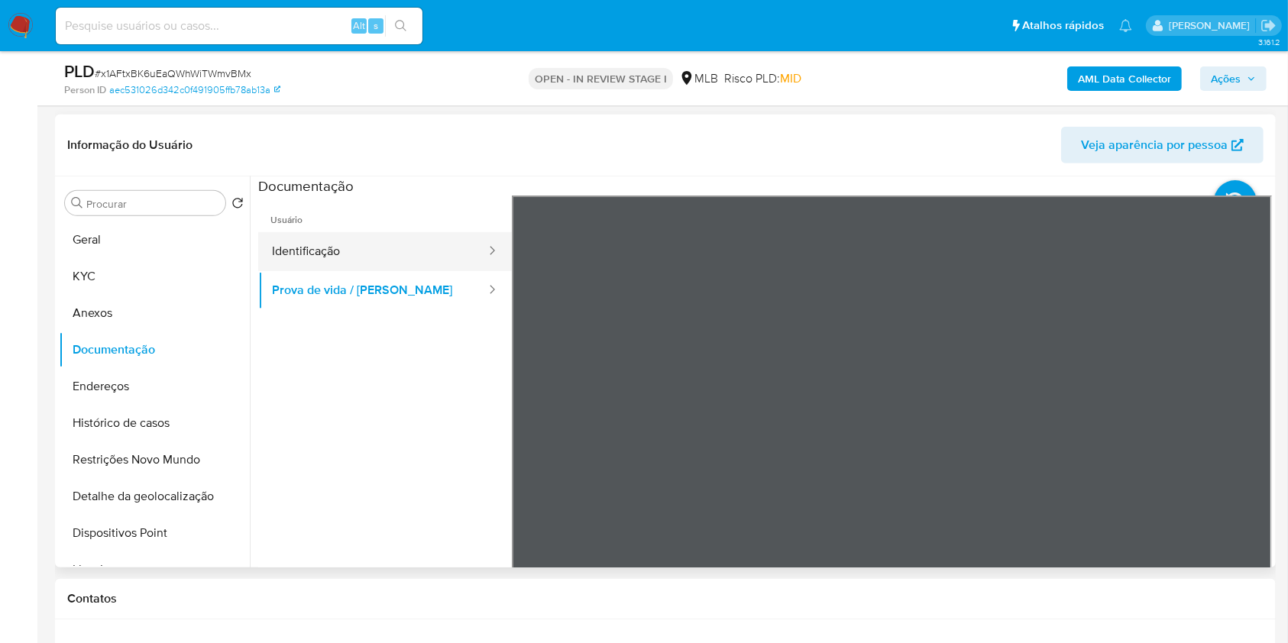
click at [377, 244] on button "Identificação" at bounding box center [372, 251] width 229 height 39
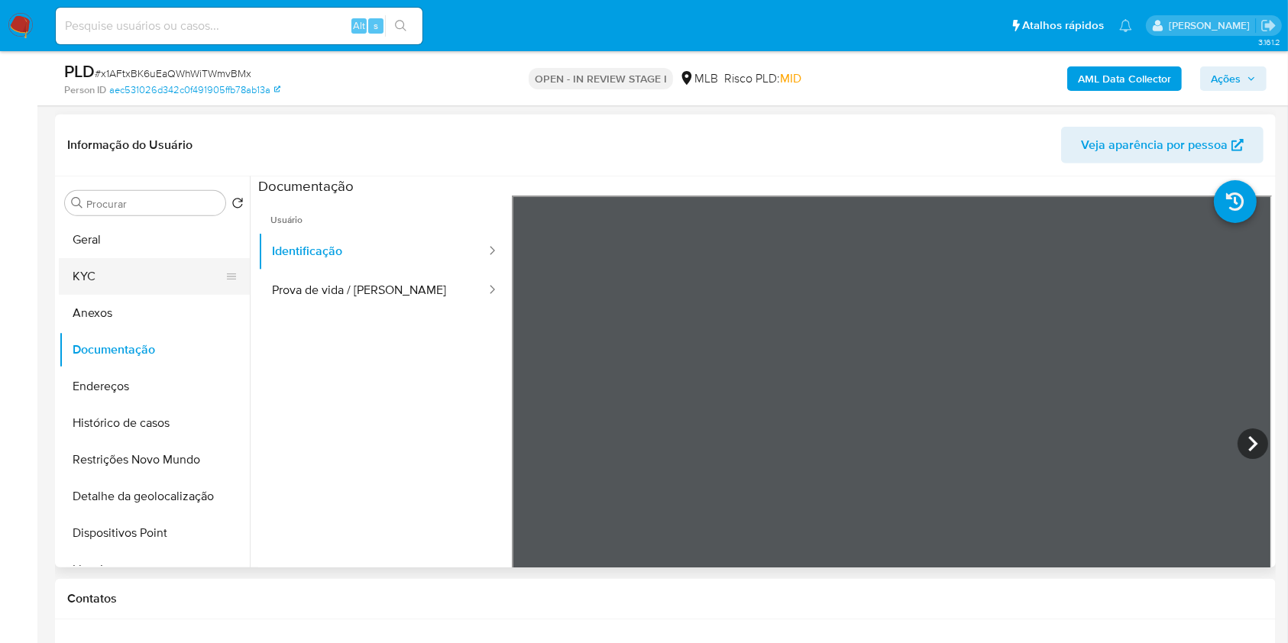
click at [113, 261] on button "KYC" at bounding box center [148, 276] width 179 height 37
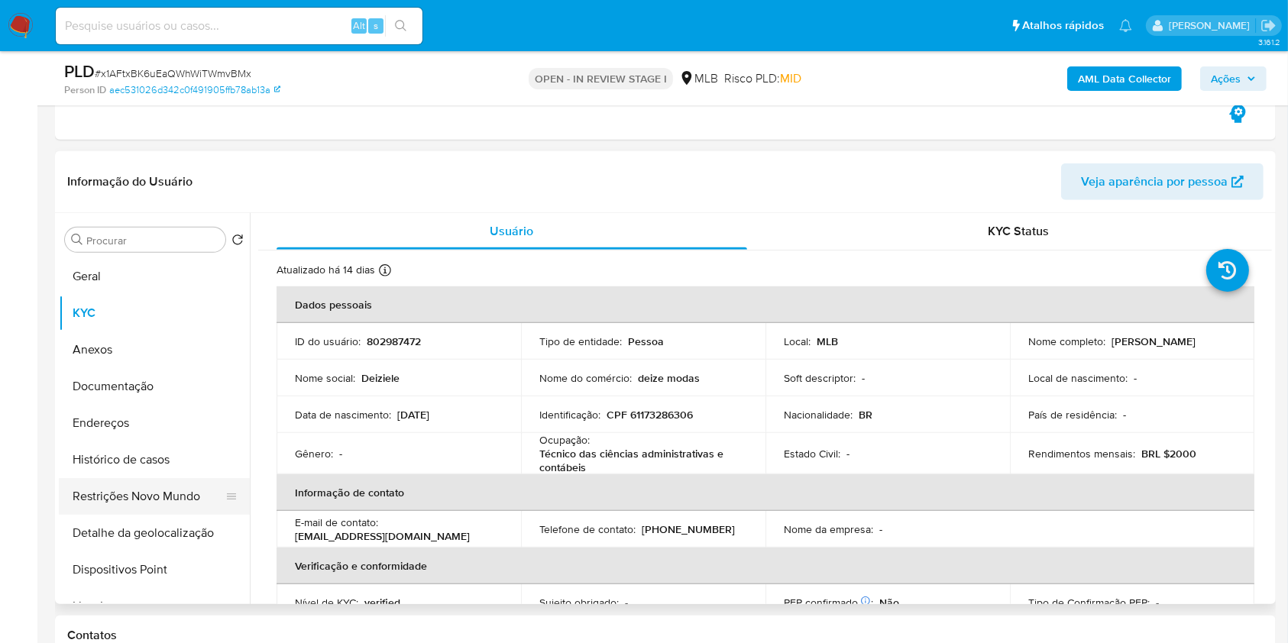
click at [172, 488] on button "Restrições Novo Mundo" at bounding box center [148, 496] width 179 height 37
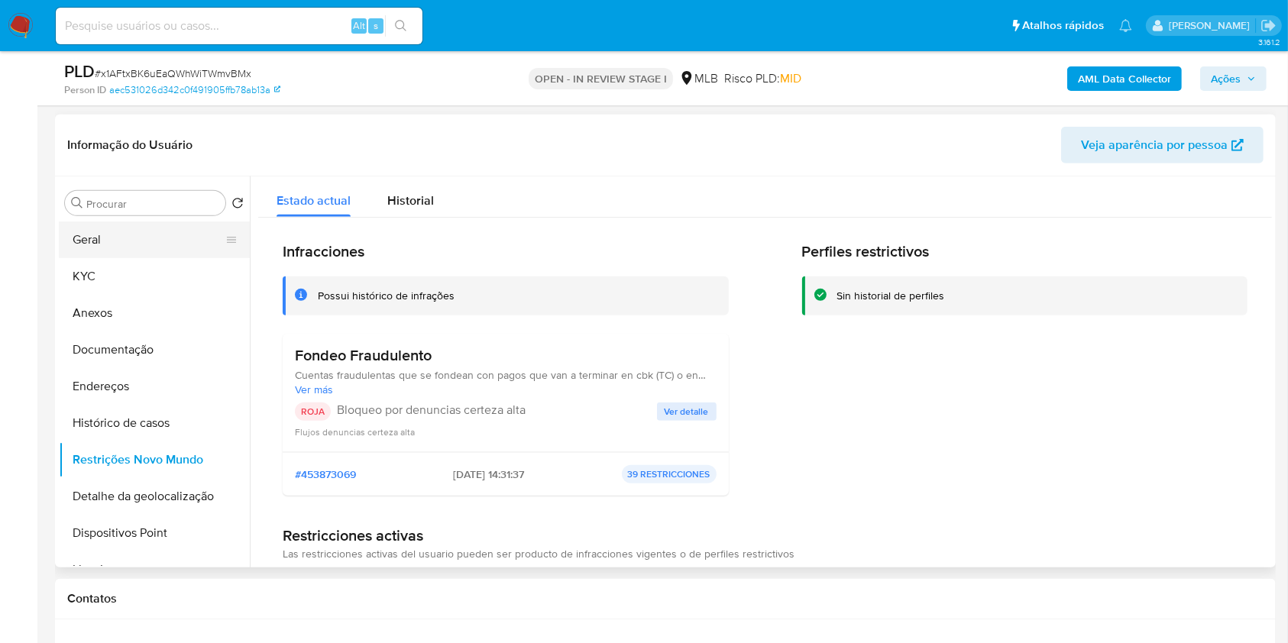
click at [165, 239] on button "Geral" at bounding box center [148, 239] width 179 height 37
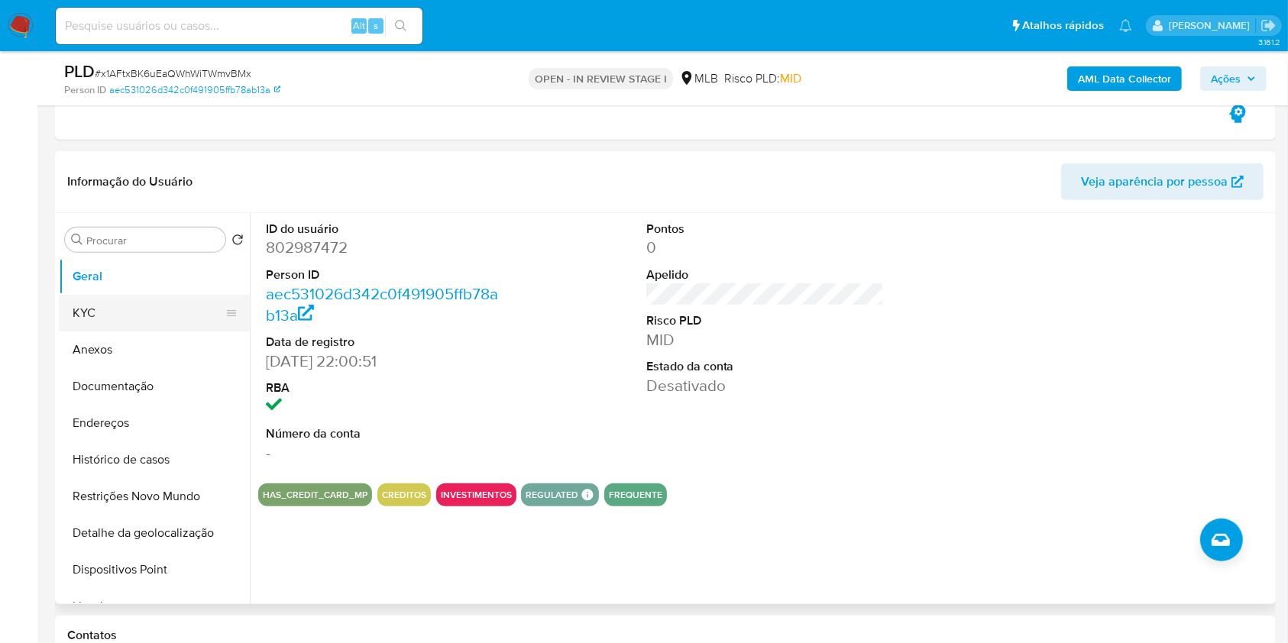
click at [162, 299] on button "KYC" at bounding box center [148, 313] width 179 height 37
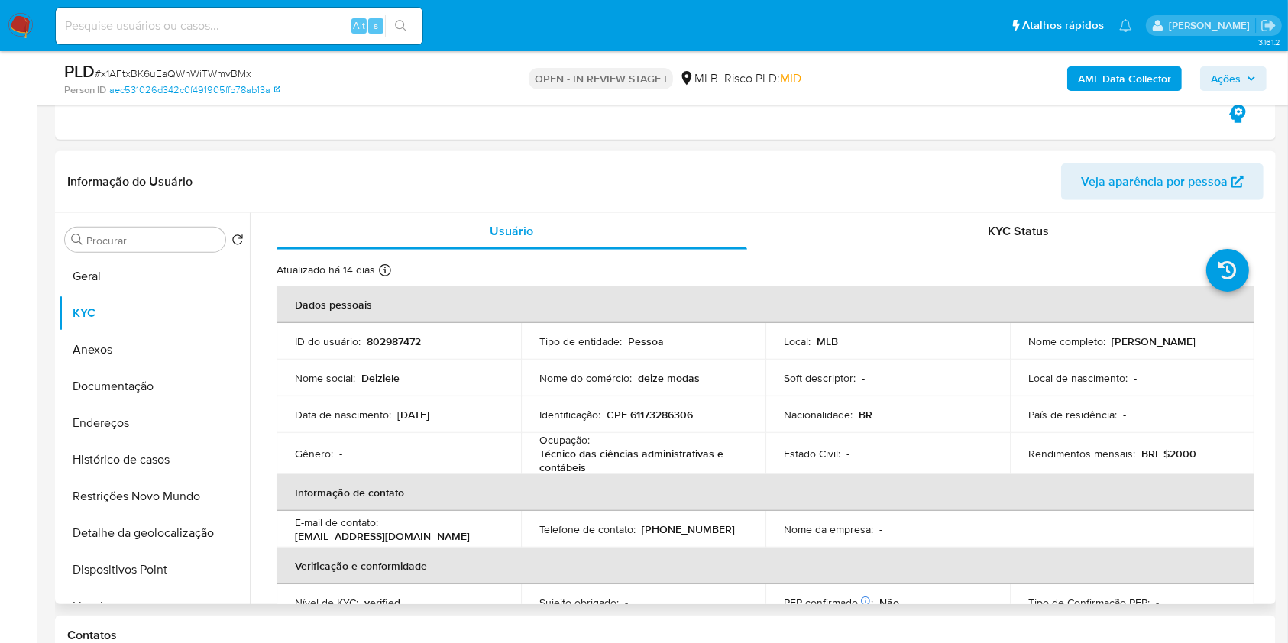
click at [614, 381] on p "Nome do comércio :" at bounding box center [585, 378] width 92 height 14
copy div "Nome do comércio : deize modas"
click at [134, 486] on button "Restrições Novo Mundo" at bounding box center [148, 496] width 179 height 37
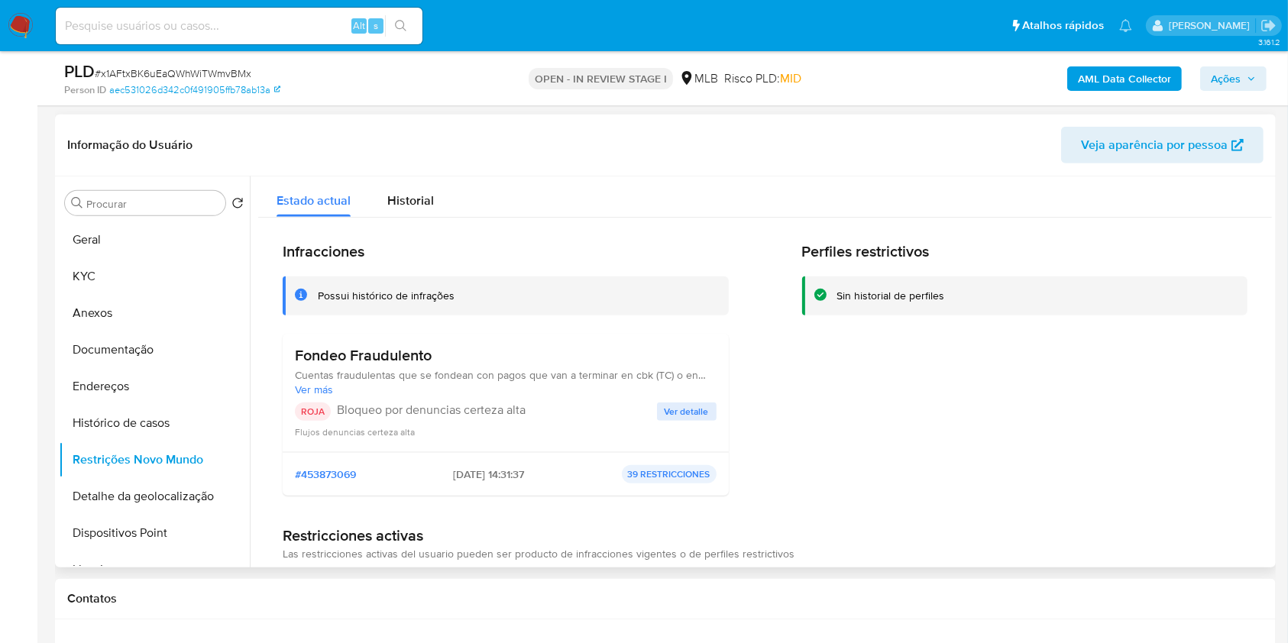
click at [668, 406] on span "Ver detalle" at bounding box center [686, 411] width 44 height 15
click at [668, 406] on div at bounding box center [761, 371] width 1022 height 391
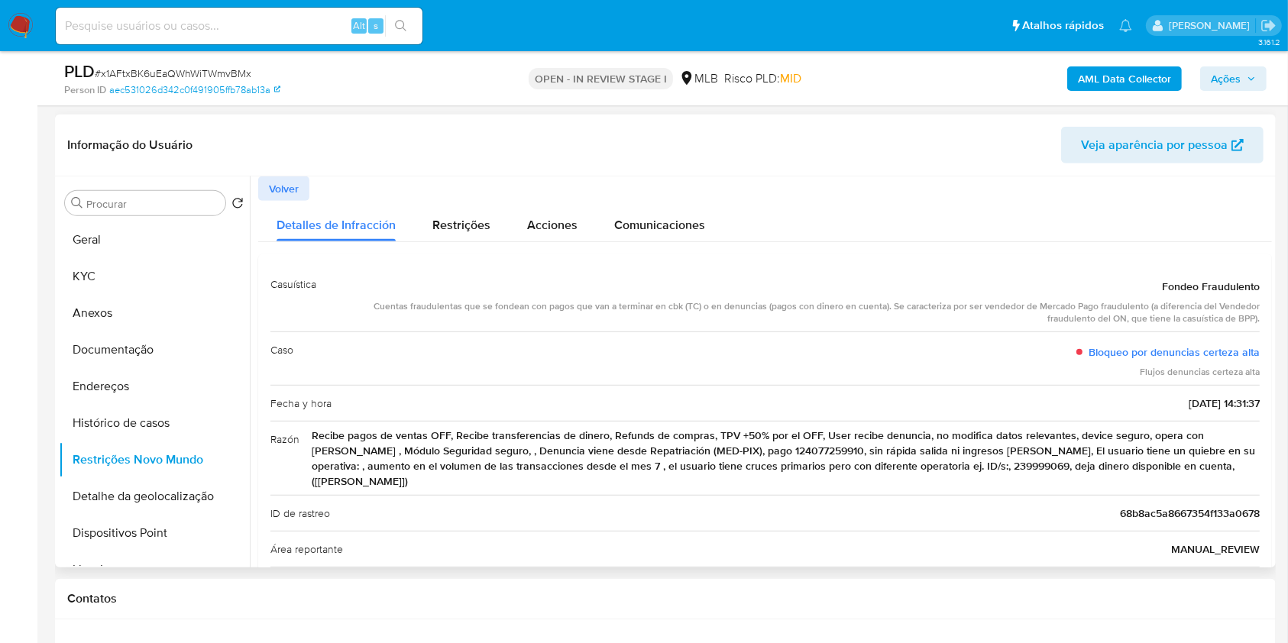
click at [374, 308] on div "Cuentas fraudulentas que se fondean con pagos que van a terminar en cbk (TC) o …" at bounding box center [793, 313] width 931 height 26
drag, startPoint x: 483, startPoint y: 309, endPoint x: 849, endPoint y: 305, distance: 366.6
click at [849, 305] on div "Cuentas fraudulentas que se fondean con pagos que van a terminar en cbk (TC) o …" at bounding box center [793, 313] width 931 height 26
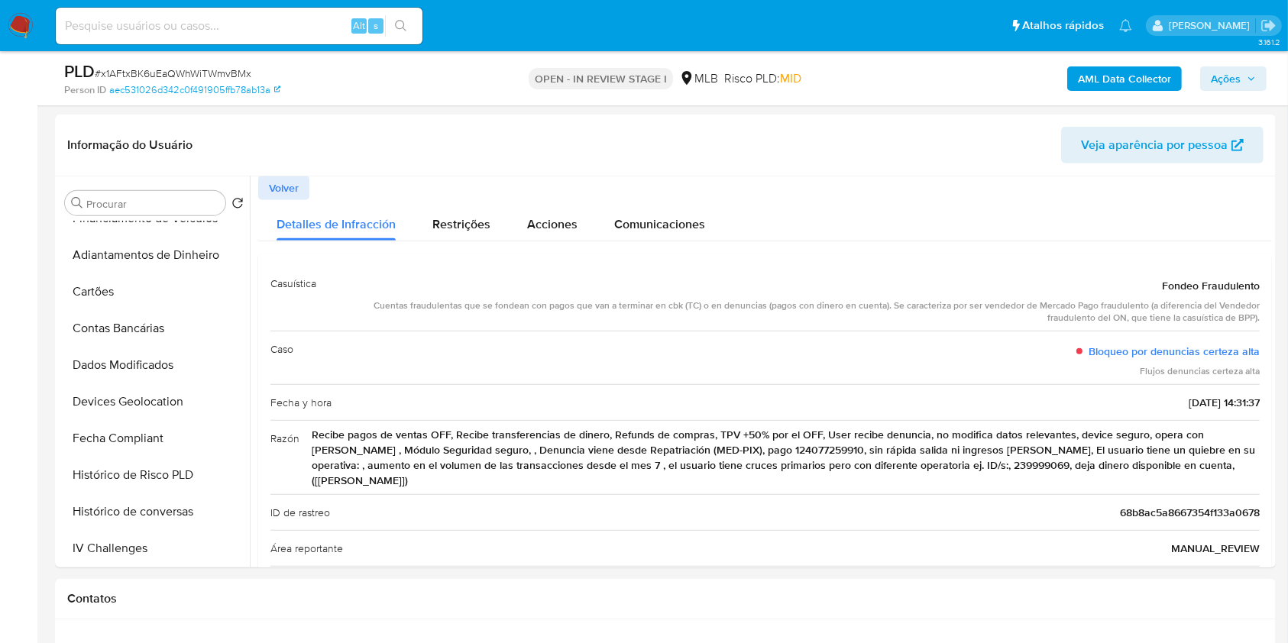
scroll to position [470, 0]
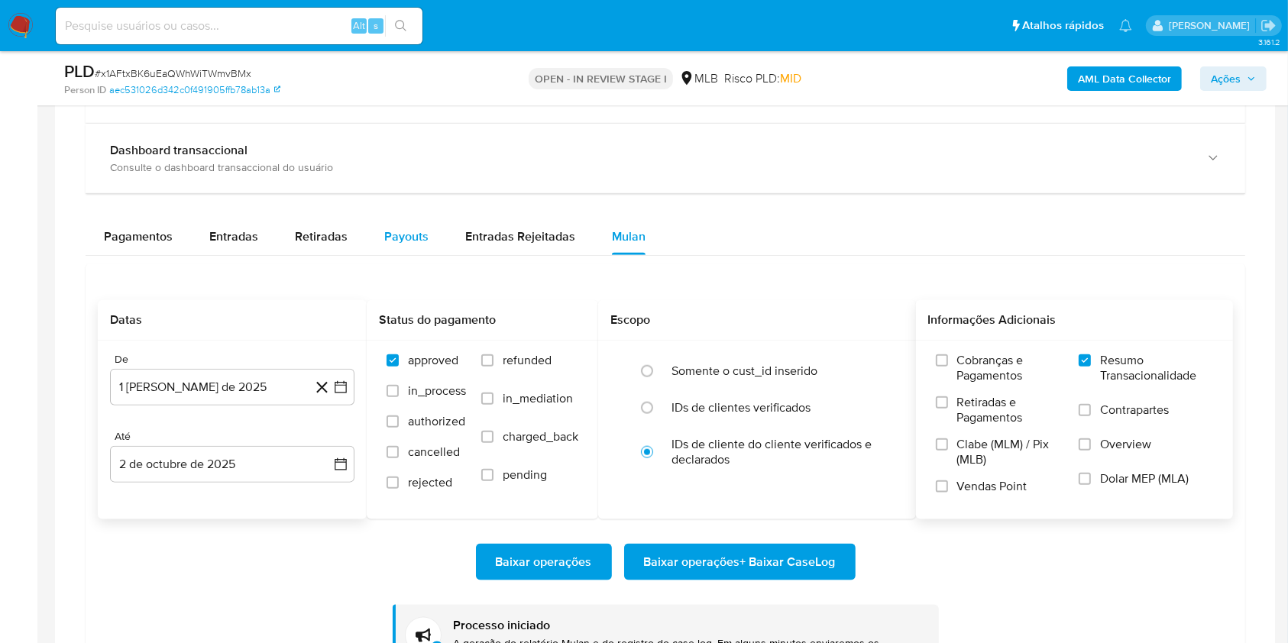
click at [405, 244] on div "Payouts" at bounding box center [406, 236] width 44 height 37
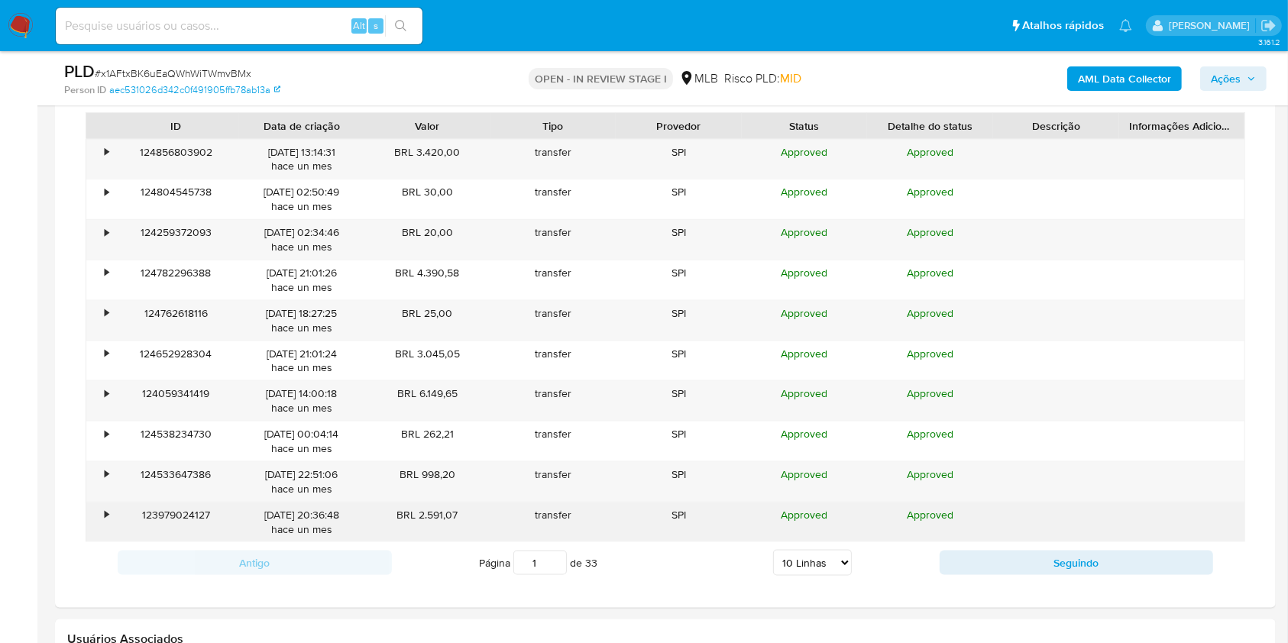
scroll to position [1912, 0]
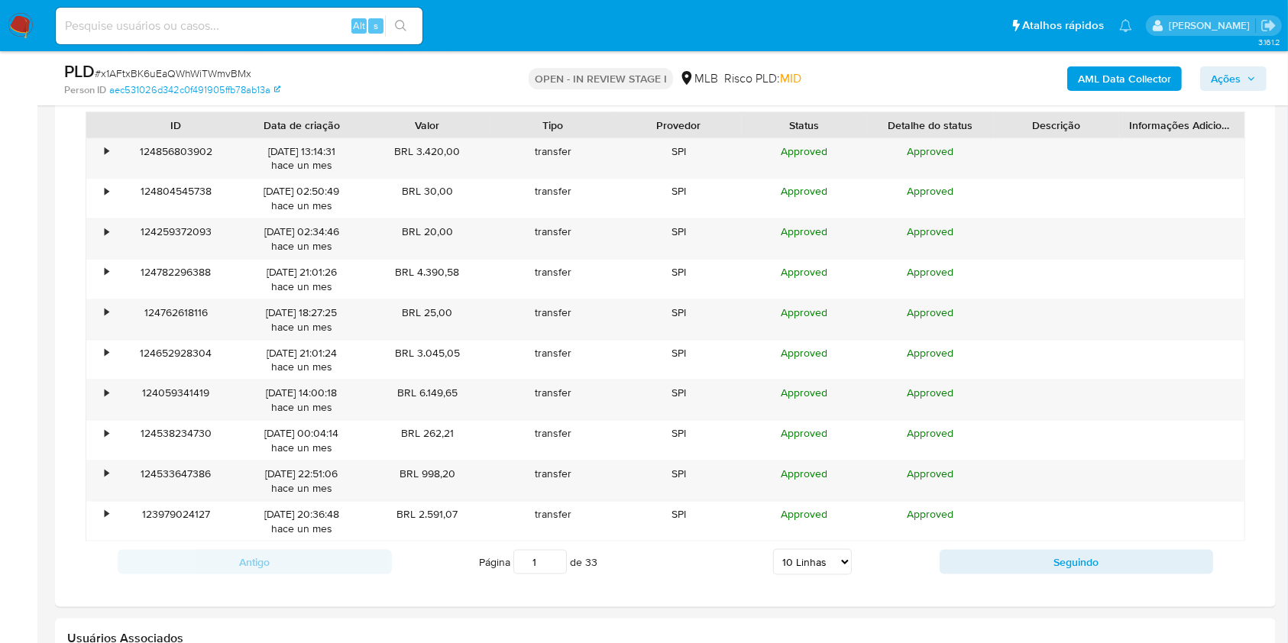
drag, startPoint x: 811, startPoint y: 571, endPoint x: 816, endPoint y: 559, distance: 12.6
click at [811, 571] on select "5 Linhas 10 Linhas 20 Linhas 25 Linhas 50 Linhas 100 Linhas" at bounding box center [812, 562] width 79 height 26
select select "100"
click at [773, 549] on select "5 Linhas 10 Linhas 20 Linhas 25 Linhas 50 Linhas 100 Linhas" at bounding box center [812, 562] width 79 height 26
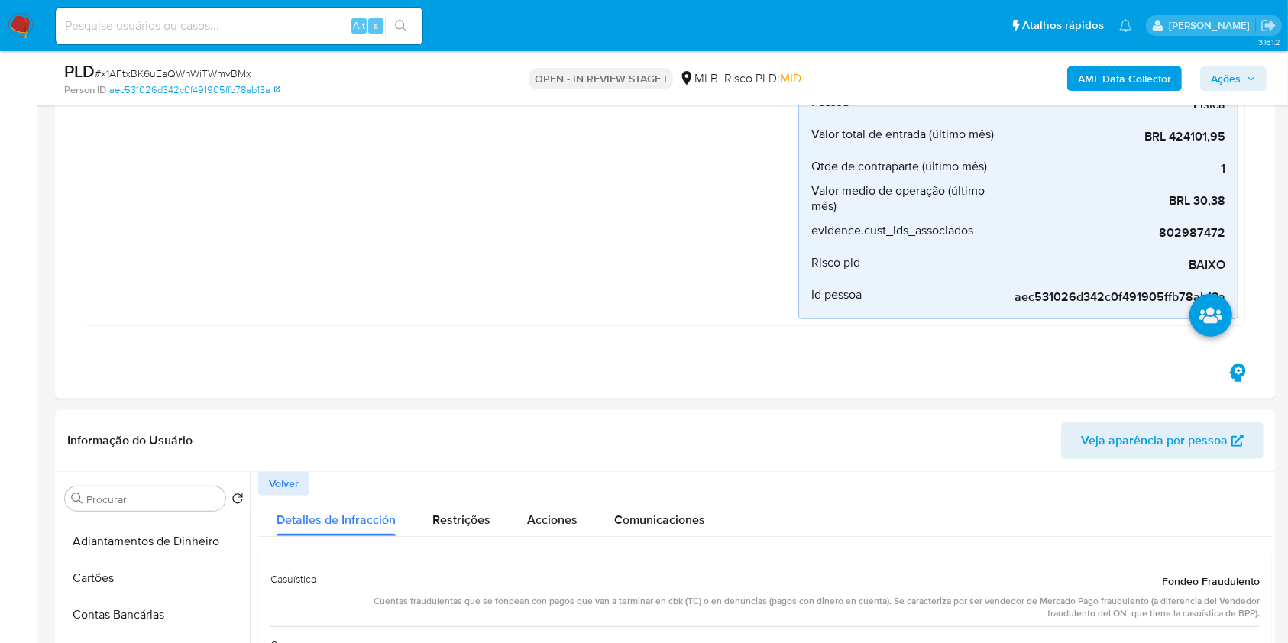
scroll to position [0, 0]
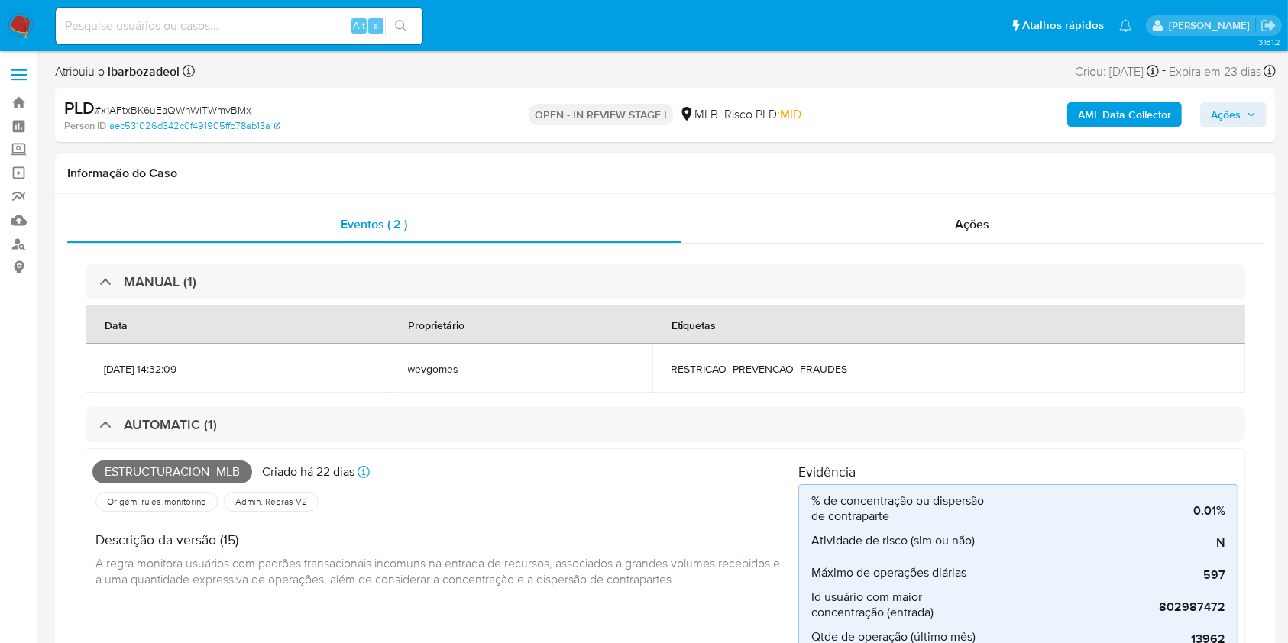
drag, startPoint x: 415, startPoint y: 172, endPoint x: 1049, endPoint y: 155, distance: 634.1
click at [452, 168] on h1 "Informação do Caso" at bounding box center [665, 173] width 1196 height 15
click at [1085, 114] on b "AML Data Collector" at bounding box center [1124, 114] width 93 height 24
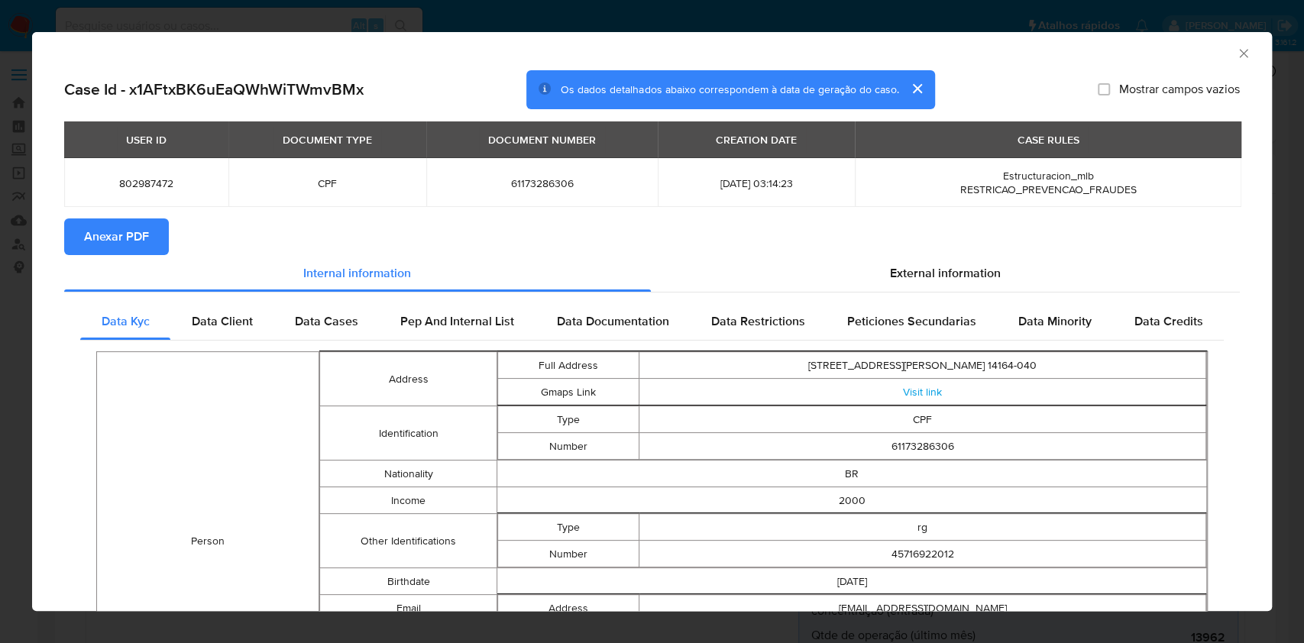
click at [155, 233] on button "Anexar PDF" at bounding box center [116, 236] width 105 height 37
click at [1239, 53] on icon "Fechar a janela" at bounding box center [1243, 53] width 8 height 8
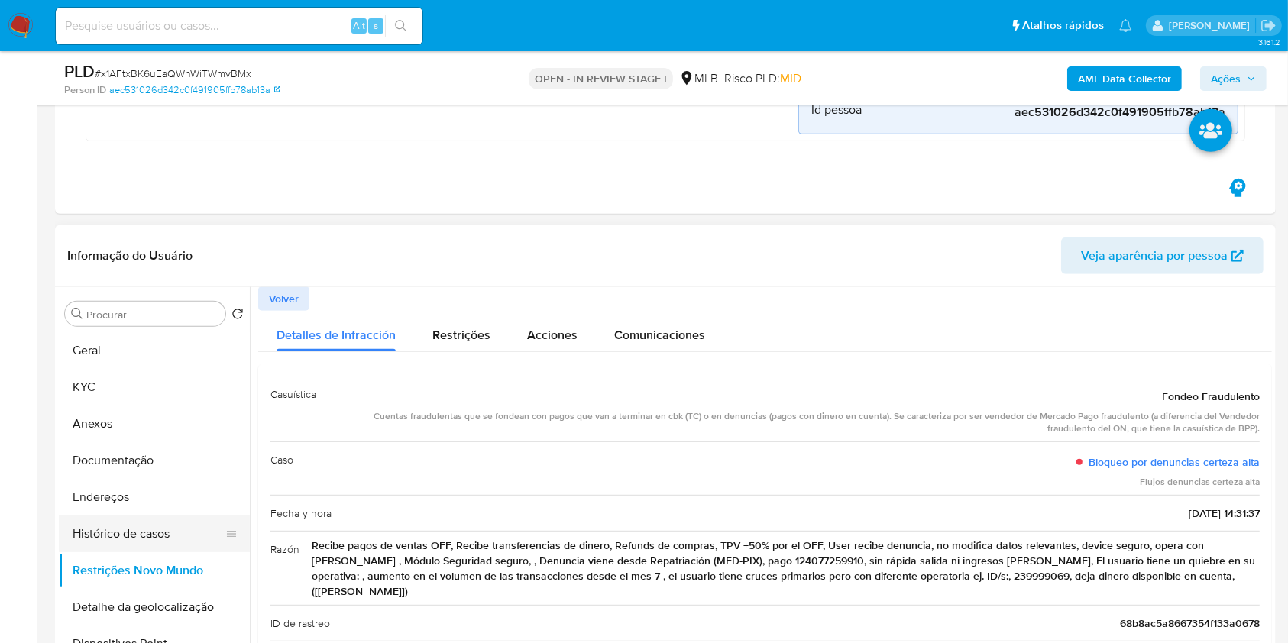
click at [143, 535] on button "Histórico de casos" at bounding box center [148, 534] width 179 height 37
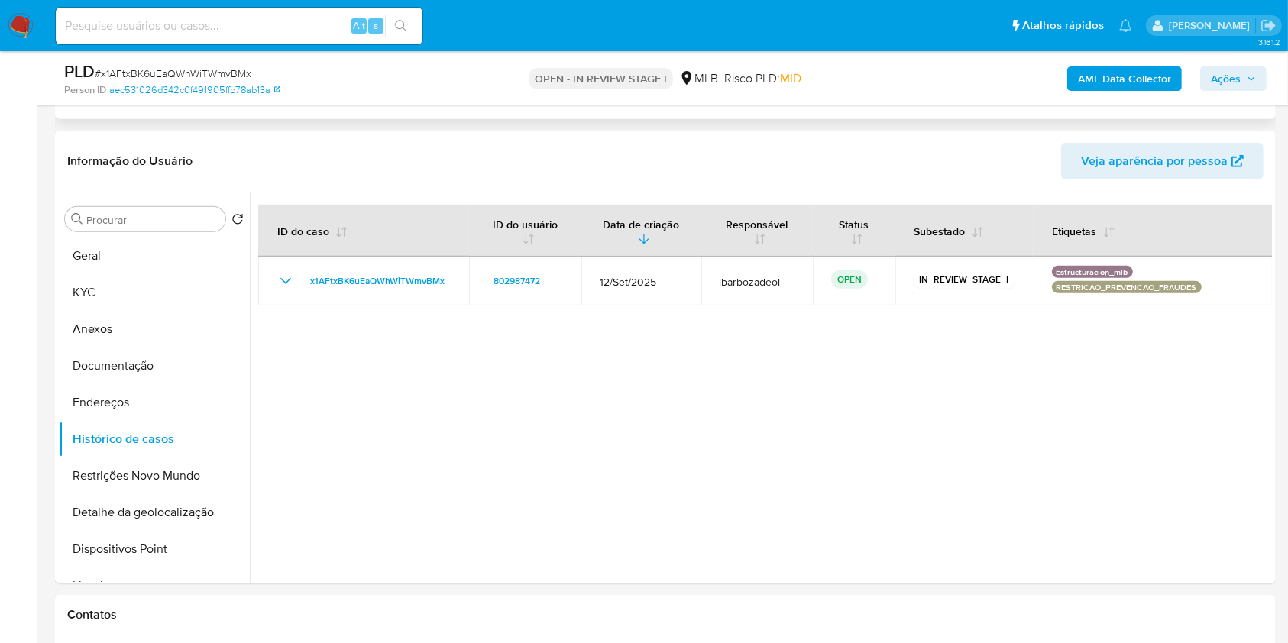
scroll to position [785, 0]
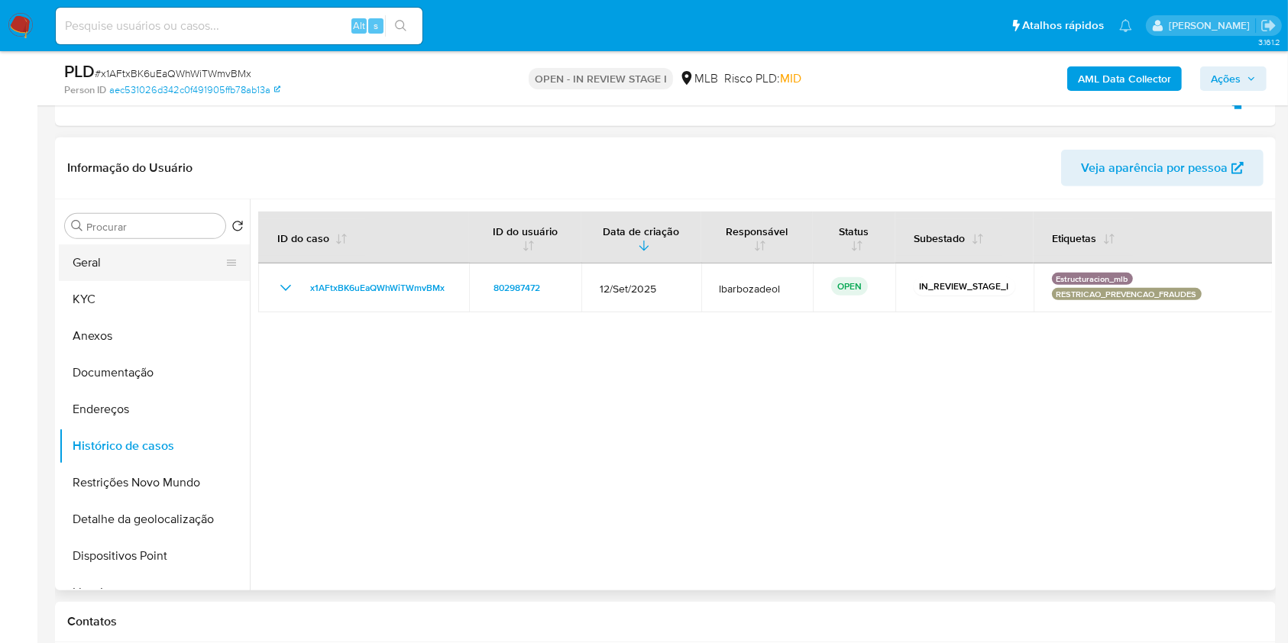
click at [184, 254] on button "Geral" at bounding box center [148, 262] width 179 height 37
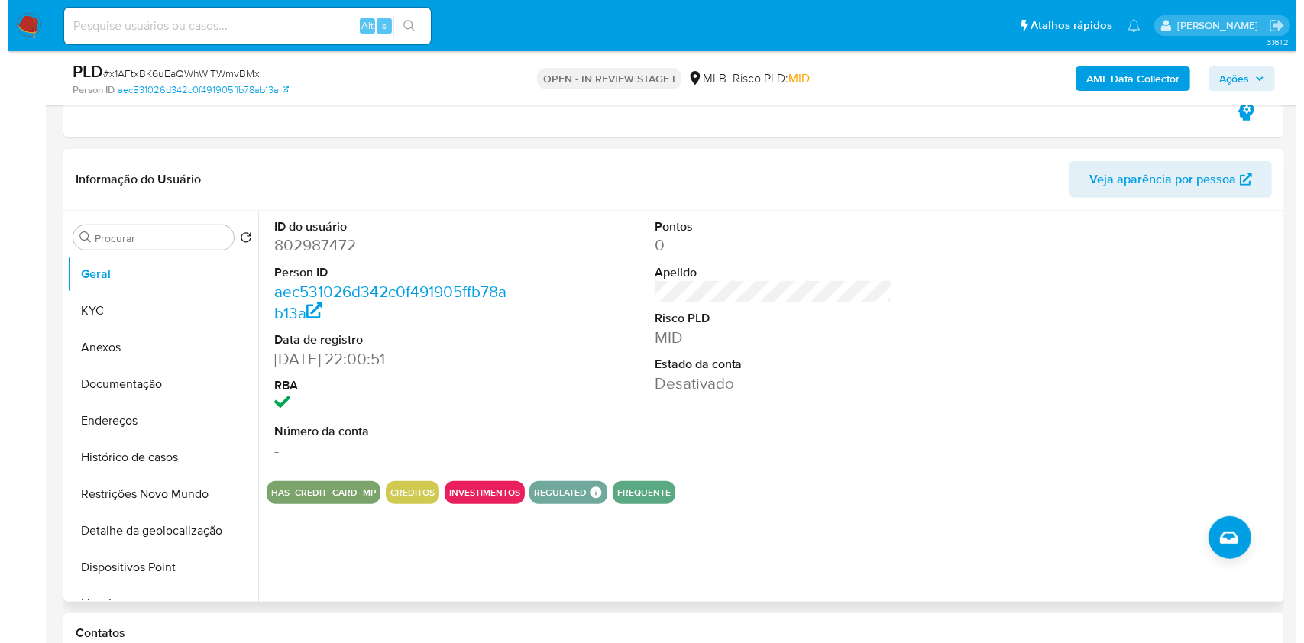
scroll to position [812, 0]
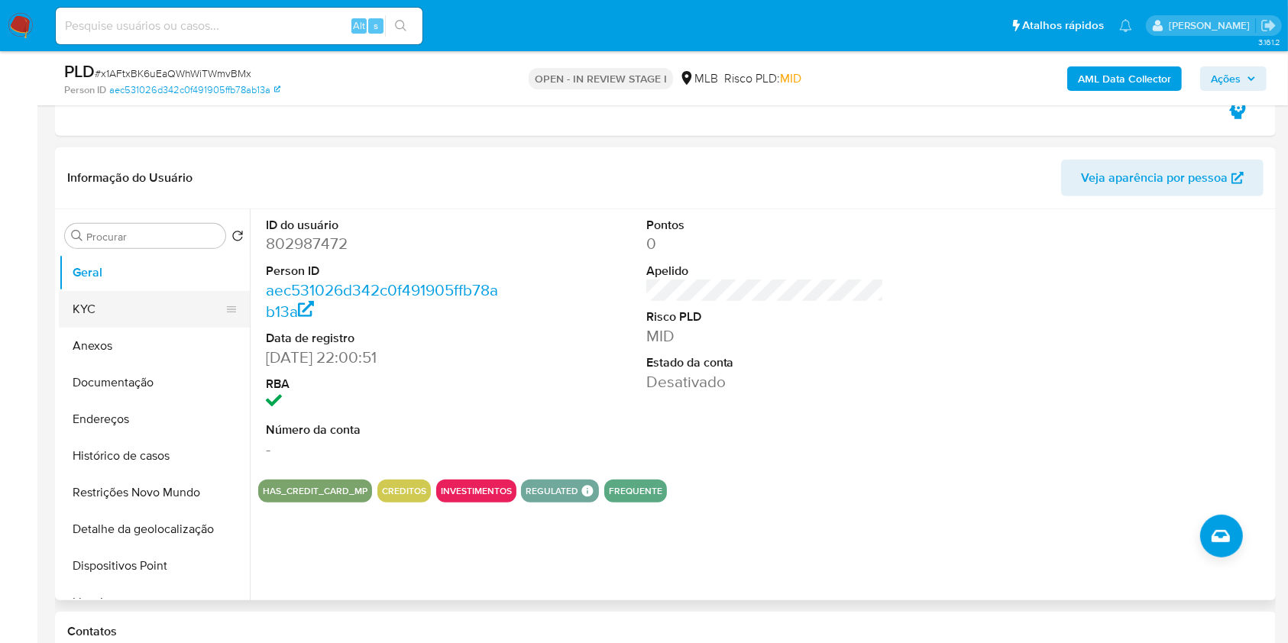
click at [112, 312] on button "KYC" at bounding box center [148, 309] width 179 height 37
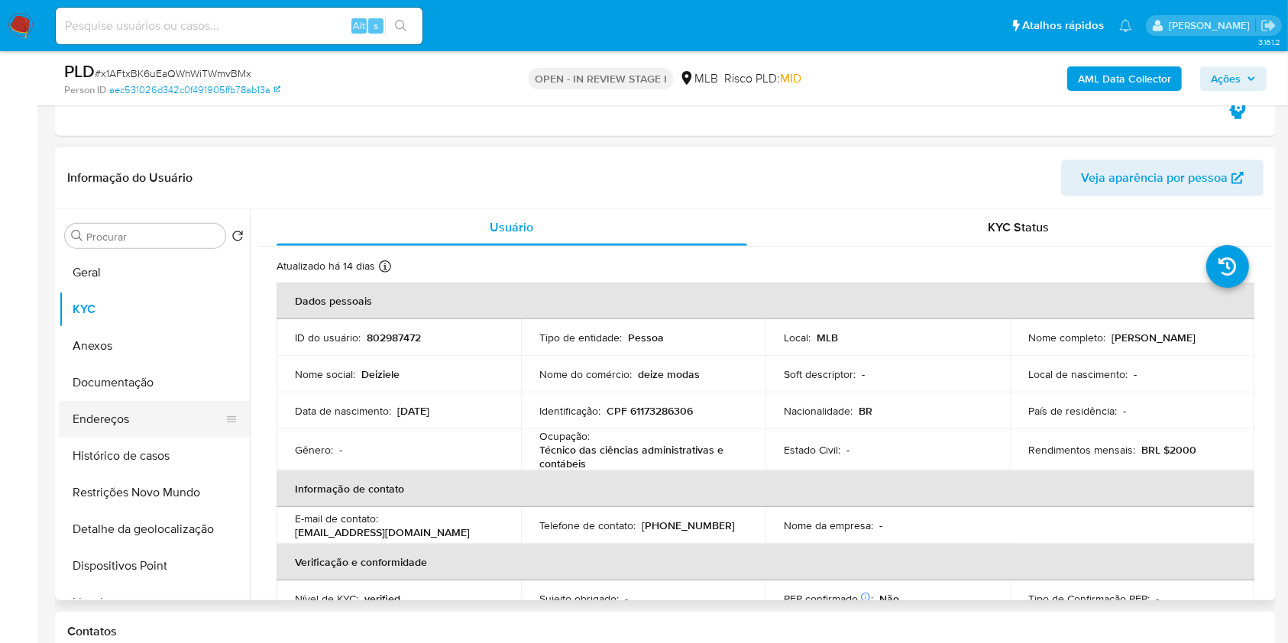
click at [66, 424] on button "Endereços" at bounding box center [148, 419] width 179 height 37
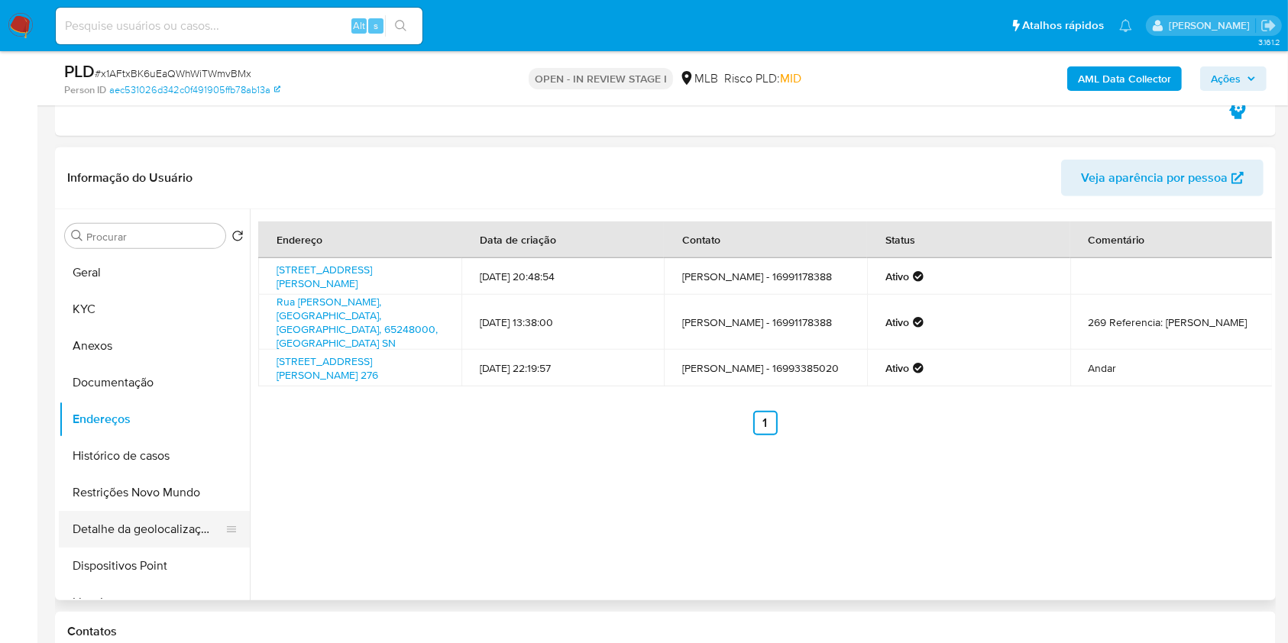
click at [147, 541] on button "Detalhe da geolocalização" at bounding box center [148, 529] width 179 height 37
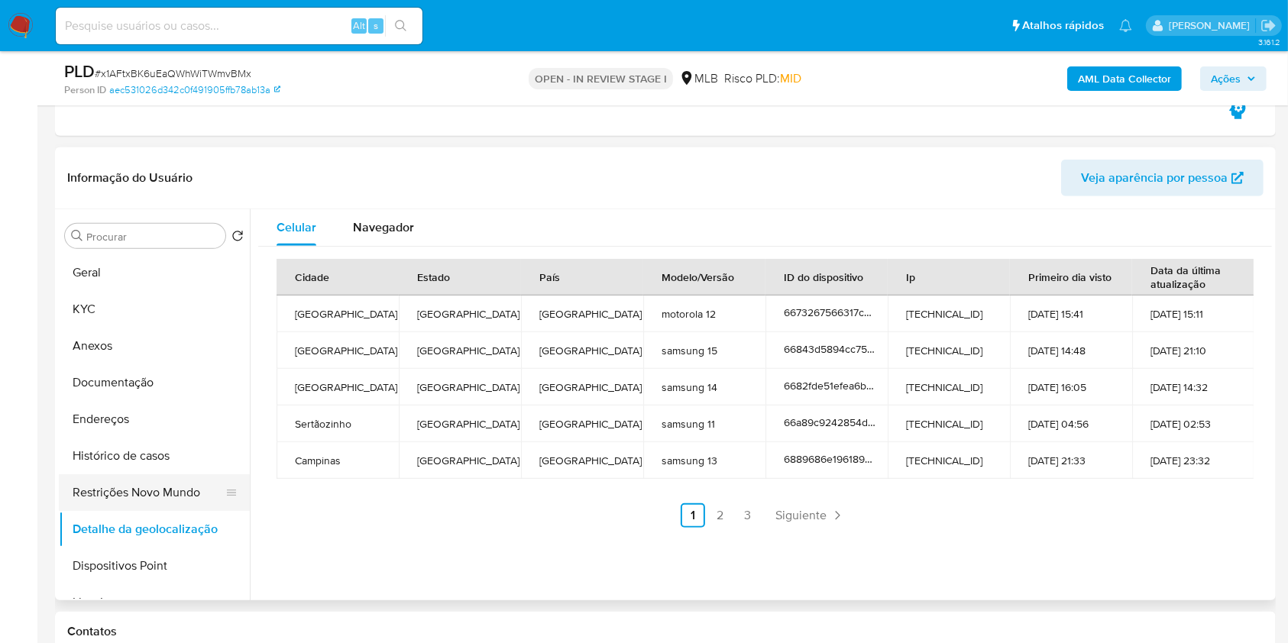
click at [170, 492] on button "Restrições Novo Mundo" at bounding box center [148, 492] width 179 height 37
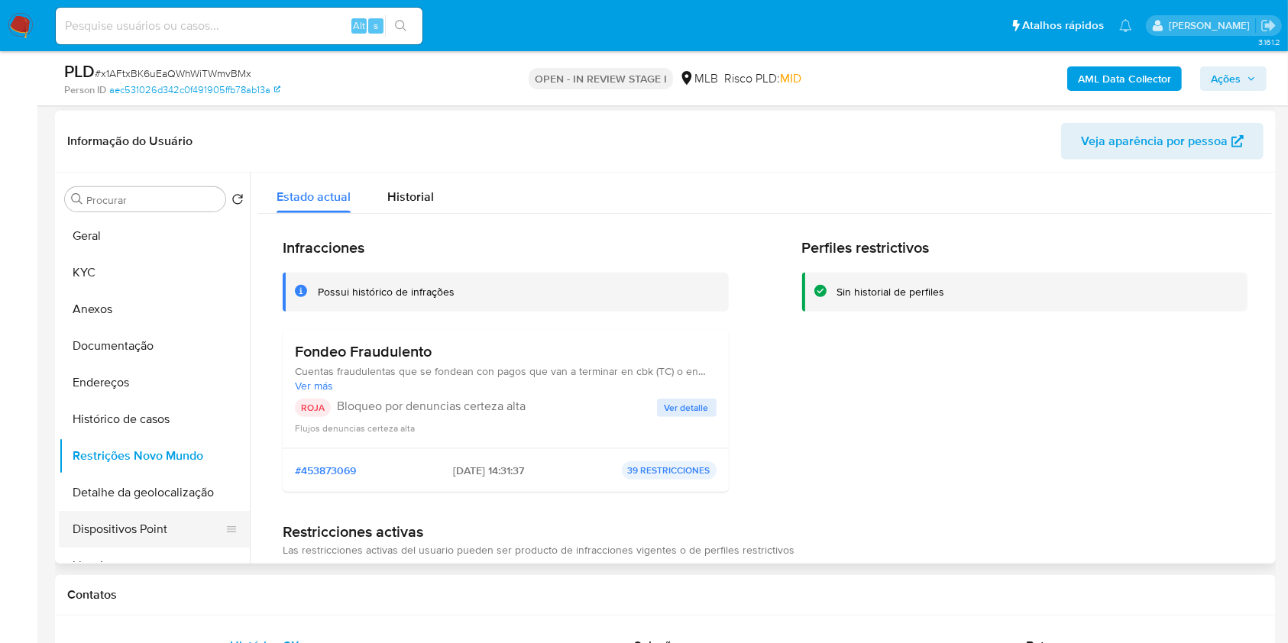
click at [134, 541] on button "Dispositivos Point" at bounding box center [148, 529] width 179 height 37
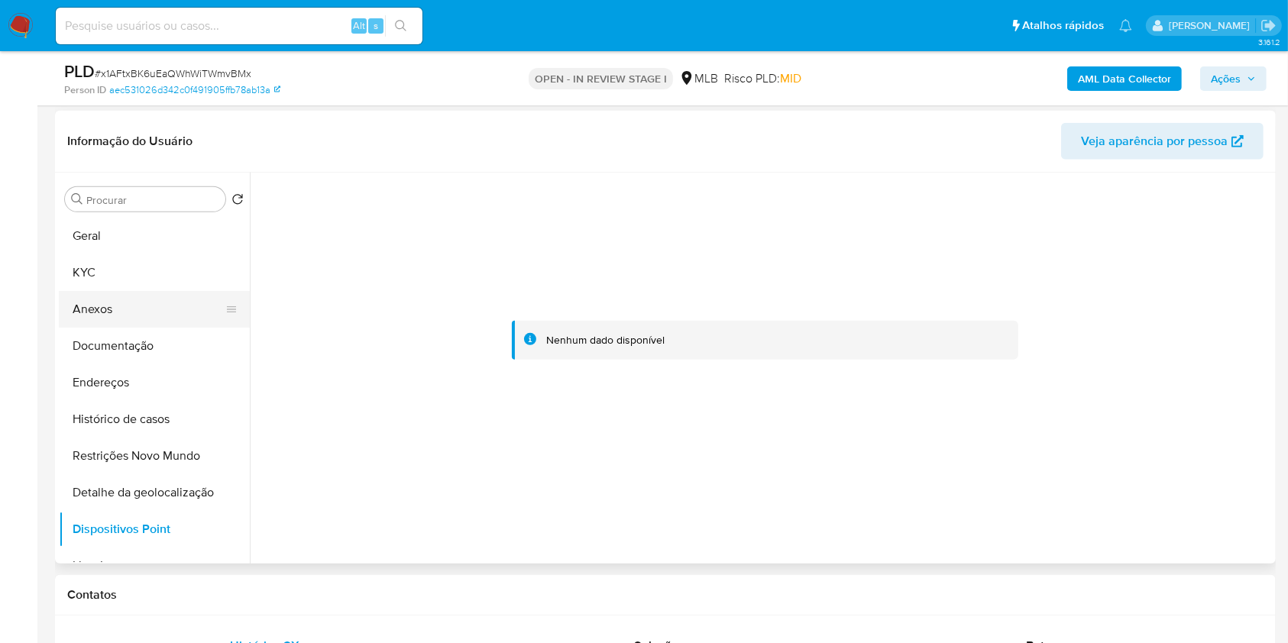
click at [136, 309] on button "Anexos" at bounding box center [148, 309] width 179 height 37
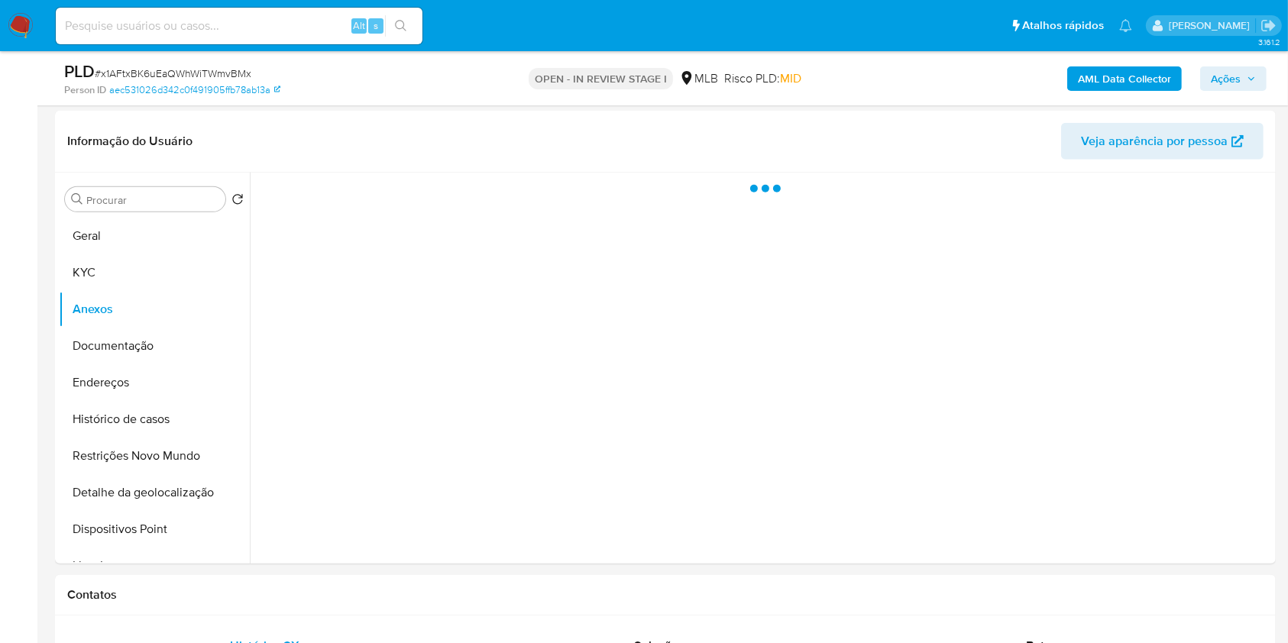
click at [1222, 82] on span "Ações" at bounding box center [1226, 78] width 30 height 24
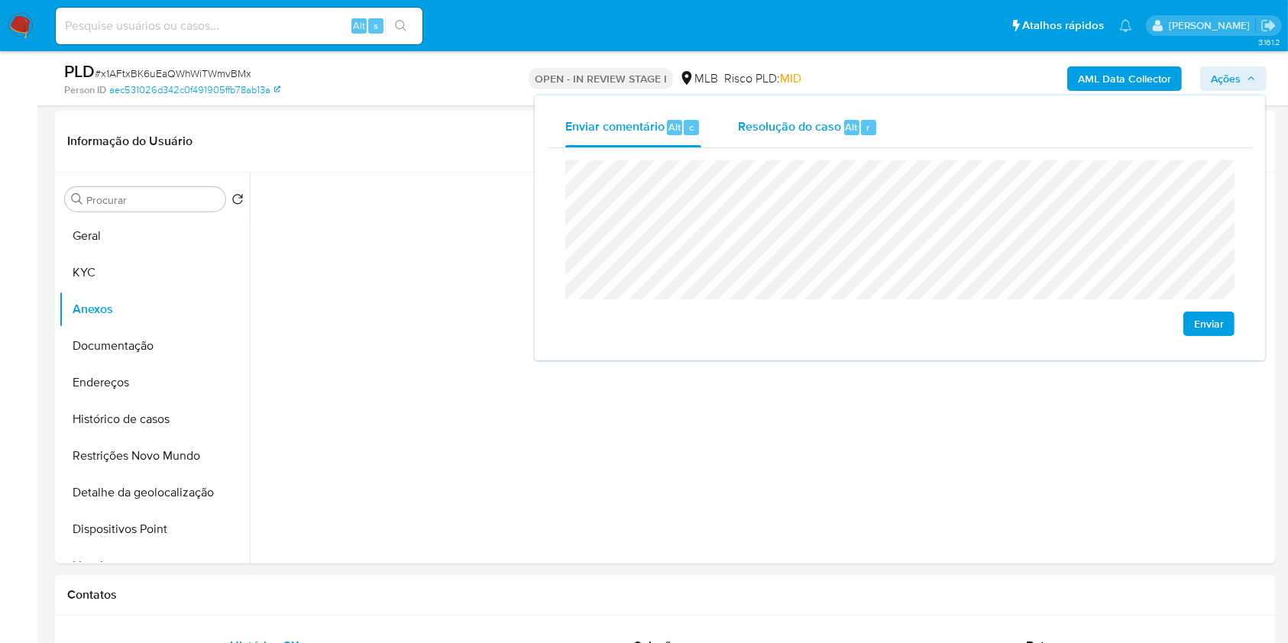
click at [826, 124] on span "Resolução do caso" at bounding box center [789, 127] width 103 height 18
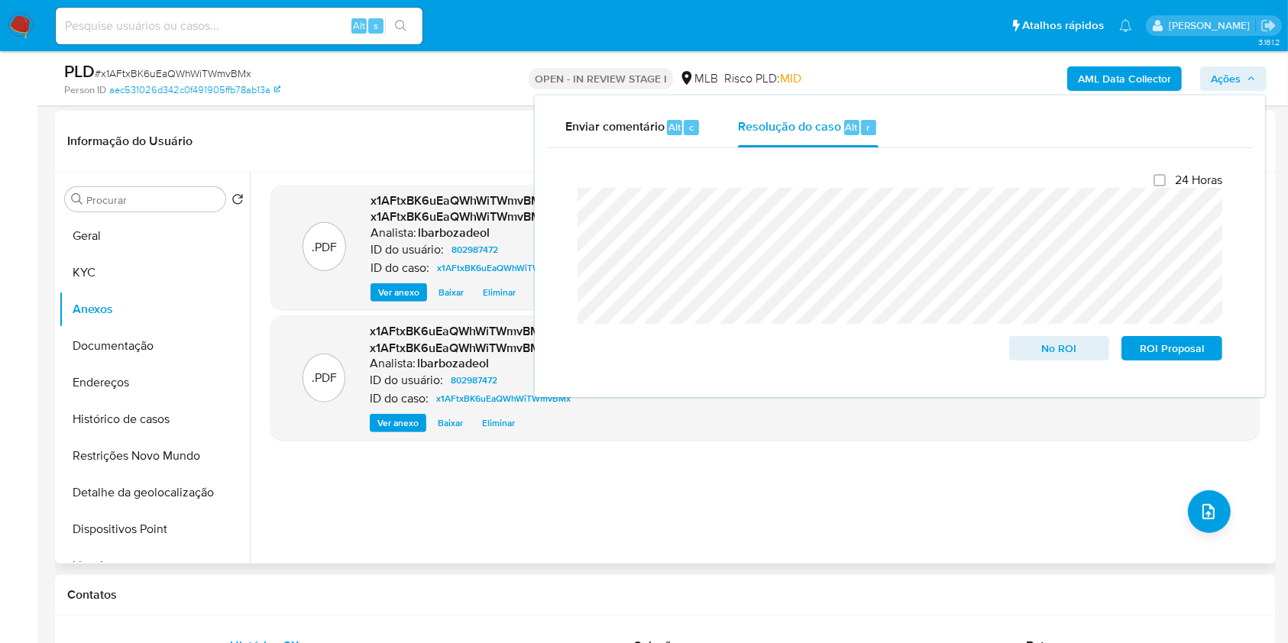
click at [422, 117] on div "Informação do Usuário Veja aparência por pessoa" at bounding box center [665, 142] width 1220 height 62
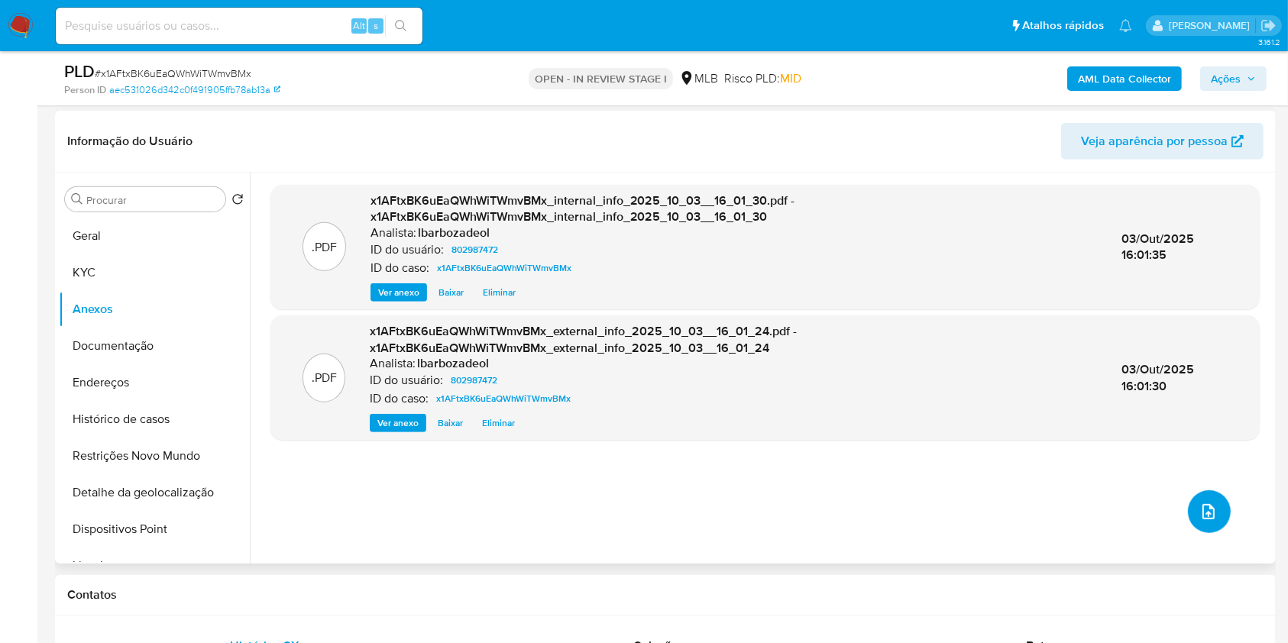
click at [1202, 504] on icon "upload-file" at bounding box center [1208, 512] width 18 height 18
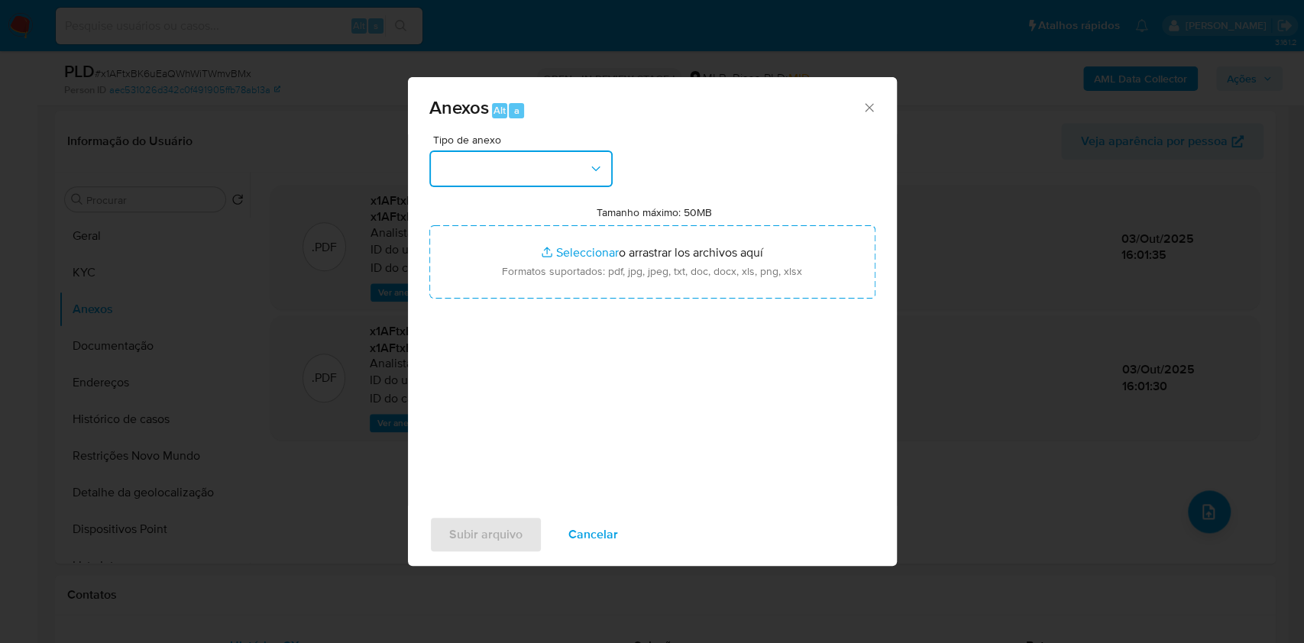
click at [558, 160] on button "button" at bounding box center [520, 168] width 183 height 37
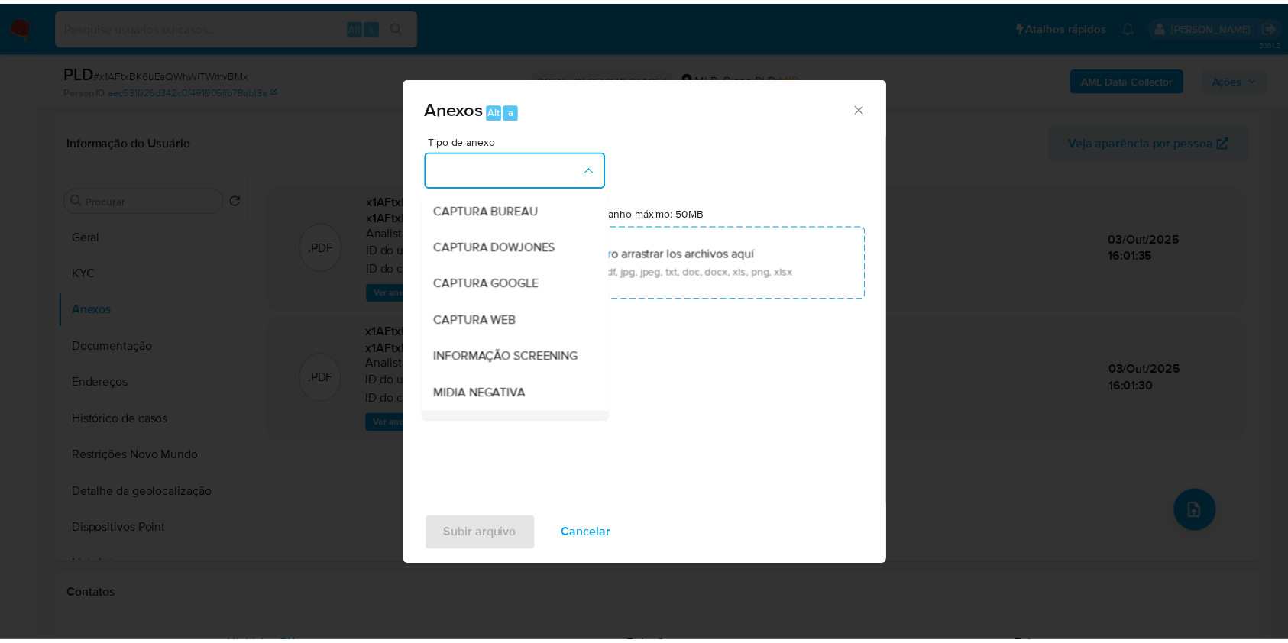
scroll to position [234, 0]
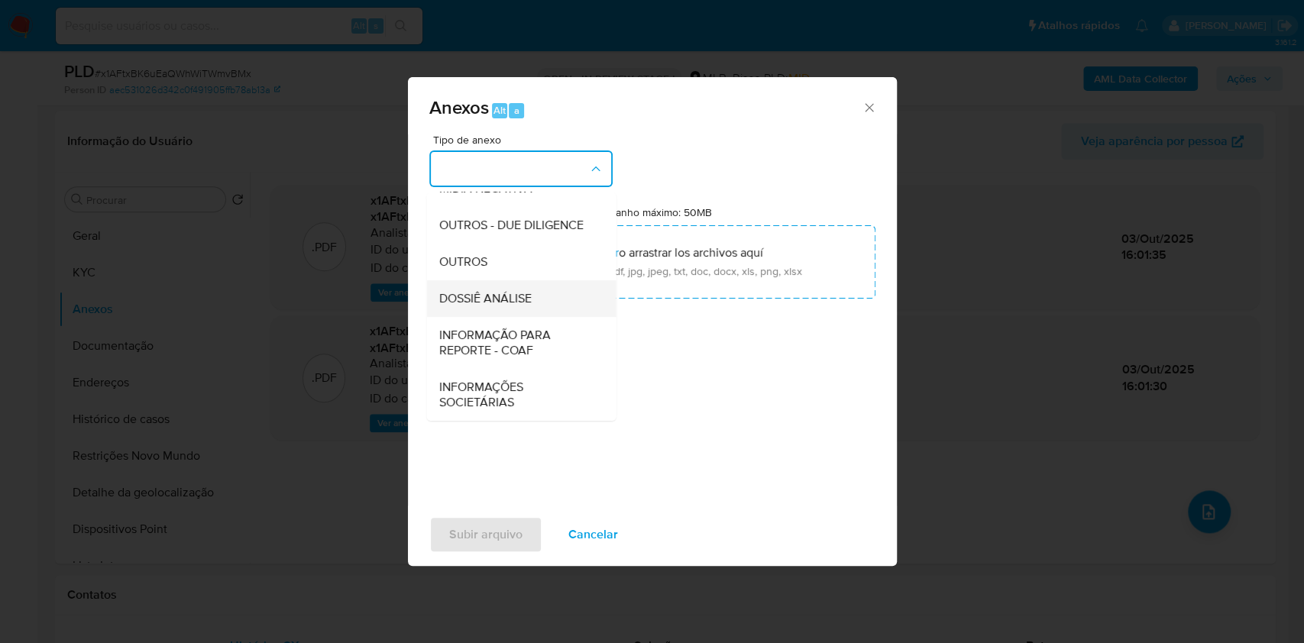
click at [516, 287] on div "DOSSIÊ ANÁLISE" at bounding box center [516, 298] width 156 height 37
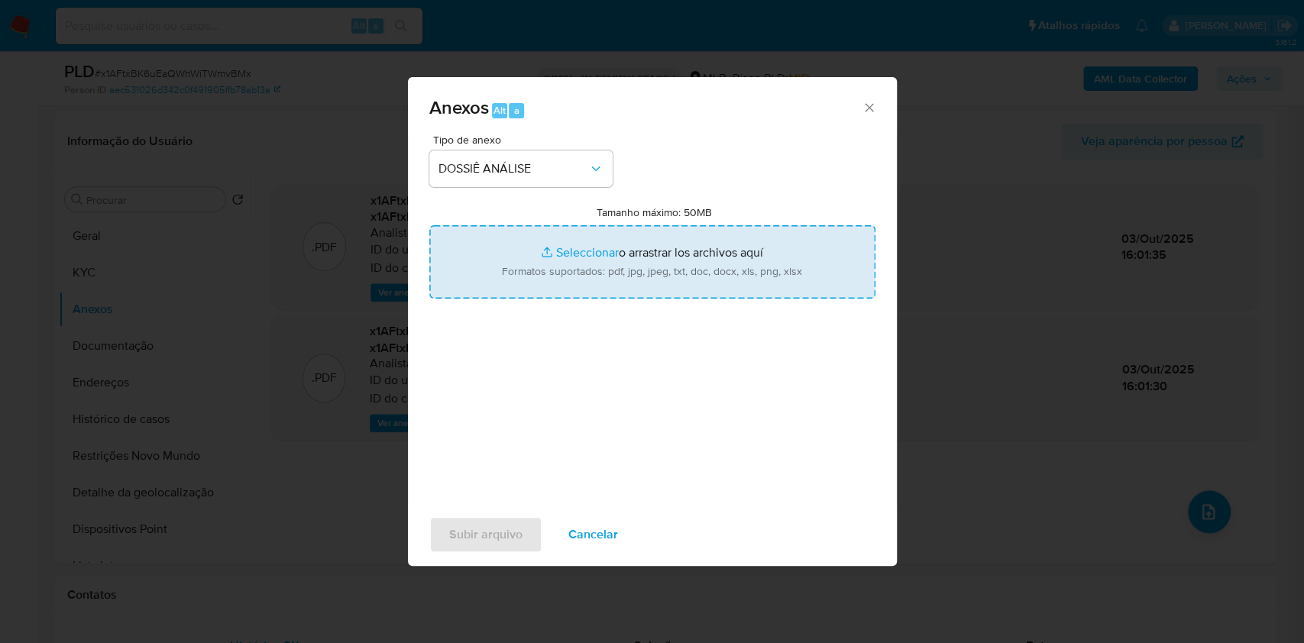
click at [525, 267] on input "Tamanho máximo: 50MB Seleccionar archivos" at bounding box center [652, 261] width 446 height 73
type input "C:\fakepath\Mulan 802987472_2025_10_03_14_30_11.xlsx"
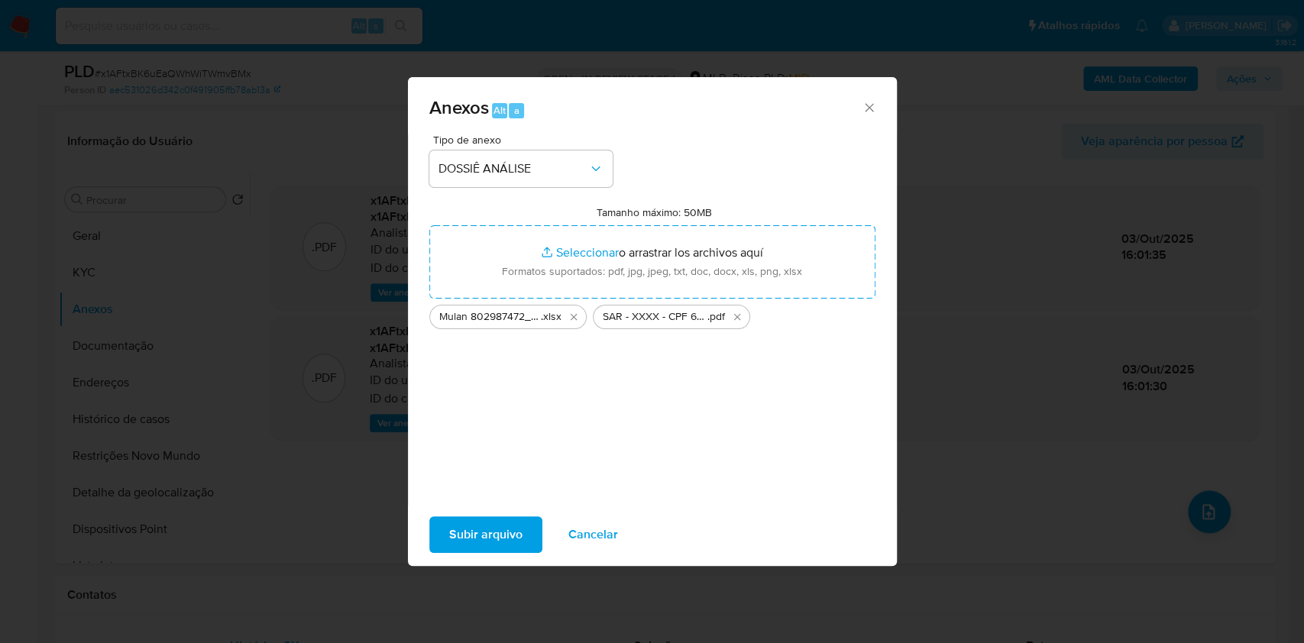
click at [477, 541] on span "Subir arquivo" at bounding box center [485, 535] width 73 height 34
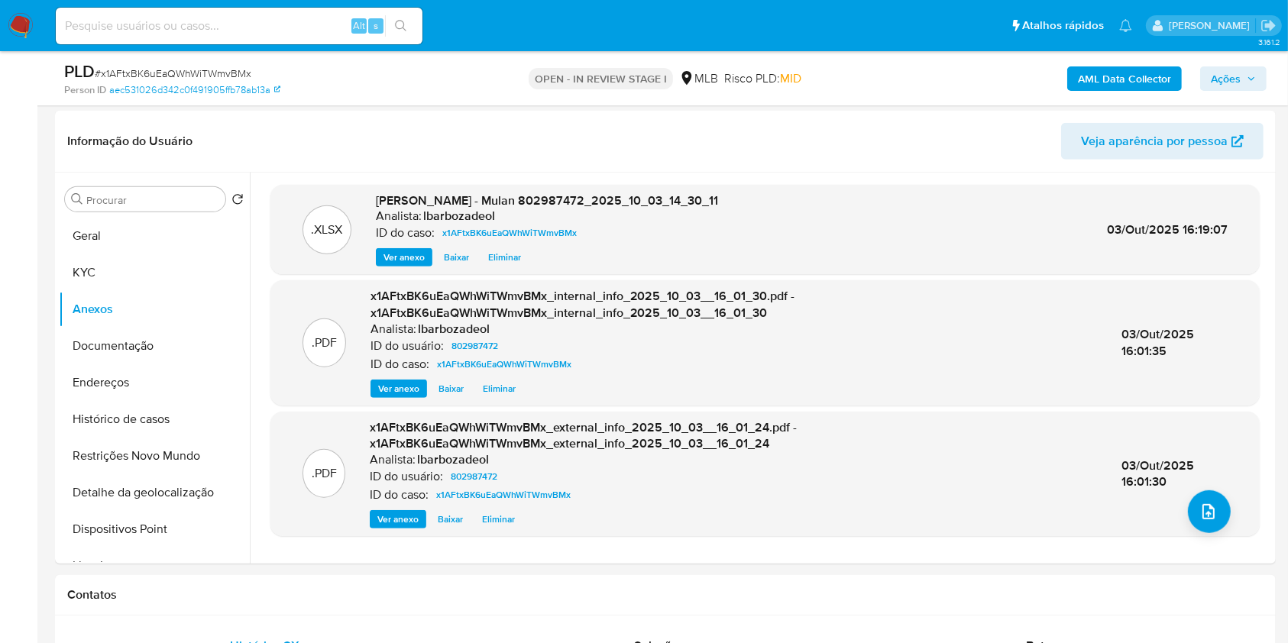
click at [1253, 79] on icon "button" at bounding box center [1250, 78] width 9 height 9
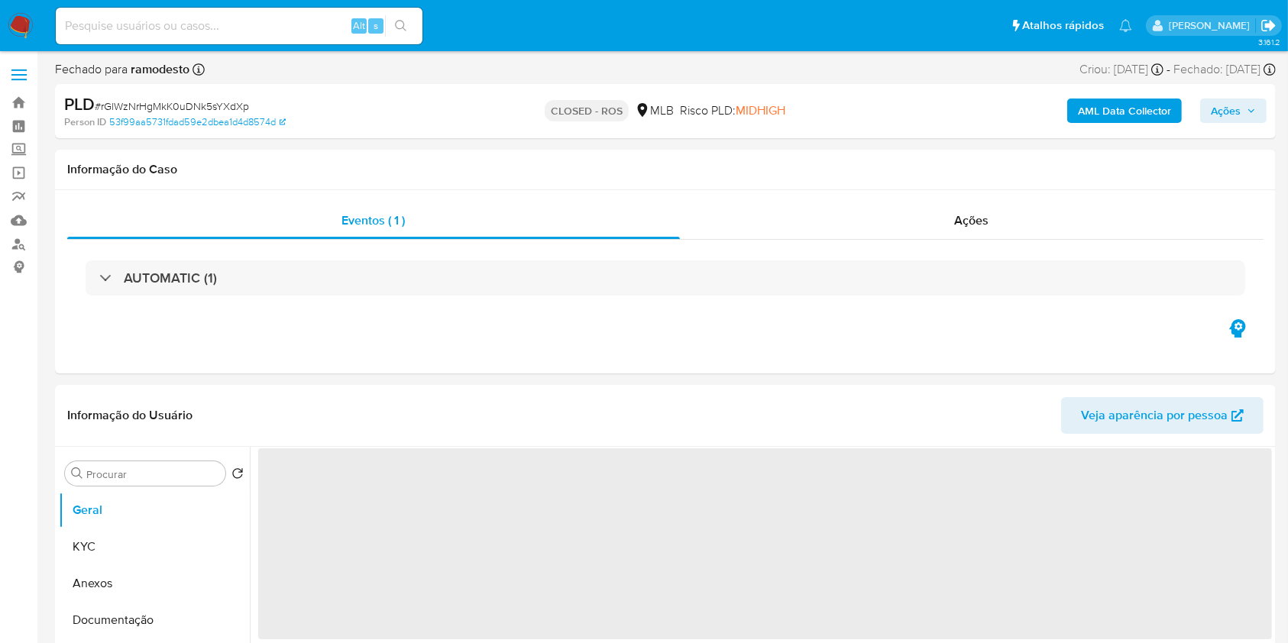
click at [1269, 27] on icon "Sair" at bounding box center [1268, 25] width 14 height 11
select select "10"
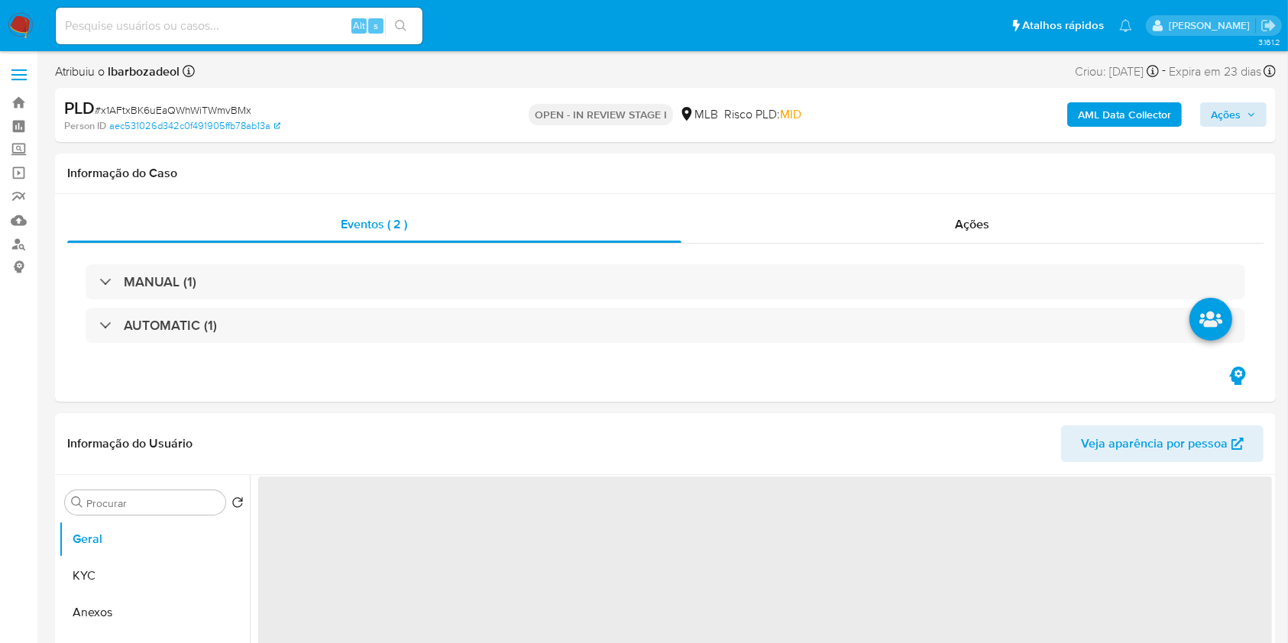
select select "10"
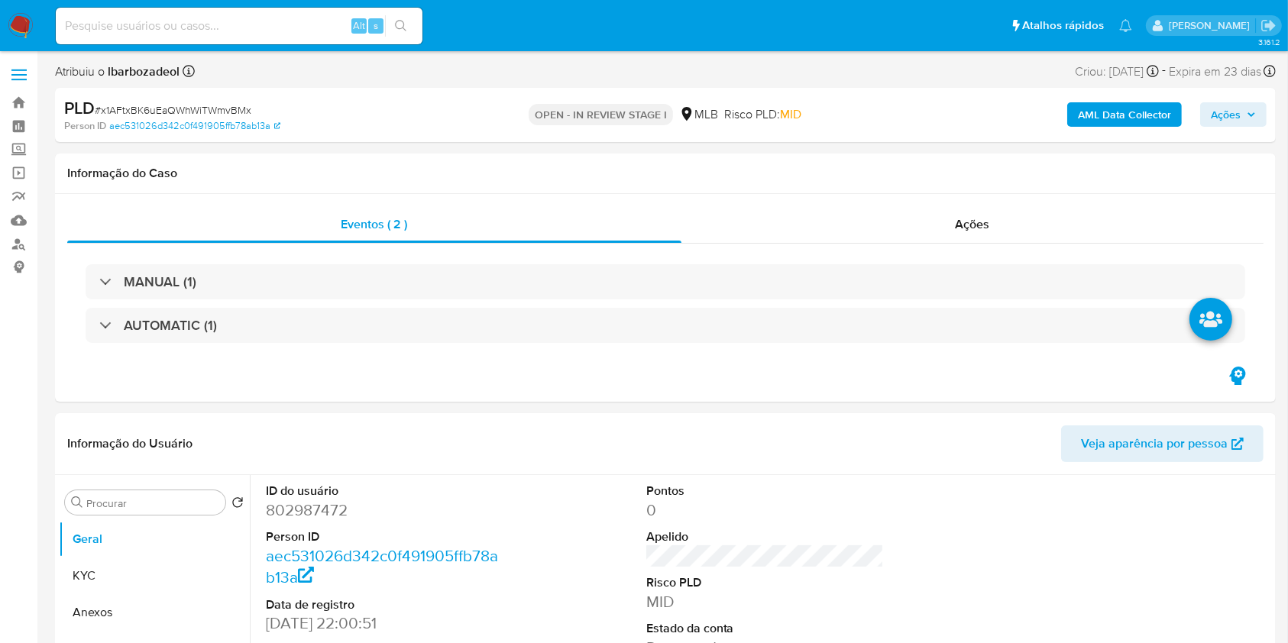
click at [1234, 114] on span "Ações" at bounding box center [1226, 114] width 30 height 24
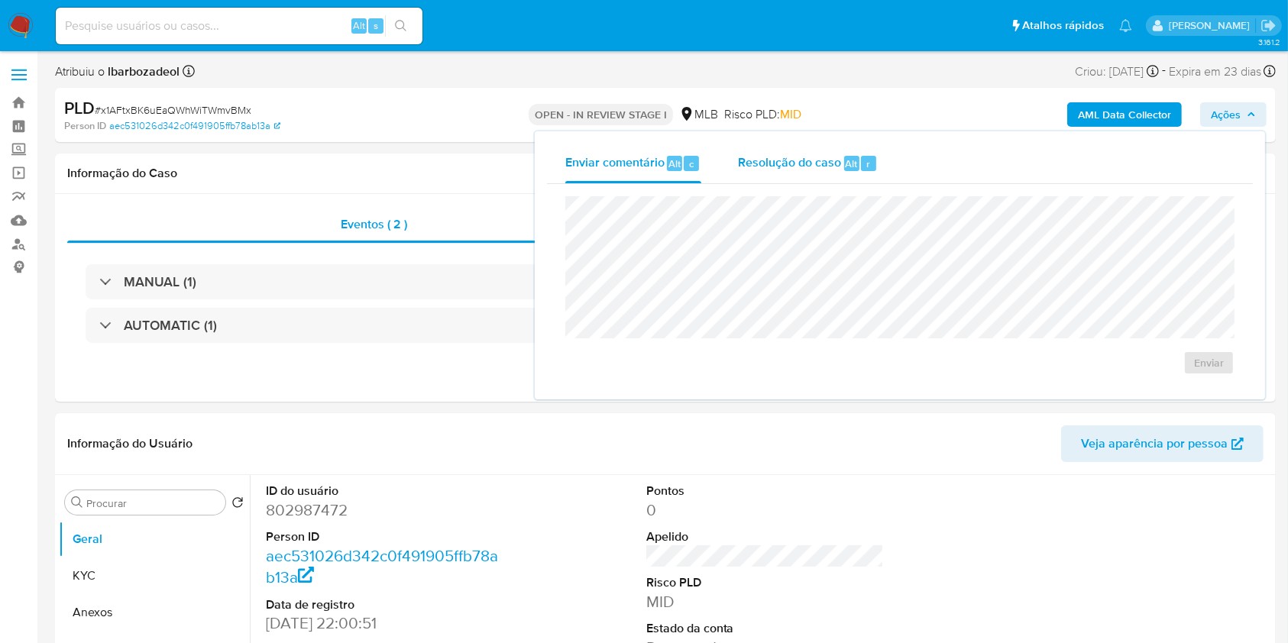
click at [800, 162] on span "Resolução do caso" at bounding box center [789, 163] width 103 height 18
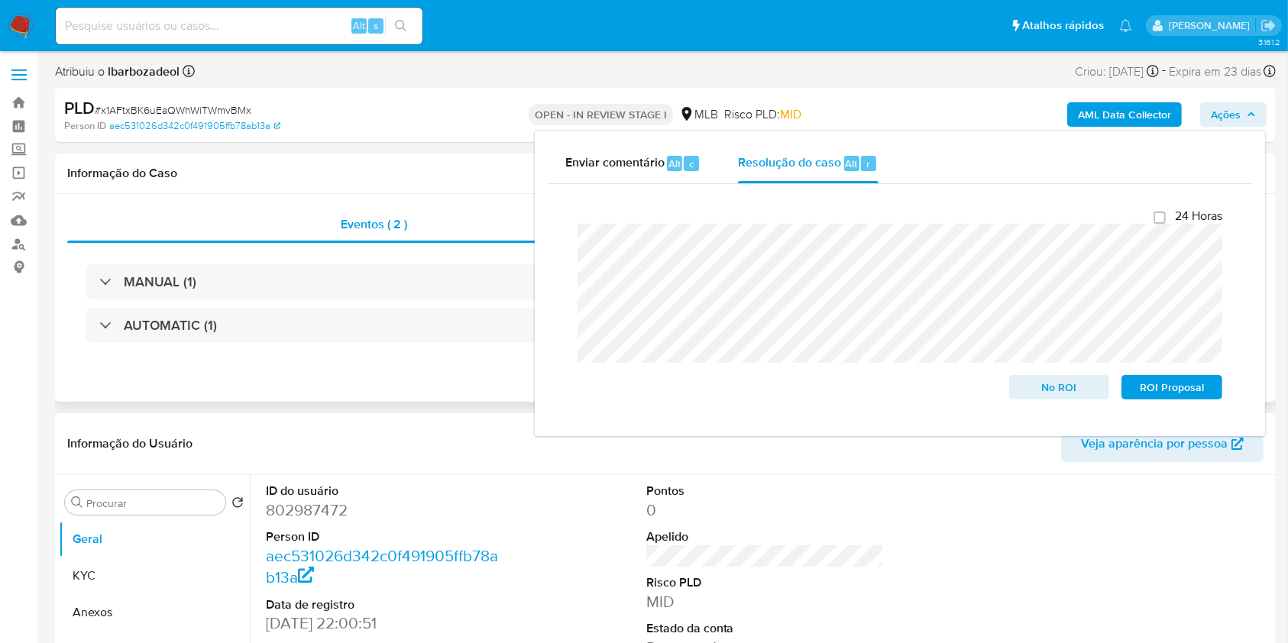
click at [410, 180] on div "Informação do Caso" at bounding box center [665, 174] width 1220 height 40
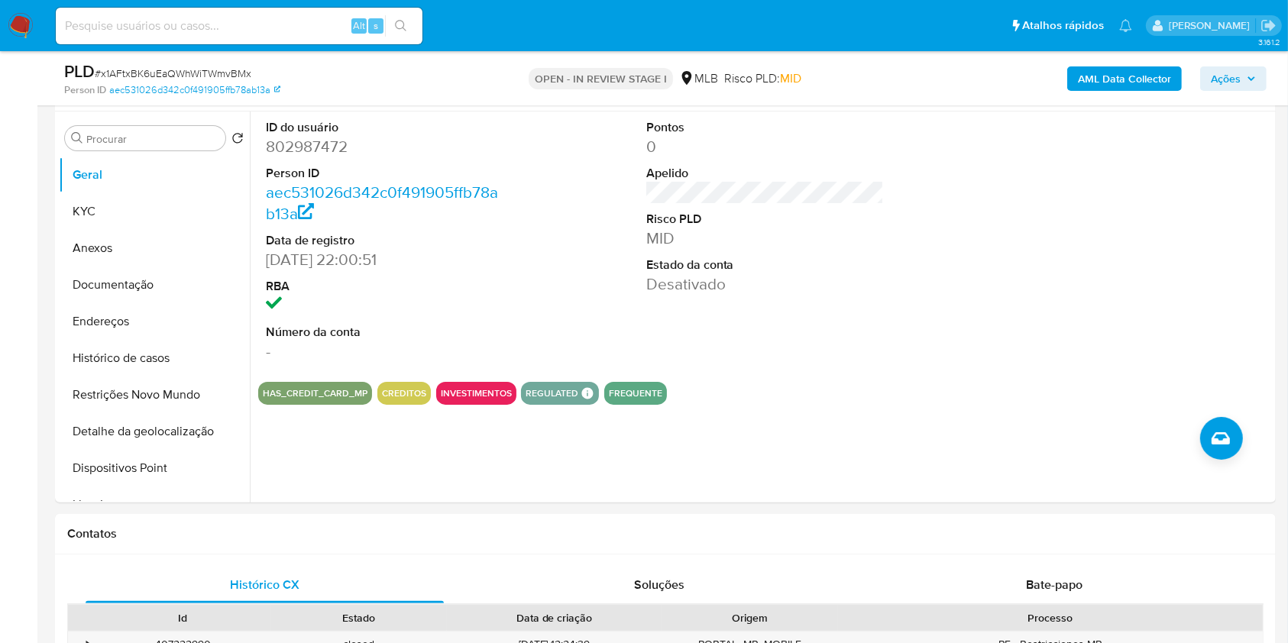
scroll to position [278, 0]
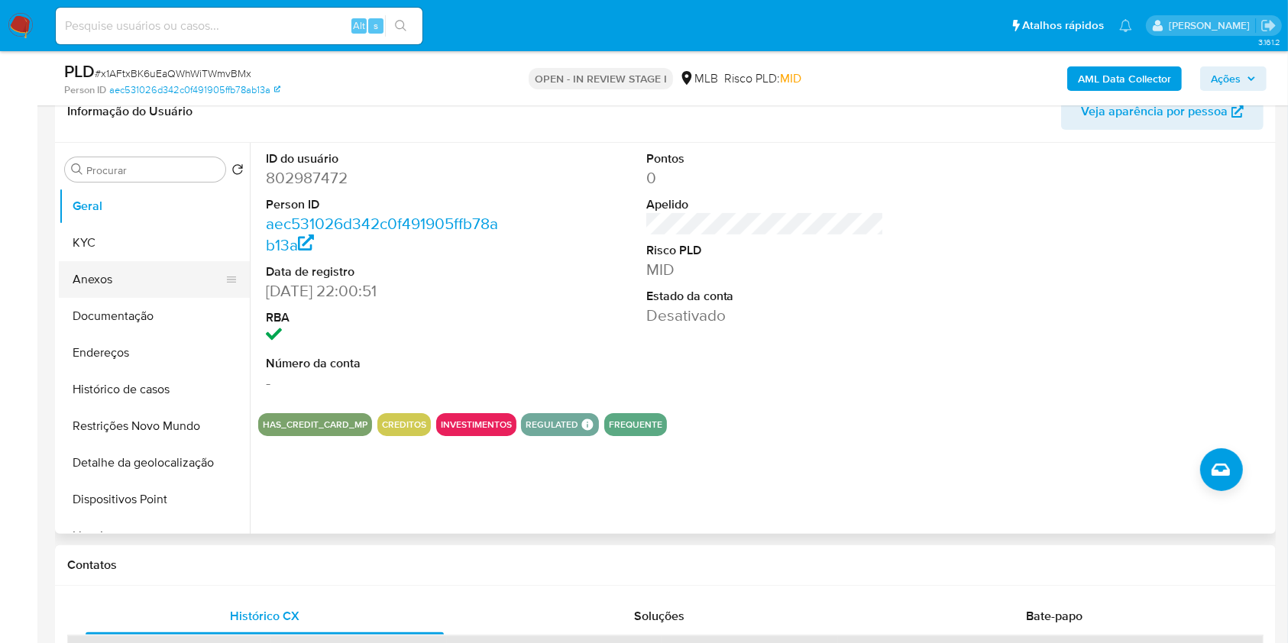
click at [134, 273] on button "Anexos" at bounding box center [148, 279] width 179 height 37
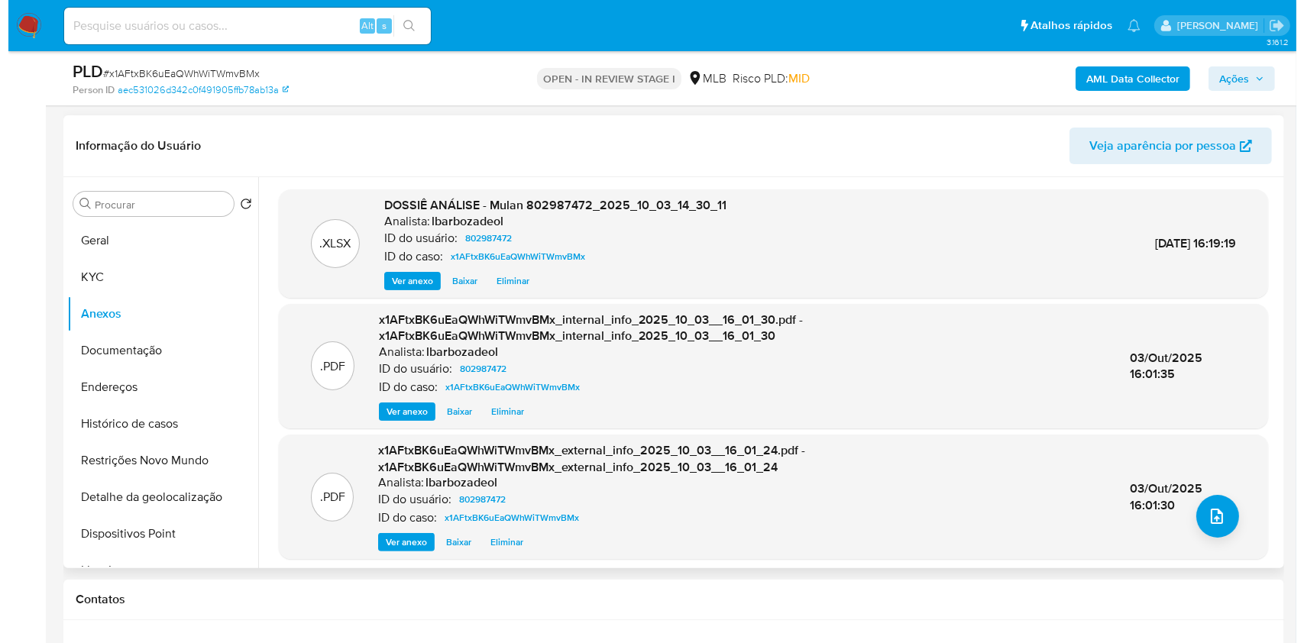
scroll to position [238, 0]
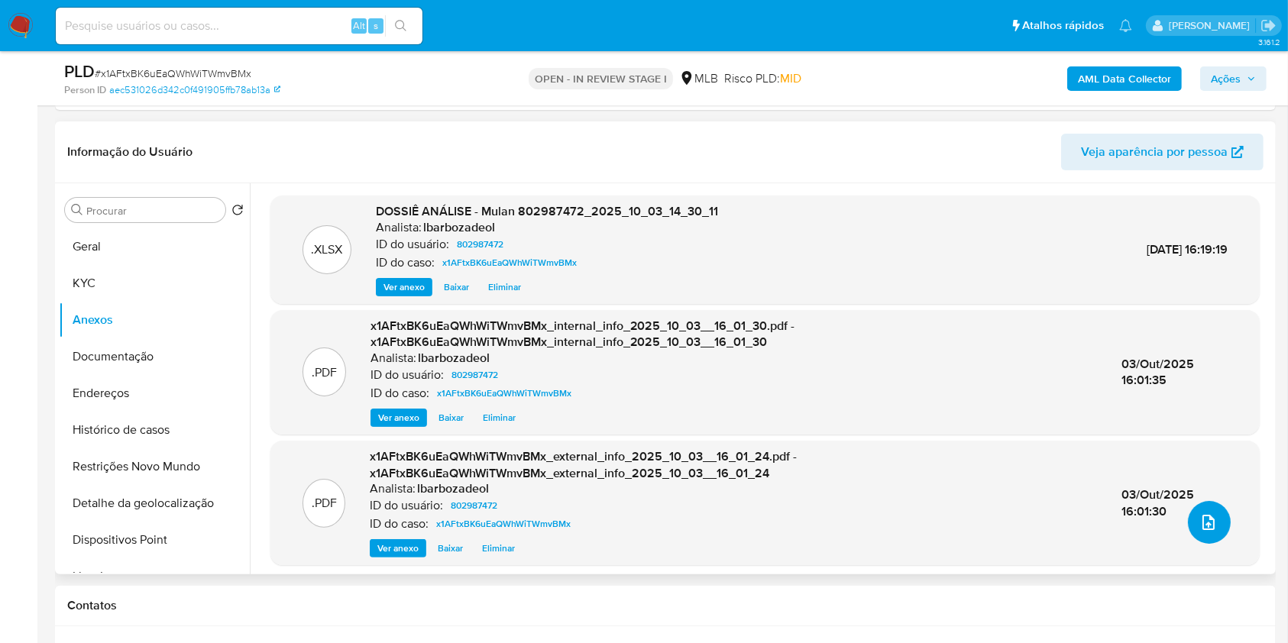
click at [1199, 522] on icon "upload-file" at bounding box center [1208, 522] width 18 height 18
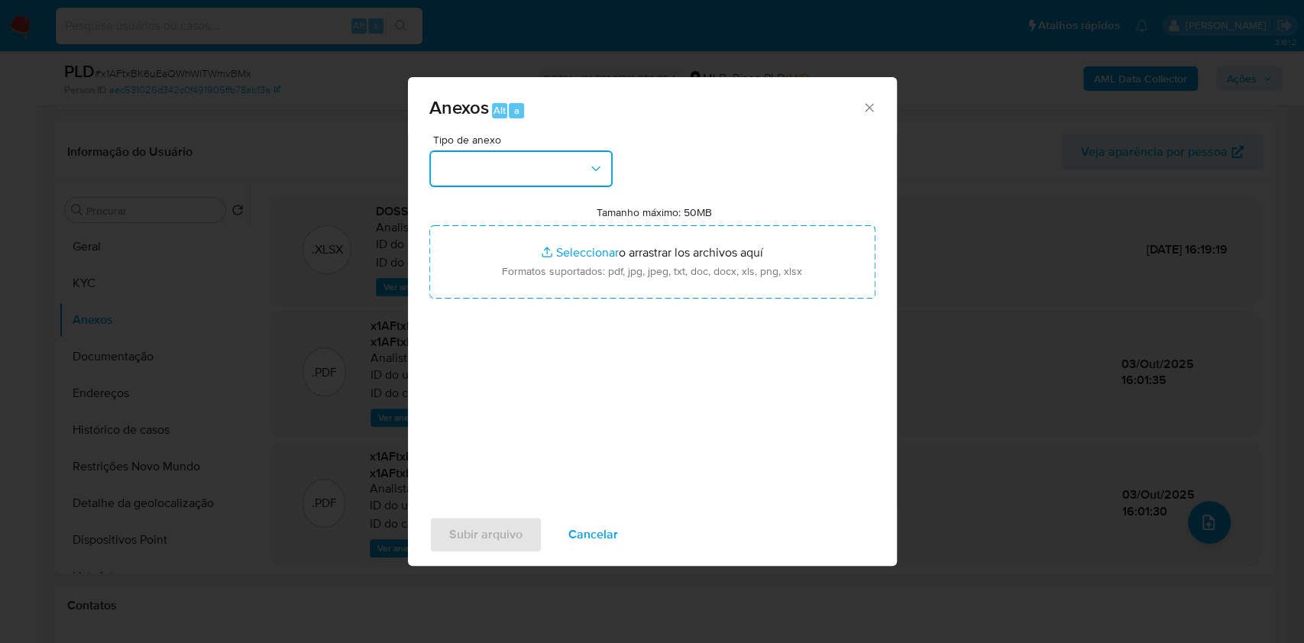
click at [611, 179] on button "button" at bounding box center [520, 168] width 183 height 37
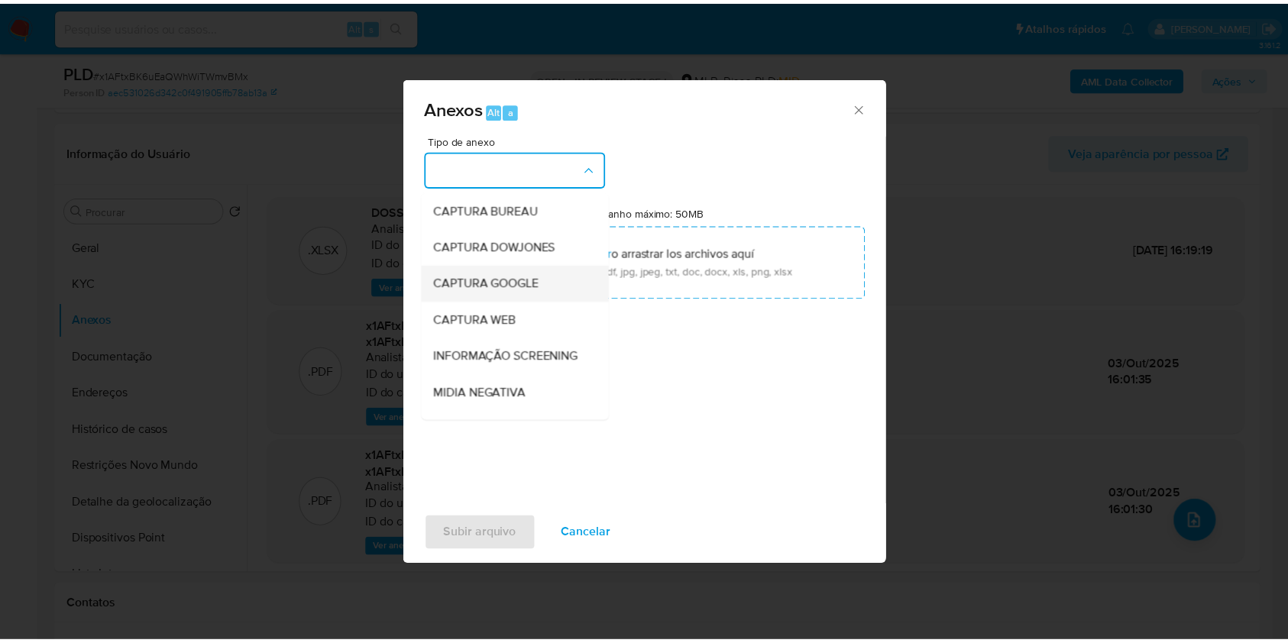
scroll to position [234, 0]
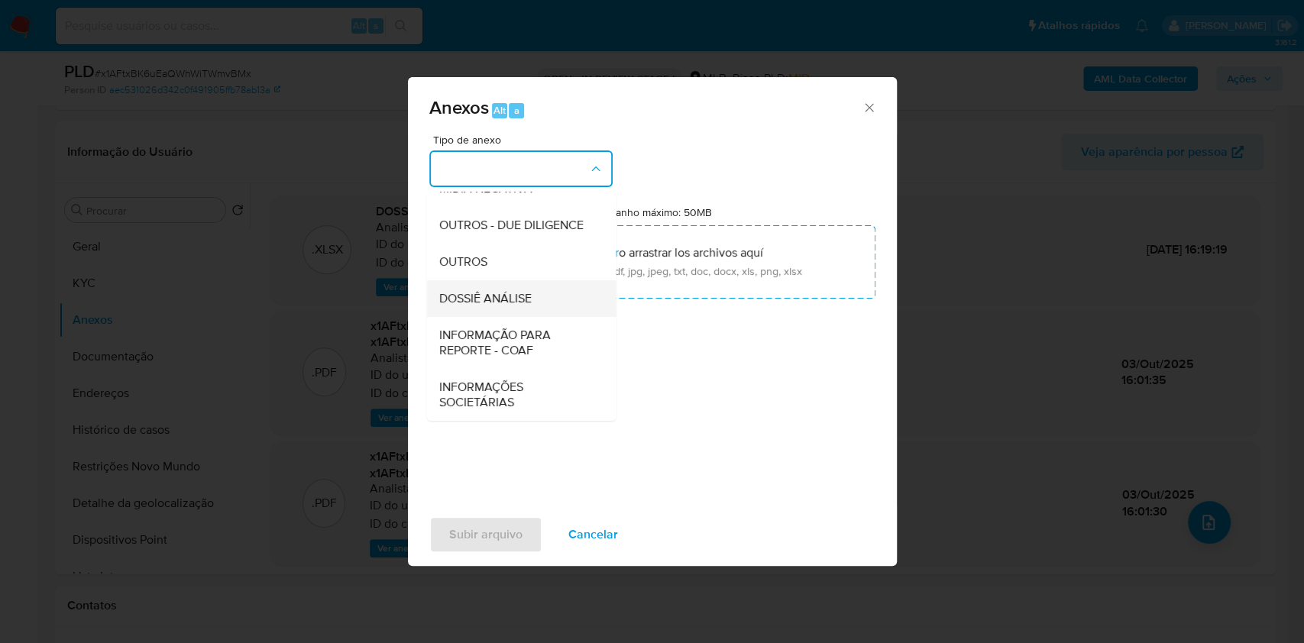
click at [520, 300] on span "DOSSIÊ ANÁLISE" at bounding box center [484, 298] width 92 height 15
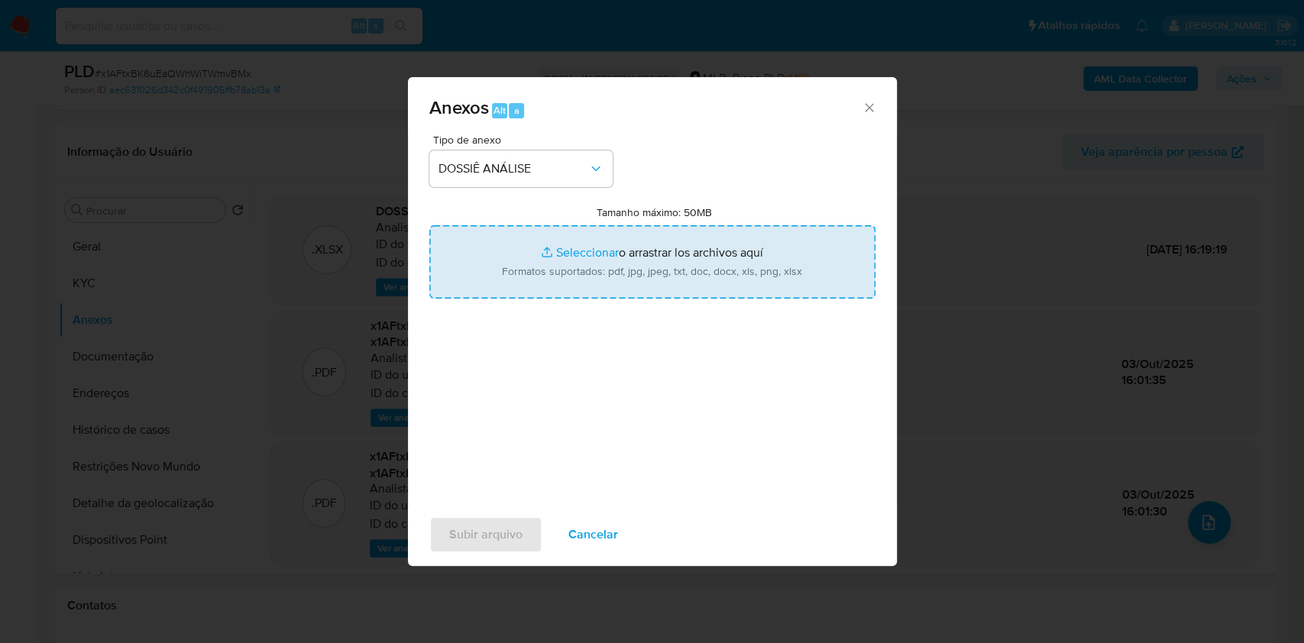
click at [571, 279] on input "Tamanho máximo: 50MB Seleccionar archivos" at bounding box center [652, 261] width 446 height 73
type input "C:\fakepath\Mulan 802987472_2025_10_03_14_30_11.xlsx"
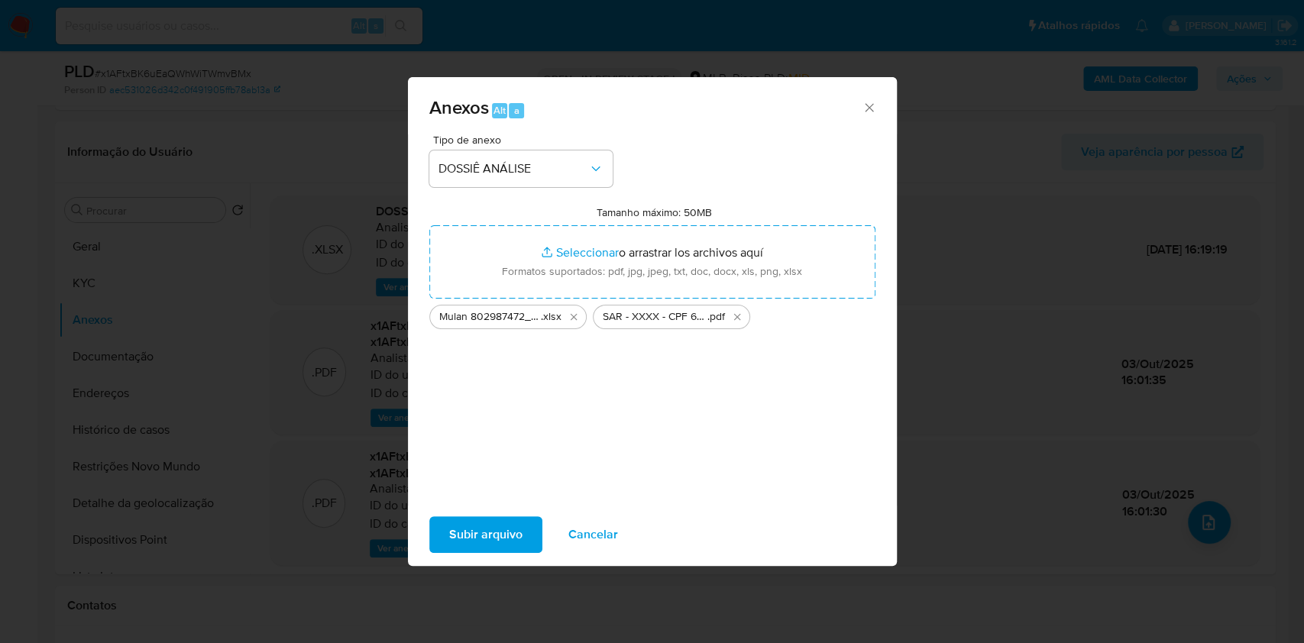
click at [481, 536] on span "Subir arquivo" at bounding box center [485, 535] width 73 height 34
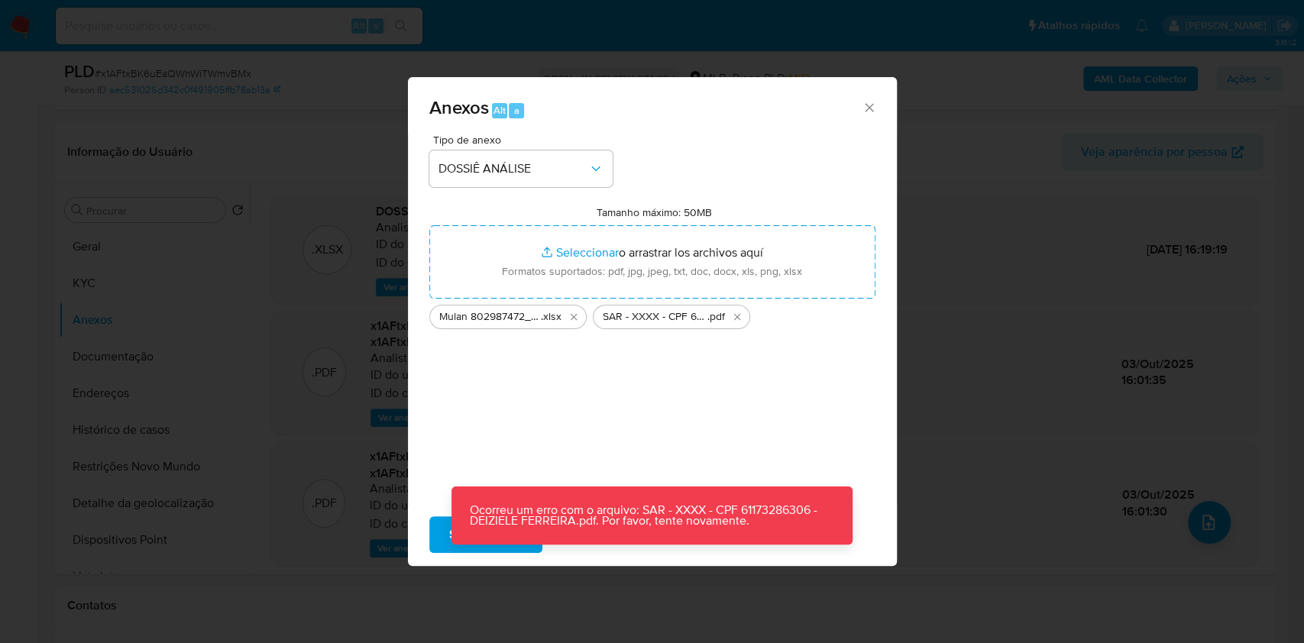
click at [451, 544] on p "Ocorreu um erro com o arquivo: SAR - XXXX - CPF 61173286306 - DEIZIELE FERREIRA…" at bounding box center [651, 516] width 401 height 58
click at [438, 535] on button "Subir arquivo" at bounding box center [485, 534] width 113 height 37
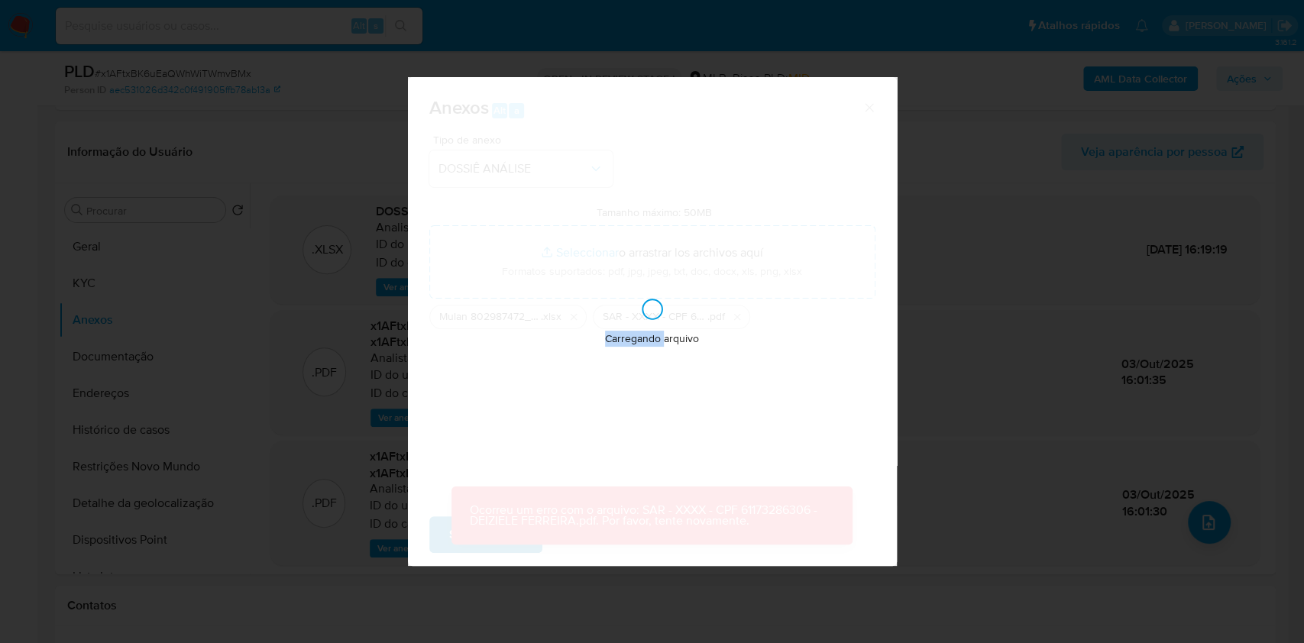
click at [437, 535] on div "Carregando arquivo" at bounding box center [652, 321] width 489 height 489
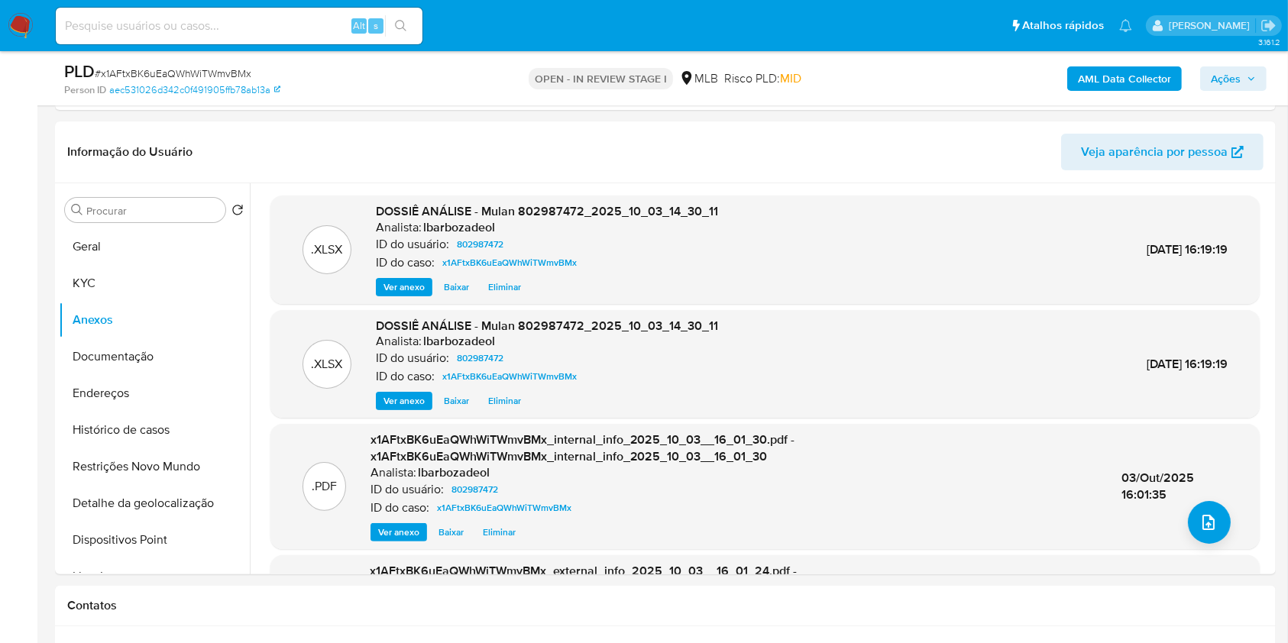
click at [1223, 92] on div "AML Data Collector Ações" at bounding box center [1068, 78] width 396 height 36
click at [1226, 84] on span "Ações" at bounding box center [1226, 78] width 30 height 24
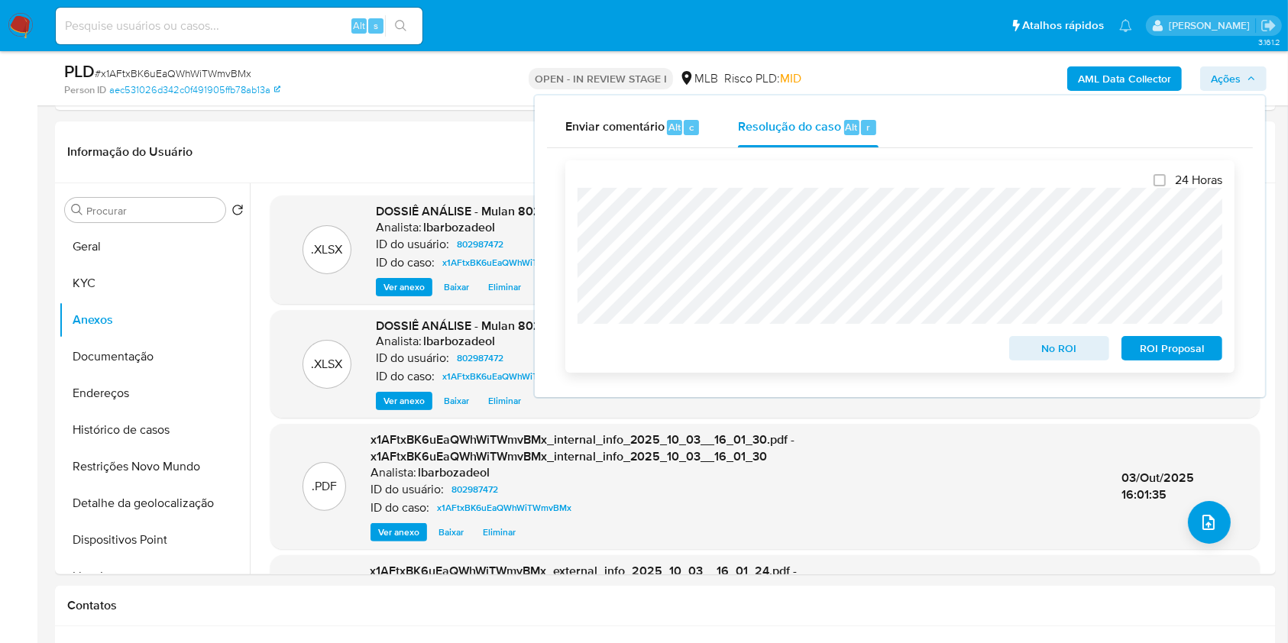
click at [1155, 345] on span "ROI Proposal" at bounding box center [1171, 348] width 79 height 21
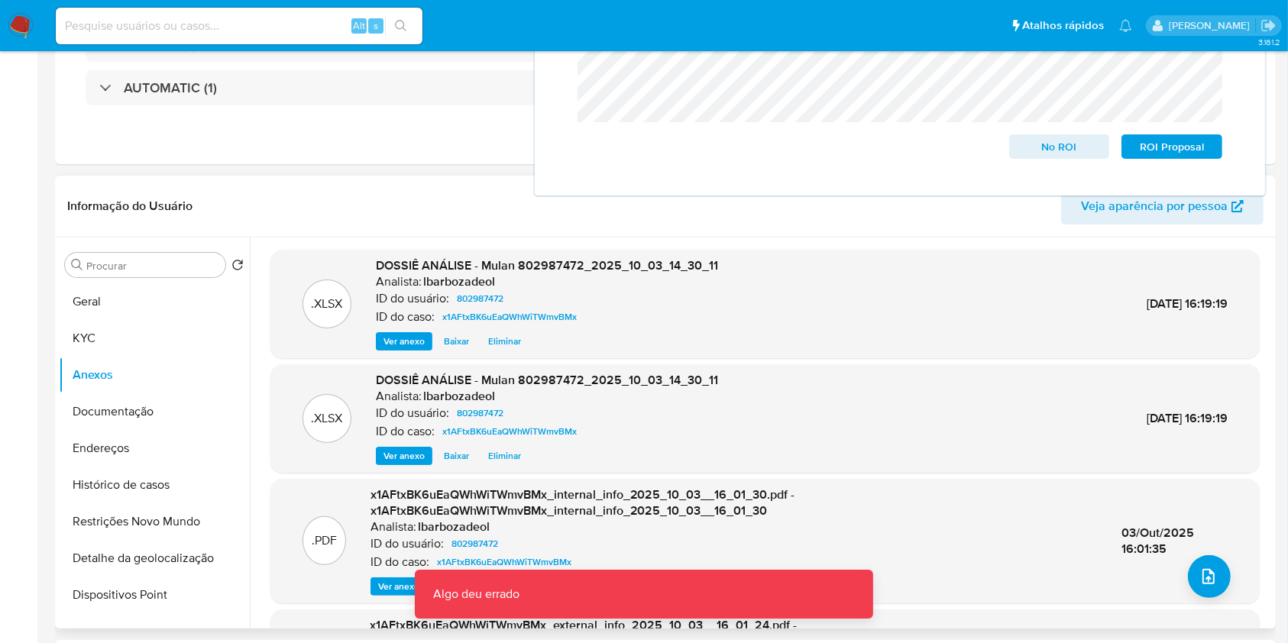
scroll to position [0, 0]
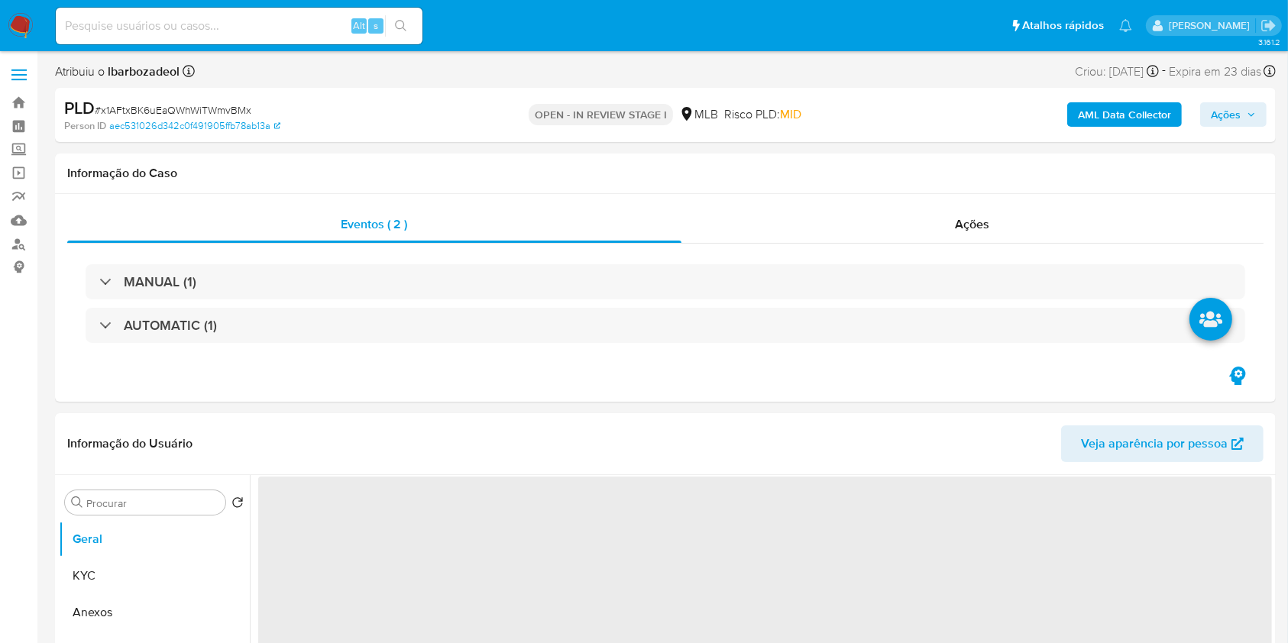
drag, startPoint x: 1227, startPoint y: 113, endPoint x: 1216, endPoint y: 115, distance: 11.7
click at [1227, 113] on span "Ações" at bounding box center [1226, 114] width 30 height 24
select select "10"
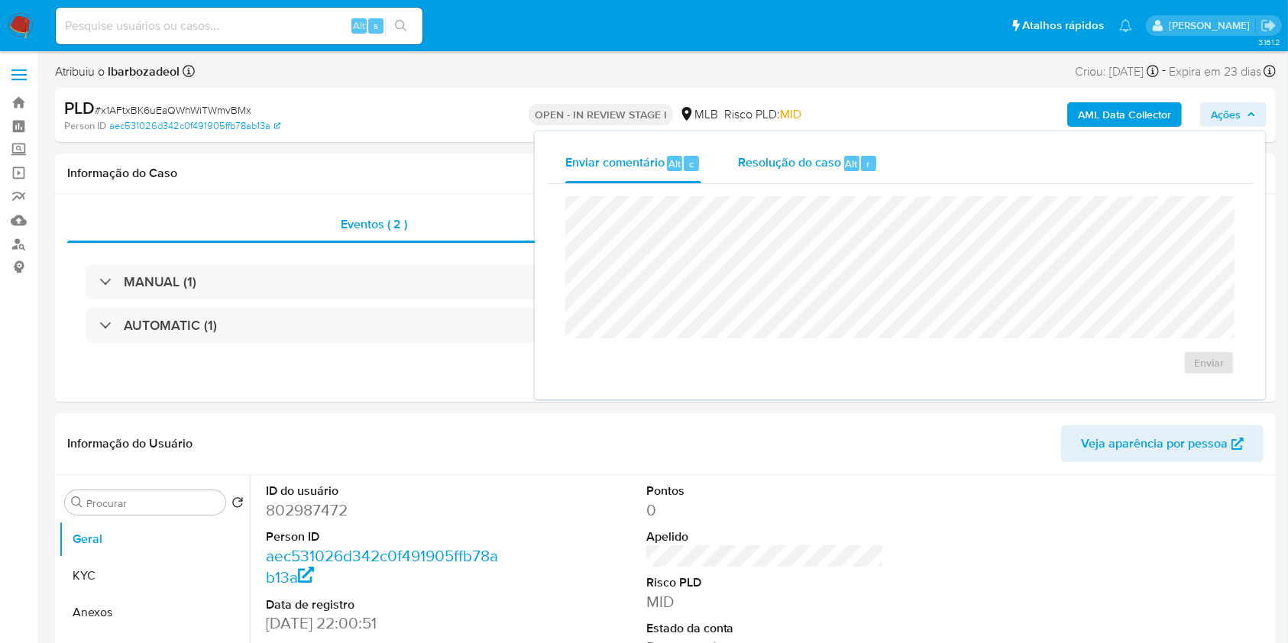
click at [781, 185] on div "Enviar" at bounding box center [900, 285] width 706 height 203
click at [796, 168] on span "Resolução do caso" at bounding box center [789, 163] width 103 height 18
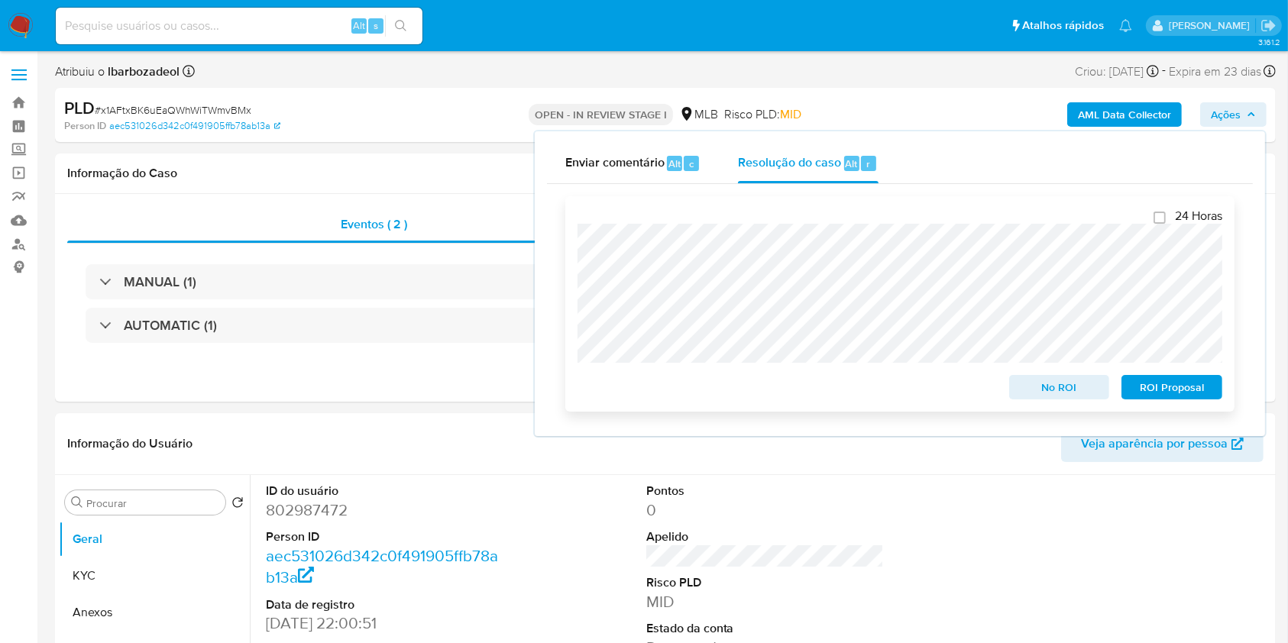
click at [1166, 382] on span "ROI Proposal" at bounding box center [1171, 387] width 79 height 21
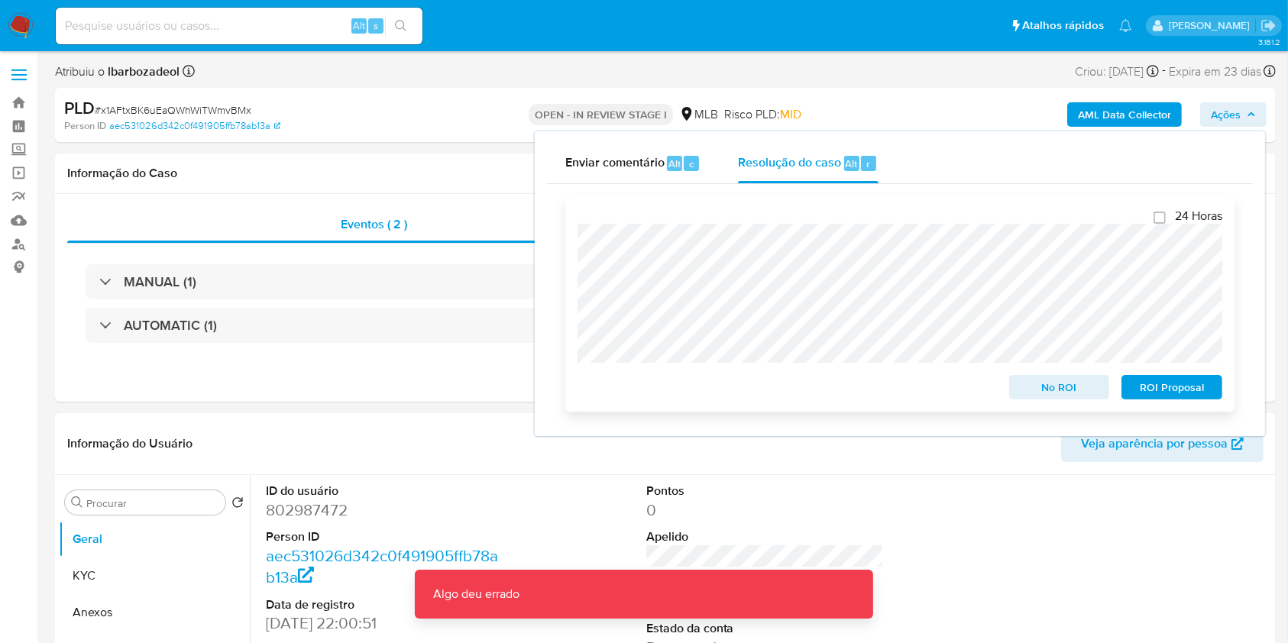
click at [1164, 378] on span "ROI Proposal" at bounding box center [1171, 387] width 79 height 21
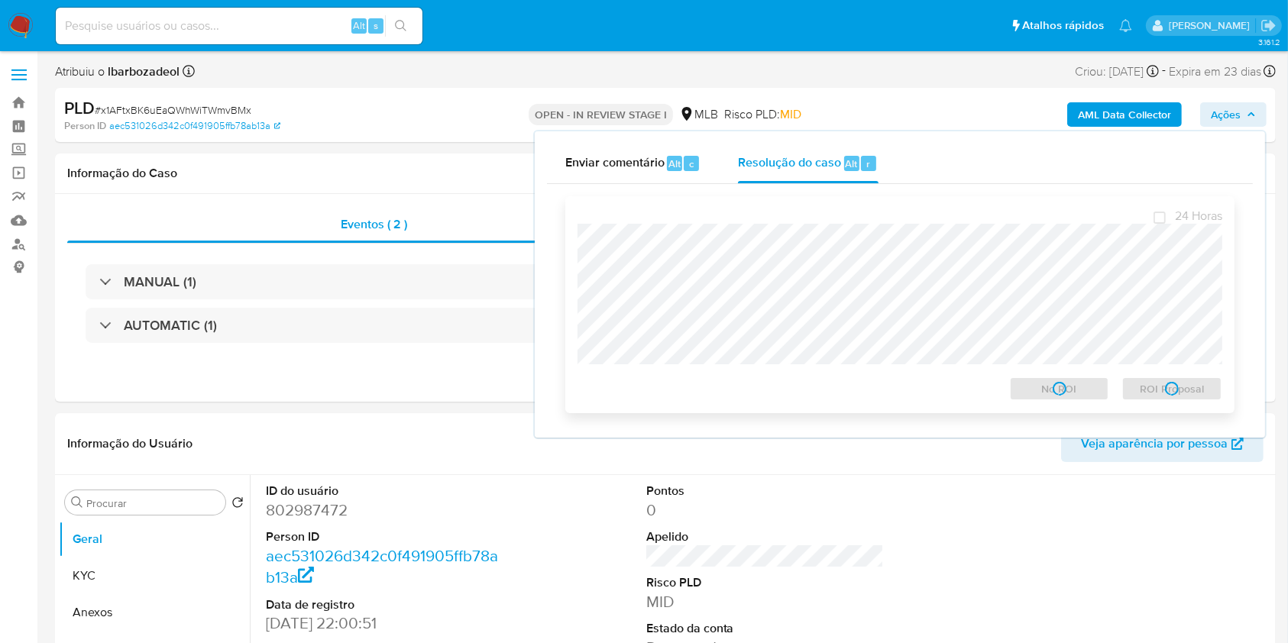
click at [1166, 390] on span "ROI Proposal" at bounding box center [1171, 388] width 79 height 21
click at [1165, 390] on div "ROI Proposal" at bounding box center [1168, 384] width 107 height 31
click at [1165, 390] on div "ROI Proposal" at bounding box center [1168, 385] width 107 height 31
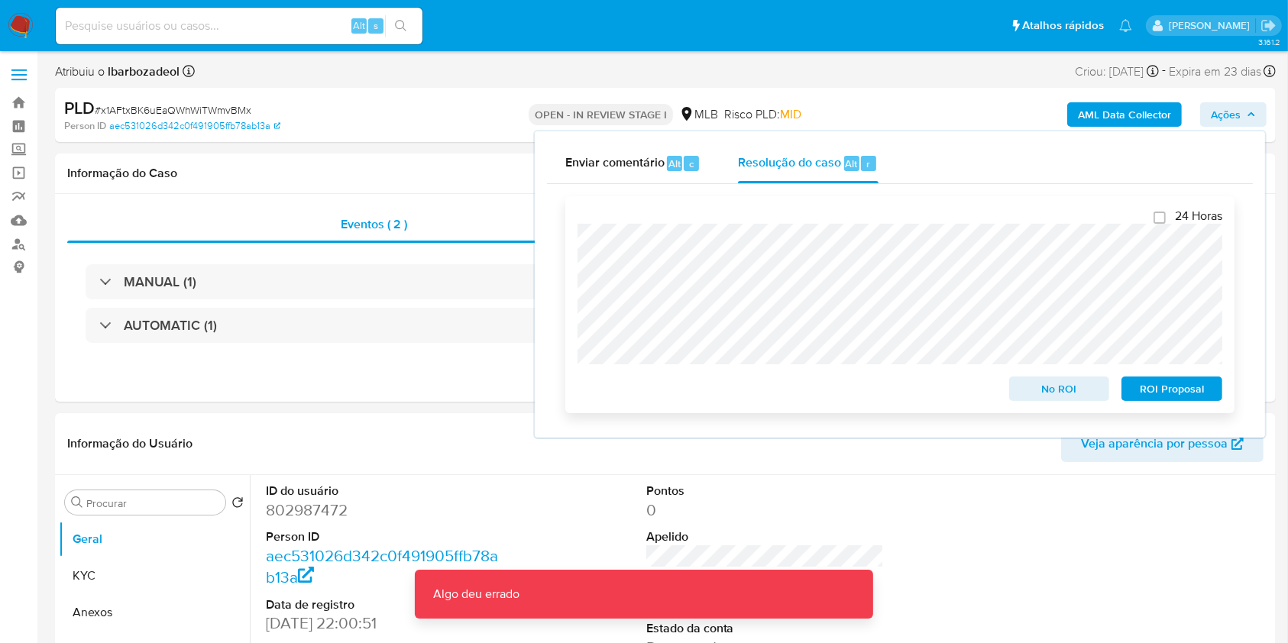
click at [1165, 390] on div "ROI Proposal" at bounding box center [1168, 385] width 107 height 31
click at [1165, 390] on span "ROI Proposal" at bounding box center [1171, 388] width 79 height 21
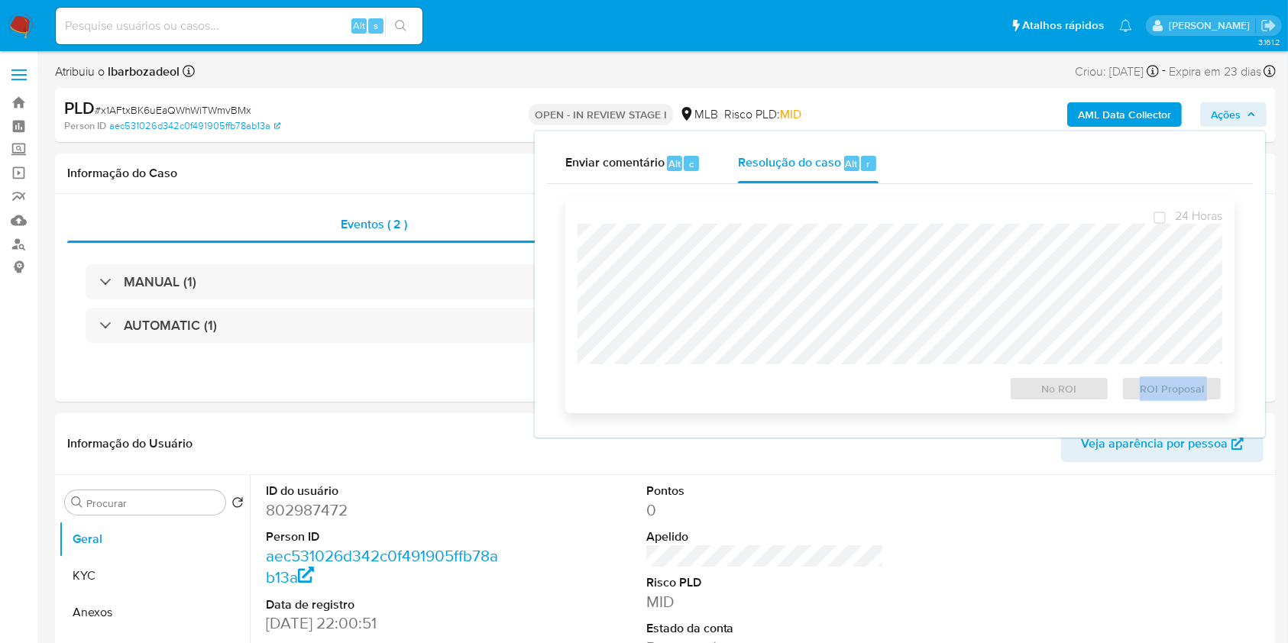
click at [1165, 390] on div "ROI Proposal" at bounding box center [1168, 385] width 107 height 31
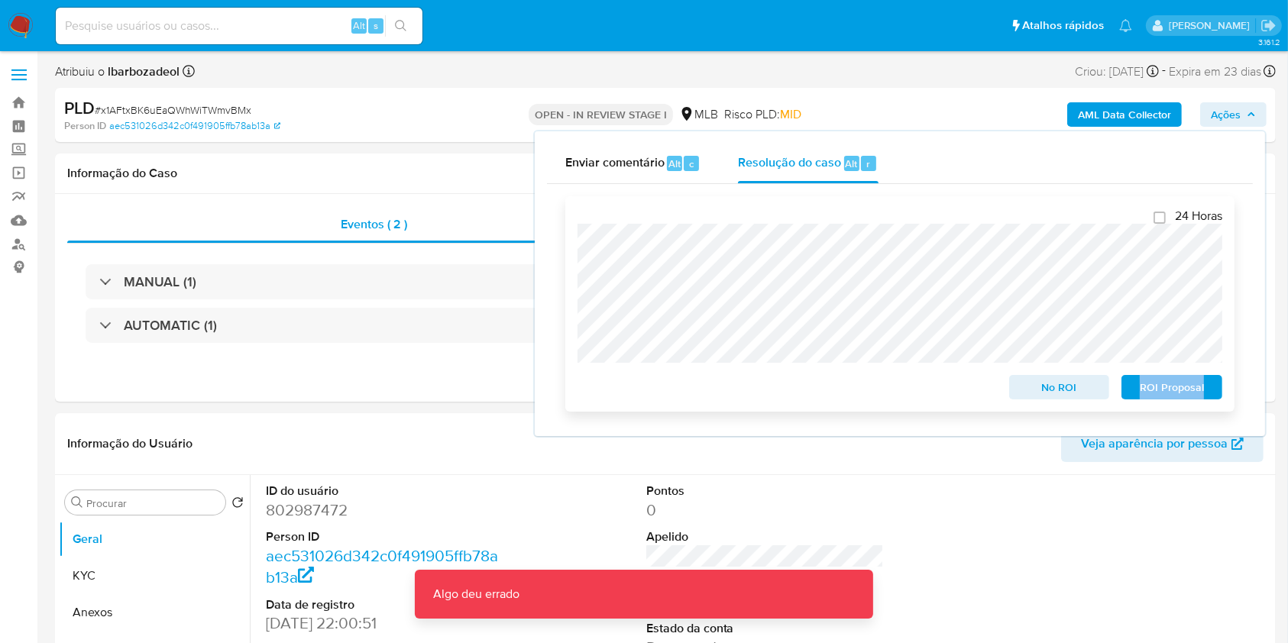
click at [1165, 390] on span "ROI Proposal" at bounding box center [1171, 387] width 79 height 21
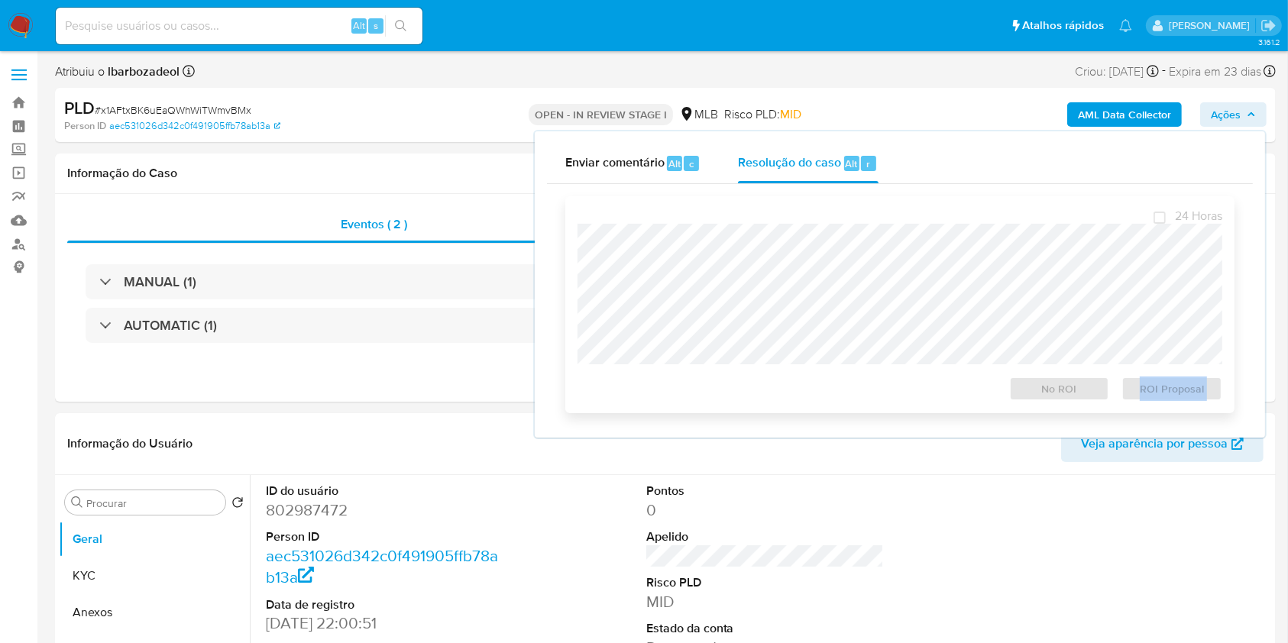
click at [1165, 390] on div "ROI Proposal" at bounding box center [1168, 385] width 107 height 31
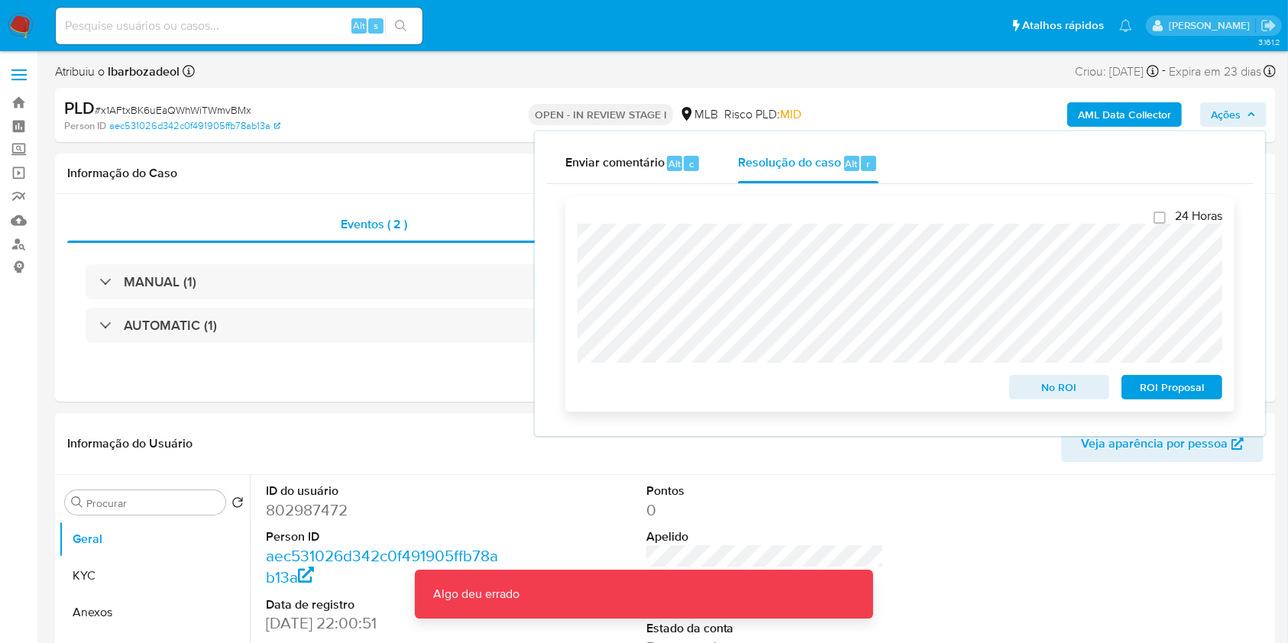
click at [1165, 390] on span "ROI Proposal" at bounding box center [1171, 387] width 79 height 21
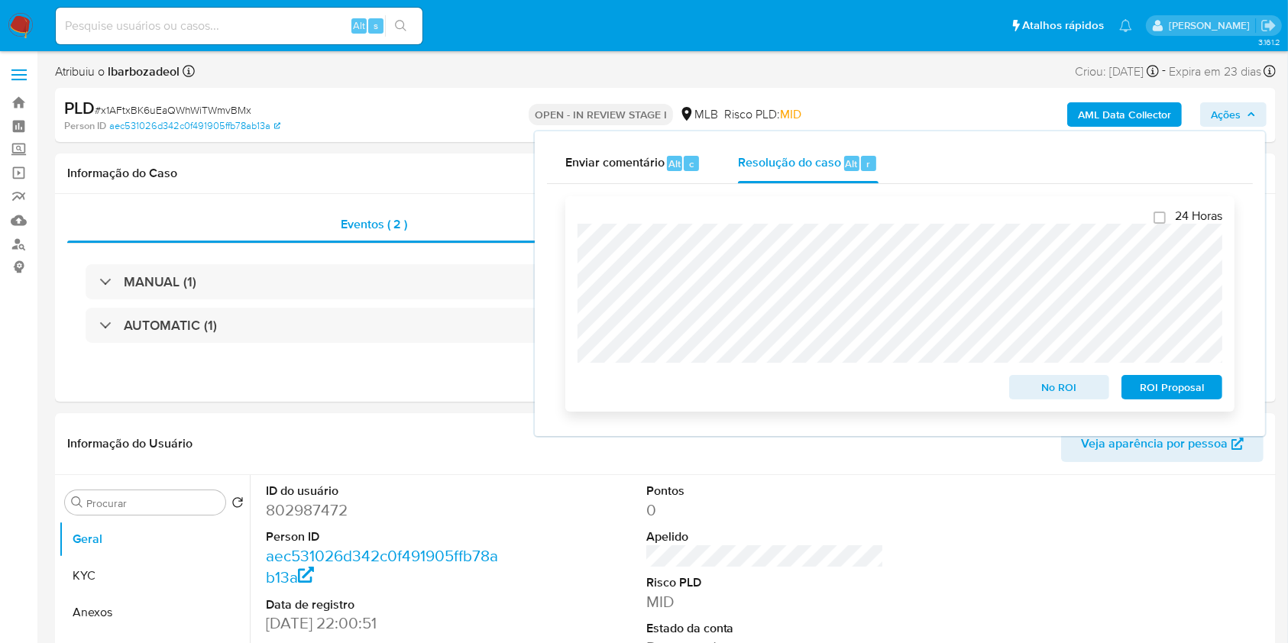
drag, startPoint x: 729, startPoint y: 218, endPoint x: 741, endPoint y: 224, distance: 13.0
click at [729, 218] on div "24 Horas No ROI ROI Proposal" at bounding box center [899, 304] width 645 height 191
click at [1149, 395] on span "ROI Proposal" at bounding box center [1171, 387] width 79 height 21
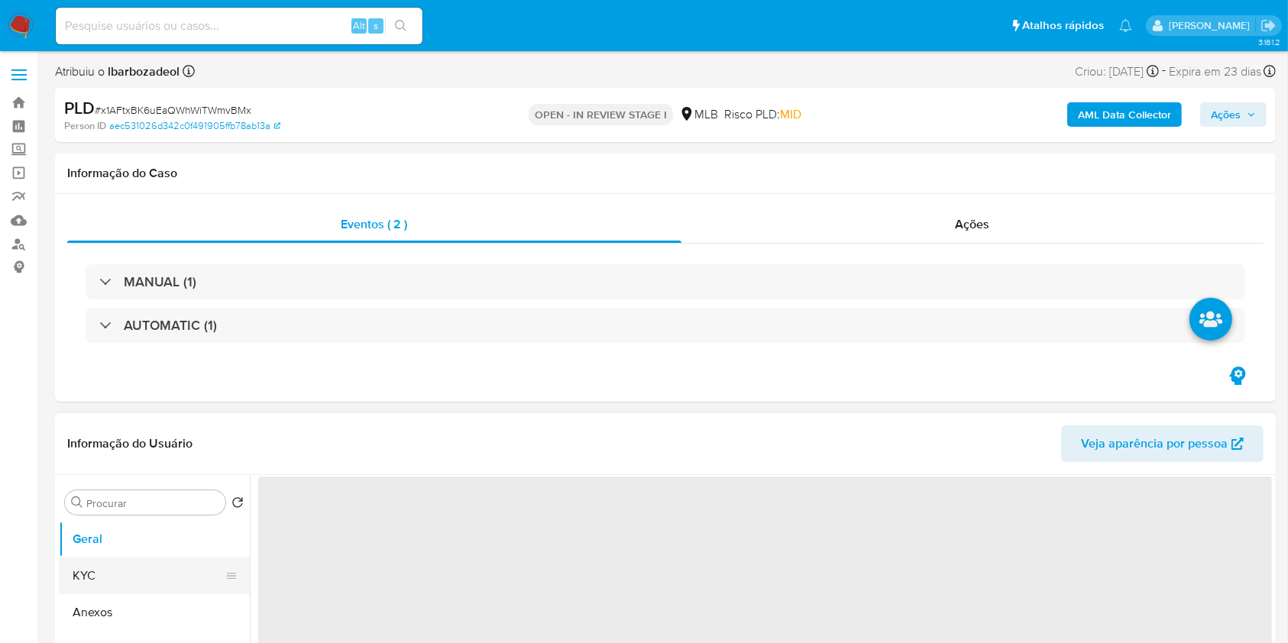
select select "10"
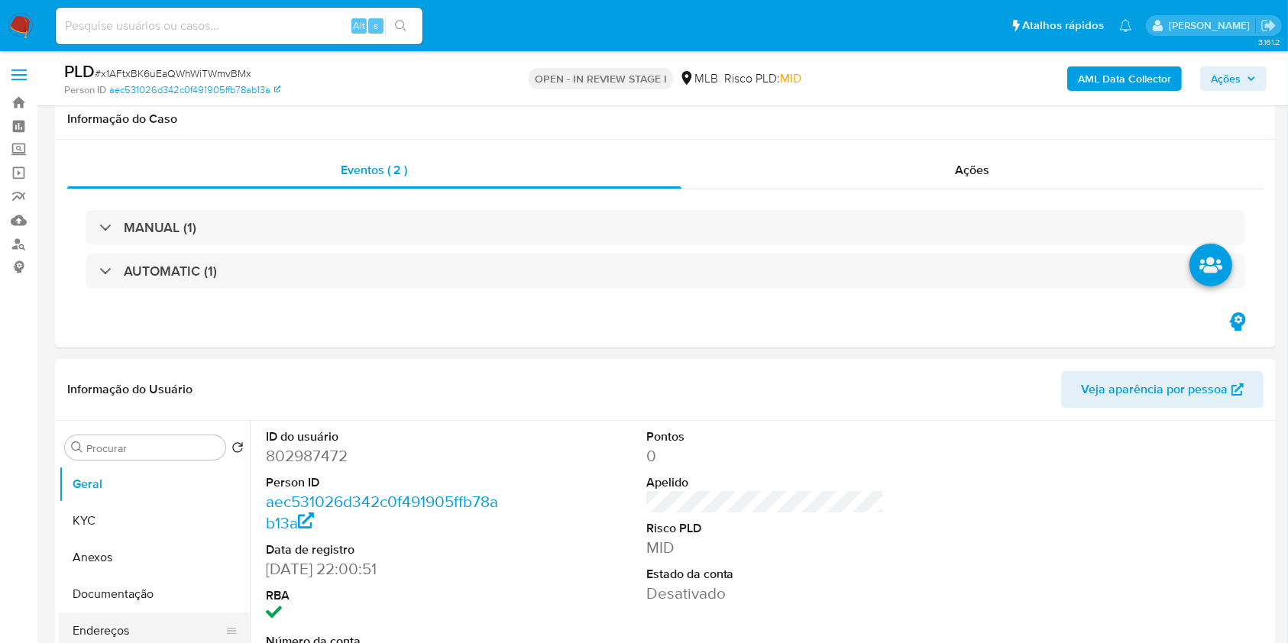
scroll to position [180, 0]
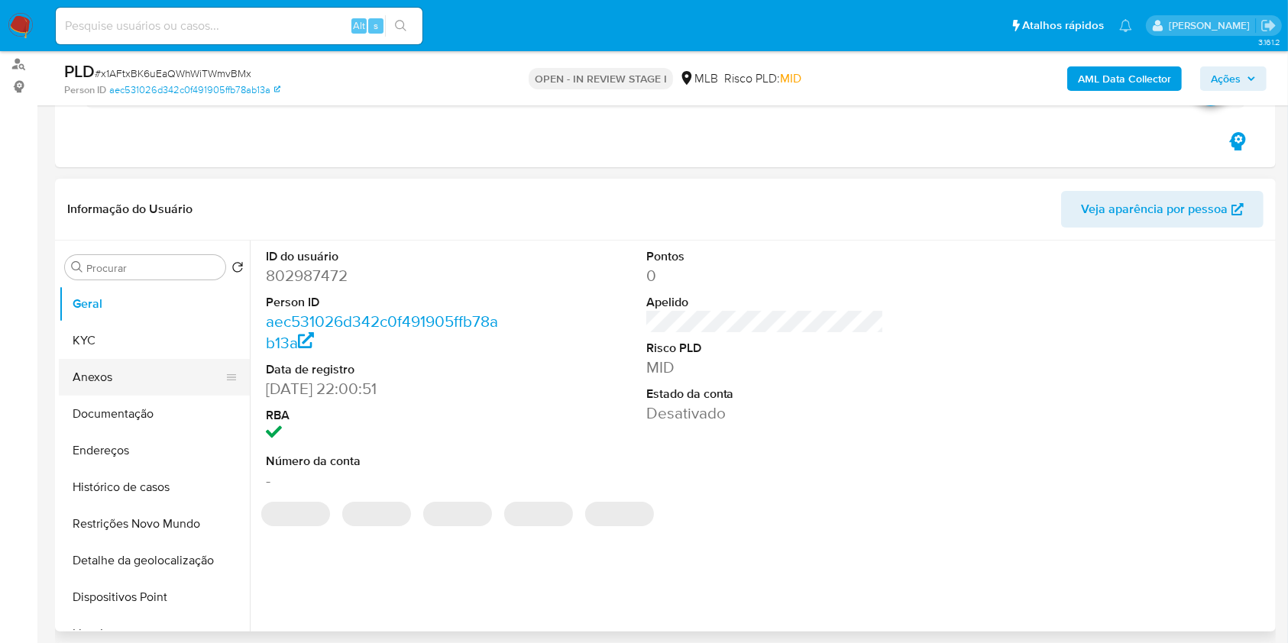
click at [126, 385] on button "Anexos" at bounding box center [148, 377] width 179 height 37
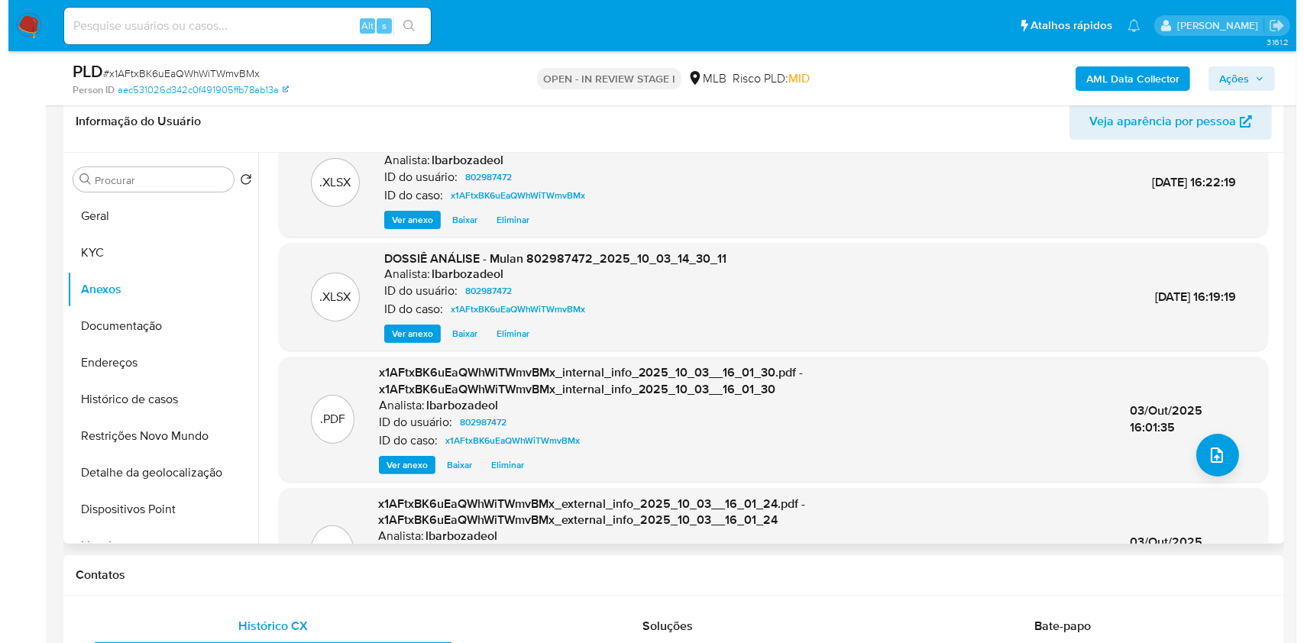
scroll to position [0, 0]
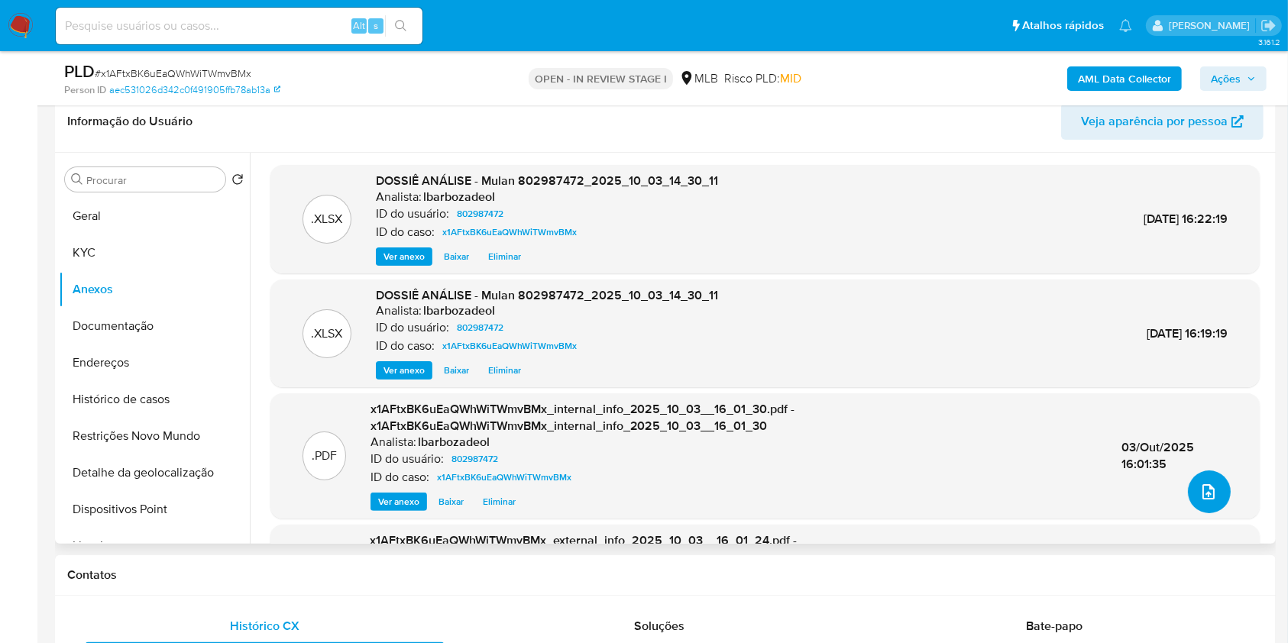
click at [1204, 495] on icon "upload-file" at bounding box center [1208, 492] width 18 height 18
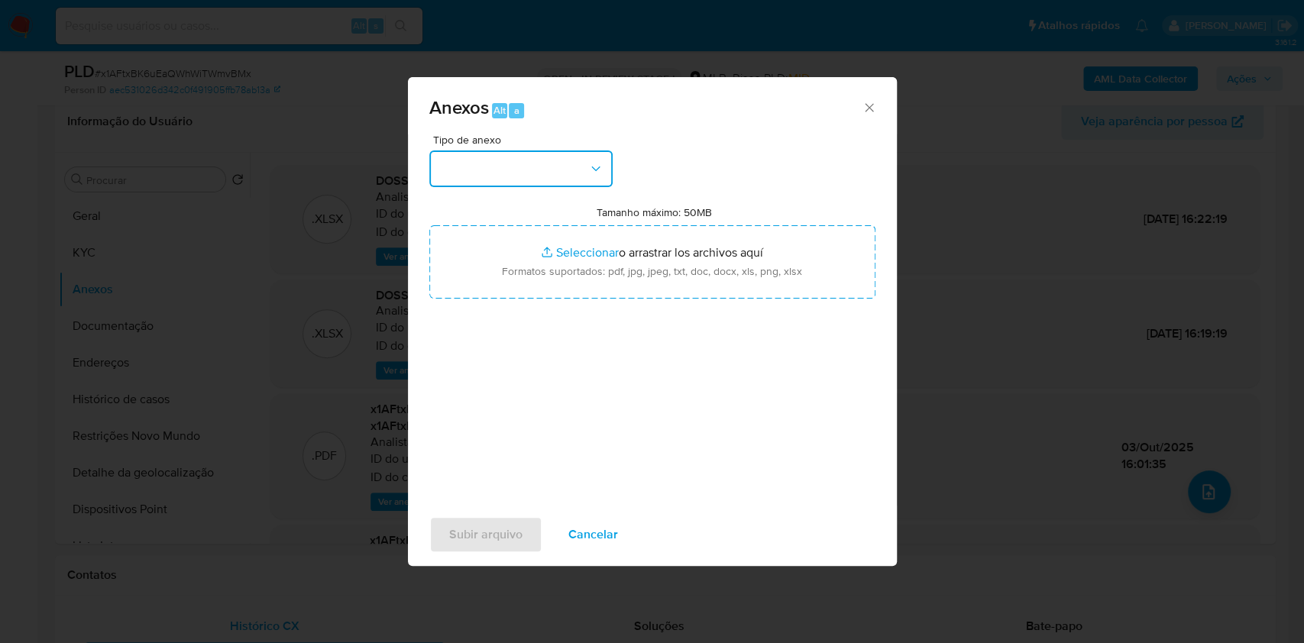
click at [519, 166] on button "button" at bounding box center [520, 168] width 183 height 37
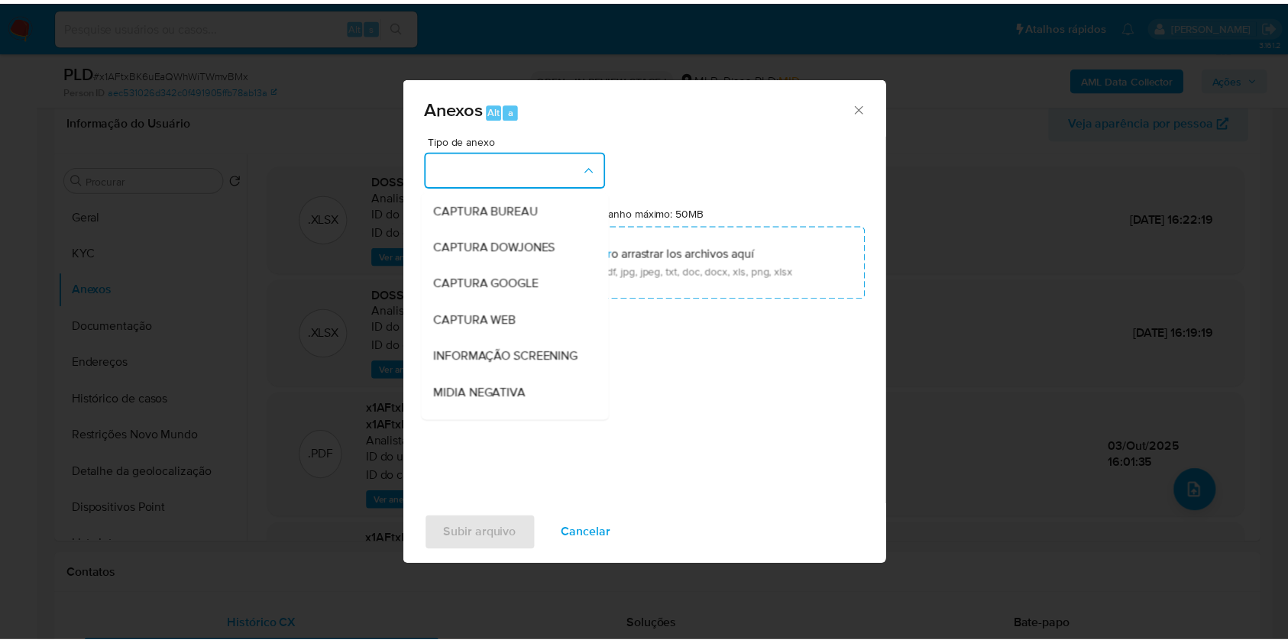
scroll to position [234, 0]
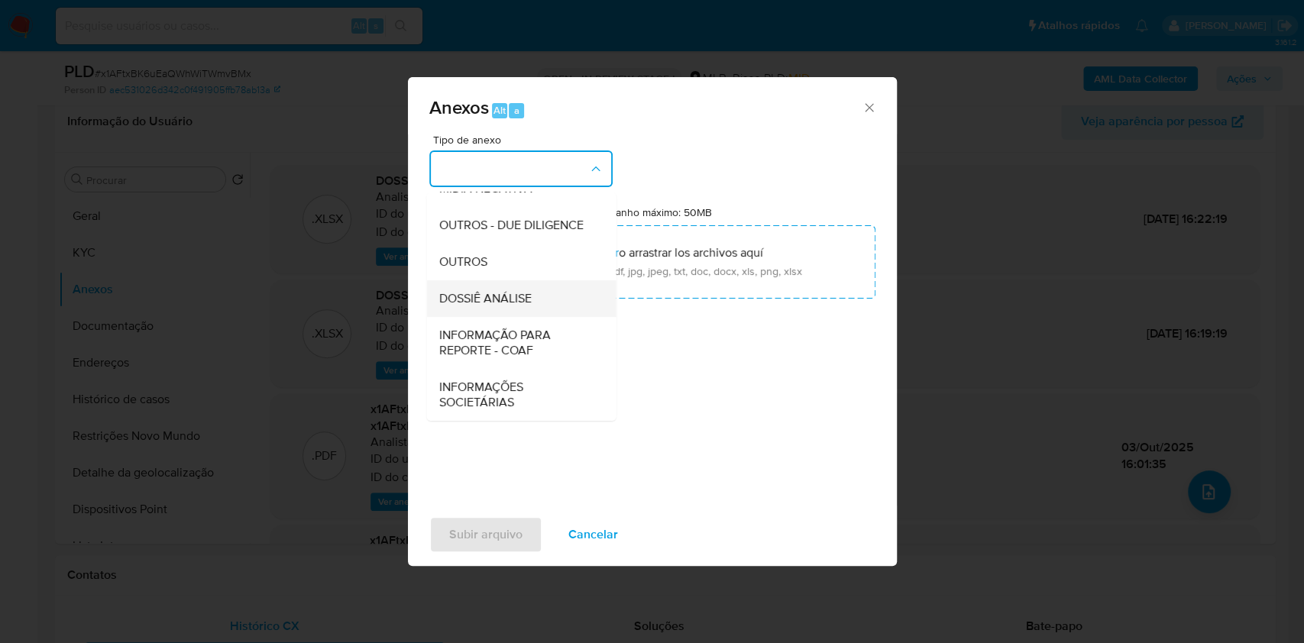
click at [525, 300] on span "DOSSIÊ ANÁLISE" at bounding box center [484, 298] width 92 height 15
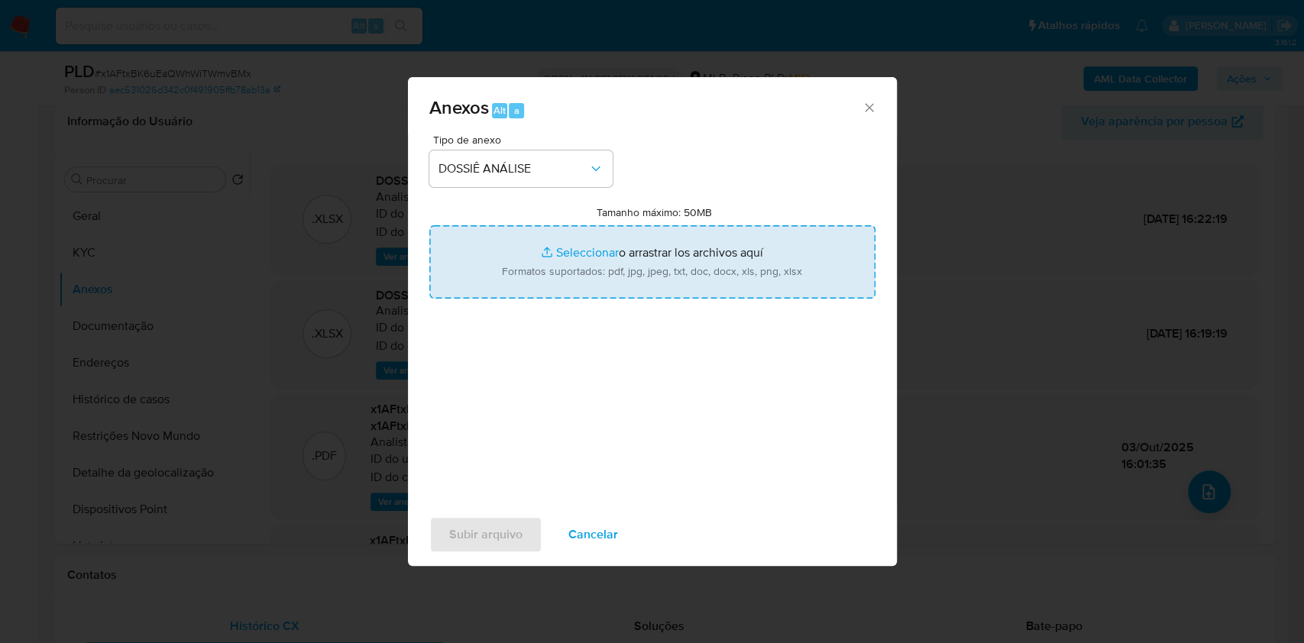
click at [541, 241] on input "Tamanho máximo: 50MB Seleccionar archivos" at bounding box center [652, 261] width 446 height 73
type input "C:\fakepath\SAR - XXXX - CPF 61173286306 - DEIZIELE FERREIRA.pdf"
click at [485, 532] on span "Subir arquivo" at bounding box center [485, 535] width 73 height 34
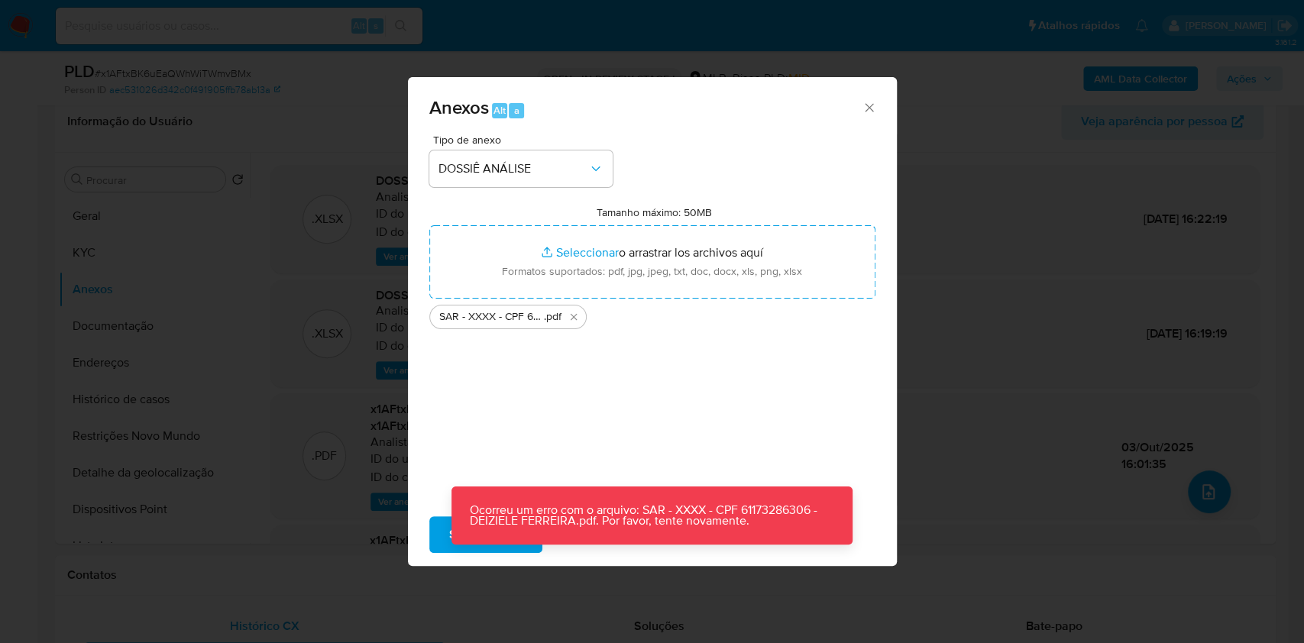
click at [464, 538] on p "Ocorreu um erro com o arquivo: SAR - XXXX - CPF 61173286306 - DEIZIELE FERREIRA…" at bounding box center [651, 516] width 401 height 58
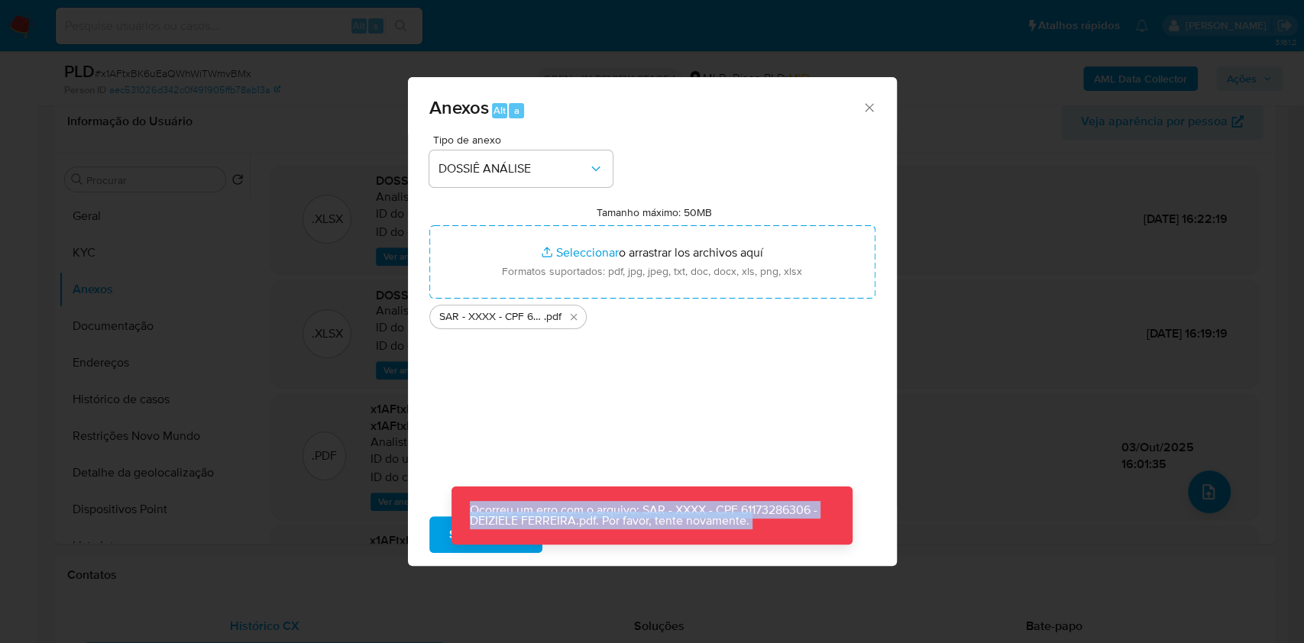
click at [464, 538] on p "Ocorreu um erro com o arquivo: SAR - XXXX - CPF 61173286306 - DEIZIELE FERREIRA…" at bounding box center [651, 516] width 401 height 58
click at [438, 536] on button "Subir arquivo" at bounding box center [485, 534] width 113 height 37
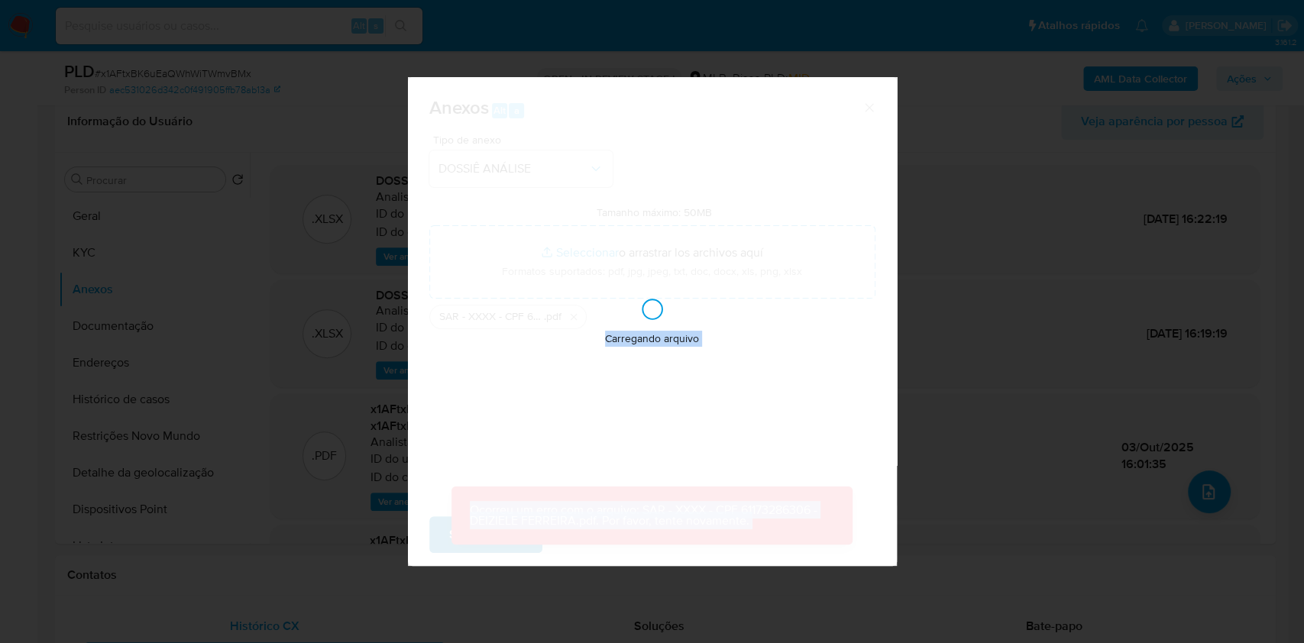
click at [438, 536] on div "Carregando arquivo" at bounding box center [652, 321] width 489 height 489
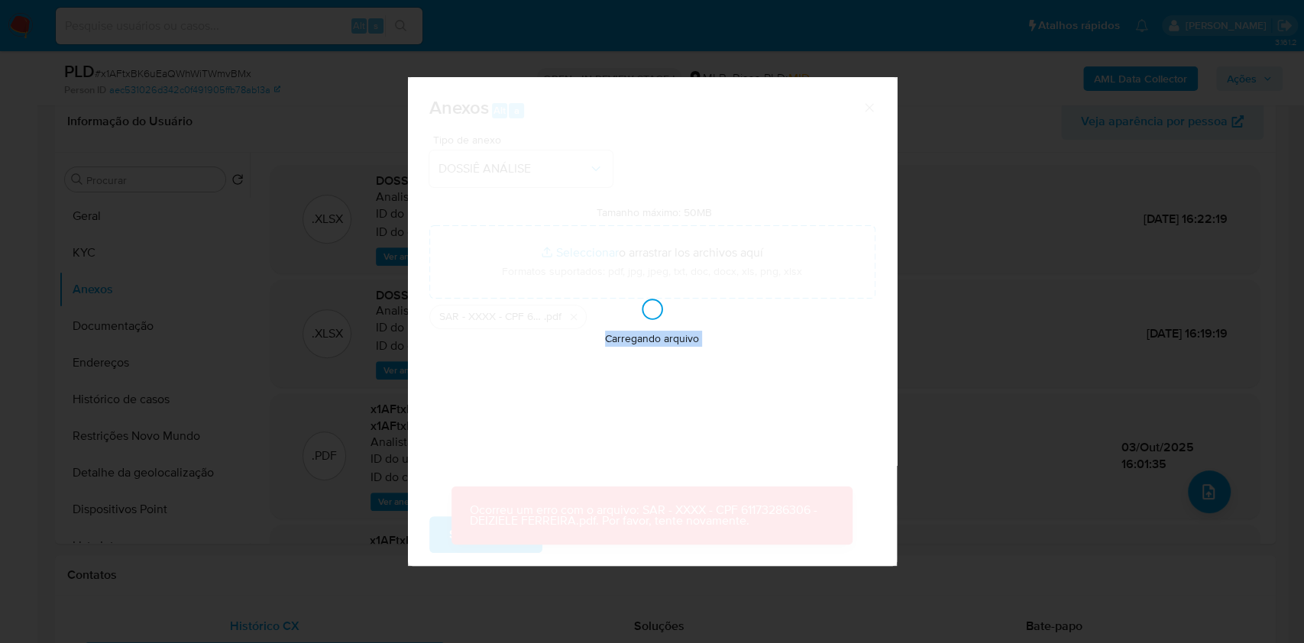
click at [438, 536] on div "Carregando arquivo" at bounding box center [652, 321] width 489 height 489
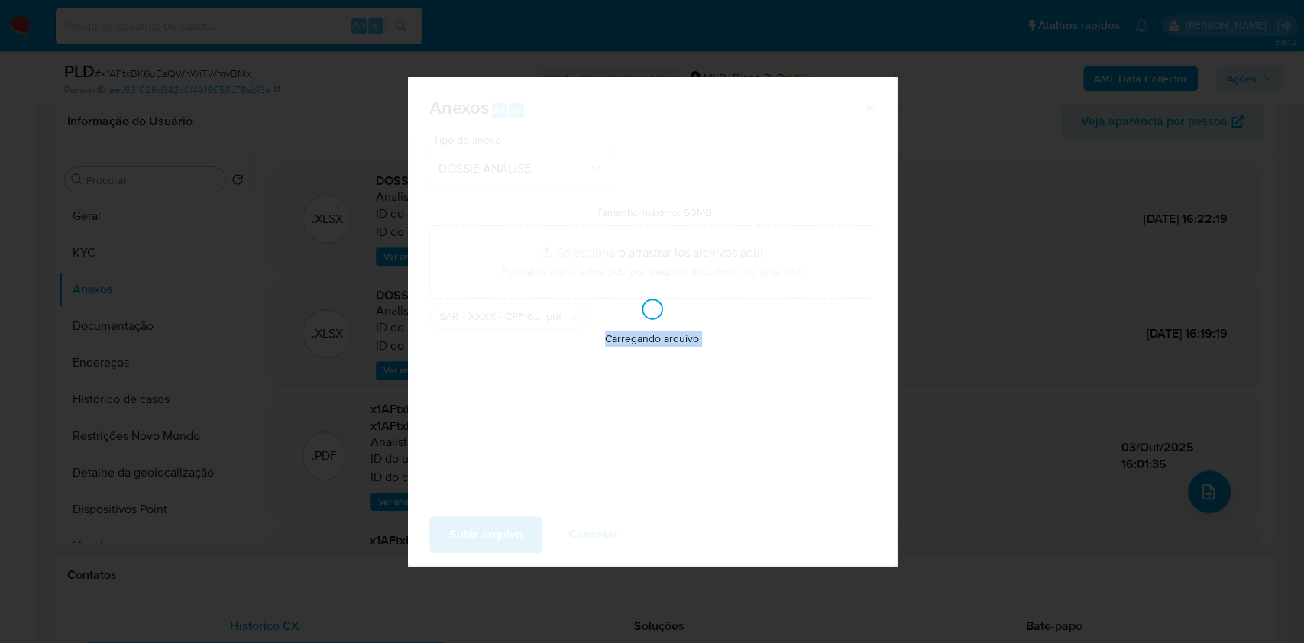
click at [438, 536] on div "Carregando arquivo" at bounding box center [652, 321] width 489 height 489
click at [438, 536] on button "Subir arquivo" at bounding box center [485, 534] width 113 height 37
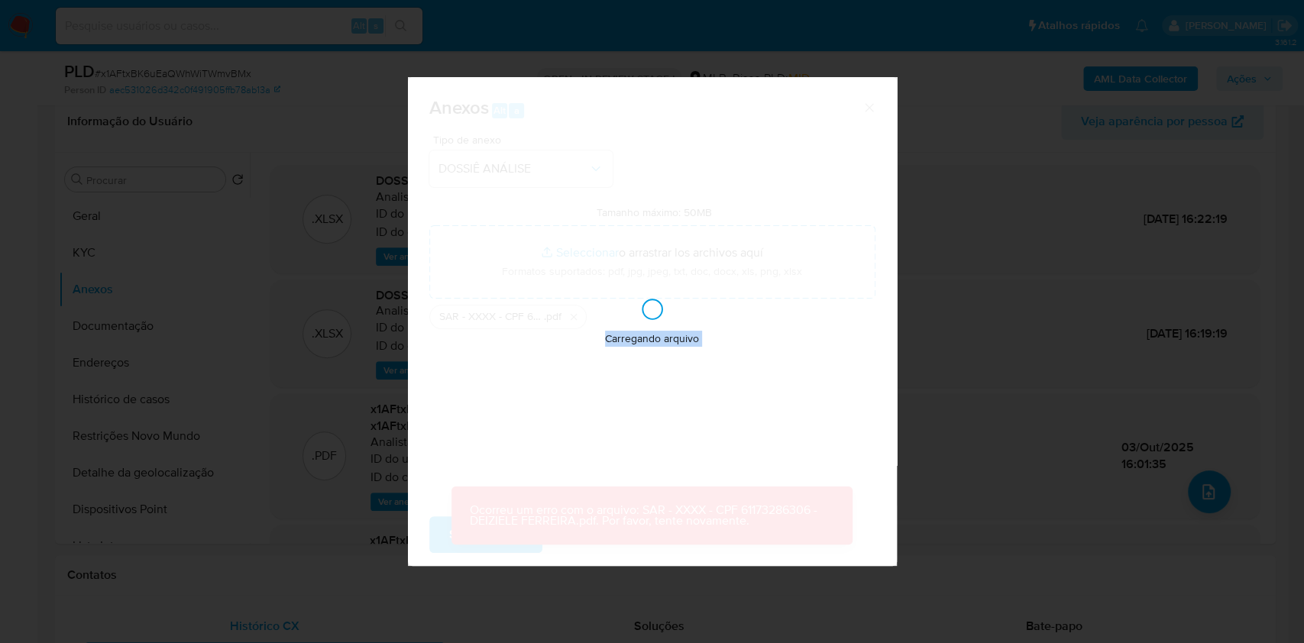
click at [438, 536] on div "Carregando arquivo" at bounding box center [652, 321] width 489 height 489
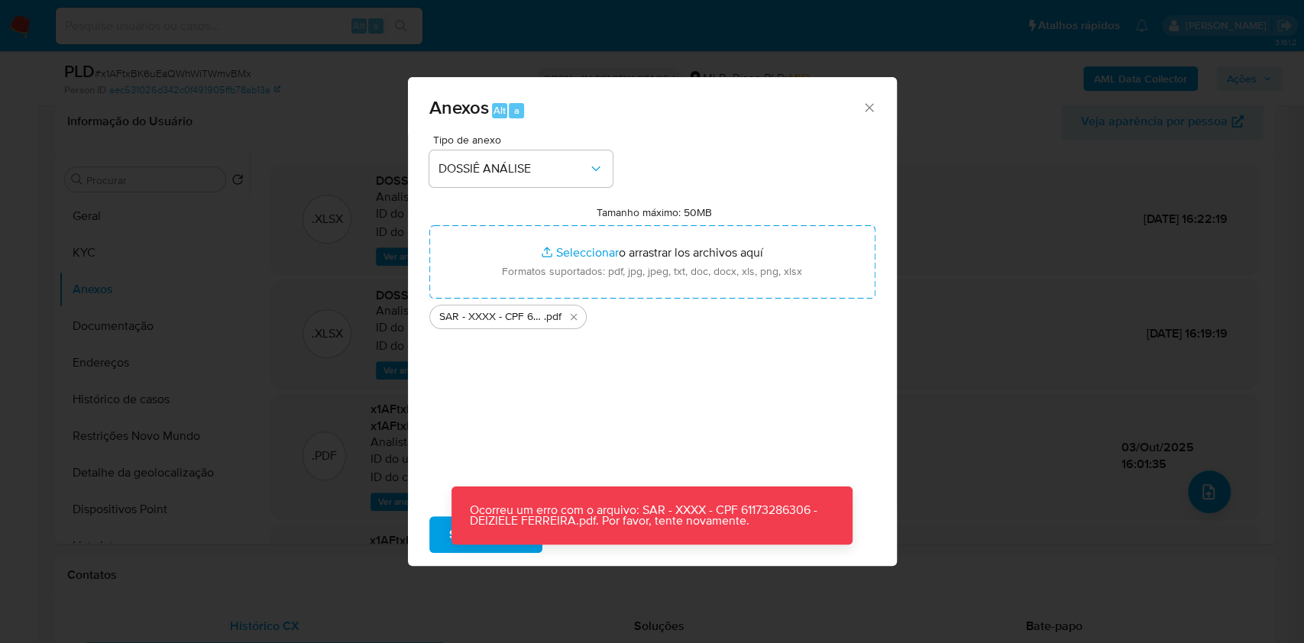
click at [438, 536] on button "Subir arquivo" at bounding box center [485, 534] width 113 height 37
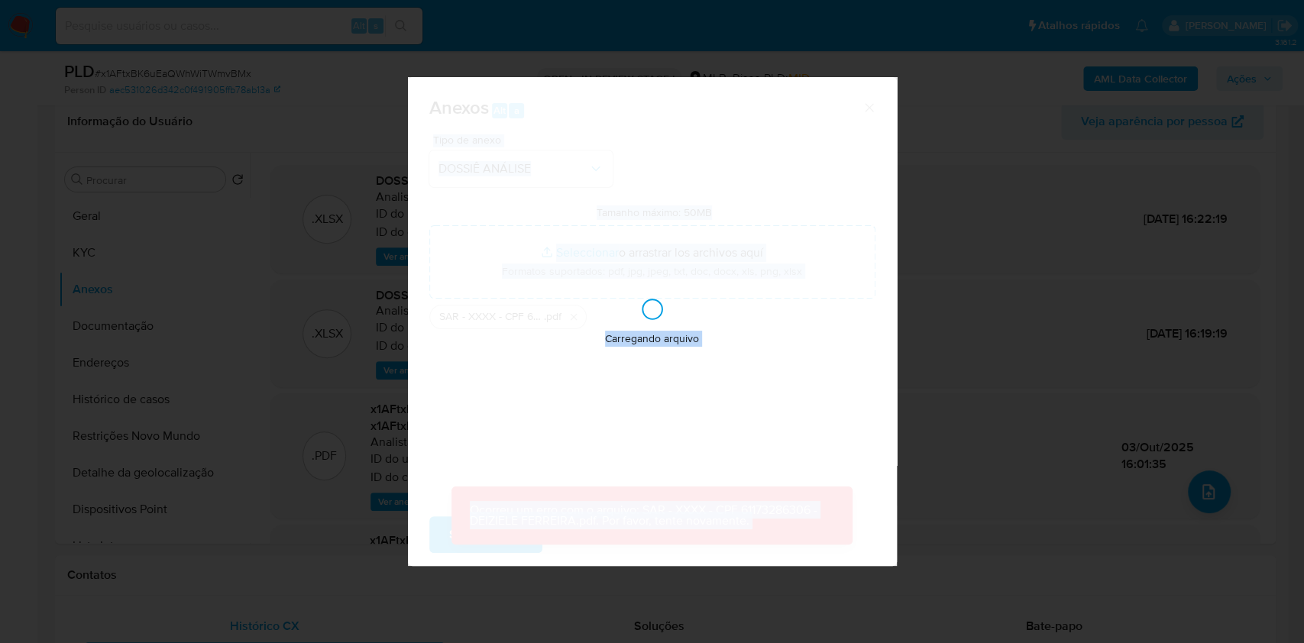
click at [438, 536] on div "Carregando arquivo" at bounding box center [652, 321] width 489 height 489
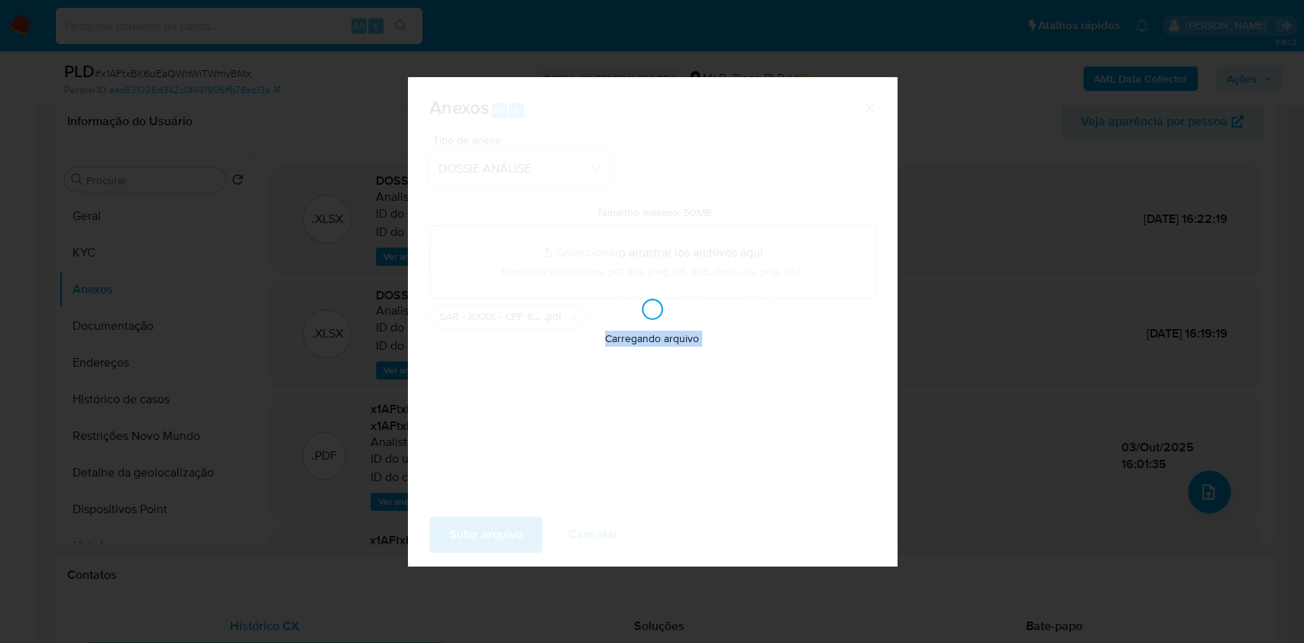
click at [438, 536] on div "Carregando arquivo" at bounding box center [652, 321] width 489 height 489
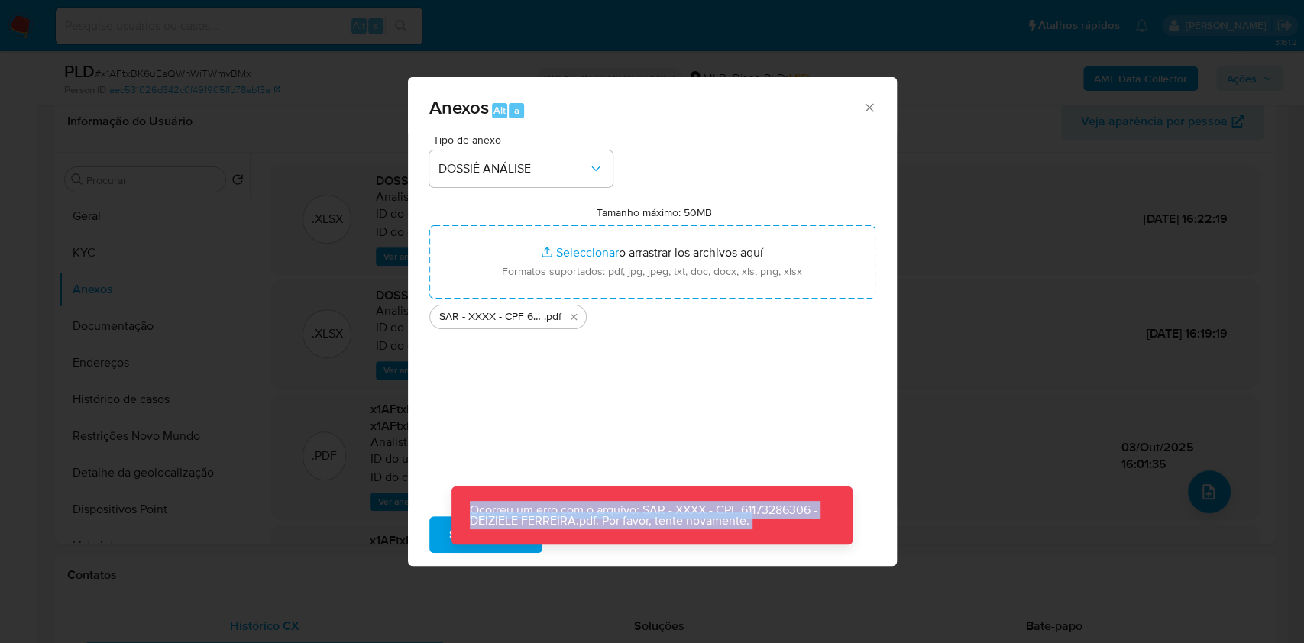
click at [451, 540] on p "Ocorreu um erro com o arquivo: SAR - XXXX - CPF 61173286306 - DEIZIELE FERREIRA…" at bounding box center [651, 516] width 401 height 58
click at [483, 525] on p "Ocorreu um erro com o arquivo: SAR - XXXX - CPF 61173286306 - DEIZIELE FERREIRA…" at bounding box center [651, 516] width 401 height 58
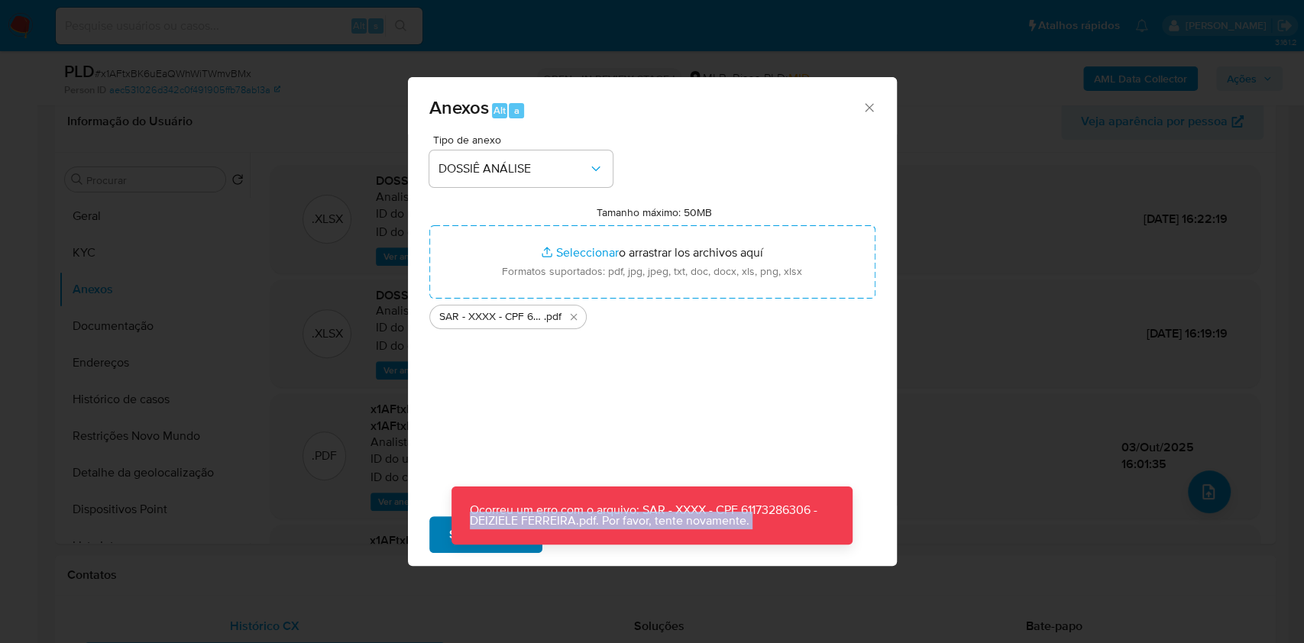
click at [450, 529] on div "Anexos Alt a Tipo de anexo DOSSIÊ ANÁLISE Tamanho máximo: 50MB Seleccionar arch…" at bounding box center [652, 321] width 489 height 489
click at [438, 541] on button "Subir arquivo" at bounding box center [485, 534] width 113 height 37
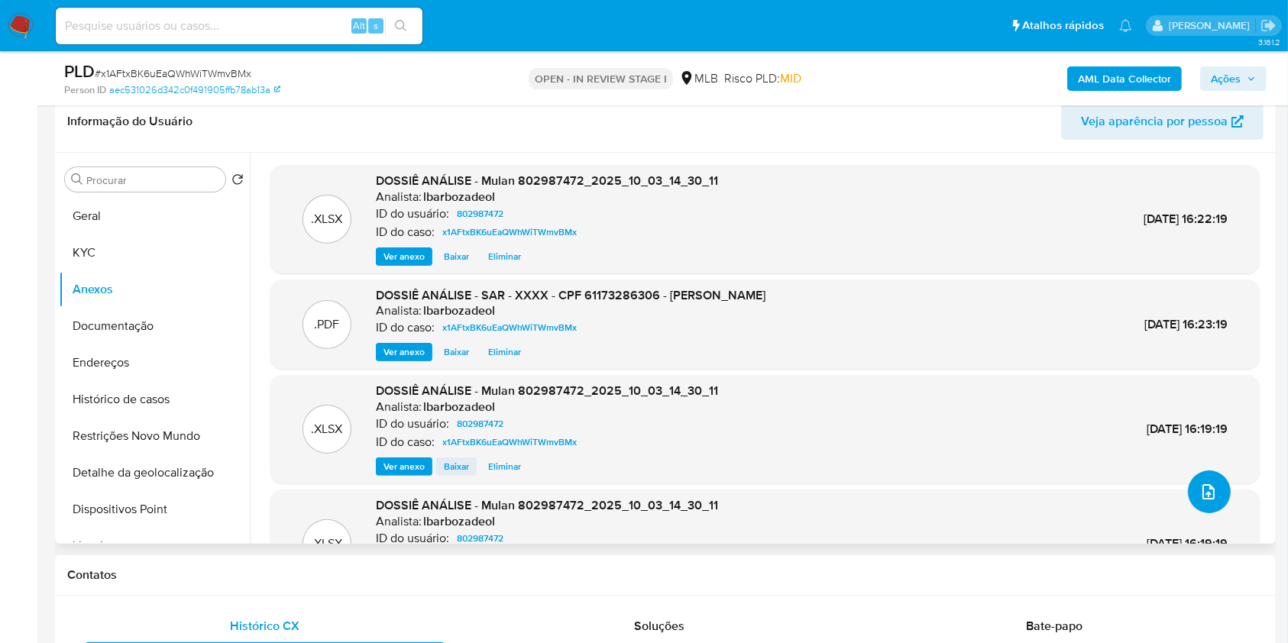
scroll to position [1, 0]
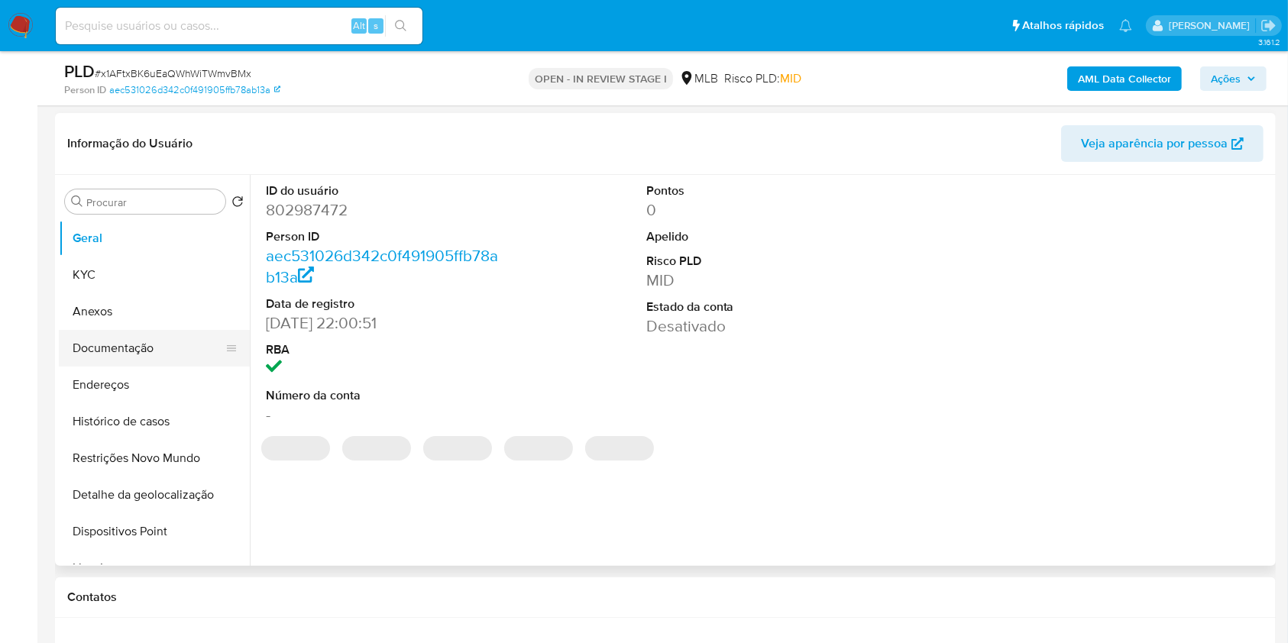
scroll to position [250, 0]
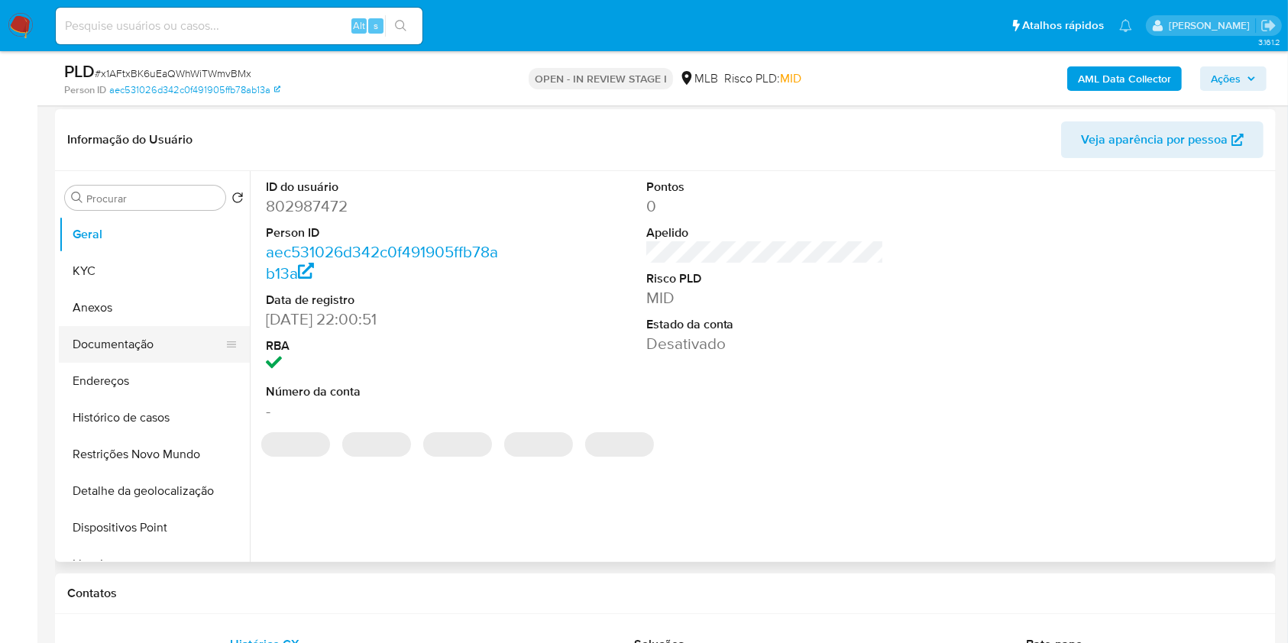
select select "10"
click at [153, 312] on button "Anexos" at bounding box center [148, 307] width 179 height 37
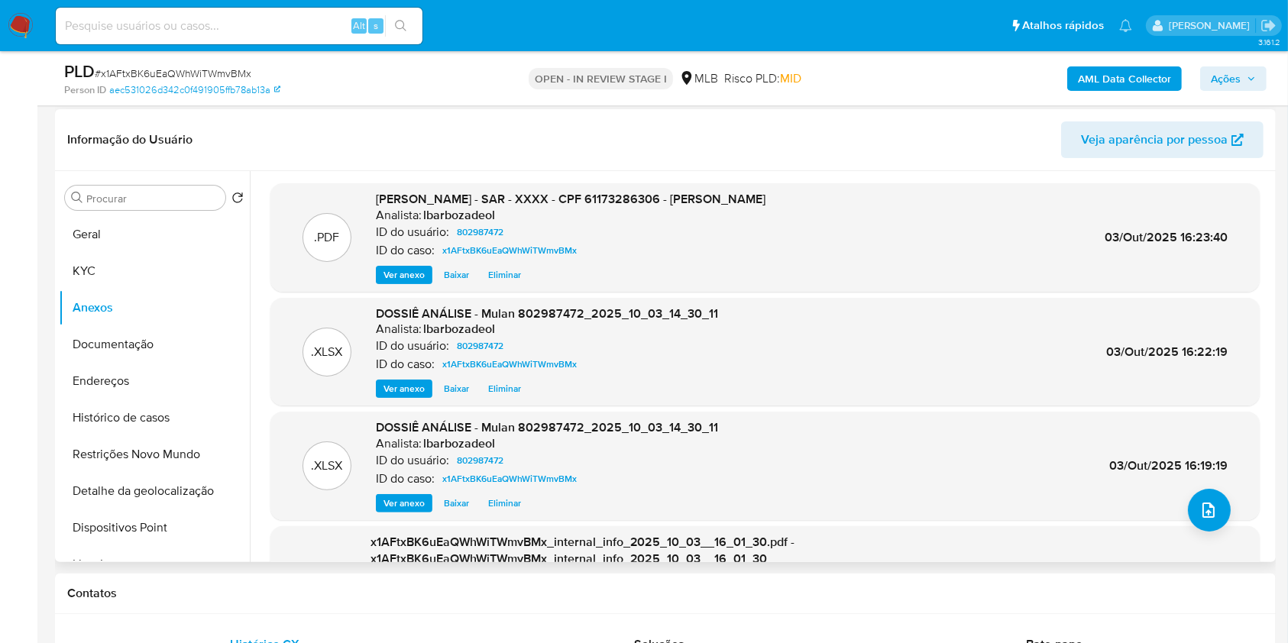
click at [642, 342] on div "ID do usuário: 802987472" at bounding box center [547, 346] width 342 height 18
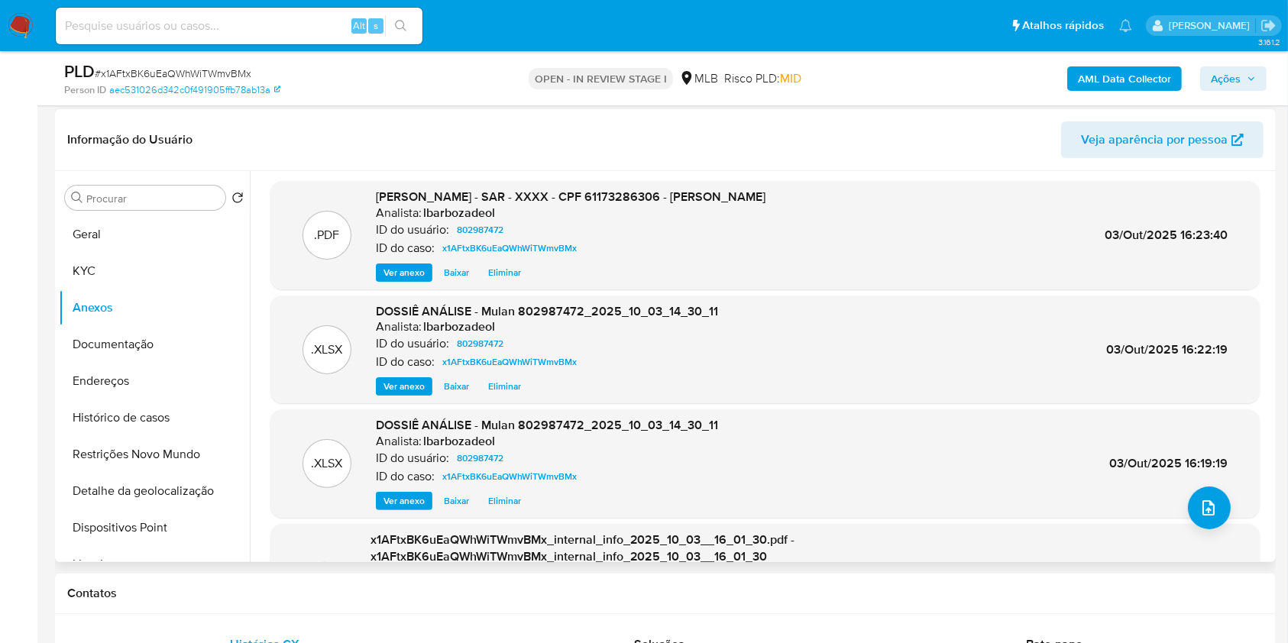
click at [508, 501] on span "Eliminar" at bounding box center [504, 500] width 33 height 15
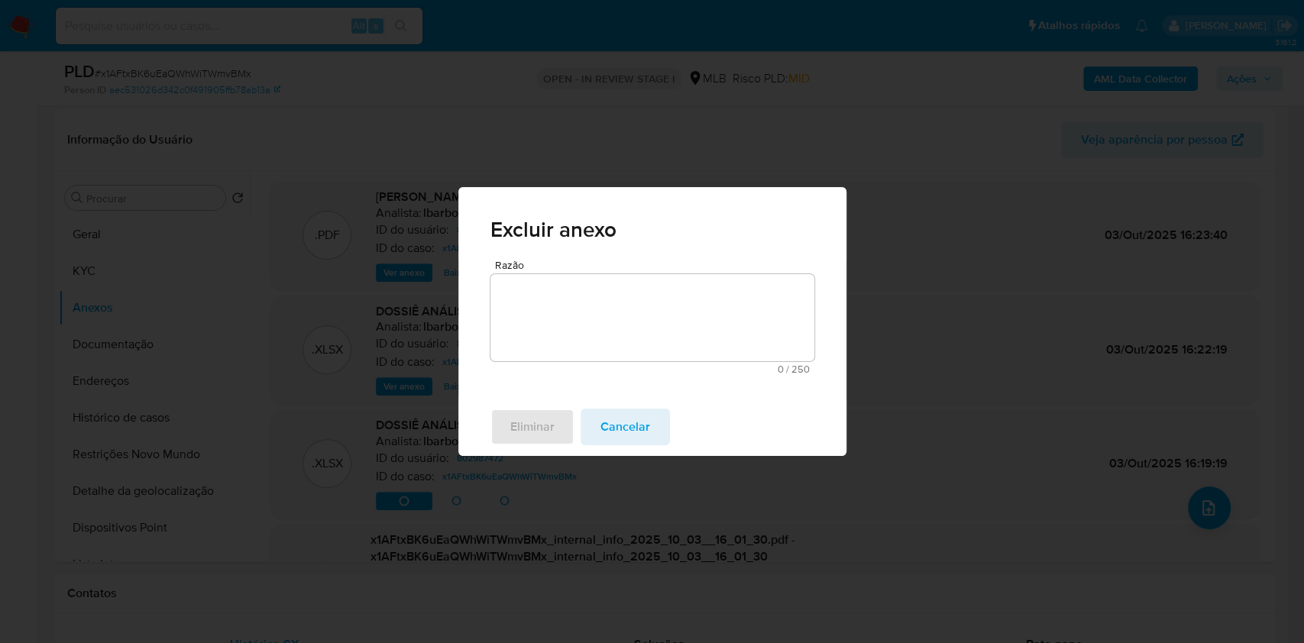
click at [582, 320] on textarea "Razão" at bounding box center [652, 317] width 324 height 87
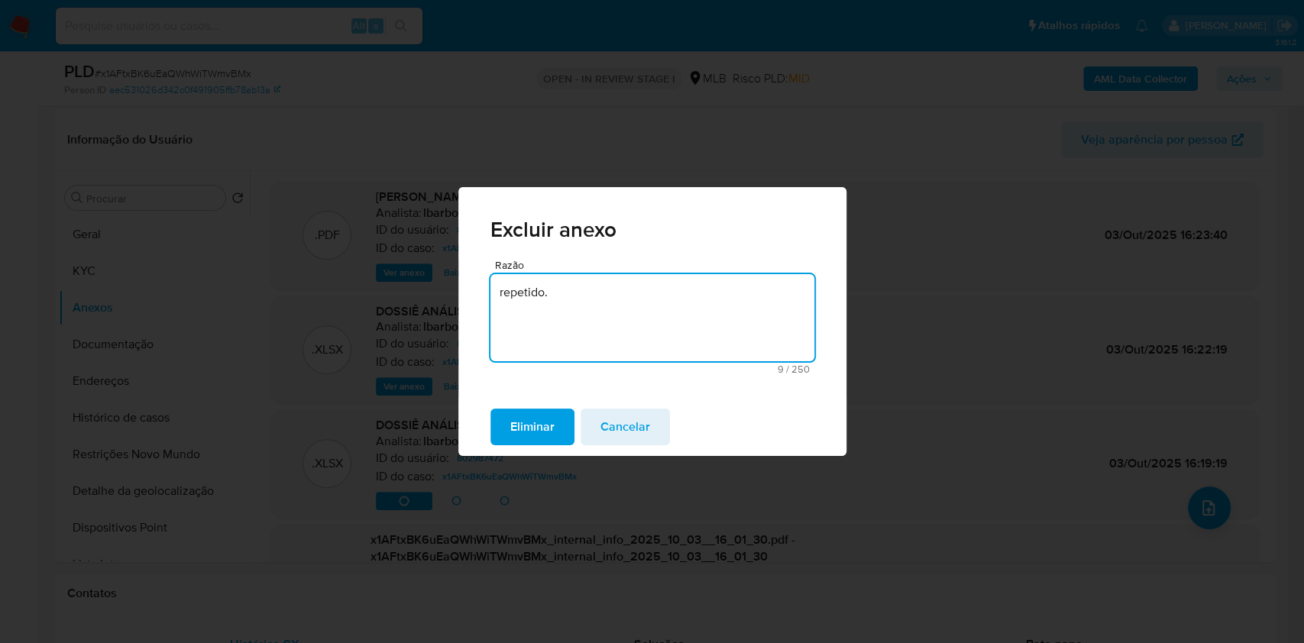
type textarea "repetido."
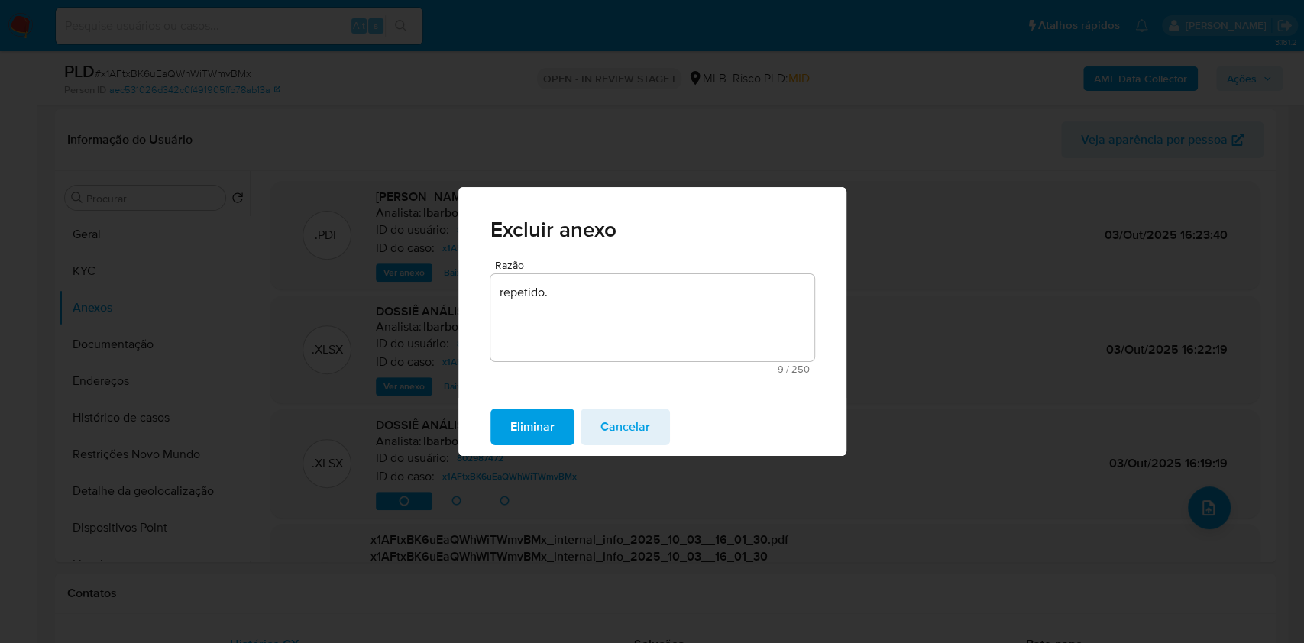
click at [490, 409] on button "Eliminar" at bounding box center [532, 427] width 84 height 37
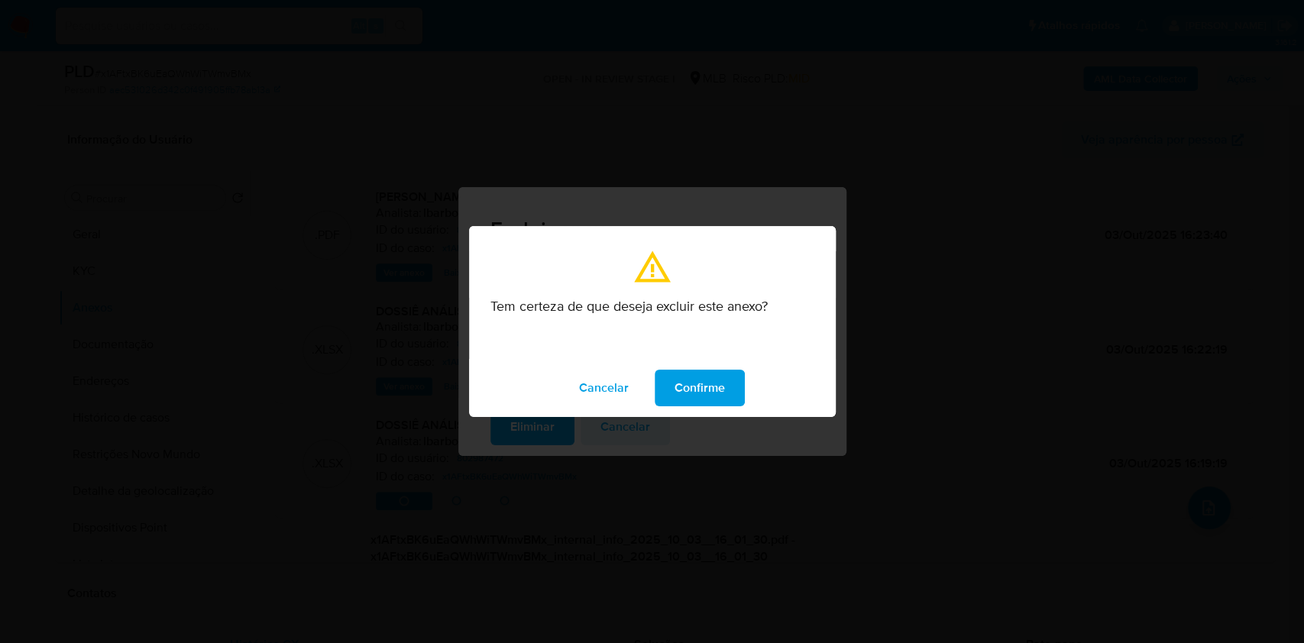
click at [690, 385] on span "Confirme" at bounding box center [699, 388] width 50 height 34
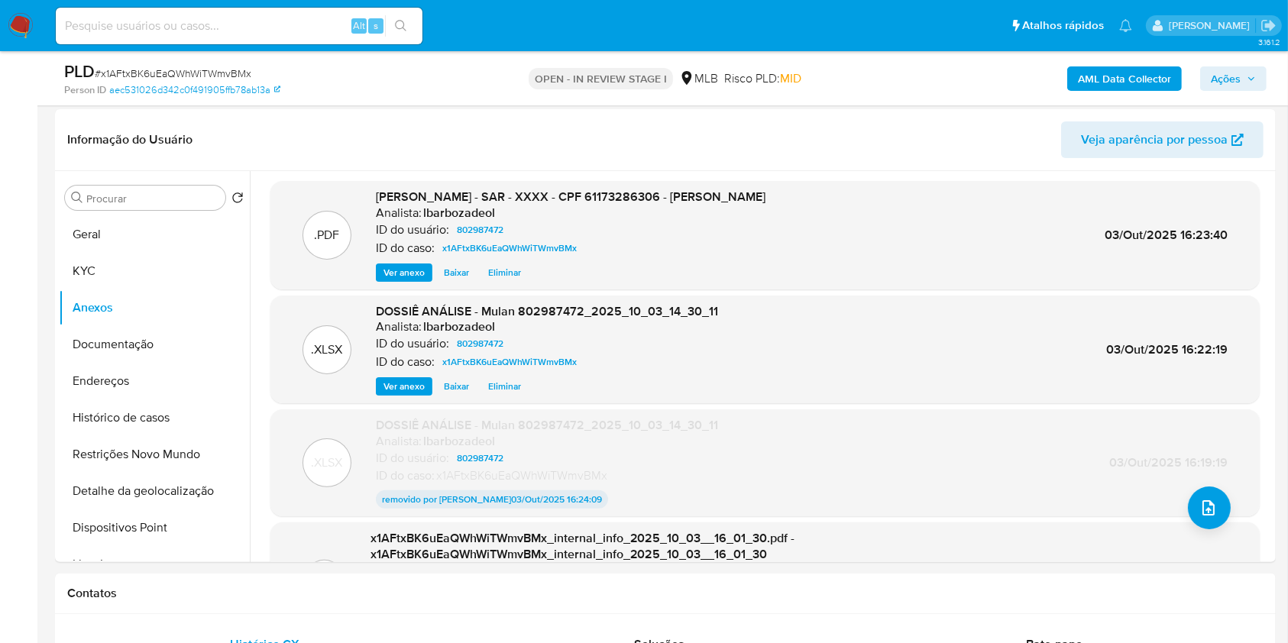
click at [1230, 79] on span "Ações" at bounding box center [1226, 78] width 30 height 24
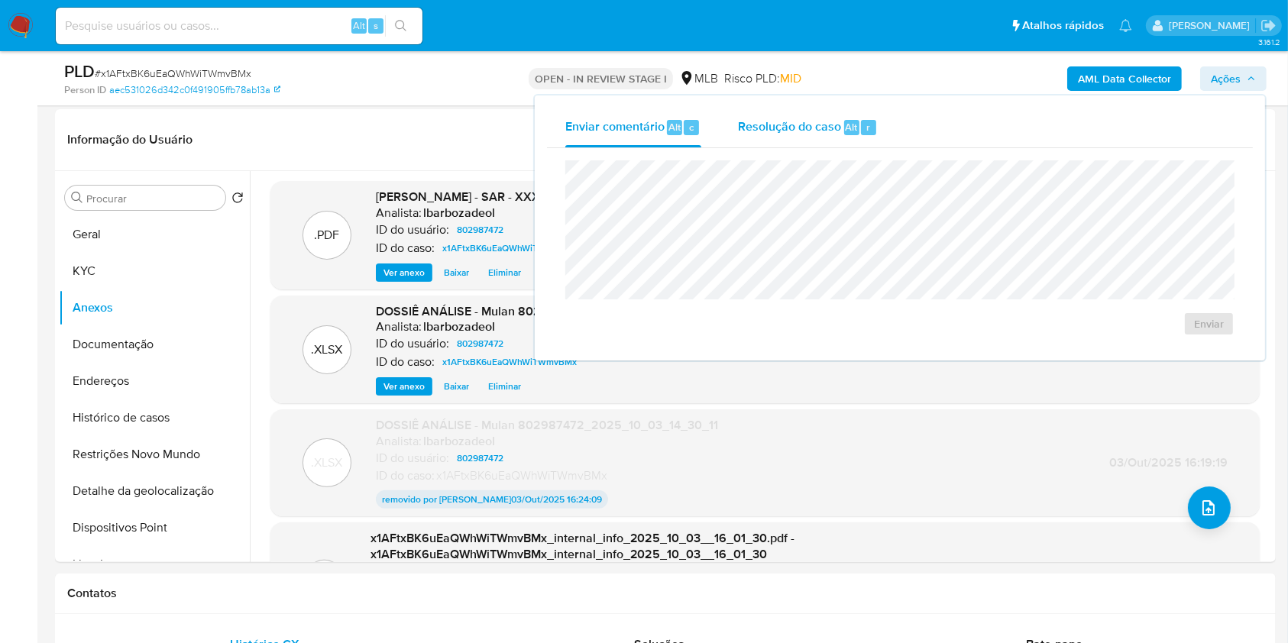
click at [831, 131] on span "Resolução do caso" at bounding box center [789, 127] width 103 height 18
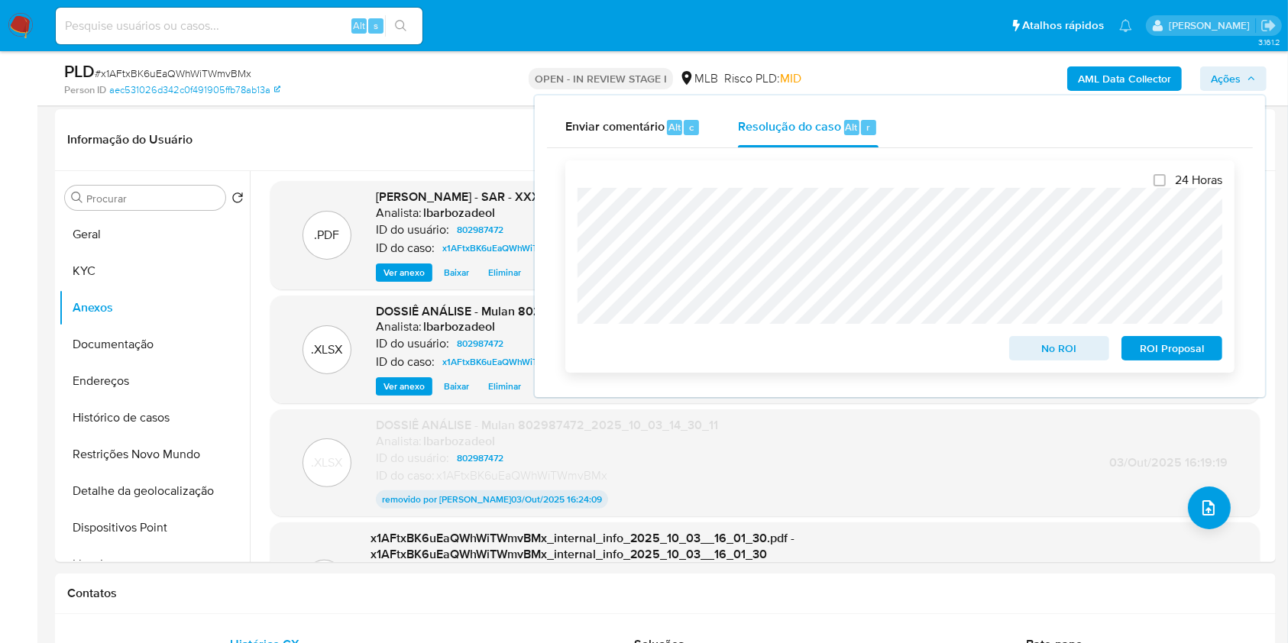
click at [1149, 346] on span "ROI Proposal" at bounding box center [1171, 348] width 79 height 21
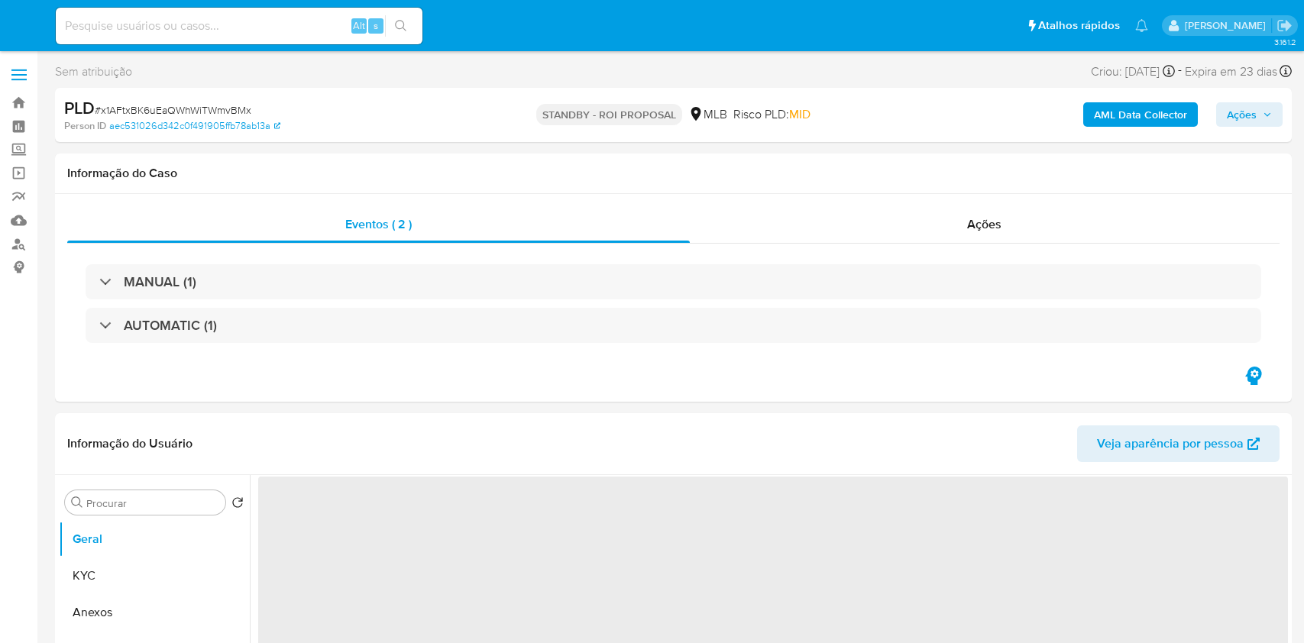
select select "10"
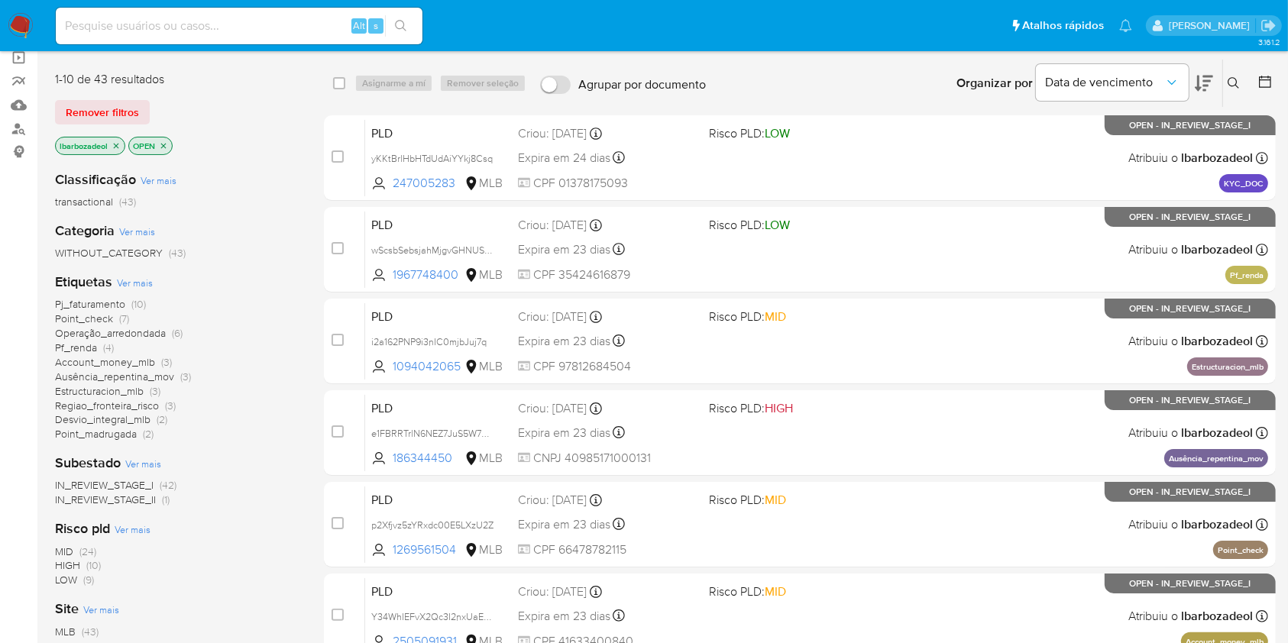
scroll to position [116, 0]
click at [111, 320] on span "Point_check" at bounding box center [84, 317] width 58 height 15
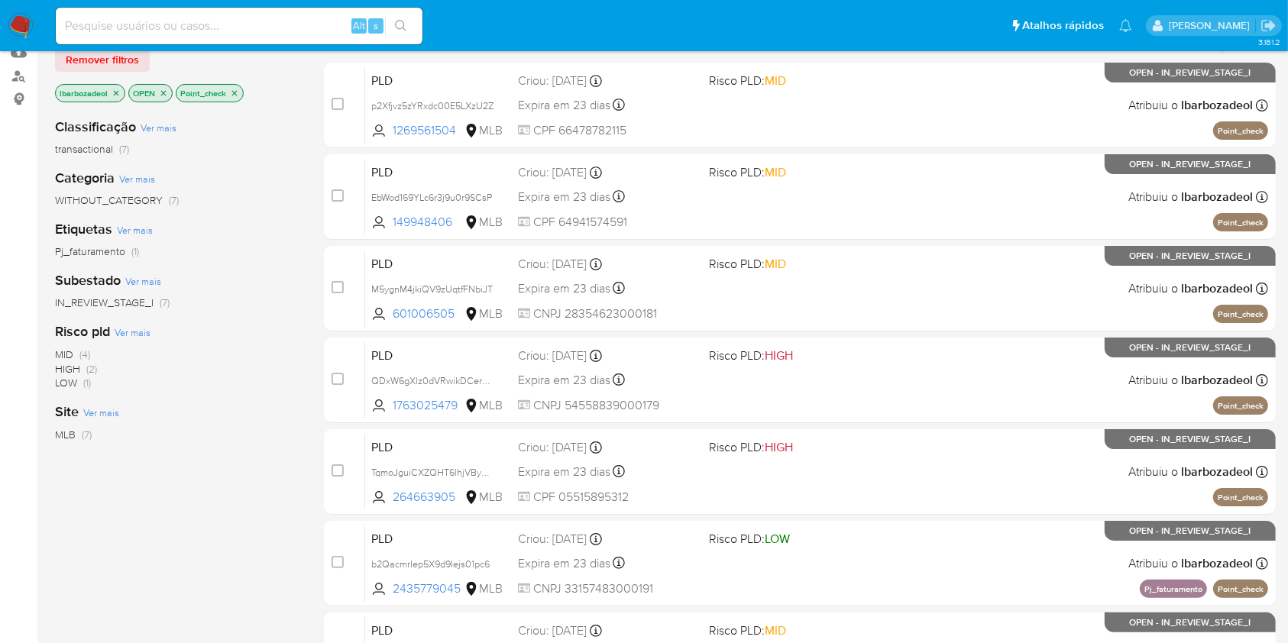
scroll to position [169, 0]
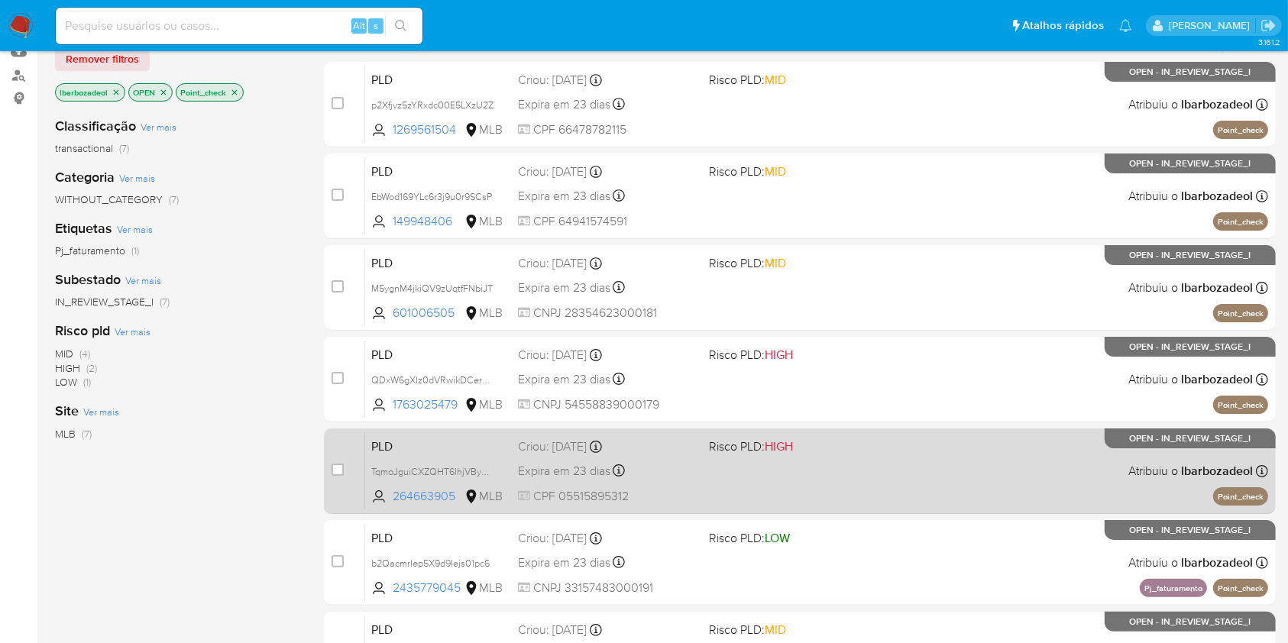
click at [760, 478] on div "PLD TqmoJguiCXZQHT6lhjVByvtN 264663905 MLB Risco PLD: HIGH Criou: [DATE] Criou:…" at bounding box center [816, 470] width 903 height 77
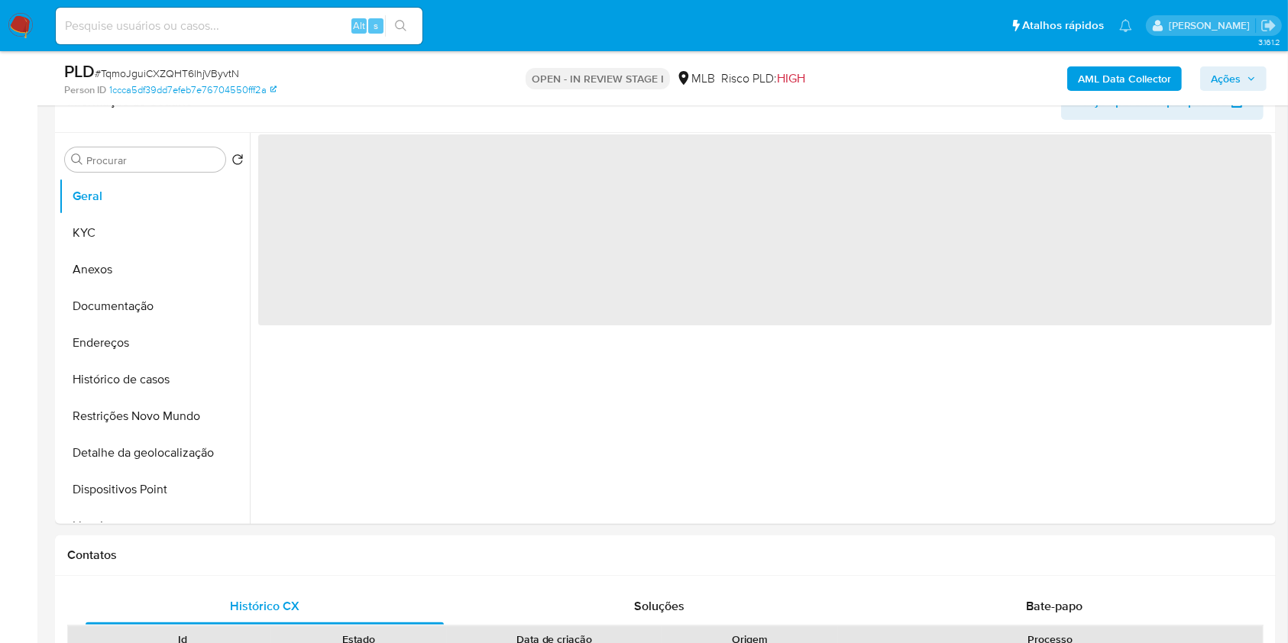
scroll to position [260, 0]
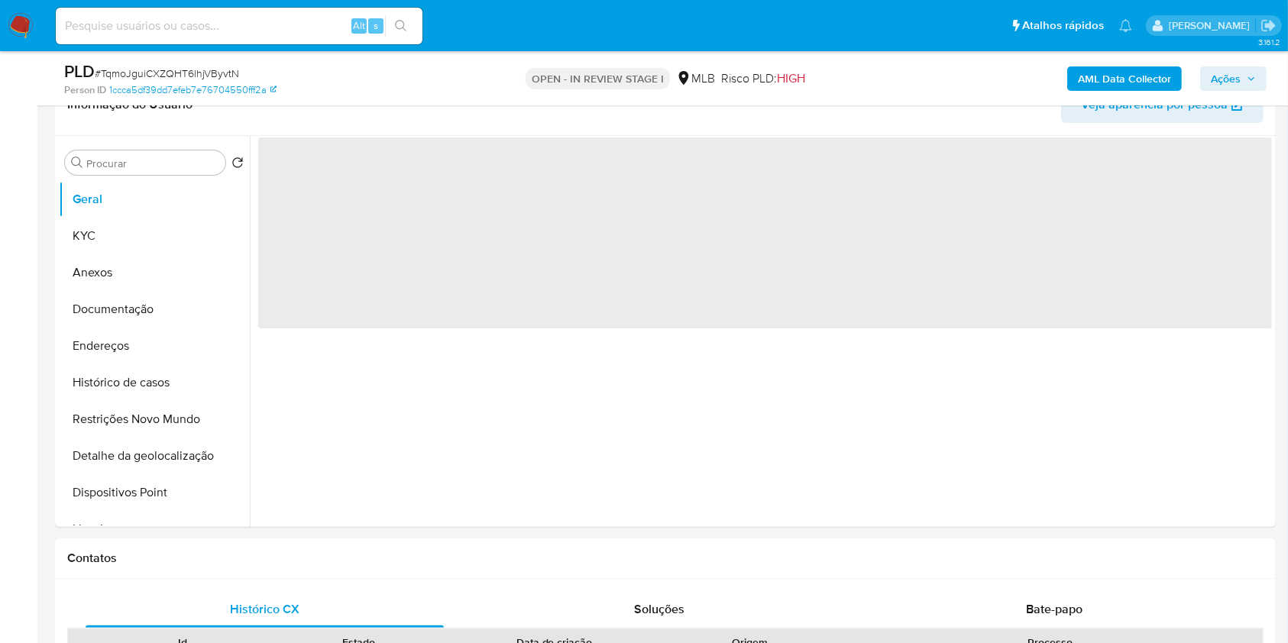
select select "10"
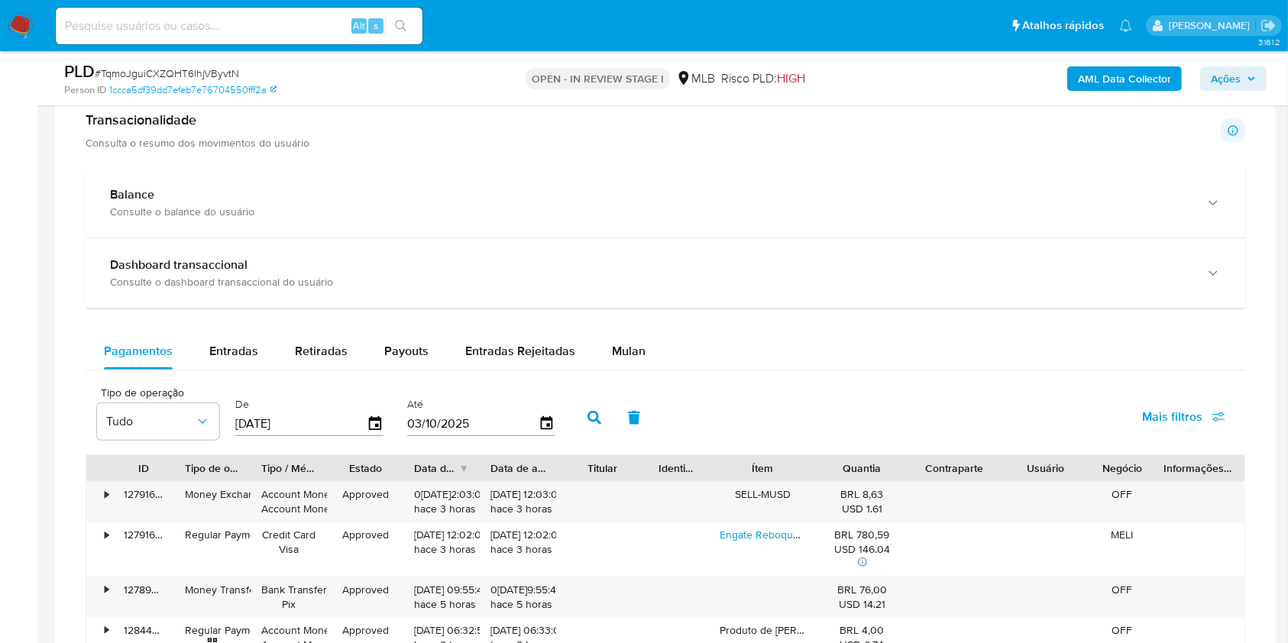
scroll to position [973, 0]
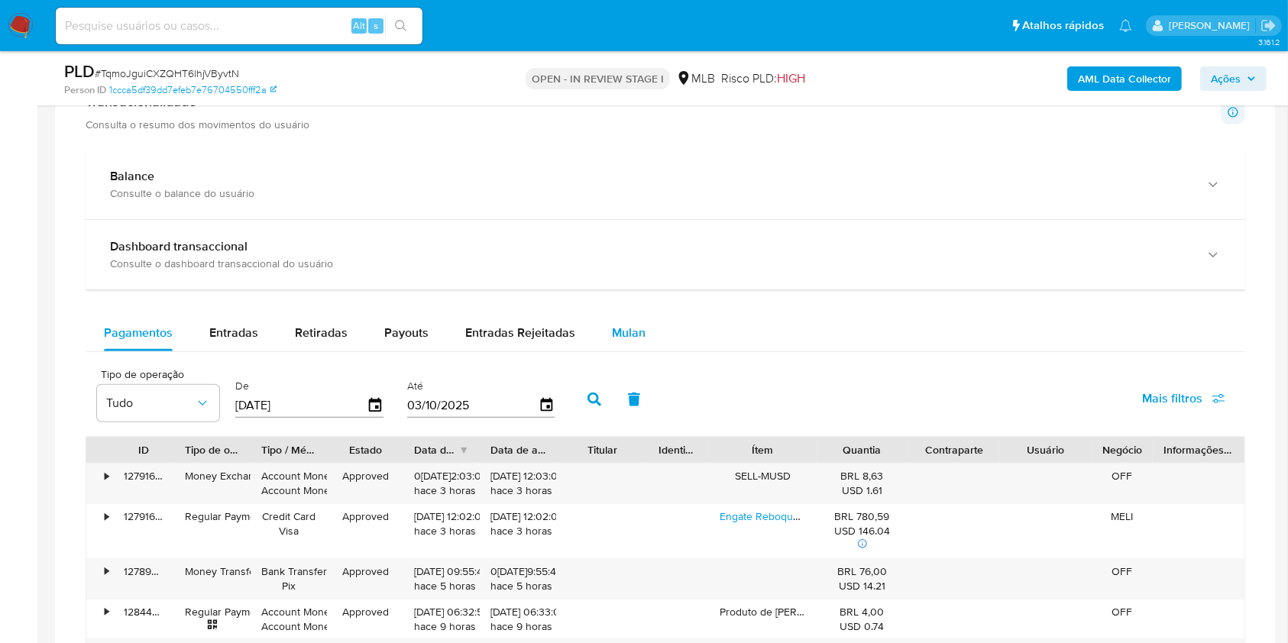
click at [617, 321] on div "Mulan" at bounding box center [629, 333] width 34 height 37
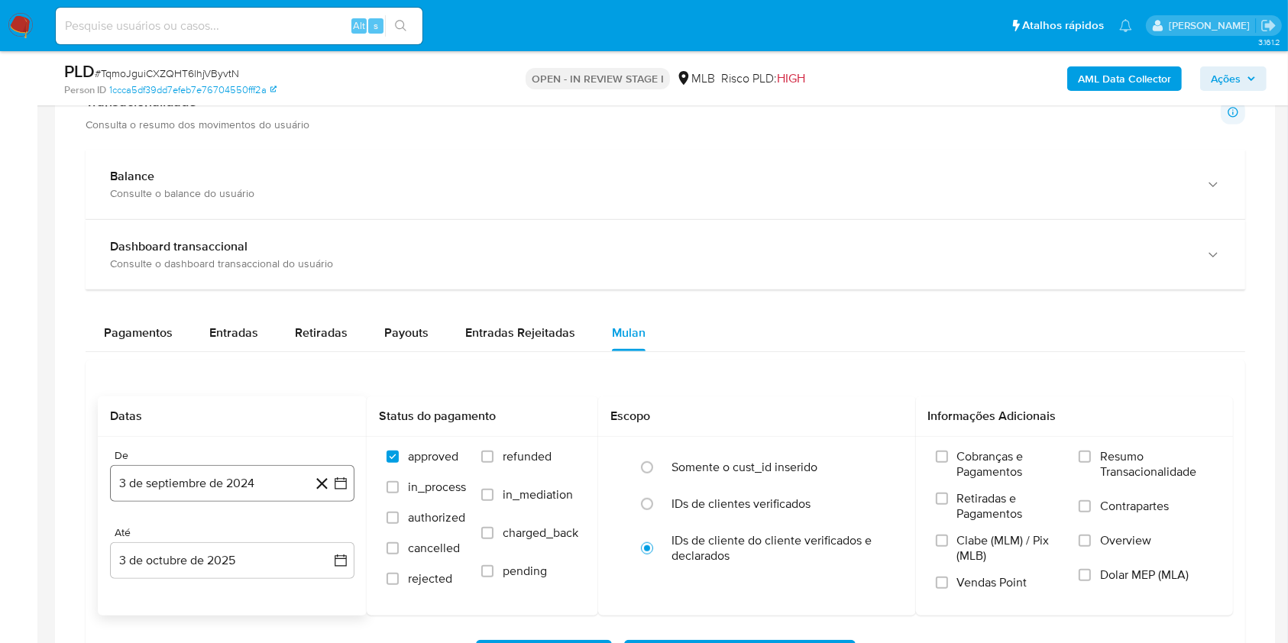
click at [263, 475] on button "3 de septiembre de 2024" at bounding box center [232, 483] width 244 height 37
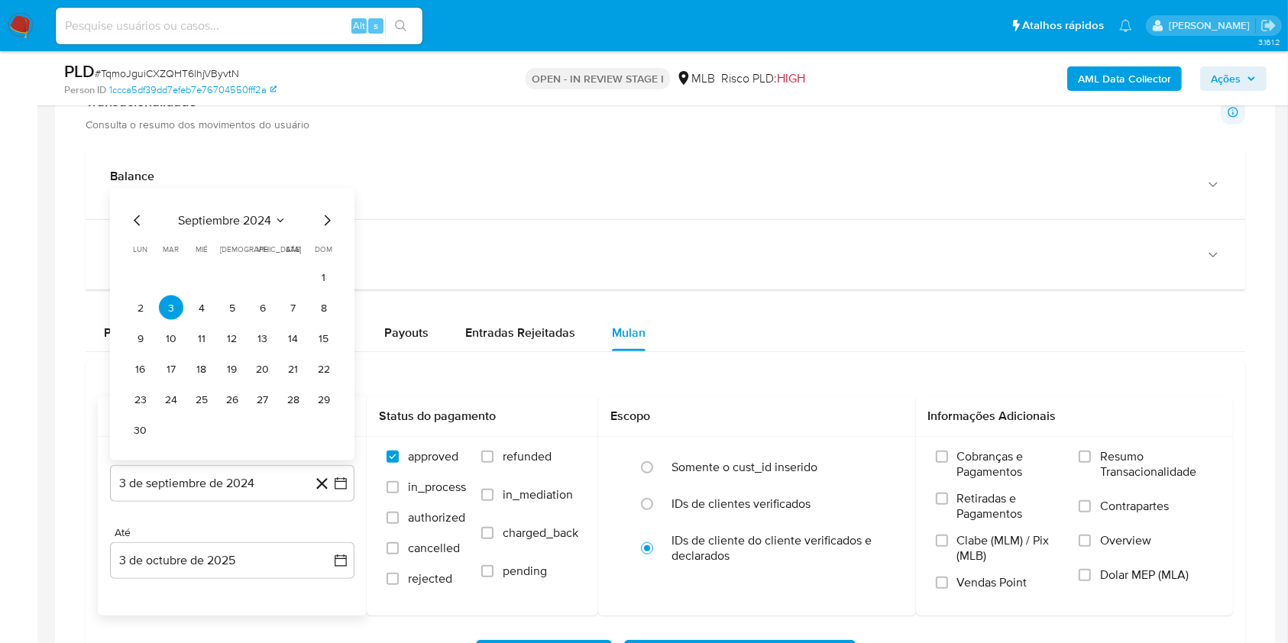
click at [247, 221] on span "septiembre 2024" at bounding box center [224, 220] width 93 height 15
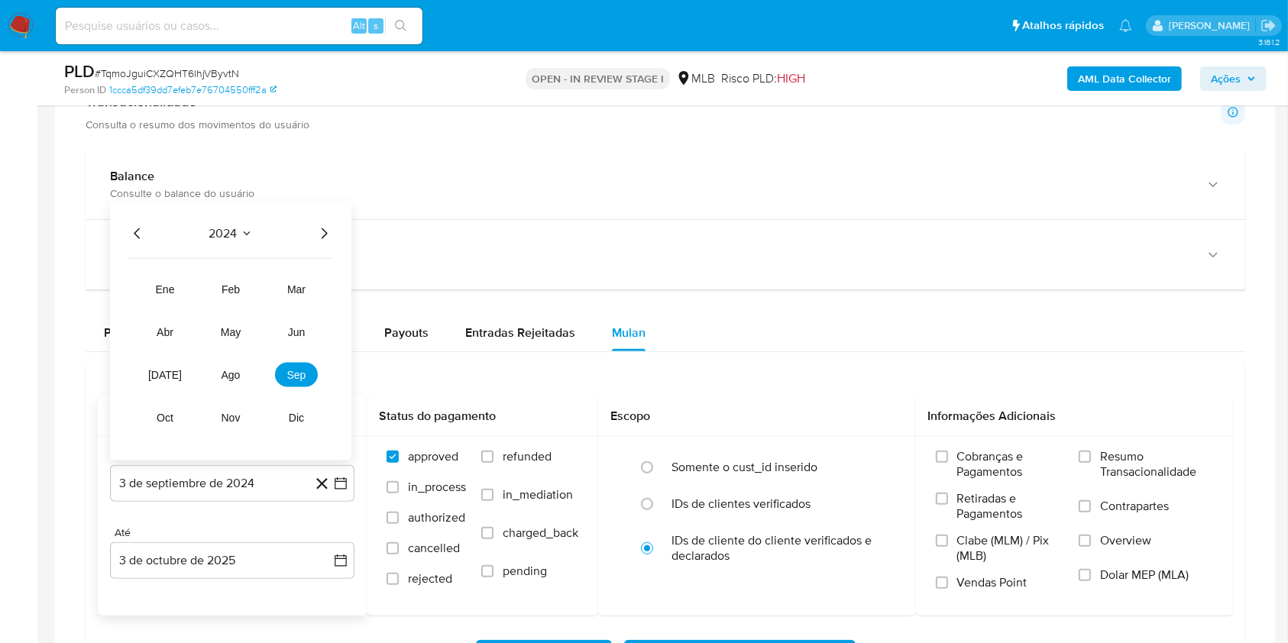
click at [327, 233] on icon "Año siguiente" at bounding box center [325, 233] width 6 height 11
click at [239, 382] on button "ago" at bounding box center [230, 375] width 43 height 24
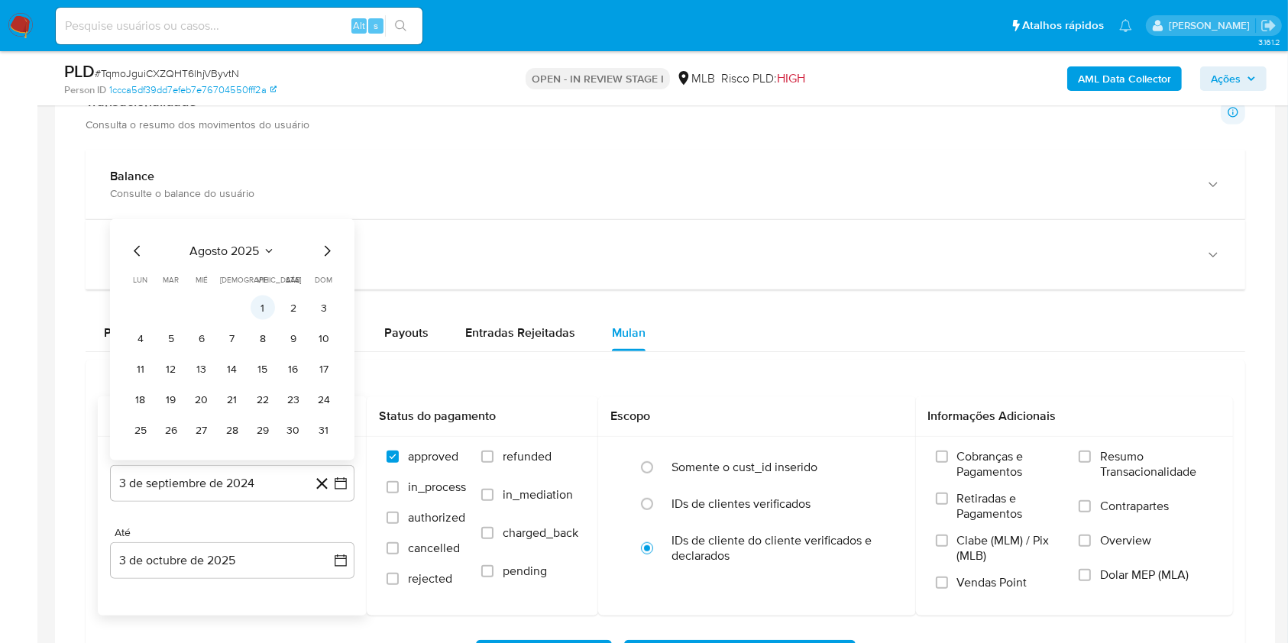
click at [259, 306] on button "1" at bounding box center [263, 308] width 24 height 24
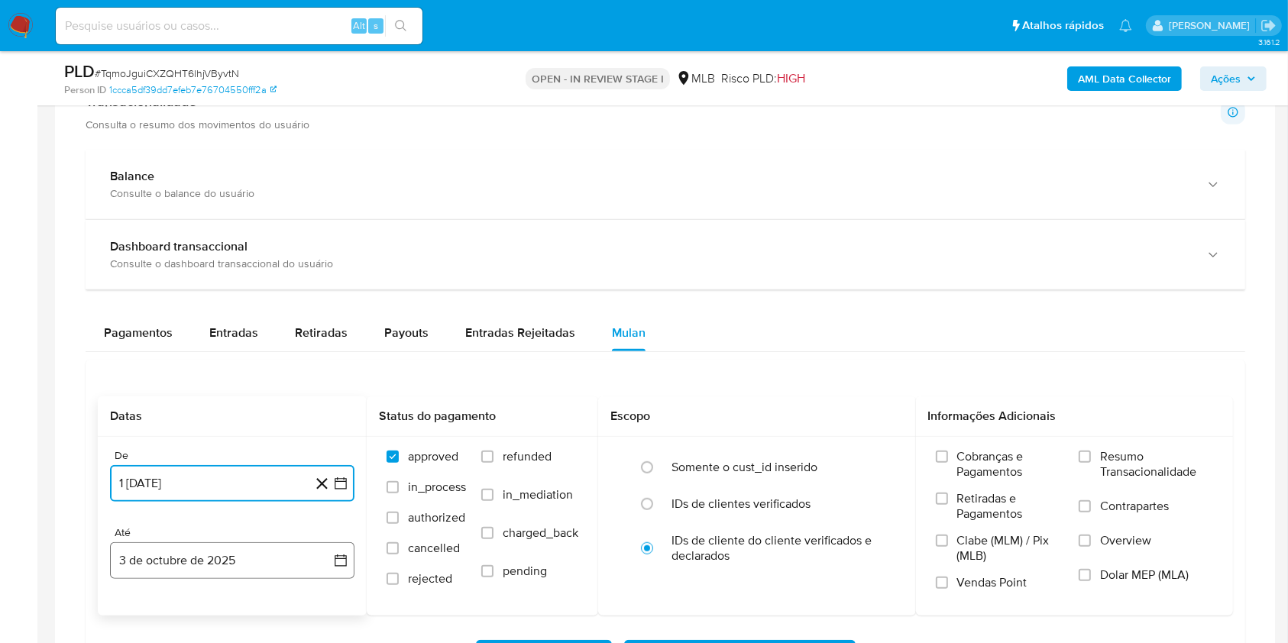
click at [199, 546] on button "3 de octubre de 2025" at bounding box center [232, 560] width 244 height 37
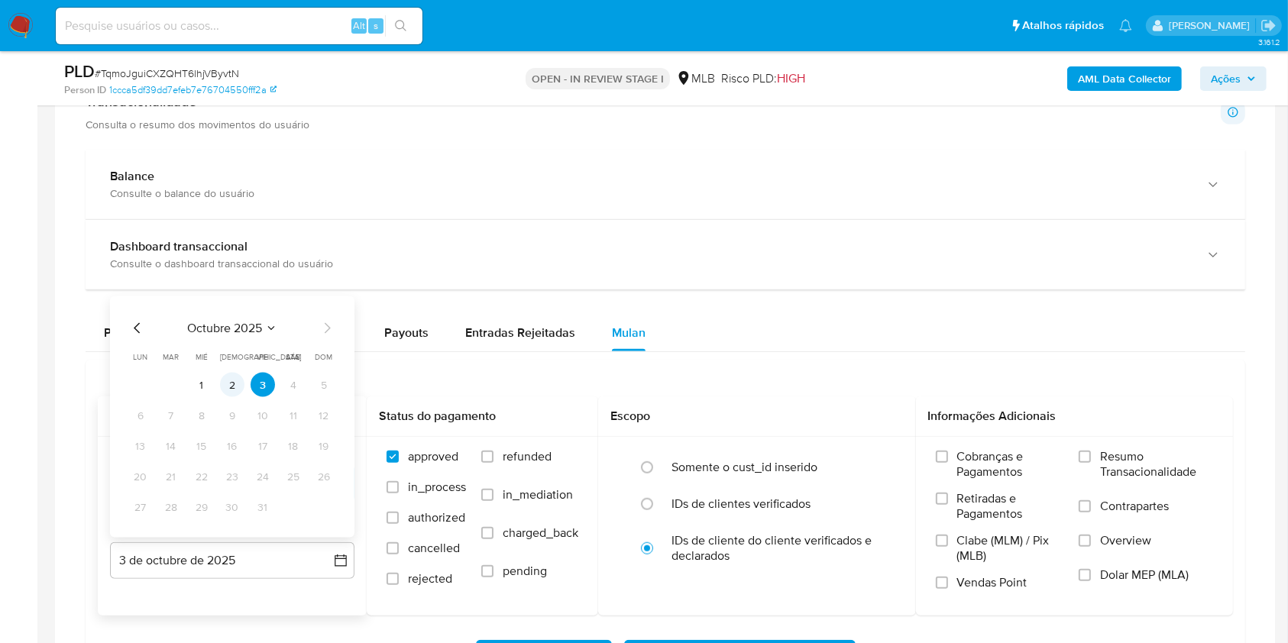
click at [235, 393] on button "2" at bounding box center [232, 385] width 24 height 24
click at [1137, 469] on span "Resumo Transacionalidade" at bounding box center [1156, 464] width 113 height 31
click at [1091, 463] on input "Resumo Transacionalidade" at bounding box center [1084, 457] width 12 height 12
click at [1137, 469] on span "Resumo Transacionalidade" at bounding box center [1156, 464] width 113 height 31
click at [1091, 463] on input "Resumo Transacionalidade" at bounding box center [1084, 457] width 12 height 12
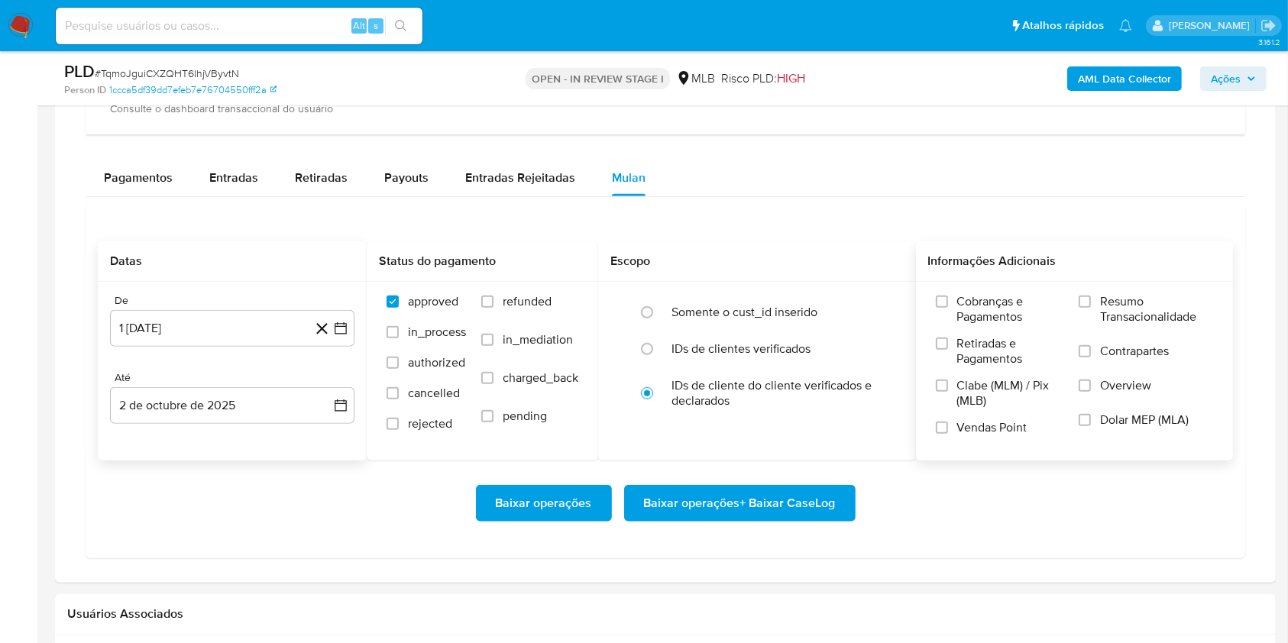
scroll to position [1191, 0]
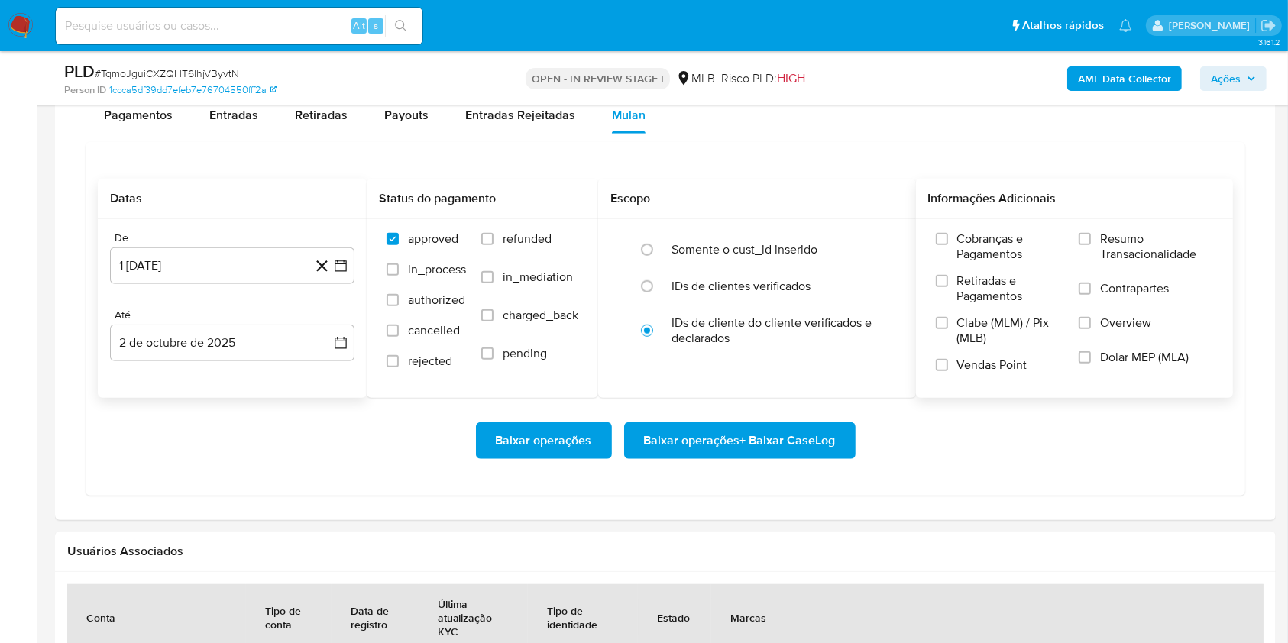
click at [1122, 244] on span "Resumo Transacionalidade" at bounding box center [1156, 246] width 113 height 31
click at [1091, 244] on input "Resumo Transacionalidade" at bounding box center [1084, 239] width 12 height 12
click at [1095, 234] on label "Resumo Transacionalidade" at bounding box center [1145, 256] width 134 height 50
click at [1091, 234] on input "Resumo Transacionalidade" at bounding box center [1084, 239] width 12 height 12
click at [1083, 236] on input "Resumo Transacionalidade" at bounding box center [1084, 239] width 12 height 12
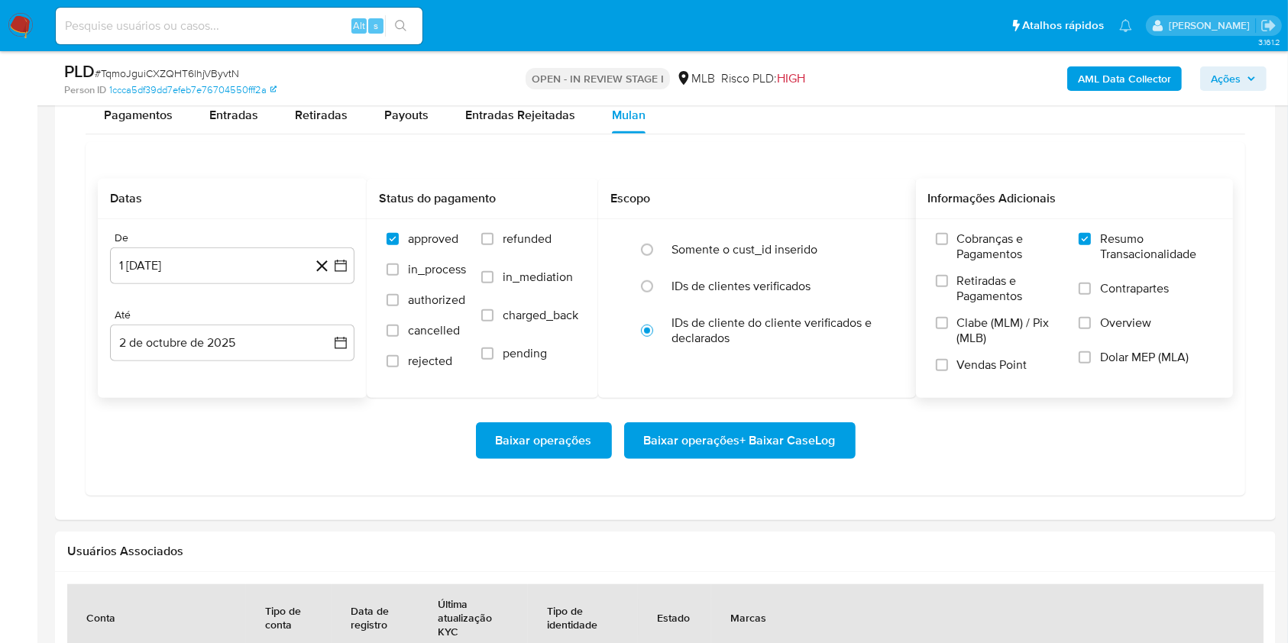
click at [758, 438] on span "Baixar operações + Baixar CaseLog" at bounding box center [740, 441] width 192 height 34
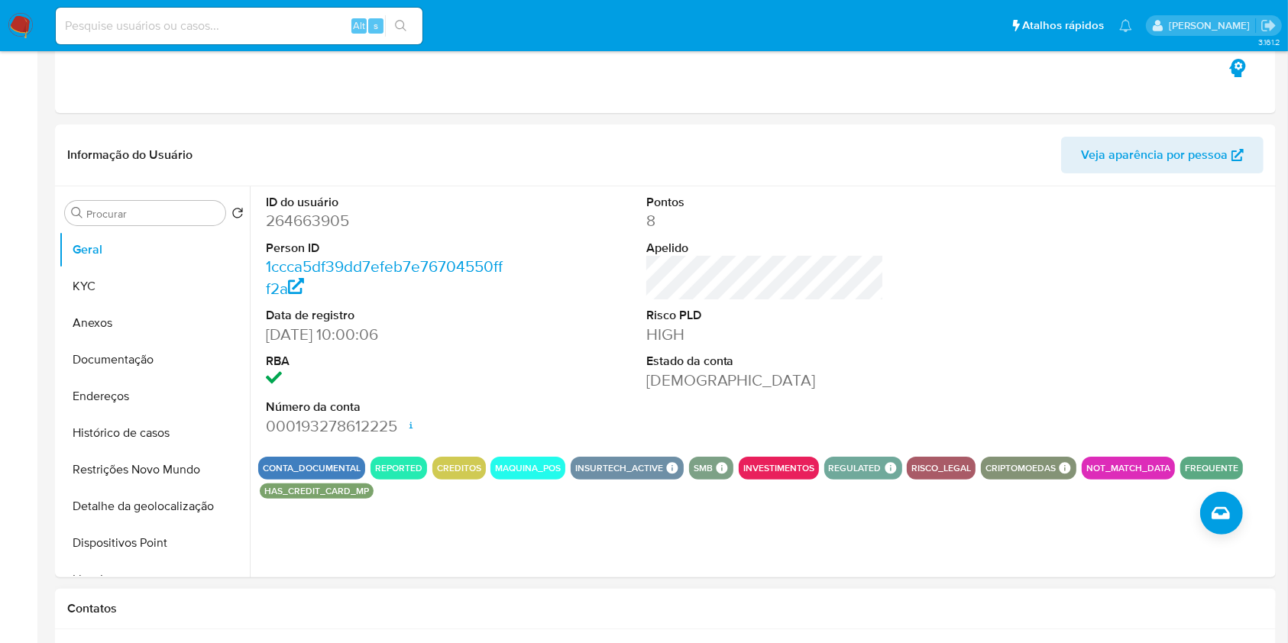
scroll to position [0, 0]
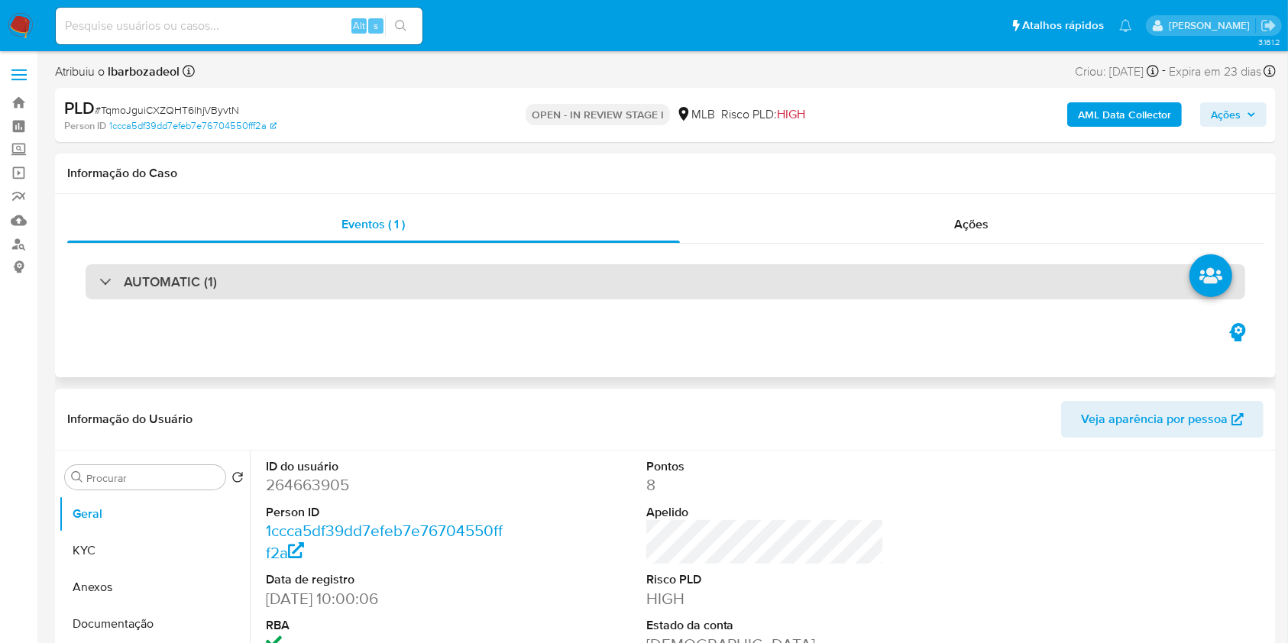
drag, startPoint x: 642, startPoint y: 259, endPoint x: 473, endPoint y: 293, distance: 172.3
click at [470, 315] on div "AUTOMATIC (1)" at bounding box center [665, 282] width 1196 height 76
click at [471, 290] on div "AUTOMATIC (1)" at bounding box center [665, 281] width 1159 height 35
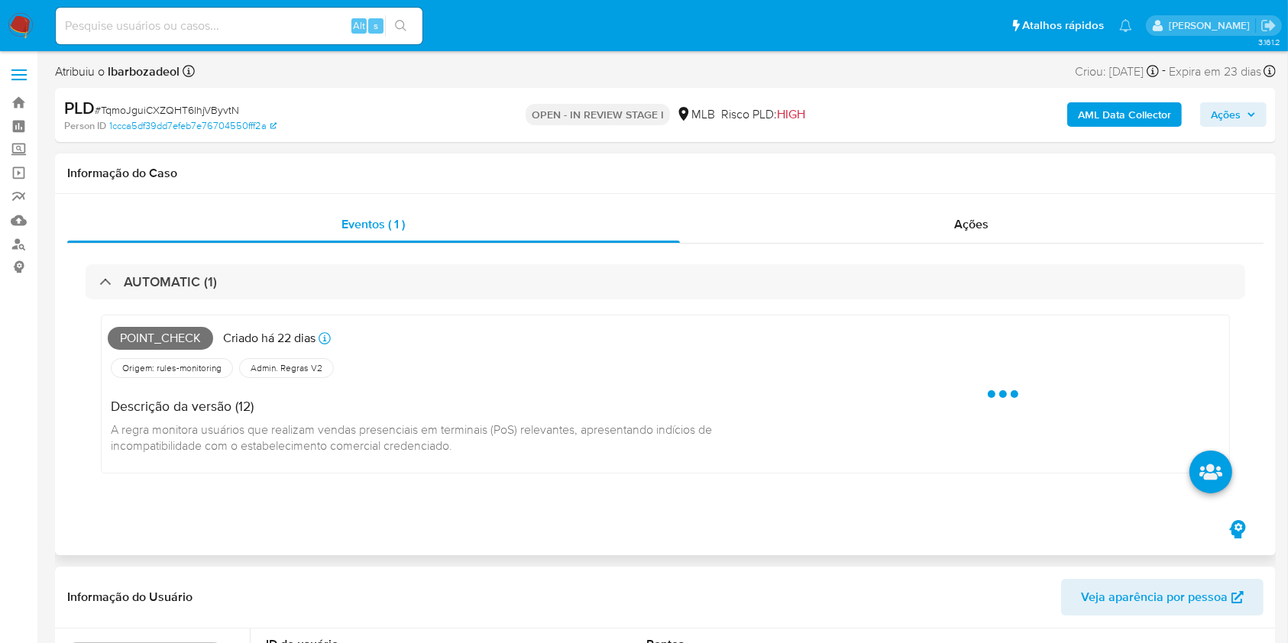
click at [173, 336] on span "Point_check" at bounding box center [160, 338] width 105 height 23
copy span "Point_check"
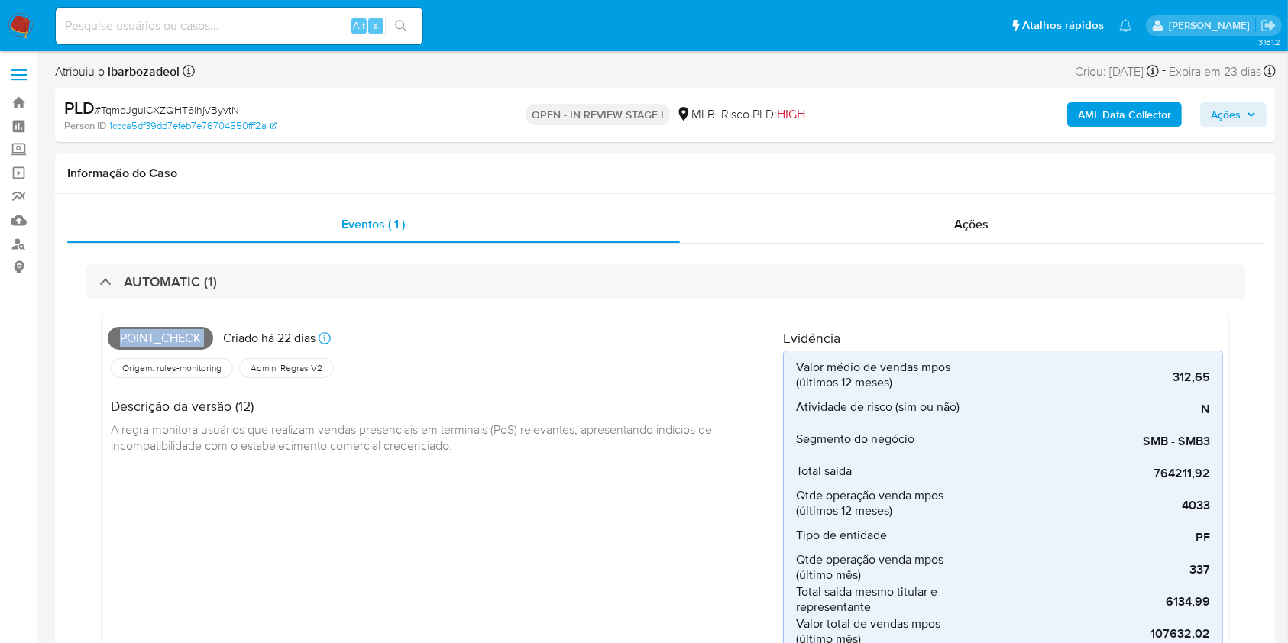
drag, startPoint x: 1213, startPoint y: 108, endPoint x: 1197, endPoint y: 119, distance: 19.3
click at [1214, 108] on span "Ações" at bounding box center [1226, 114] width 30 height 24
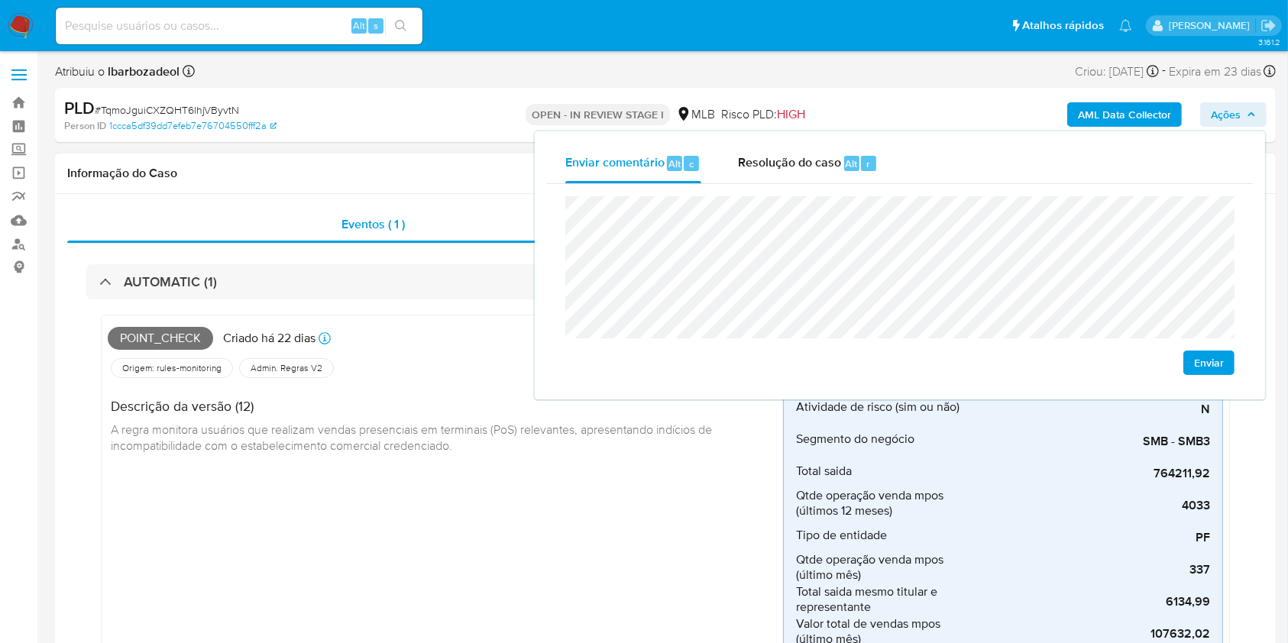
click at [393, 179] on h1 "Informação do Caso" at bounding box center [665, 173] width 1196 height 15
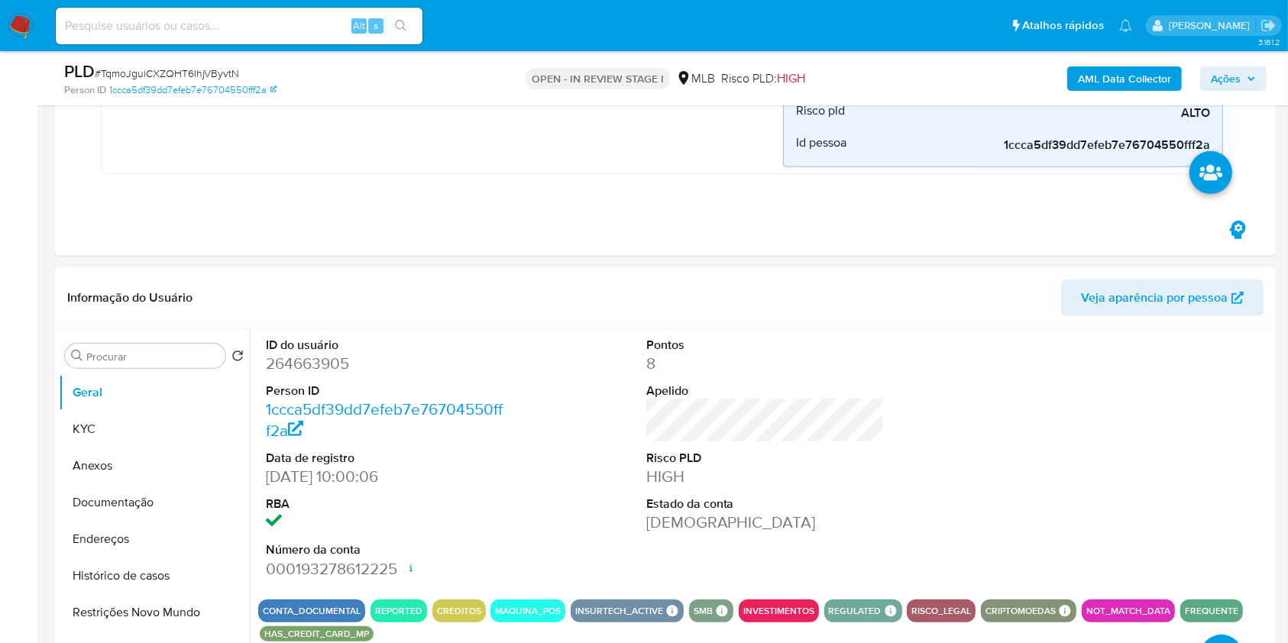
scroll to position [800, 0]
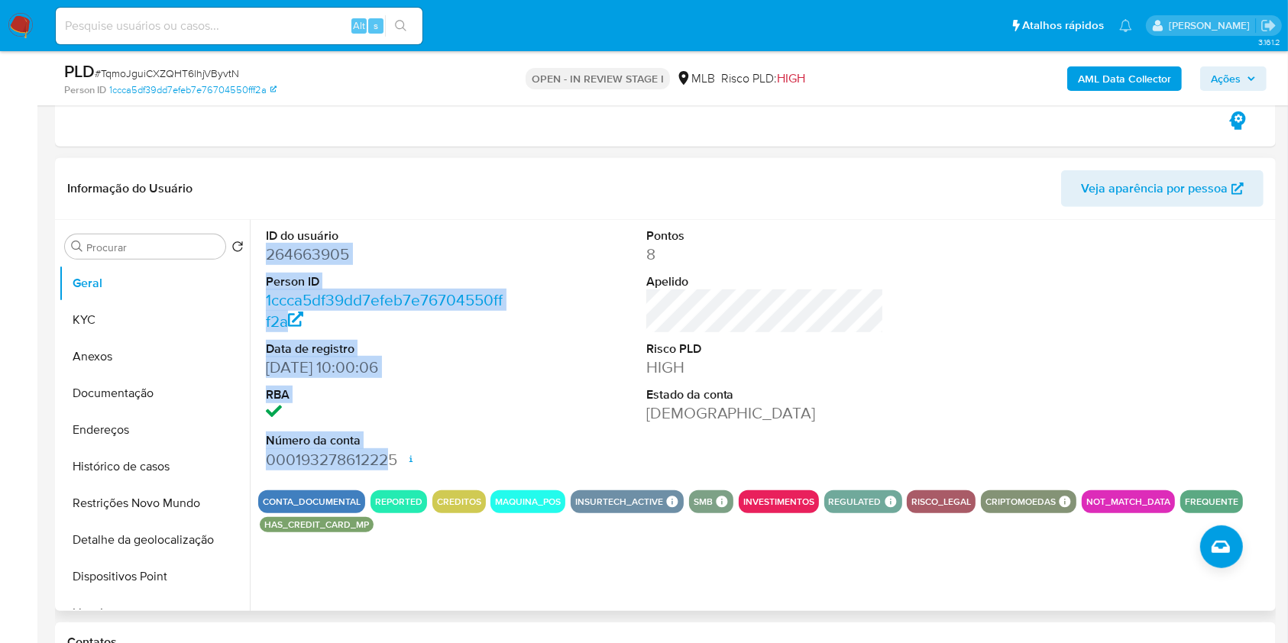
drag, startPoint x: 263, startPoint y: 247, endPoint x: 391, endPoint y: 459, distance: 248.1
click at [391, 459] on div "ID do usuário 264663905 Person ID 1ccca5df39dd7efeb7e76704550fff2a Data de regi…" at bounding box center [385, 349] width 254 height 258
drag, startPoint x: 402, startPoint y: 455, endPoint x: 263, endPoint y: 247, distance: 250.4
click at [262, 247] on div "ID do usuário 264663905 Person ID 1ccca5df39dd7efeb7e76704550fff2a Data de regi…" at bounding box center [385, 349] width 254 height 258
copy dl "264663905 Person ID 1ccca5df39dd7efeb7e76704550fff2a Data de registro 17/07/201…"
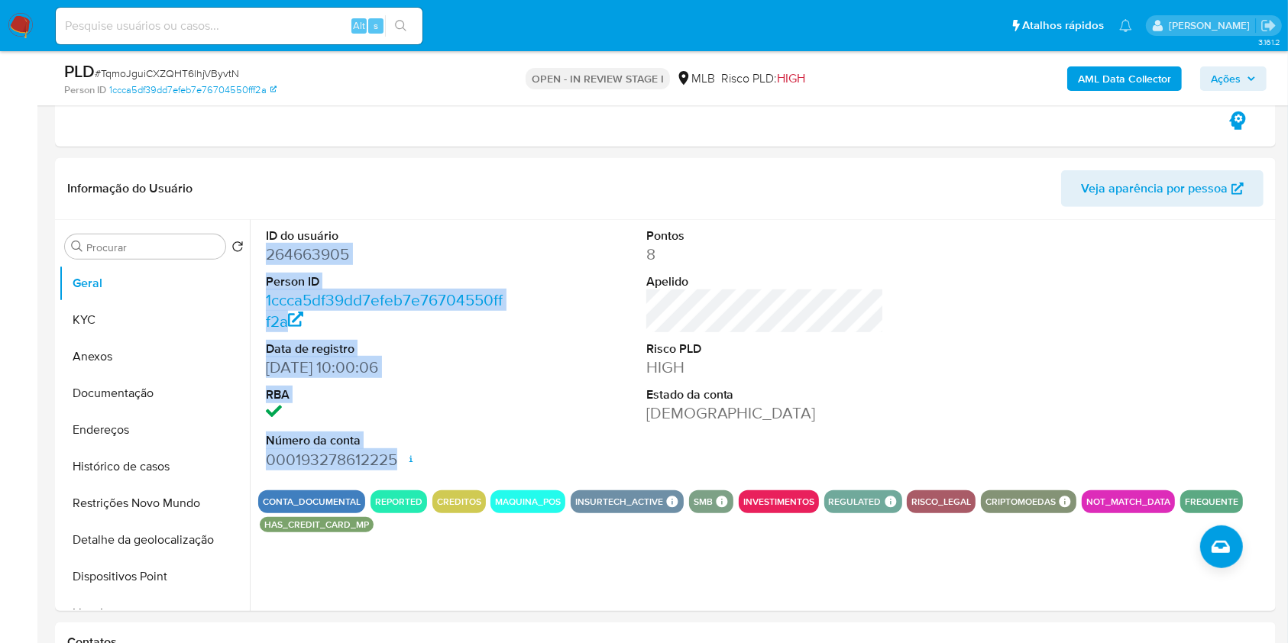
click at [1240, 75] on span "Ações" at bounding box center [1226, 78] width 30 height 24
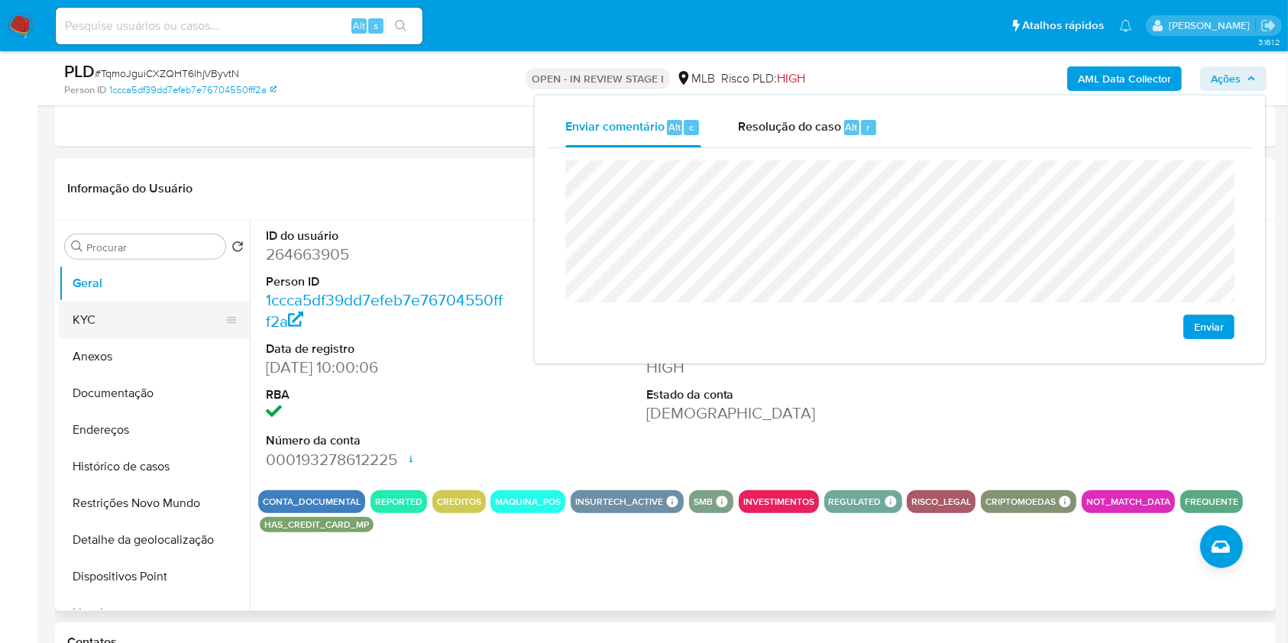
click at [147, 308] on button "KYC" at bounding box center [148, 320] width 179 height 37
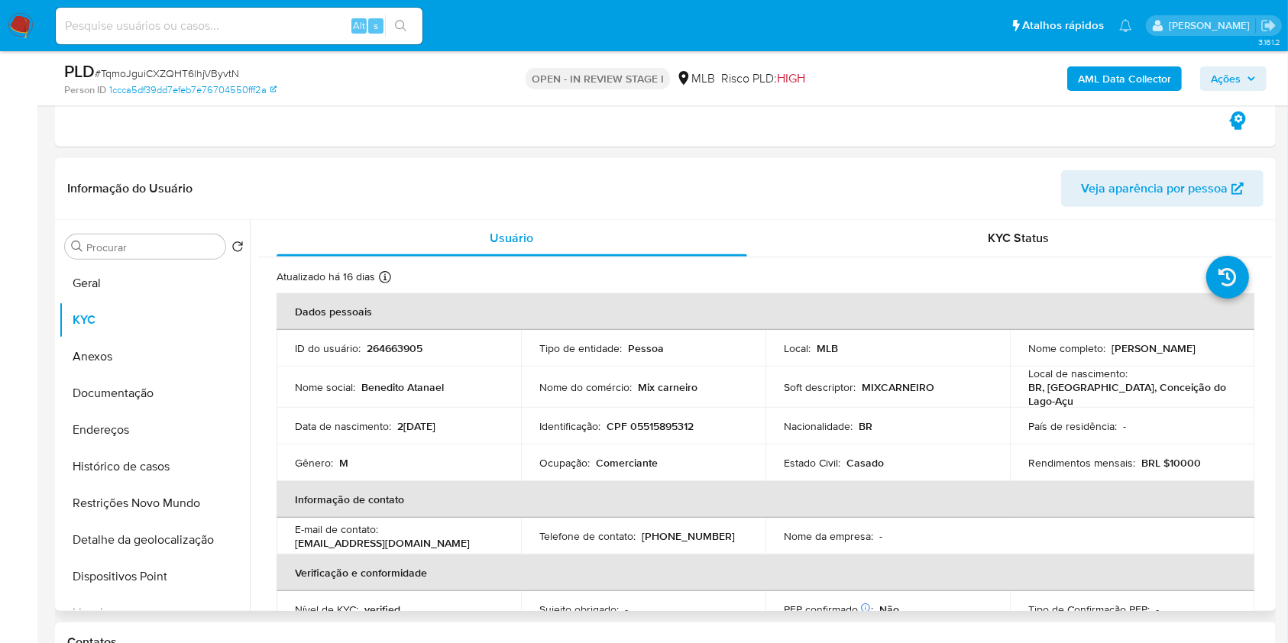
click at [674, 419] on p "CPF 05515895312" at bounding box center [649, 426] width 87 height 14
copy p "05515895312"
click at [1227, 89] on span "Ações" at bounding box center [1226, 78] width 30 height 24
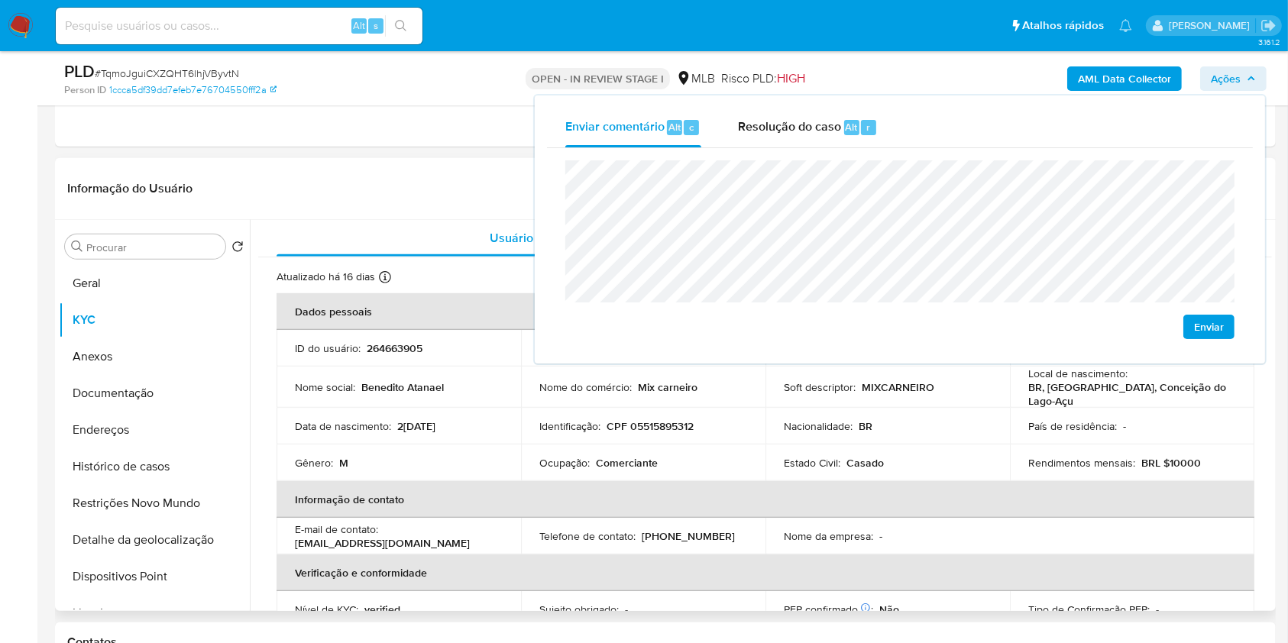
click at [386, 184] on header "Informação do Usuário Veja aparência por pessoa" at bounding box center [665, 188] width 1196 height 37
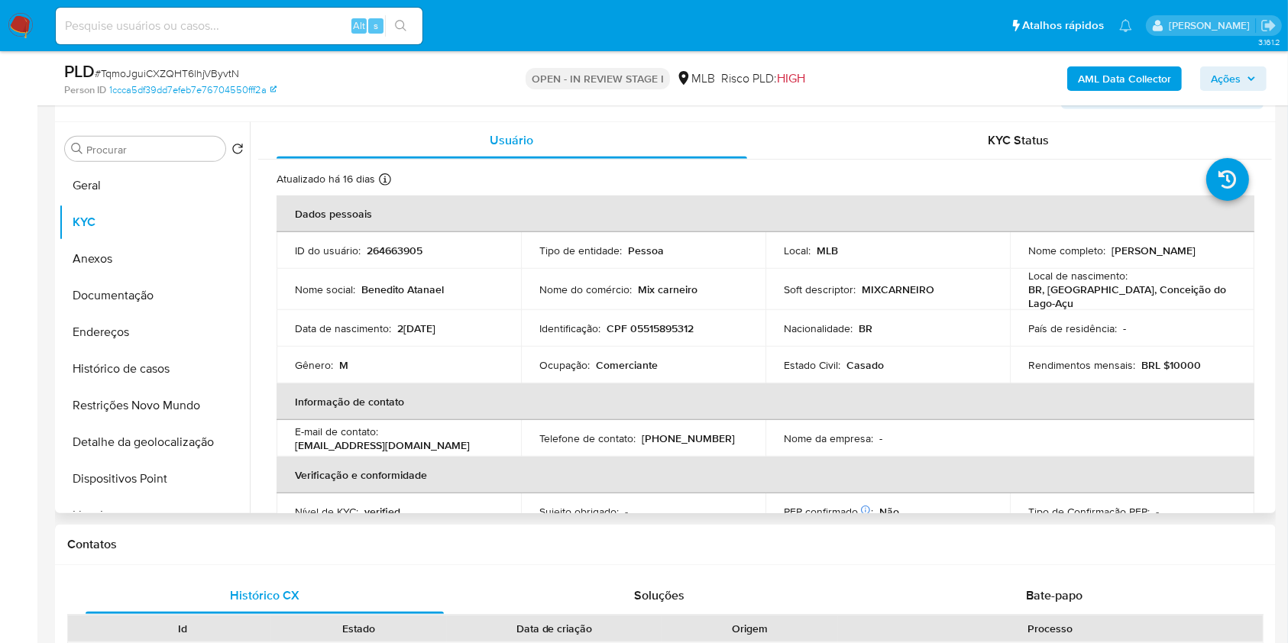
scroll to position [891, 0]
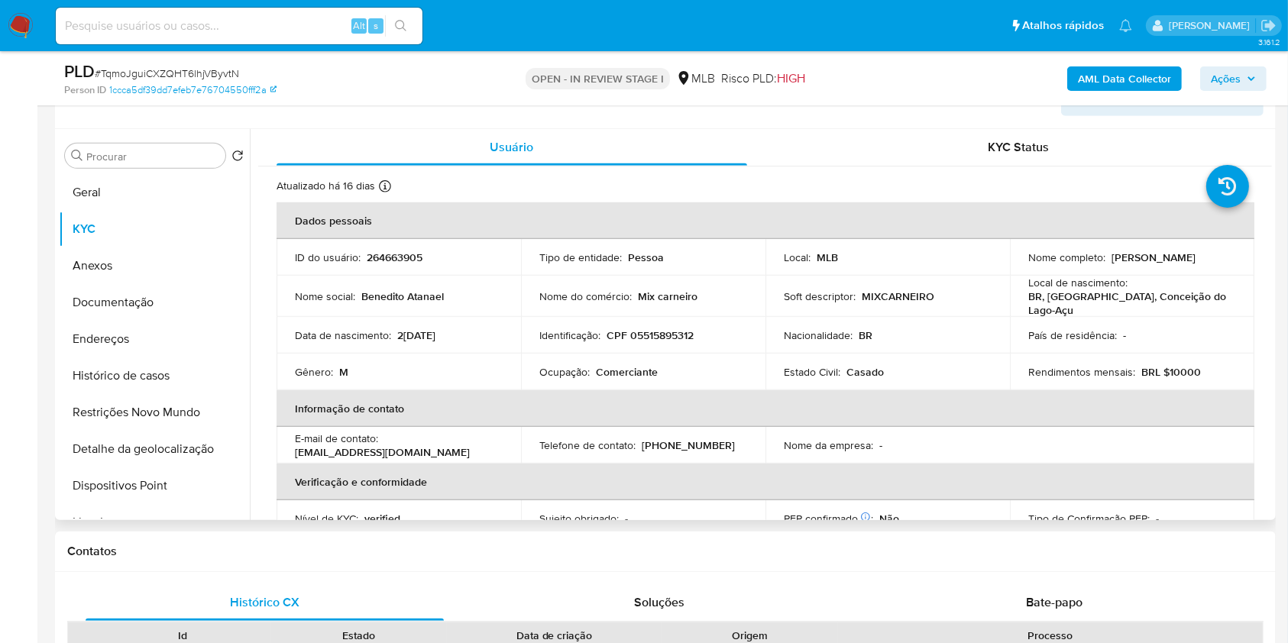
click at [619, 367] on p "Comerciante" at bounding box center [627, 372] width 62 height 14
copy p "Comerciante"
drag, startPoint x: 1222, startPoint y: 73, endPoint x: 1213, endPoint y: 78, distance: 10.2
click at [1213, 78] on span "Ações" at bounding box center [1226, 78] width 30 height 24
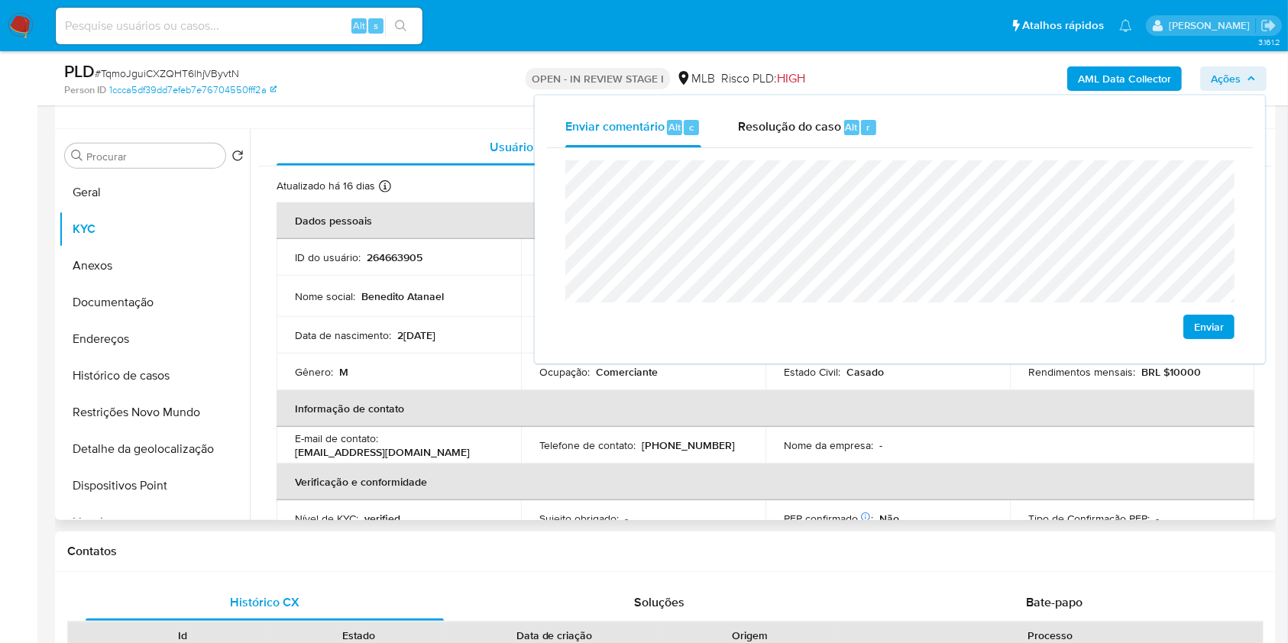
click at [784, 438] on p "Nome da empresa :" at bounding box center [828, 445] width 89 height 14
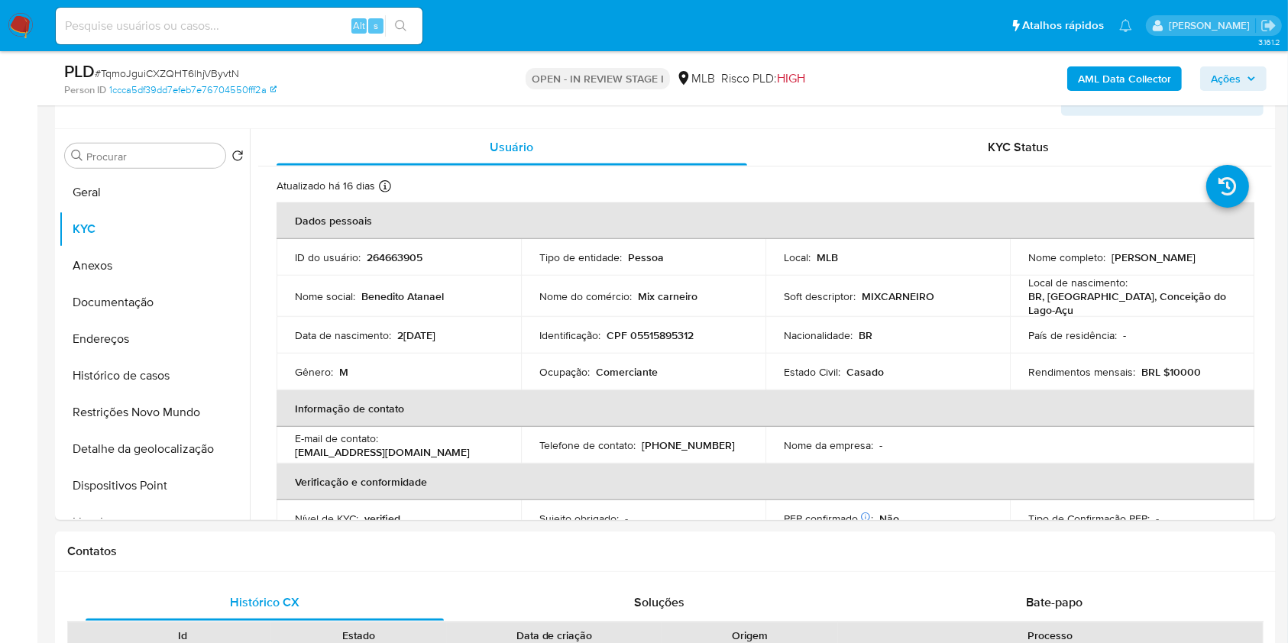
click at [1232, 78] on span "Ações" at bounding box center [1226, 78] width 30 height 24
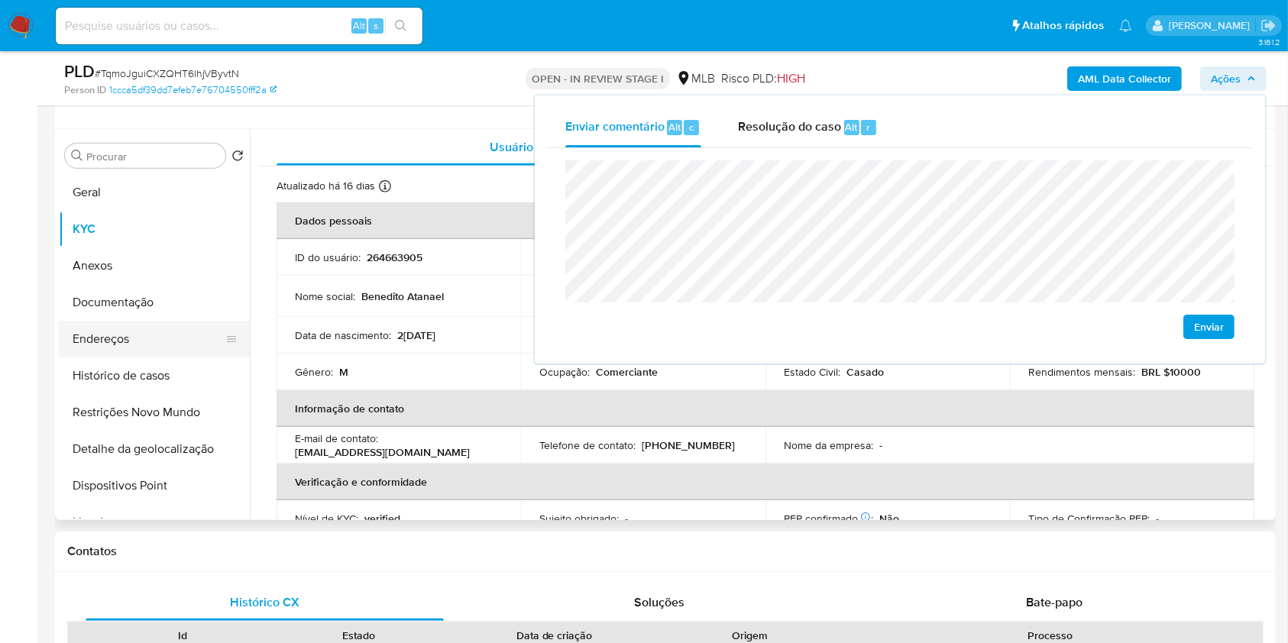
click at [128, 325] on button "Endereços" at bounding box center [148, 339] width 179 height 37
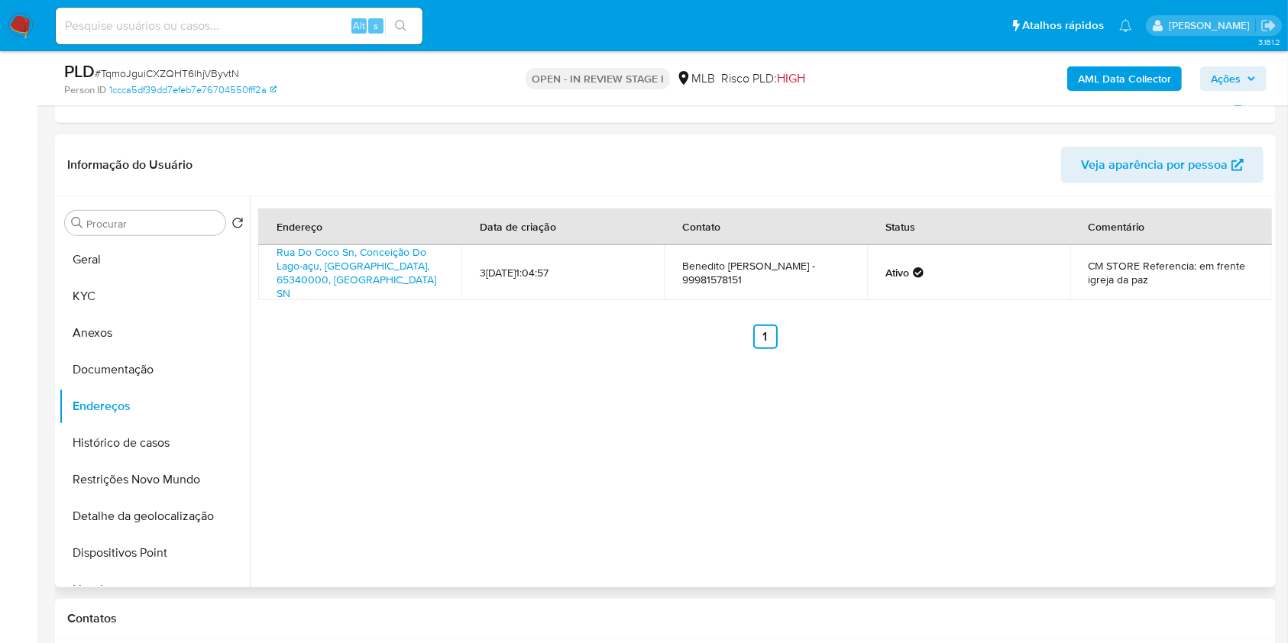
scroll to position [826, 0]
click at [386, 255] on link "Rua Do Coco Sn, Conceição Do Lago-açu, Maranhão, 65340000, Brasil SN" at bounding box center [356, 271] width 160 height 57
click at [152, 351] on button "Documentação" at bounding box center [148, 368] width 179 height 37
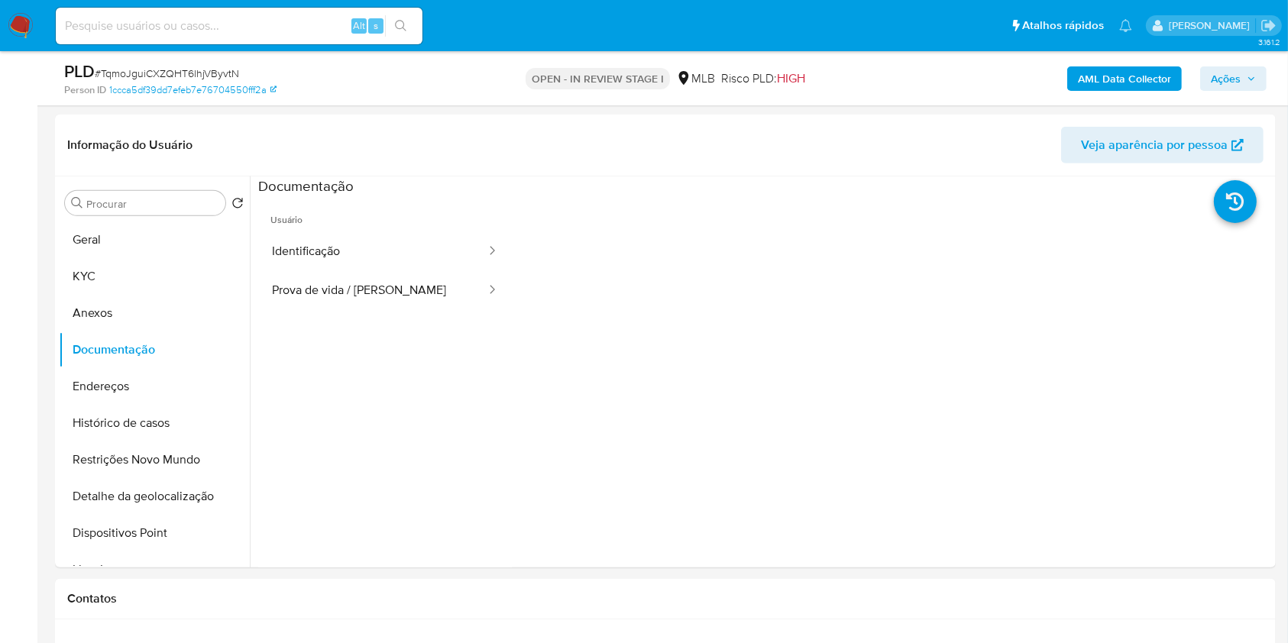
click at [335, 254] on button "Identificação" at bounding box center [372, 251] width 229 height 39
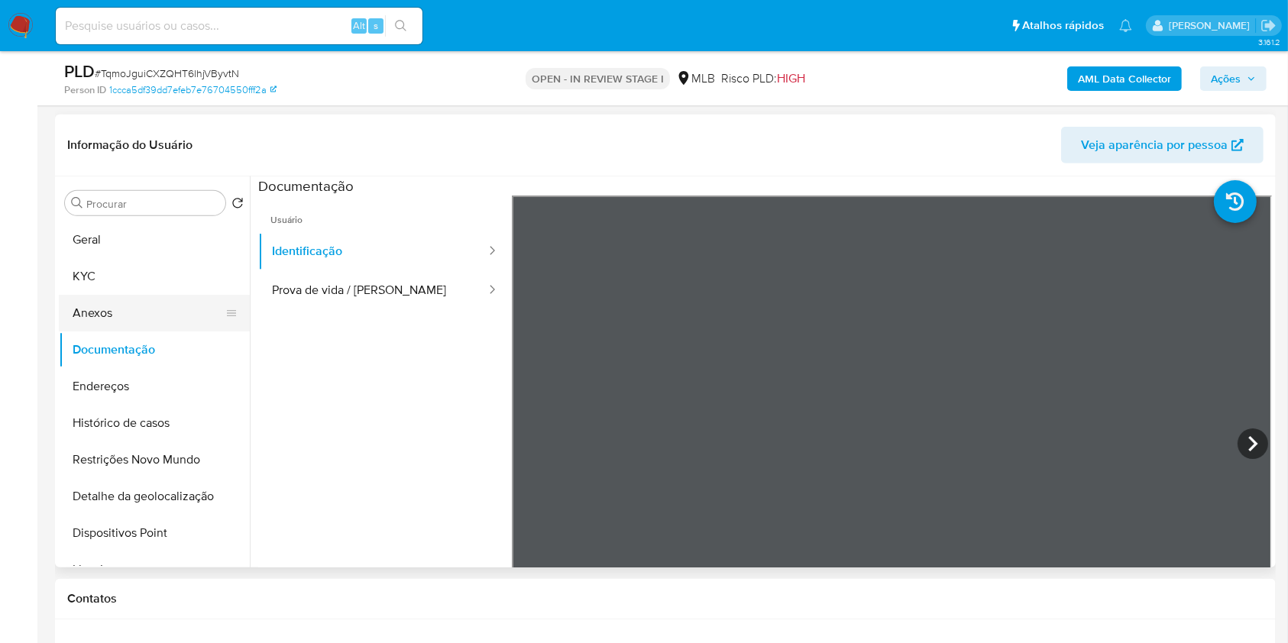
click at [232, 294] on ul "Geral KYC Anexos Documentação Endereços Histórico de casos Restrições Novo Mund…" at bounding box center [154, 393] width 191 height 344
click at [338, 300] on button "Prova de vida / [PERSON_NAME]" at bounding box center [372, 290] width 229 height 39
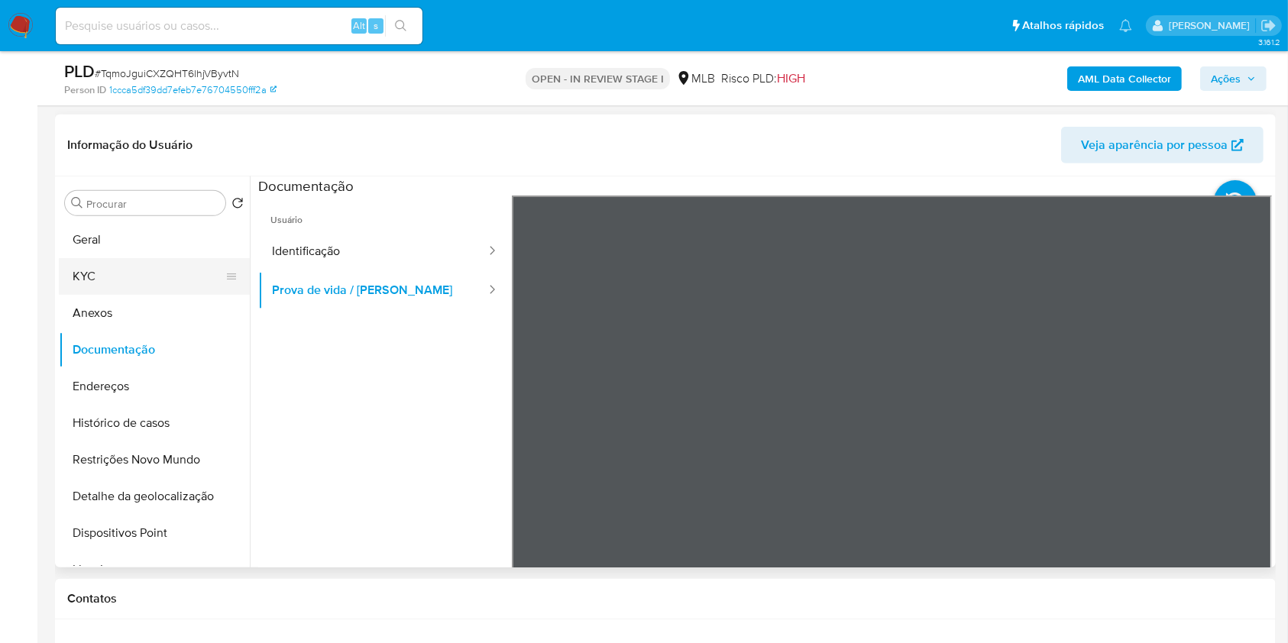
click at [137, 261] on button "KYC" at bounding box center [148, 276] width 179 height 37
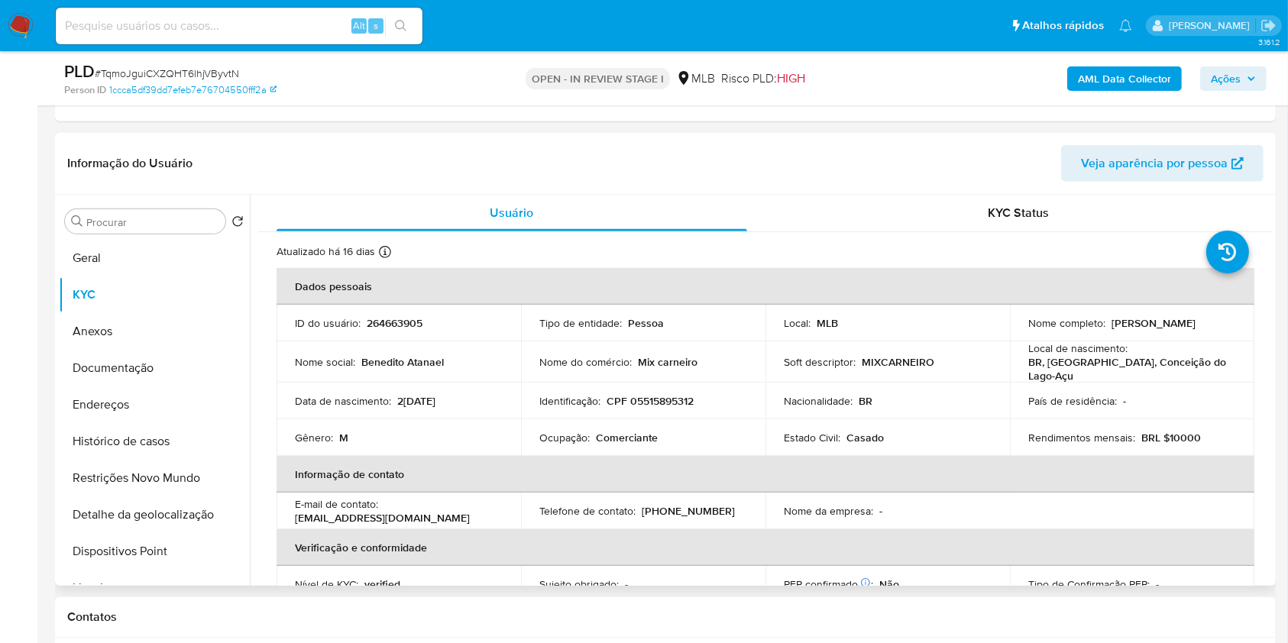
click at [664, 365] on p "Mix carneiro" at bounding box center [668, 362] width 60 height 14
click at [668, 357] on p "Mix carneiro" at bounding box center [668, 362] width 60 height 14
copy div "Nome do comércio : Mix carneiro"
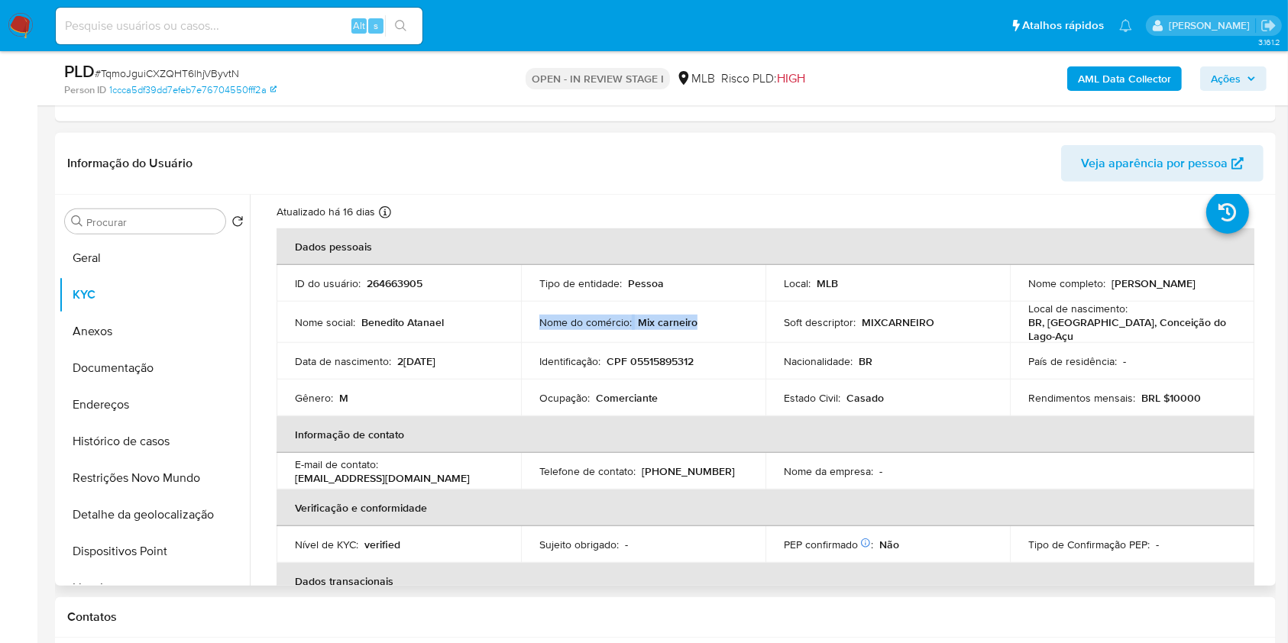
scroll to position [0, 0]
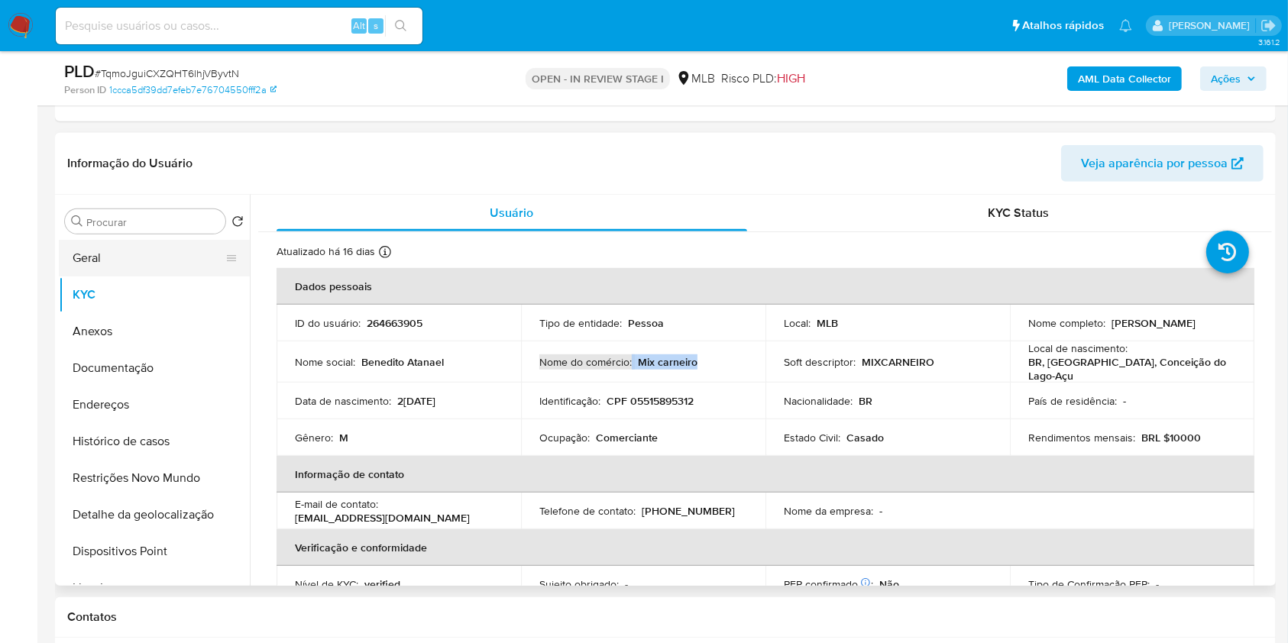
click at [101, 255] on button "Geral" at bounding box center [148, 258] width 179 height 37
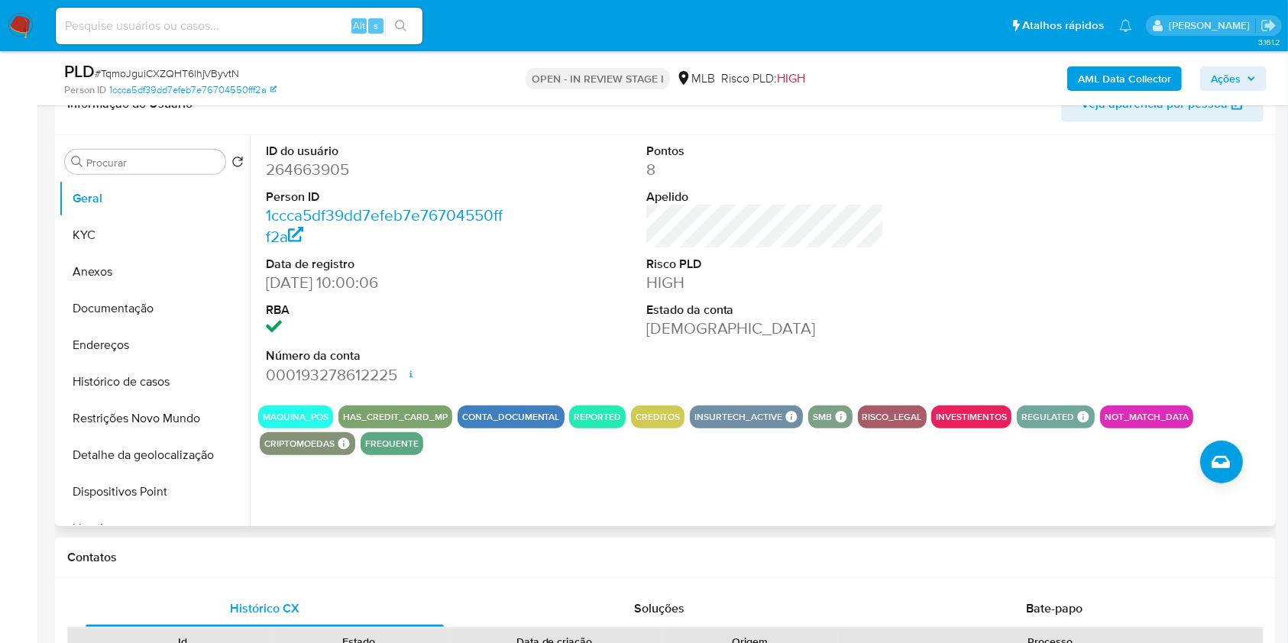
scroll to position [895, 0]
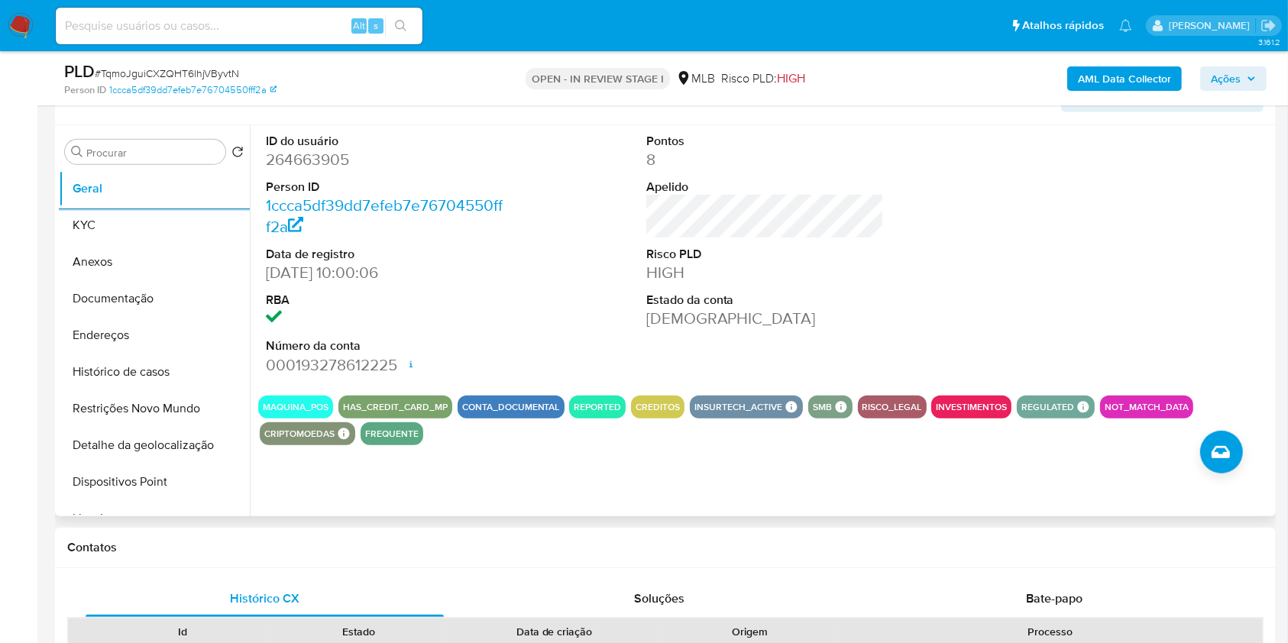
drag, startPoint x: 134, startPoint y: 225, endPoint x: 250, endPoint y: 216, distance: 116.4
click at [134, 225] on button "KYC" at bounding box center [154, 225] width 191 height 37
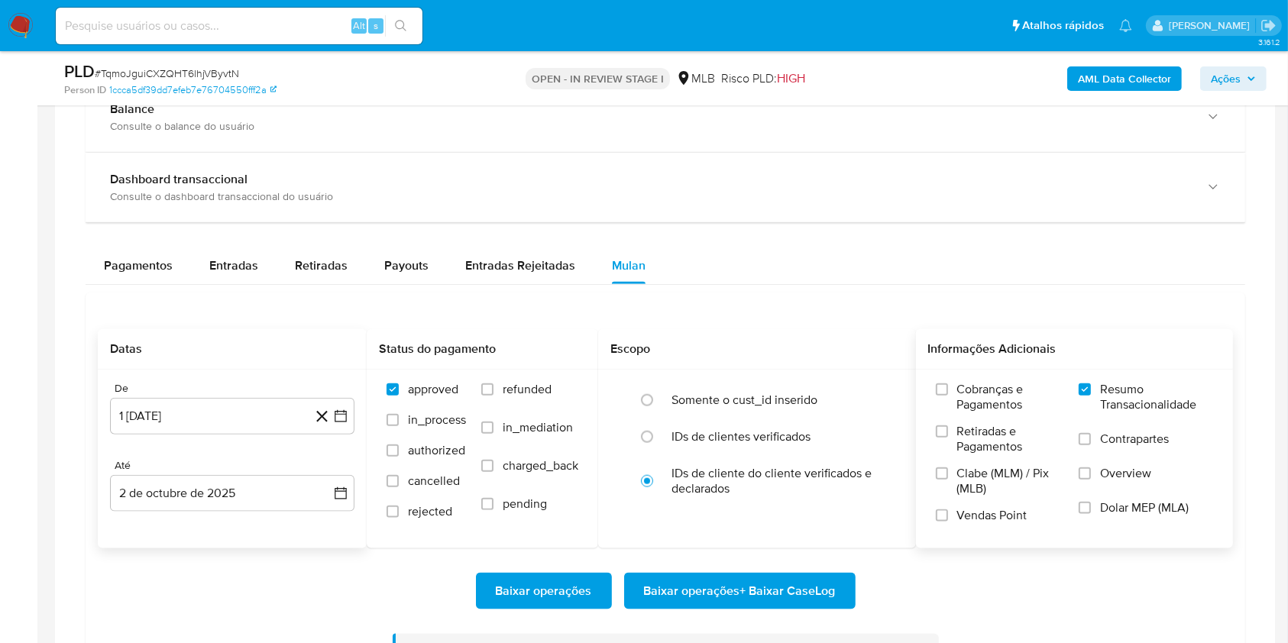
scroll to position [1666, 0]
click at [406, 267] on span "Payouts" at bounding box center [406, 265] width 44 height 18
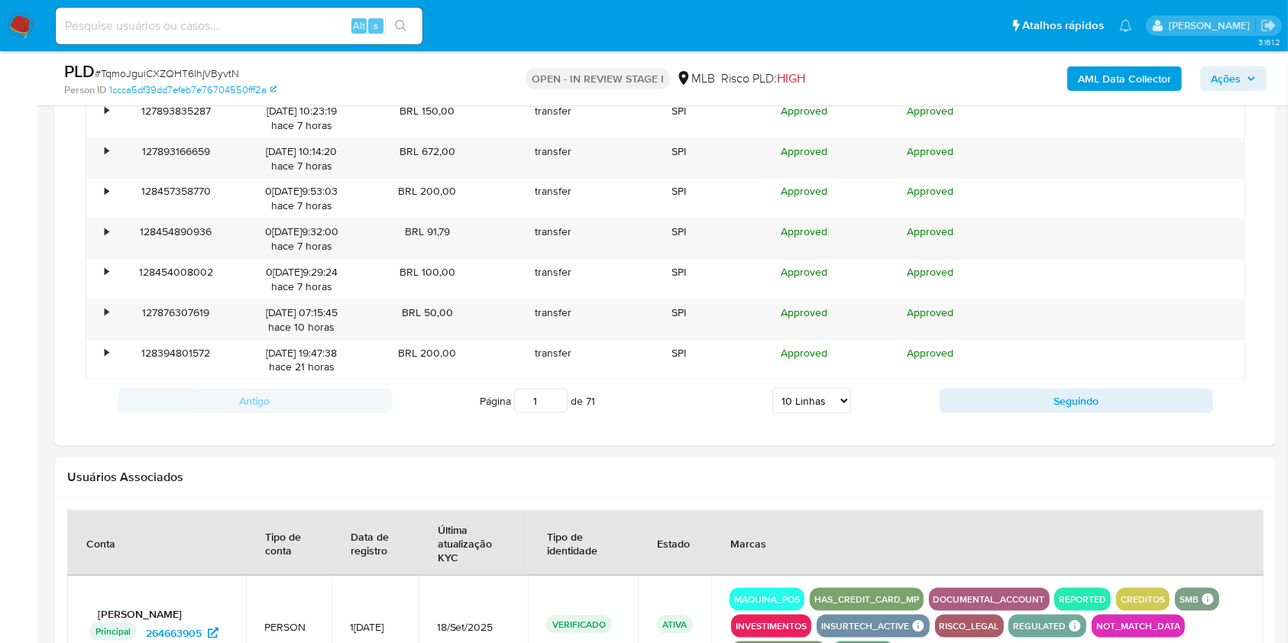
scroll to position [2081, 0]
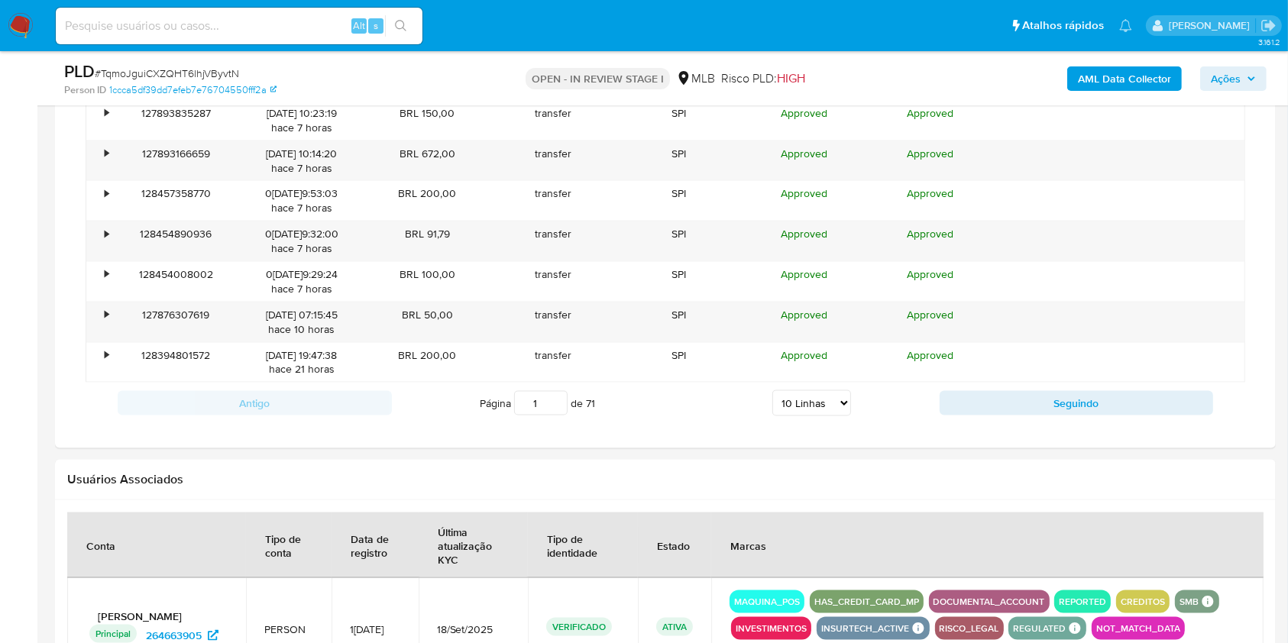
click at [825, 409] on select "5 Linhas 10 Linhas 20 Linhas 25 Linhas 50 Linhas 100 Linhas" at bounding box center [811, 403] width 79 height 26
select select "100"
click at [772, 390] on select "5 Linhas 10 Linhas 20 Linhas 25 Linhas 50 Linhas 100 Linhas" at bounding box center [811, 403] width 79 height 26
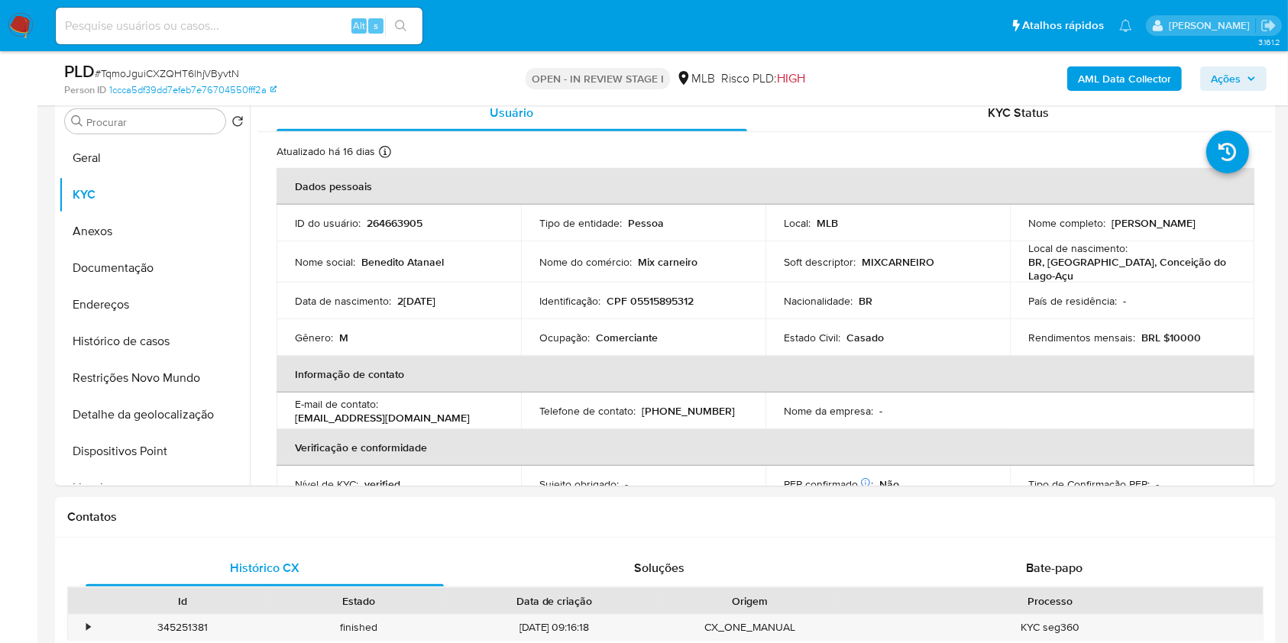
scroll to position [926, 0]
click at [189, 335] on button "Histórico de casos" at bounding box center [148, 340] width 179 height 37
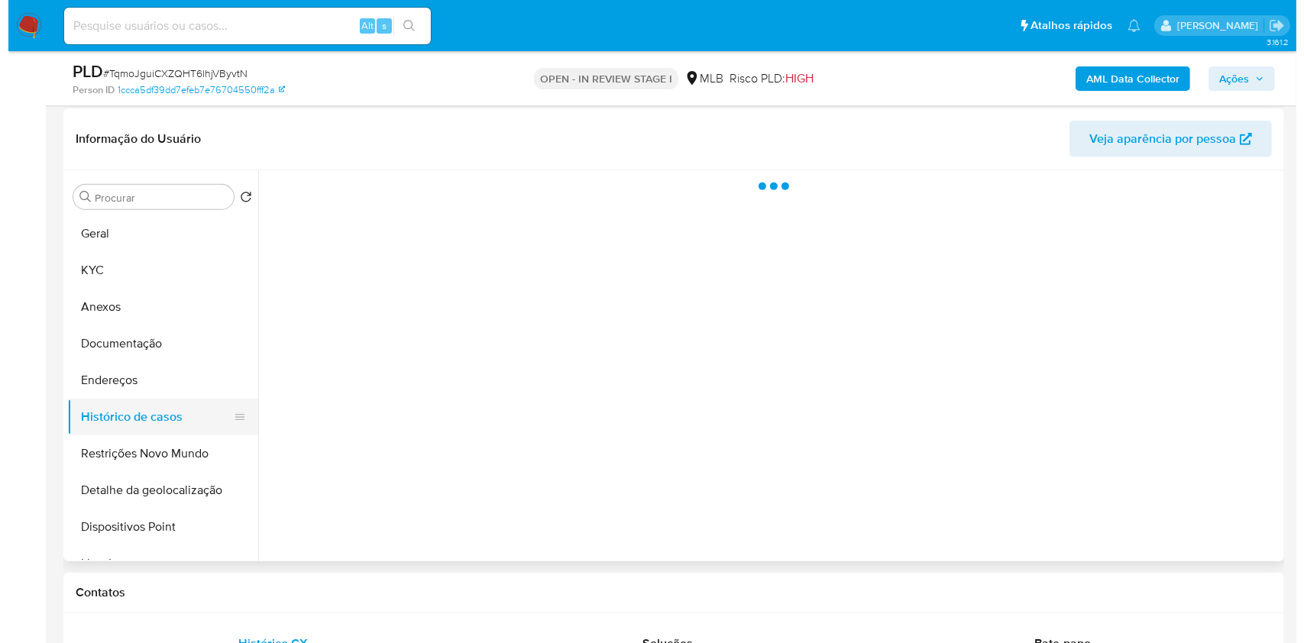
scroll to position [831, 0]
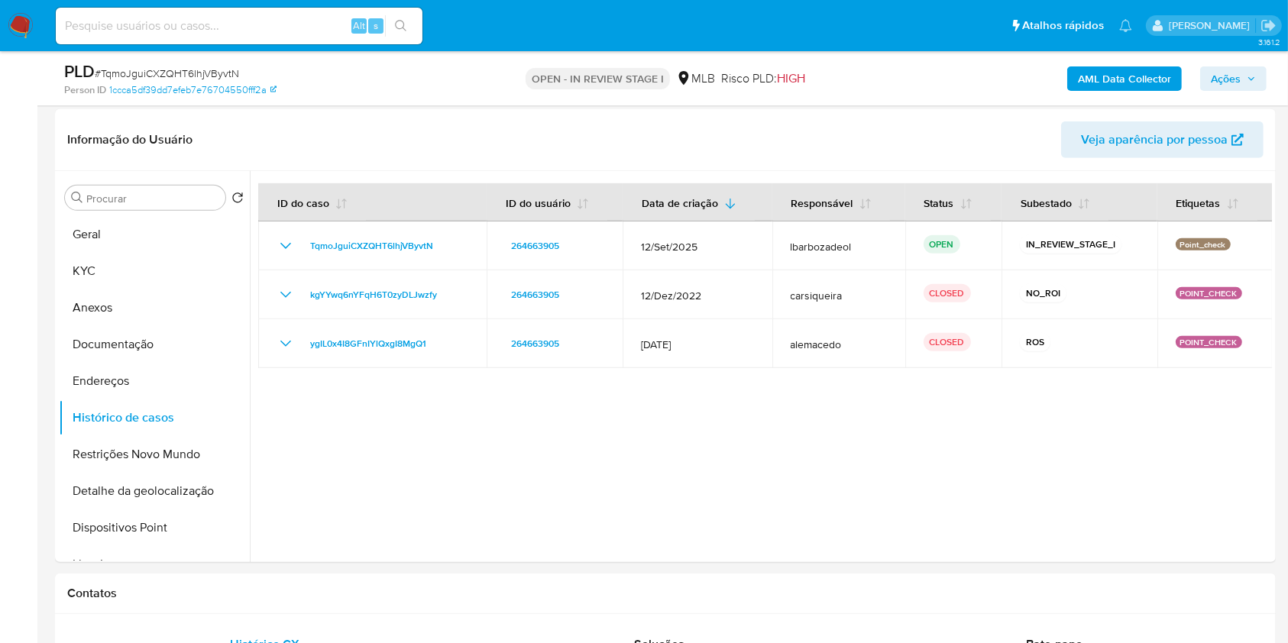
click at [1084, 82] on b "AML Data Collector" at bounding box center [1124, 78] width 93 height 24
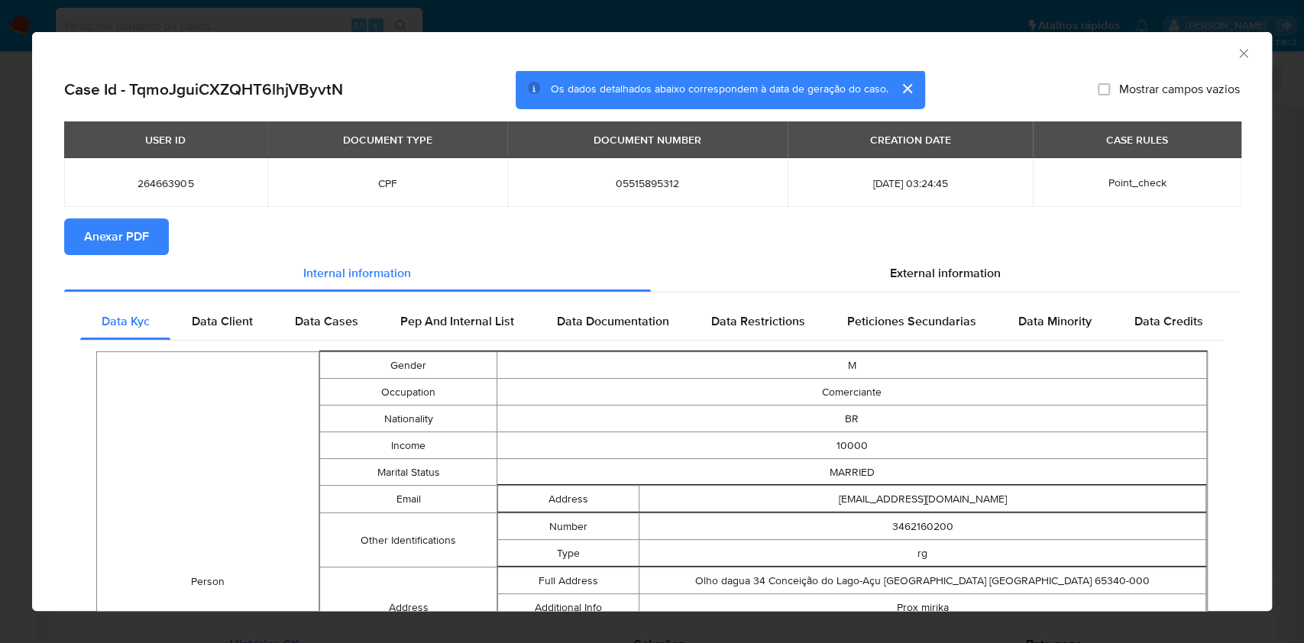
click at [941, 254] on section "Anexar PDF" at bounding box center [651, 236] width 1175 height 37
click at [930, 279] on span "External information" at bounding box center [945, 273] width 111 height 18
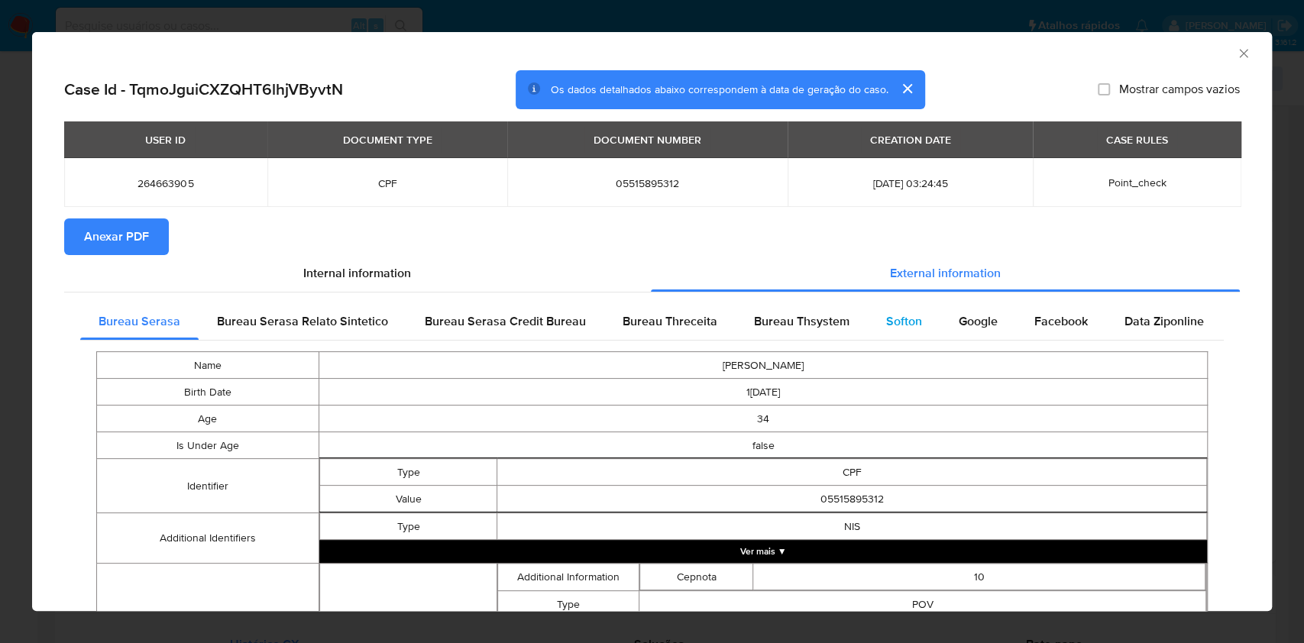
click at [897, 314] on span "Softon" at bounding box center [904, 321] width 36 height 18
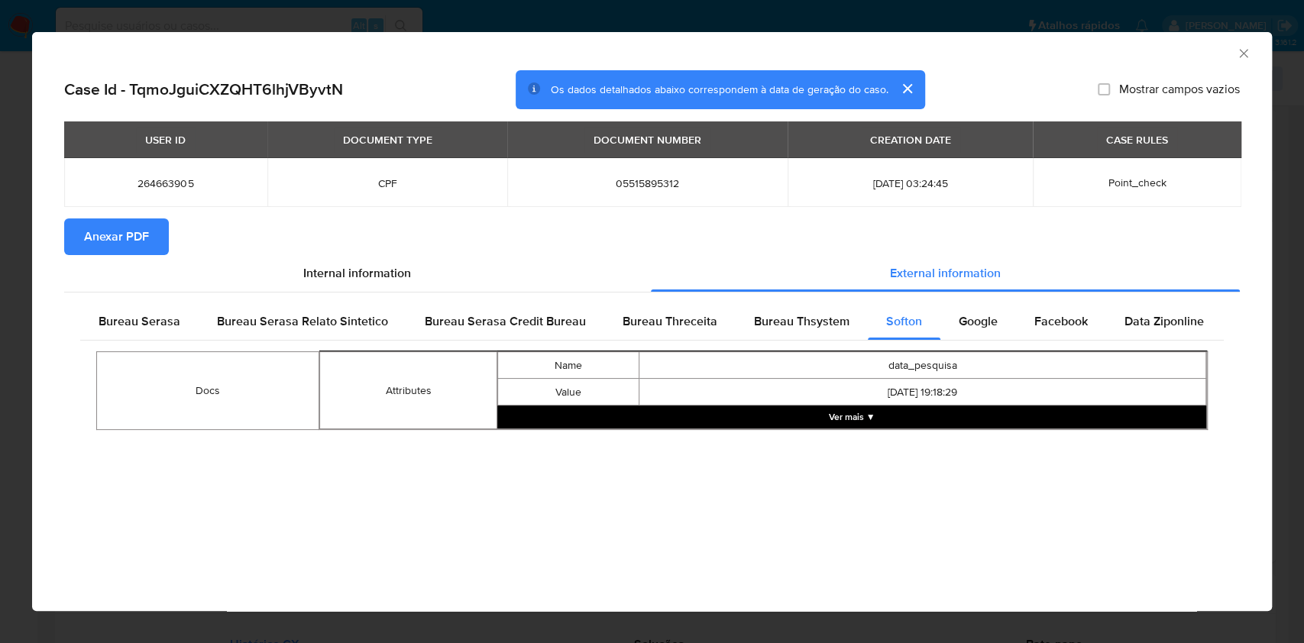
click at [838, 419] on button "Ver mais ▼" at bounding box center [851, 417] width 709 height 23
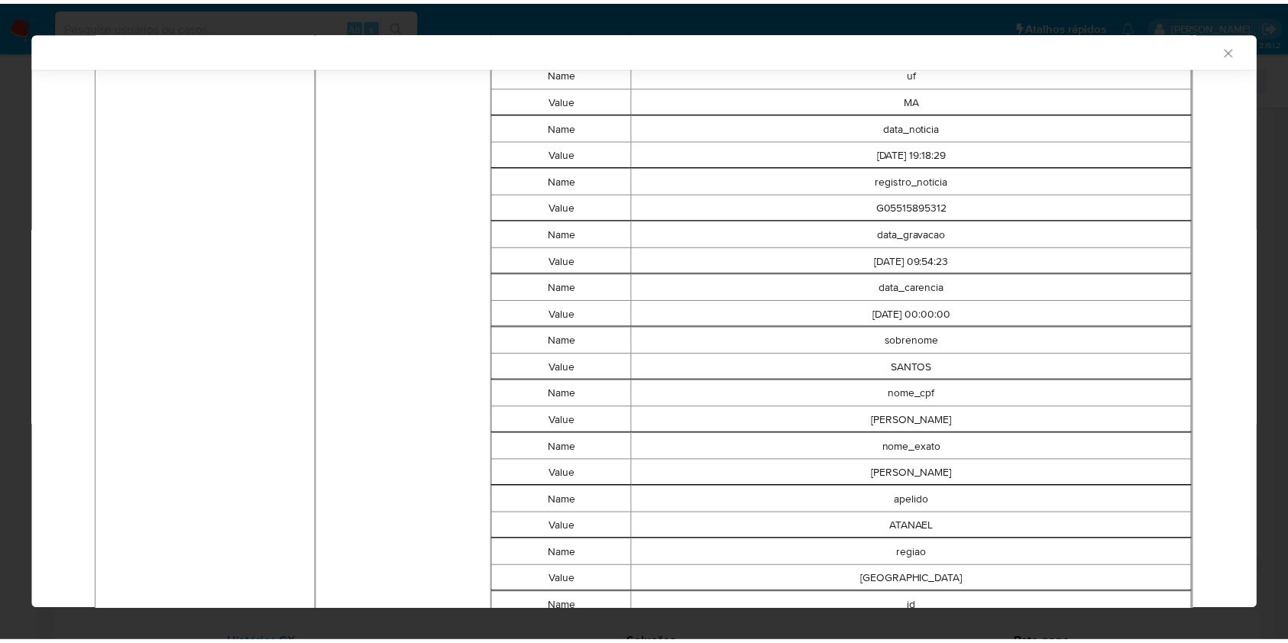
scroll to position [560, 0]
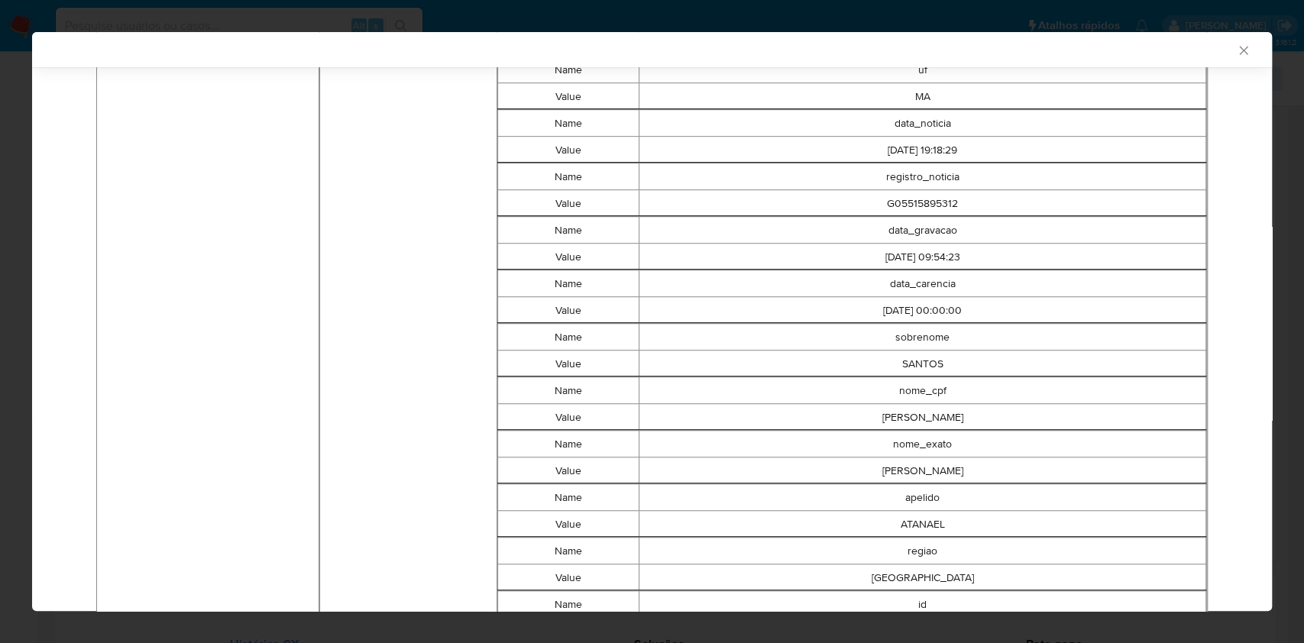
drag, startPoint x: 1227, startPoint y: 47, endPoint x: 1075, endPoint y: 106, distance: 163.2
click at [1236, 47] on icon "Fechar a janela" at bounding box center [1243, 50] width 15 height 15
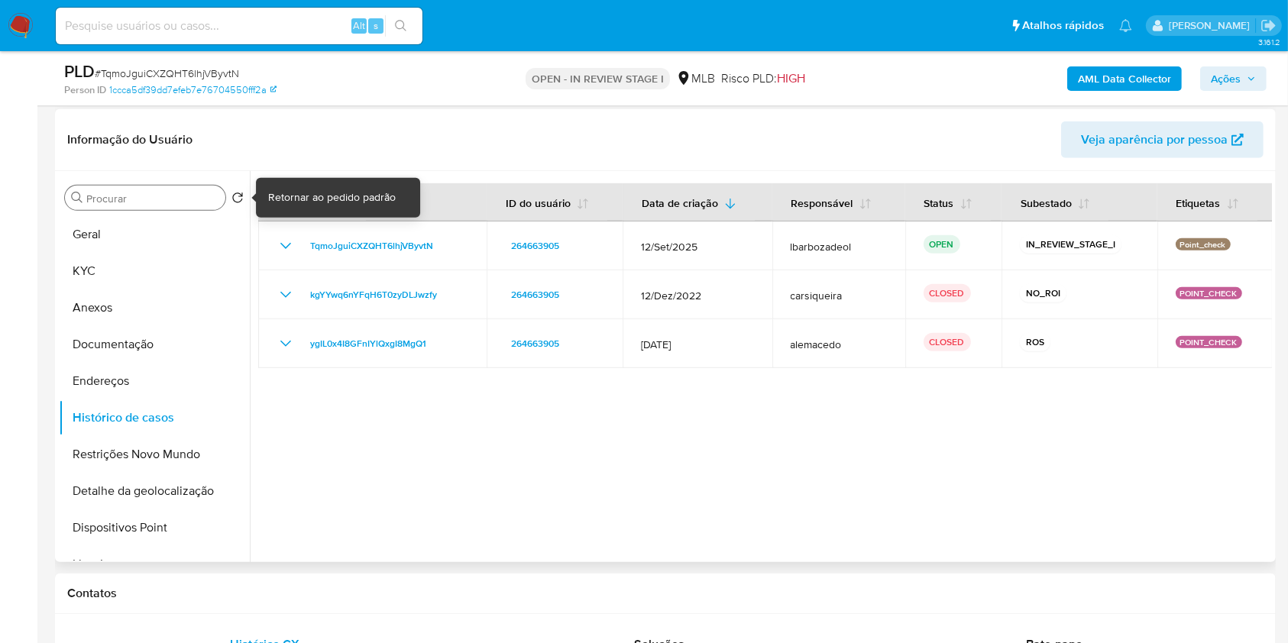
click at [137, 205] on div "Procurar" at bounding box center [145, 198] width 160 height 24
click at [136, 221] on button "Geral" at bounding box center [148, 234] width 179 height 37
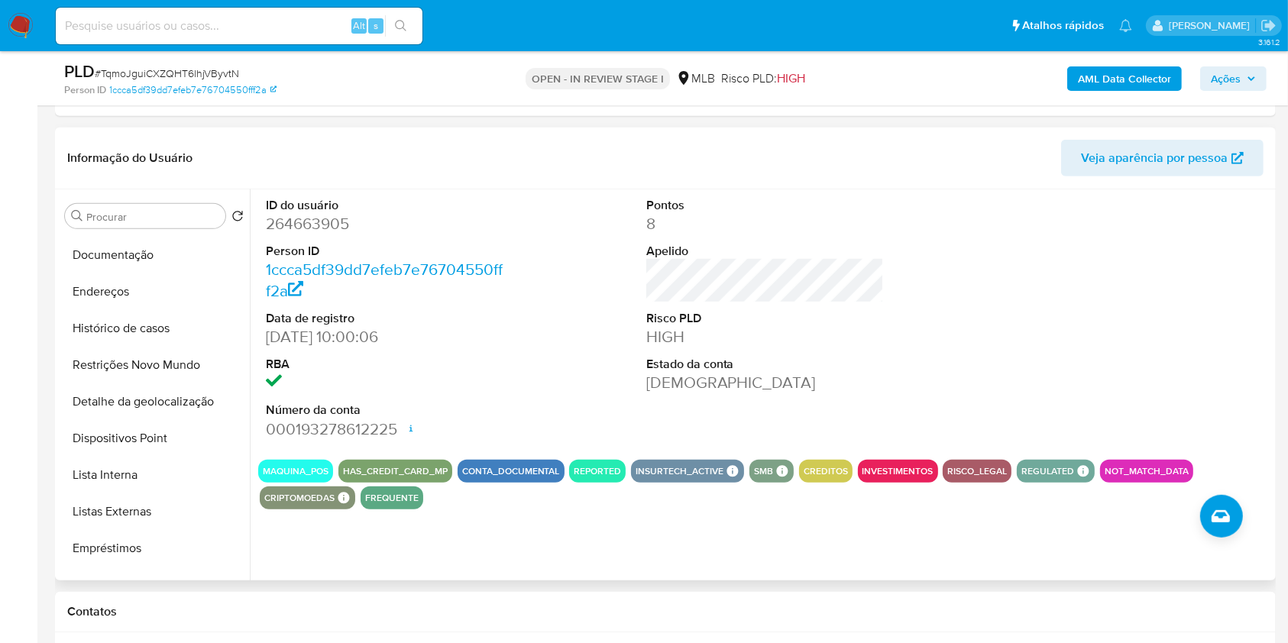
scroll to position [141, 0]
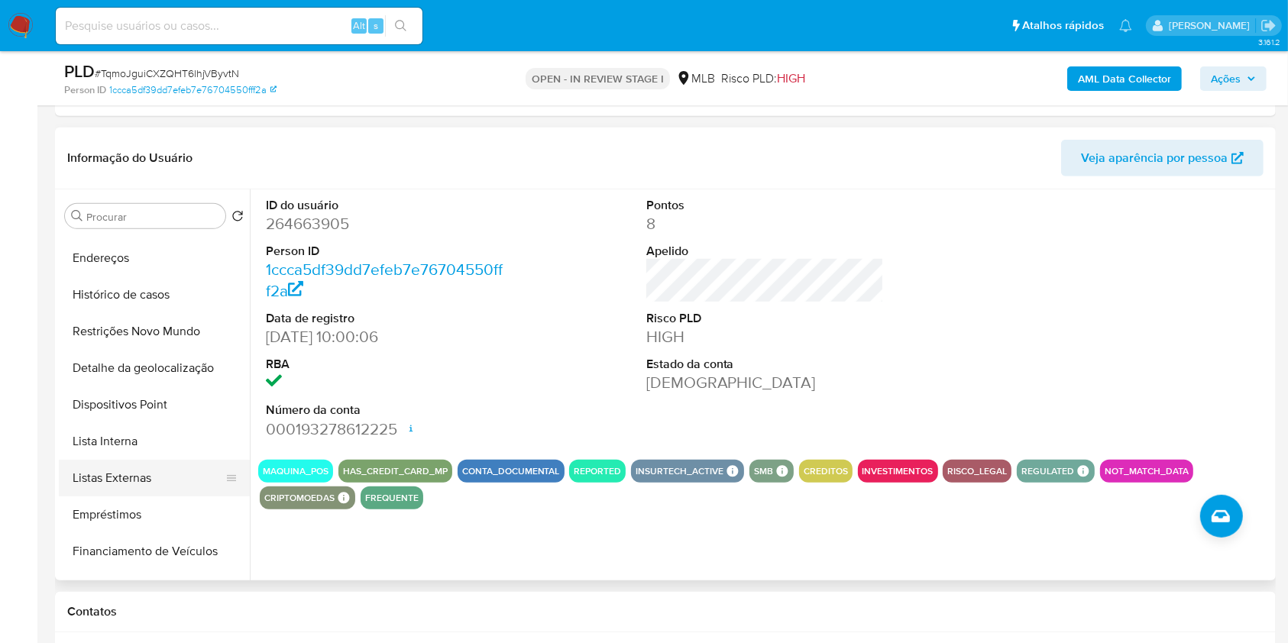
click at [152, 474] on button "Listas Externas" at bounding box center [148, 478] width 179 height 37
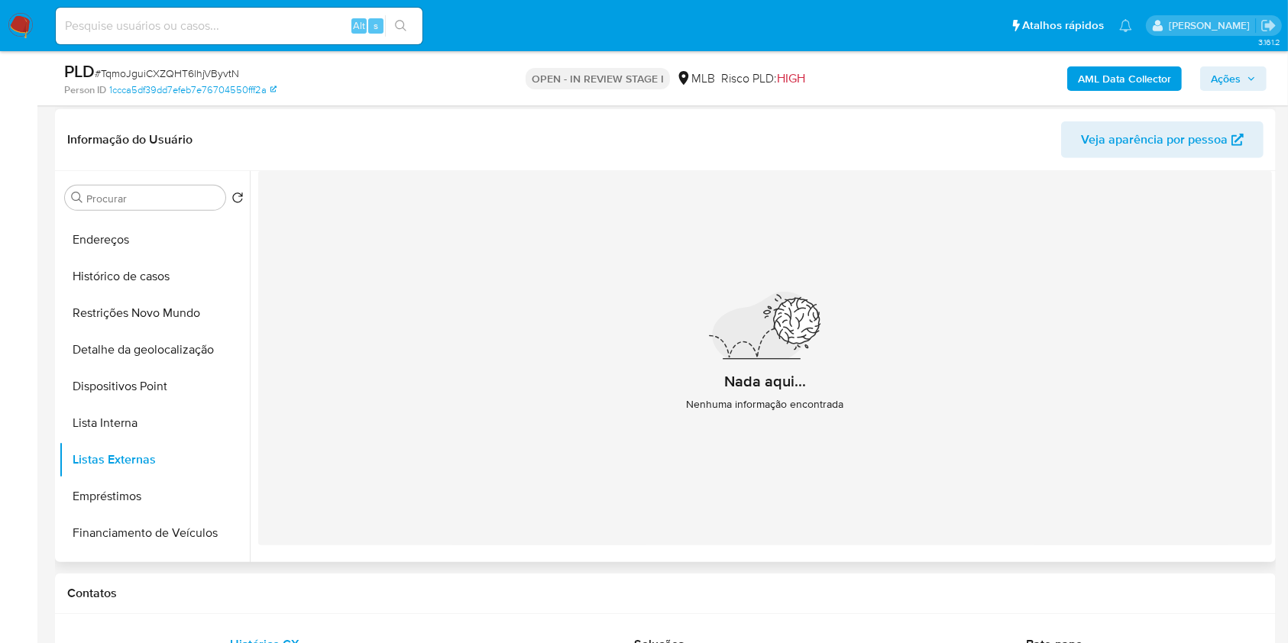
drag, startPoint x: 241, startPoint y: 262, endPoint x: 247, endPoint y: 215, distance: 47.8
click at [247, 215] on div "Procurar Retornar ao pedido padrão Geral KYC Anexos Documentação Endereços Hist…" at bounding box center [154, 367] width 191 height 389
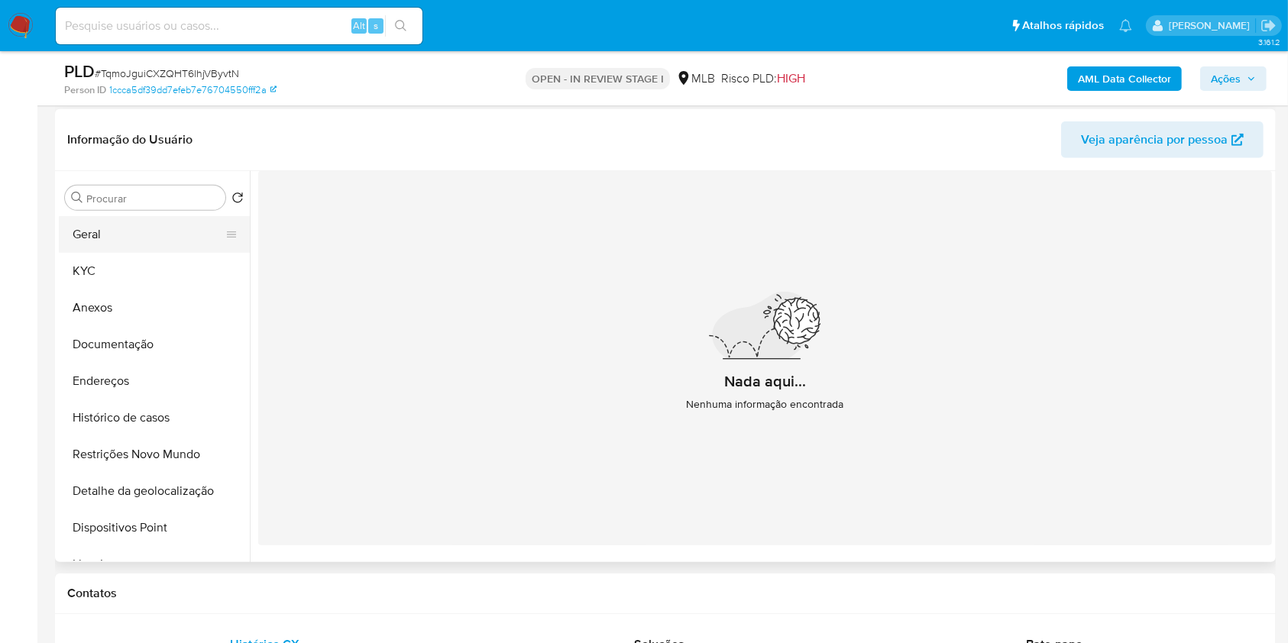
click at [110, 242] on button "Geral" at bounding box center [148, 234] width 179 height 37
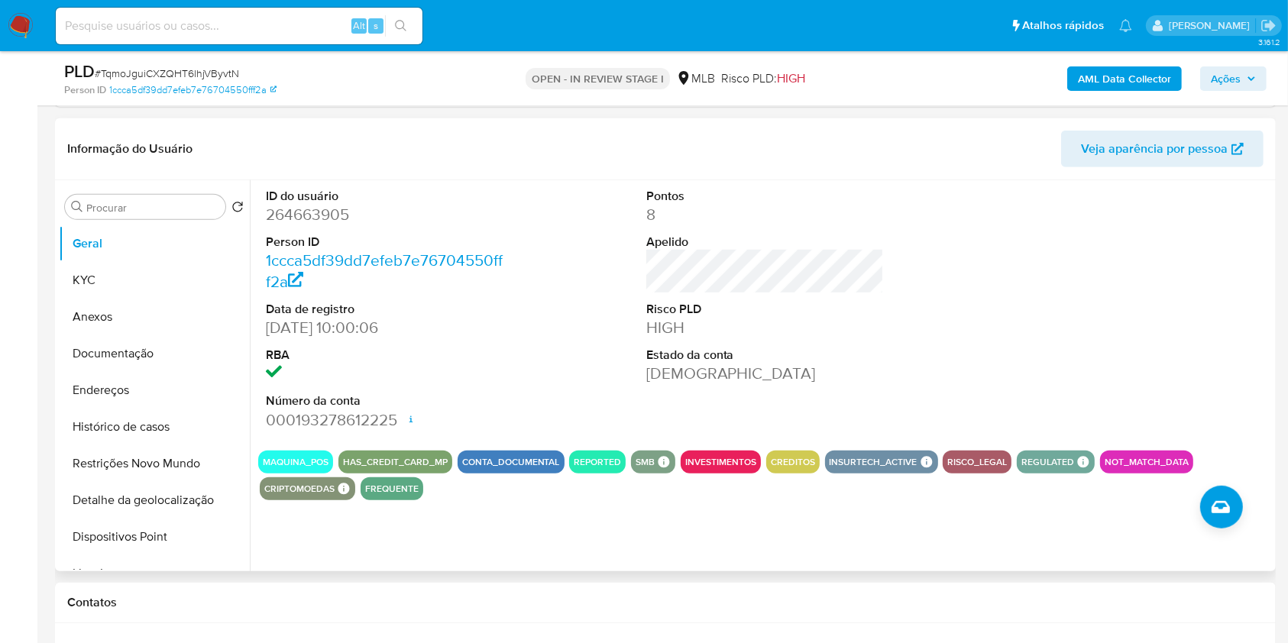
scroll to position [839, 0]
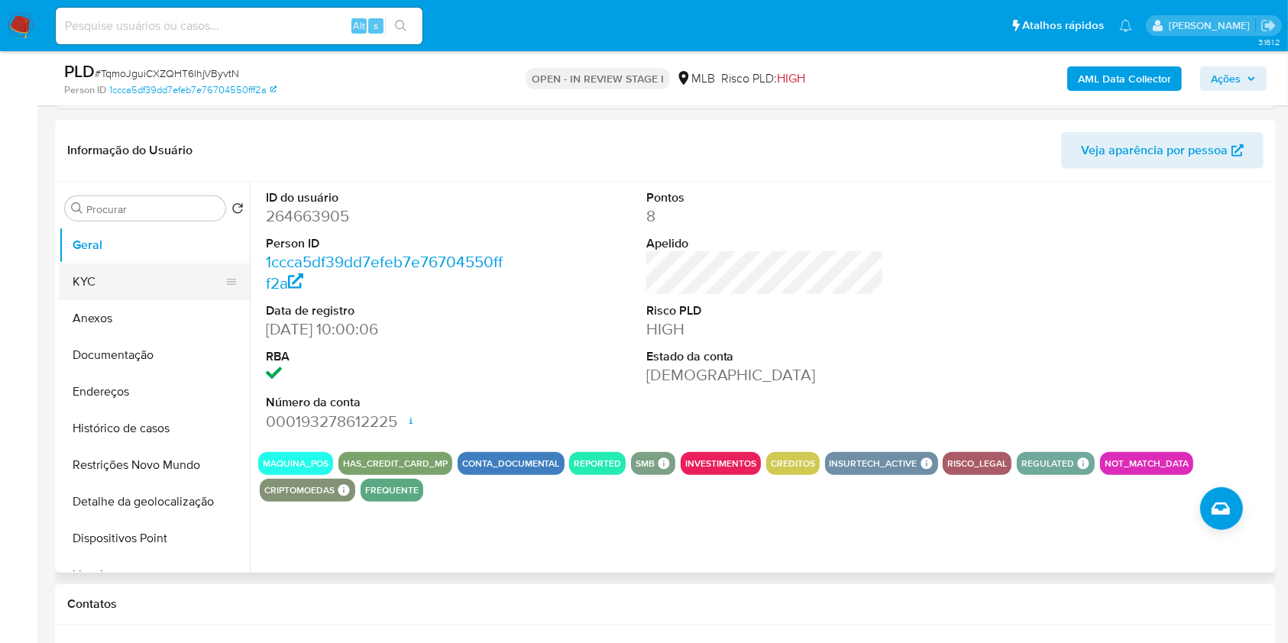
click at [186, 284] on button "KYC" at bounding box center [148, 281] width 179 height 37
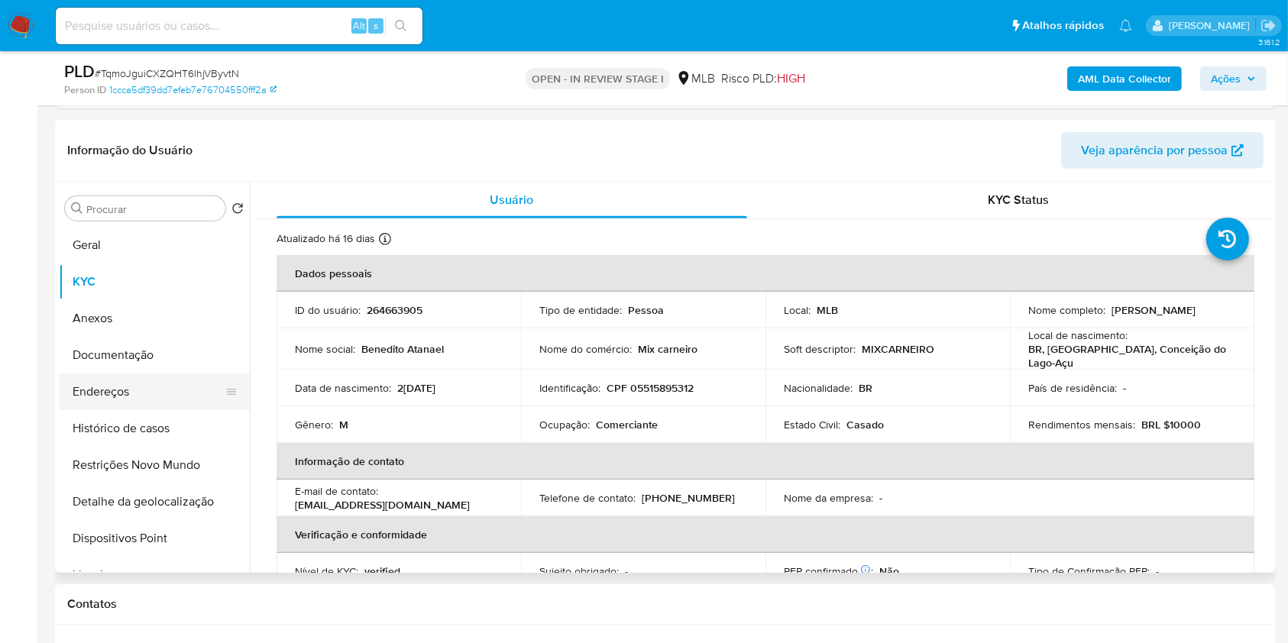
click at [170, 399] on button "Endereços" at bounding box center [148, 391] width 179 height 37
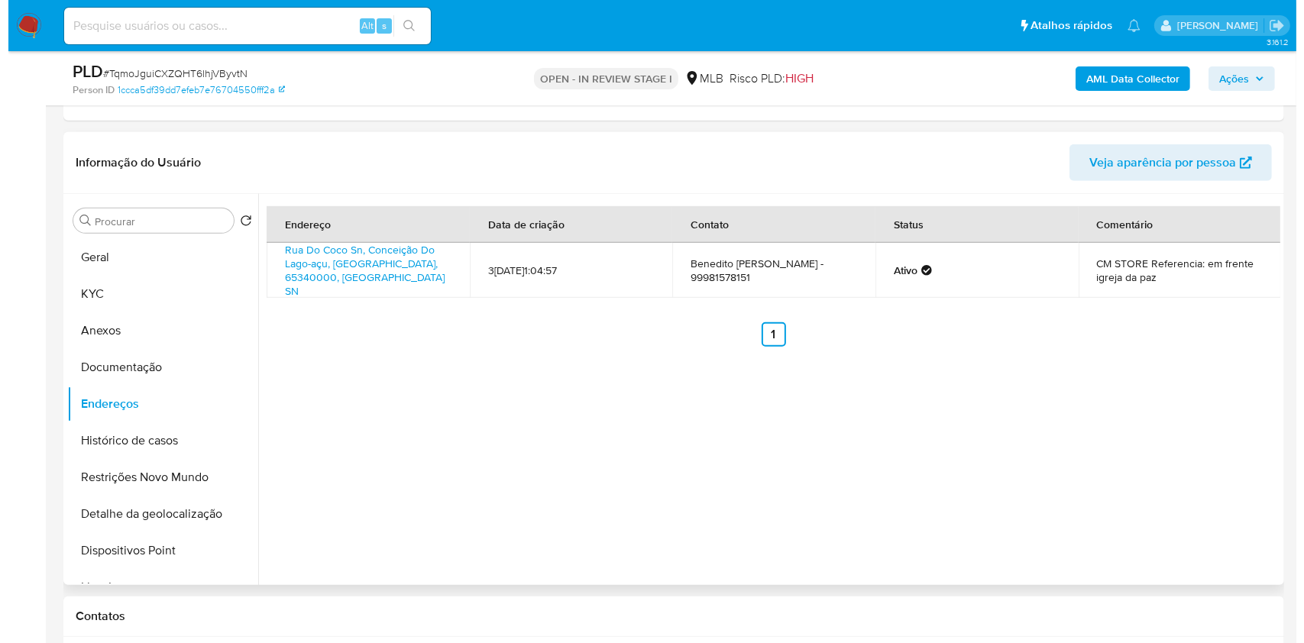
scroll to position [802, 0]
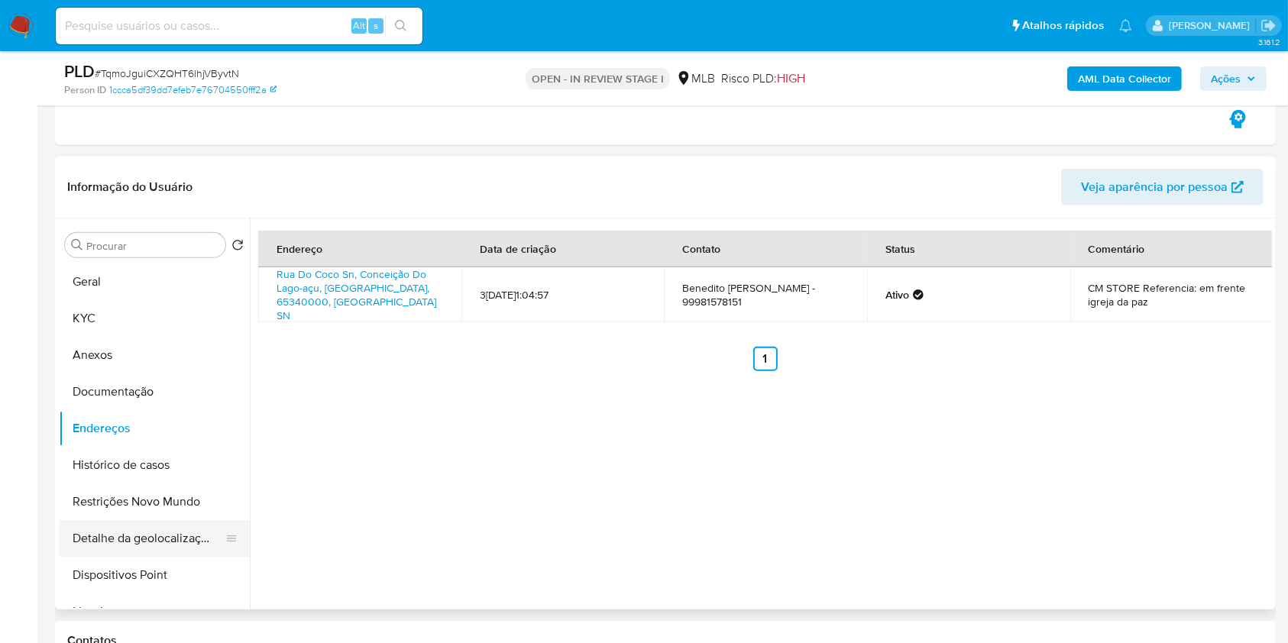
click at [169, 525] on button "Detalhe da geolocalização" at bounding box center [148, 538] width 179 height 37
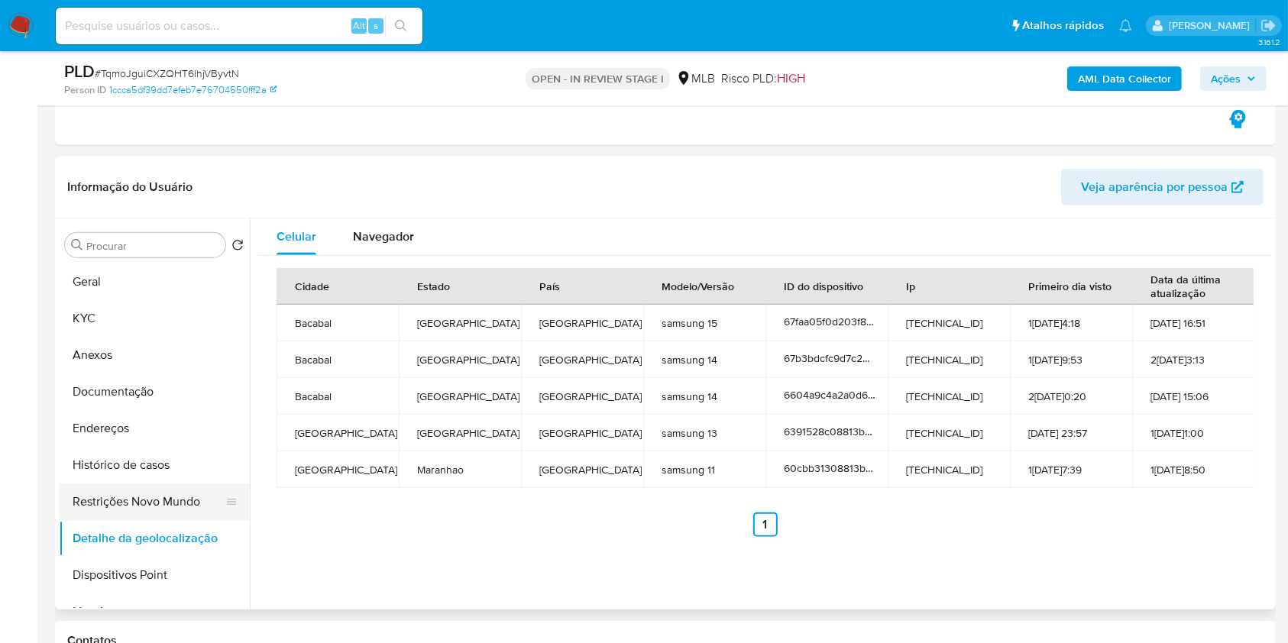
click at [166, 499] on button "Restrições Novo Mundo" at bounding box center [148, 501] width 179 height 37
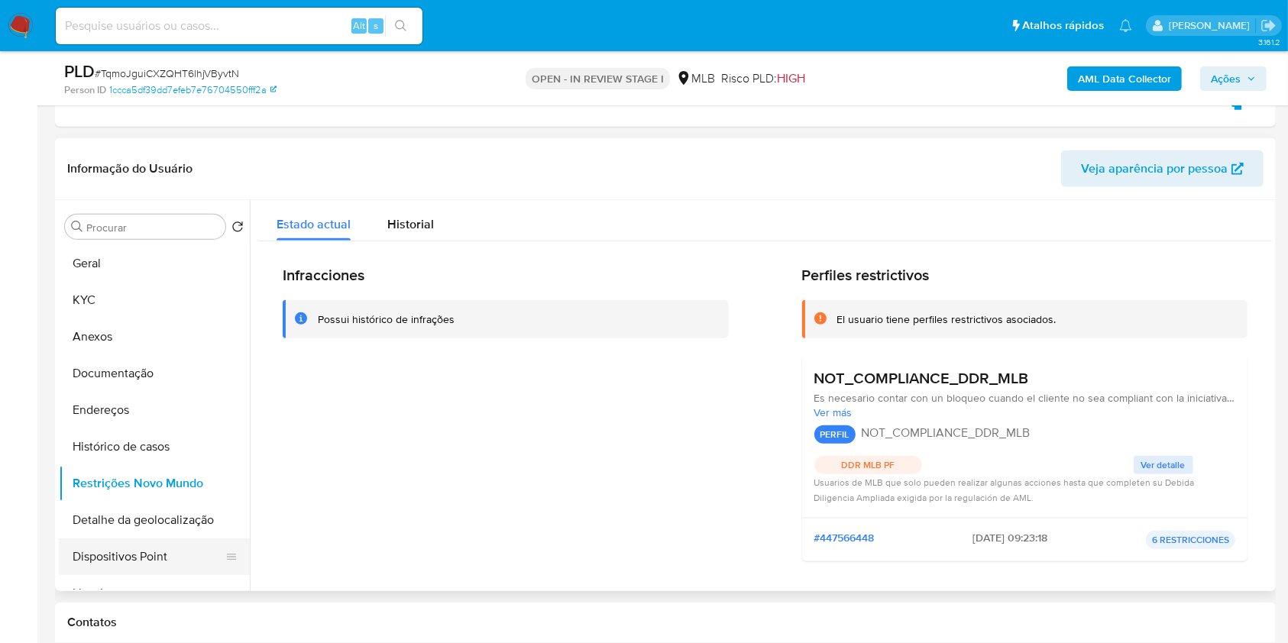
click at [150, 541] on button "Dispositivos Point" at bounding box center [148, 556] width 179 height 37
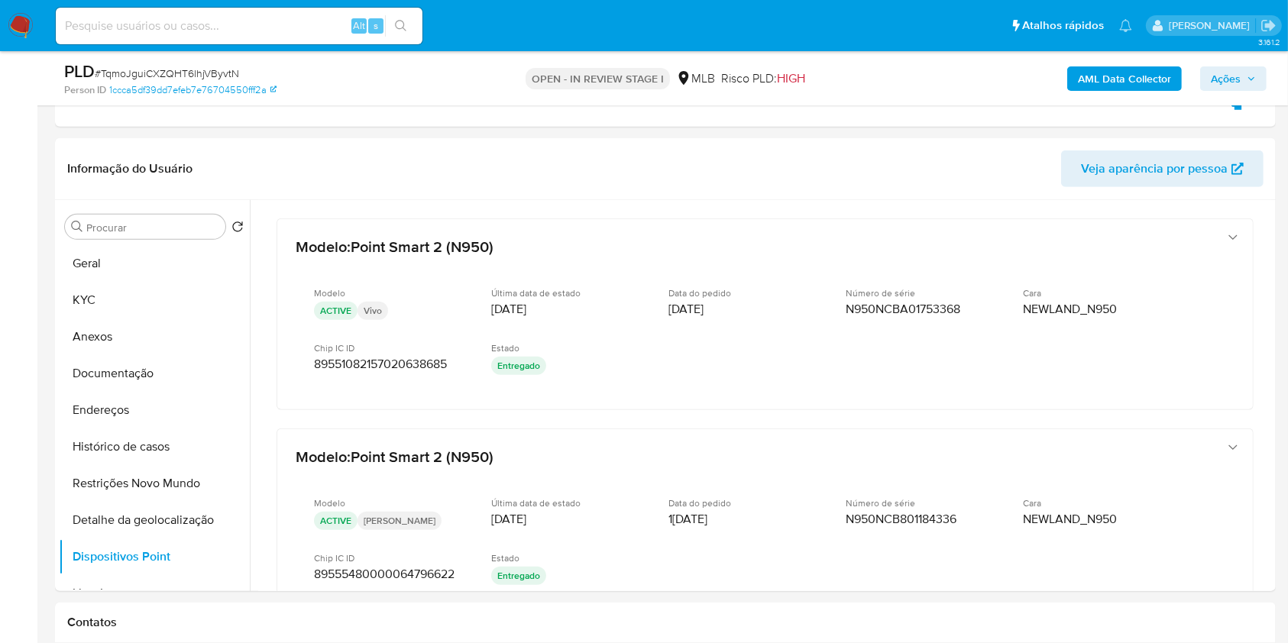
click at [1251, 83] on span "Ações" at bounding box center [1233, 78] width 45 height 21
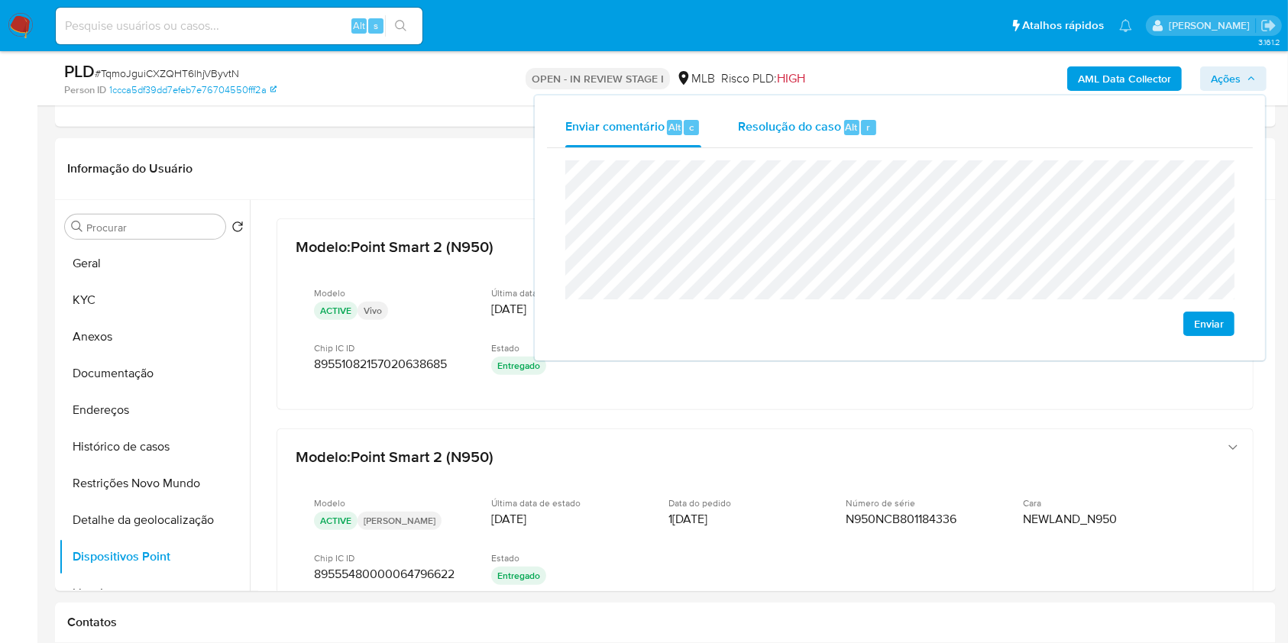
click at [836, 136] on div "Resolução do caso Alt r" at bounding box center [808, 128] width 140 height 40
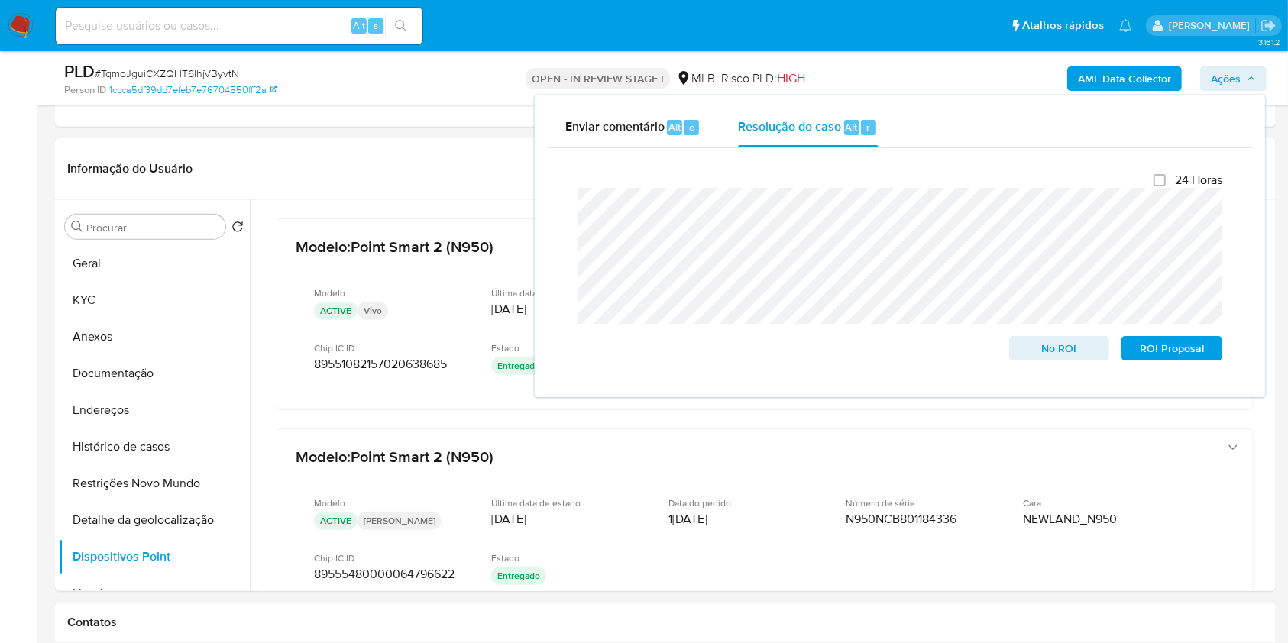
click at [918, 76] on div "AML Data Collector Ações Enviar comentário Alt c Resolução do caso Alt r Fecham…" at bounding box center [1068, 78] width 396 height 36
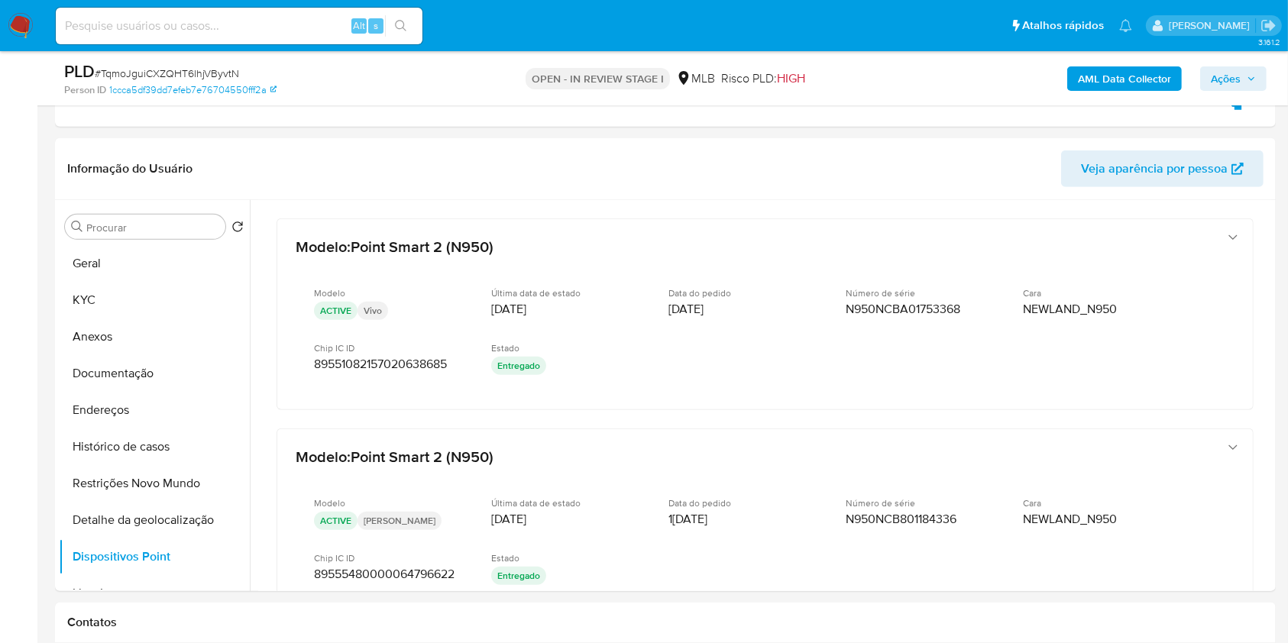
click at [1088, 73] on b "AML Data Collector" at bounding box center [1124, 78] width 93 height 24
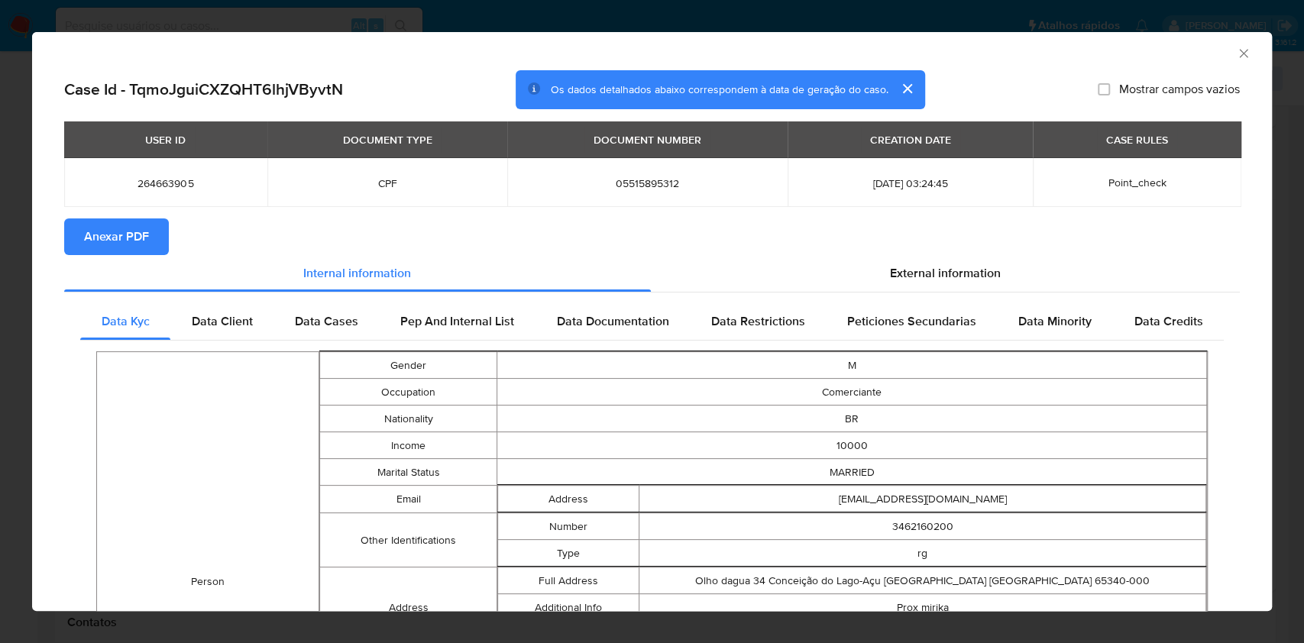
click at [143, 241] on span "Anexar PDF" at bounding box center [116, 237] width 65 height 34
drag, startPoint x: 1228, startPoint y: 48, endPoint x: 886, endPoint y: 221, distance: 383.6
click at [1236, 47] on icon "Fechar a janela" at bounding box center [1243, 53] width 15 height 15
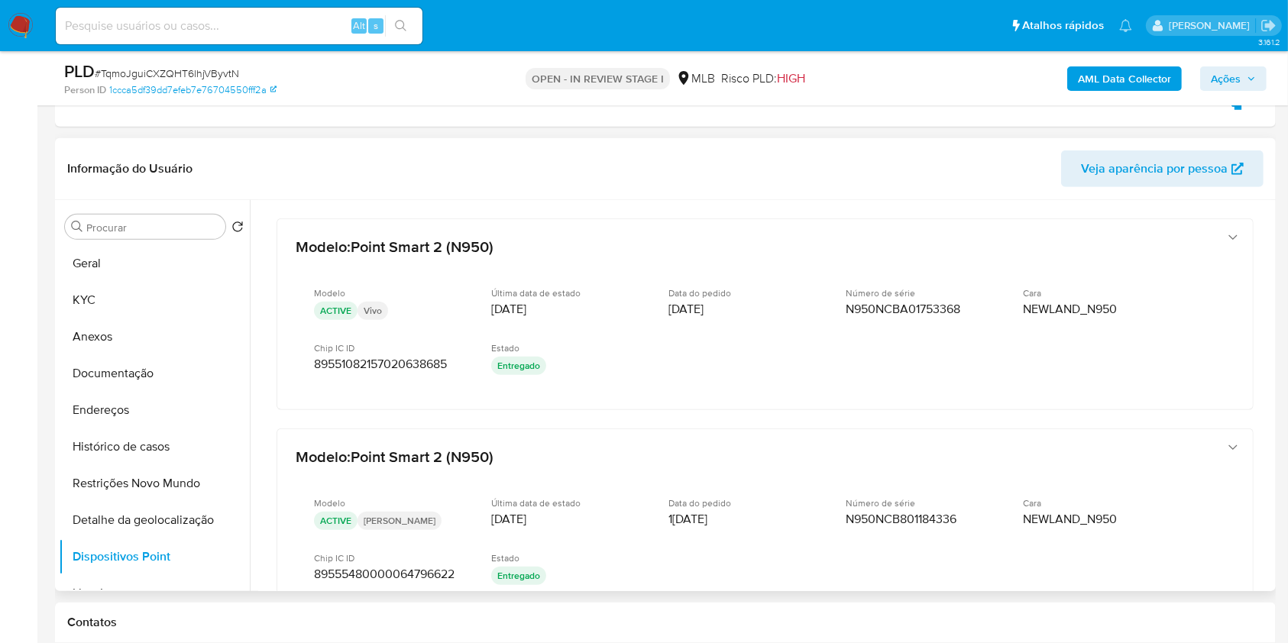
click at [182, 336] on button "Anexos" at bounding box center [154, 336] width 191 height 37
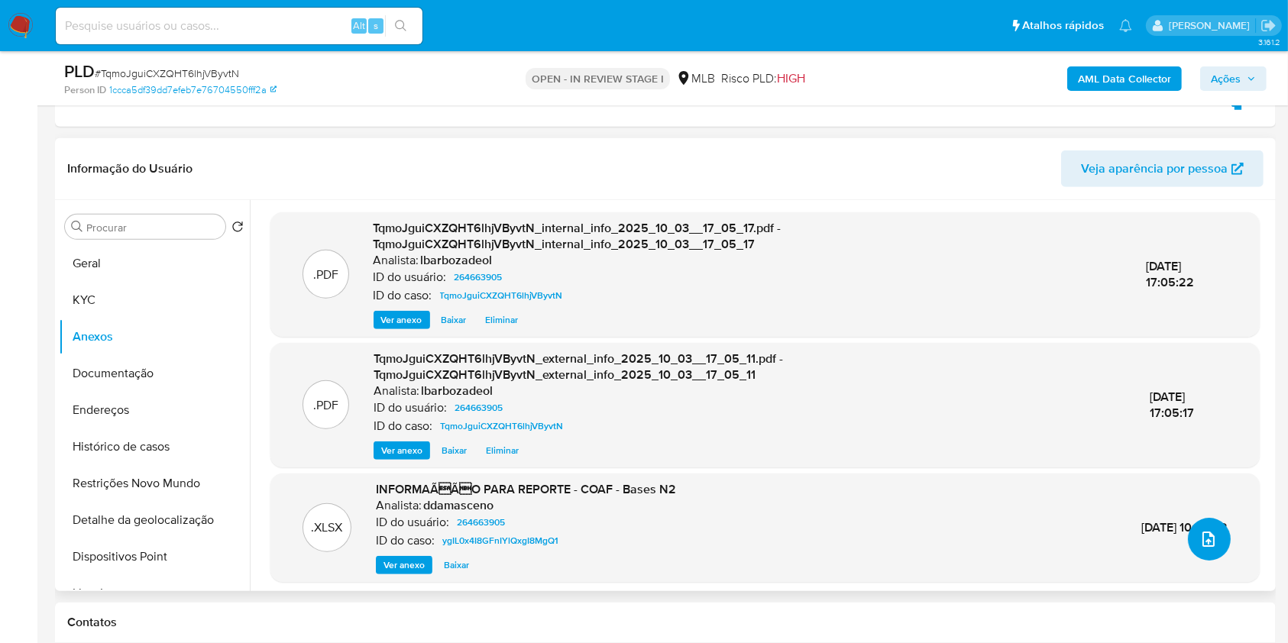
click at [1207, 535] on icon "upload-file" at bounding box center [1208, 539] width 12 height 15
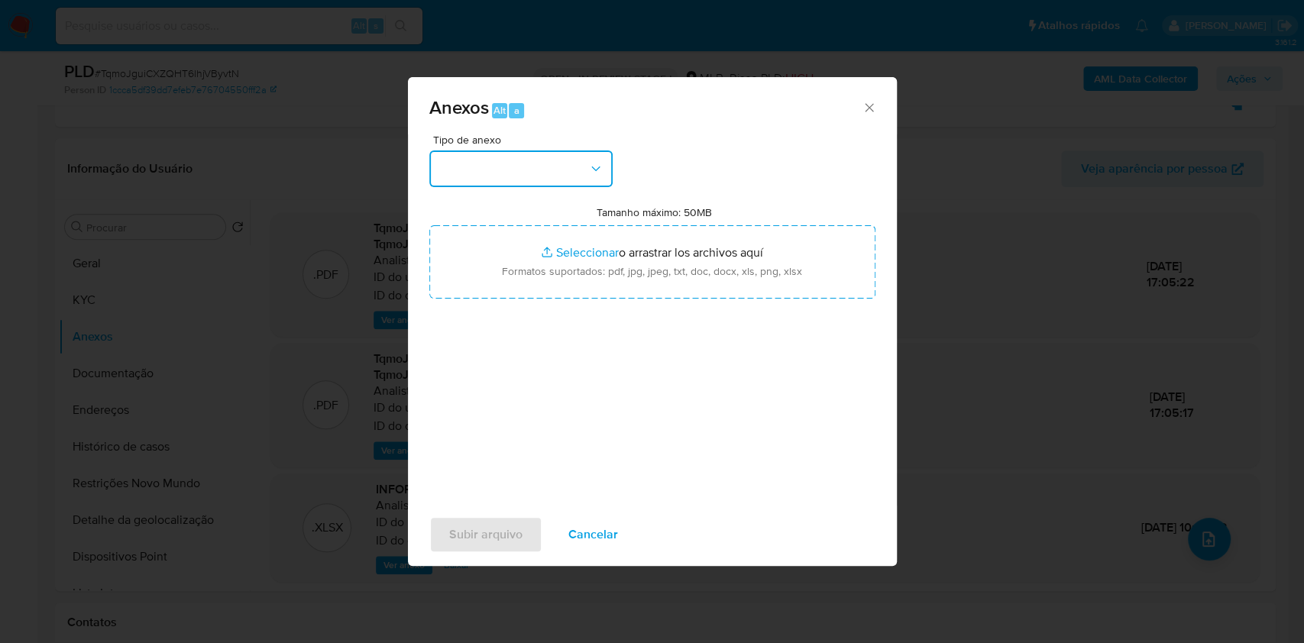
drag, startPoint x: 581, startPoint y: 165, endPoint x: 594, endPoint y: 188, distance: 26.3
click at [582, 165] on button "button" at bounding box center [520, 168] width 183 height 37
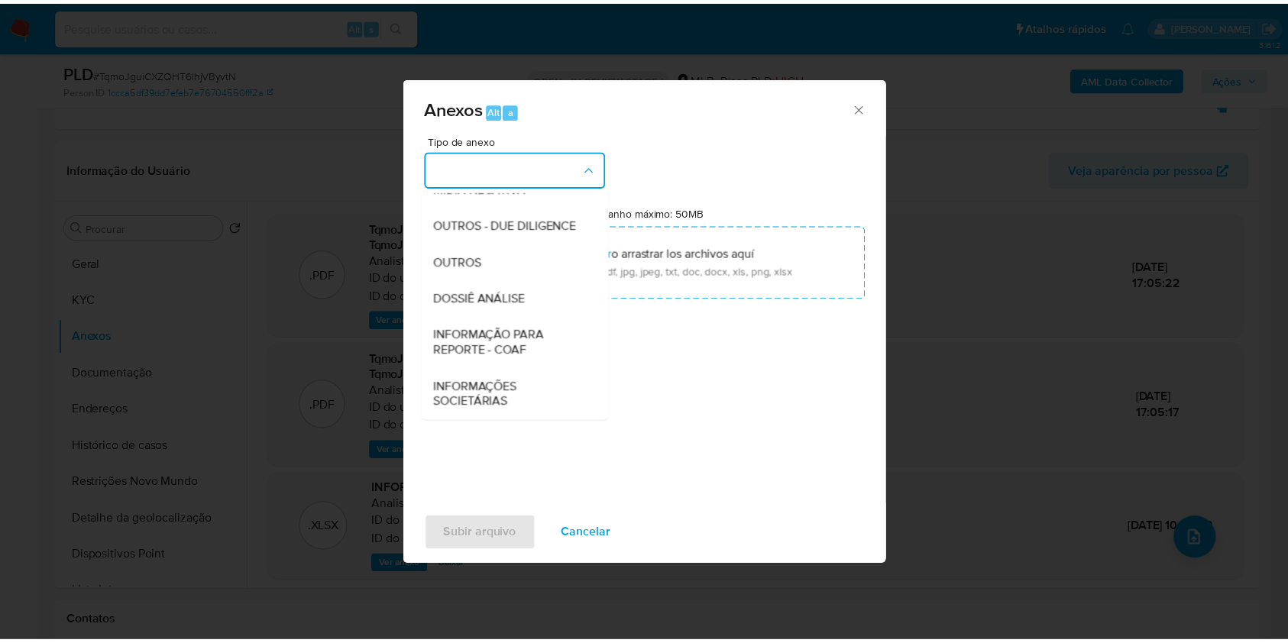
scroll to position [234, 0]
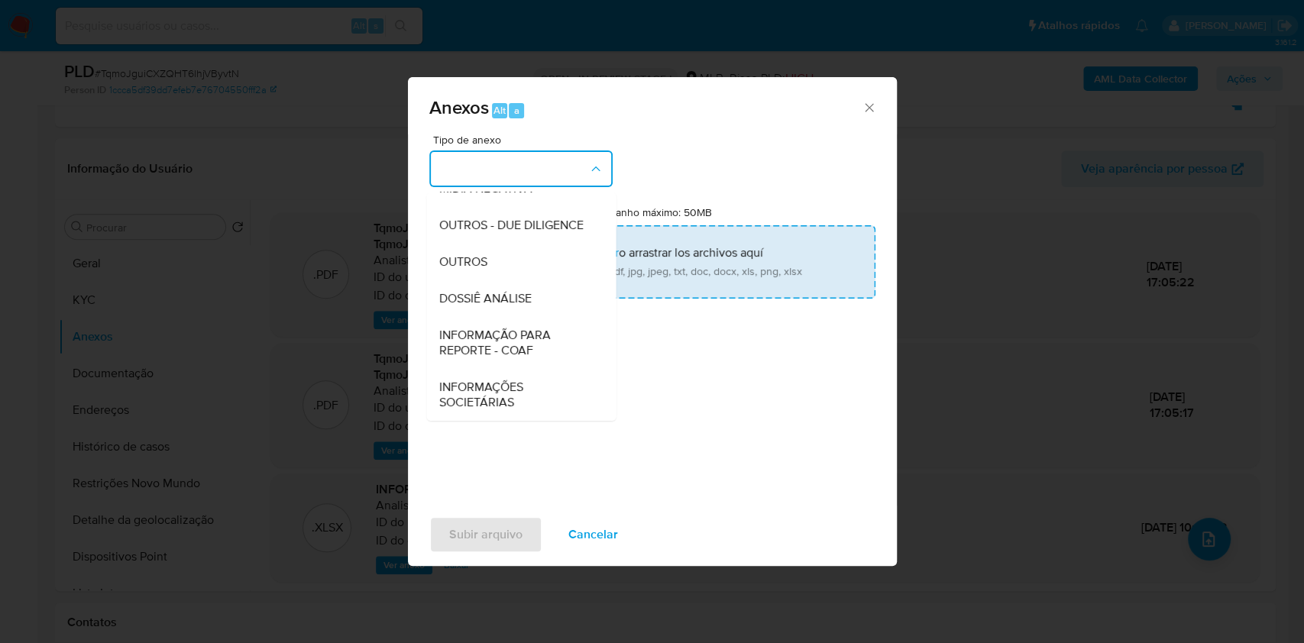
click at [542, 298] on div "DOSSIÊ ANÁLISE" at bounding box center [516, 298] width 156 height 37
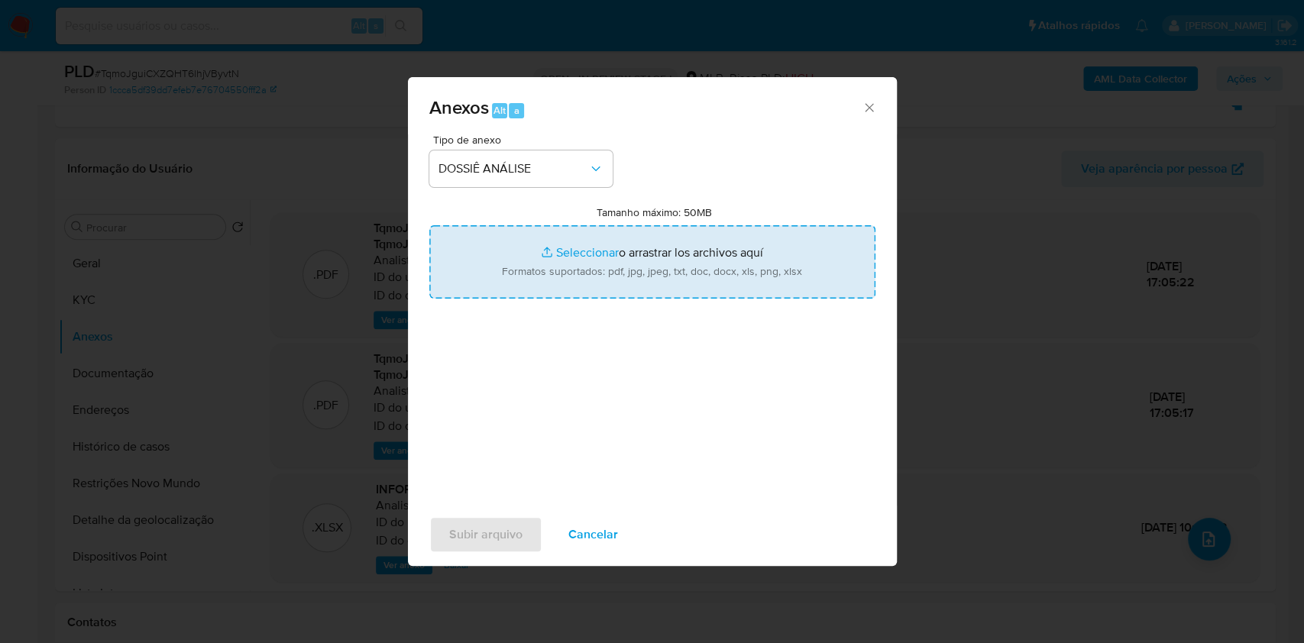
click at [549, 269] on input "Tamanho máximo: 50MB Seleccionar archivos" at bounding box center [652, 261] width 446 height 73
type input "C:\fakepath\2° SAR - XXXX - CPF 05515895312 - BENEDITO ATANAEL CARNEIRO SANTOS.…"
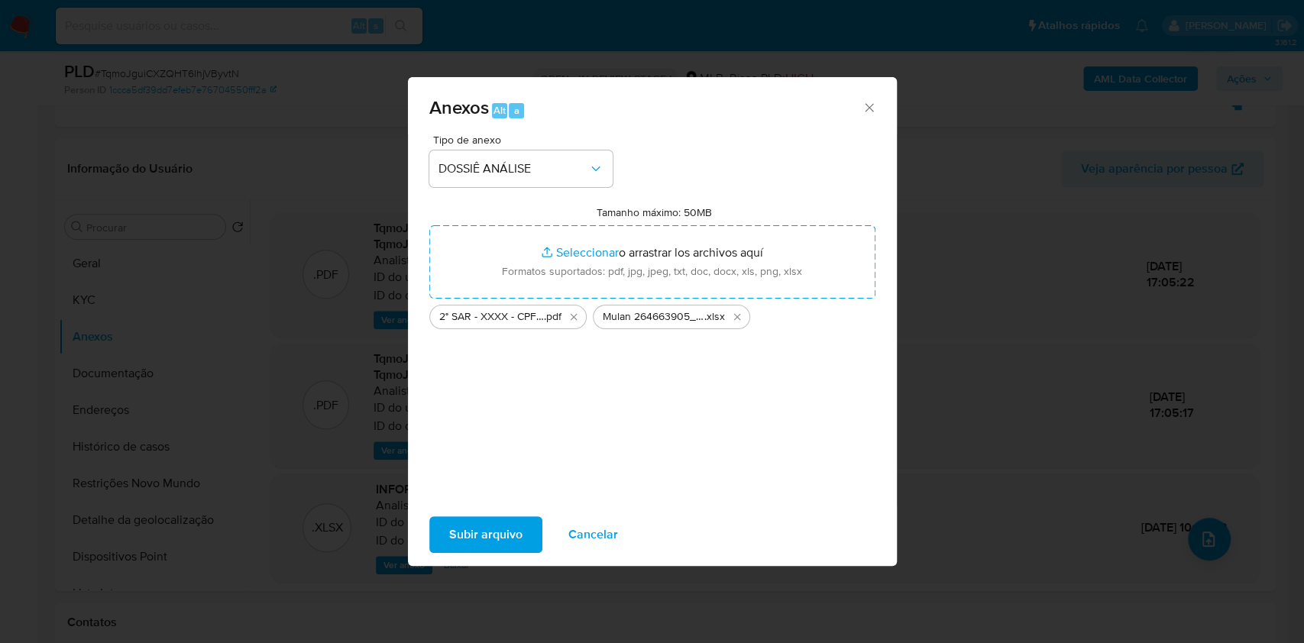
click at [470, 529] on span "Subir arquivo" at bounding box center [485, 535] width 73 height 34
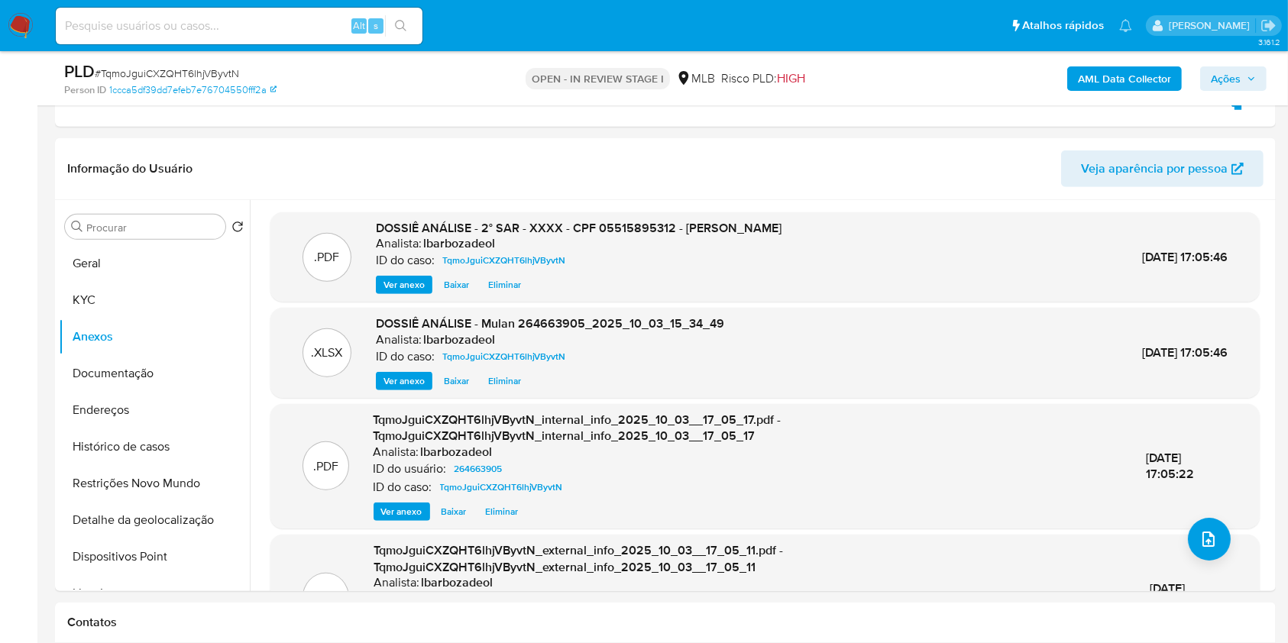
click at [1237, 77] on span "Ações" at bounding box center [1226, 78] width 30 height 24
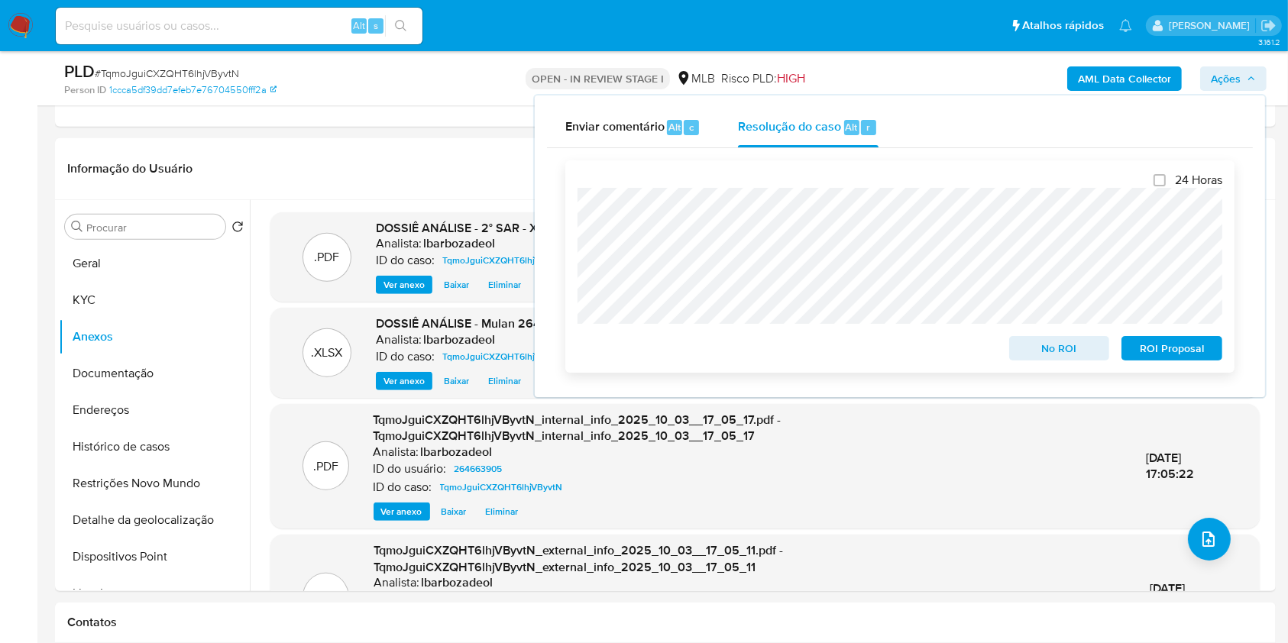
click at [1013, 184] on div "24 Horas No ROI ROI Proposal" at bounding box center [899, 267] width 645 height 188
click at [1169, 353] on span "ROI Proposal" at bounding box center [1171, 348] width 79 height 21
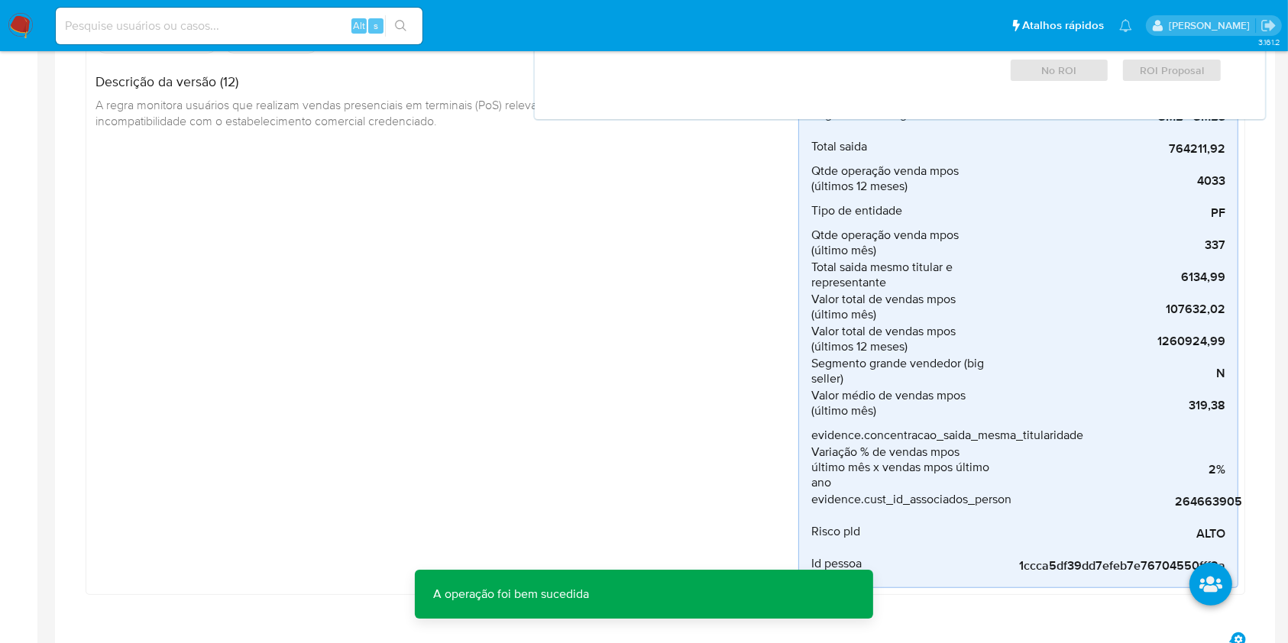
scroll to position [0, 0]
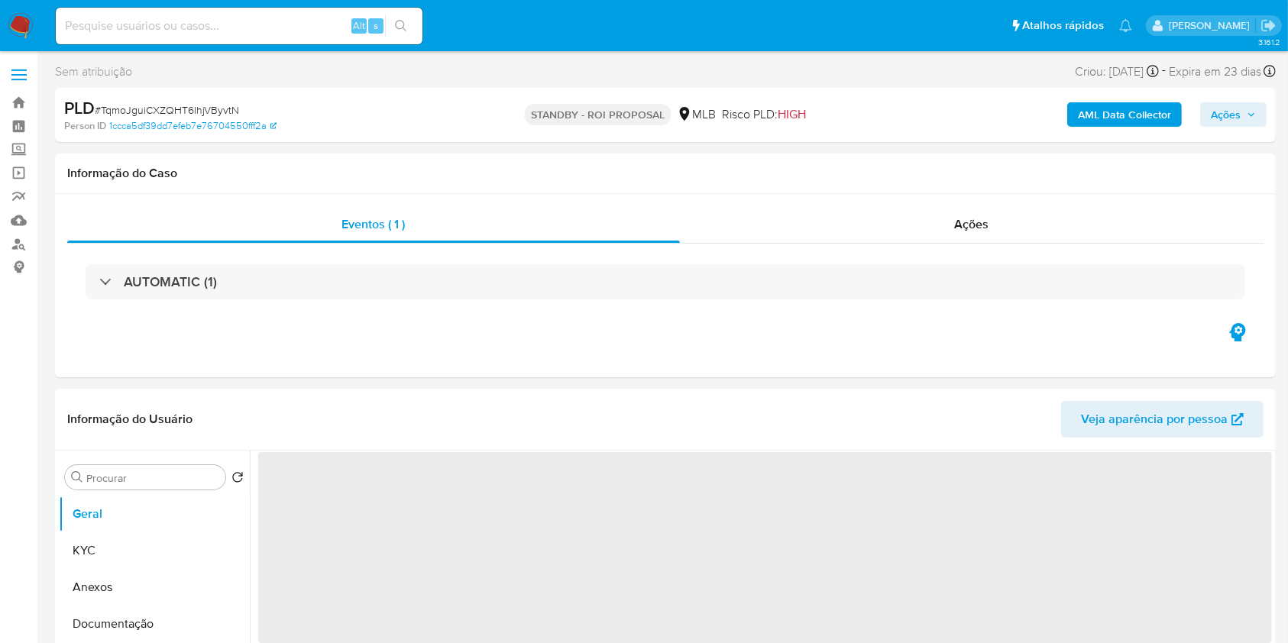
select select "10"
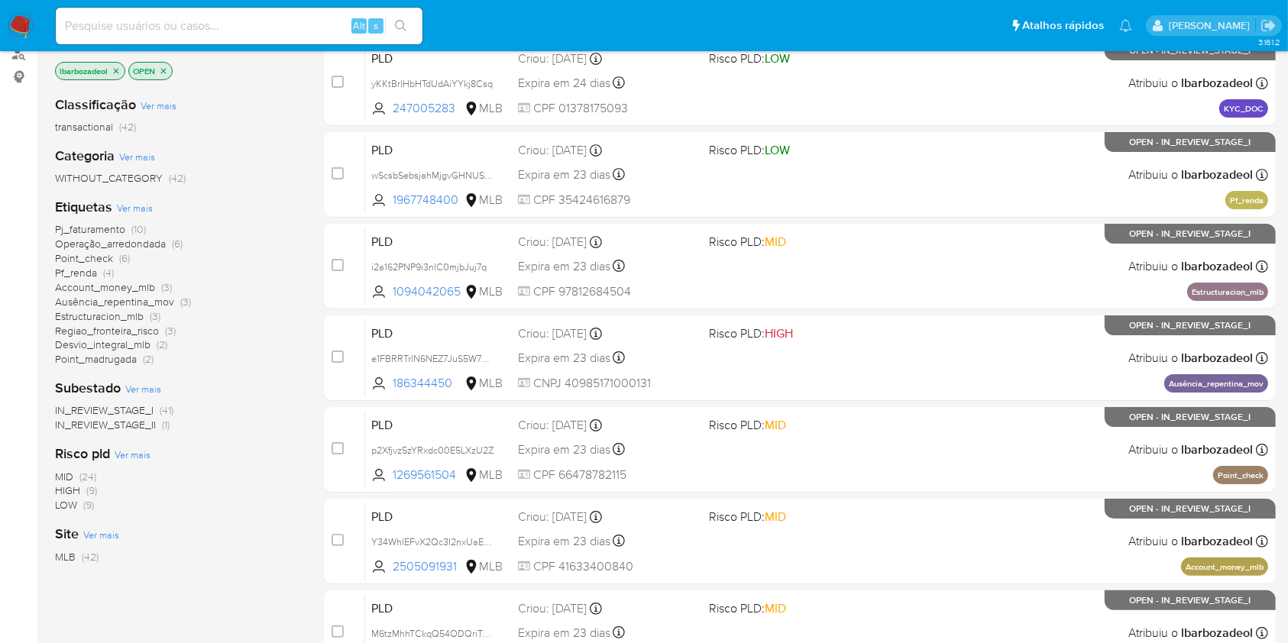
scroll to position [191, 0]
click at [134, 362] on span "Point_madrugada" at bounding box center [96, 358] width 82 height 15
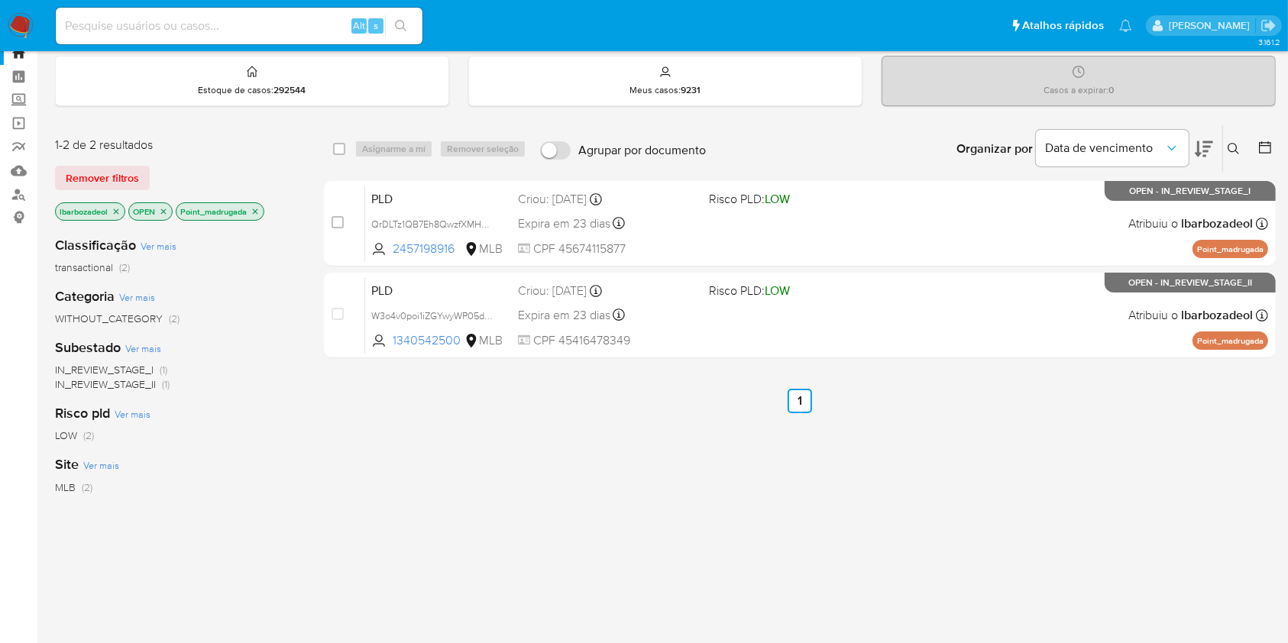
scroll to position [49, 0]
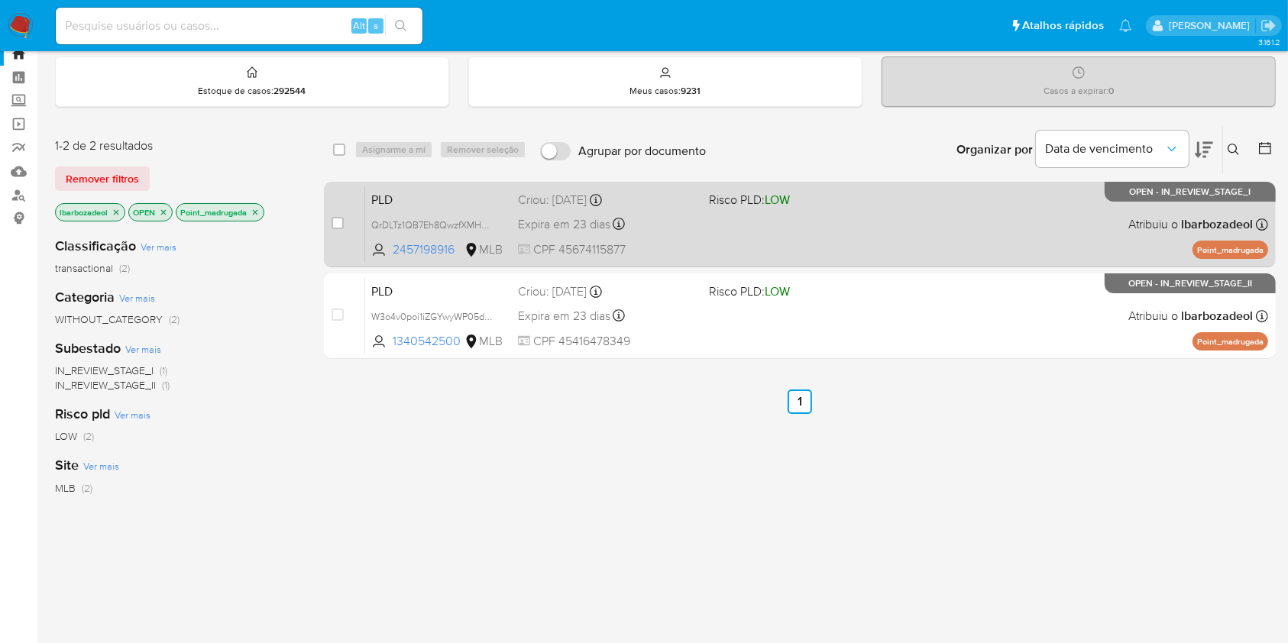
click at [731, 220] on div "PLD QrDLTz1QB7Eh8QwzfXMHgB7y 2457198916 MLB Risco PLD: LOW Criou: [DATE] Criou:…" at bounding box center [816, 224] width 903 height 77
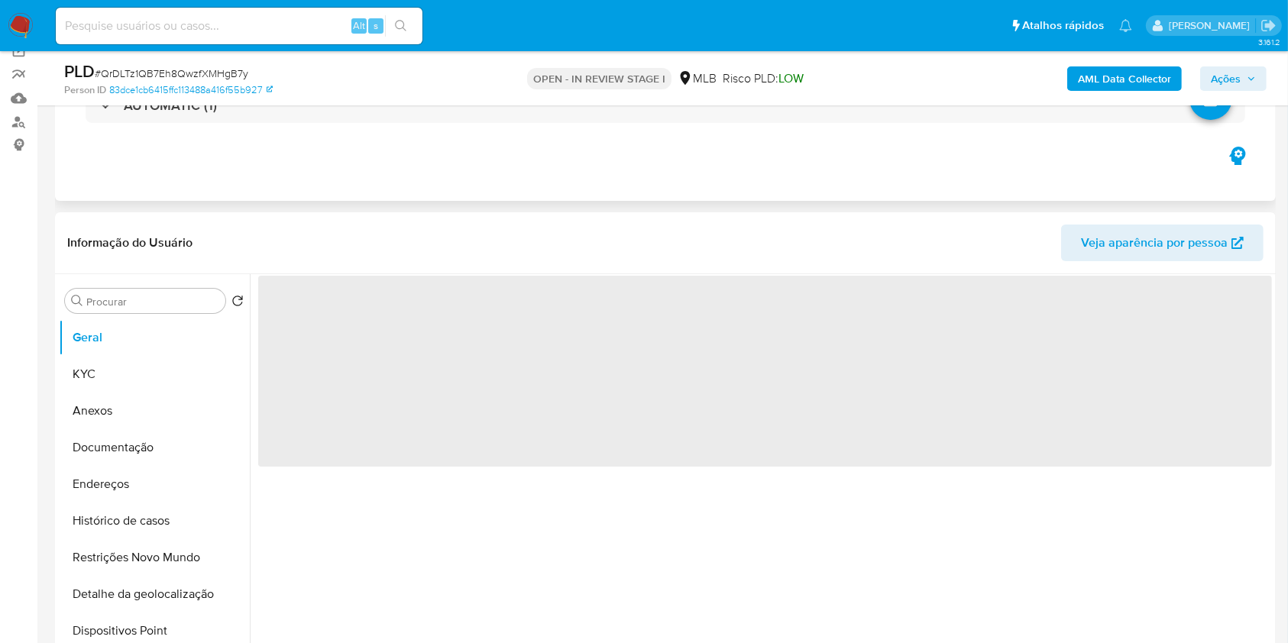
scroll to position [123, 0]
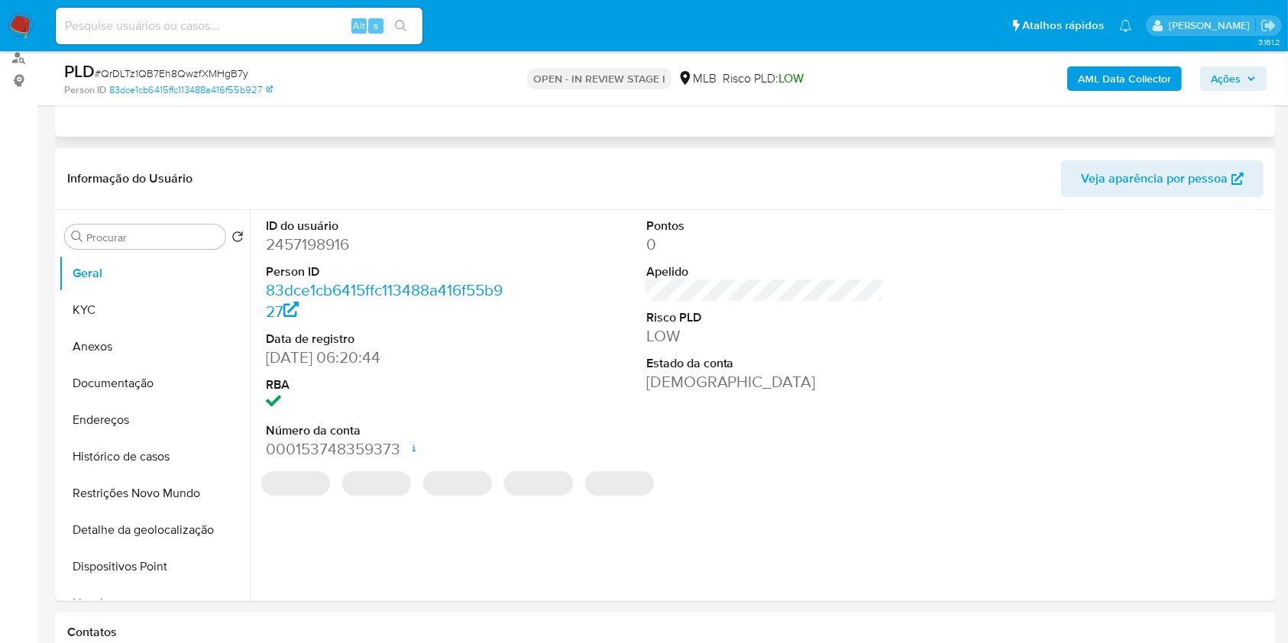
select select "10"
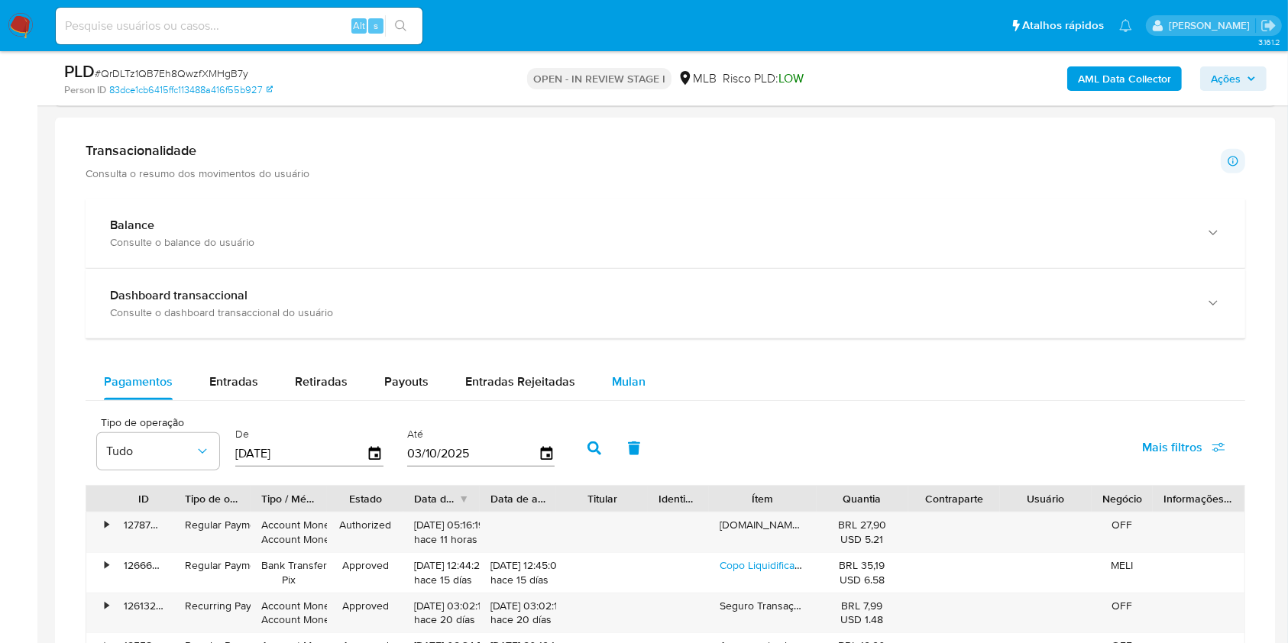
click at [612, 378] on span "Mulan" at bounding box center [629, 382] width 34 height 18
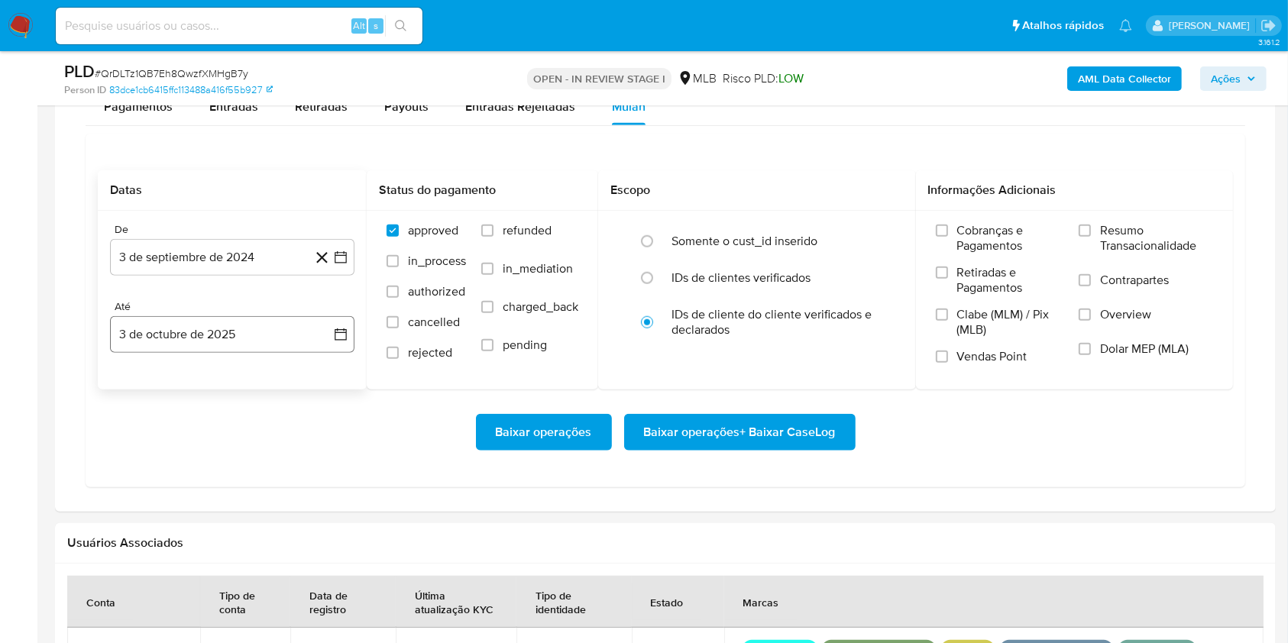
scroll to position [1301, 0]
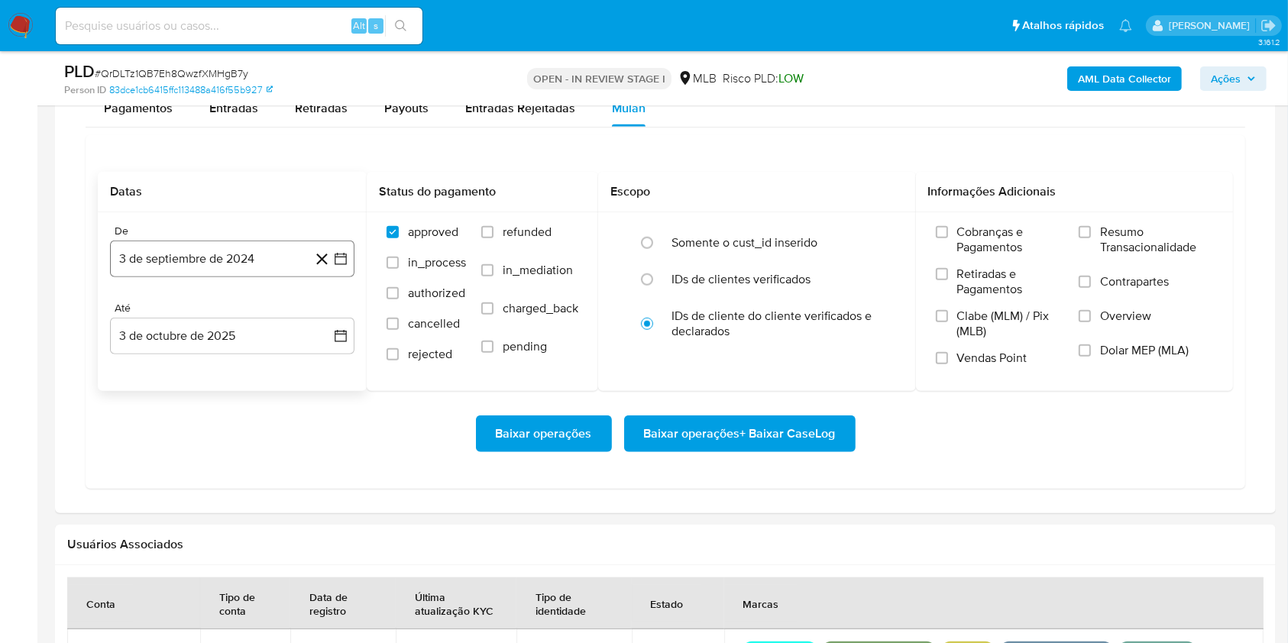
click at [186, 242] on button "3 de septiembre de 2024" at bounding box center [232, 259] width 244 height 37
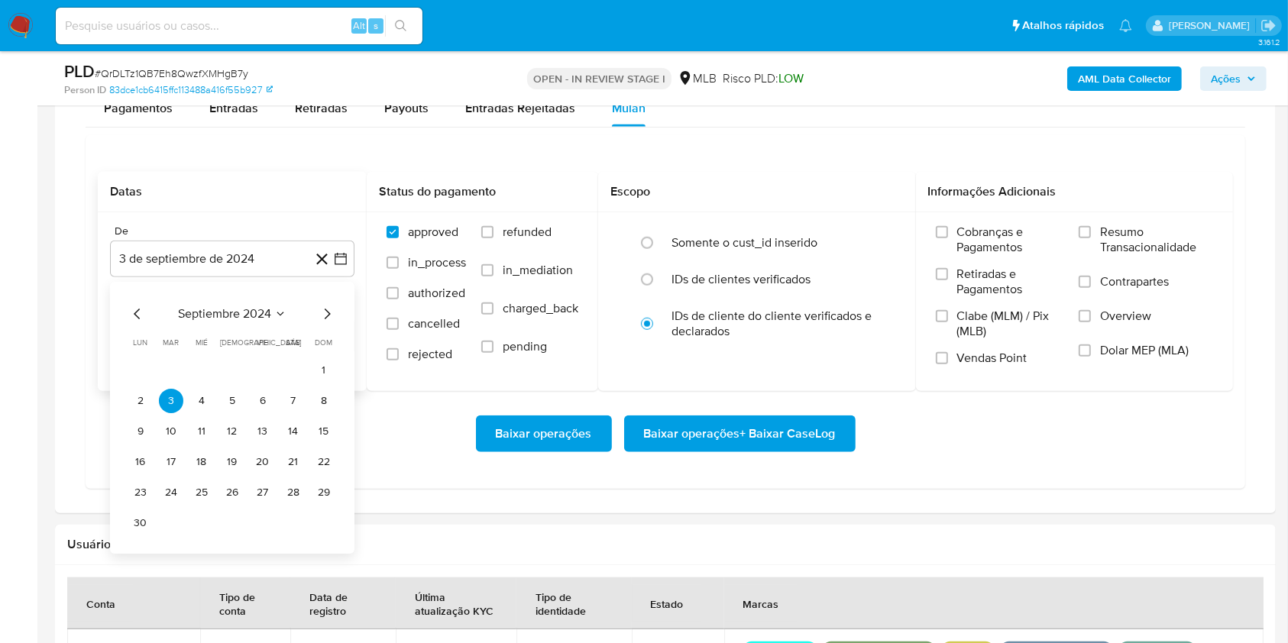
click at [202, 311] on span "septiembre 2024" at bounding box center [224, 313] width 93 height 15
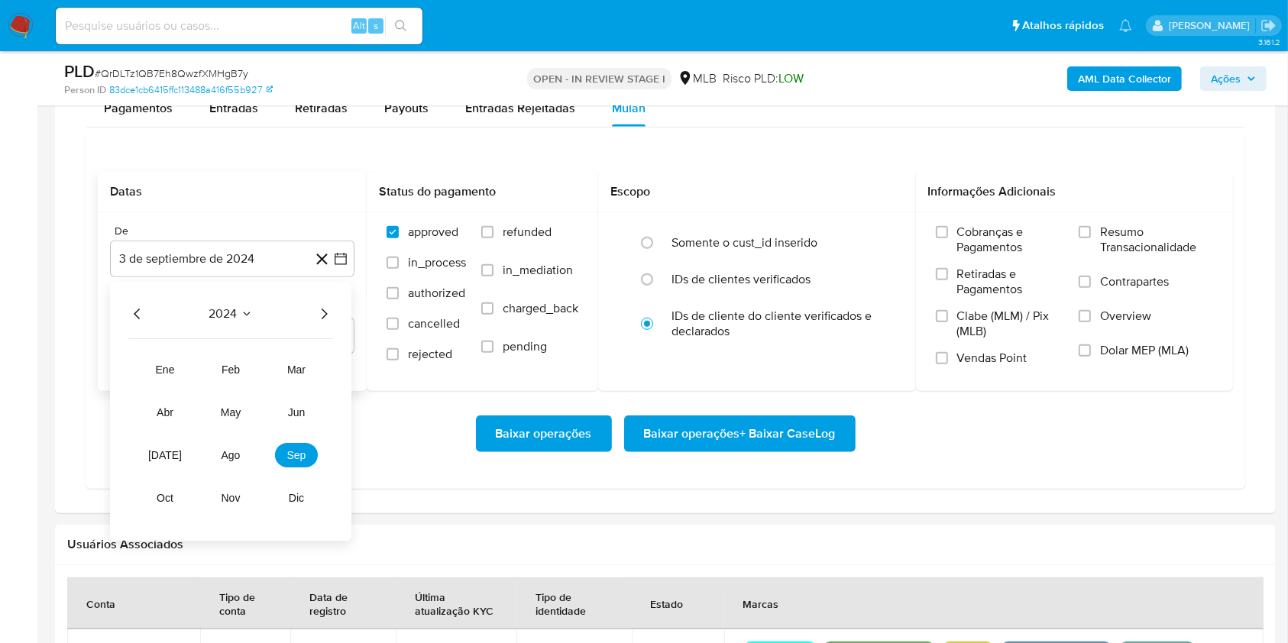
drag, startPoint x: 323, startPoint y: 306, endPoint x: 312, endPoint y: 348, distance: 43.3
click at [323, 306] on icon "Año siguiente" at bounding box center [324, 314] width 18 height 18
click at [224, 455] on span "ago" at bounding box center [230, 455] width 19 height 12
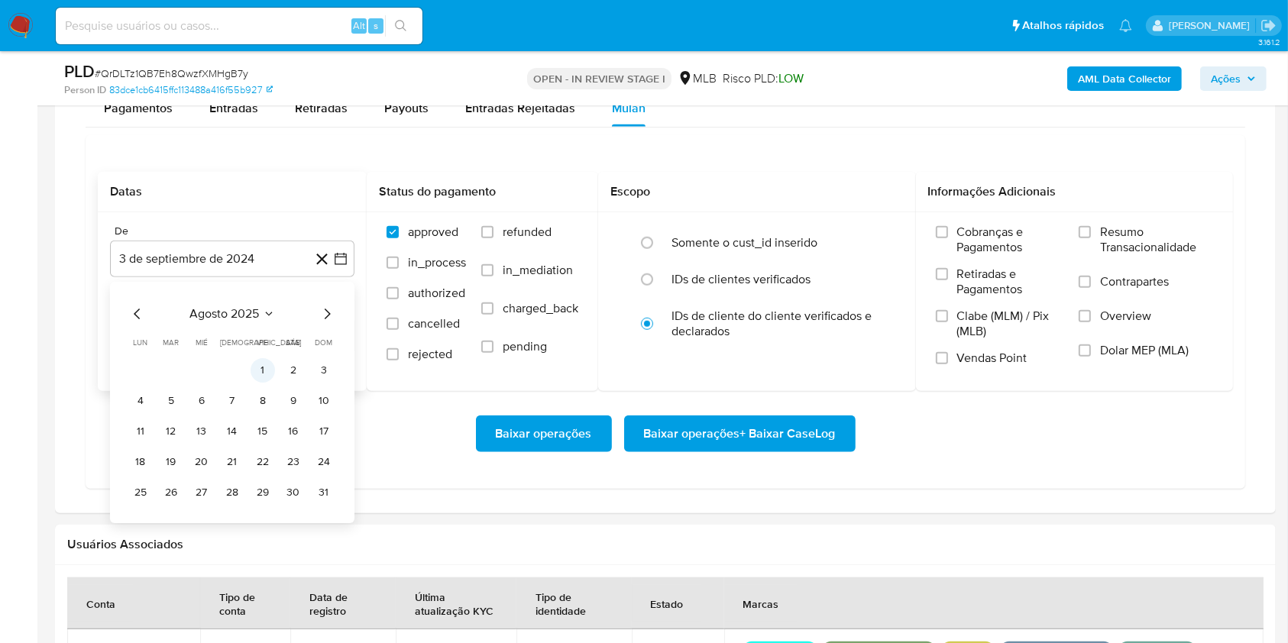
click at [263, 367] on button "1" at bounding box center [263, 370] width 24 height 24
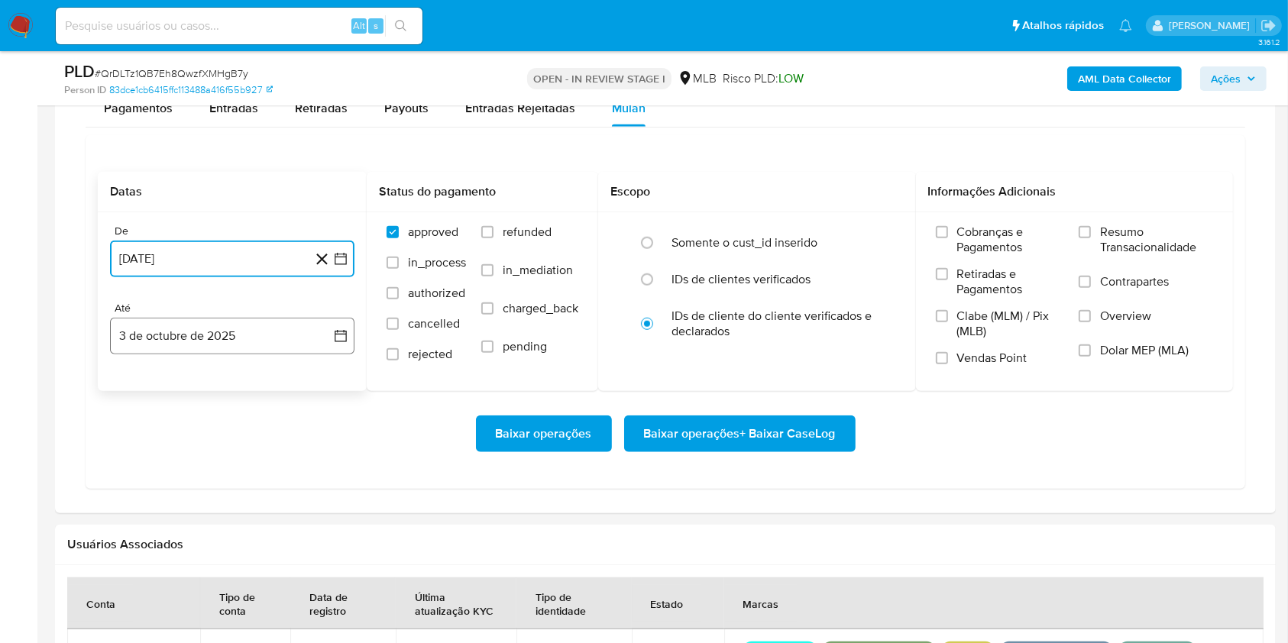
click at [239, 338] on button "3 de octubre de 2025" at bounding box center [232, 336] width 244 height 37
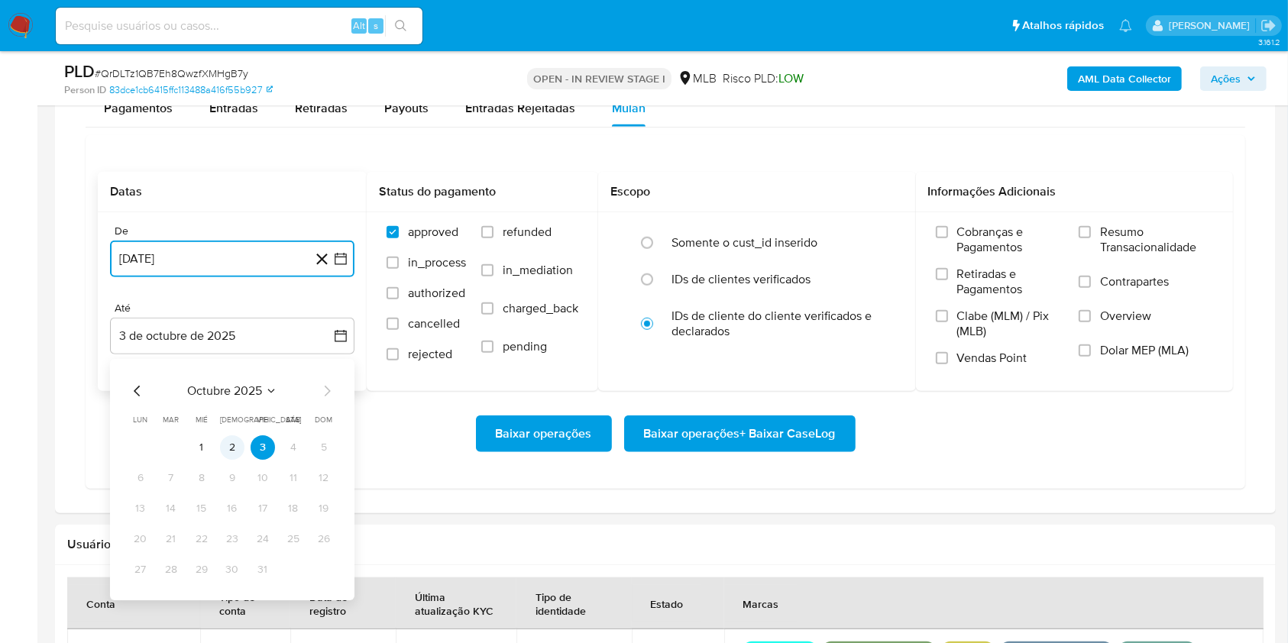
click at [234, 443] on button "2" at bounding box center [232, 447] width 24 height 24
click at [234, 443] on div "Baixar operações Baixar operações + Baixar CaseLog" at bounding box center [665, 433] width 1135 height 37
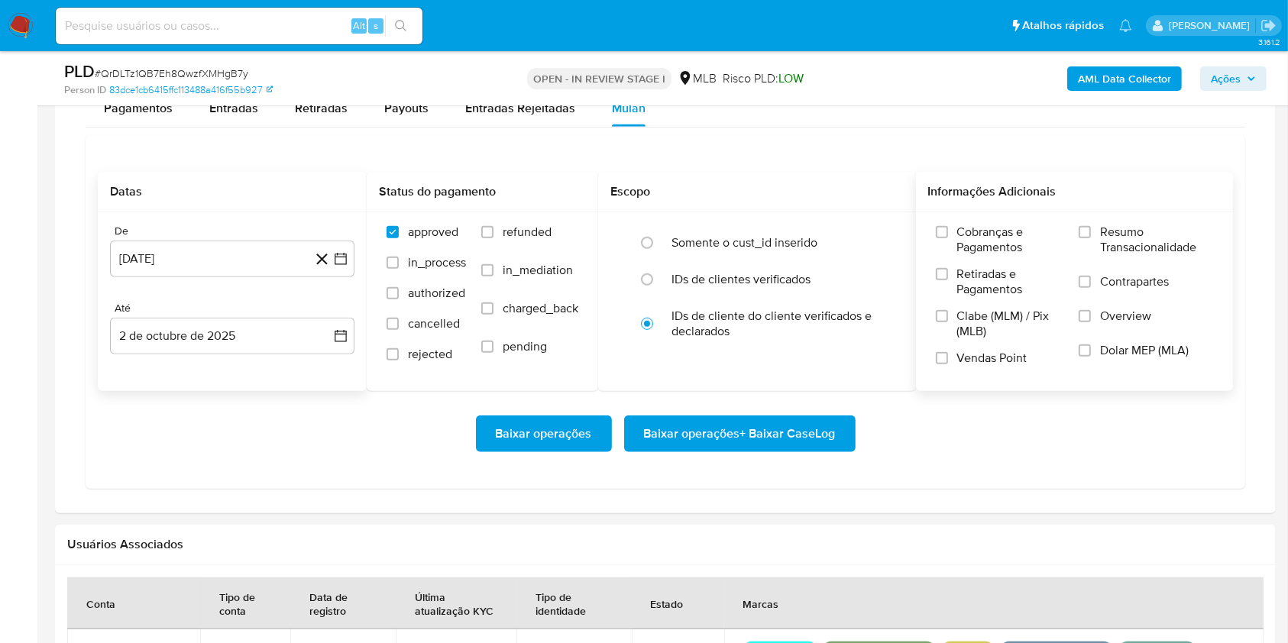
click at [1143, 230] on span "Resumo Transacionalidade" at bounding box center [1156, 240] width 113 height 31
click at [1091, 230] on input "Resumo Transacionalidade" at bounding box center [1084, 232] width 12 height 12
click at [1083, 233] on input "Resumo Transacionalidade" at bounding box center [1084, 232] width 12 height 12
click at [750, 428] on span "Baixar operações + Baixar CaseLog" at bounding box center [740, 434] width 192 height 34
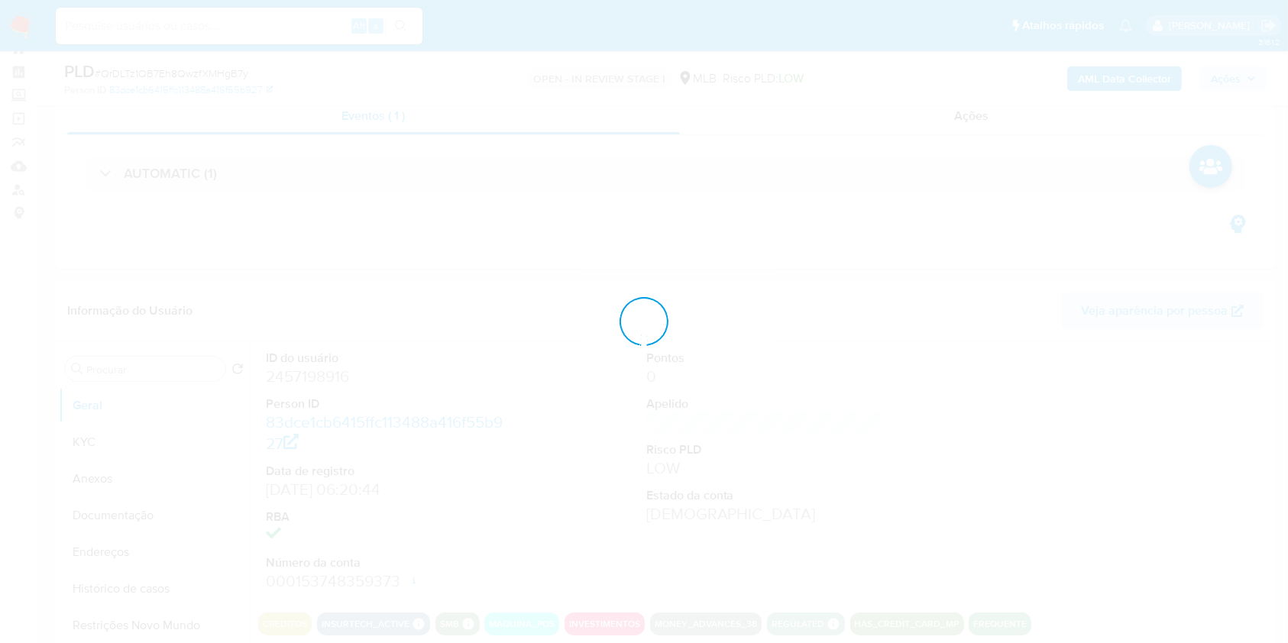
scroll to position [0, 0]
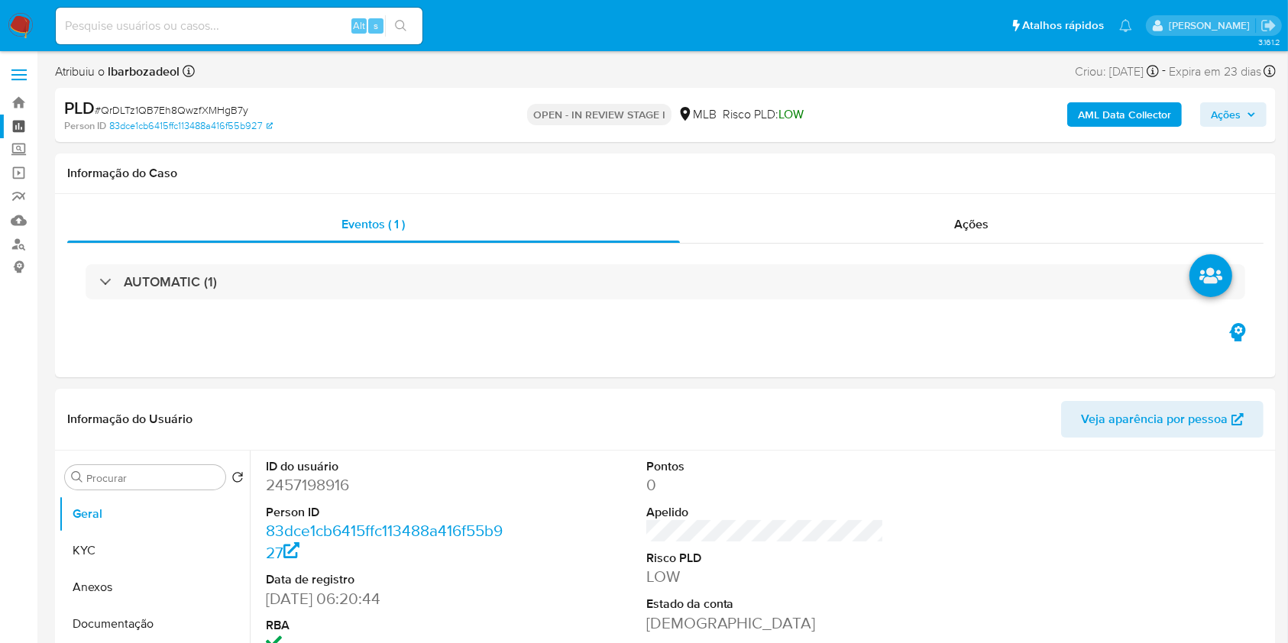
click at [22, 127] on link "Painel" at bounding box center [91, 127] width 182 height 24
click at [1233, 112] on span "Ações" at bounding box center [1226, 114] width 30 height 24
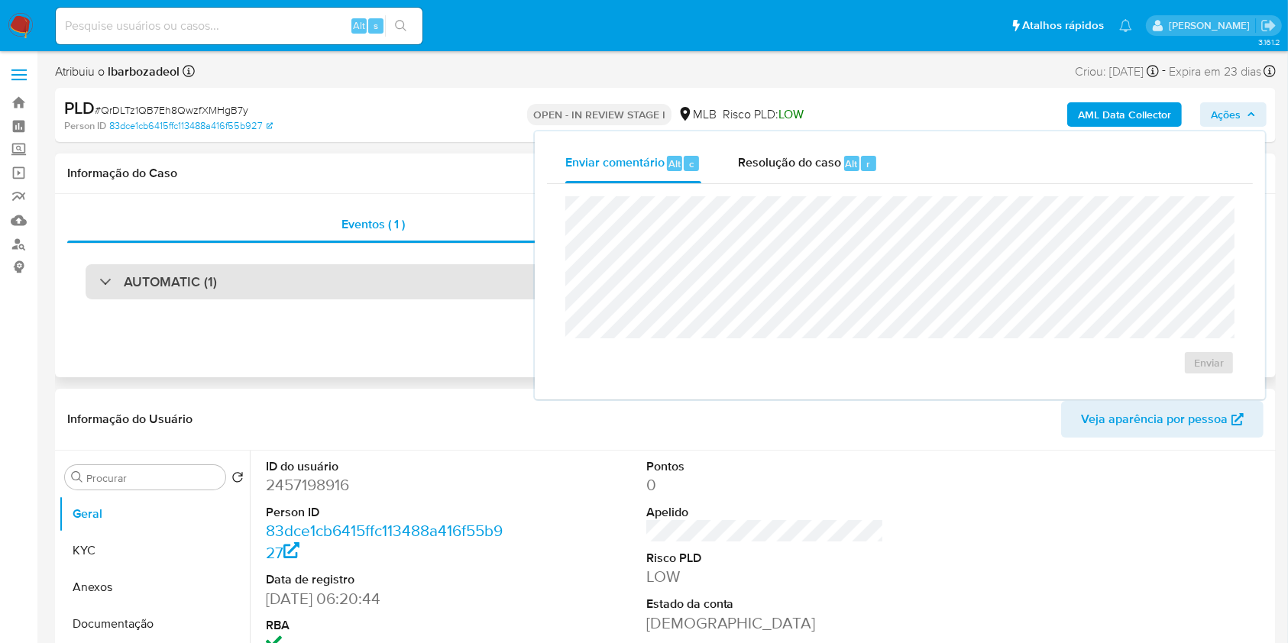
click at [480, 289] on div "AUTOMATIC (1)" at bounding box center [665, 281] width 1159 height 35
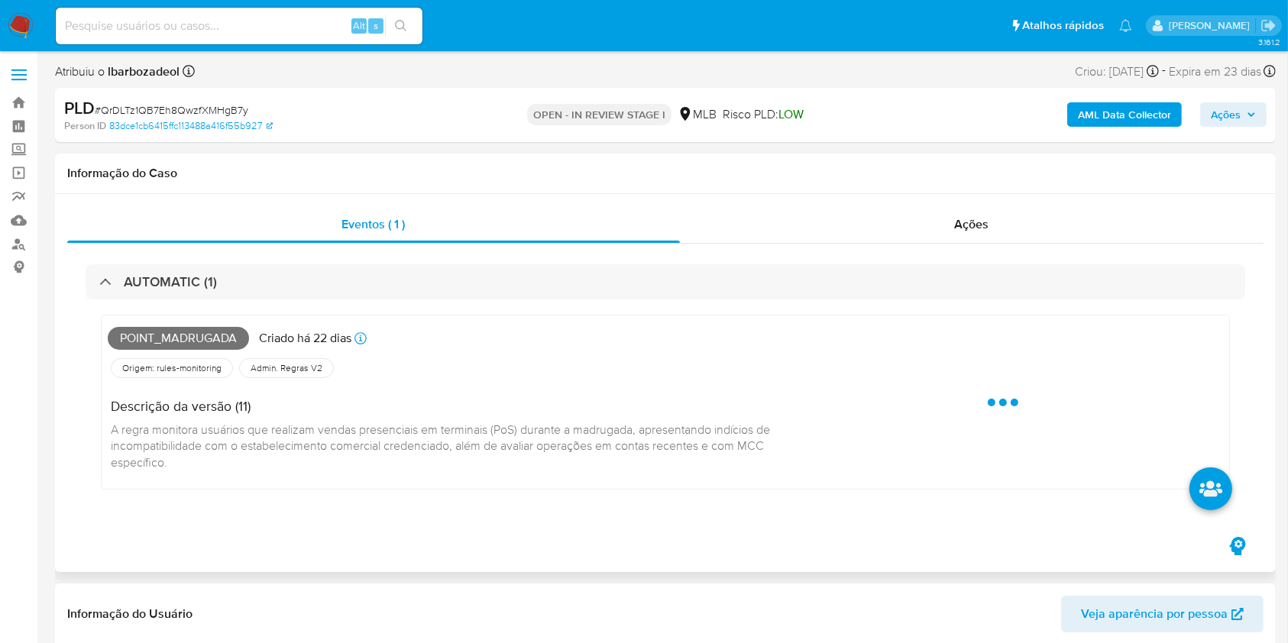
click at [196, 335] on span "Point_madrugada" at bounding box center [178, 338] width 141 height 23
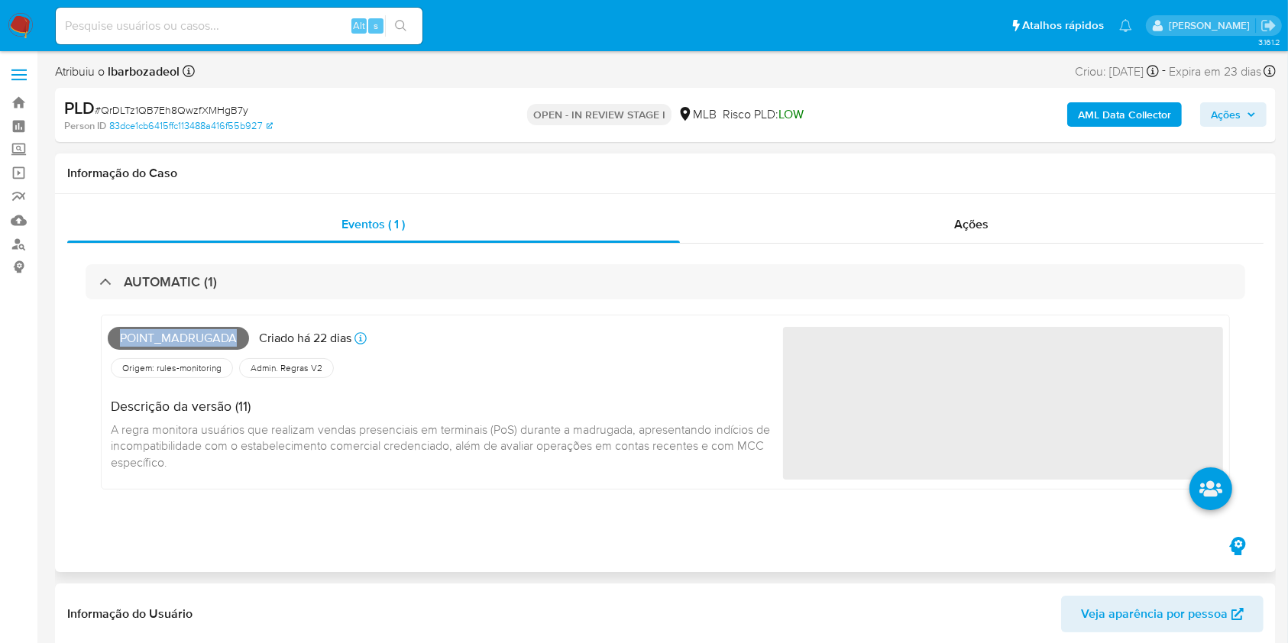
click at [196, 335] on span "Point_madrugada" at bounding box center [178, 338] width 141 height 23
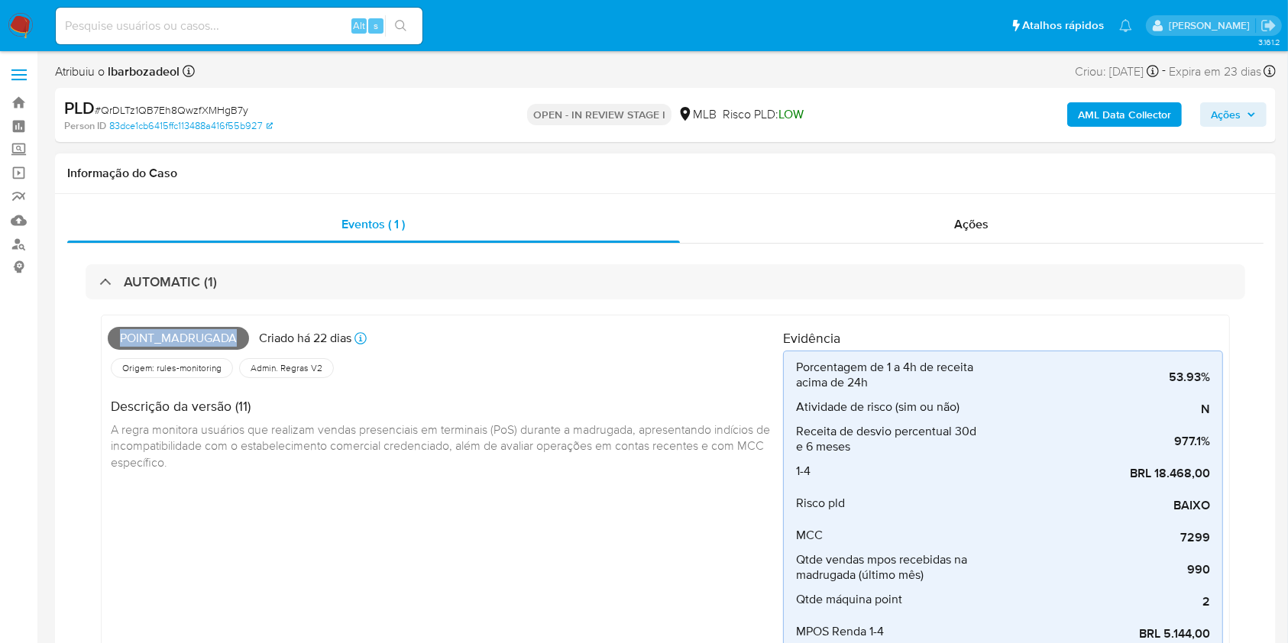
copy span "Point_madrugada"
click at [1253, 116] on icon "button" at bounding box center [1250, 114] width 9 height 9
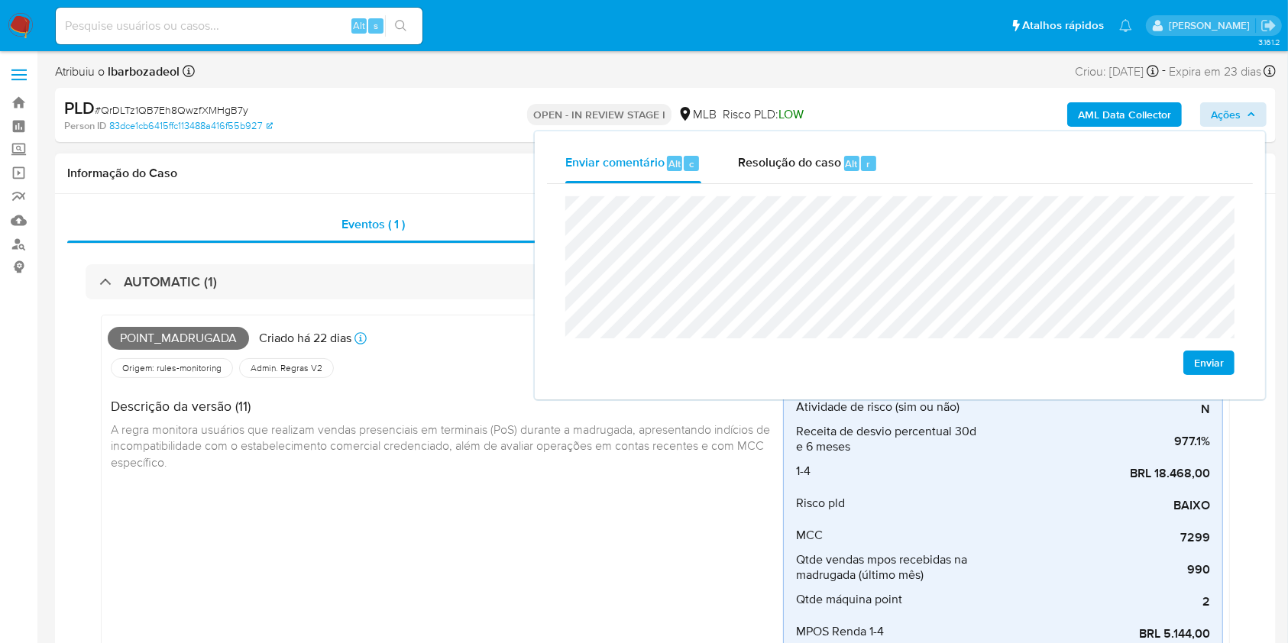
click at [631, 492] on div "Point_madrugada Criado há 22 dias Criado: 12/09/2025 00:24:45 Origem: rules-mon…" at bounding box center [445, 537] width 675 height 431
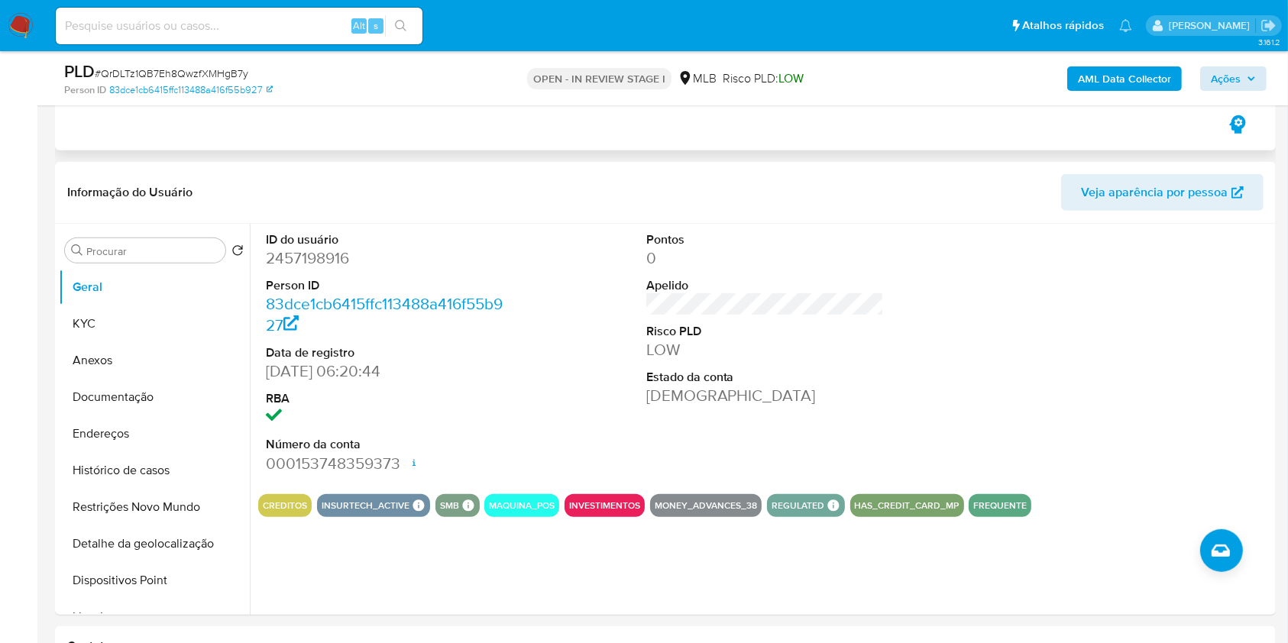
scroll to position [637, 0]
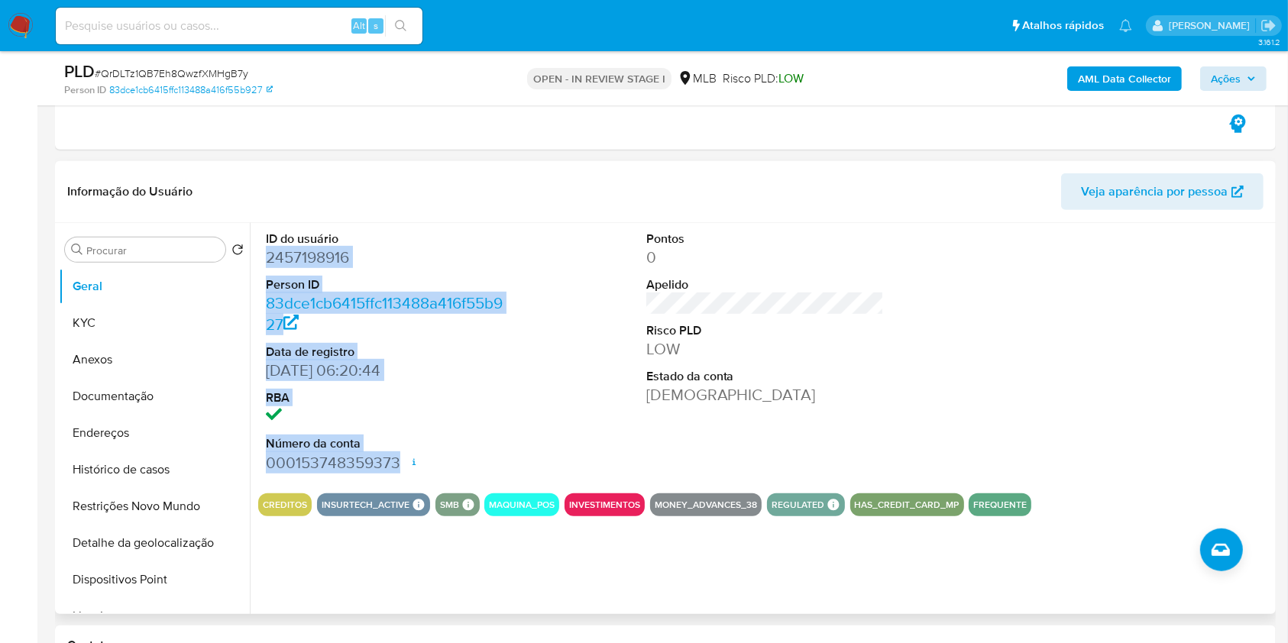
drag, startPoint x: 263, startPoint y: 252, endPoint x: 403, endPoint y: 459, distance: 250.2
click at [403, 459] on div "ID do usuário 2457198916 Person ID 83dce1cb6415ffc113488a416f55b927 Data de reg…" at bounding box center [385, 352] width 254 height 258
copy dl "2457198916 Person ID 83dce1cb6415ffc113488a416f55b927 Data de registro 23/05/20…"
click at [1249, 71] on span "Ações" at bounding box center [1233, 78] width 45 height 21
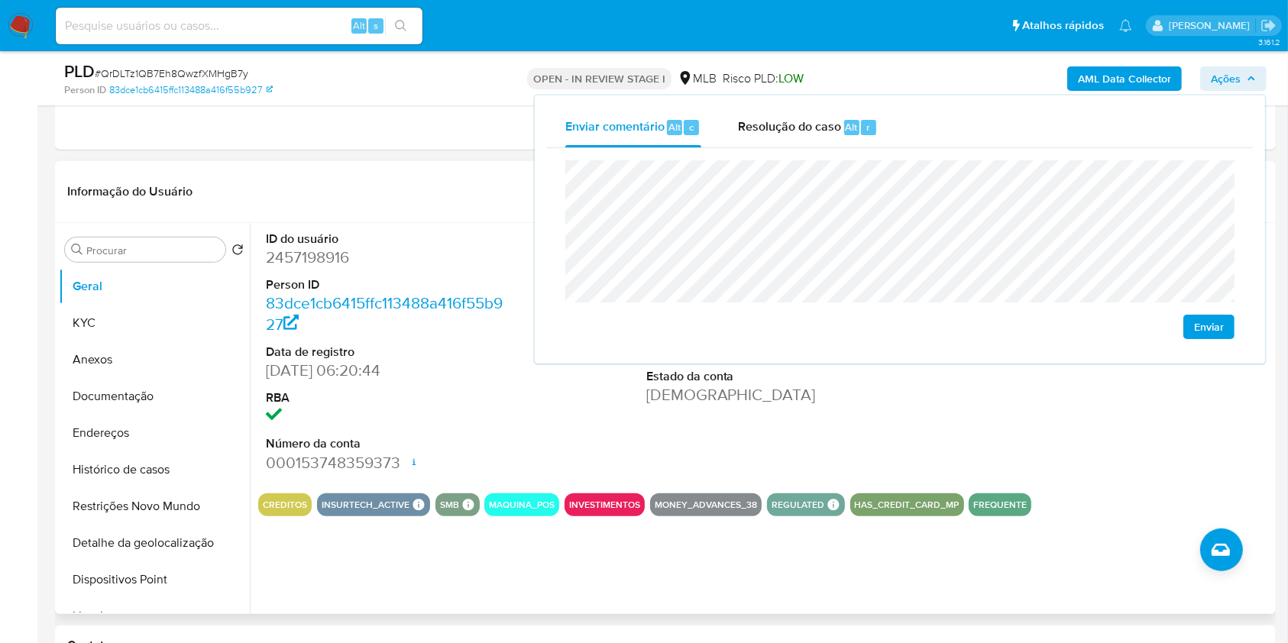
click at [418, 170] on div "Informação do Usuário Veja aparência por pessoa" at bounding box center [665, 192] width 1220 height 62
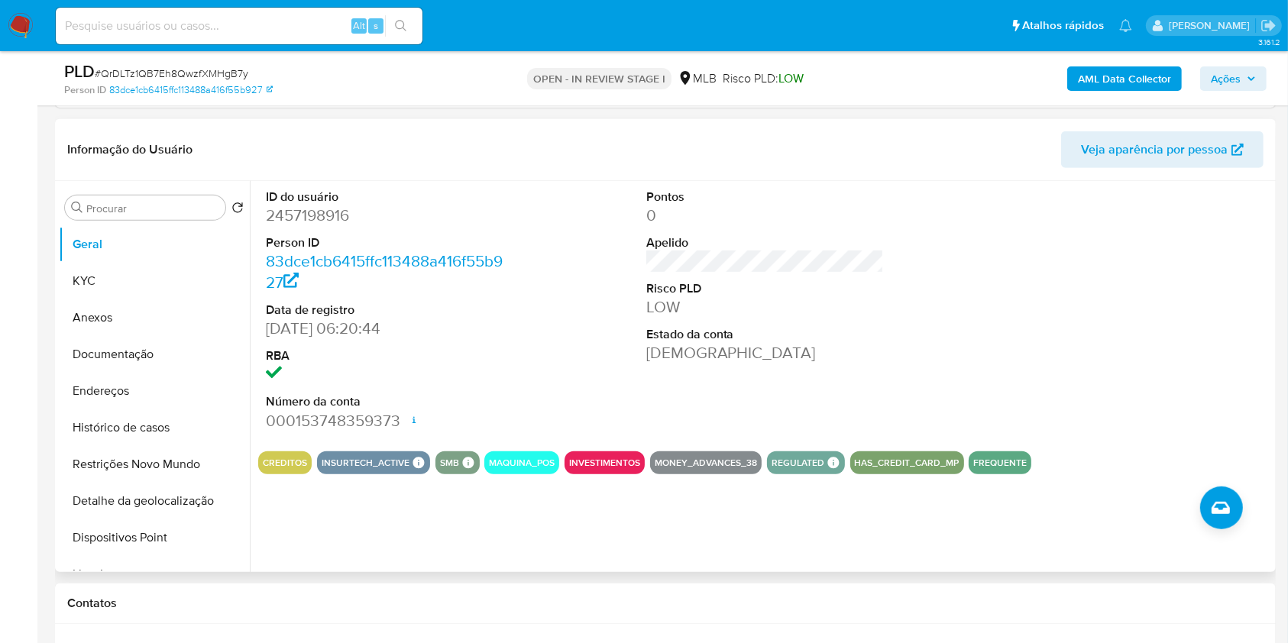
scroll to position [678, 0]
click at [145, 280] on button "KYC" at bounding box center [148, 281] width 179 height 37
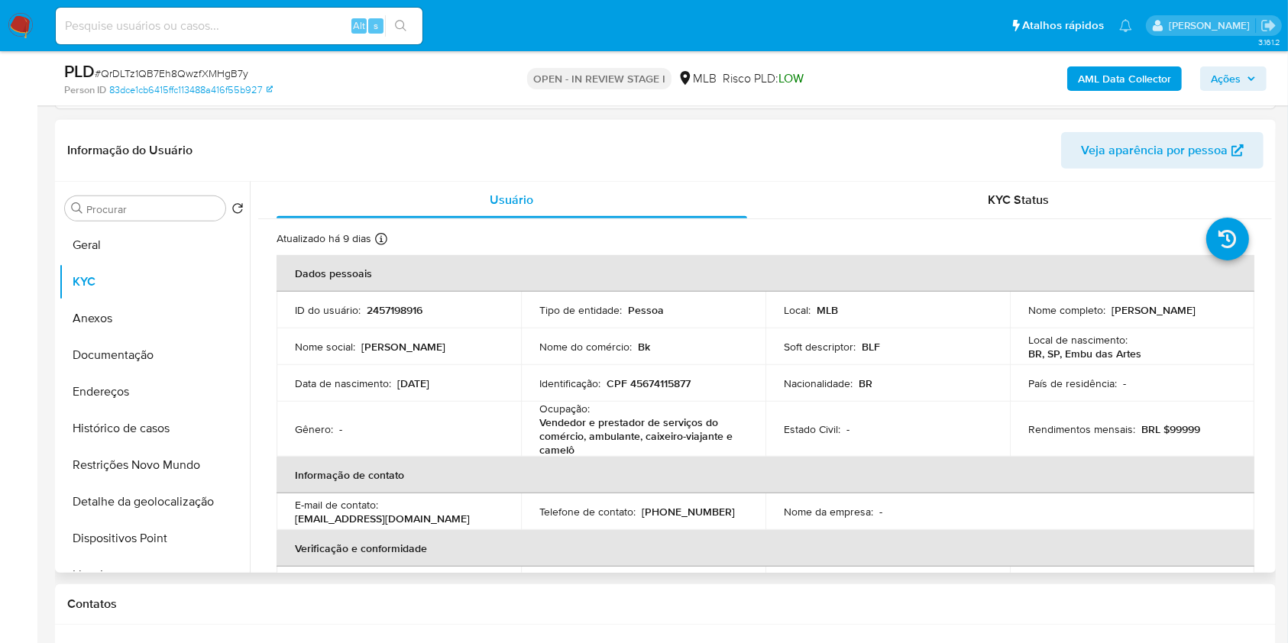
click at [674, 386] on p "CPF 45674115877" at bounding box center [648, 384] width 84 height 14
copy p "45674115877"
click at [1232, 83] on span "Ações" at bounding box center [1226, 78] width 30 height 24
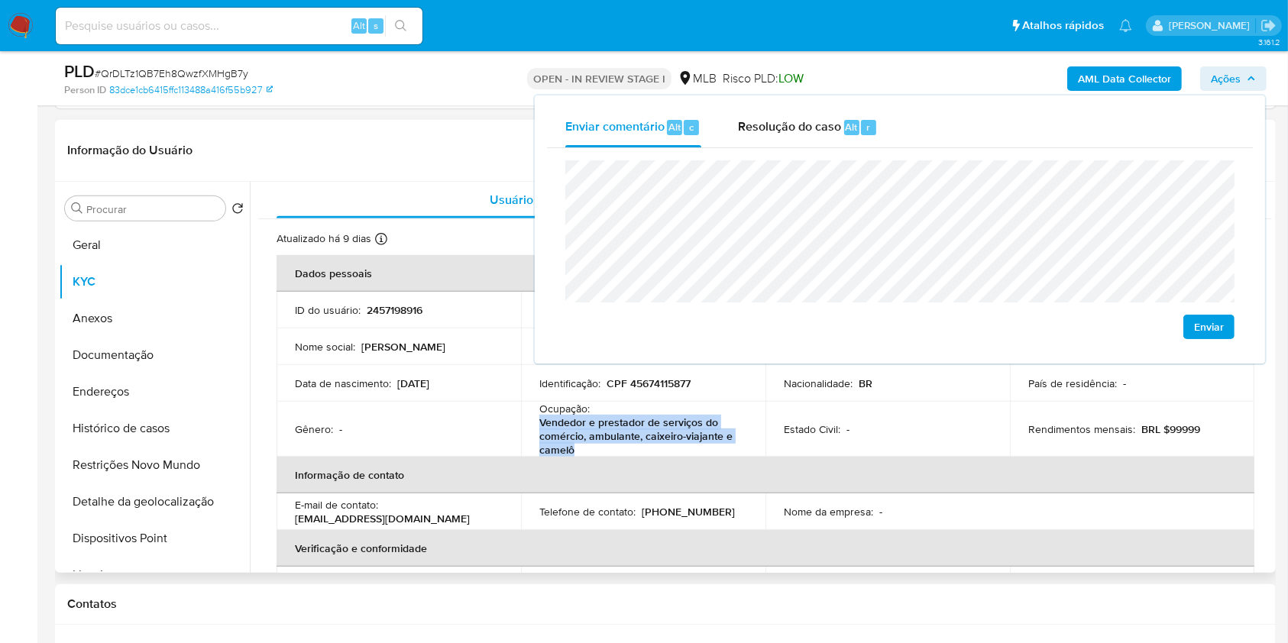
drag, startPoint x: 538, startPoint y: 423, endPoint x: 613, endPoint y: 445, distance: 77.3
click at [613, 445] on p "Vendedor e prestador de serviços do comércio, ambulante, caixeiro-viajante e ca…" at bounding box center [640, 435] width 202 height 41
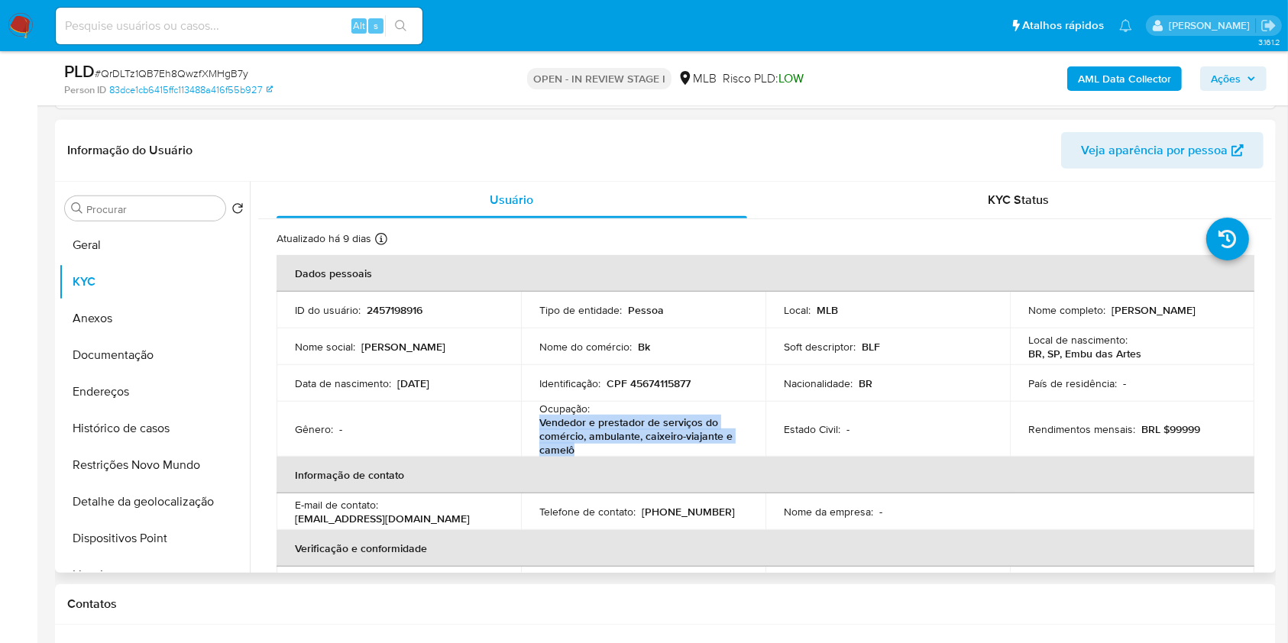
copy p "Vendedor e prestador de serviços do comércio, ambulante, caixeiro-viajante e ca…"
click at [1237, 79] on span "Ações" at bounding box center [1226, 78] width 30 height 24
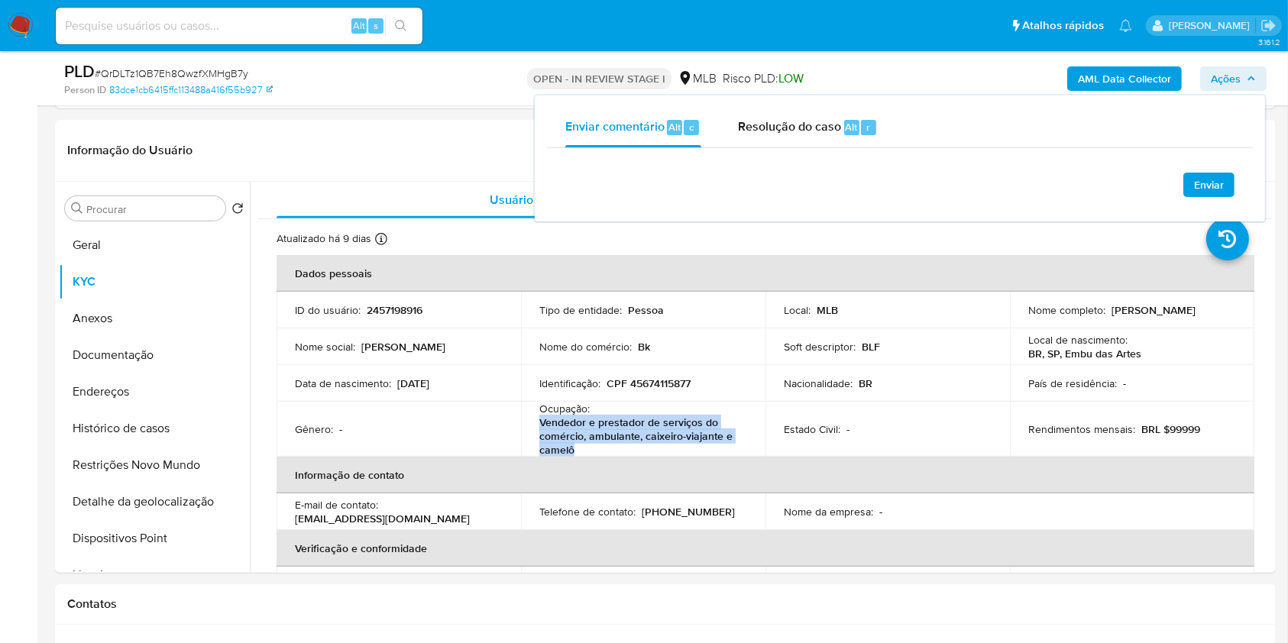
click at [1237, 79] on span "Ações" at bounding box center [1226, 78] width 30 height 24
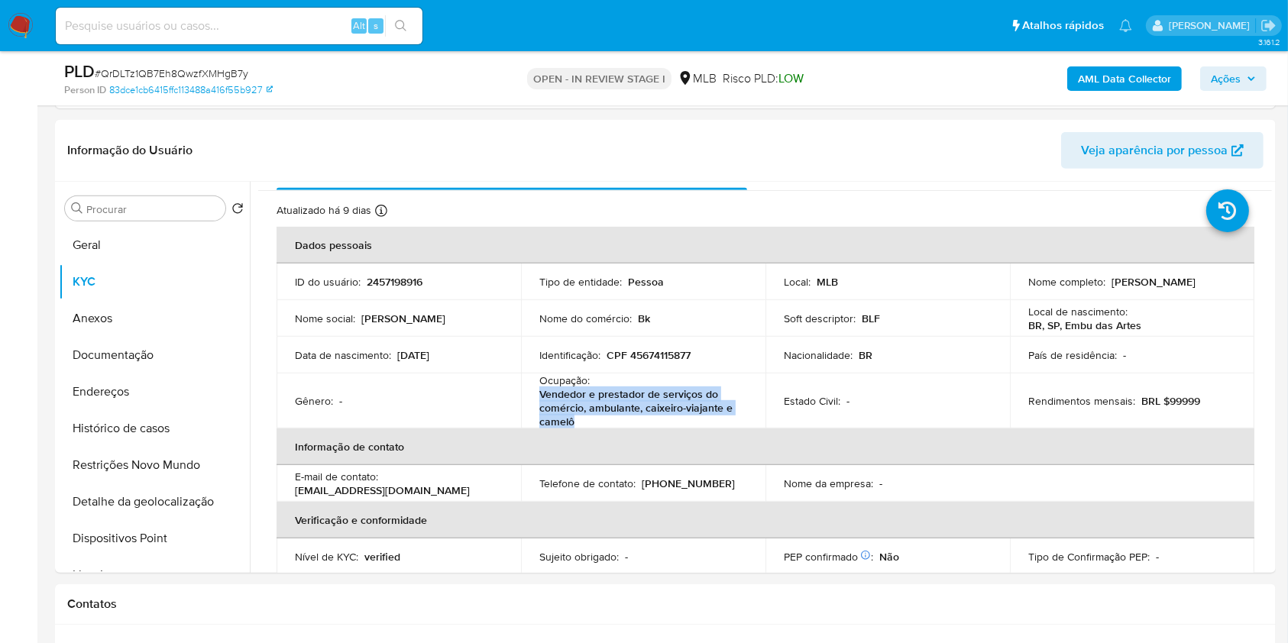
scroll to position [30, 0]
click at [1235, 76] on span "Ações" at bounding box center [1226, 78] width 30 height 24
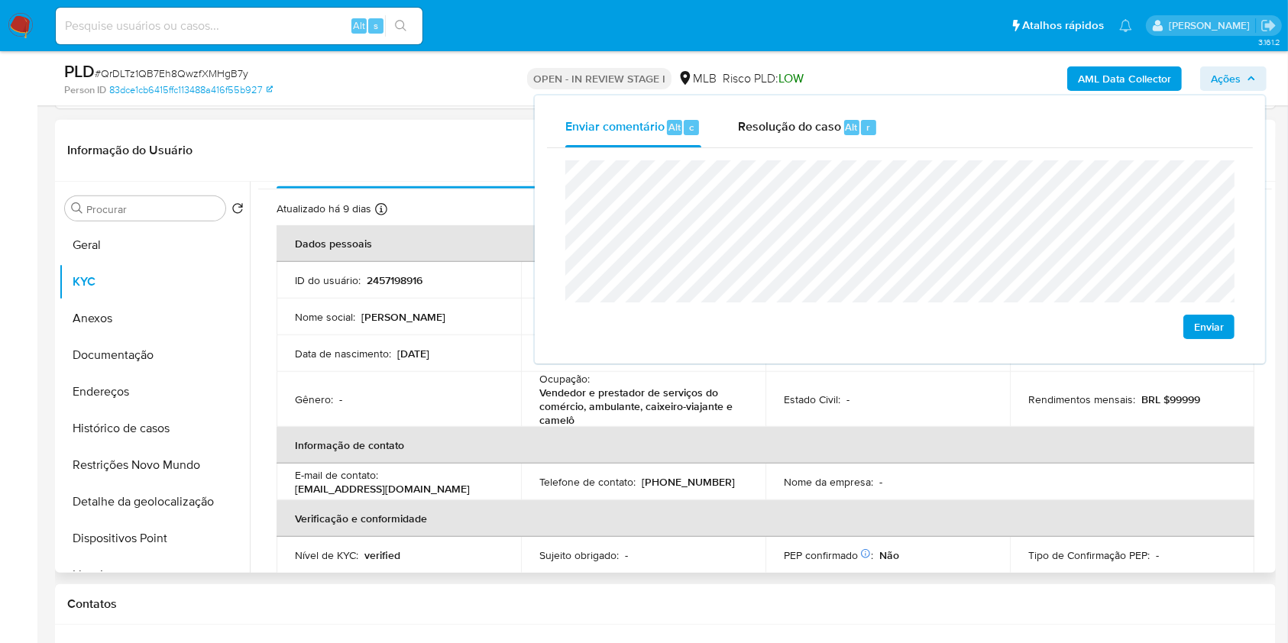
click at [666, 403] on p "Vendedor e prestador de serviços do comércio, ambulante, caixeiro-viajante e ca…" at bounding box center [640, 406] width 202 height 41
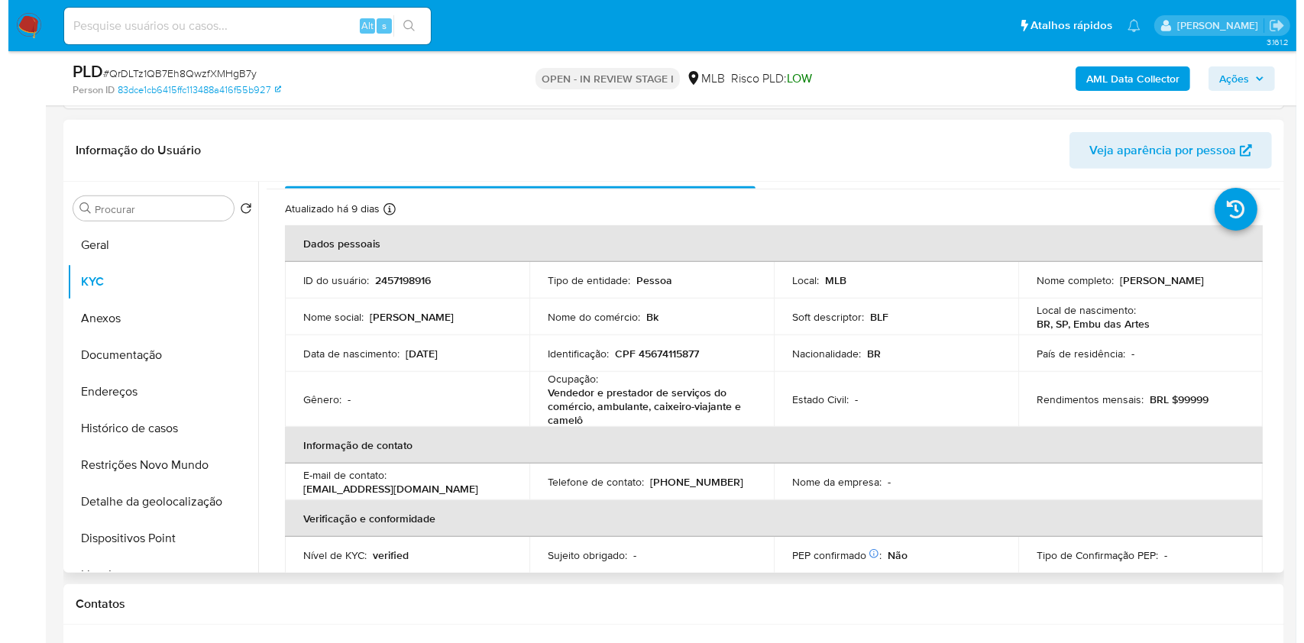
scroll to position [668, 0]
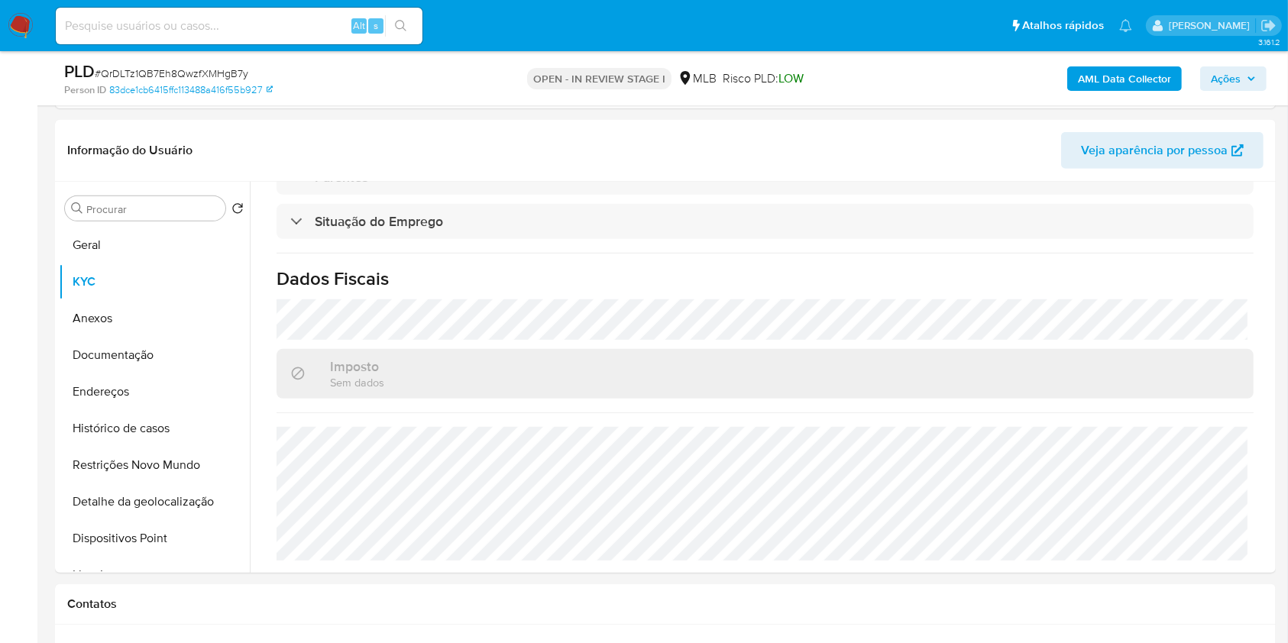
click at [1215, 82] on span "Ações" at bounding box center [1226, 78] width 30 height 24
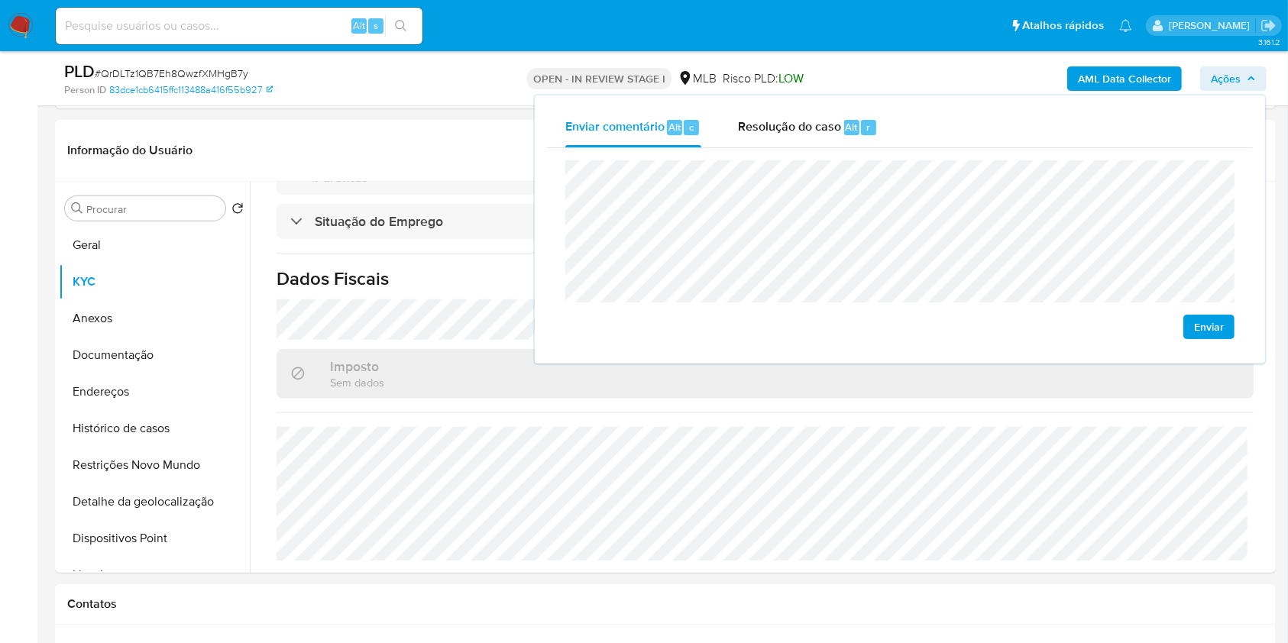
click at [1124, 64] on div "AML Data Collector Ações Enviar comentário Alt c Resolução do caso Alt r Enviar" at bounding box center [1068, 78] width 396 height 36
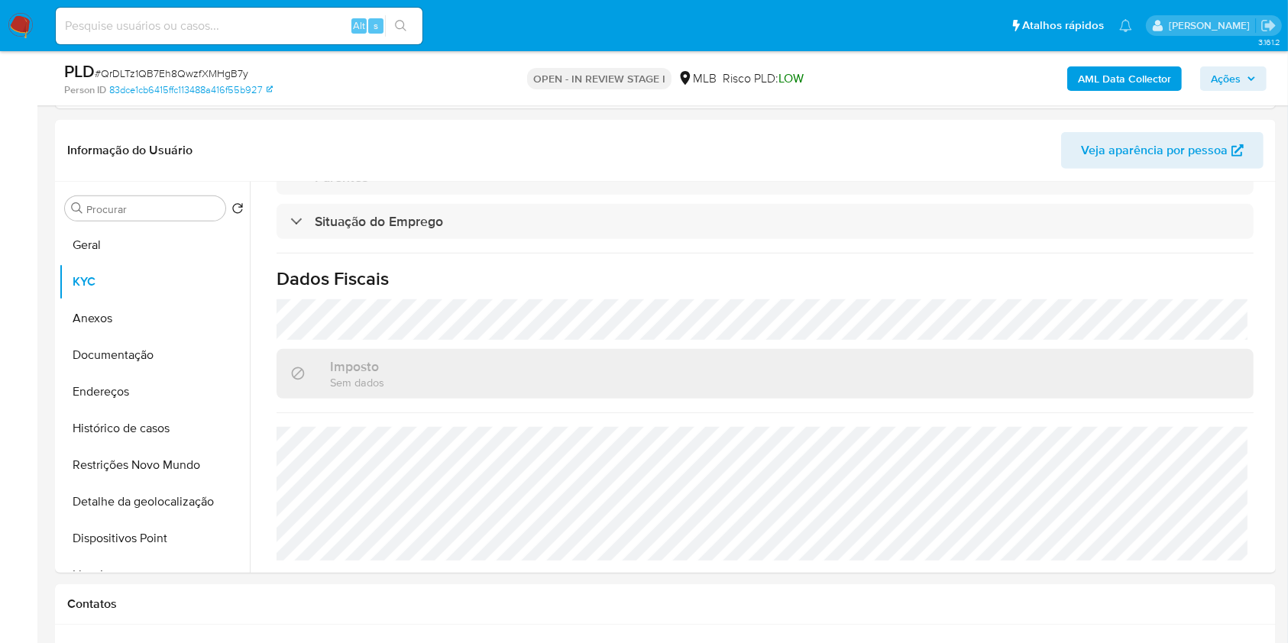
click at [1126, 75] on b "AML Data Collector" at bounding box center [1124, 78] width 93 height 24
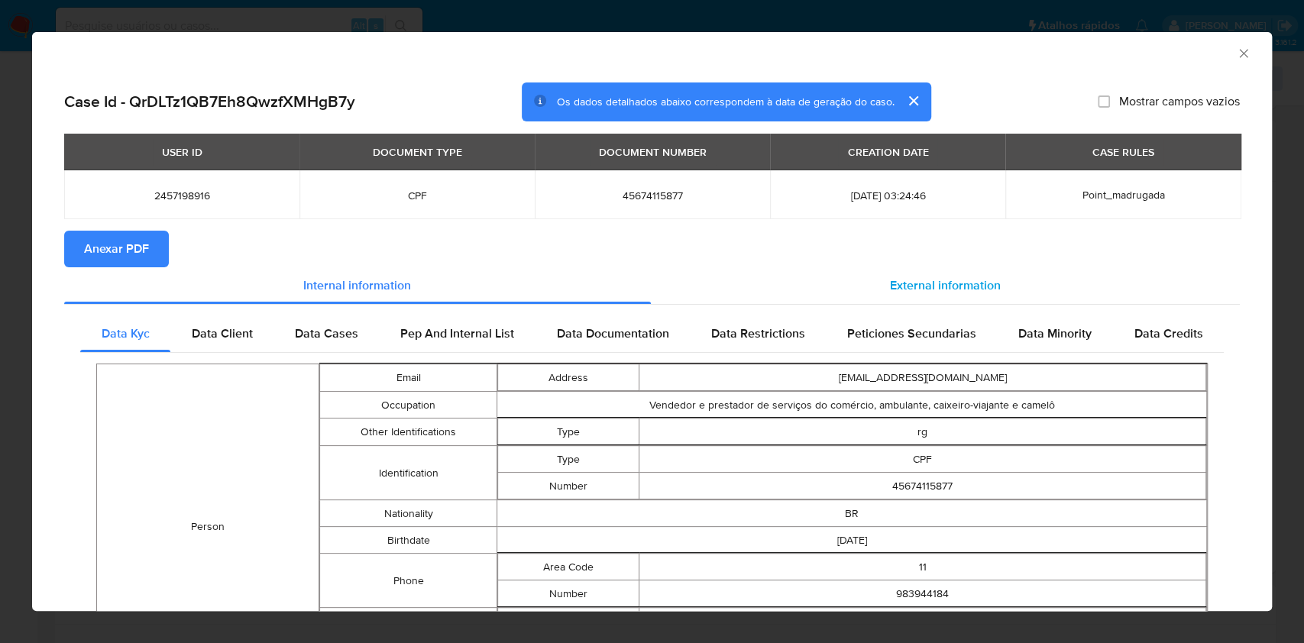
click at [782, 293] on div "External information" at bounding box center [946, 285] width 590 height 37
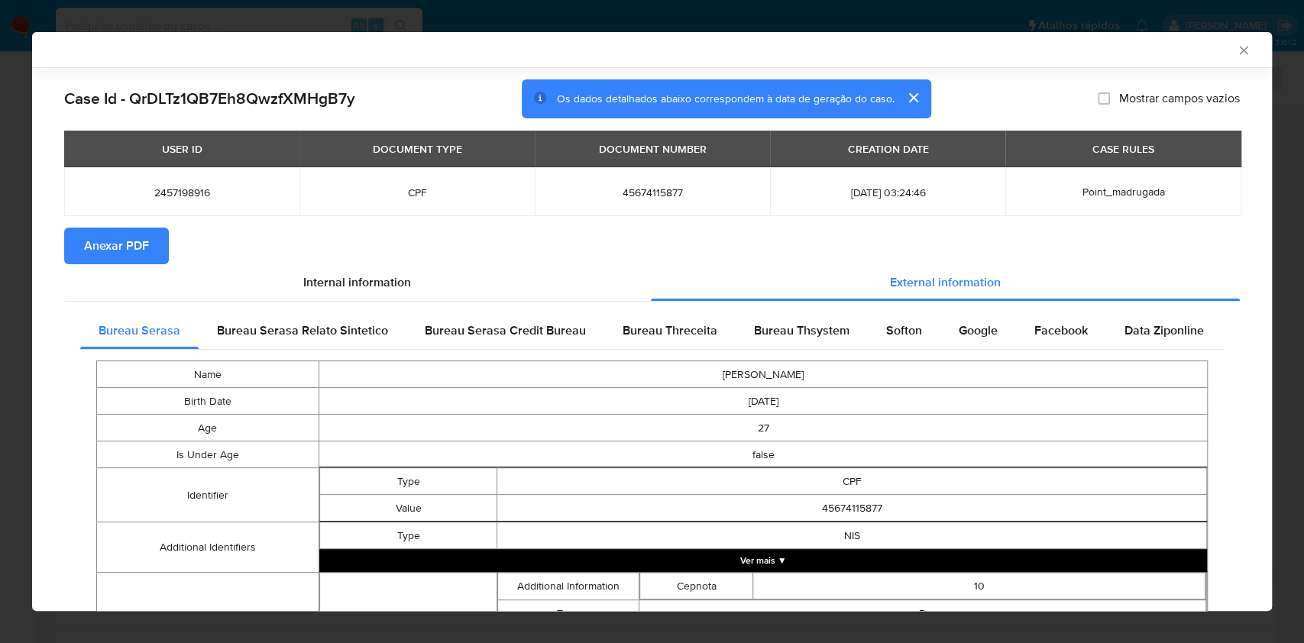
scroll to position [415, 0]
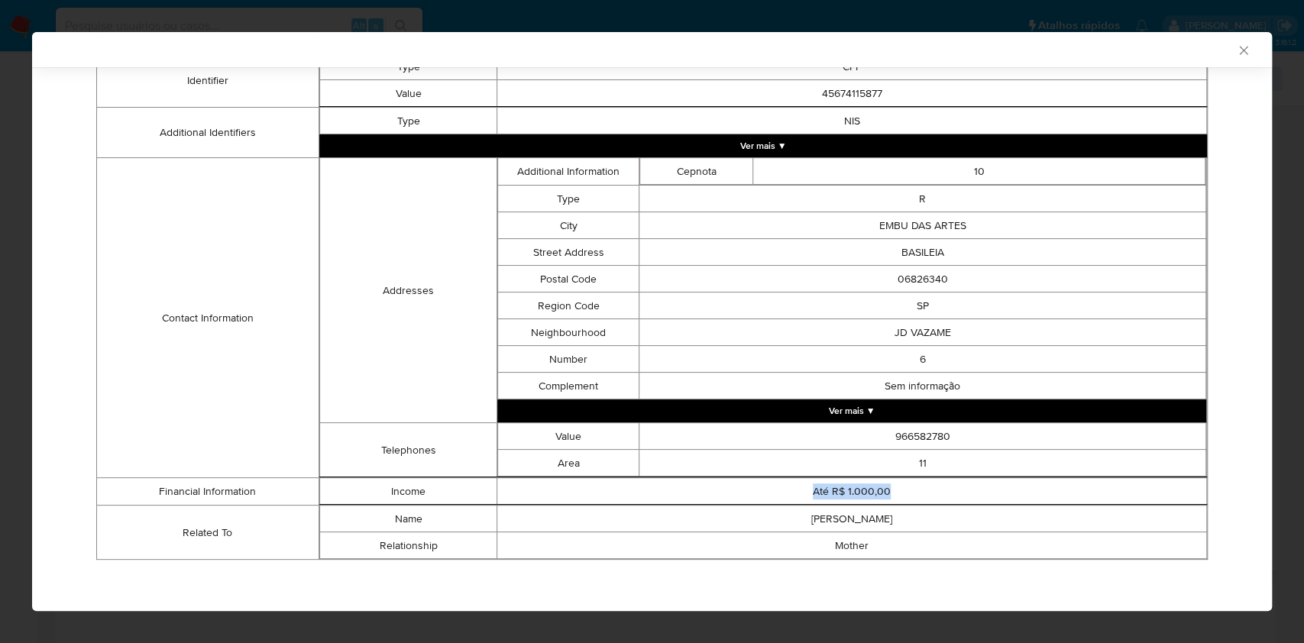
drag, startPoint x: 891, startPoint y: 485, endPoint x: 801, endPoint y: 493, distance: 90.5
click at [801, 493] on td "Até R$ 1.000,00" at bounding box center [852, 491] width 710 height 27
copy td "Até R$ 1.000,00"
click at [816, 489] on td "Até R$ 1.000,00" at bounding box center [852, 491] width 710 height 27
click at [820, 490] on td "Até R$ 1.000,00" at bounding box center [852, 491] width 710 height 27
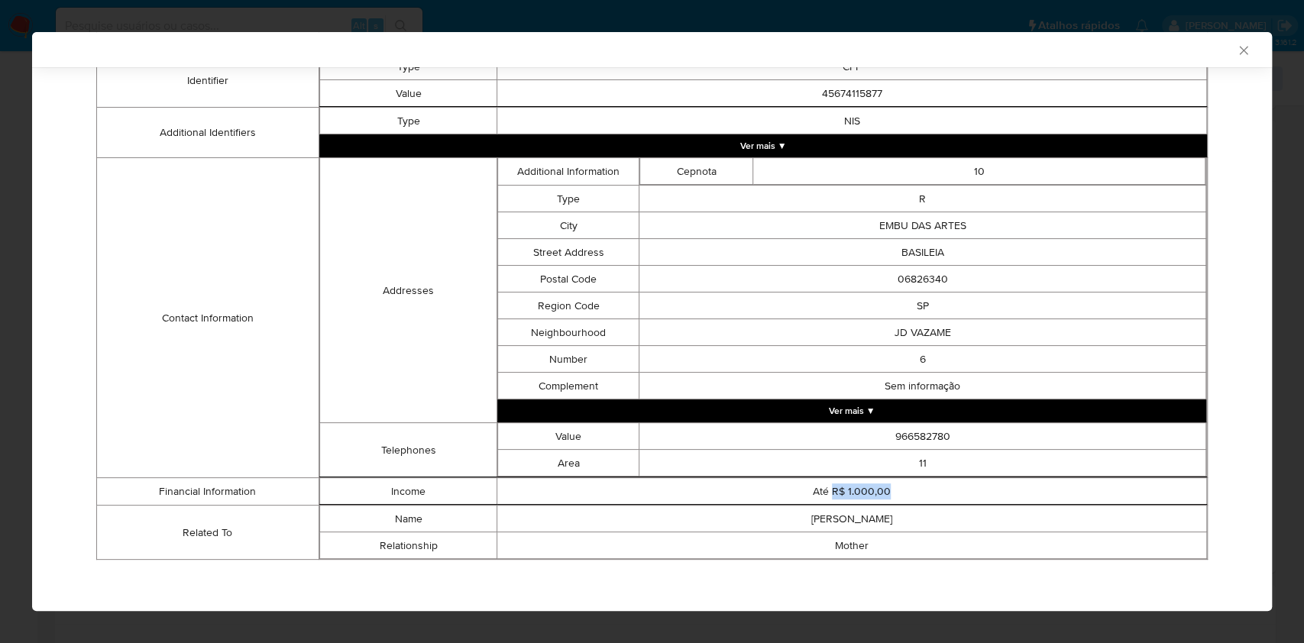
drag, startPoint x: 823, startPoint y: 489, endPoint x: 905, endPoint y: 489, distance: 81.7
click at [905, 489] on td "Até R$ 1.000,00" at bounding box center [852, 491] width 710 height 27
copy td "R$ 1.000,00"
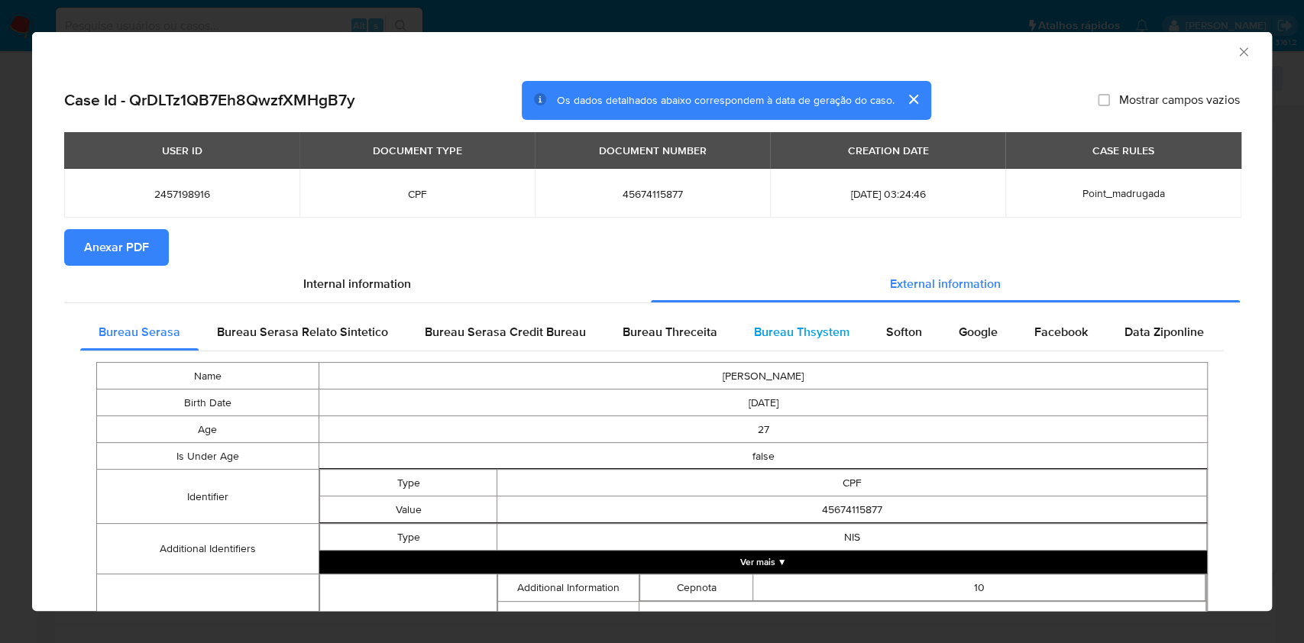
scroll to position [3, 0]
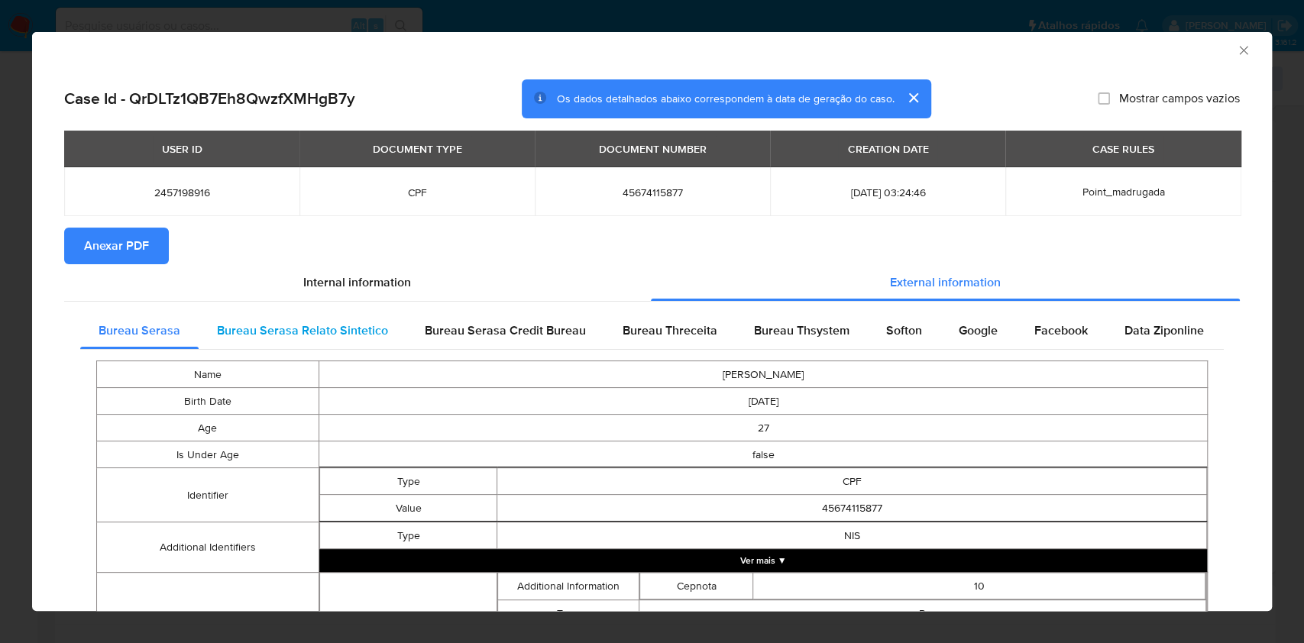
click at [367, 316] on div "Bureau Serasa Relato Sintetico" at bounding box center [303, 330] width 208 height 37
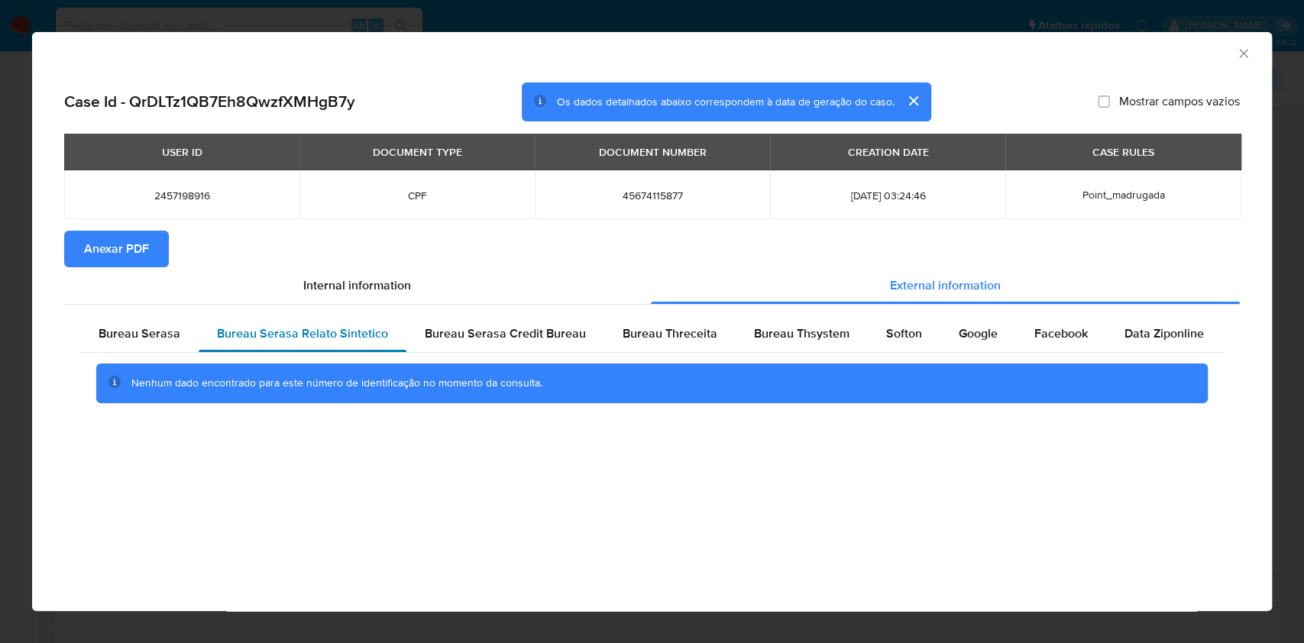
scroll to position [0, 0]
click at [1141, 325] on span "Data Ziponline" at bounding box center [1163, 334] width 79 height 18
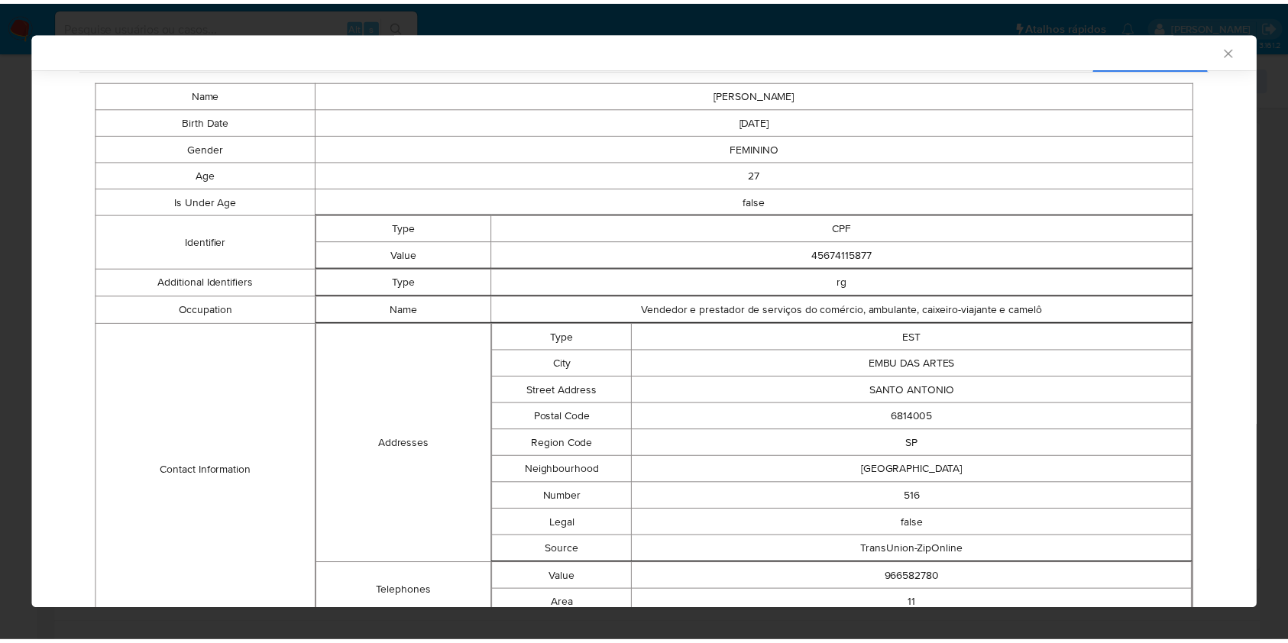
scroll to position [272, 0]
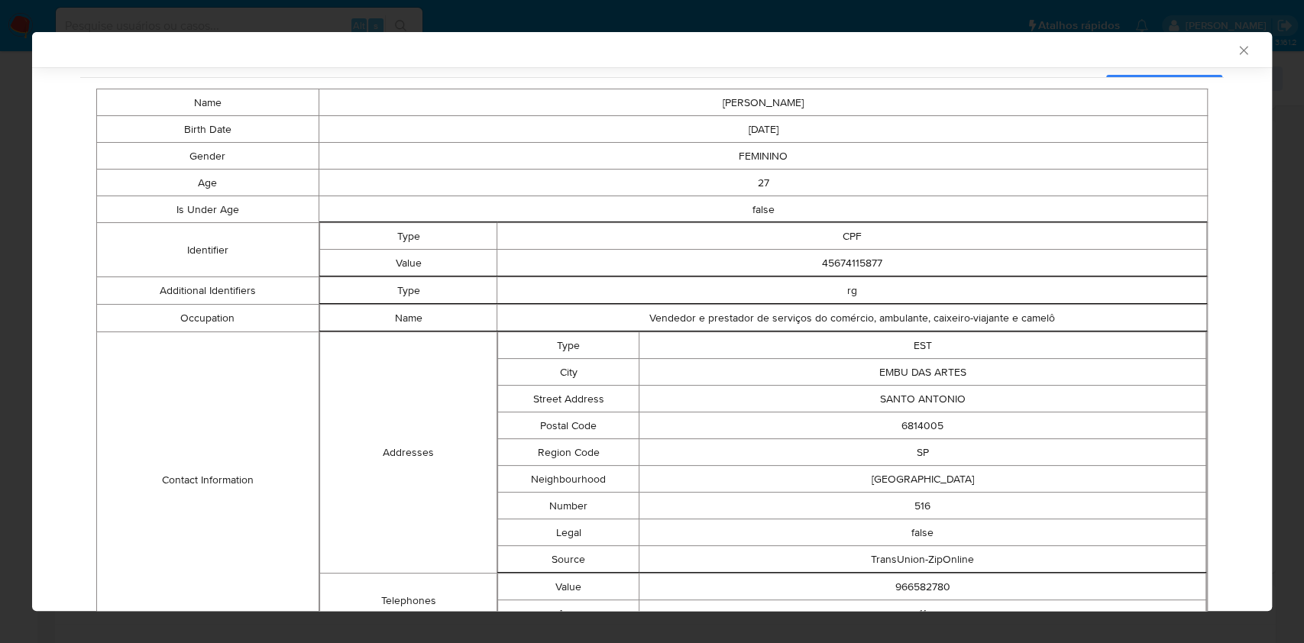
click at [1236, 46] on icon "Fechar a janela" at bounding box center [1243, 50] width 15 height 15
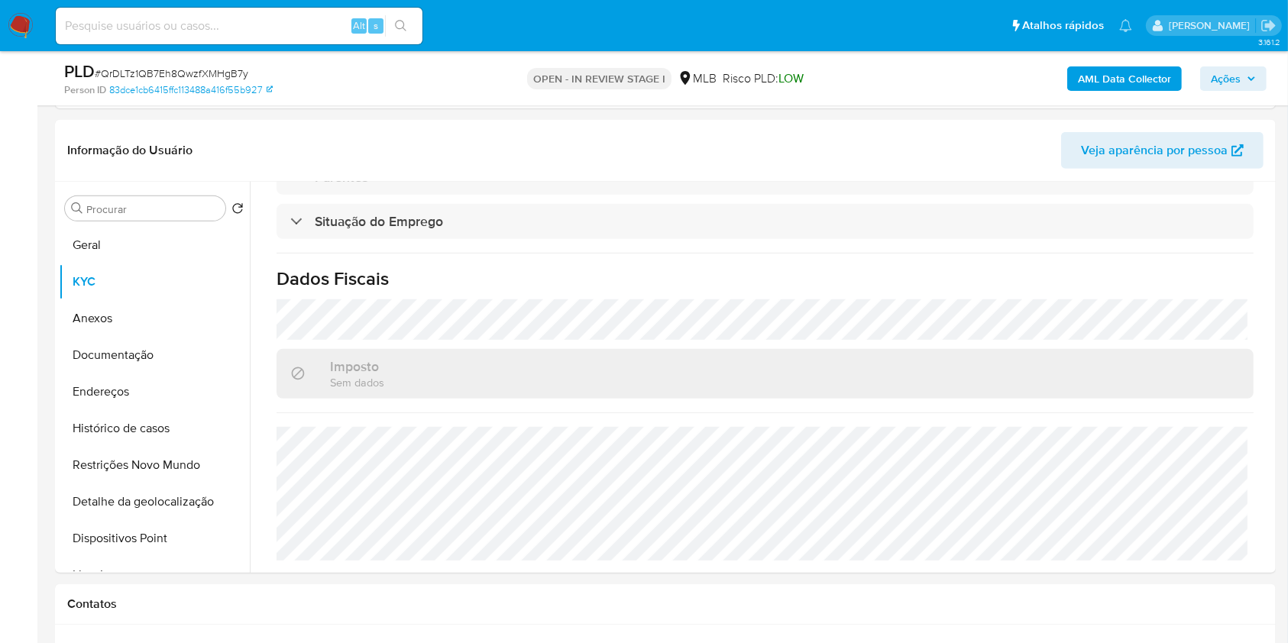
click at [1232, 77] on span "Ações" at bounding box center [1226, 78] width 30 height 24
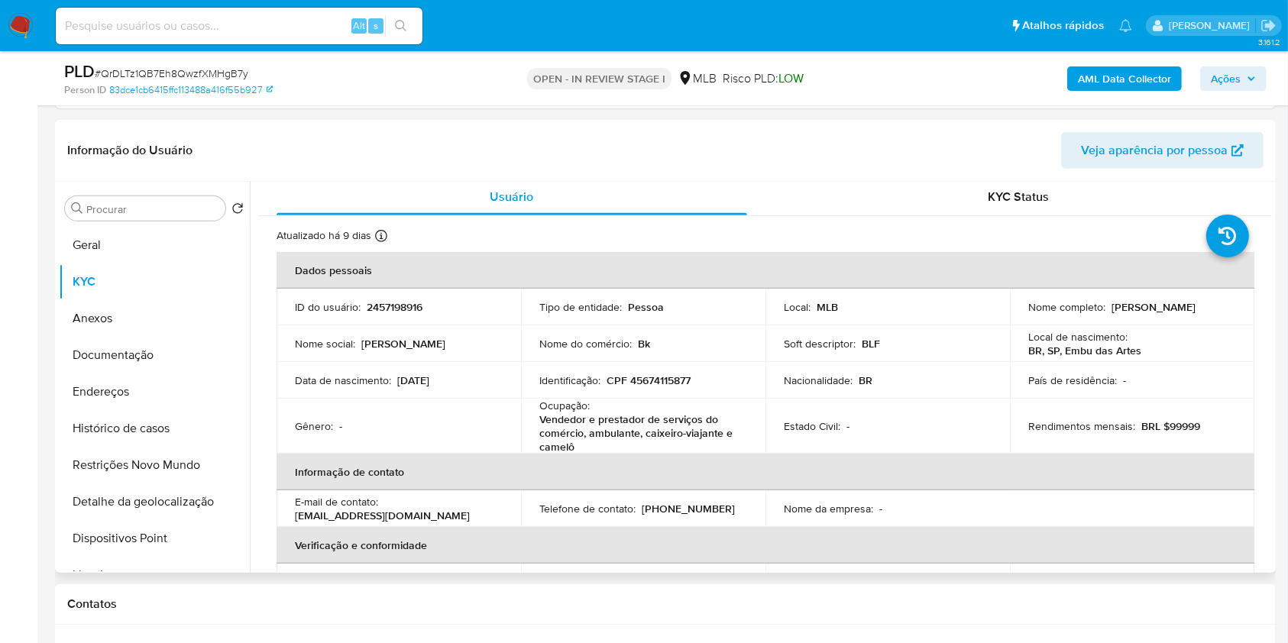
scroll to position [0, 0]
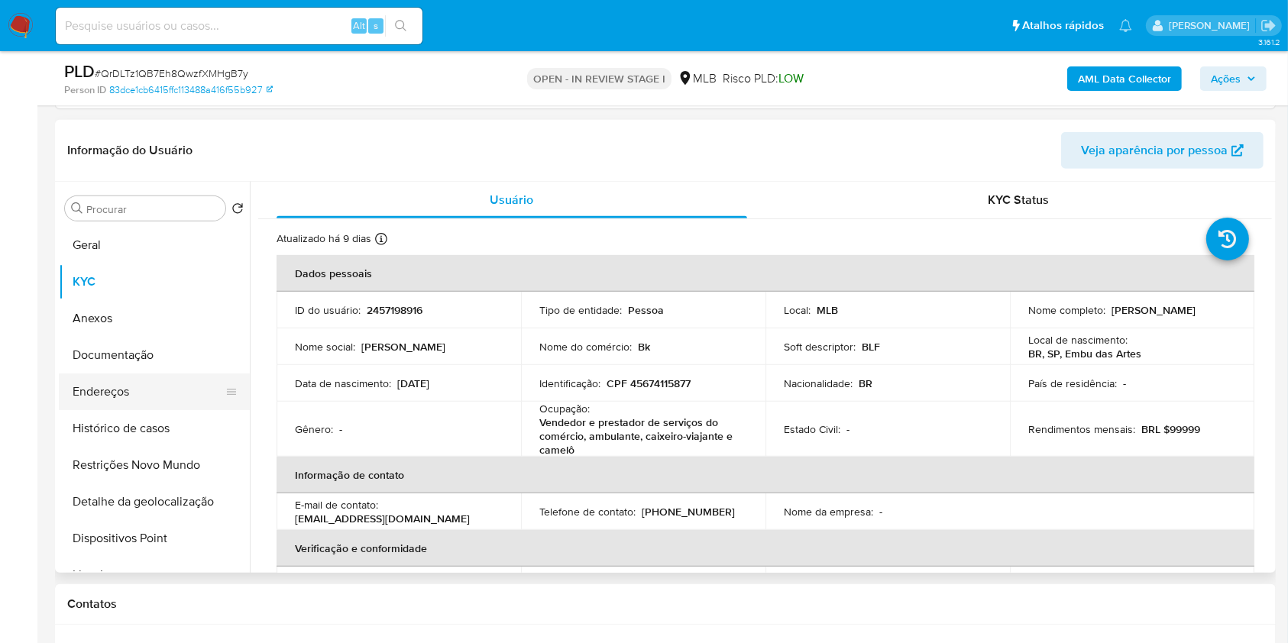
click at [137, 396] on button "Endereços" at bounding box center [148, 391] width 179 height 37
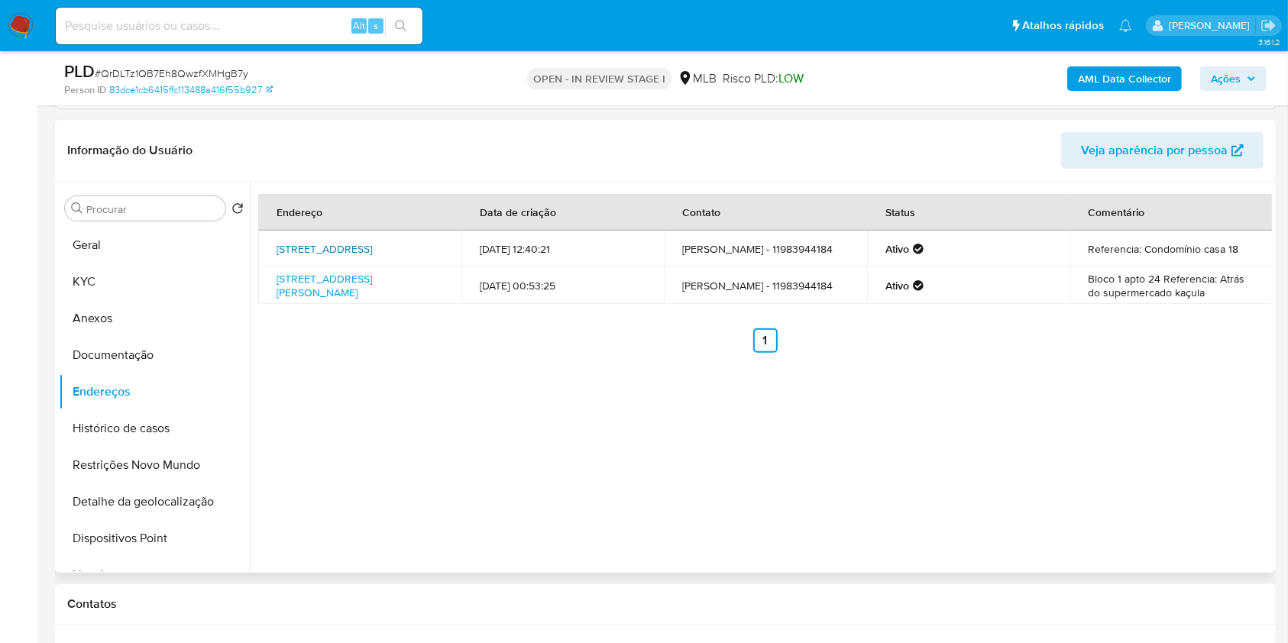
click at [353, 241] on link "Rua Olympia Sampaio 200, Guarujá, São Paulo, 11443150, Brasil 200" at bounding box center [323, 248] width 95 height 15
click at [351, 280] on link "Rua Luiza Mahin 249, Embu Das Artes, São Paulo, 06815650, Brasil 249" at bounding box center [323, 285] width 95 height 29
click at [179, 351] on button "Documentação" at bounding box center [148, 355] width 179 height 37
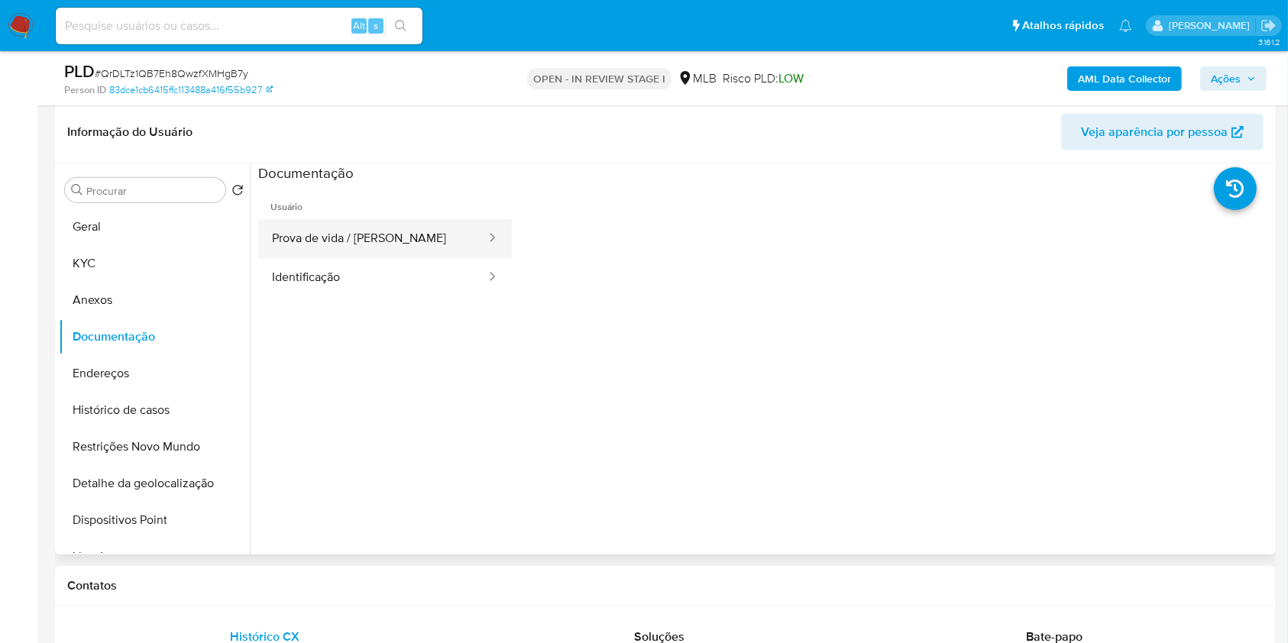
click at [364, 228] on button "Prova de vida / Selfie" at bounding box center [372, 238] width 229 height 39
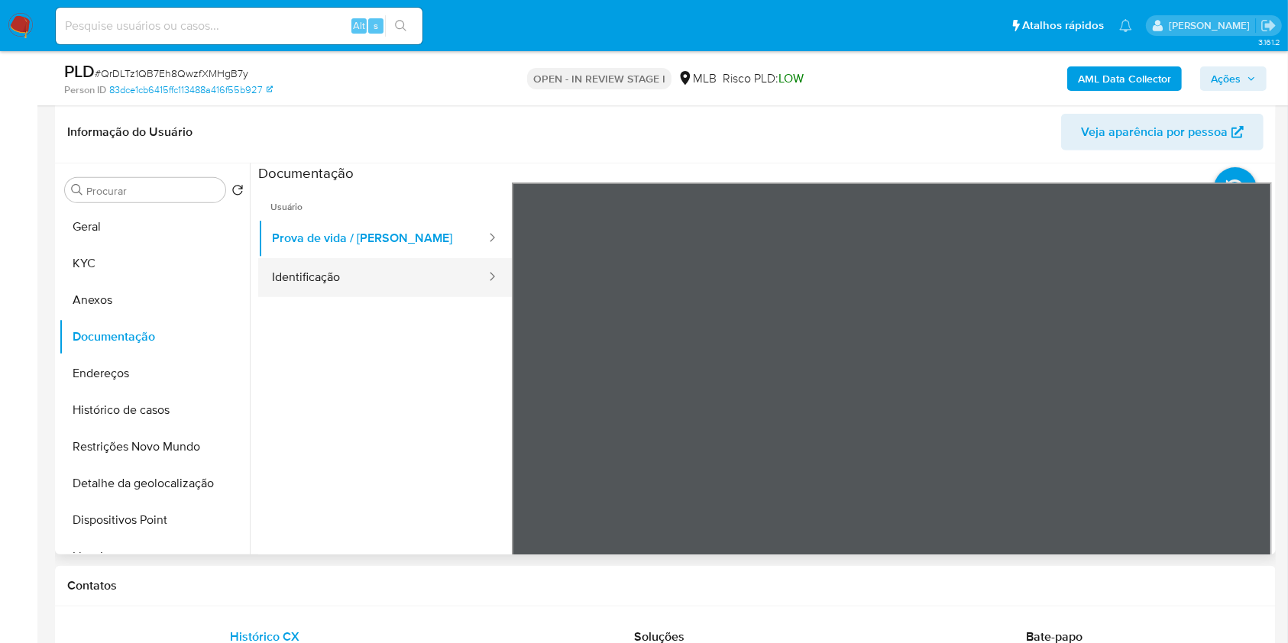
click at [348, 267] on button "Identificação" at bounding box center [372, 277] width 229 height 39
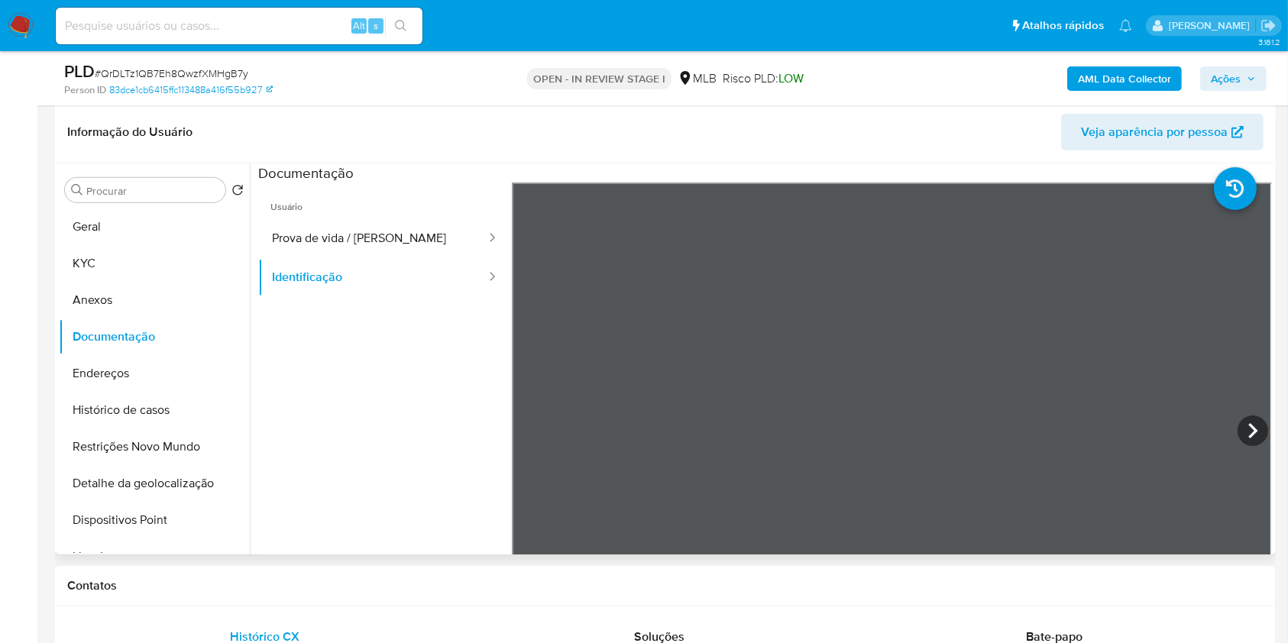
click at [807, 144] on div "Informação do Usuário Veja aparência por pessoa Procurar Retornar ao pedido pad…" at bounding box center [665, 328] width 1220 height 453
click at [1240, 427] on icon at bounding box center [1252, 430] width 31 height 31
click at [91, 259] on button "KYC" at bounding box center [148, 263] width 179 height 37
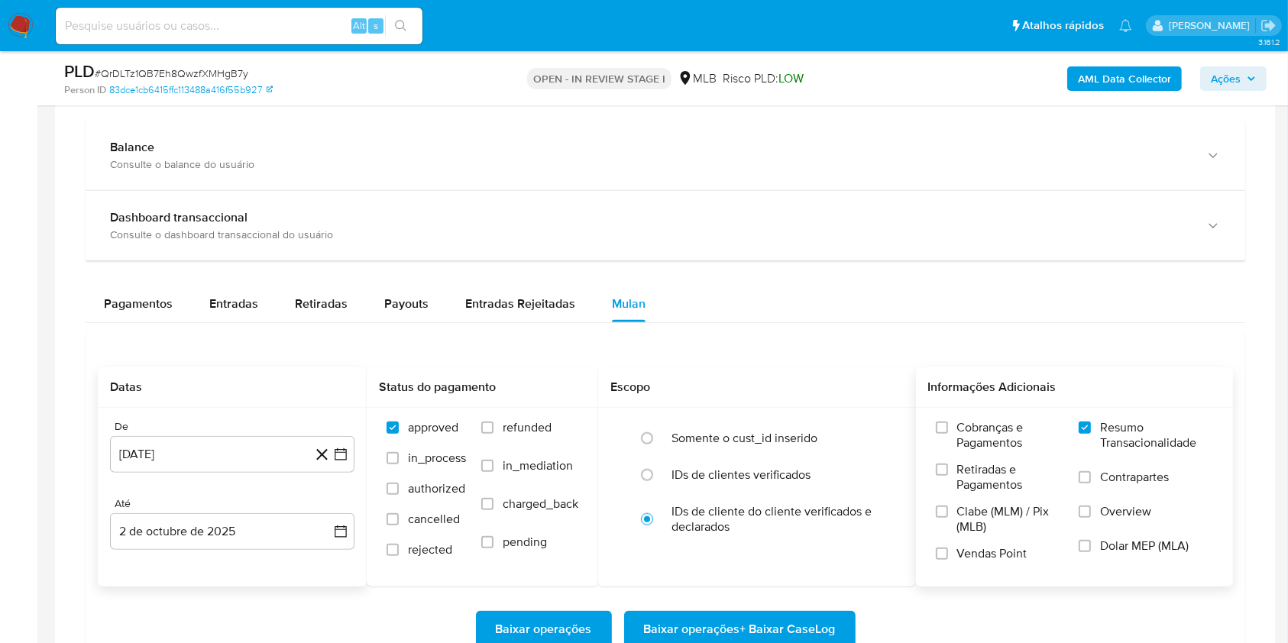
scroll to position [1570, 0]
click at [339, 289] on div "Retiradas" at bounding box center [321, 303] width 53 height 37
select select "10"
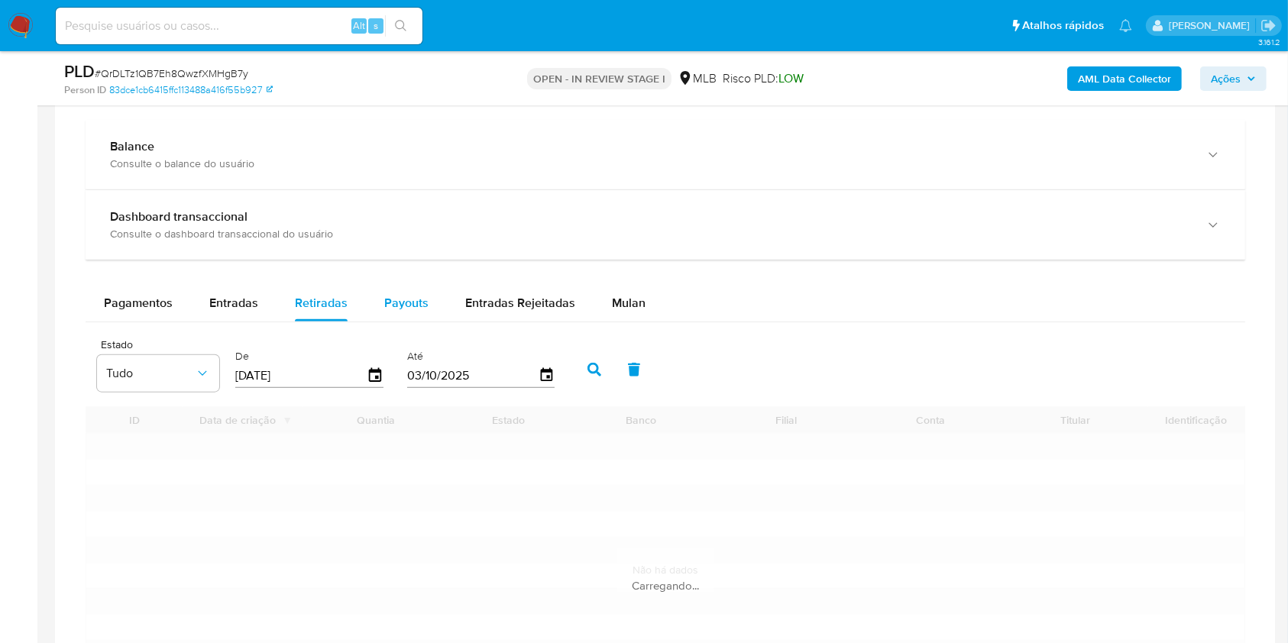
click at [385, 294] on span "Payouts" at bounding box center [406, 303] width 44 height 18
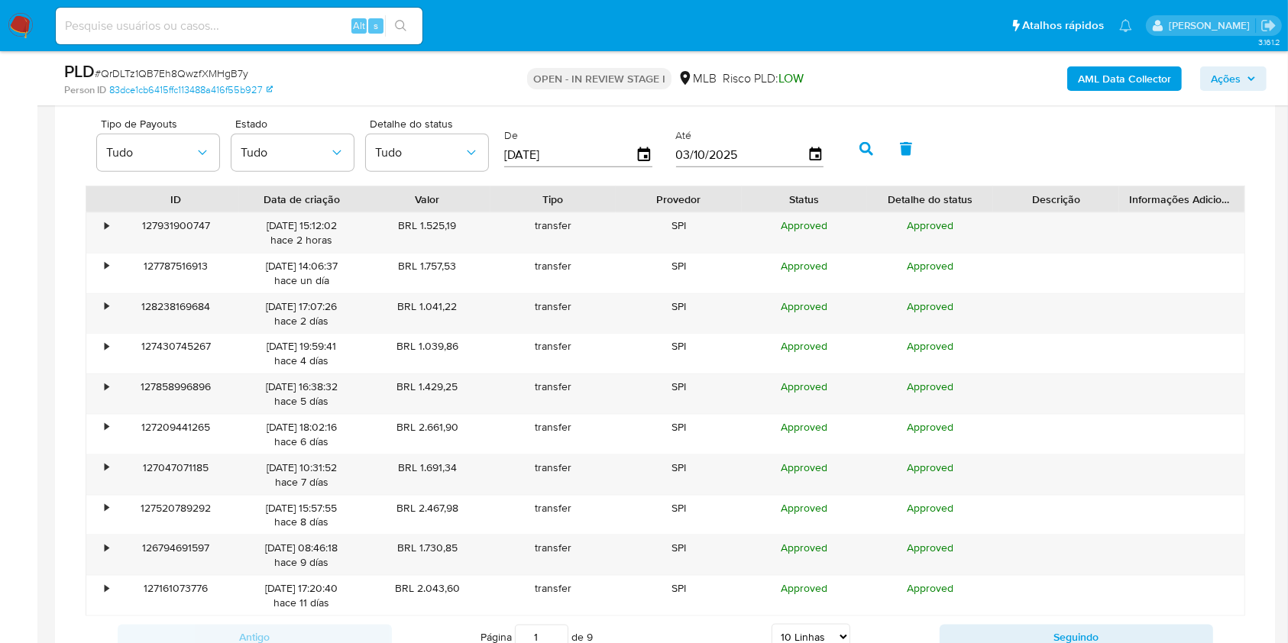
scroll to position [1810, 0]
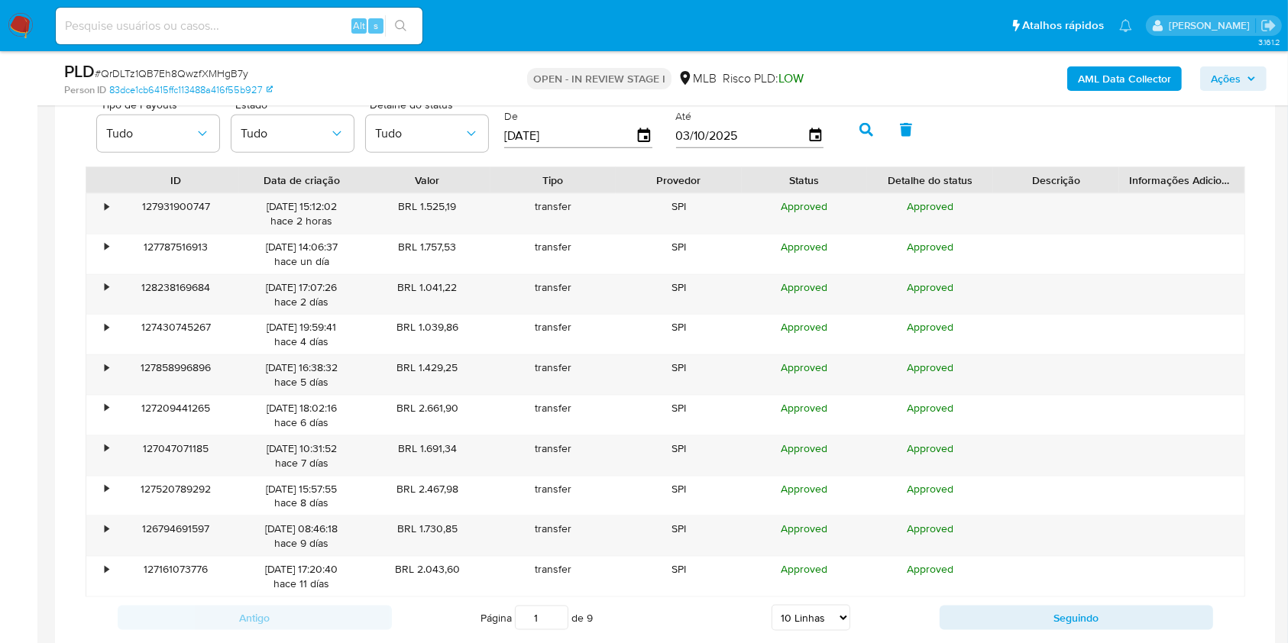
click at [774, 605] on select "5 Linhas 10 Linhas 20 Linhas 25 Linhas 50 Linhas 100 Linhas" at bounding box center [810, 618] width 79 height 26
select select "100"
click at [771, 605] on select "5 Linhas 10 Linhas 20 Linhas 25 Linhas 50 Linhas 100 Linhas" at bounding box center [810, 618] width 79 height 26
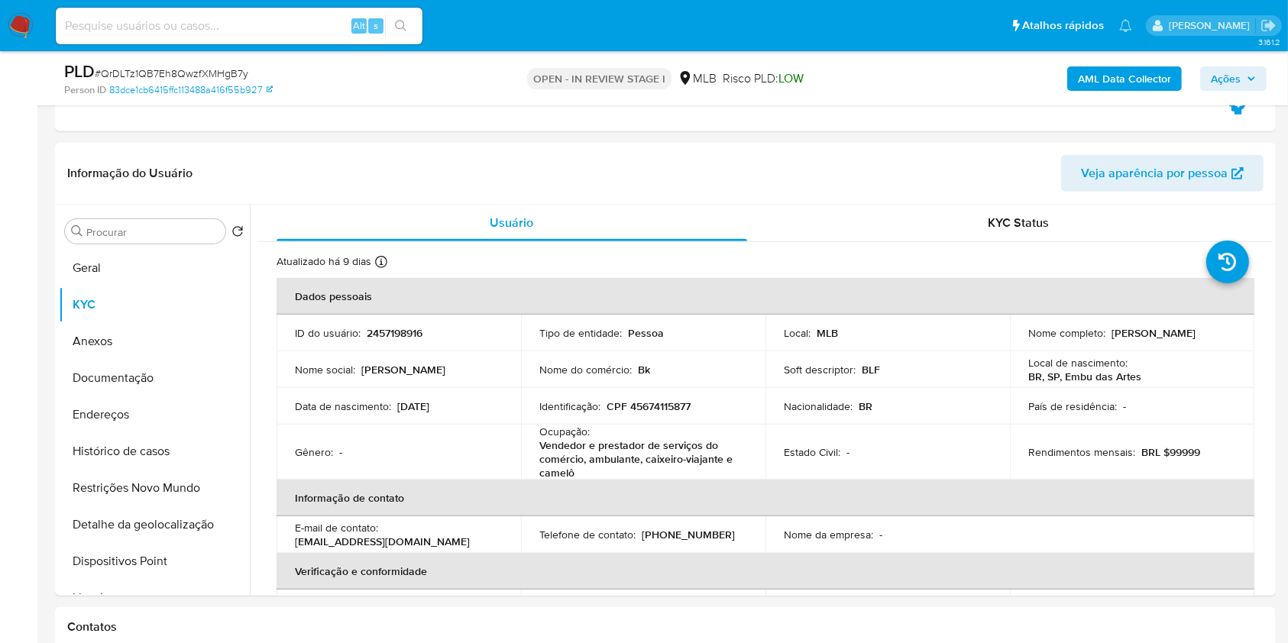
scroll to position [655, 0]
click at [139, 293] on button "KYC" at bounding box center [148, 305] width 179 height 37
click at [141, 277] on button "Geral" at bounding box center [148, 269] width 179 height 37
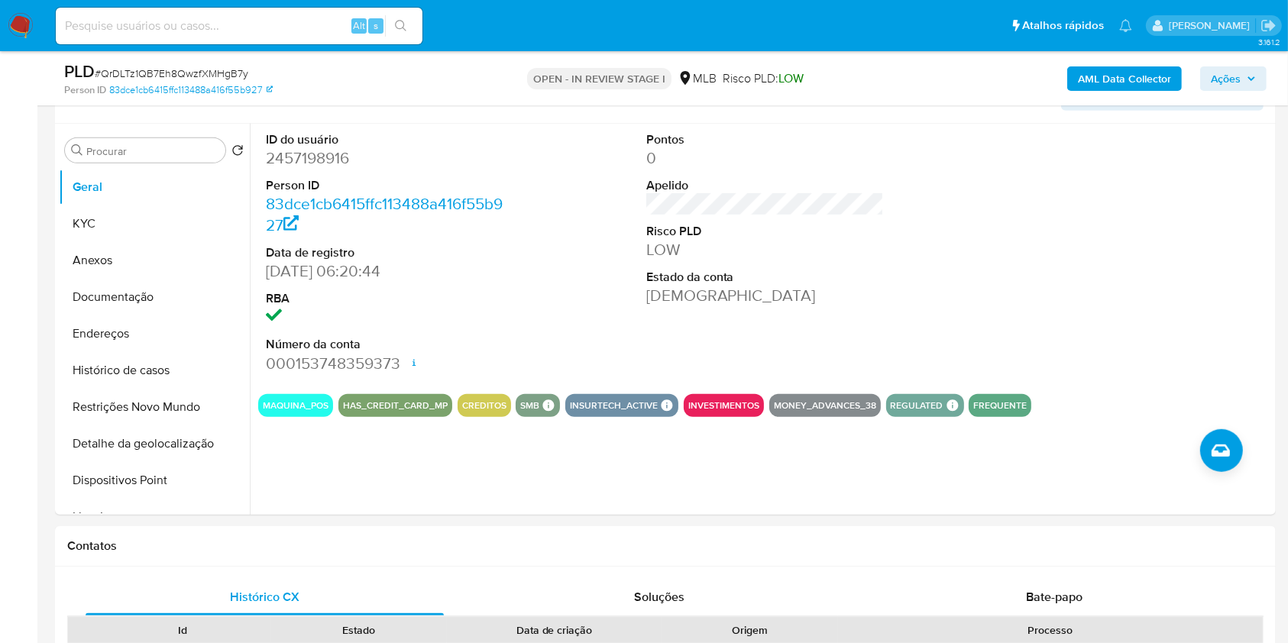
scroll to position [739, 0]
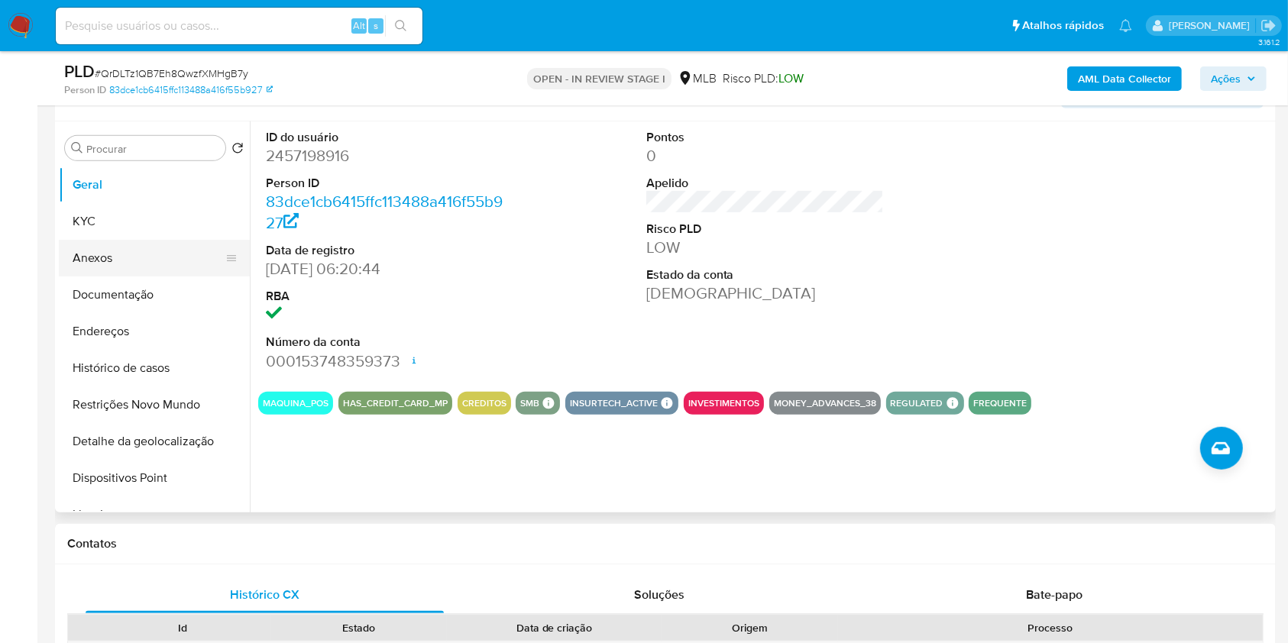
click at [85, 227] on button "KYC" at bounding box center [154, 221] width 191 height 37
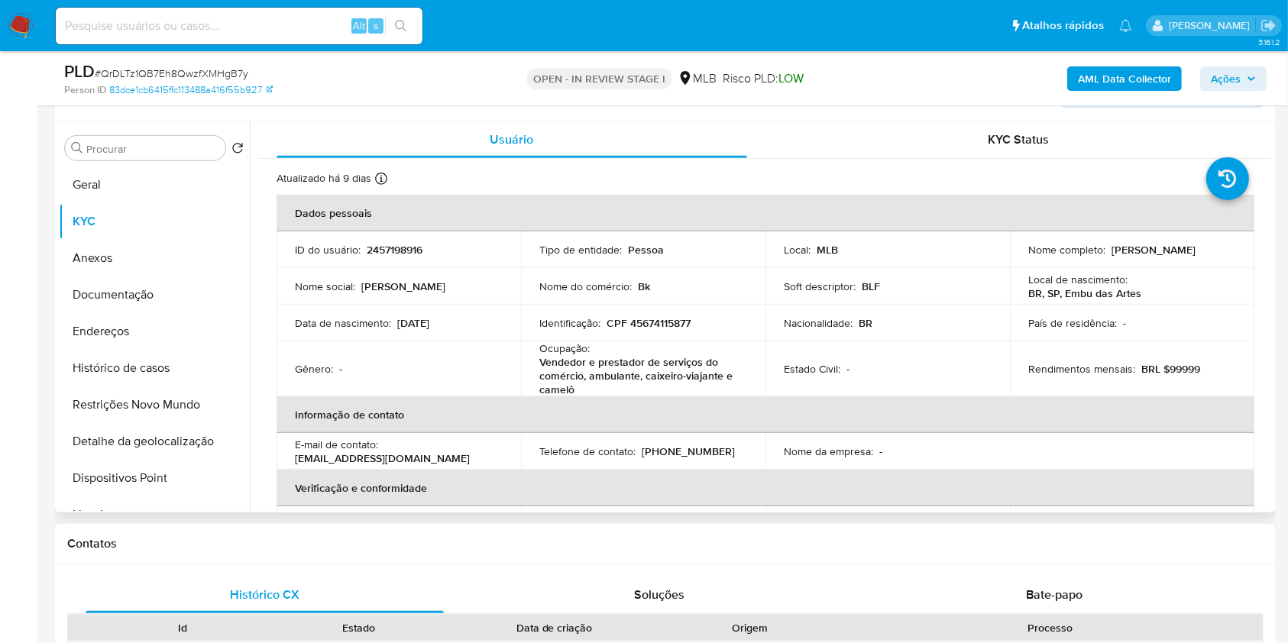
scroll to position [668, 0]
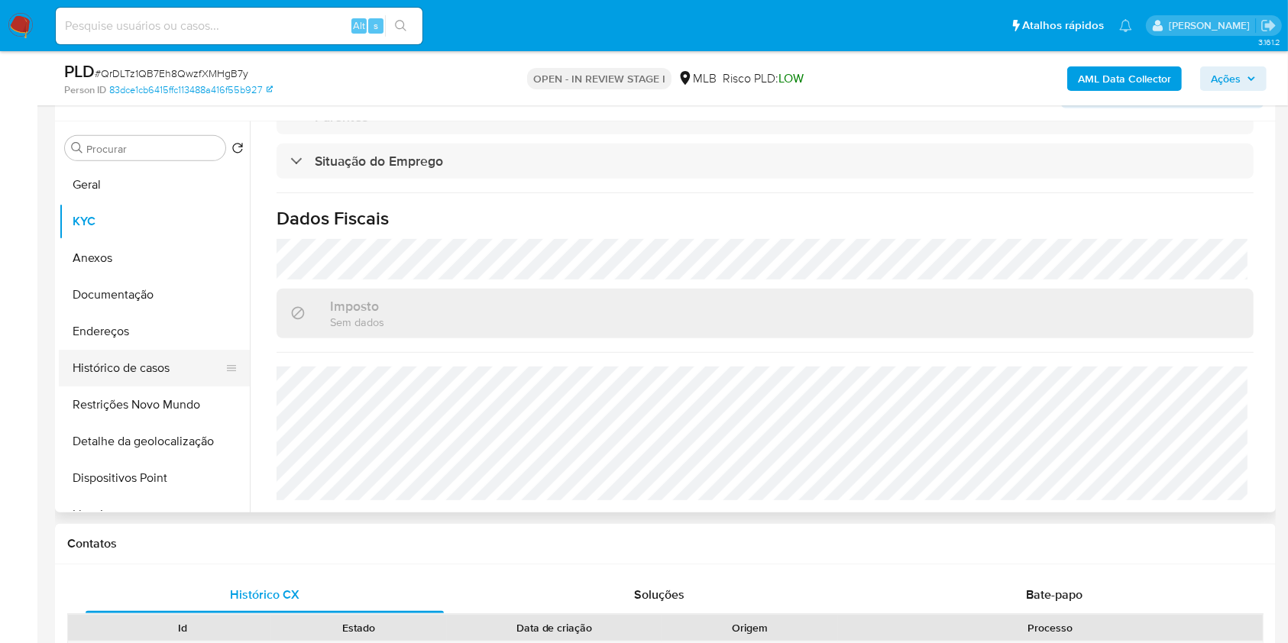
click at [163, 353] on button "Histórico de casos" at bounding box center [148, 368] width 179 height 37
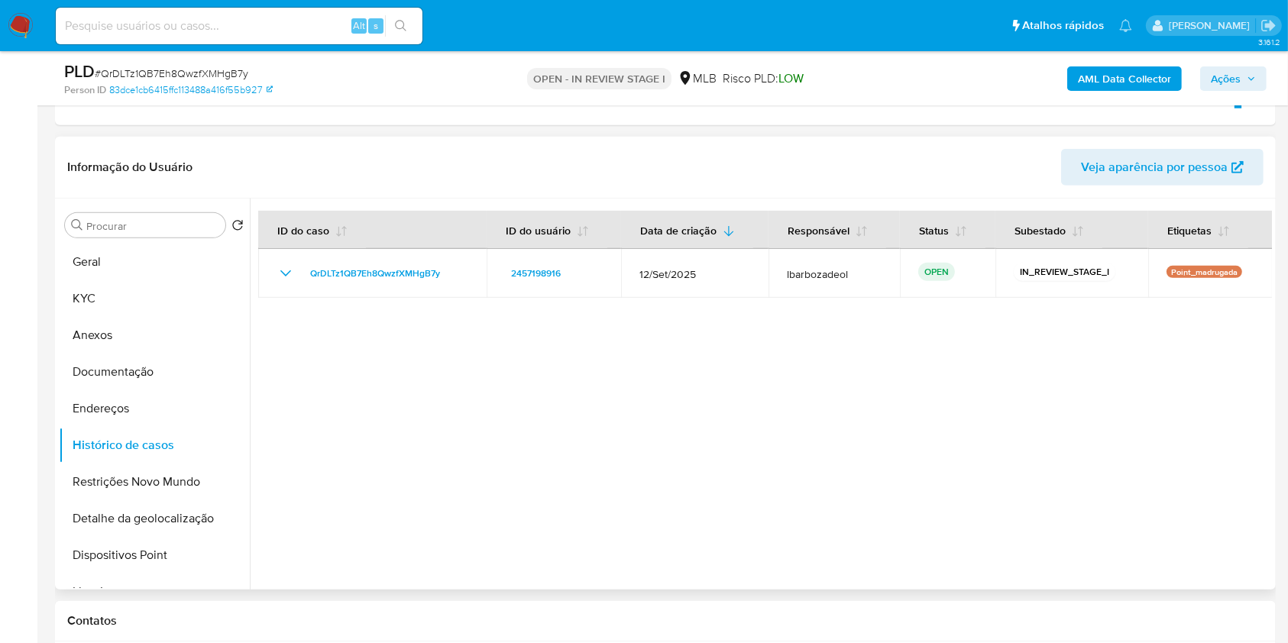
scroll to position [642, 0]
click at [120, 250] on button "Geral" at bounding box center [148, 262] width 179 height 37
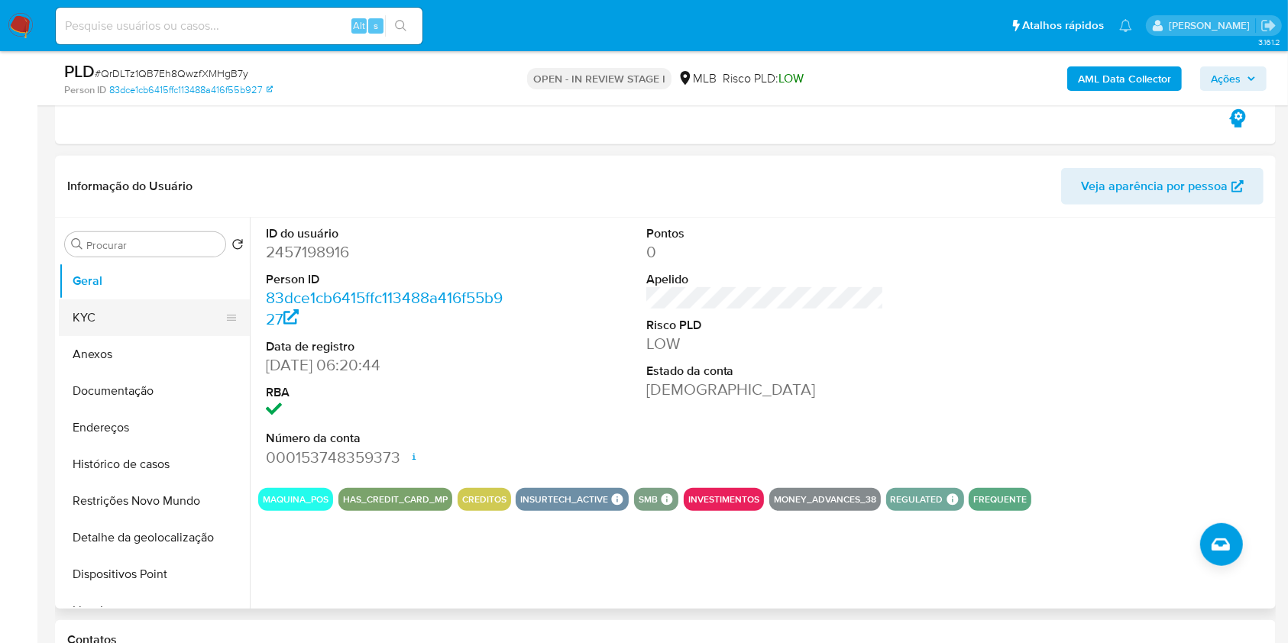
click at [133, 310] on button "KYC" at bounding box center [148, 317] width 179 height 37
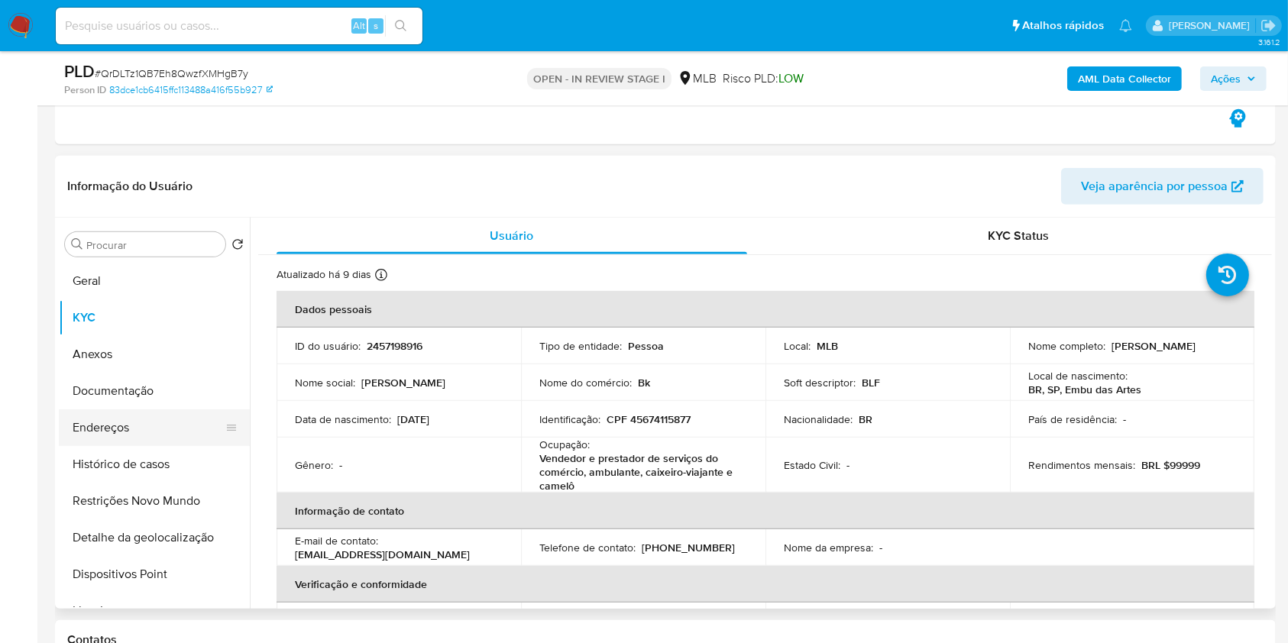
click at [167, 418] on button "Endereços" at bounding box center [148, 427] width 179 height 37
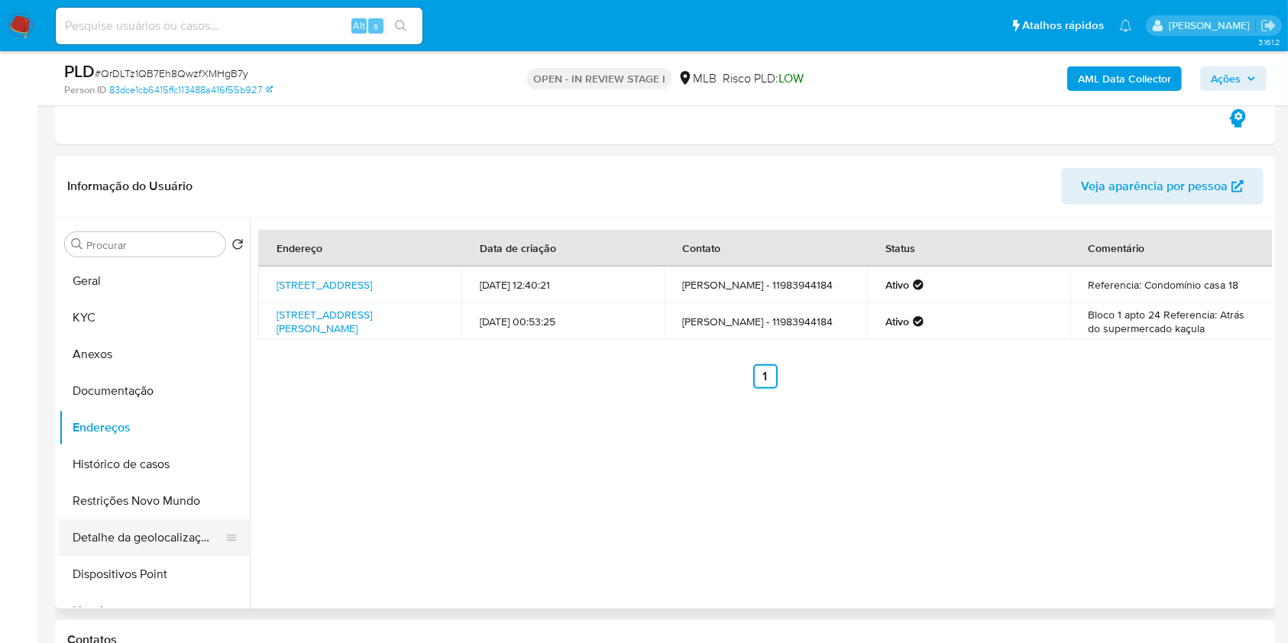
click at [148, 541] on button "Detalhe da geolocalização" at bounding box center [148, 537] width 179 height 37
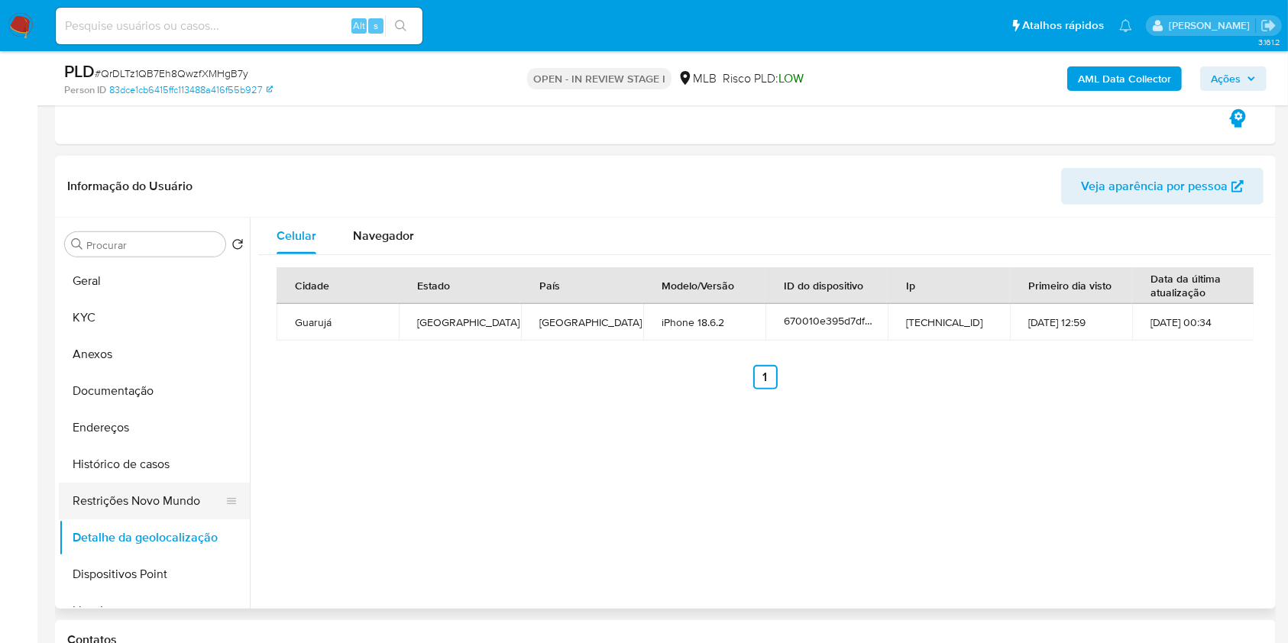
click at [159, 510] on button "Restrições Novo Mundo" at bounding box center [148, 501] width 179 height 37
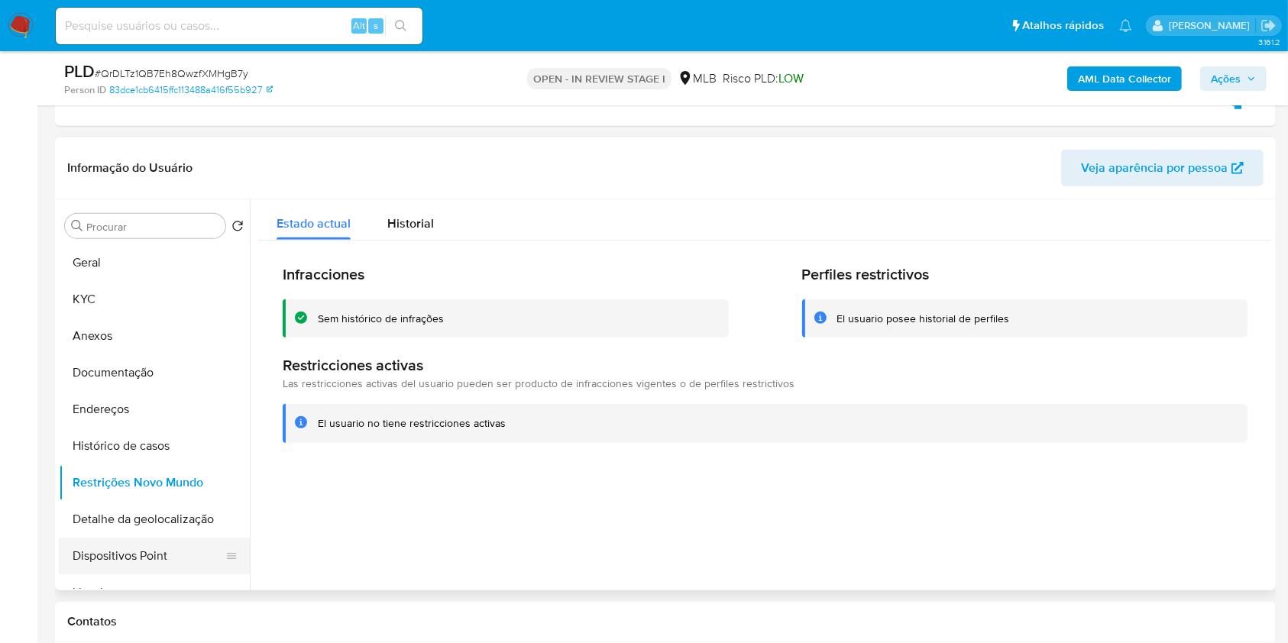
click at [161, 552] on button "Dispositivos Point" at bounding box center [148, 556] width 179 height 37
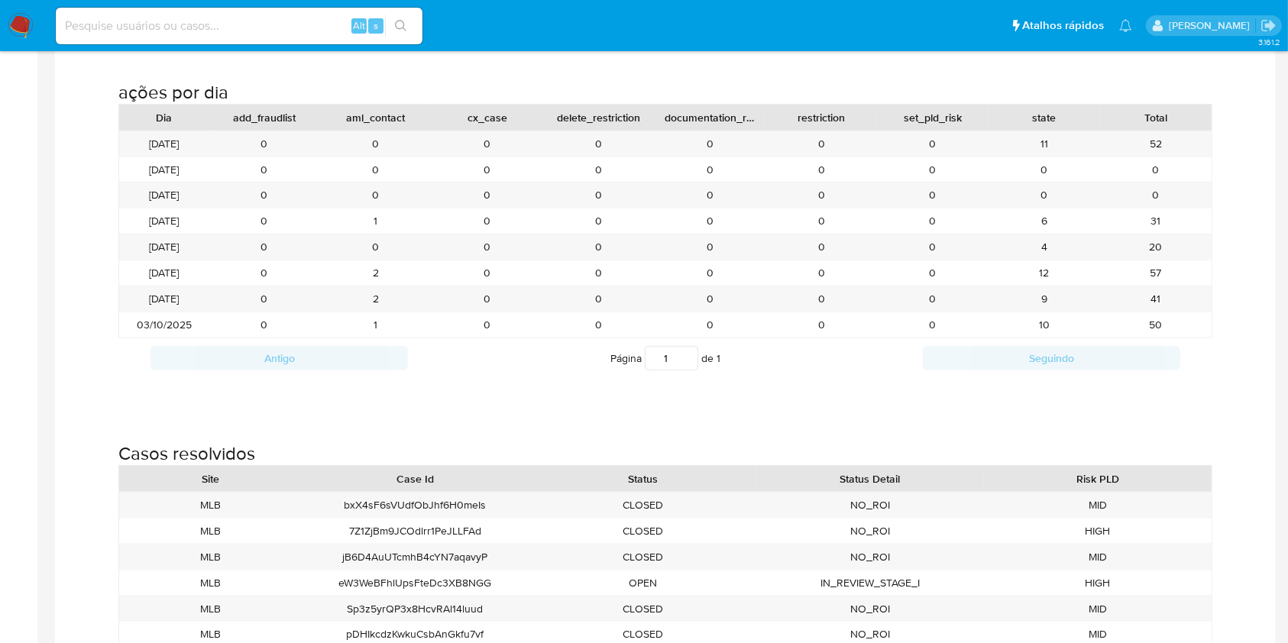
scroll to position [1721, 0]
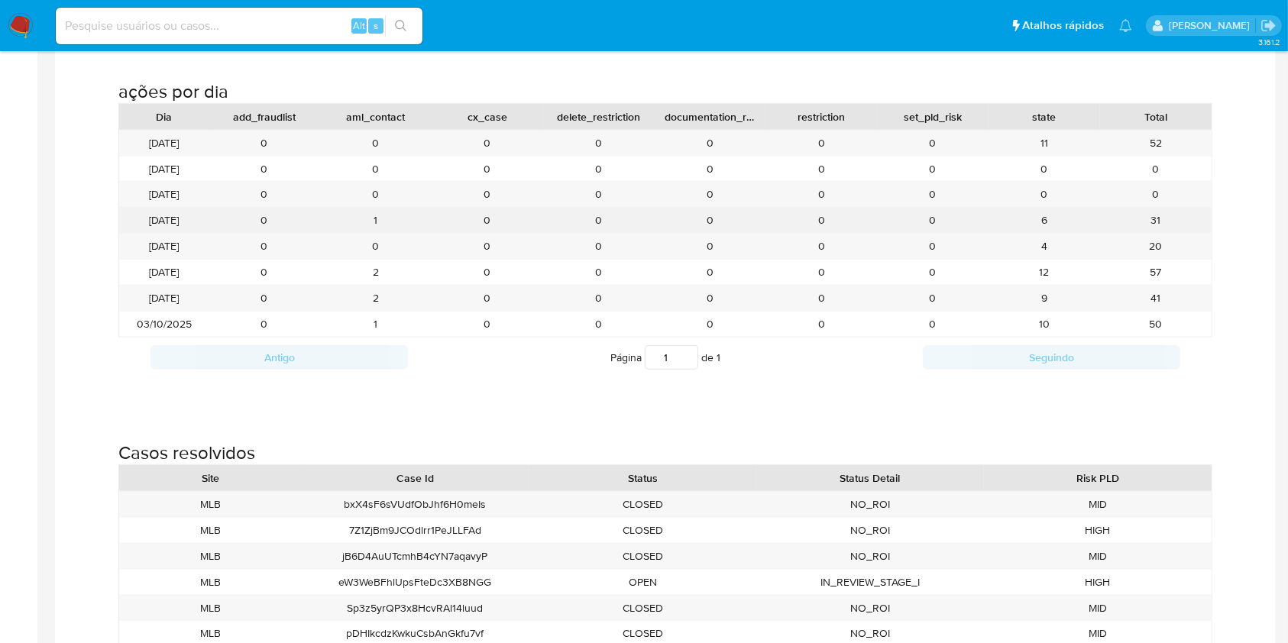
drag, startPoint x: 774, startPoint y: 425, endPoint x: 624, endPoint y: 229, distance: 247.3
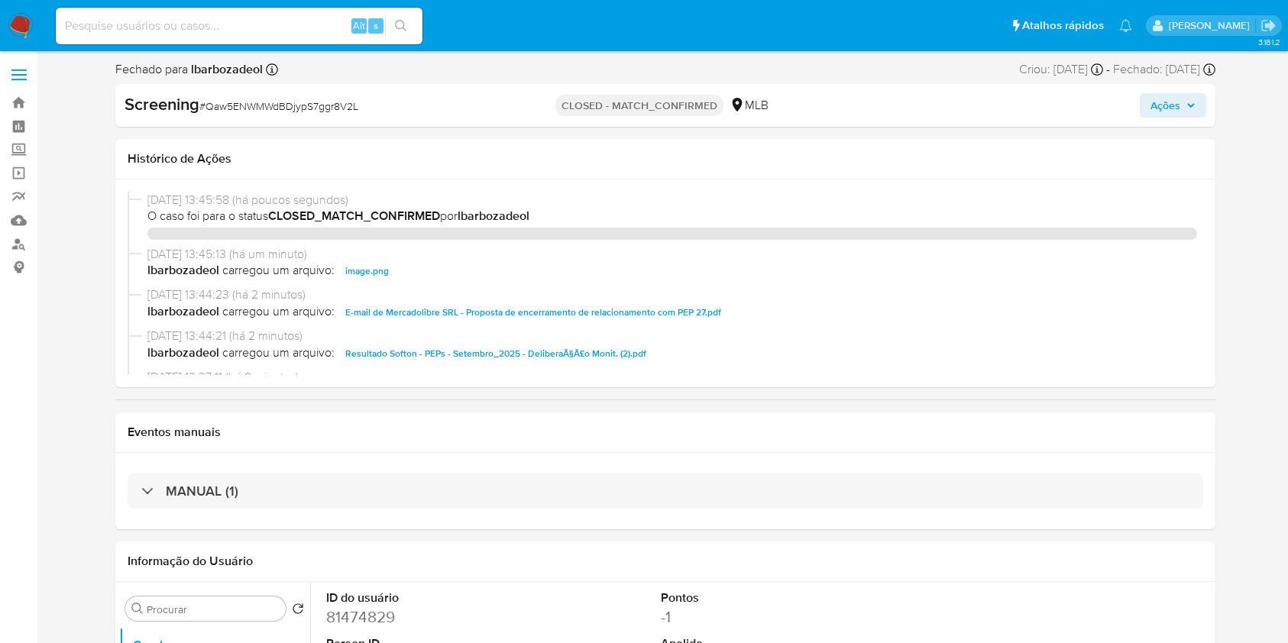
select select "10"
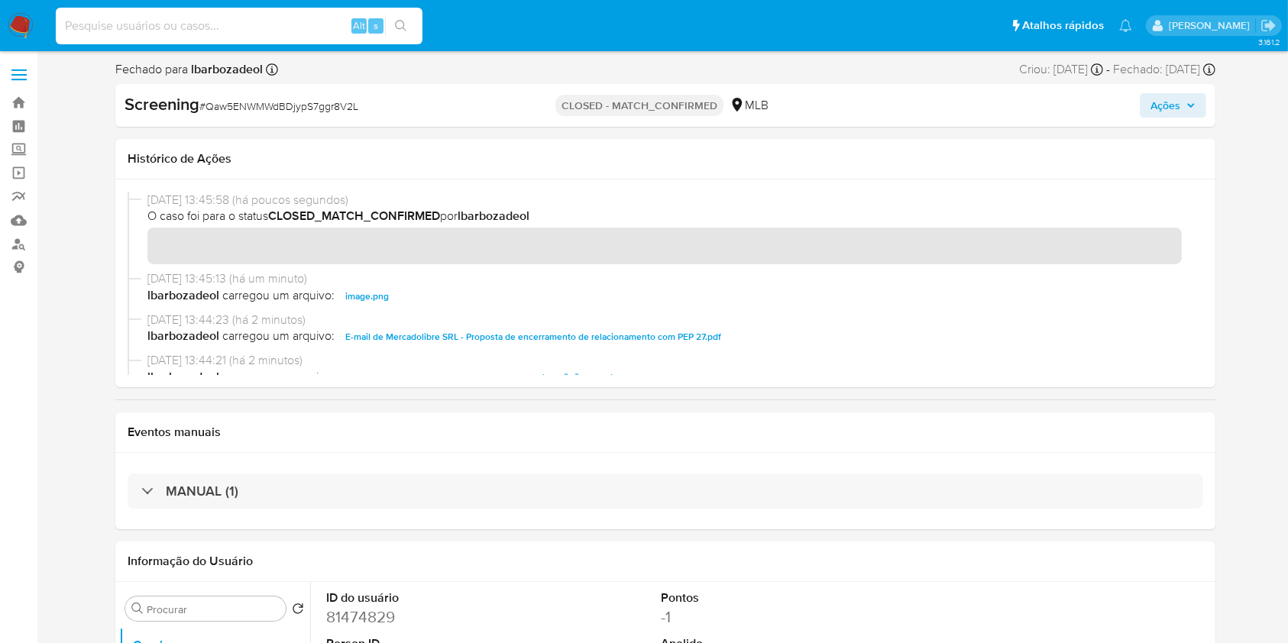
click at [251, 24] on input at bounding box center [239, 26] width 367 height 20
paste input "398322454"
type input "398322454"
click at [402, 28] on icon "search-icon" at bounding box center [401, 26] width 12 height 12
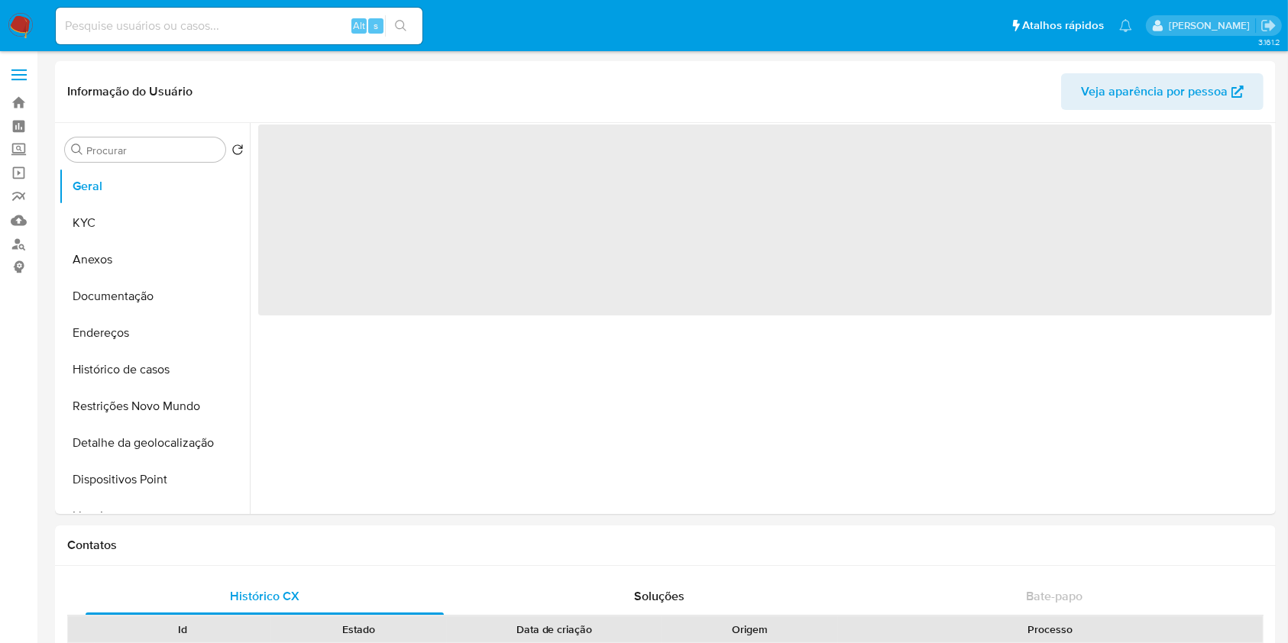
select select "10"
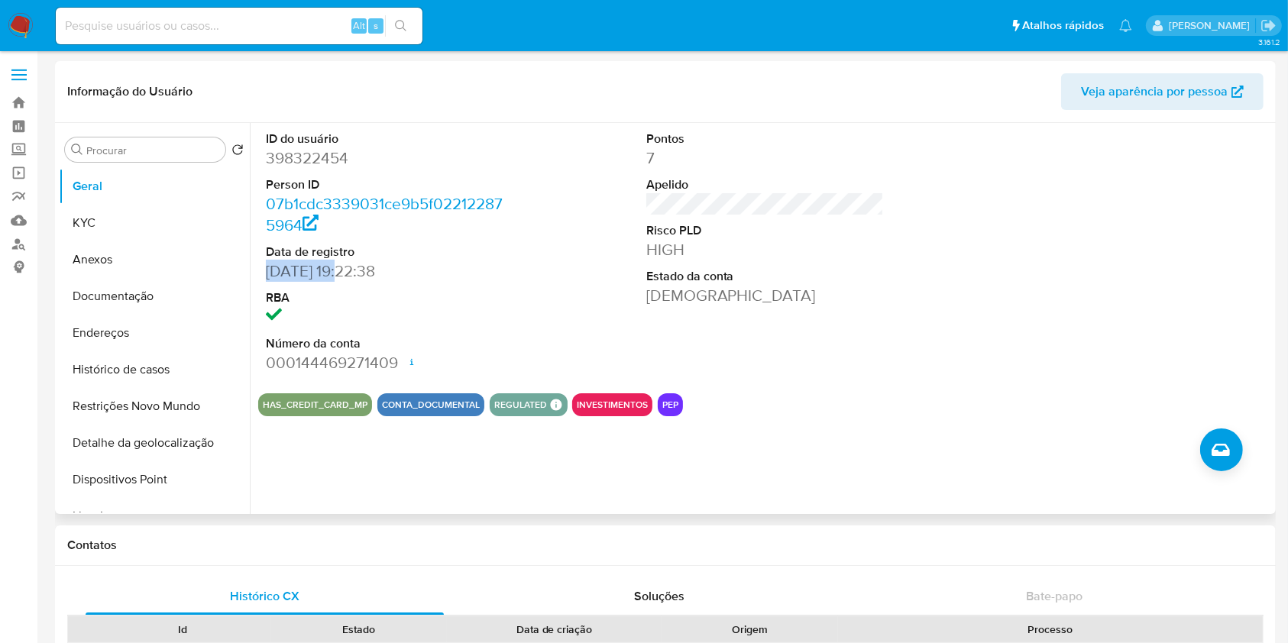
drag, startPoint x: 340, startPoint y: 275, endPoint x: 261, endPoint y: 276, distance: 78.7
click at [261, 276] on div "ID do usuário 398322454 Person ID 07b1cdc3339031ce9b5f022122875964 Data de regi…" at bounding box center [385, 252] width 254 height 258
copy dd "[DATE]"
click at [157, 229] on button "KYC" at bounding box center [148, 223] width 179 height 37
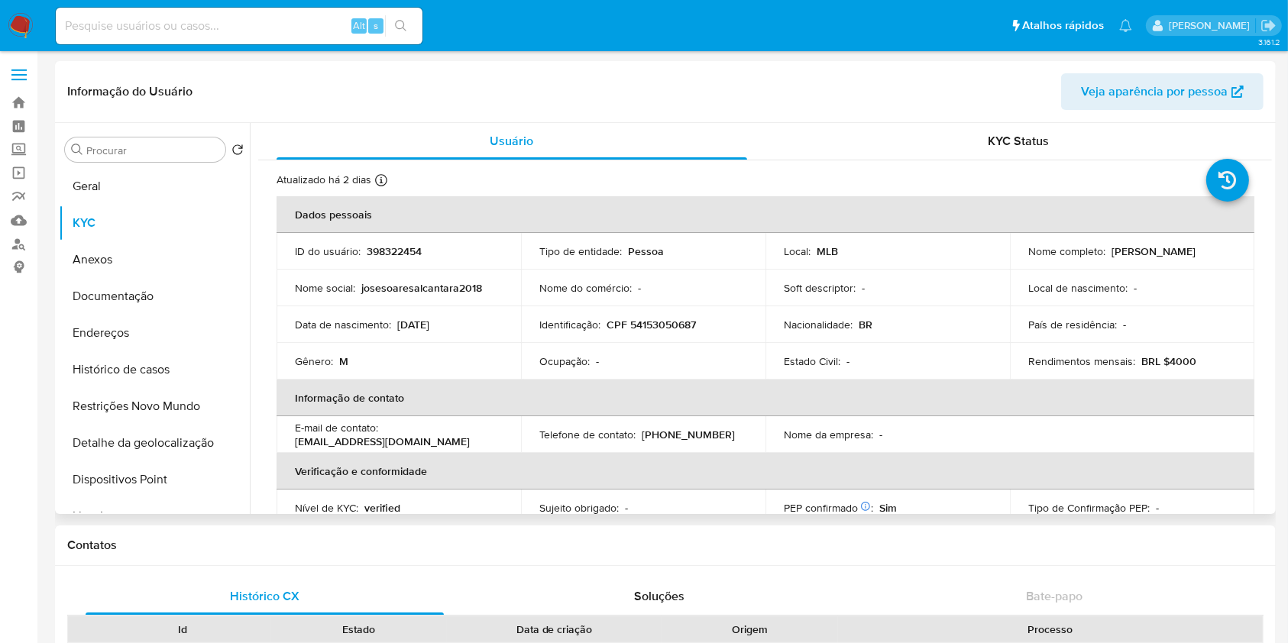
click at [1167, 360] on p "BRL $4000" at bounding box center [1168, 361] width 55 height 14
copy div "Rendimentos mensais : BRL $4000"
click at [156, 288] on button "Documentação" at bounding box center [148, 296] width 179 height 37
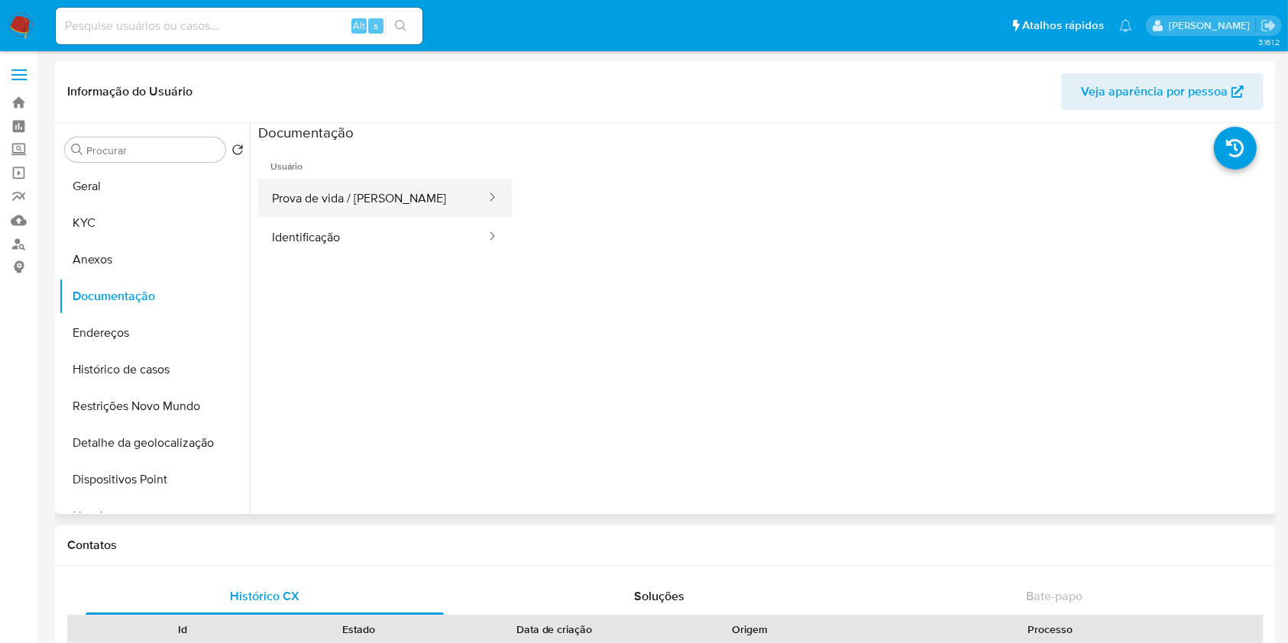
click at [400, 197] on button "Prova de vida / [PERSON_NAME]" at bounding box center [372, 198] width 229 height 39
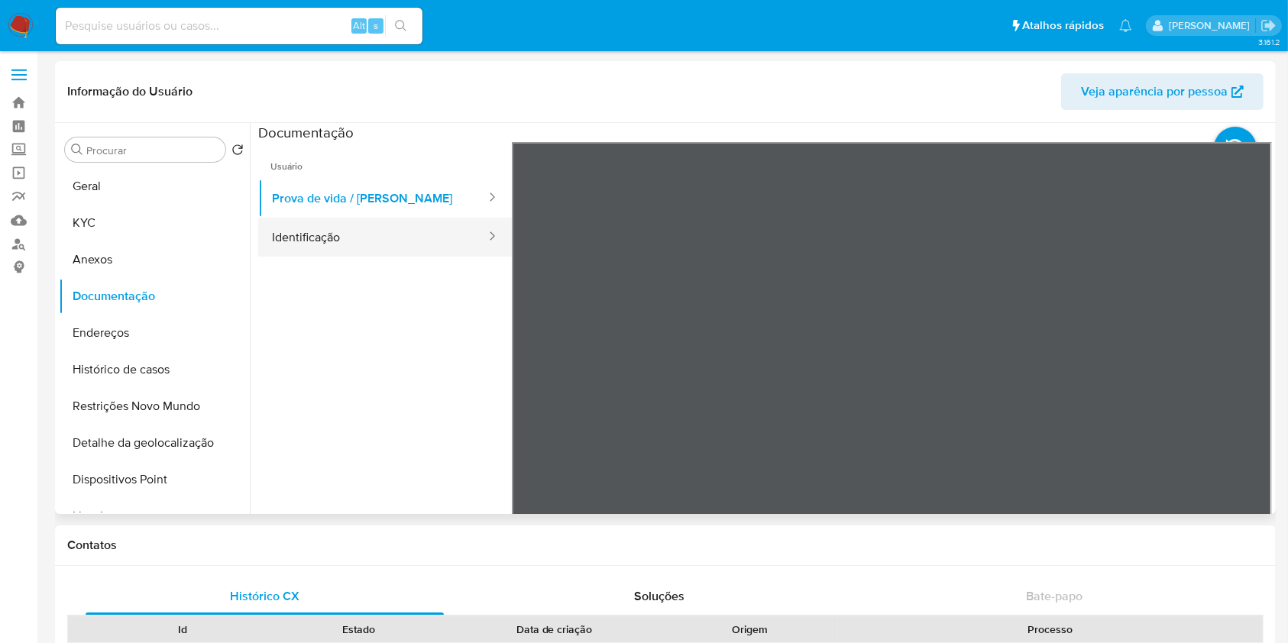
click at [366, 249] on button "Identificação" at bounding box center [372, 237] width 229 height 39
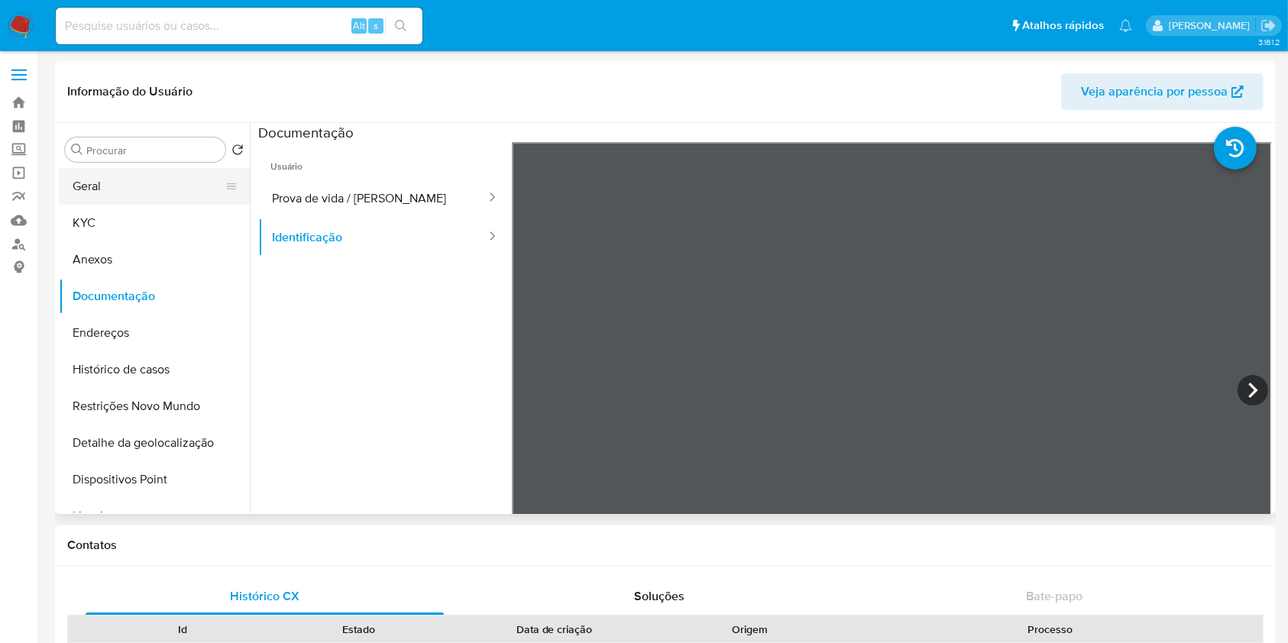
click at [150, 196] on button "Geral" at bounding box center [148, 186] width 179 height 37
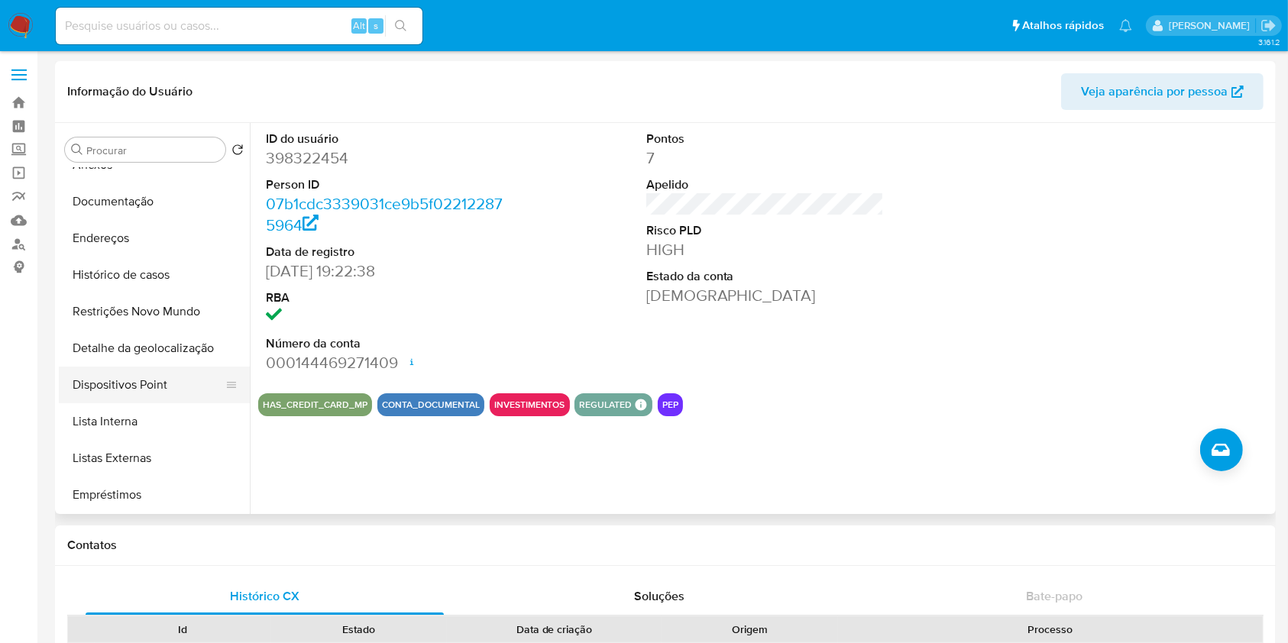
scroll to position [114, 0]
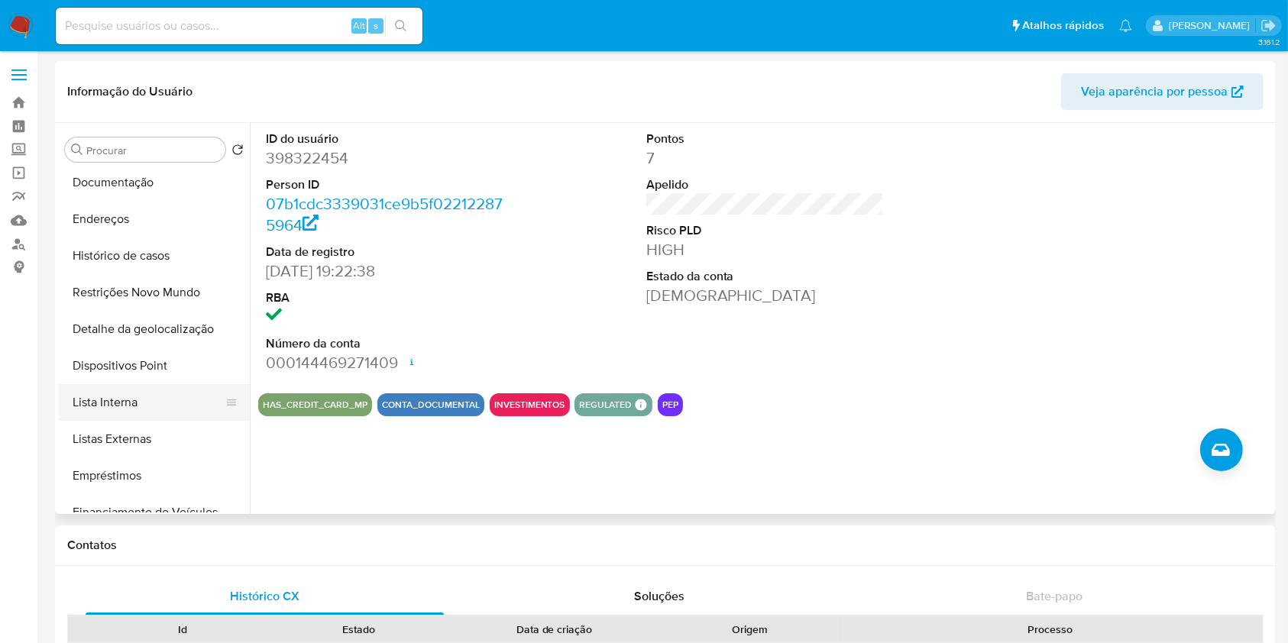
click at [151, 398] on button "Lista Interna" at bounding box center [148, 402] width 179 height 37
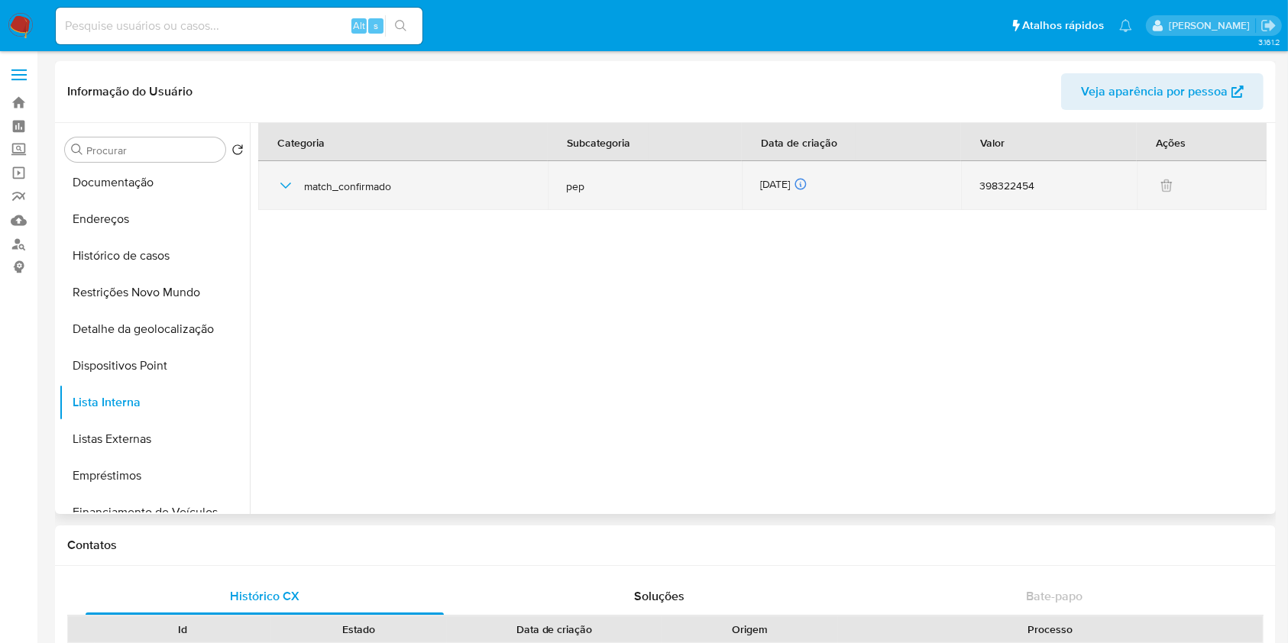
click at [990, 190] on div "398322454" at bounding box center [1048, 186] width 139 height 14
click at [780, 189] on div "[DATE] [DATE] 03:10:20" at bounding box center [851, 185] width 183 height 17
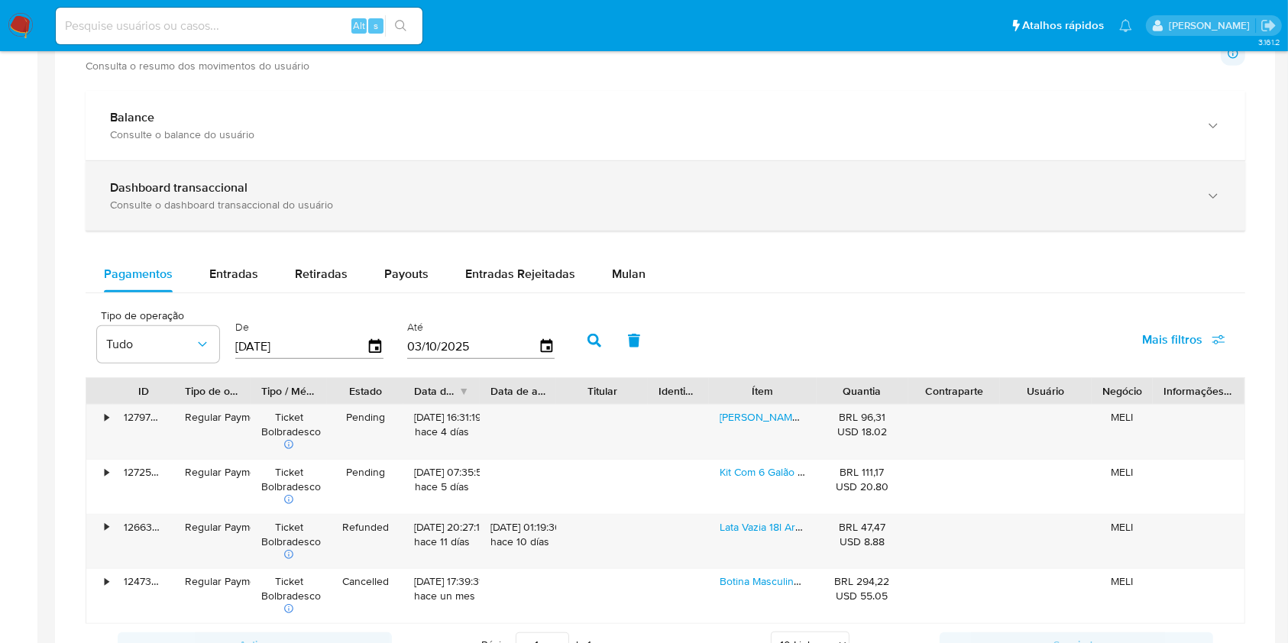
click at [428, 207] on div "Consulte o dashboard transaccional do usuário" at bounding box center [650, 205] width 1080 height 14
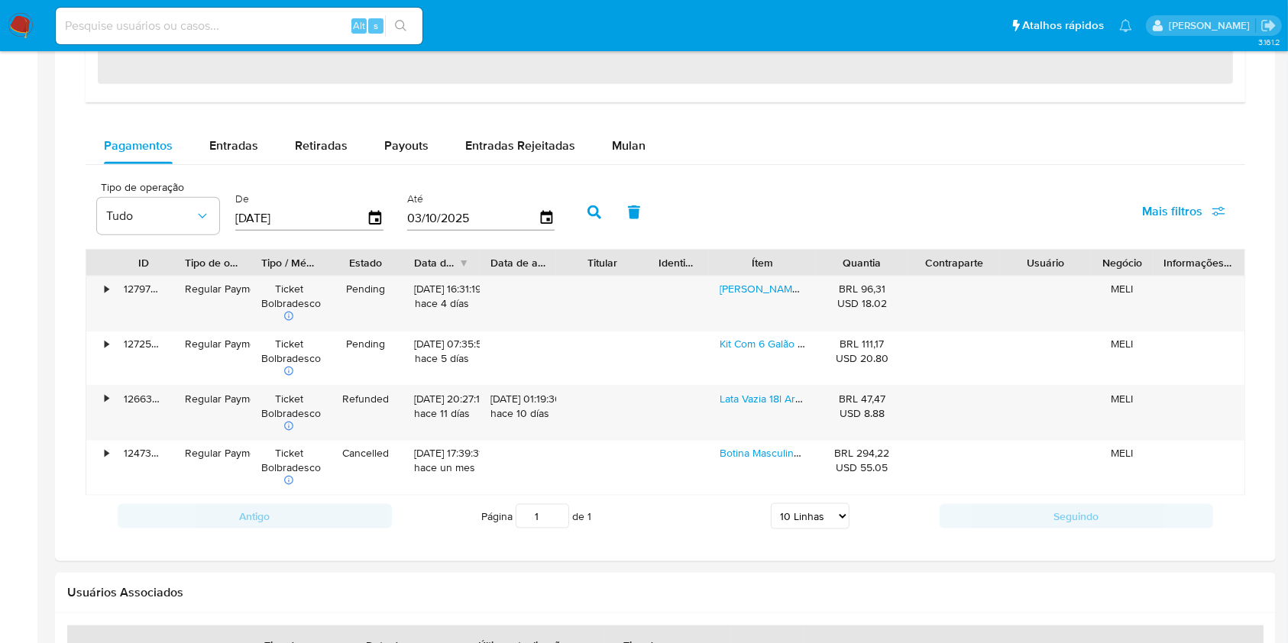
scroll to position [1824, 0]
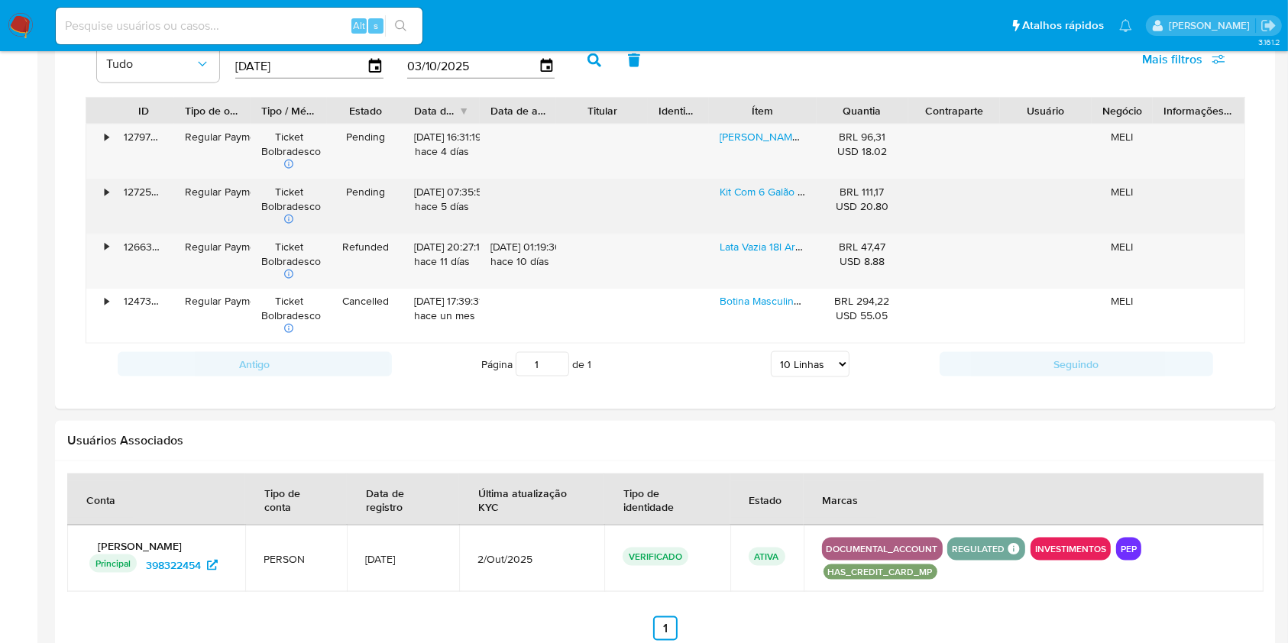
click at [440, 202] on div "[DATE] 07:35:52 hace 5 [PERSON_NAME]" at bounding box center [441, 199] width 55 height 29
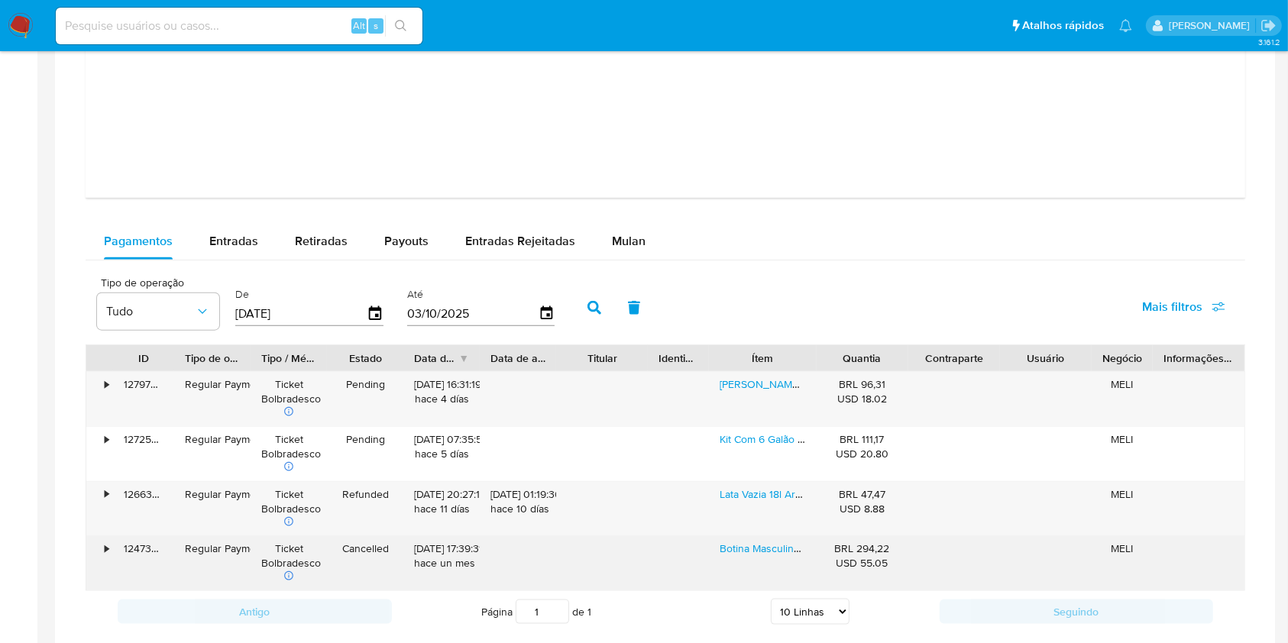
scroll to position [1566, 0]
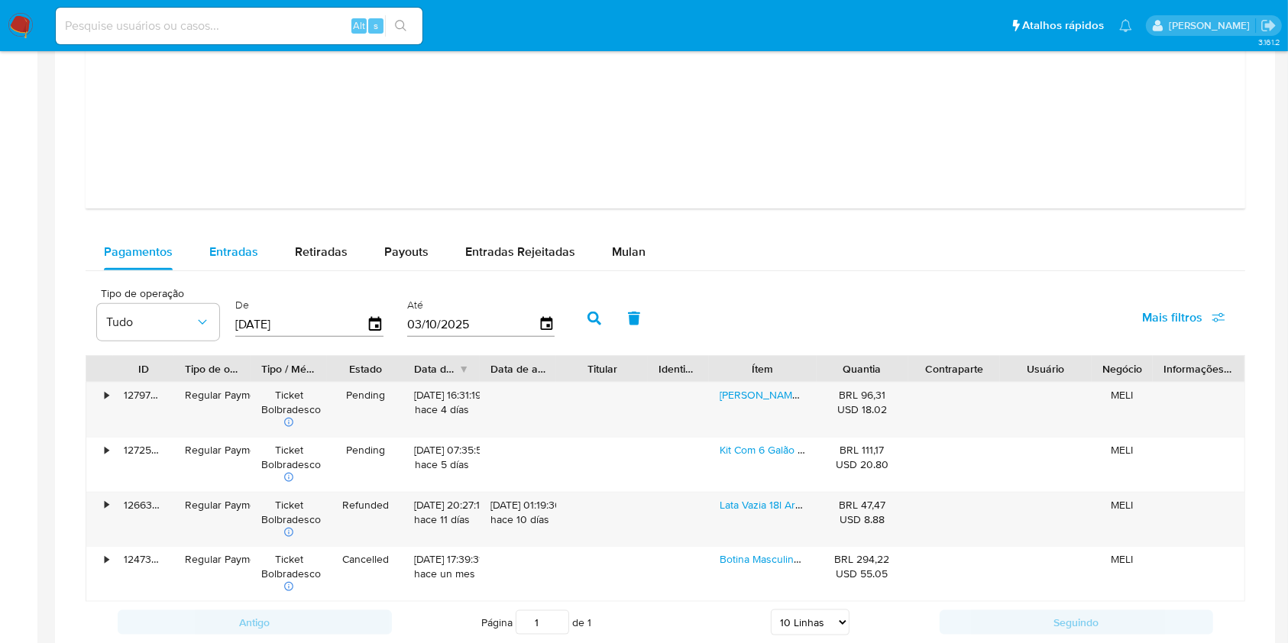
click at [255, 255] on span "Entradas" at bounding box center [233, 252] width 49 height 18
select select "10"
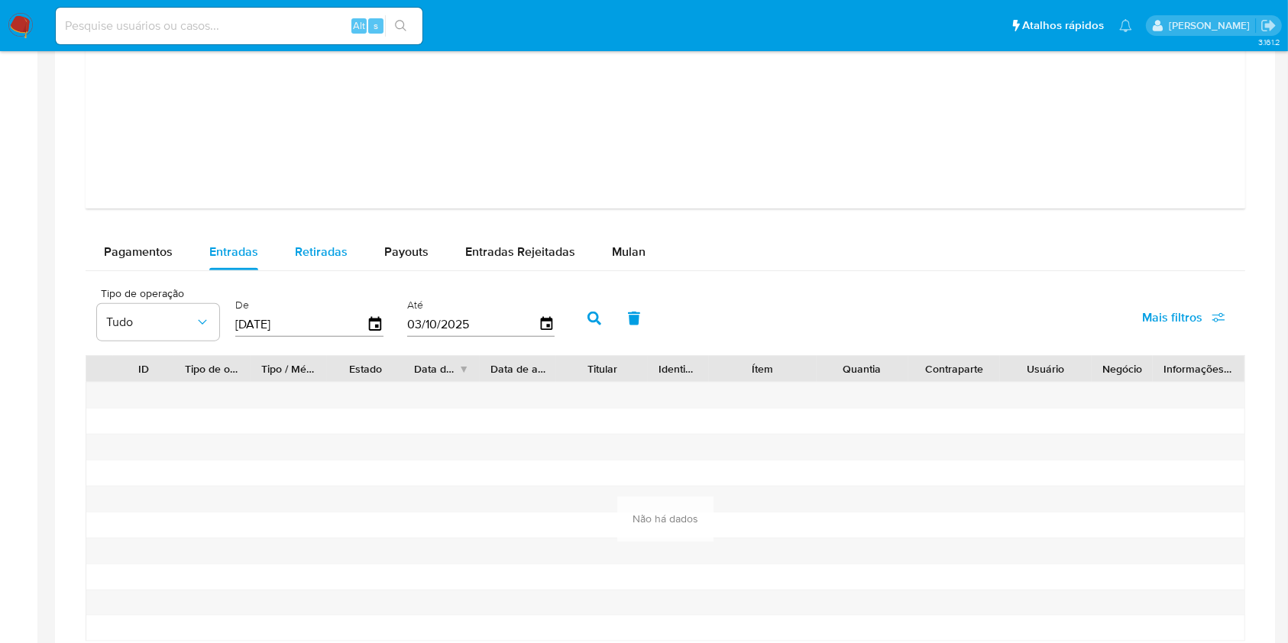
click at [311, 255] on span "Retiradas" at bounding box center [321, 252] width 53 height 18
select select "10"
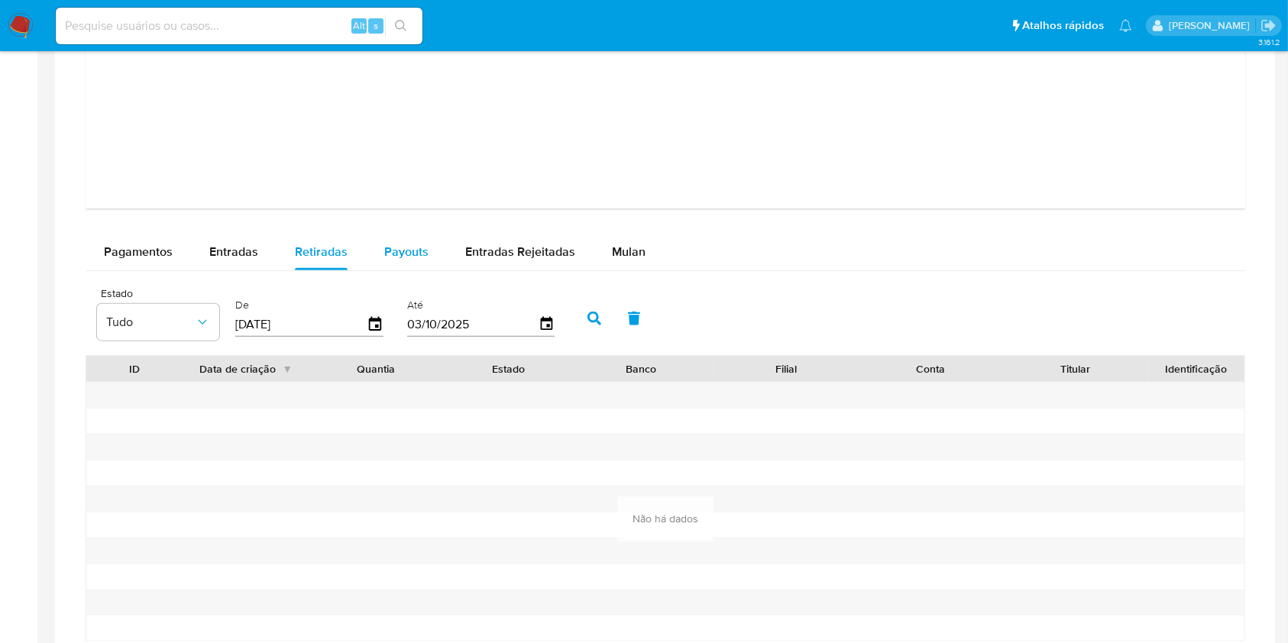
click at [407, 263] on div "Payouts" at bounding box center [406, 252] width 44 height 37
select select "10"
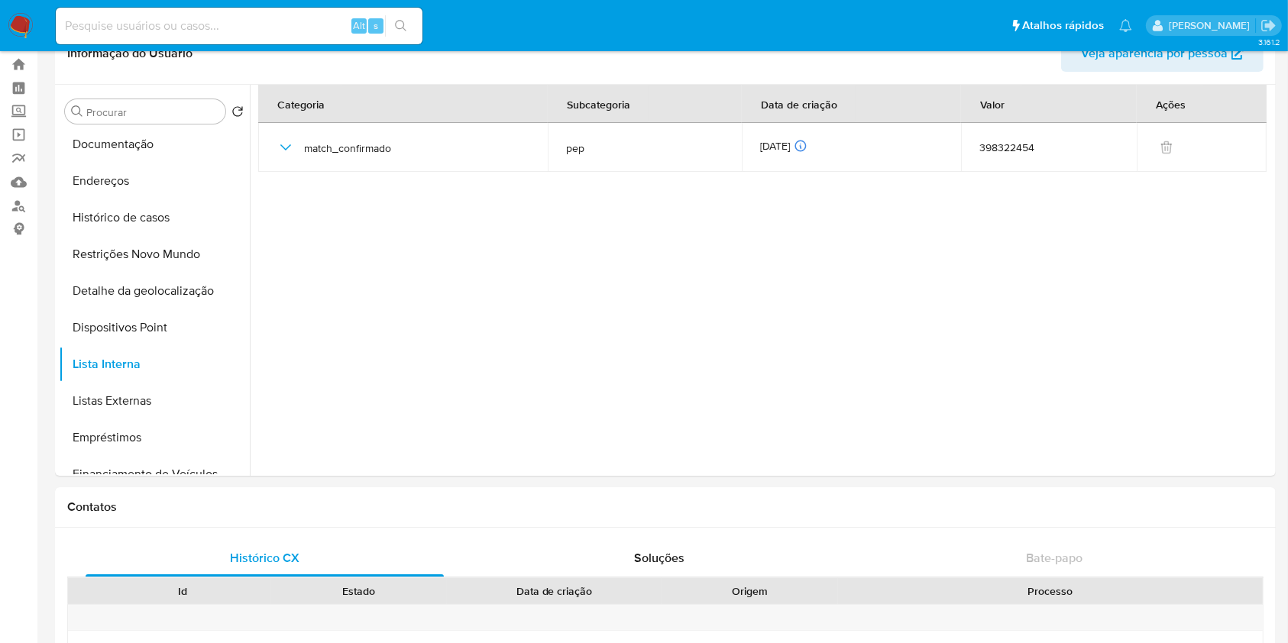
scroll to position [0, 0]
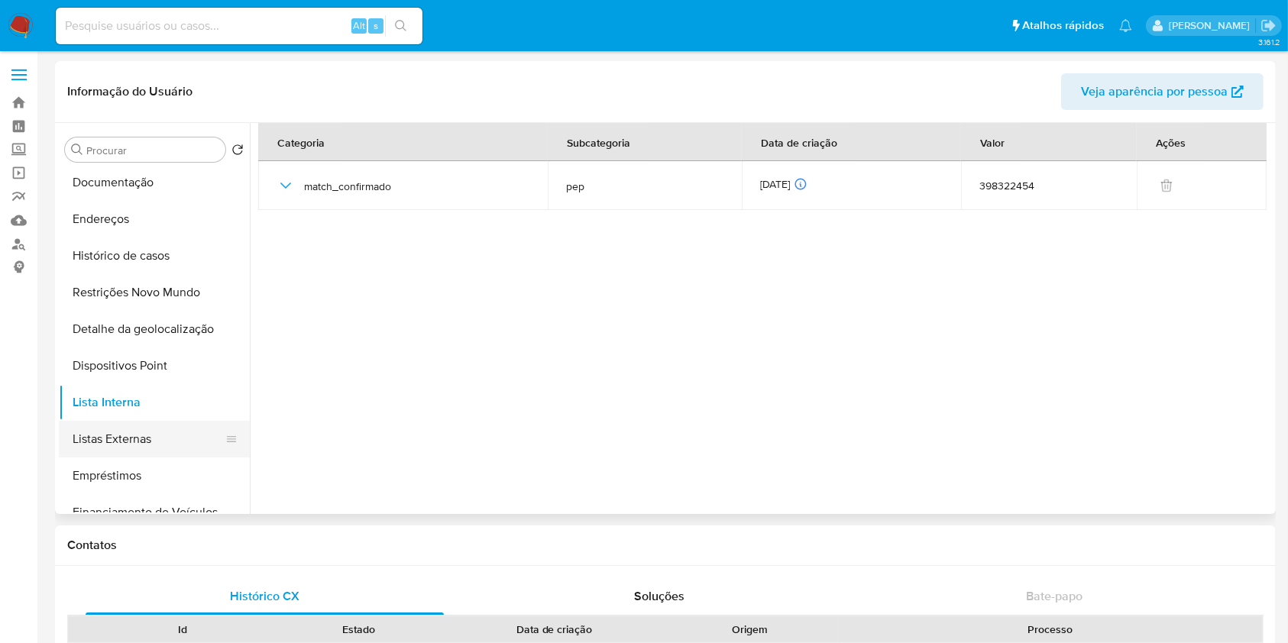
click at [183, 445] on button "Listas Externas" at bounding box center [148, 439] width 179 height 37
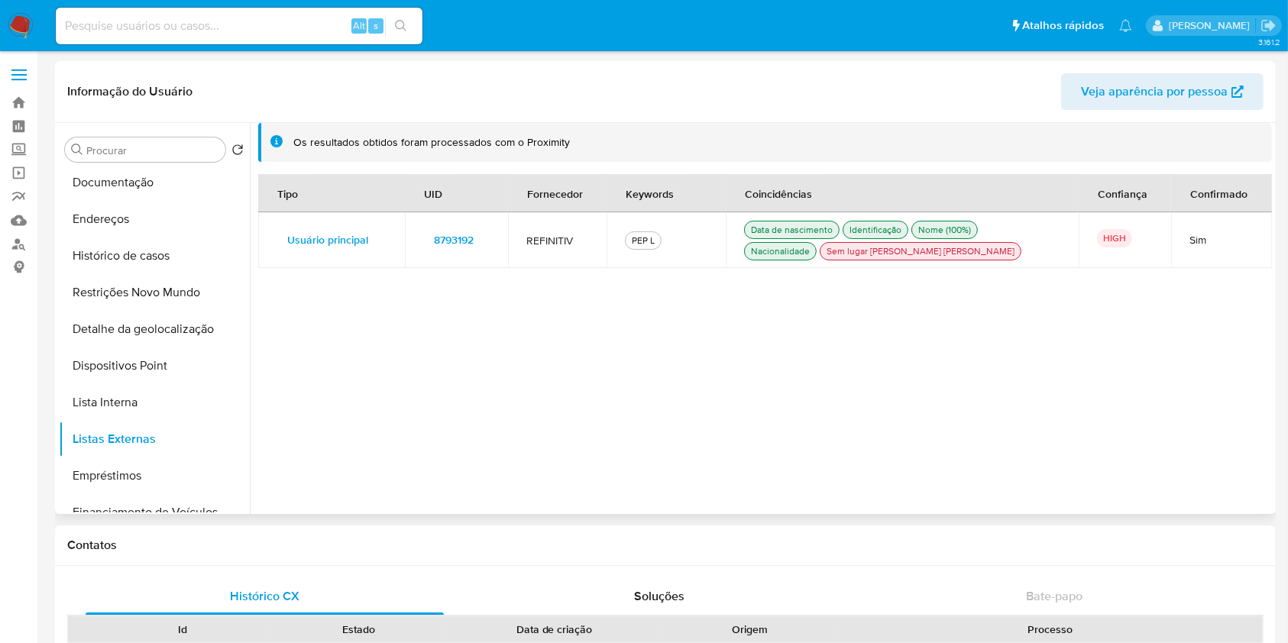
click at [456, 229] on span "8793192" at bounding box center [454, 239] width 40 height 21
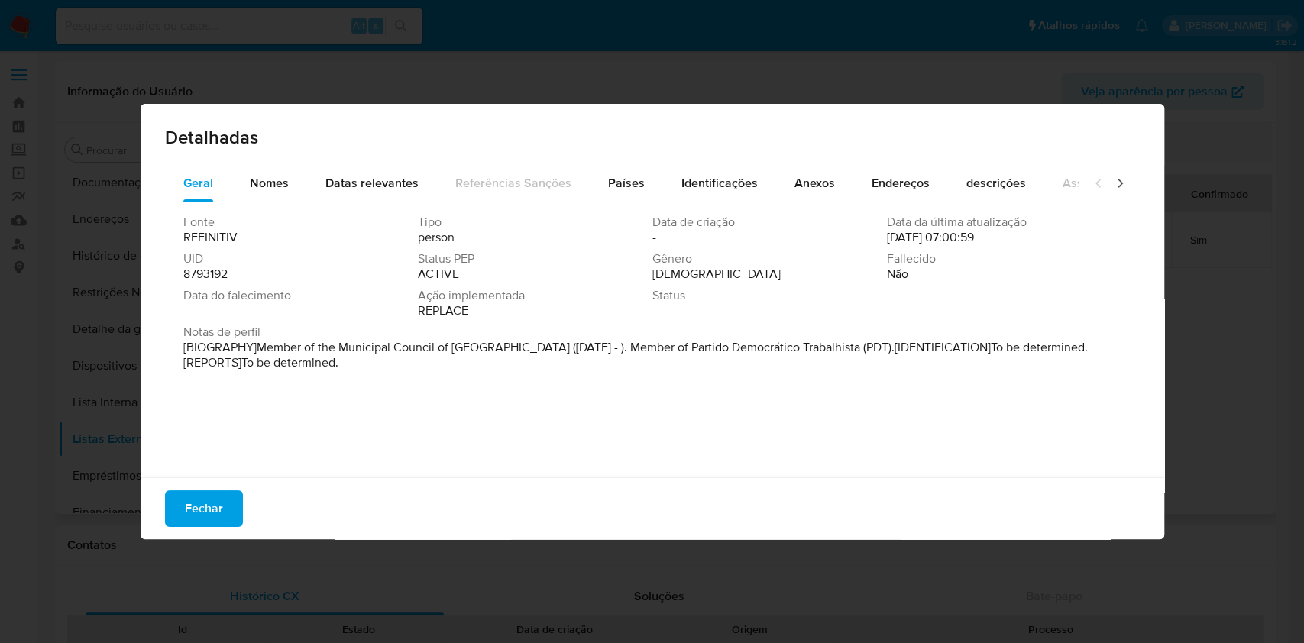
click at [205, 273] on span "8793192" at bounding box center [205, 274] width 44 height 15
click at [195, 493] on span "Fechar" at bounding box center [204, 509] width 38 height 34
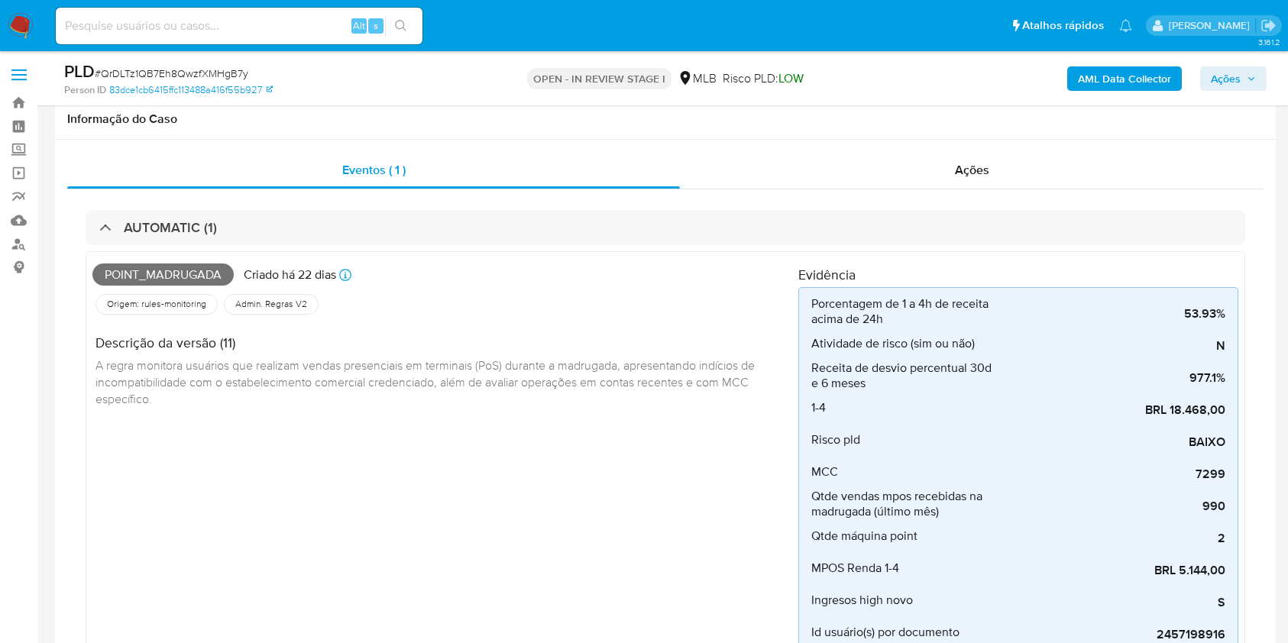
select select "100"
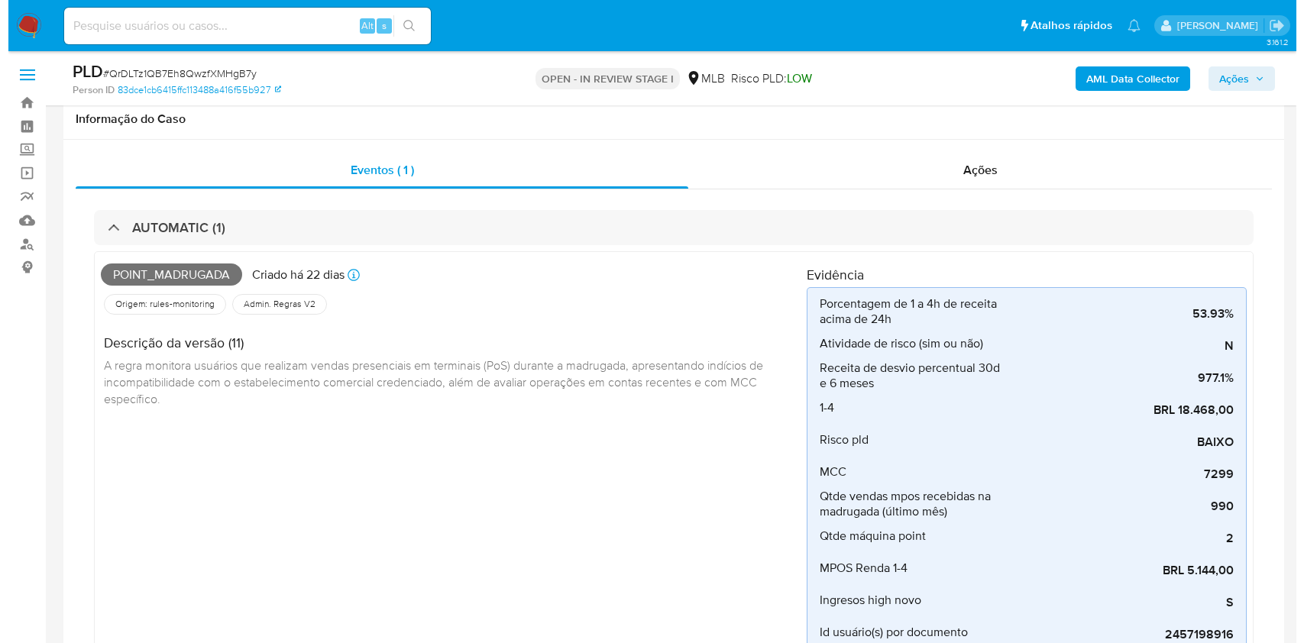
scroll to position [642, 0]
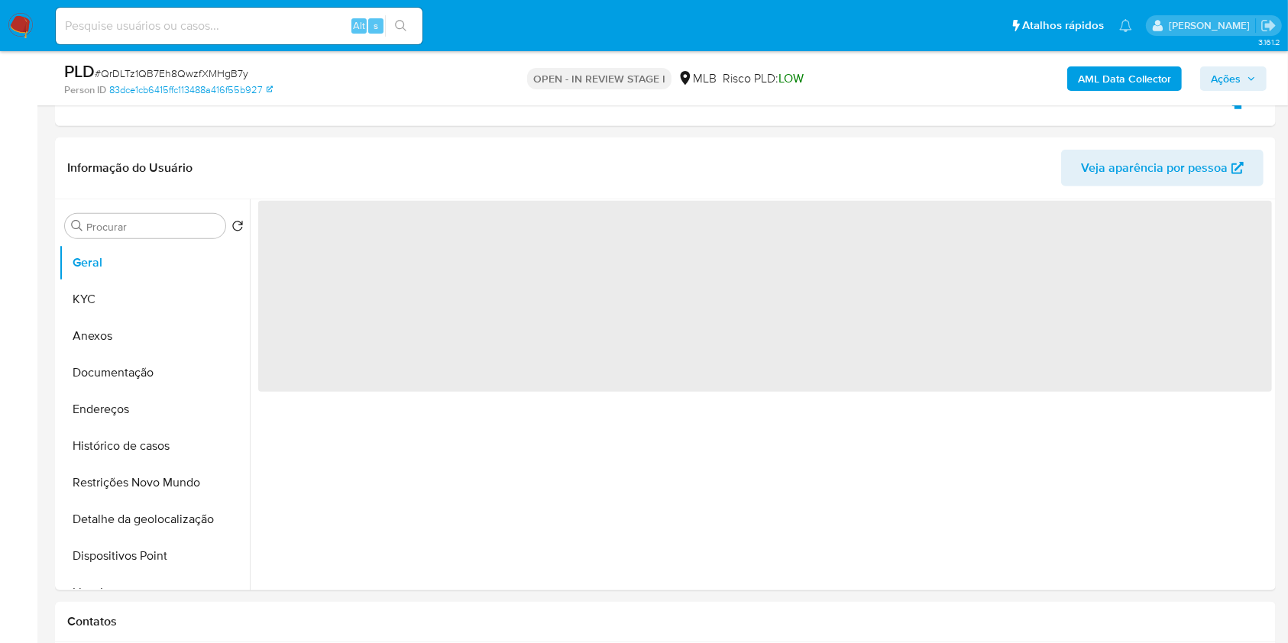
click at [1229, 77] on span "Ações" at bounding box center [1226, 78] width 30 height 24
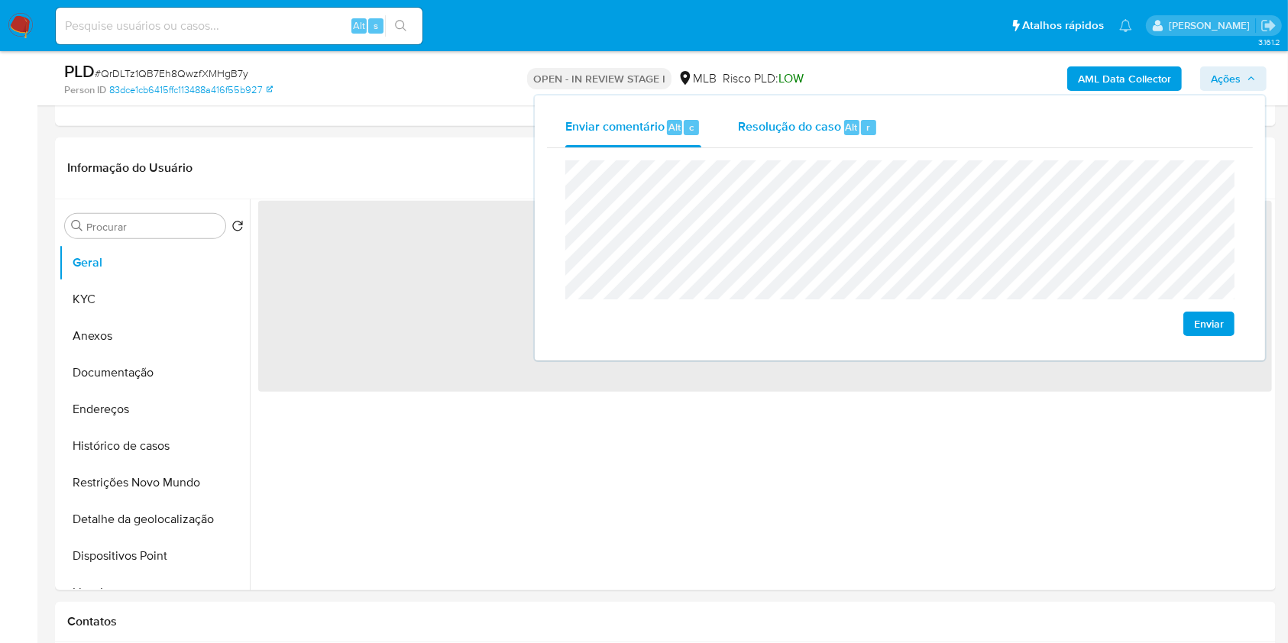
click at [786, 131] on span "Resolução do caso" at bounding box center [789, 127] width 103 height 18
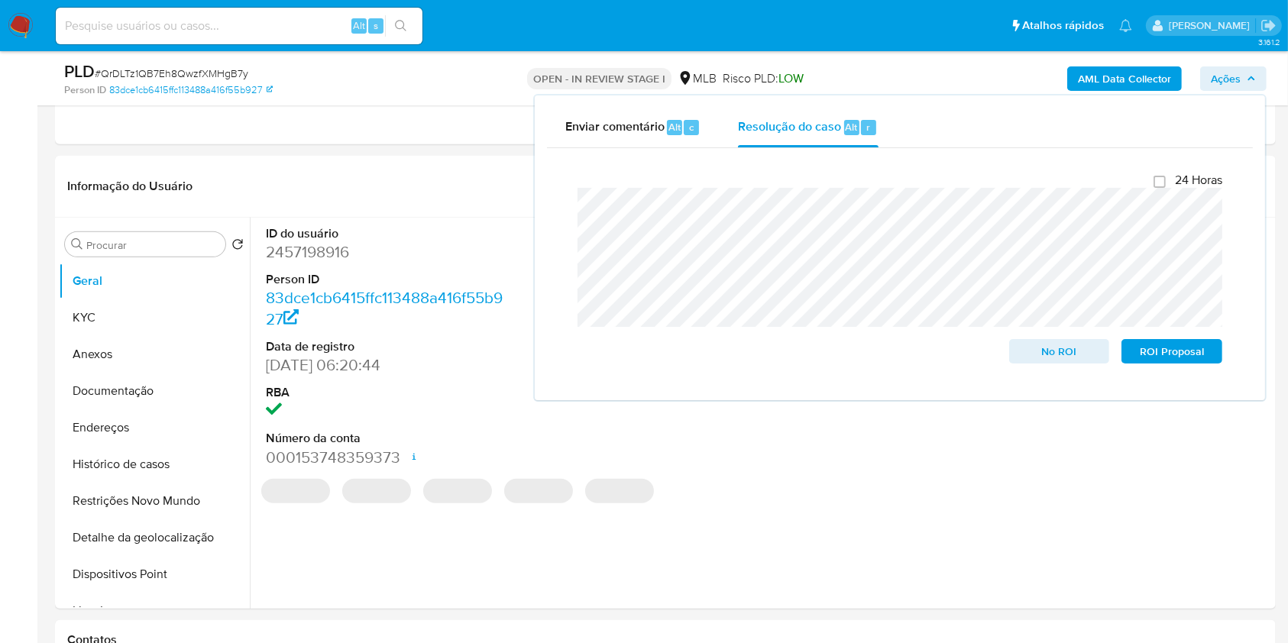
click at [727, 59] on div "PLD # QrDLTz1QB7Eh8QwzfXMHgB7y Person ID 83dce1cb6415ffc113488a416f55b927 OPEN …" at bounding box center [665, 78] width 1220 height 54
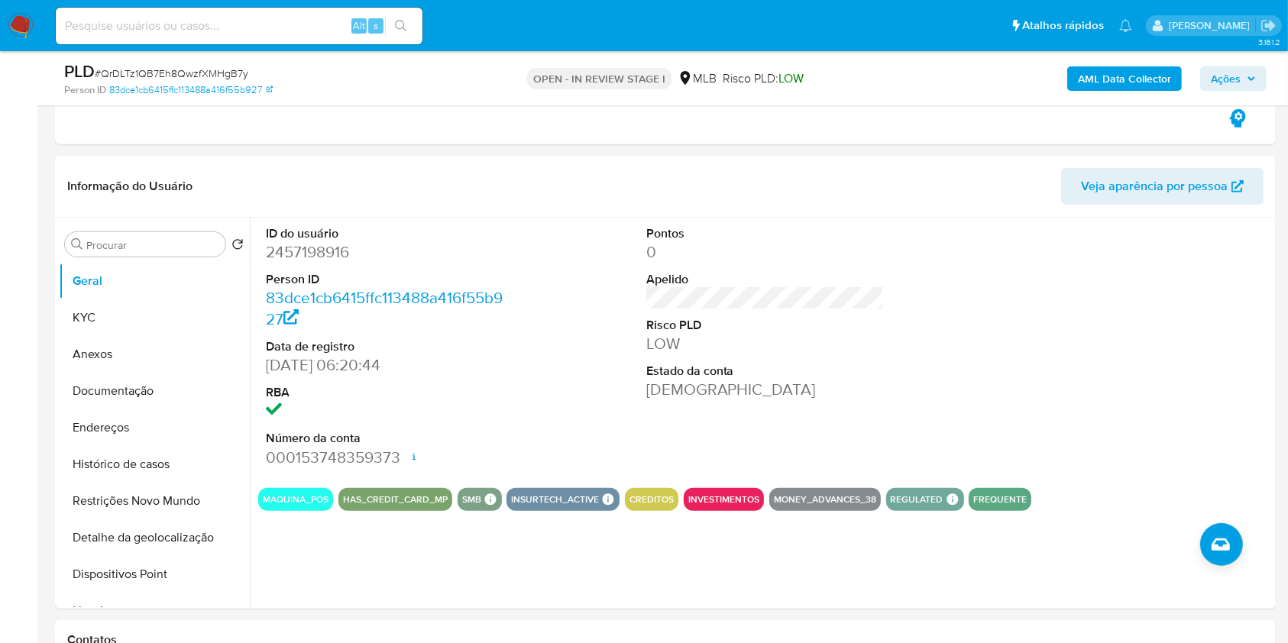
click at [1127, 76] on b "AML Data Collector" at bounding box center [1124, 78] width 93 height 24
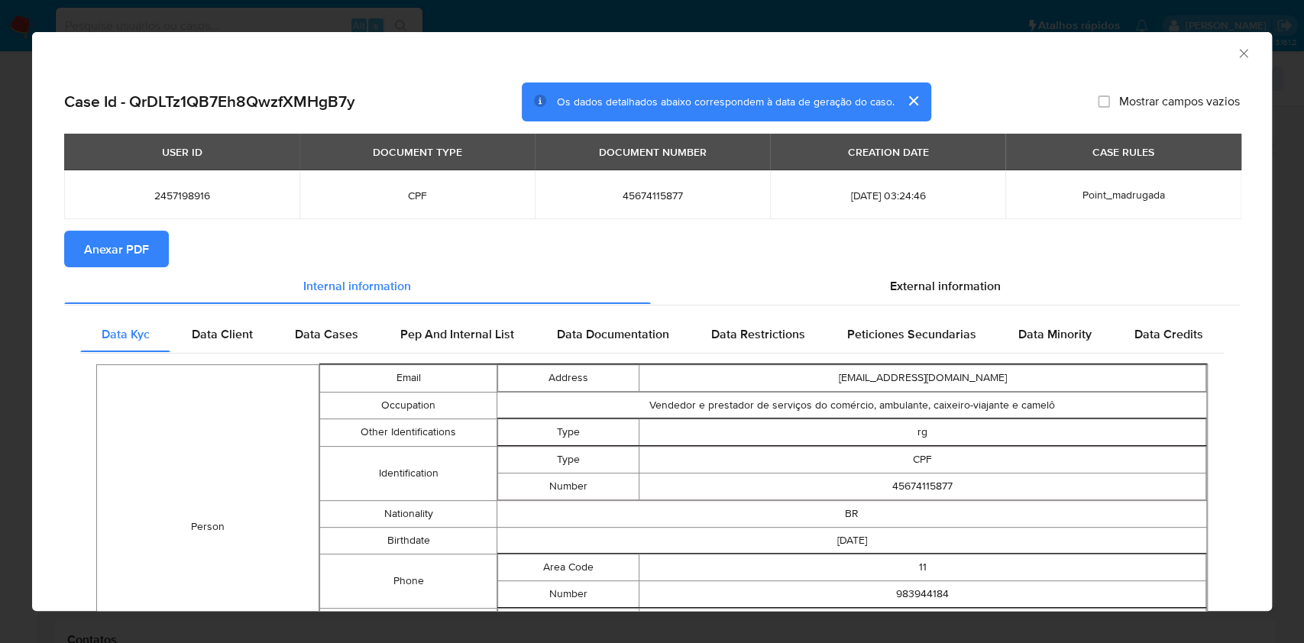
click at [101, 251] on span "Anexar PDF" at bounding box center [116, 249] width 65 height 34
click at [1235, 52] on div "AML Data Collector" at bounding box center [652, 51] width 1240 height 38
click at [1236, 57] on icon "Fechar a janela" at bounding box center [1243, 53] width 15 height 15
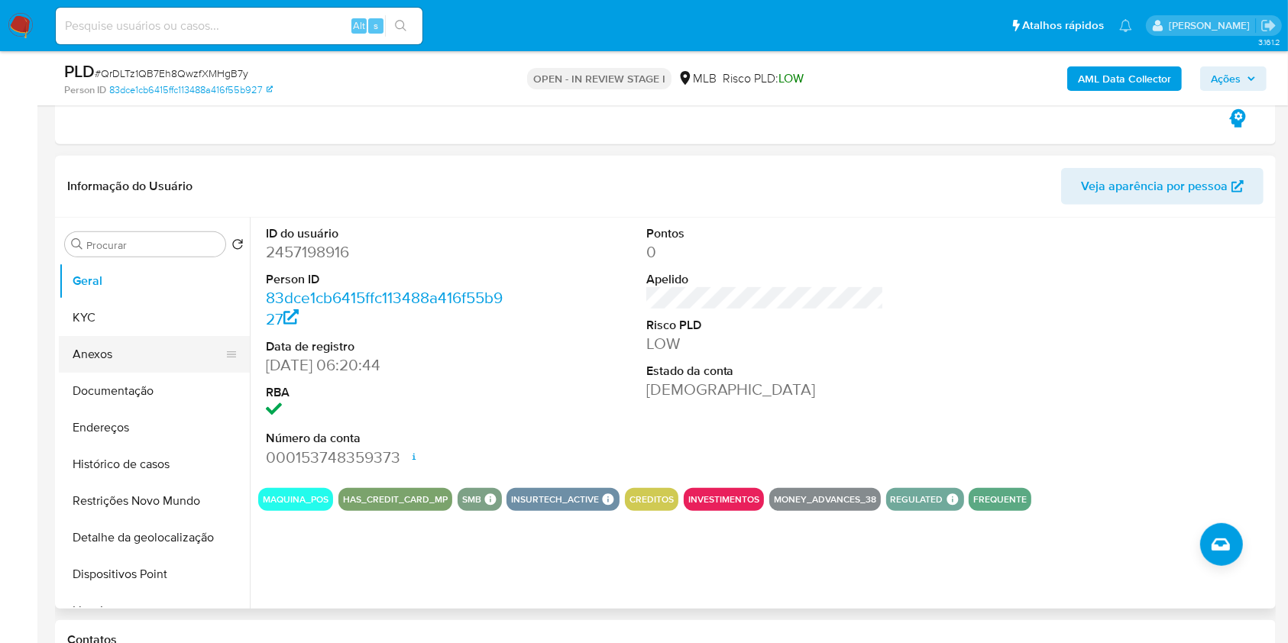
click at [137, 362] on button "Anexos" at bounding box center [148, 354] width 179 height 37
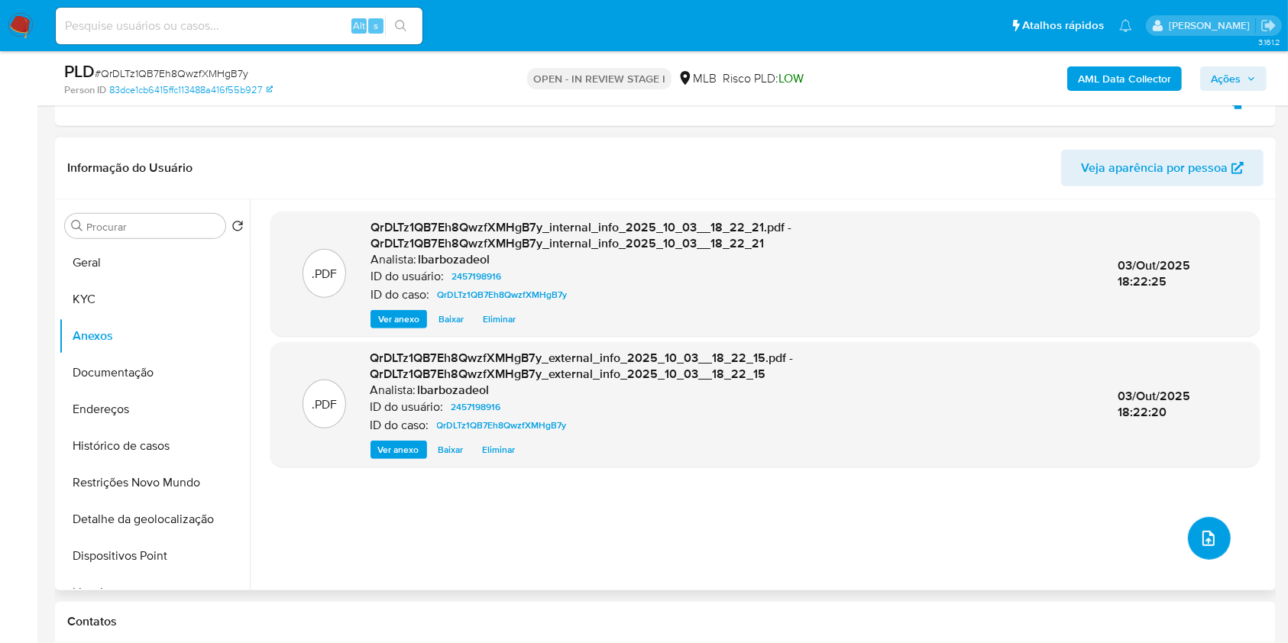
click at [1202, 531] on icon "upload-file" at bounding box center [1208, 538] width 12 height 15
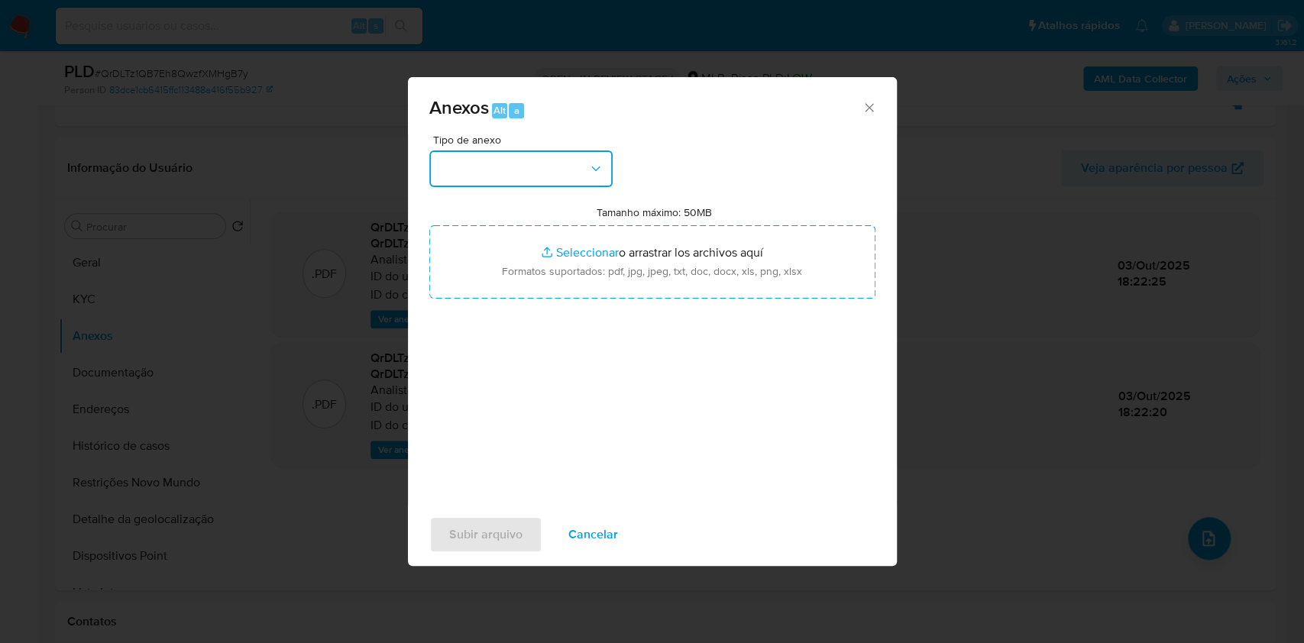
click at [503, 175] on button "button" at bounding box center [520, 168] width 183 height 37
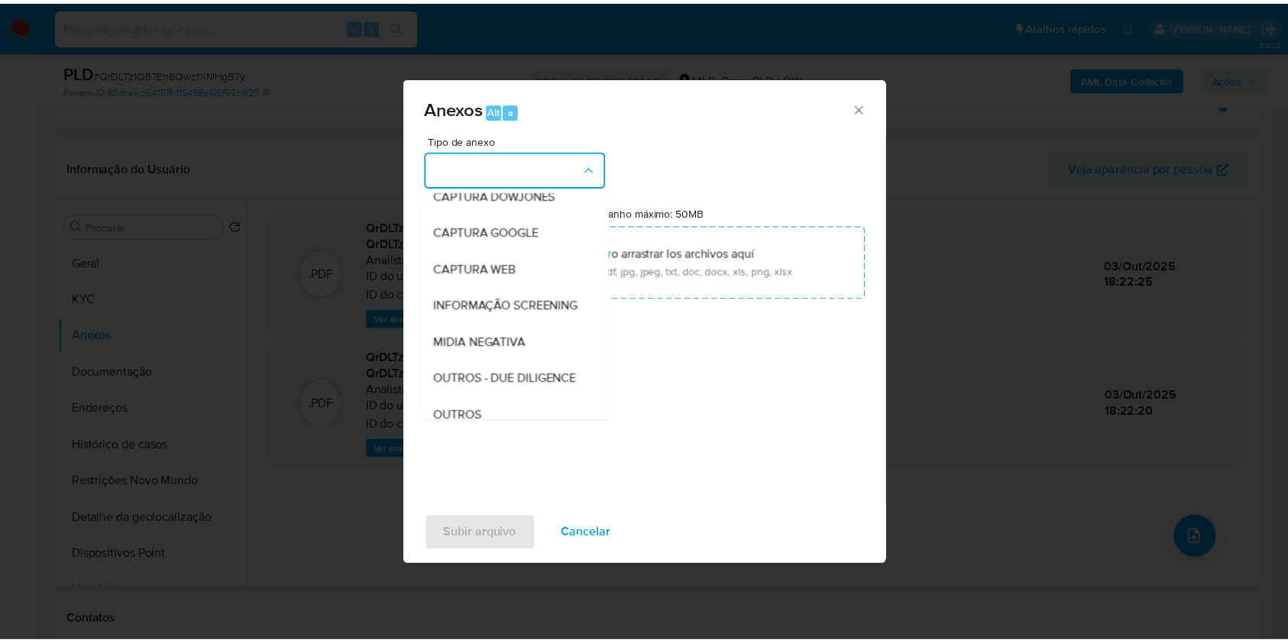
scroll to position [234, 0]
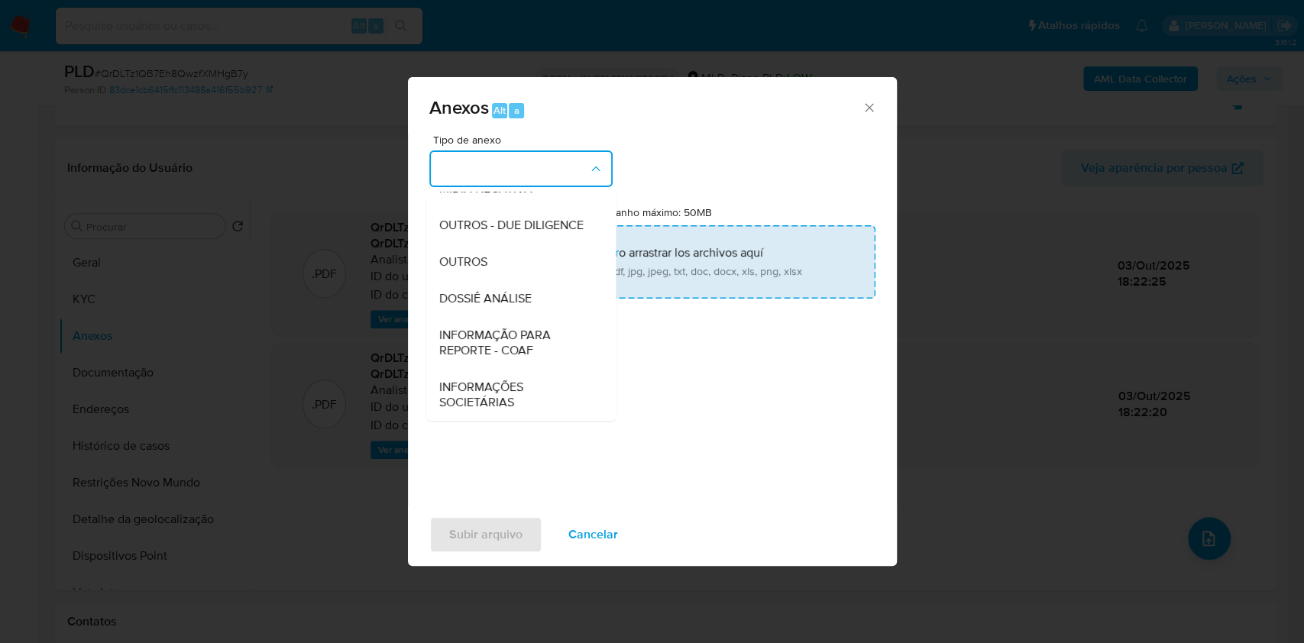
click at [541, 295] on div "DOSSIÊ ANÁLISE" at bounding box center [516, 298] width 156 height 37
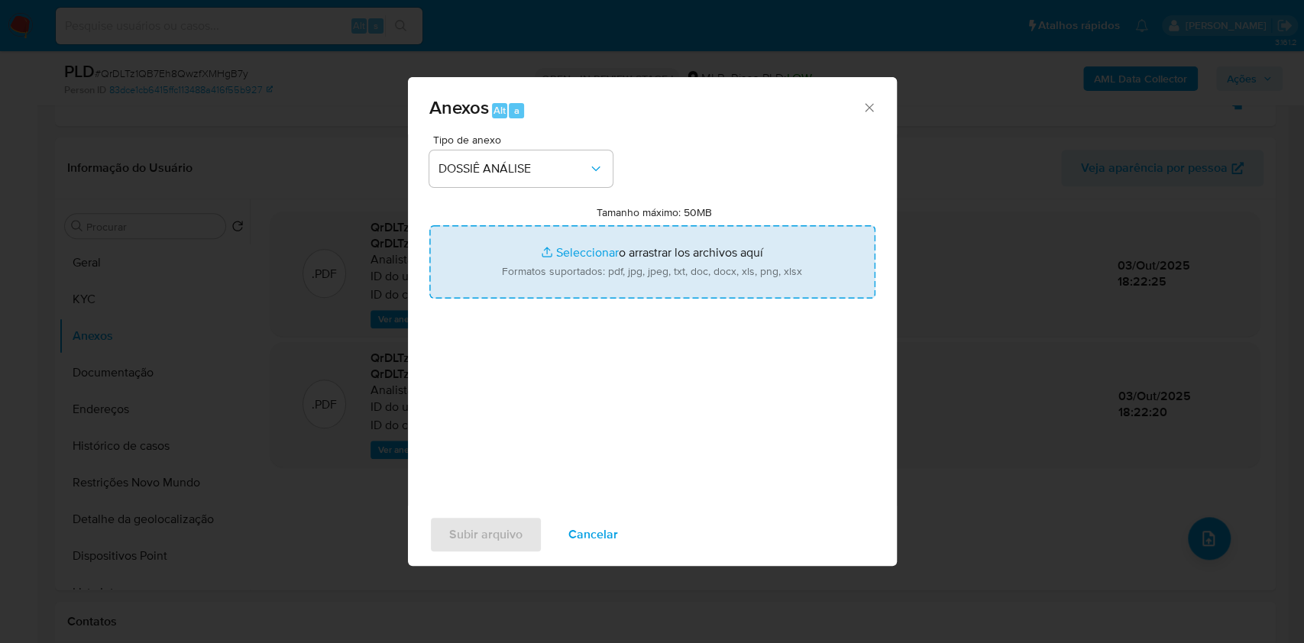
click at [566, 261] on input "Tamanho máximo: 50MB Seleccionar archivos" at bounding box center [652, 261] width 446 height 73
type input "C:\fakepath\SAR - XXXX - CPF 45674115877 - [PERSON_NAME].pdf"
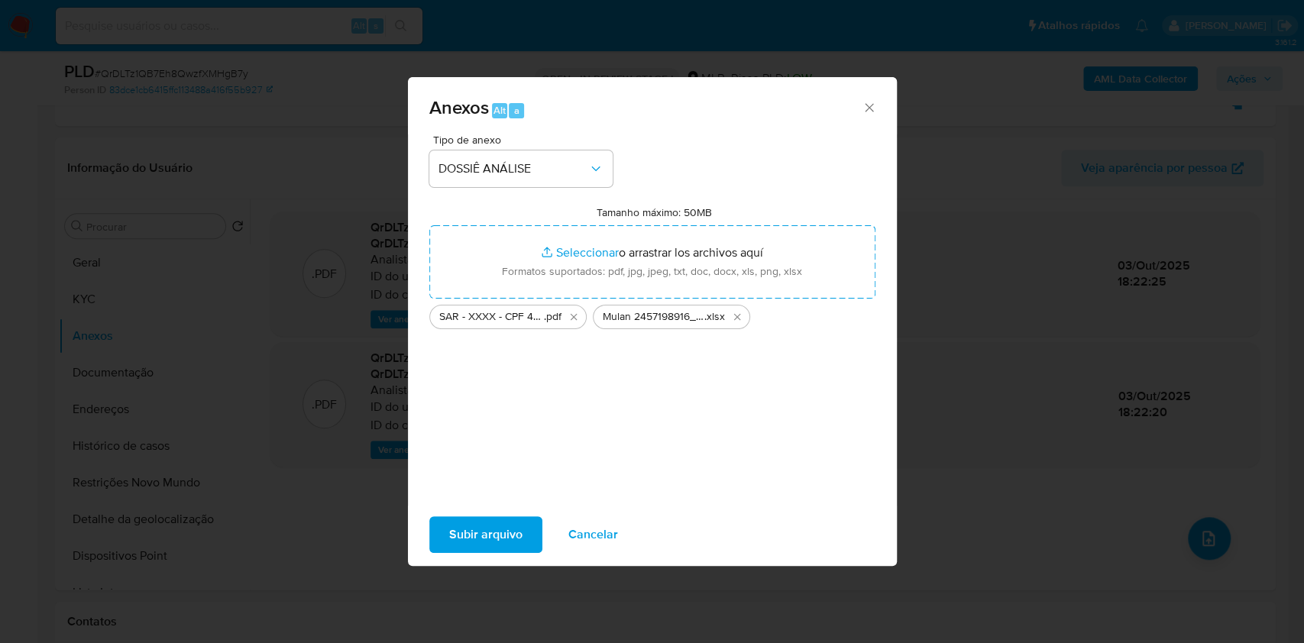
click at [493, 518] on span "Subir arquivo" at bounding box center [485, 535] width 73 height 34
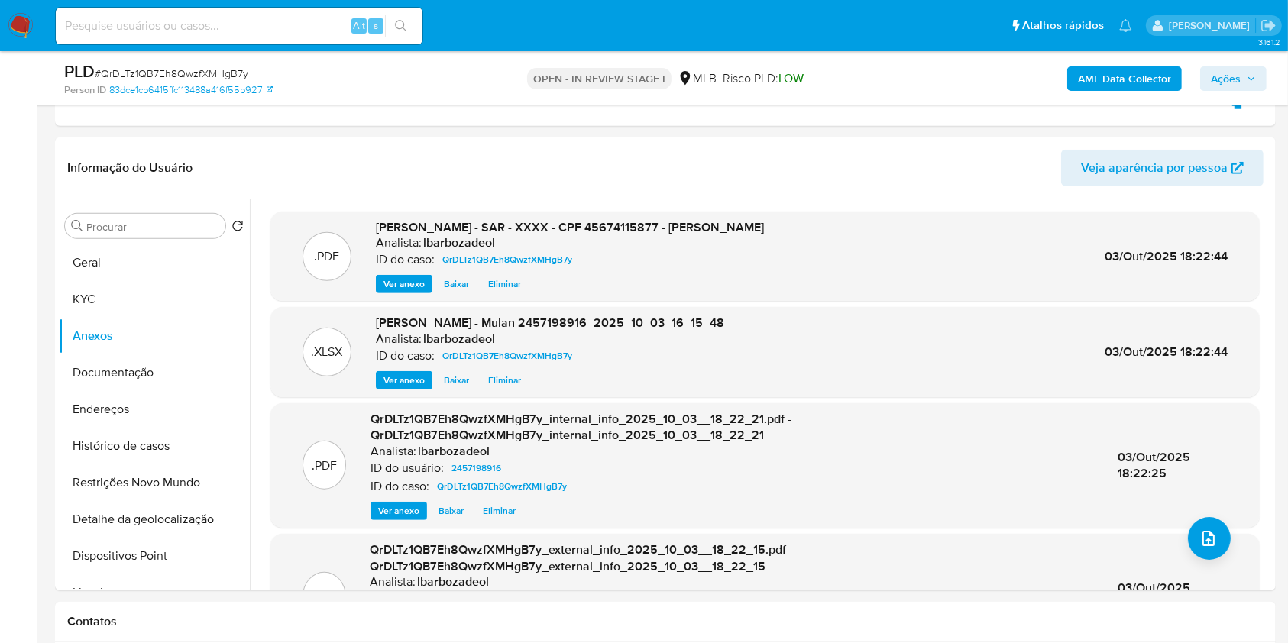
click at [1201, 73] on button "Ações" at bounding box center [1233, 78] width 66 height 24
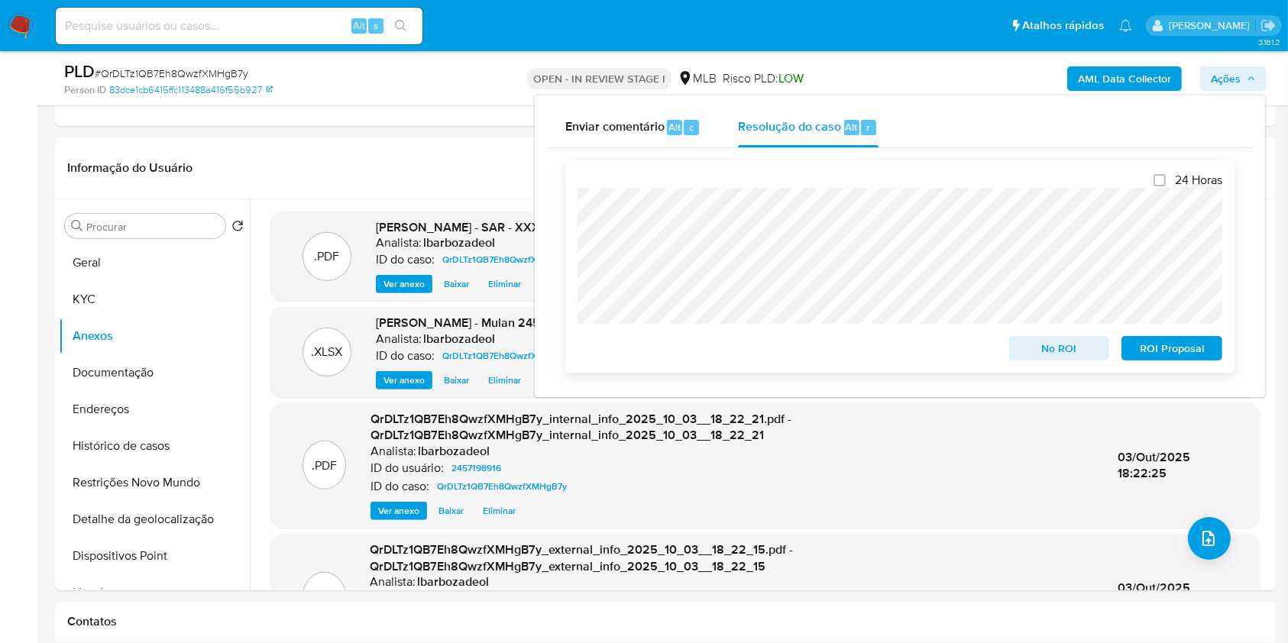
click at [1140, 351] on span "ROI Proposal" at bounding box center [1171, 348] width 79 height 21
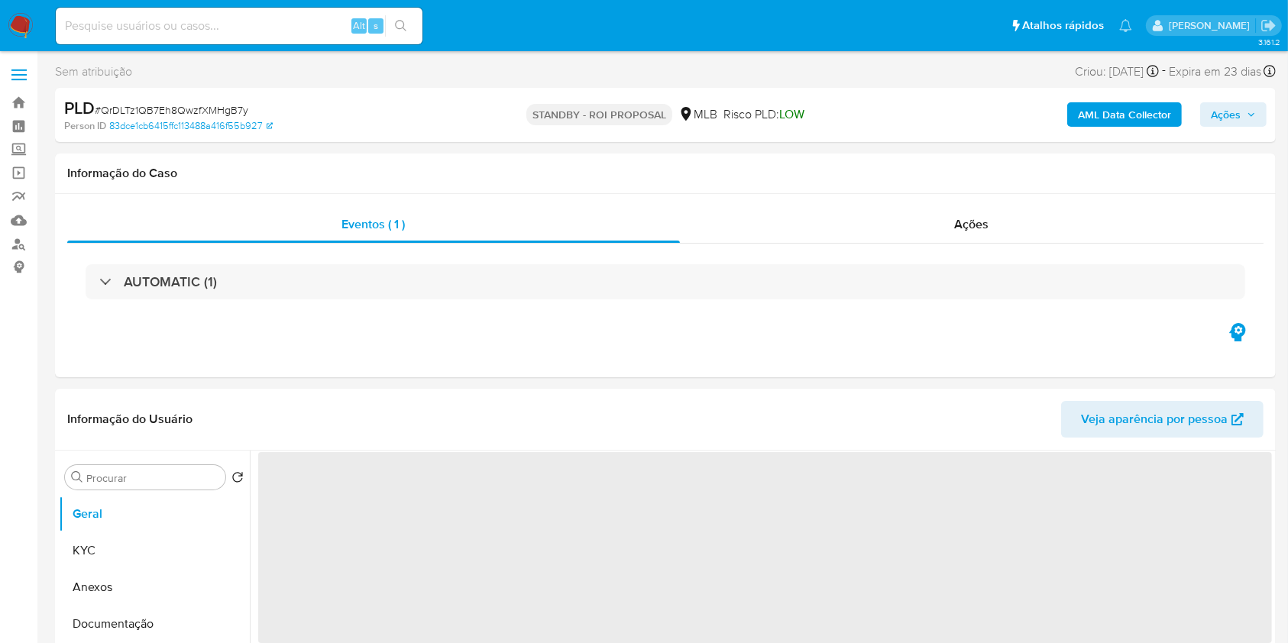
select select "10"
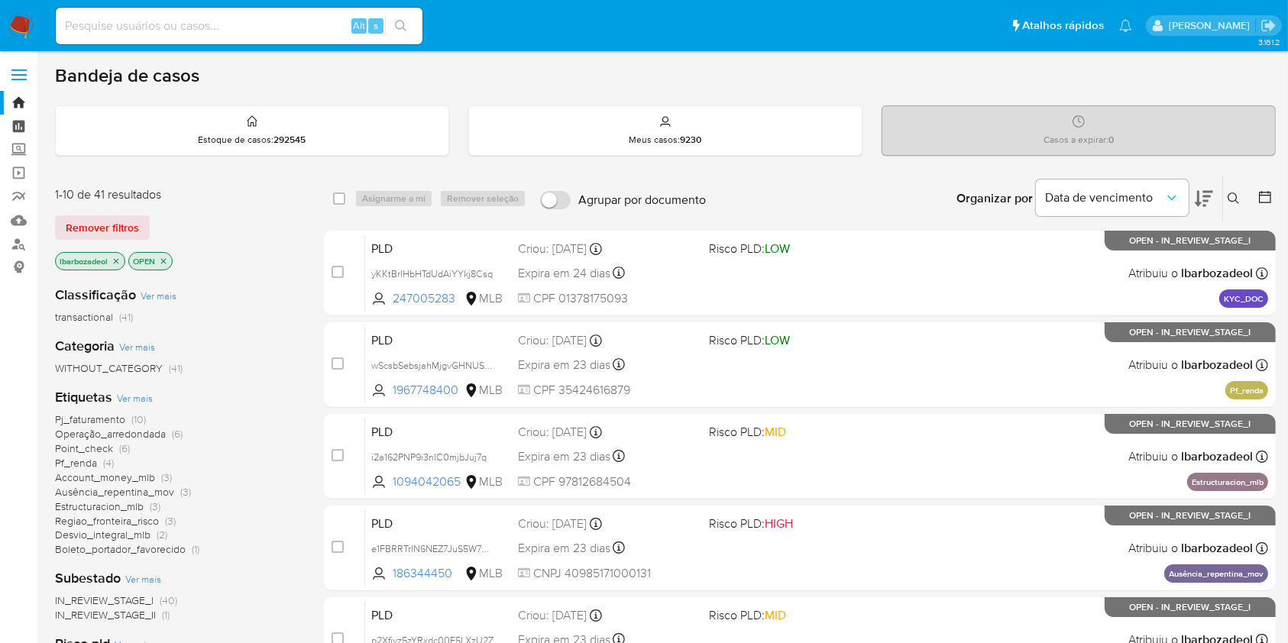
click at [16, 115] on link "Painel" at bounding box center [91, 127] width 182 height 24
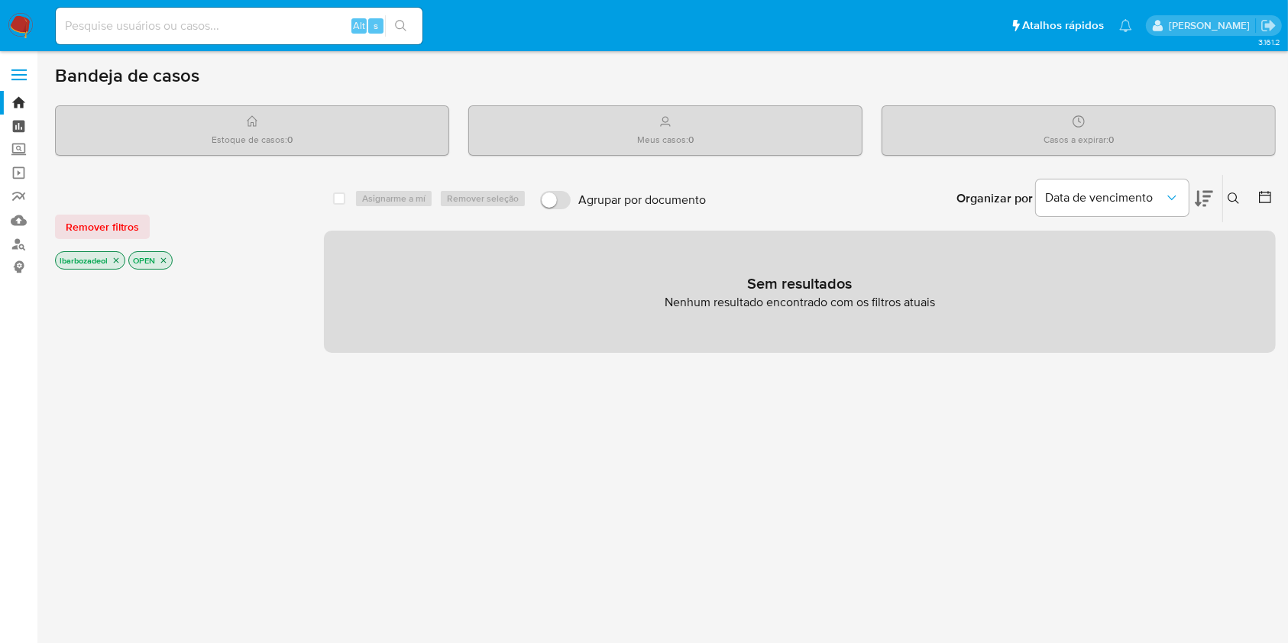
click at [16, 126] on link "Painel" at bounding box center [91, 127] width 182 height 24
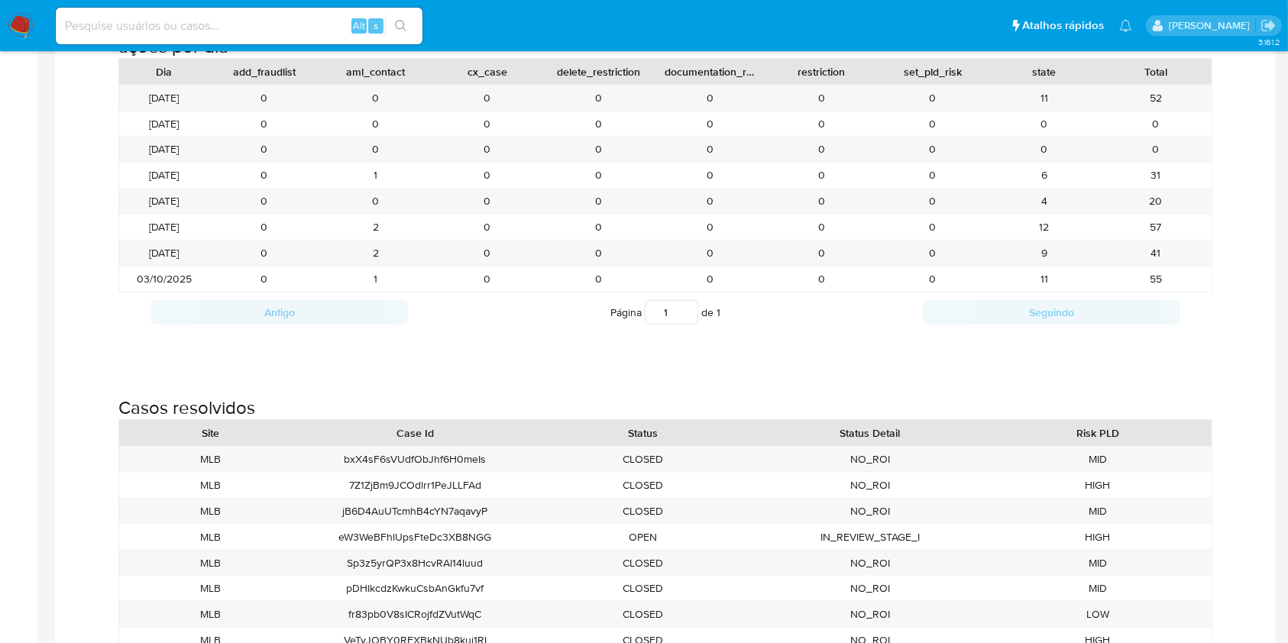
scroll to position [1694, 0]
